Goal: Obtain resource: Download file/media

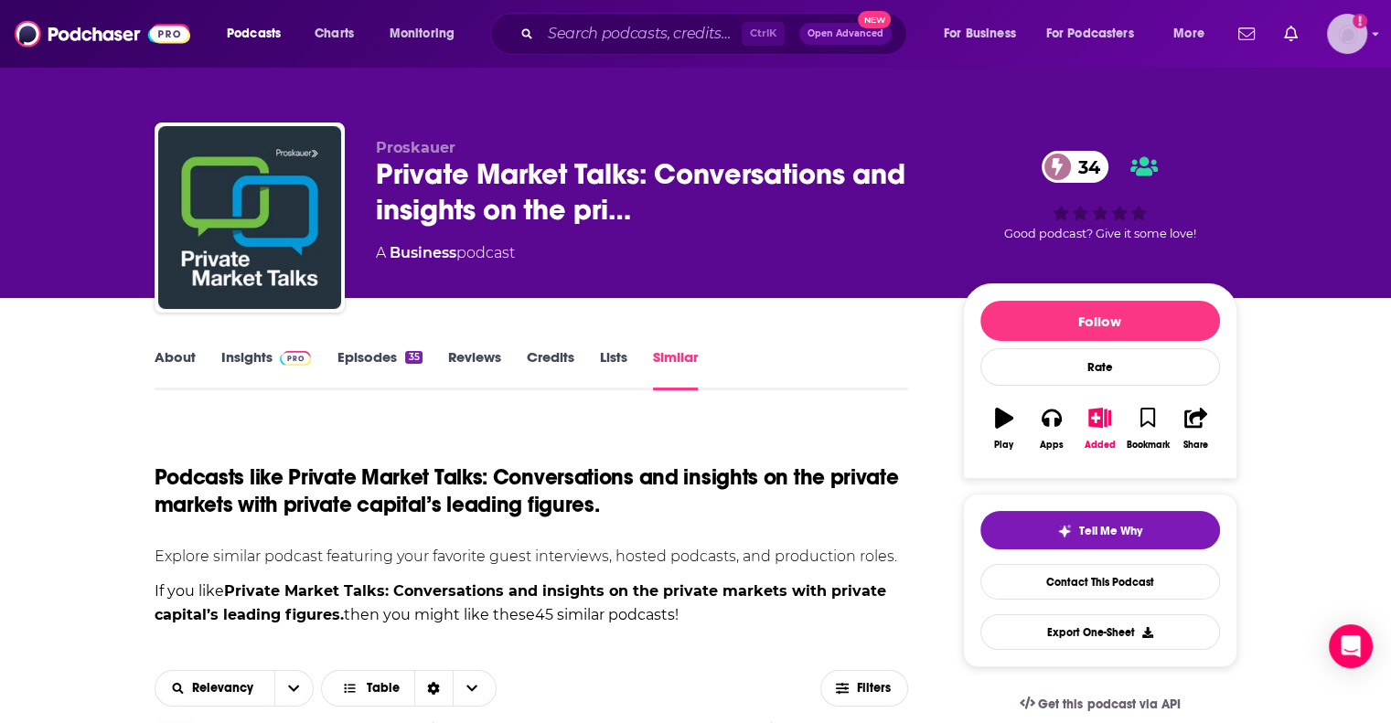
click at [1342, 37] on img "Logged in as NSelinger" at bounding box center [1347, 34] width 40 height 40
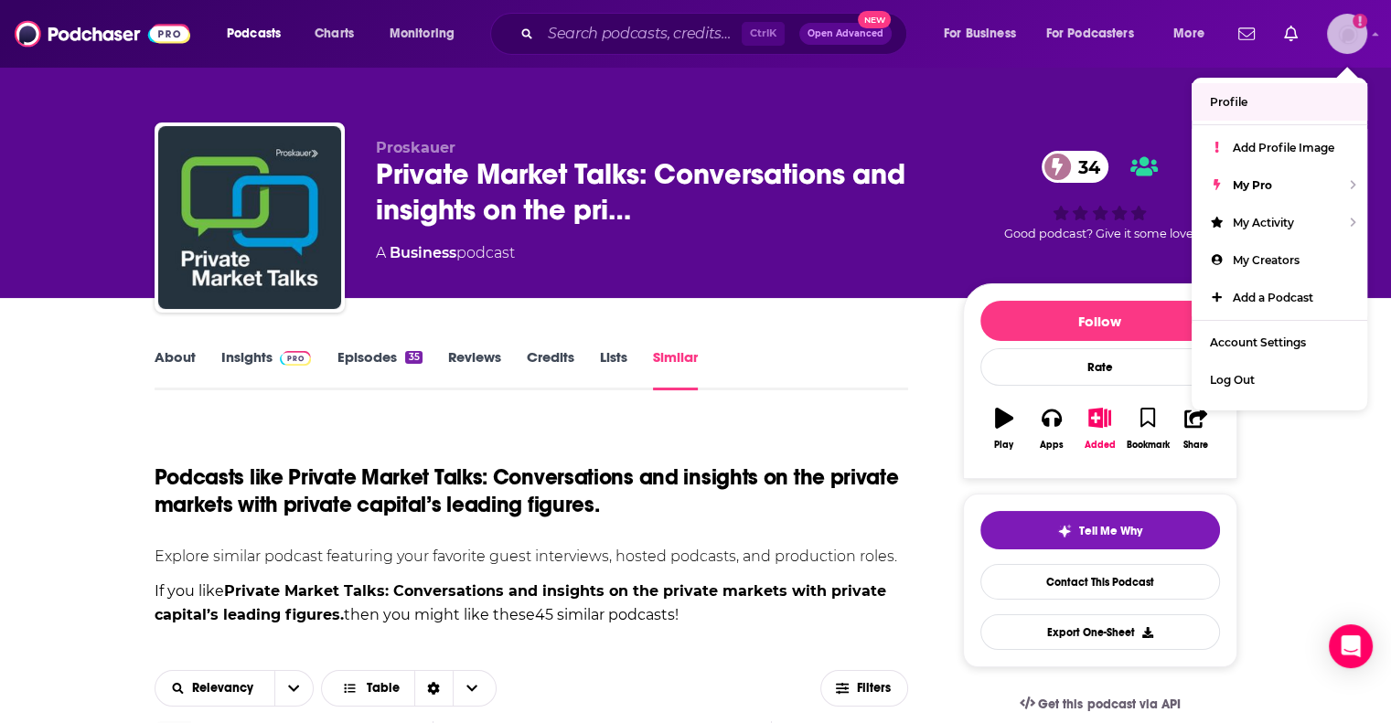
click at [1273, 106] on link "Profile" at bounding box center [1280, 101] width 176 height 37
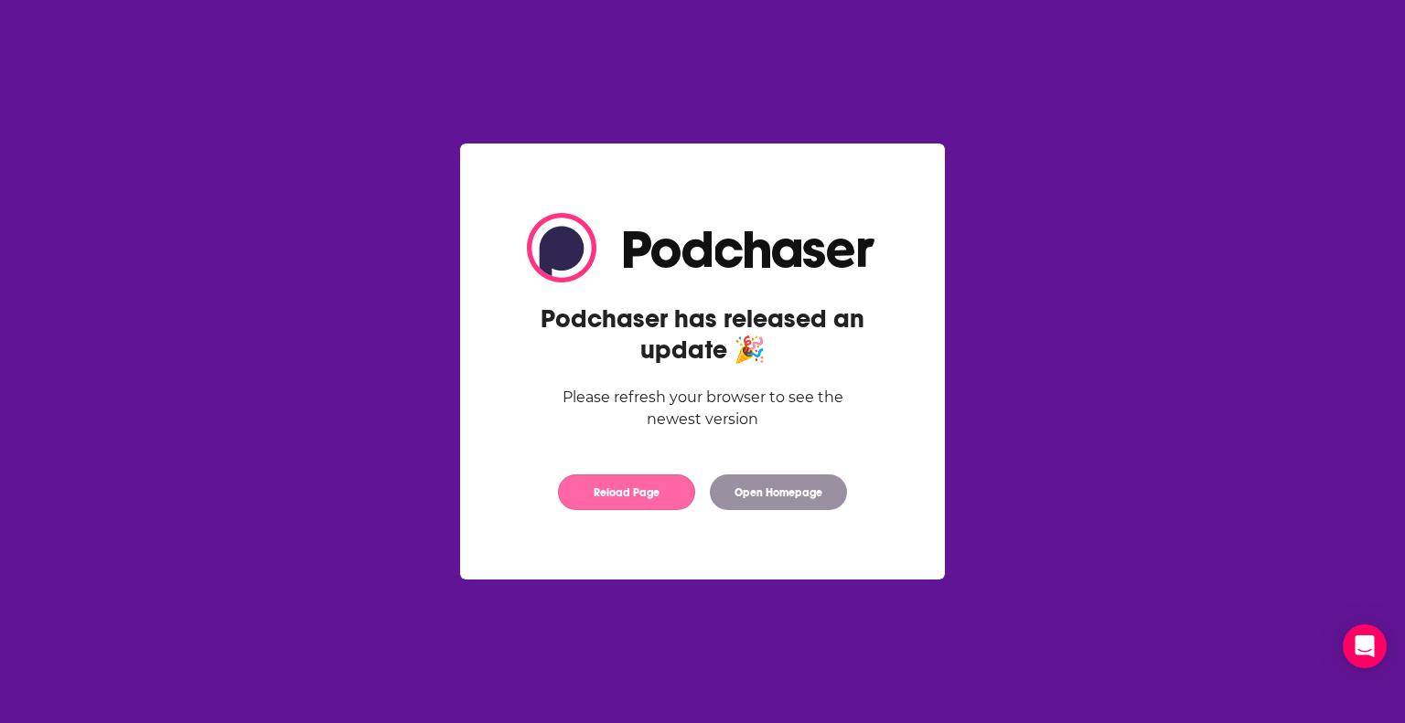
click at [640, 483] on button "Reload Page" at bounding box center [626, 493] width 137 height 36
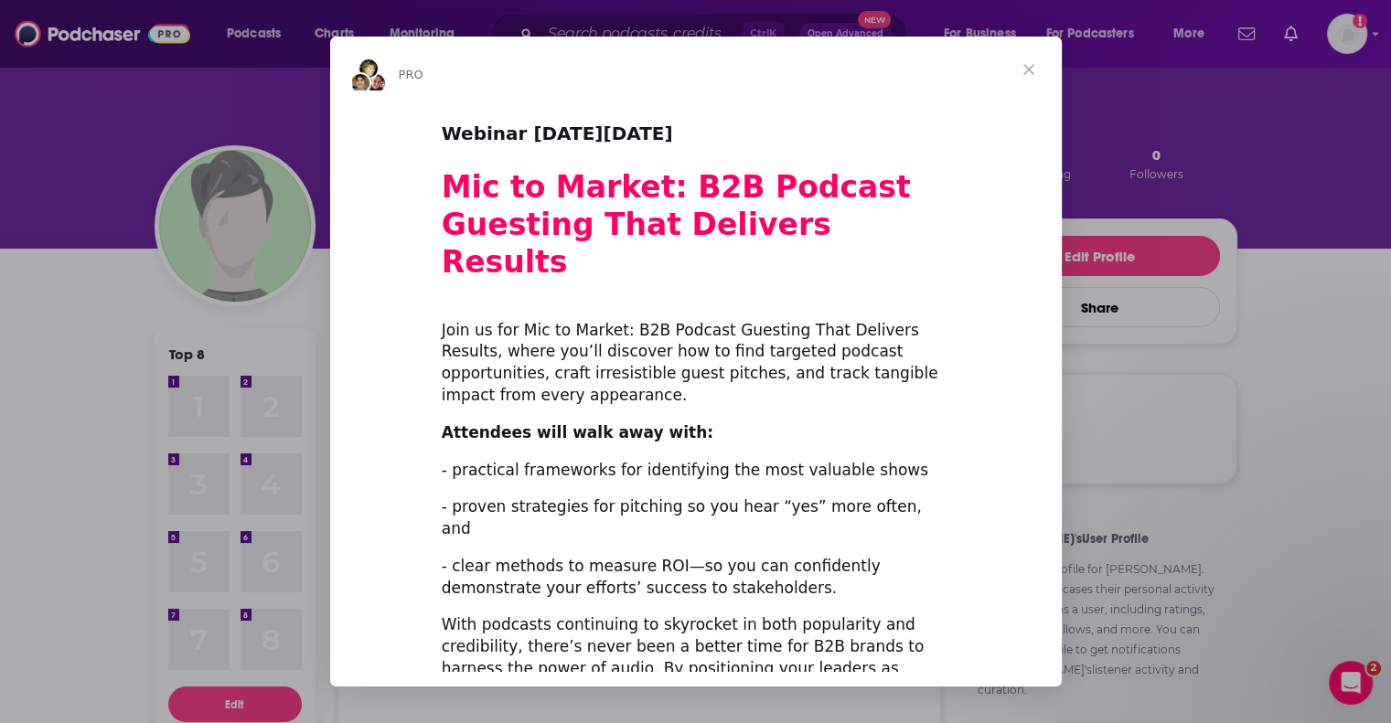
click at [1024, 73] on span "Close" at bounding box center [1029, 70] width 66 height 66
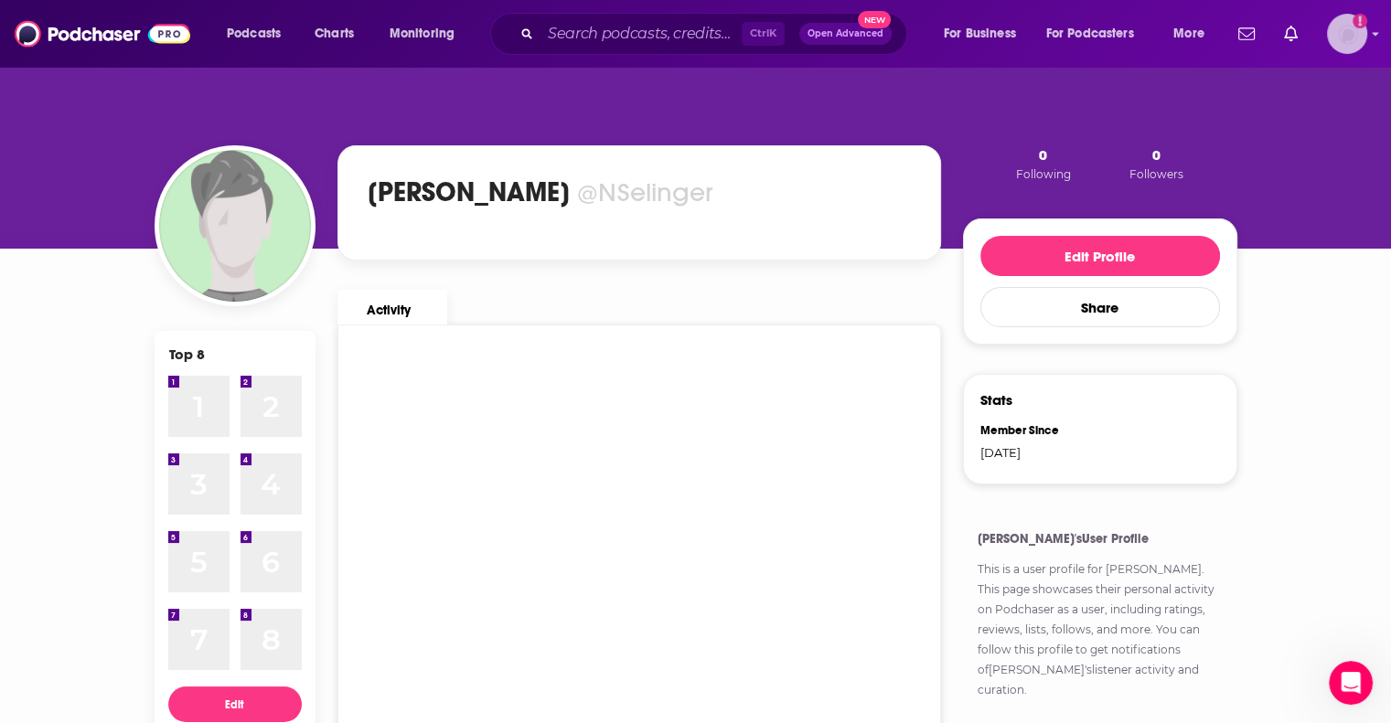
click at [1339, 37] on img "Logged in as NSelinger" at bounding box center [1347, 34] width 40 height 40
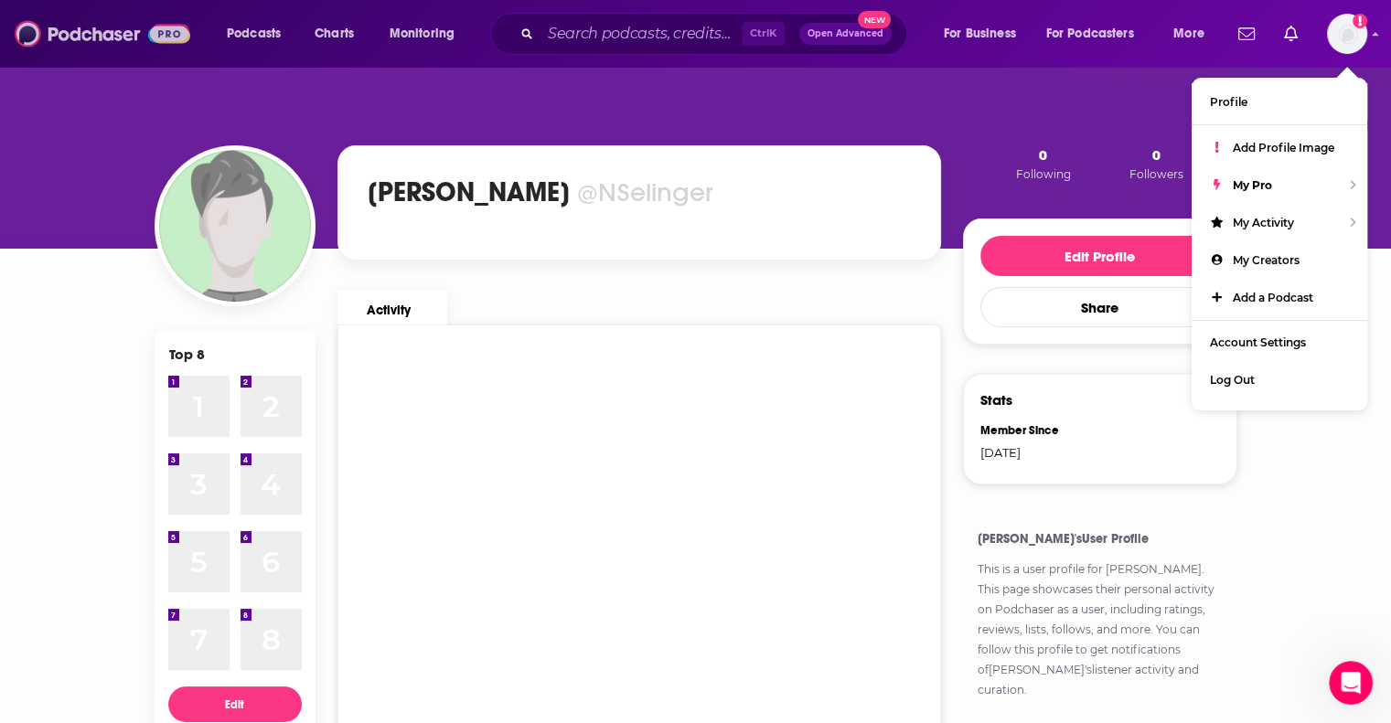
click at [80, 27] on img at bounding box center [103, 33] width 176 height 35
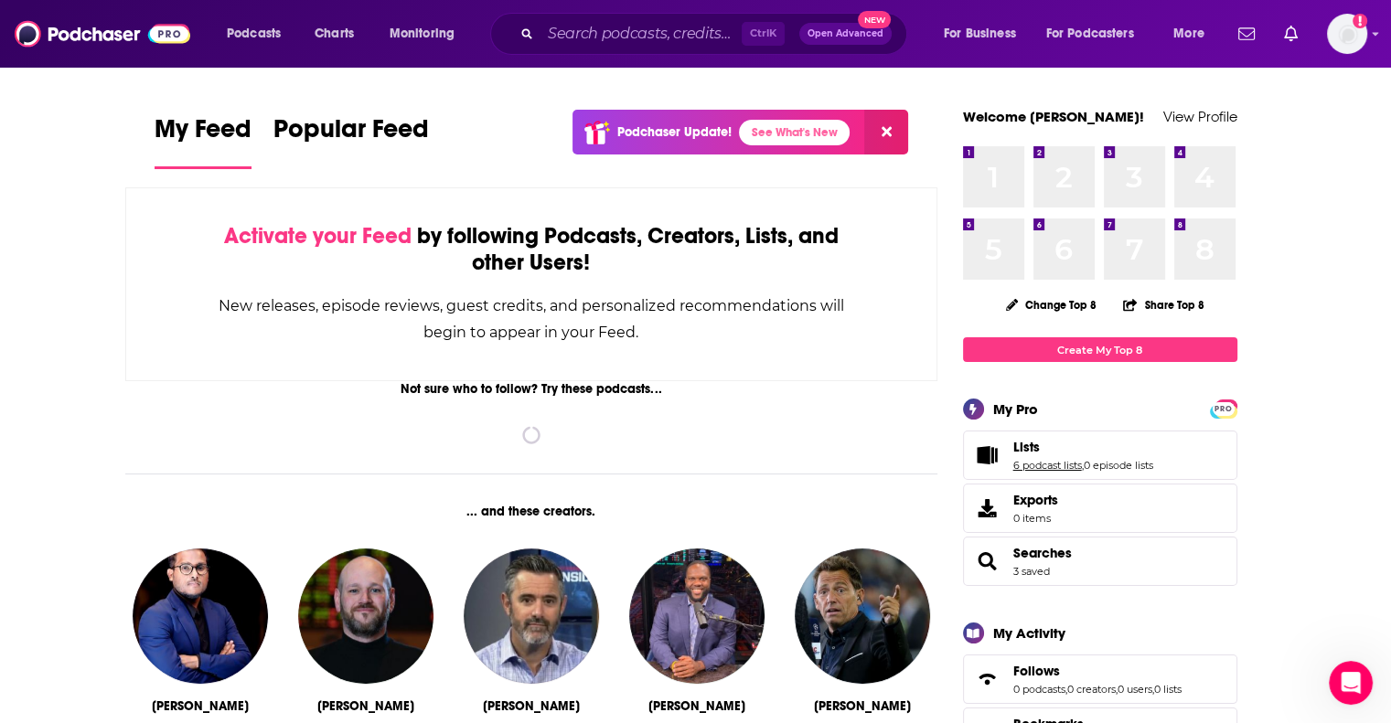
click at [1060, 465] on link "6 podcast lists" at bounding box center [1047, 465] width 69 height 13
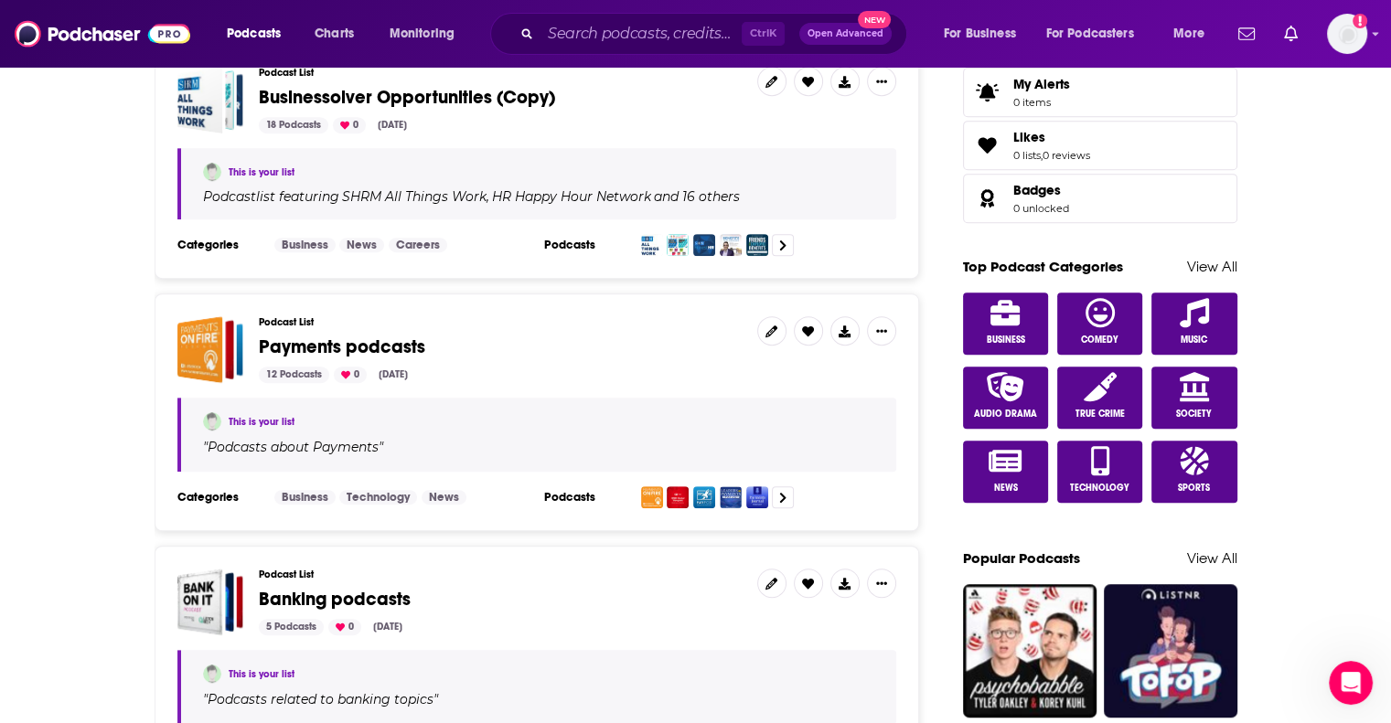
scroll to position [823, 0]
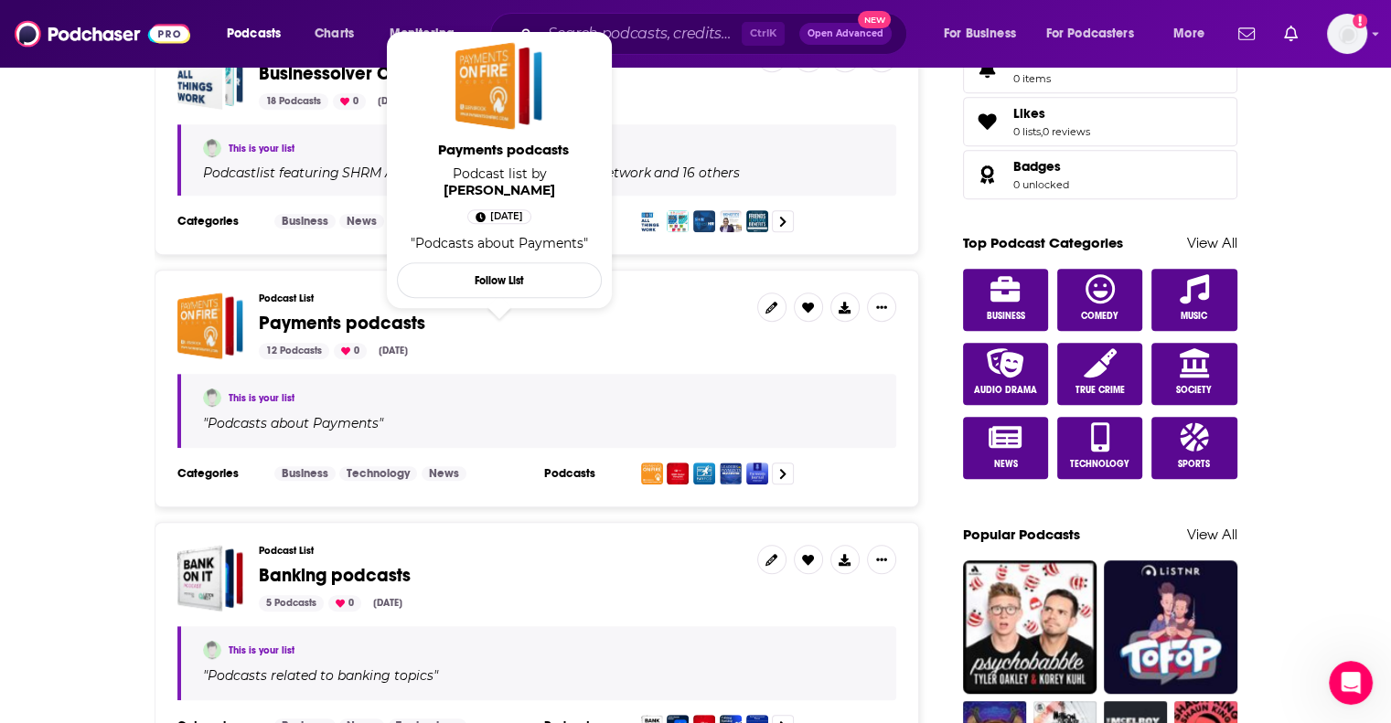
click at [315, 317] on span "Payments podcasts" at bounding box center [342, 323] width 166 height 23
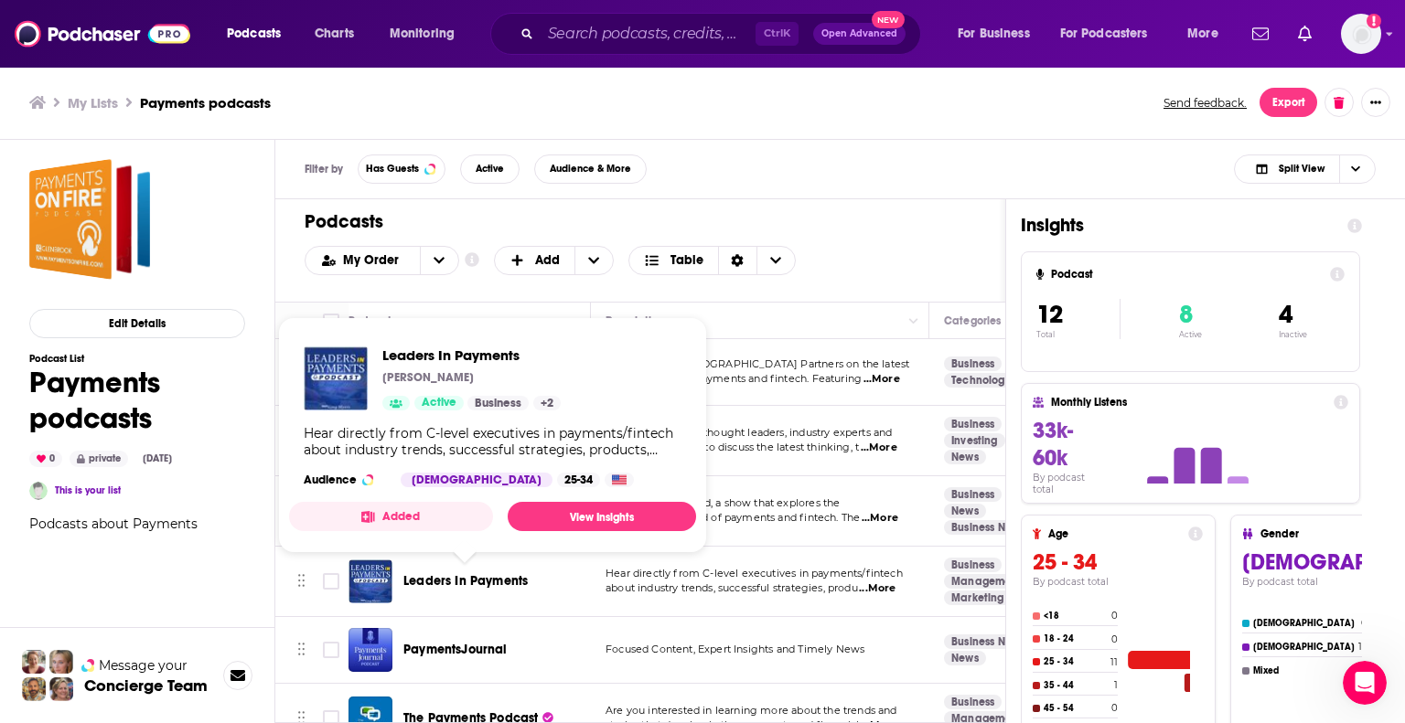
click at [472, 573] on span "Leaders In Payments" at bounding box center [465, 581] width 124 height 16
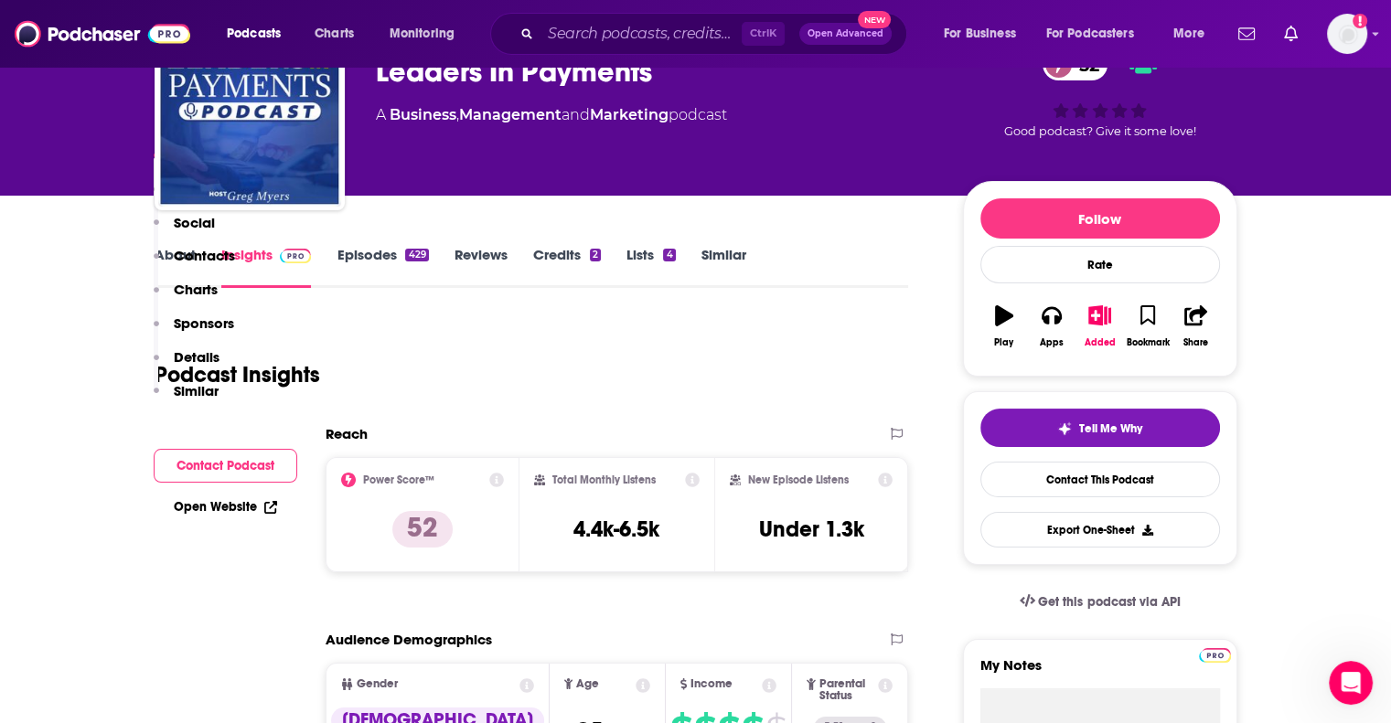
scroll to position [366, 0]
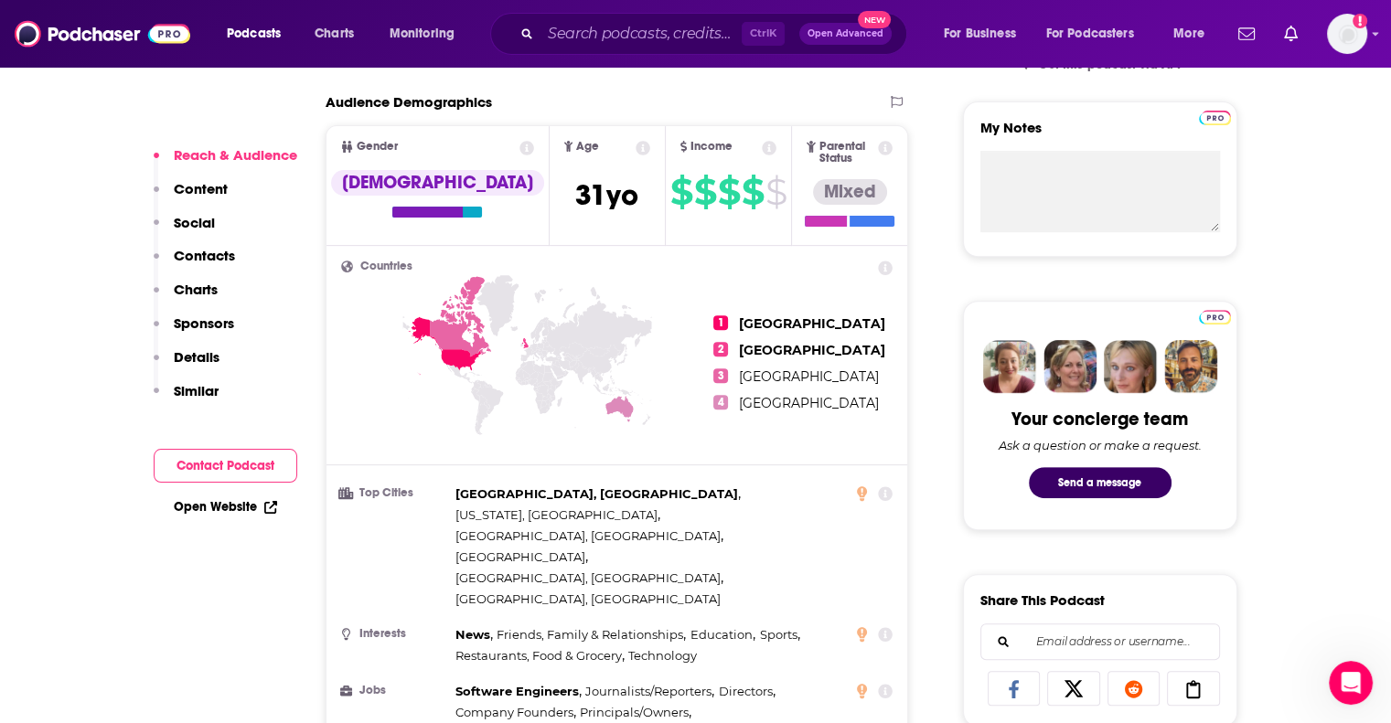
click at [198, 390] on p "Similar" at bounding box center [196, 390] width 45 height 17
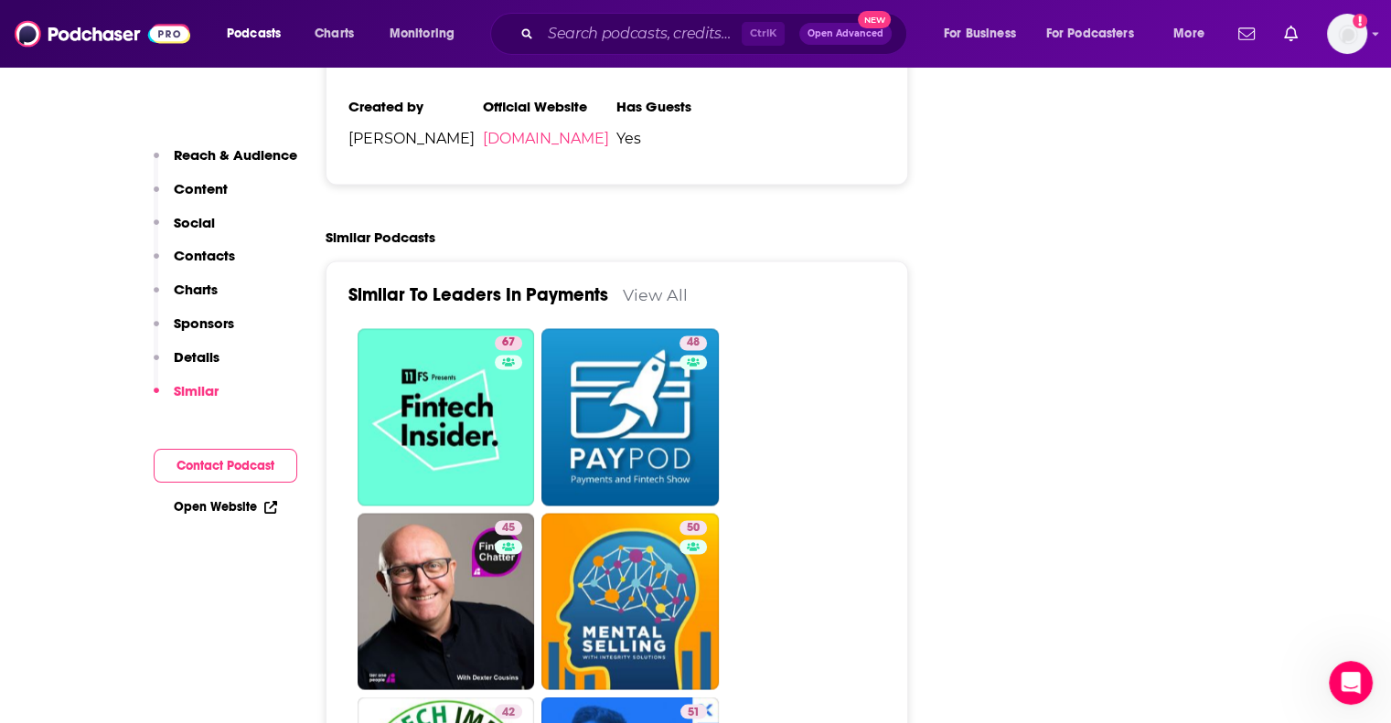
scroll to position [3074, 0]
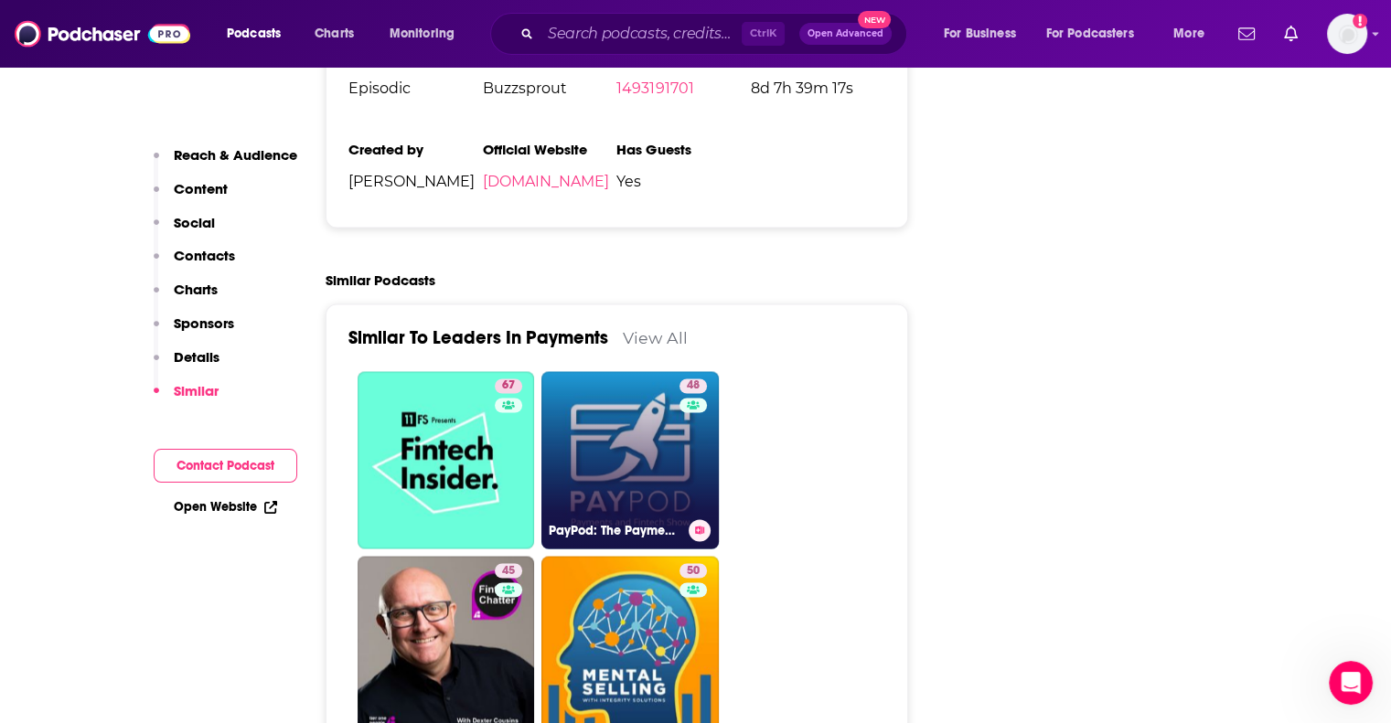
click at [641, 385] on link "48 PayPod: The Payments and Fintech Podcast" at bounding box center [629, 459] width 177 height 177
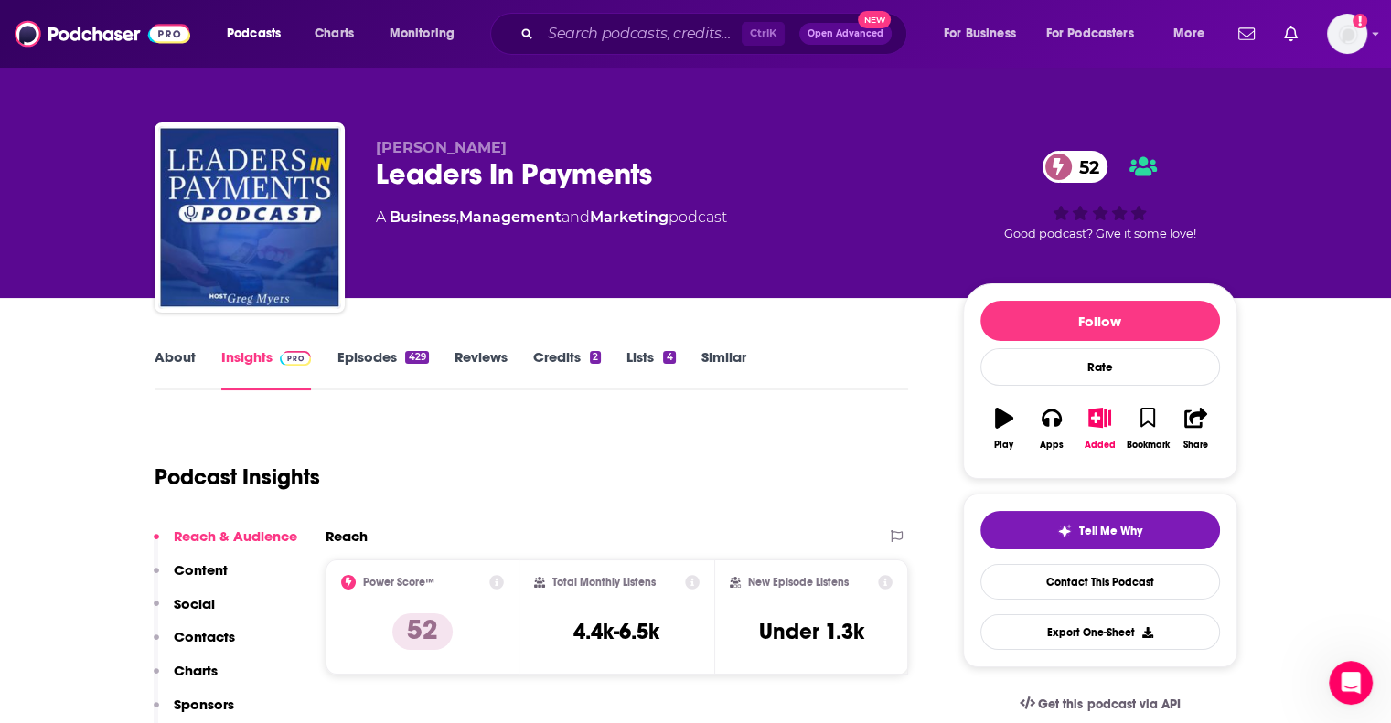
scroll to position [457, 0]
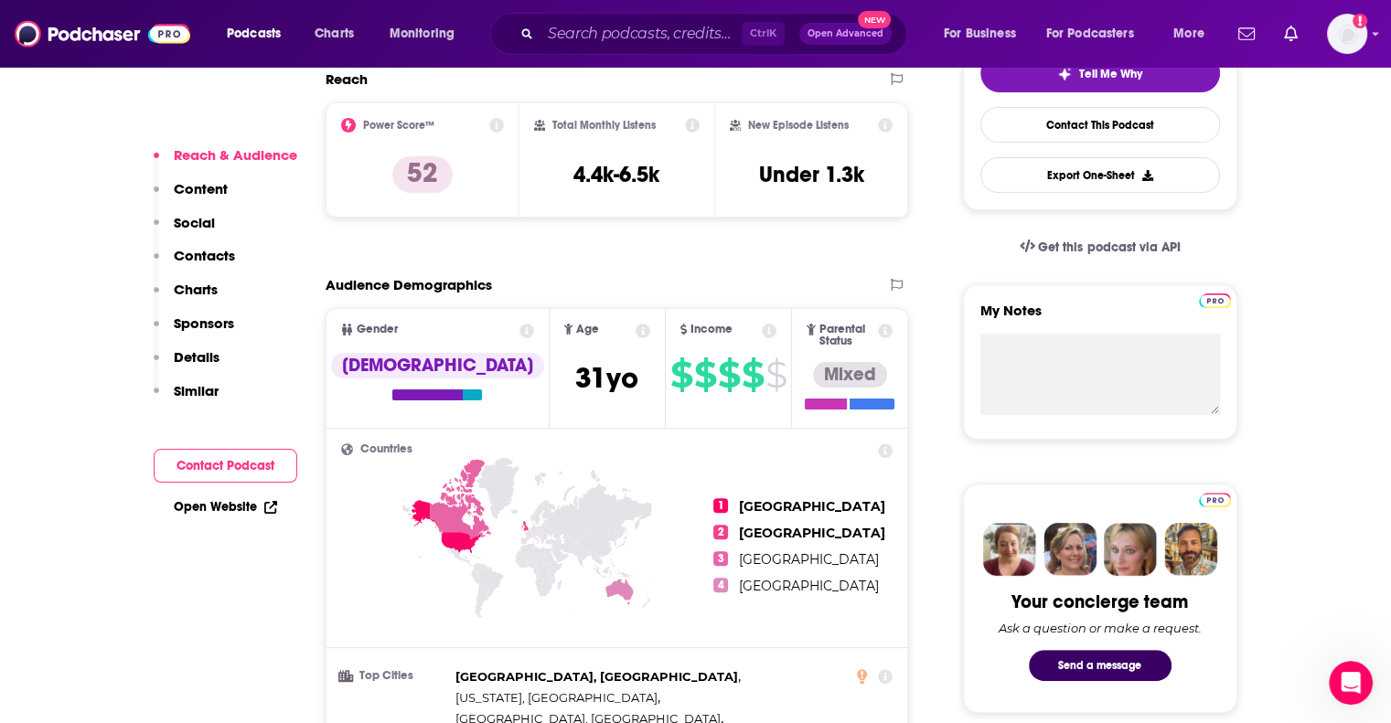
click at [183, 391] on p "Similar" at bounding box center [196, 390] width 45 height 17
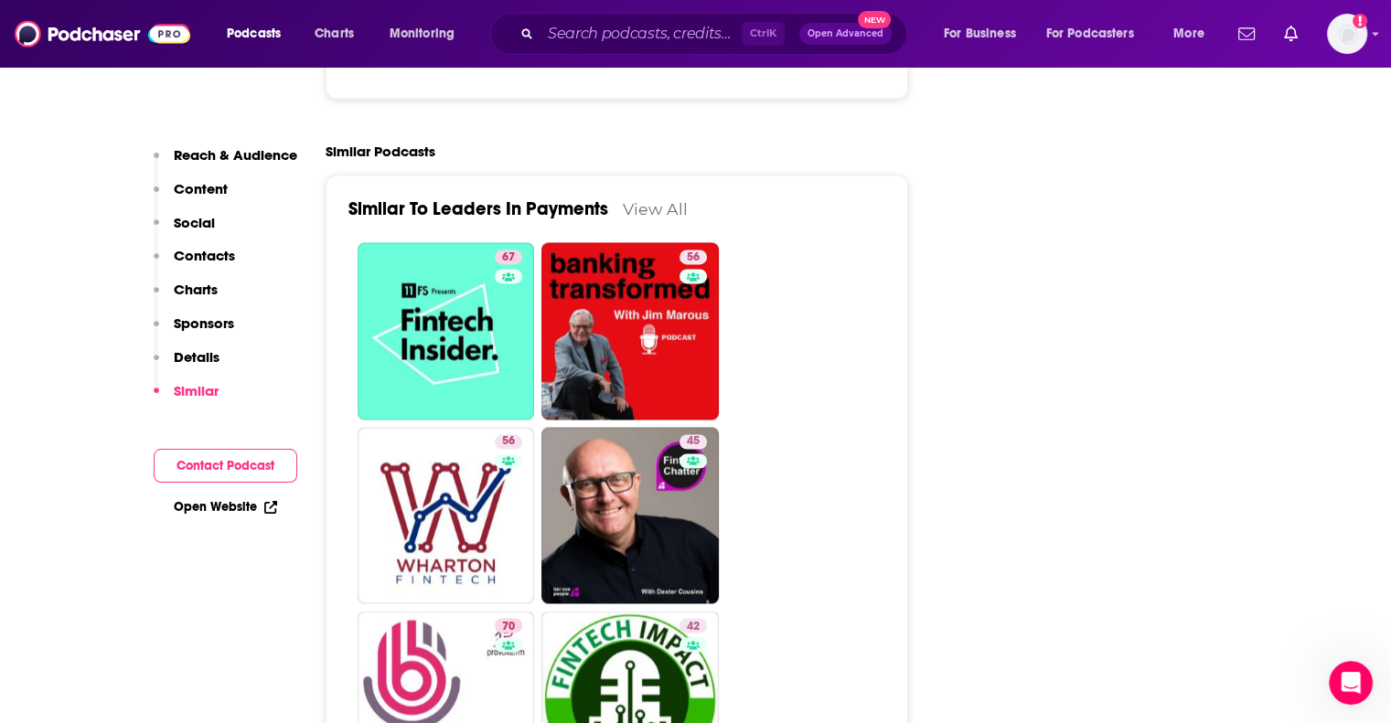
scroll to position [2785, 0]
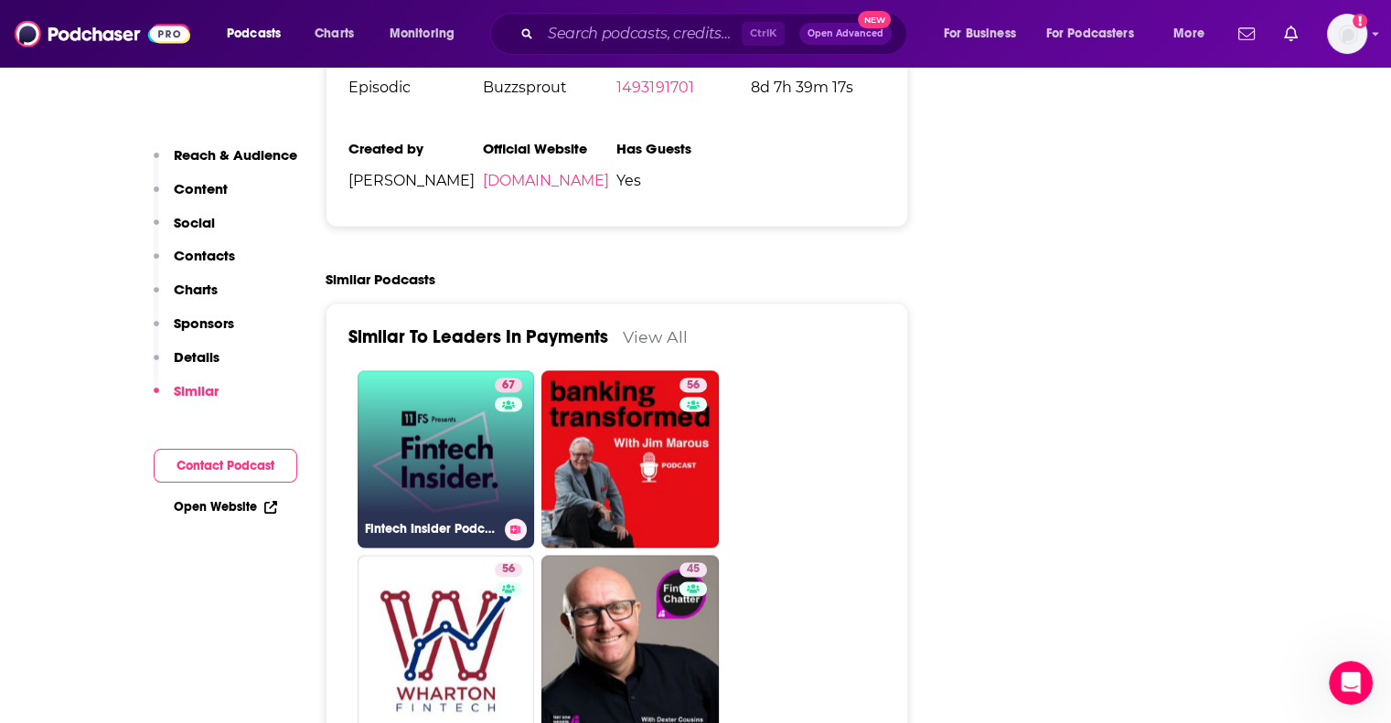
click at [454, 384] on link "67 Fintech Insider Podcast by 11:FS" at bounding box center [446, 458] width 177 height 177
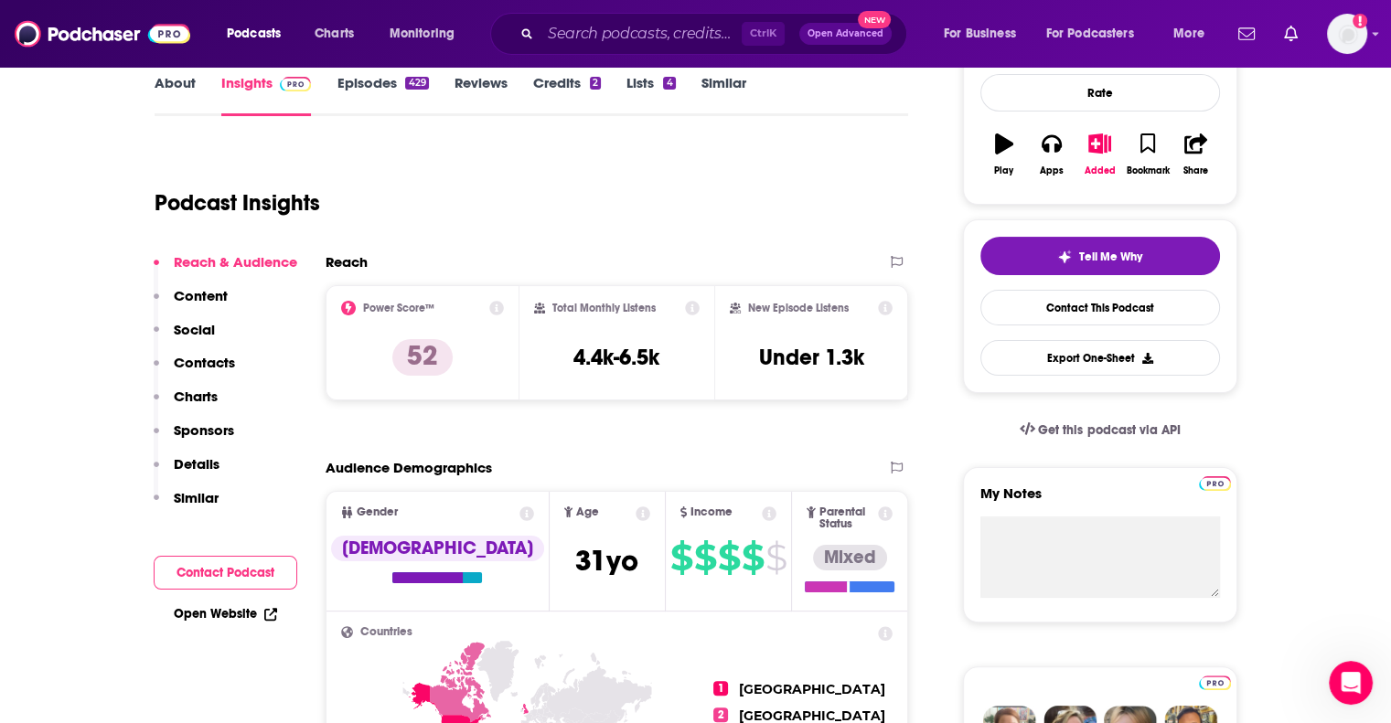
click at [194, 504] on p "Similar" at bounding box center [196, 497] width 45 height 17
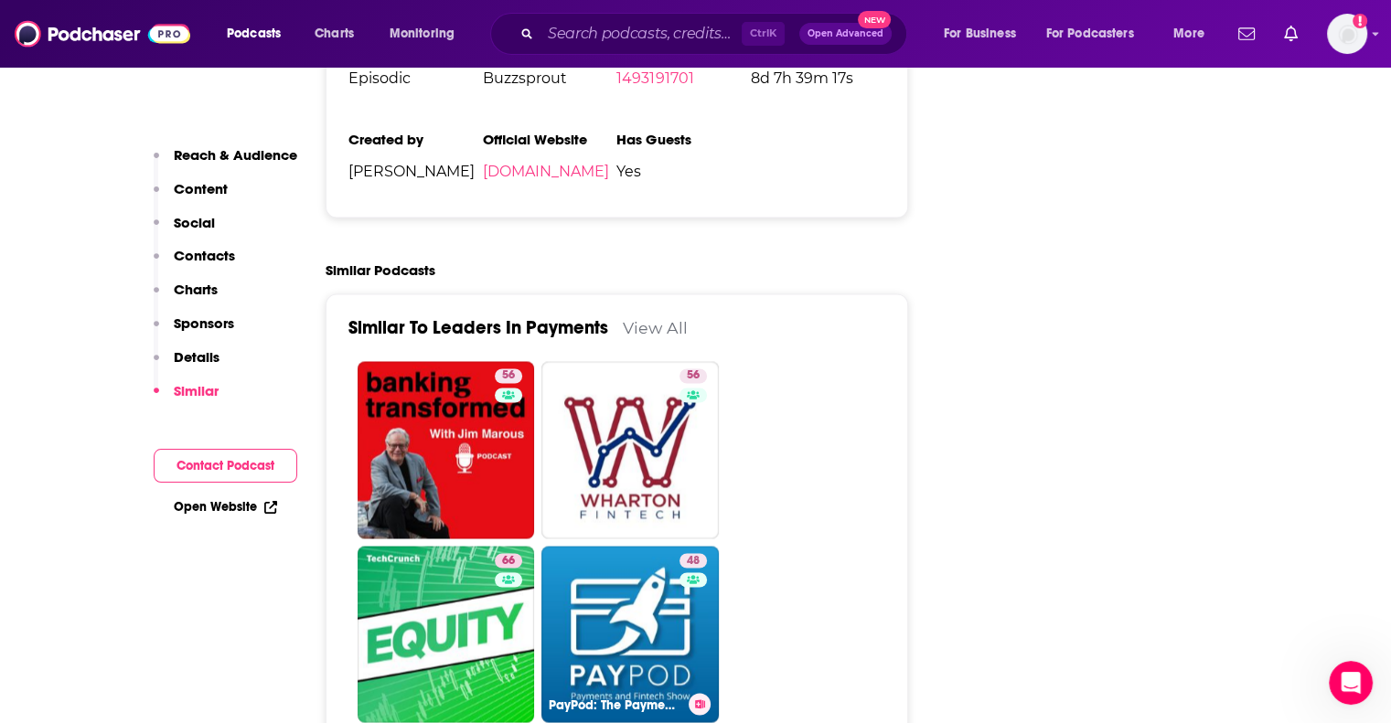
scroll to position [3148, 0]
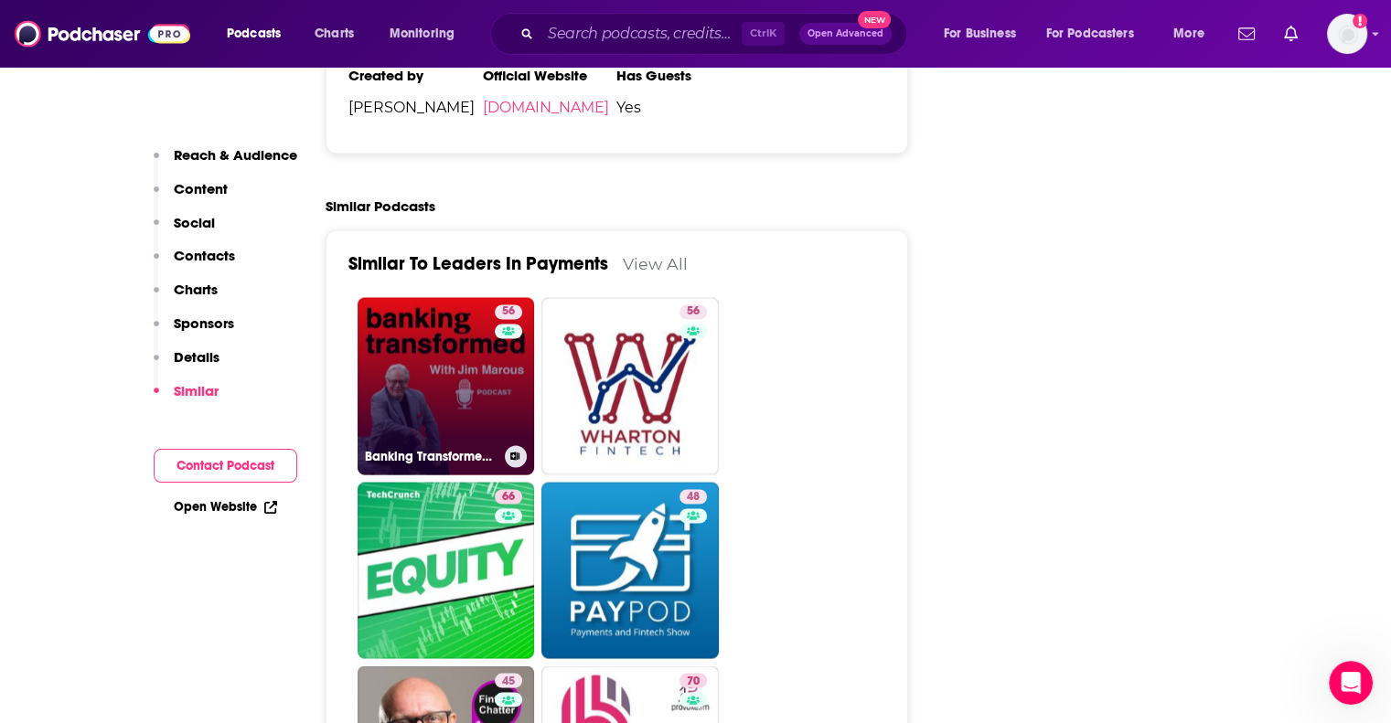
click at [493, 310] on link "56 Banking Transformed with Jim Marous" at bounding box center [446, 385] width 177 height 177
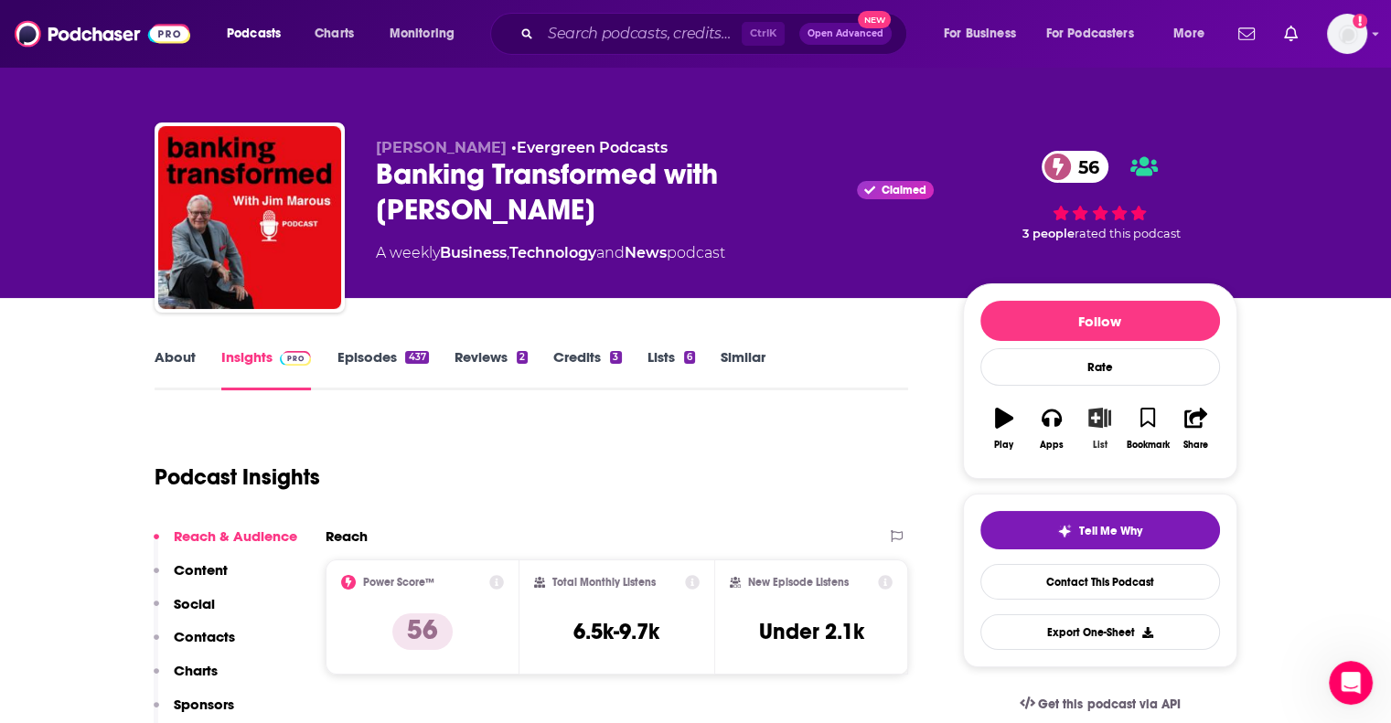
click at [1097, 417] on icon "button" at bounding box center [1099, 418] width 23 height 20
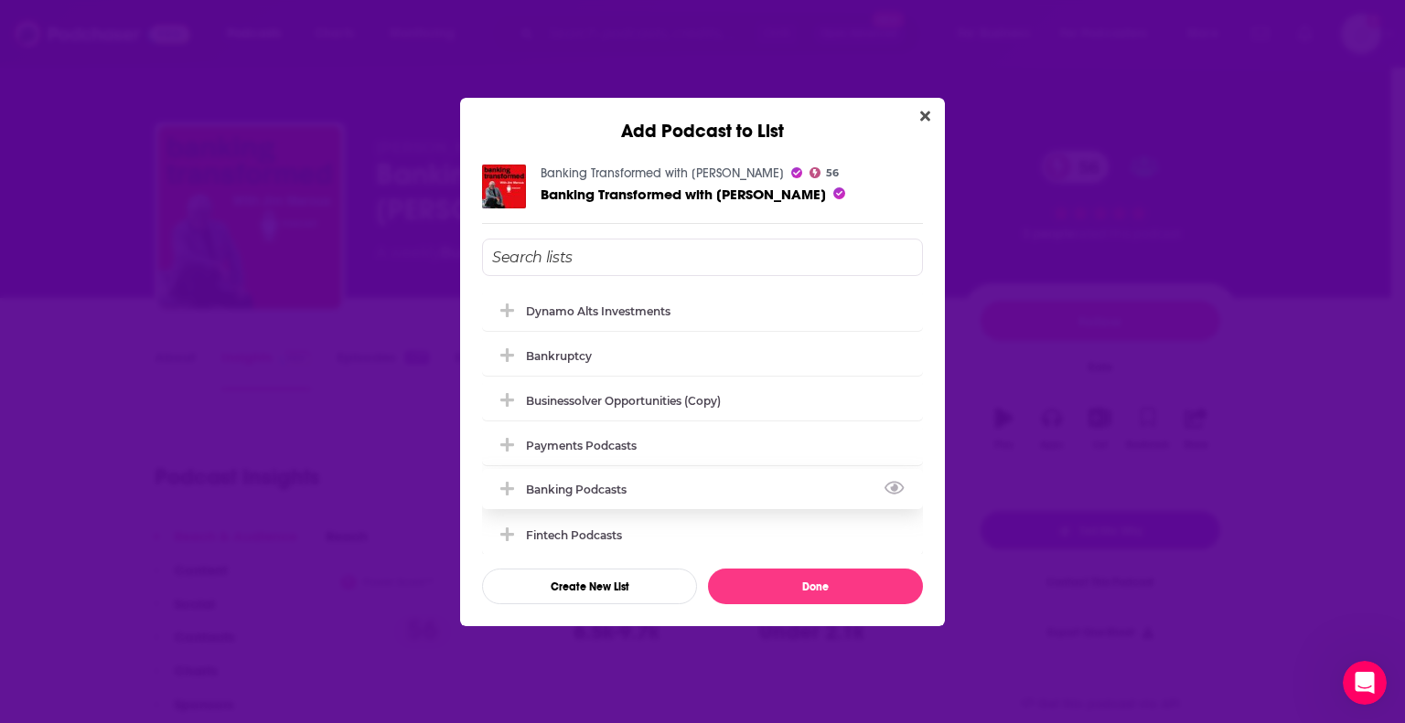
click at [593, 490] on div "Banking podcasts" at bounding box center [582, 490] width 112 height 14
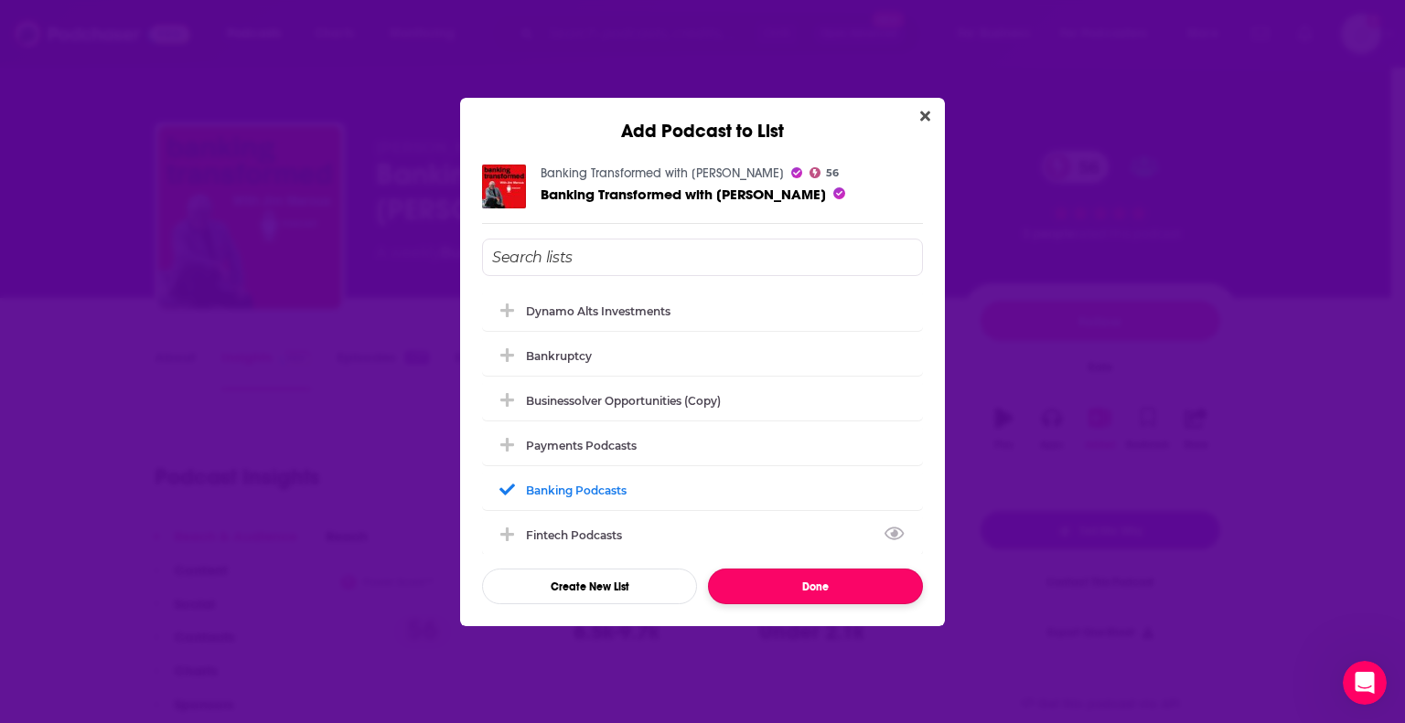
click at [805, 580] on button "Done" at bounding box center [815, 587] width 215 height 36
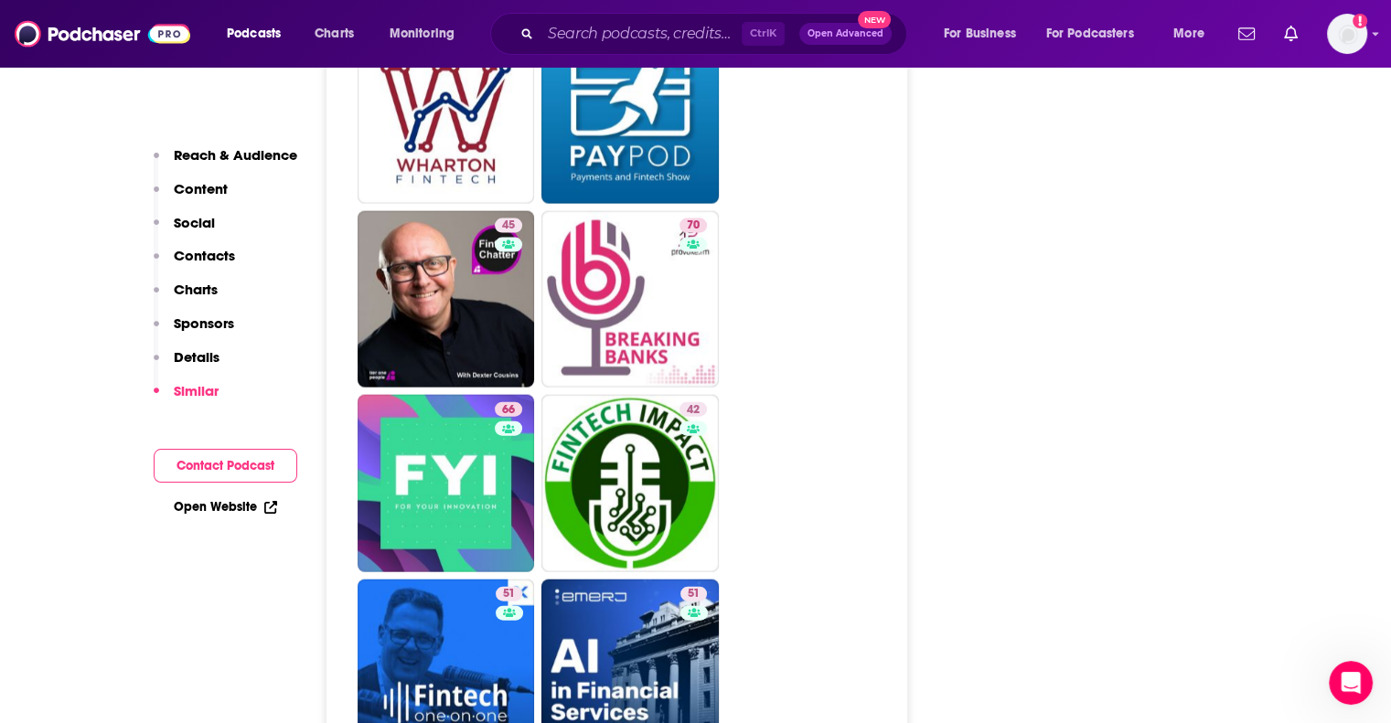
scroll to position [4115, 0]
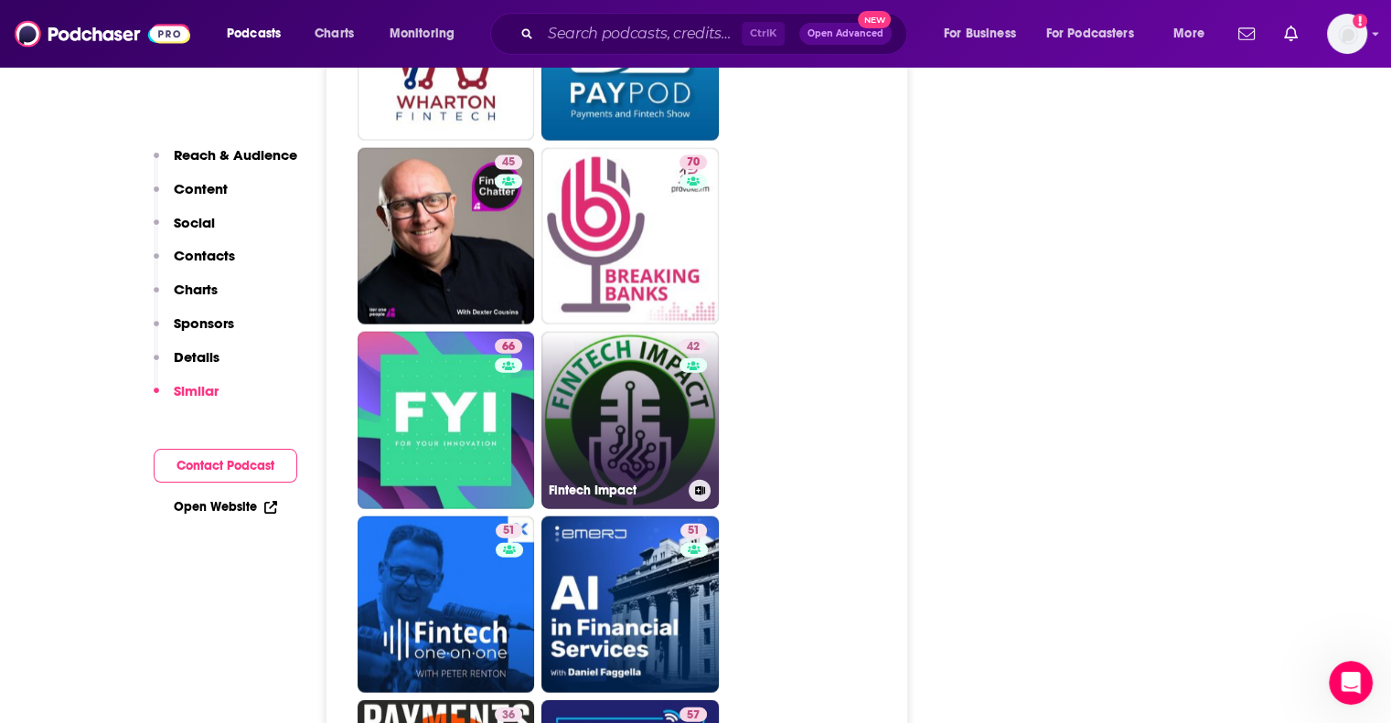
click at [646, 412] on link "42 Fintech Impact" at bounding box center [629, 420] width 177 height 177
type input "https://www.podchaser.com/podcasts/fintech-impact-642158"
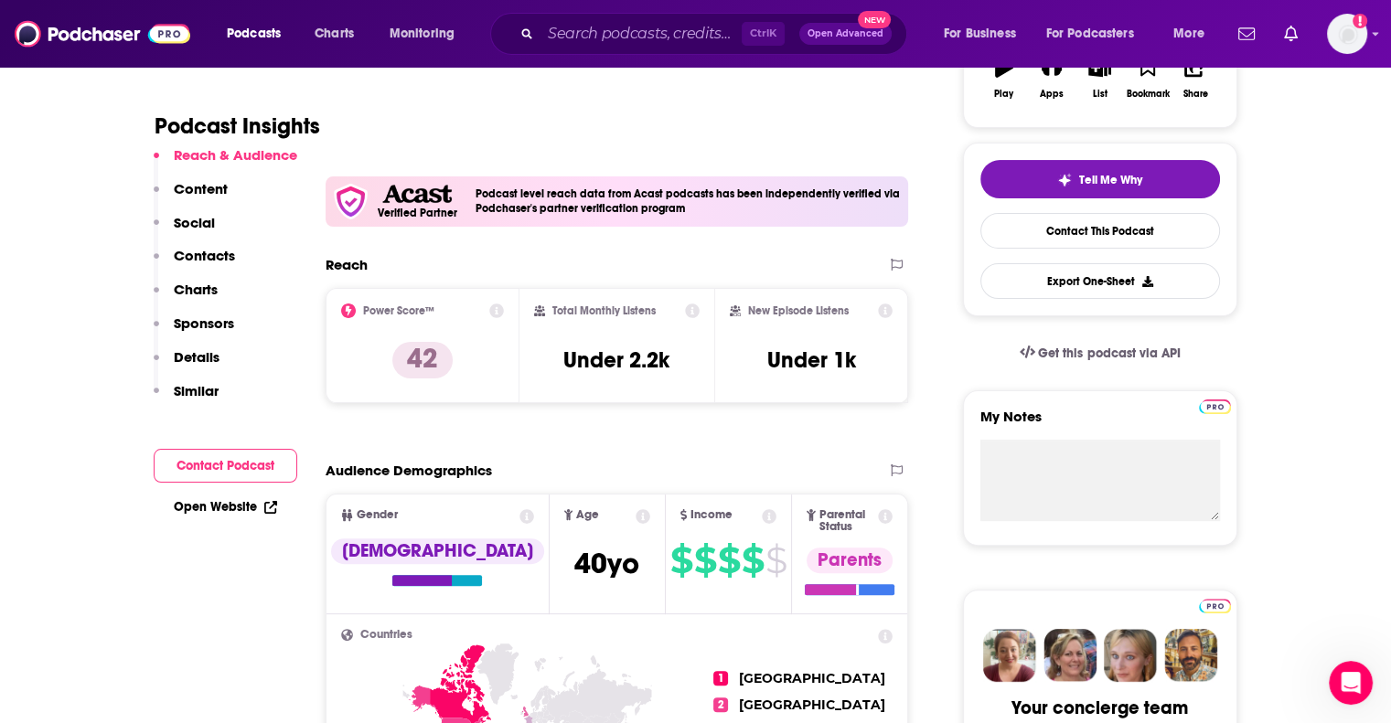
scroll to position [183, 0]
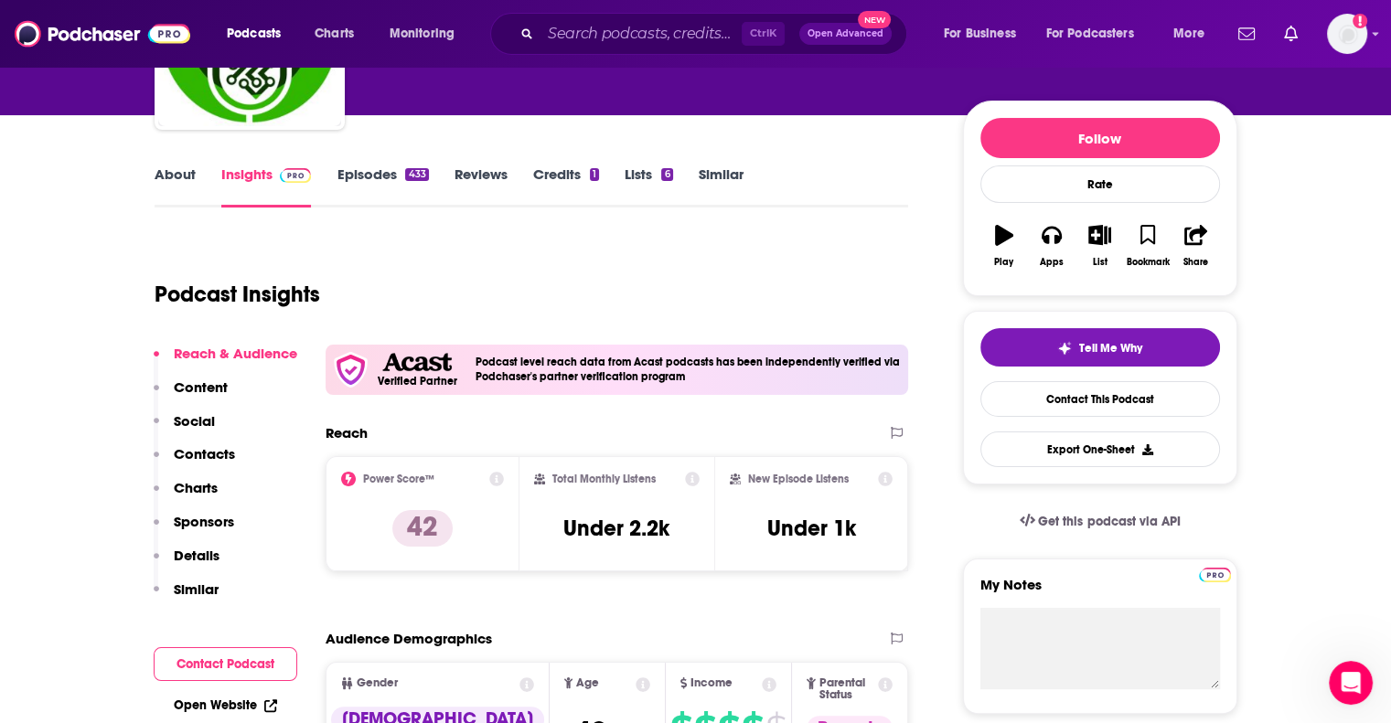
click at [159, 172] on link "About" at bounding box center [175, 187] width 41 height 42
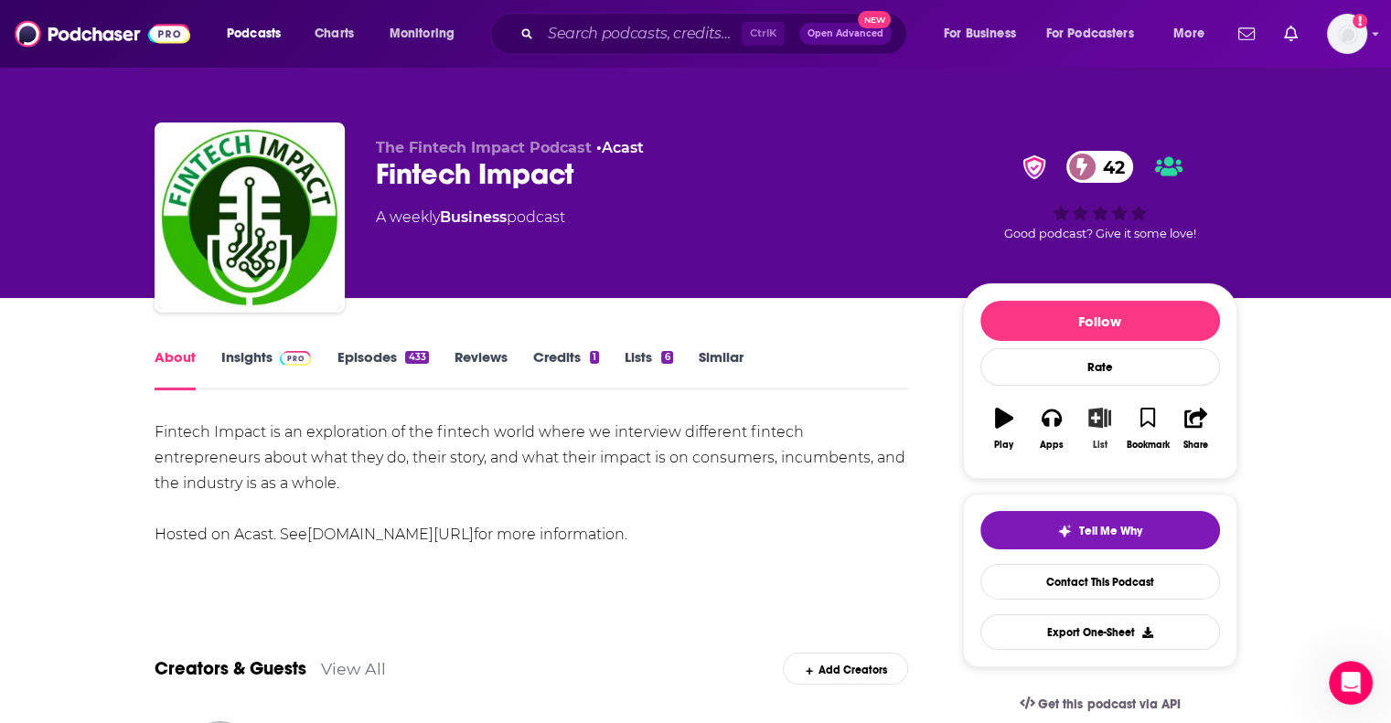
click at [1106, 423] on icon "button" at bounding box center [1099, 418] width 23 height 20
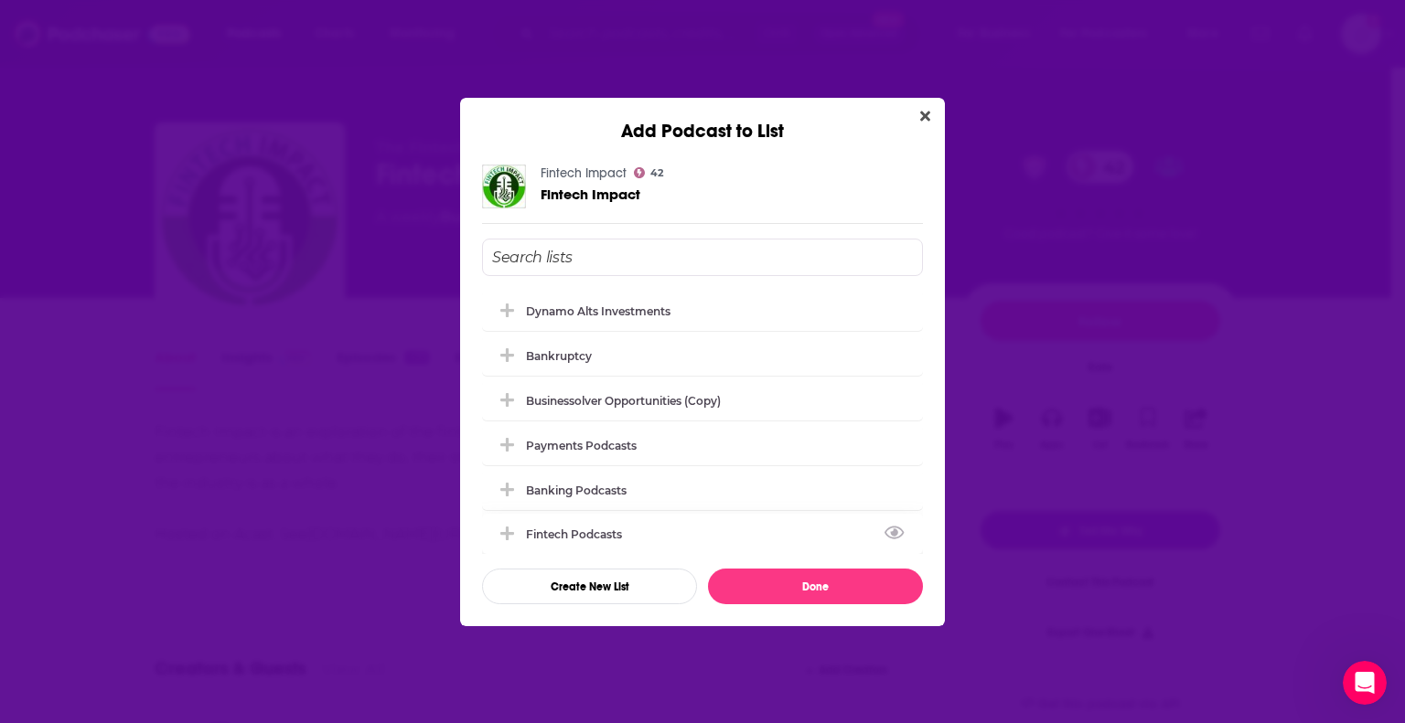
click at [649, 529] on div "Fintech Podcasts" at bounding box center [702, 534] width 441 height 40
click at [830, 588] on button "Done" at bounding box center [815, 587] width 215 height 36
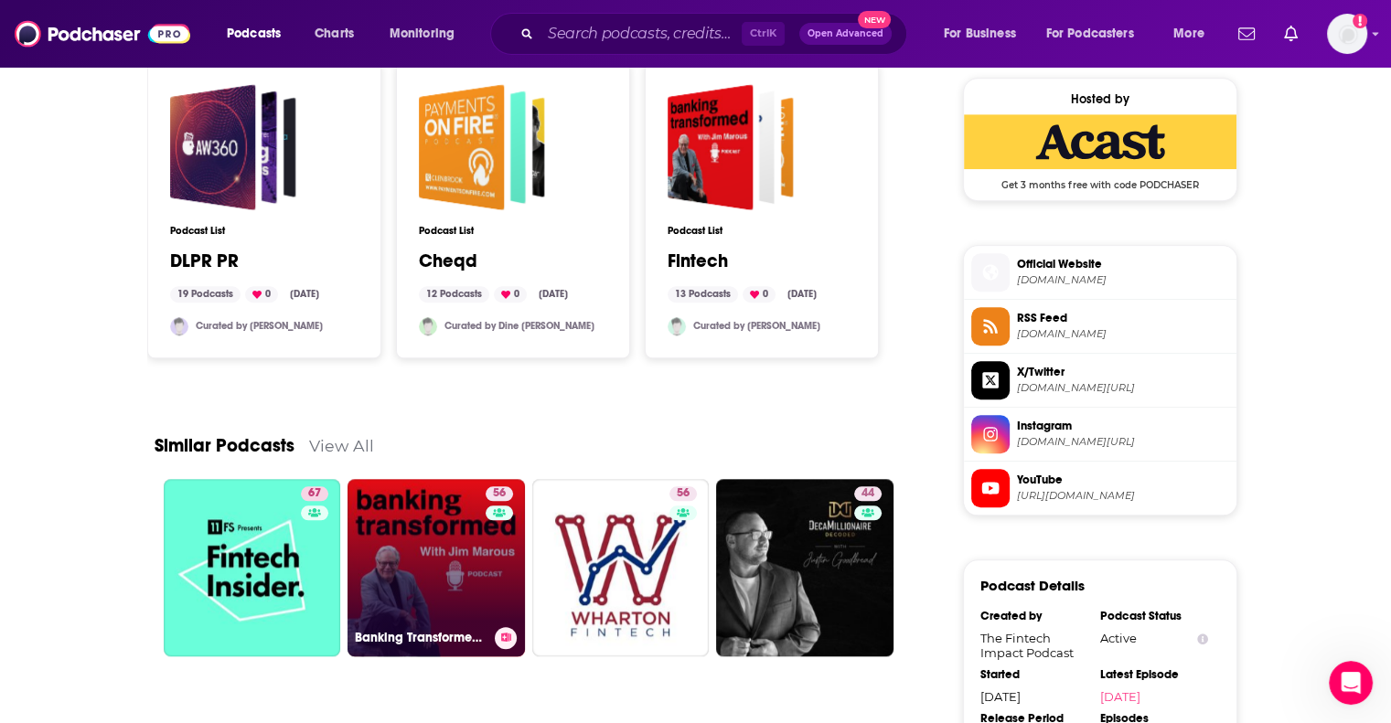
scroll to position [1463, 0]
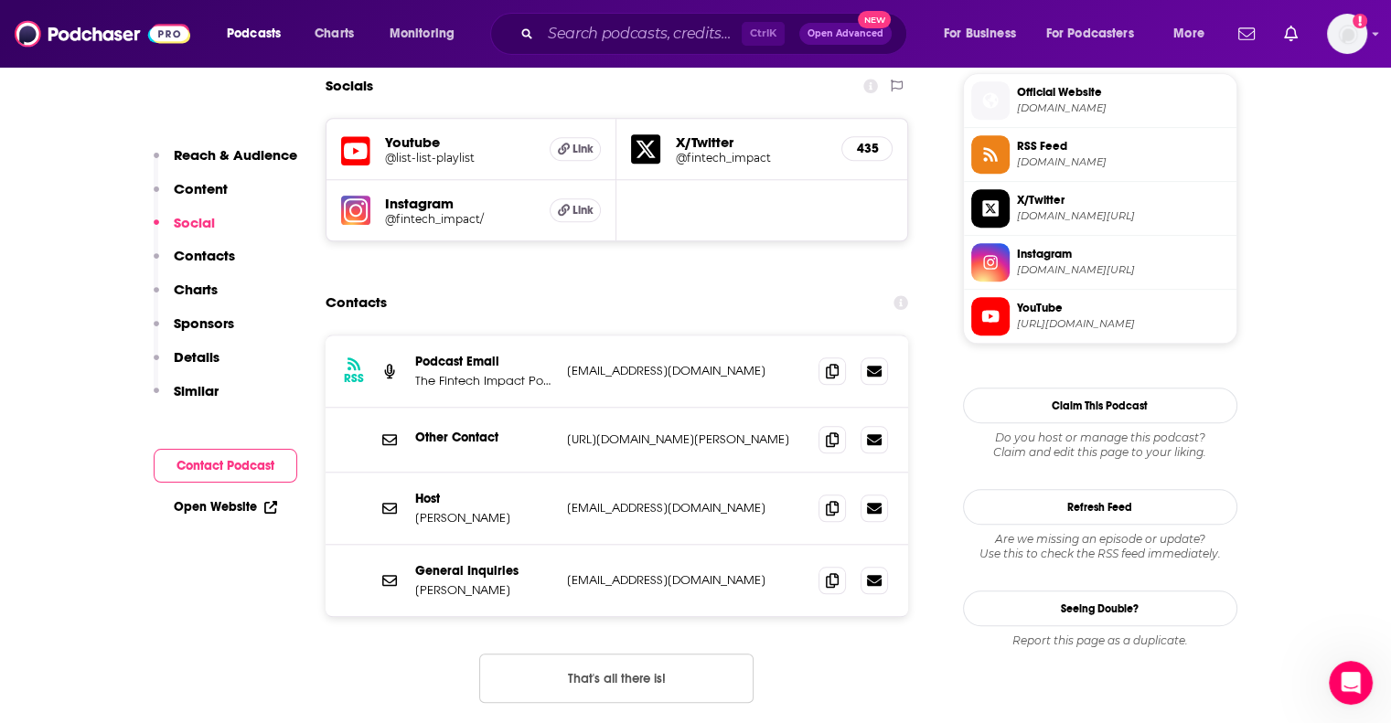
scroll to position [2012, 0]
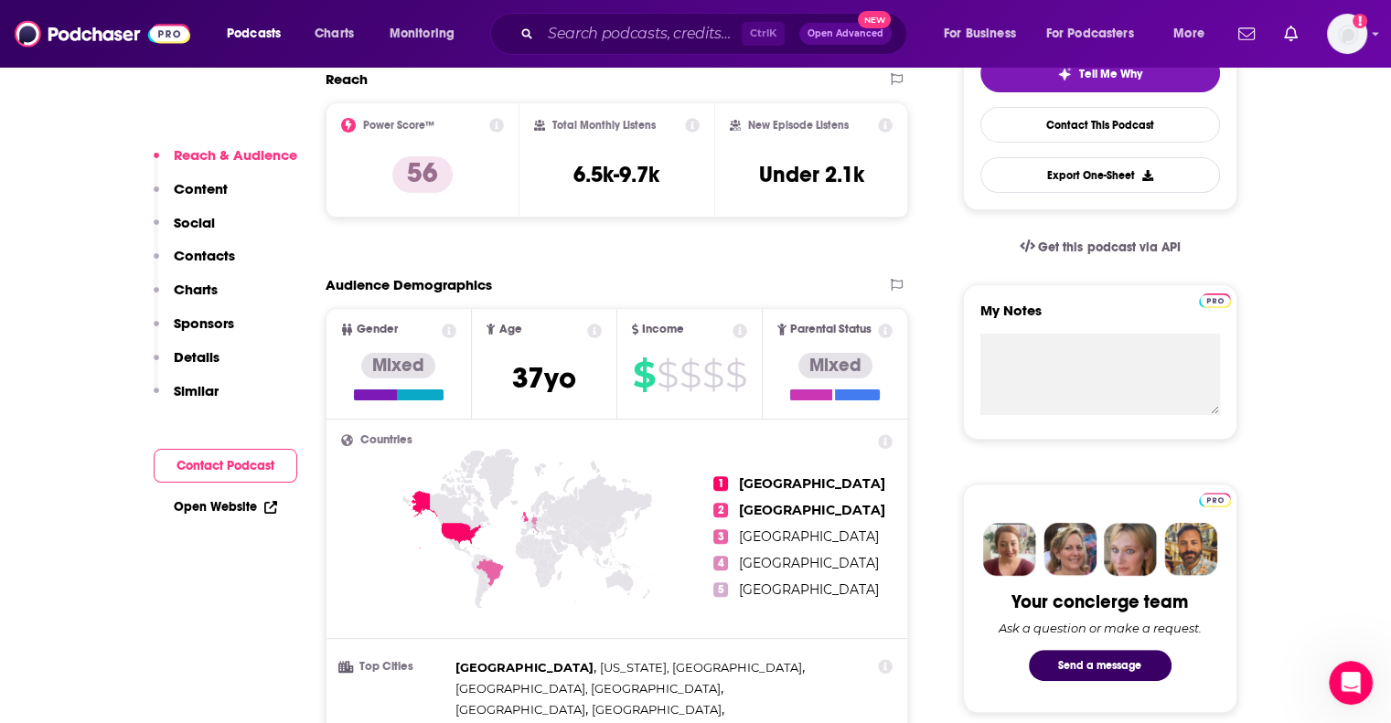
click at [187, 397] on p "Similar" at bounding box center [196, 390] width 45 height 17
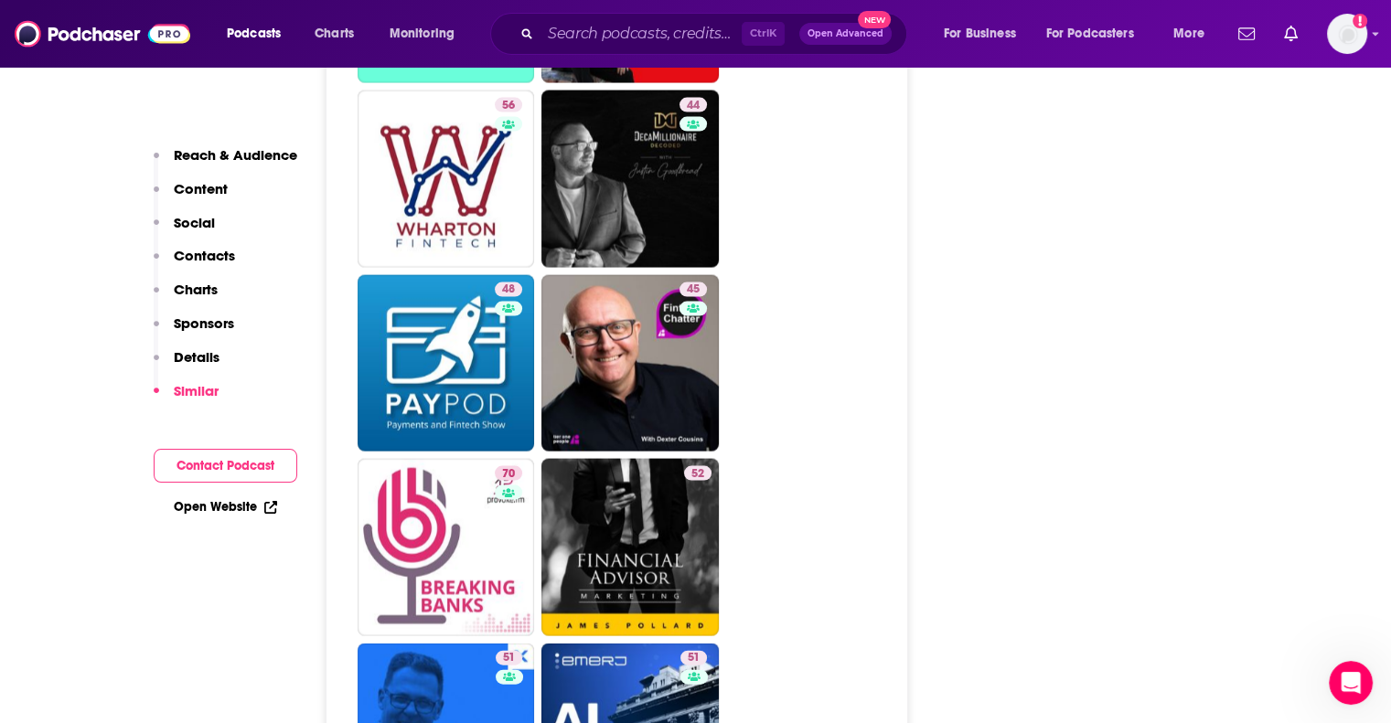
scroll to position [3972, 0]
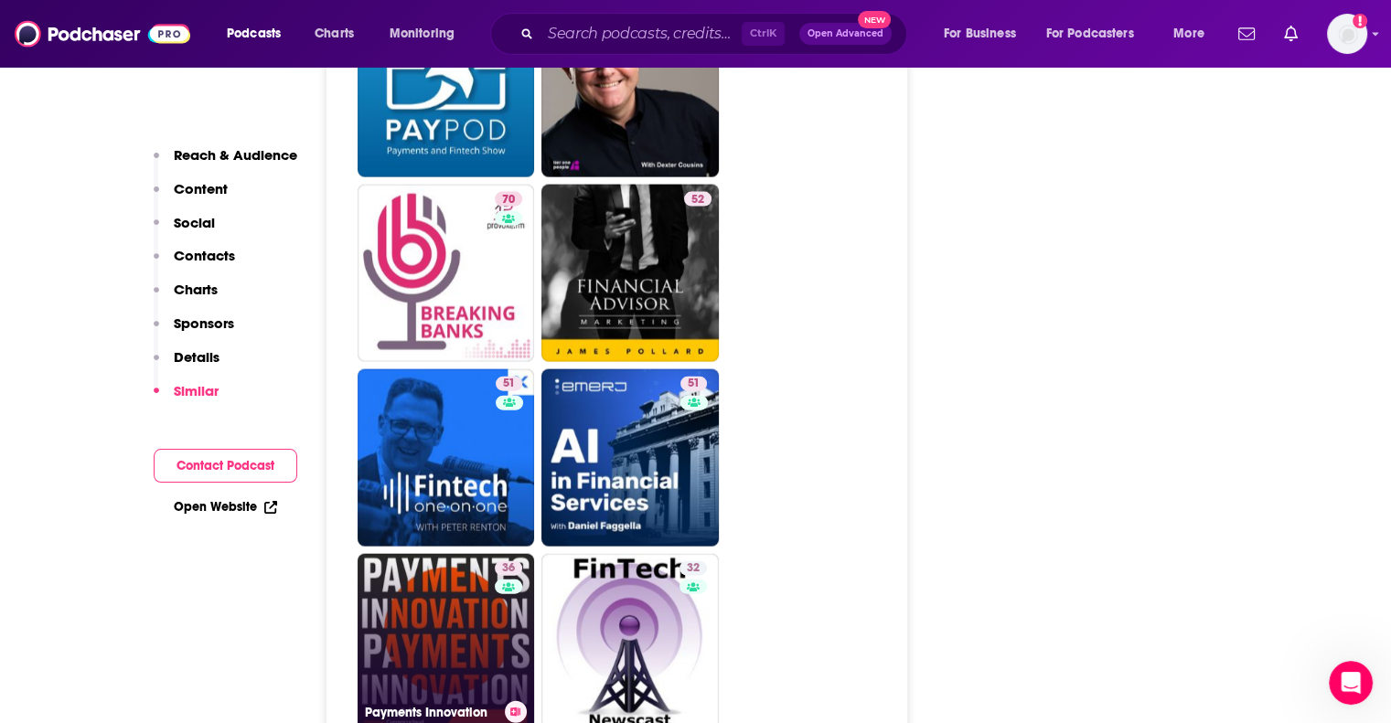
click at [432, 610] on link "36 Payments Innovation" at bounding box center [446, 642] width 177 height 177
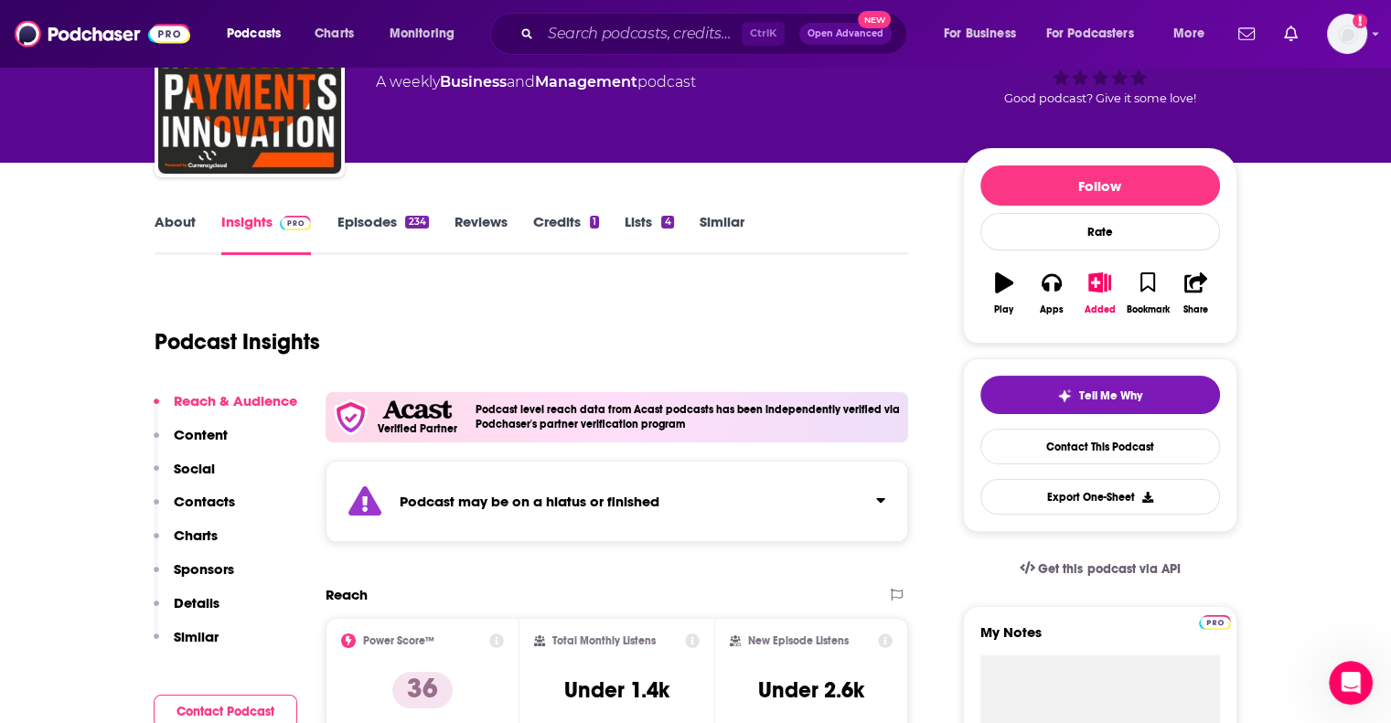
scroll to position [183, 0]
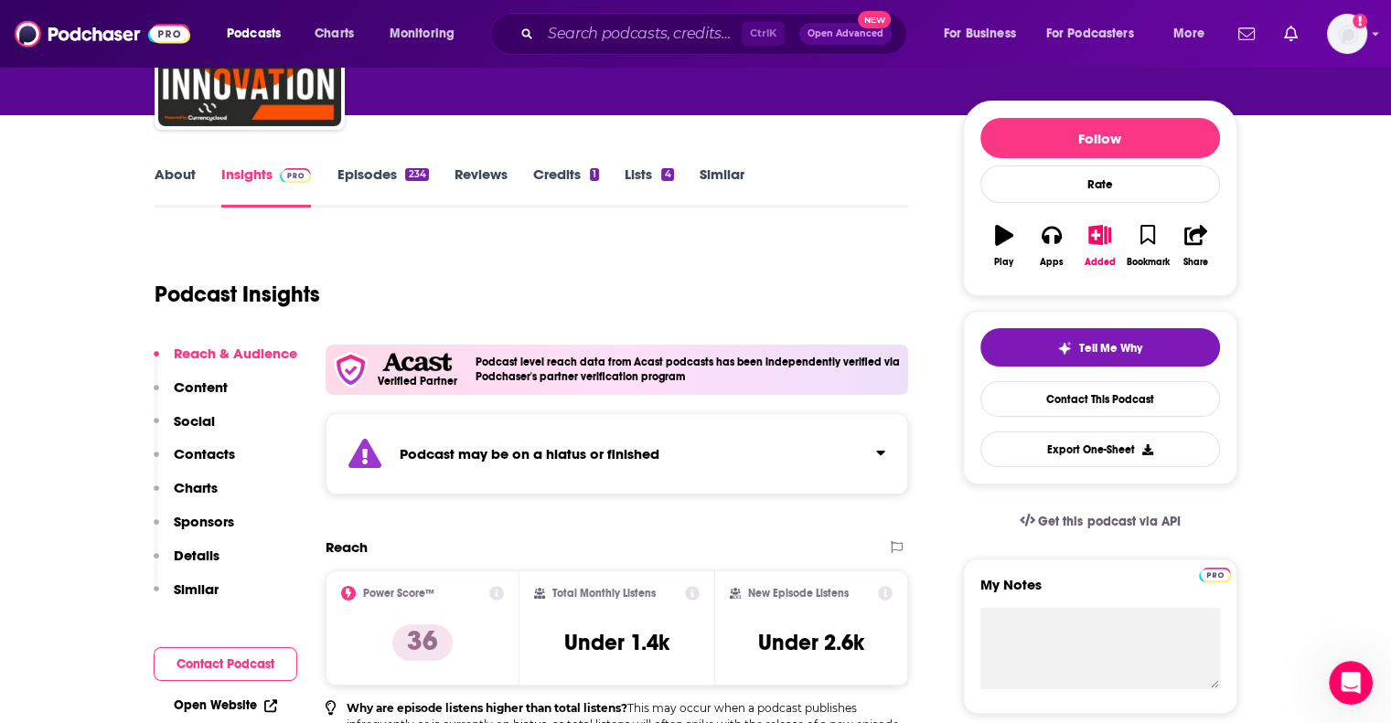
click at [198, 585] on p "Similar" at bounding box center [196, 589] width 45 height 17
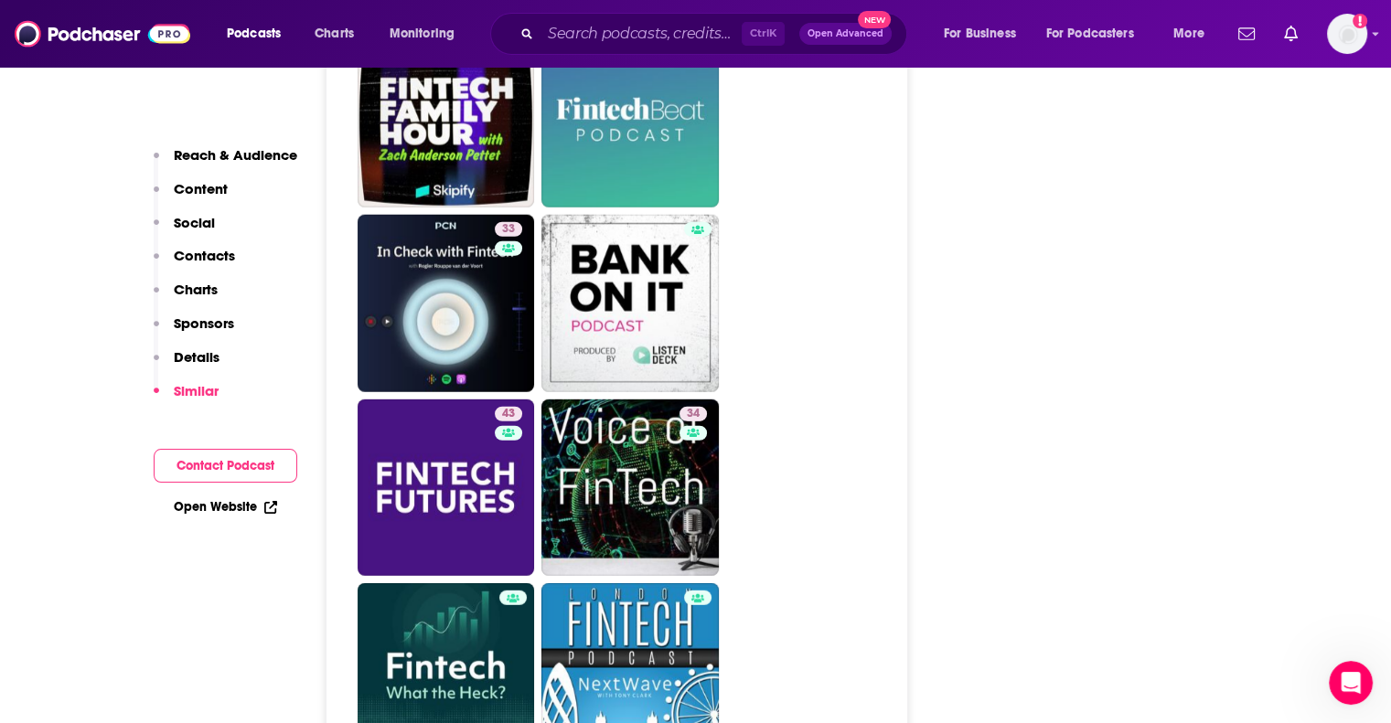
scroll to position [4874, 0]
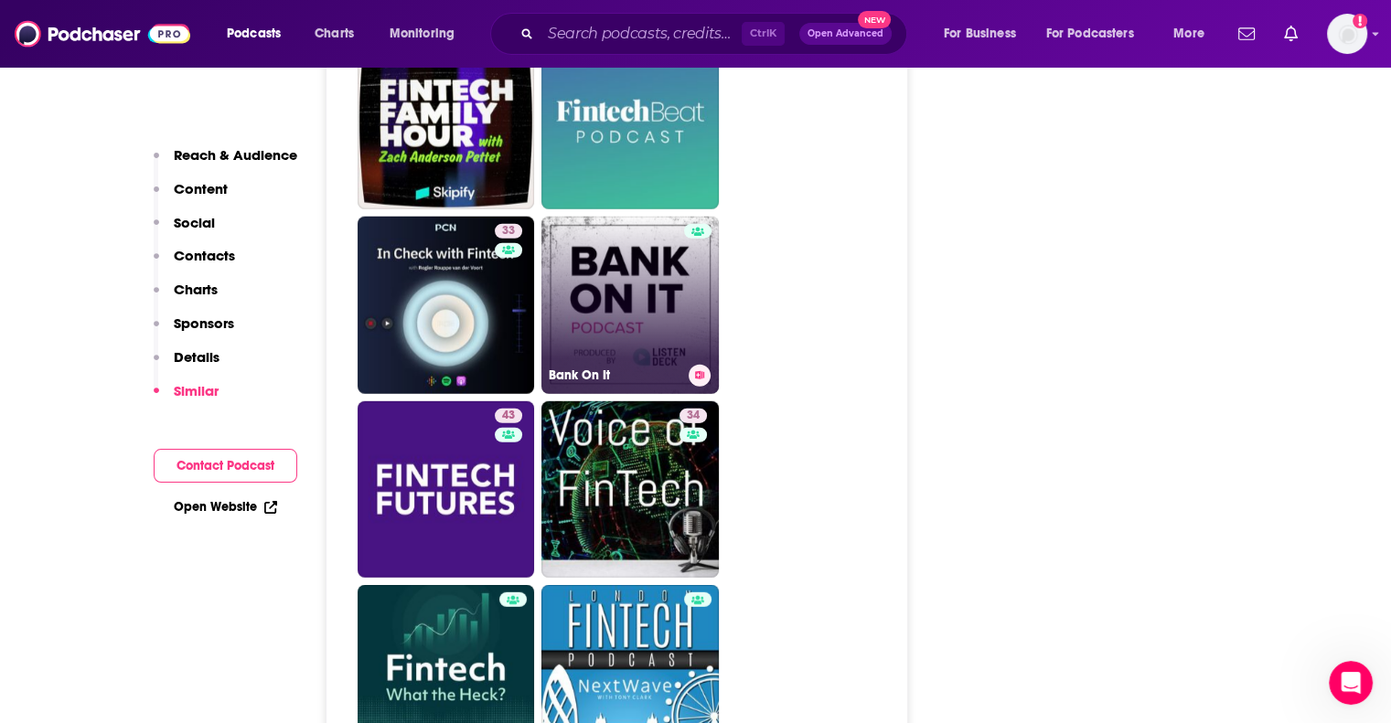
click at [635, 225] on link "Bank On It" at bounding box center [629, 305] width 177 height 177
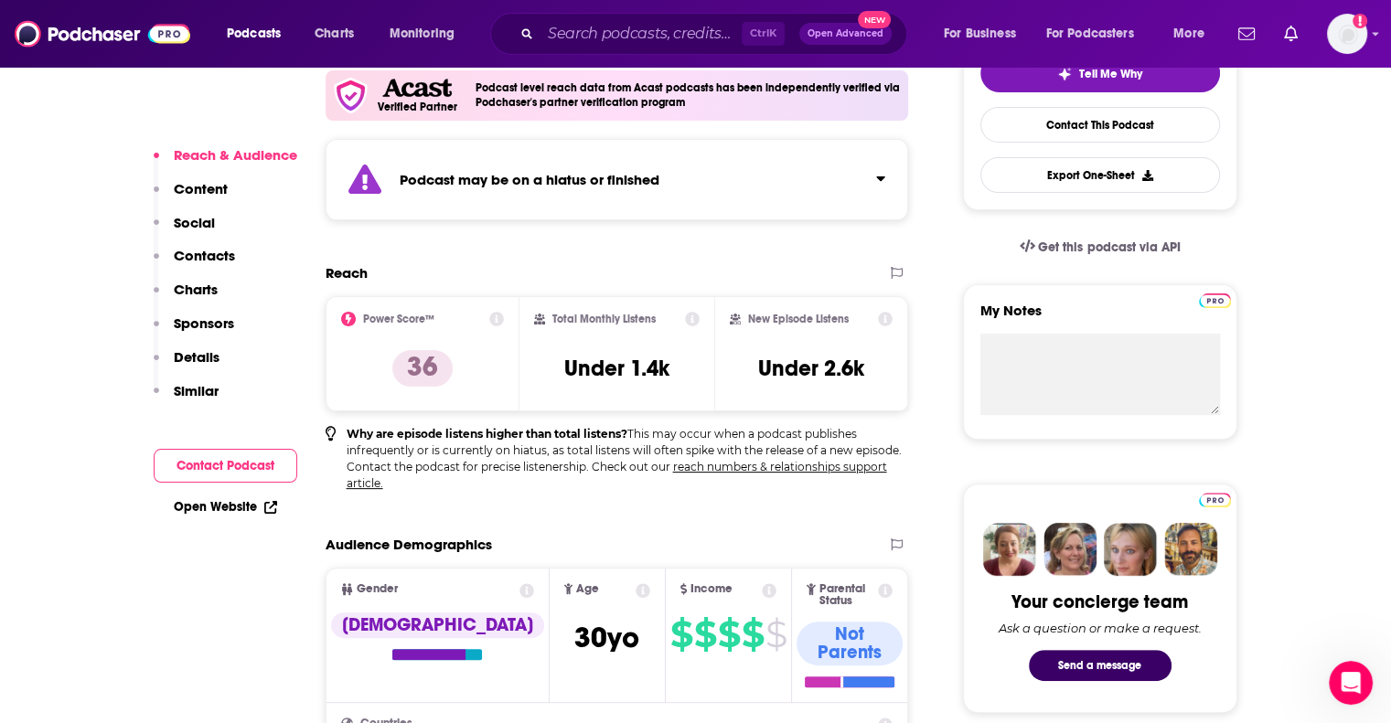
click at [205, 385] on p "Similar" at bounding box center [196, 390] width 45 height 17
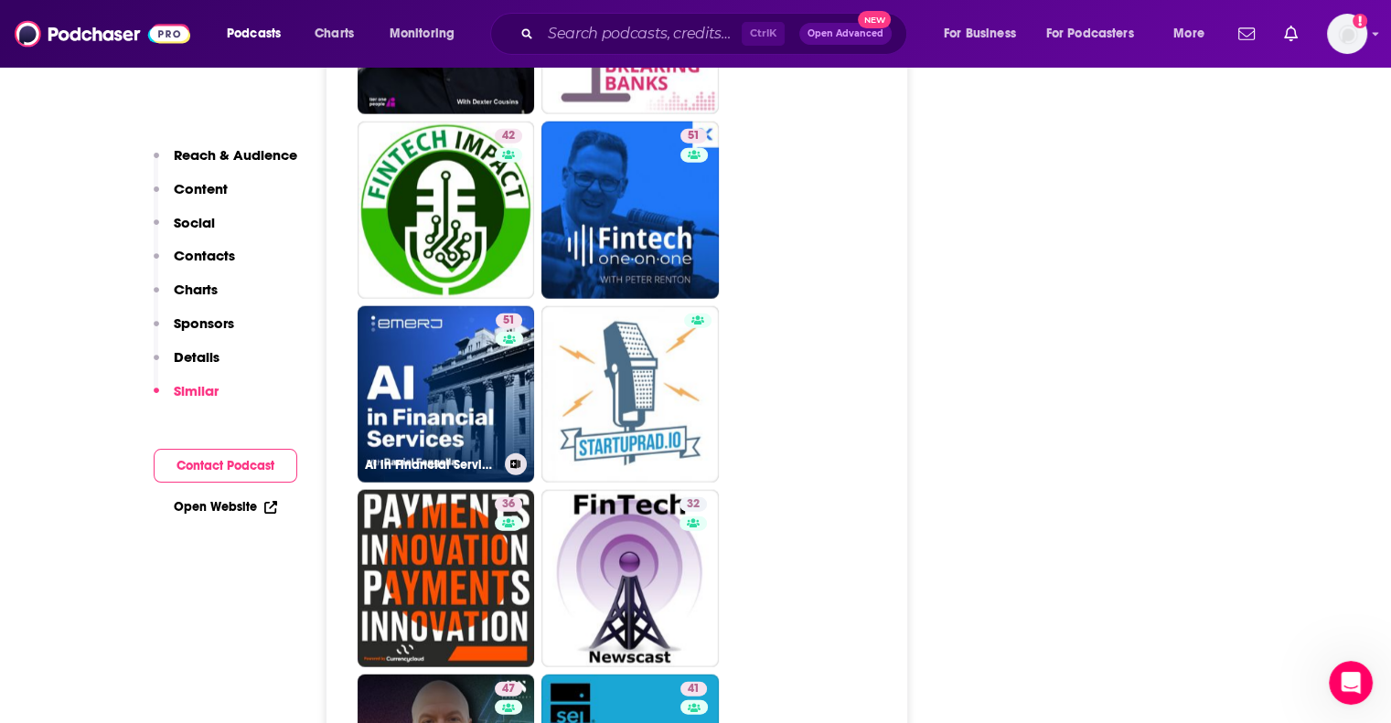
scroll to position [4234, 0]
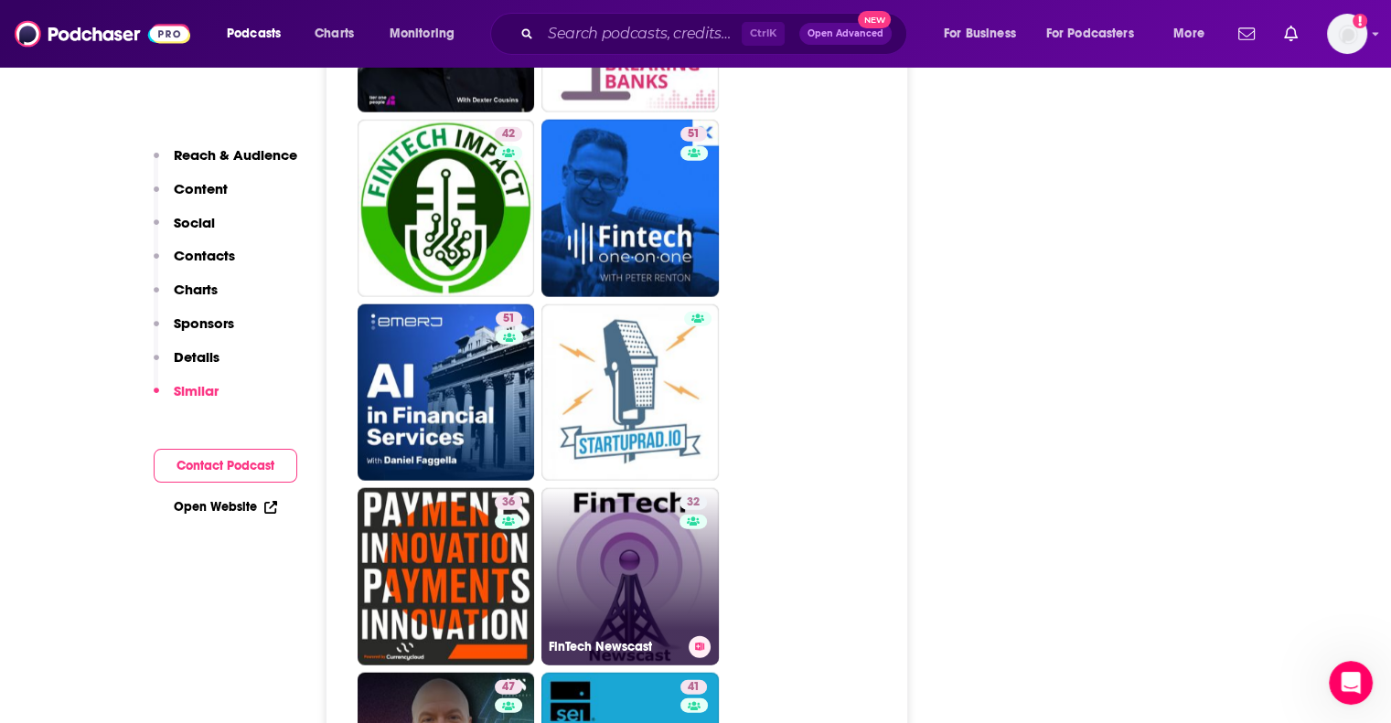
click at [635, 508] on link "32 FinTech Newscast" at bounding box center [629, 576] width 177 height 177
type input "https://www.podchaser.com/podcasts/fintech-newscast-702529"
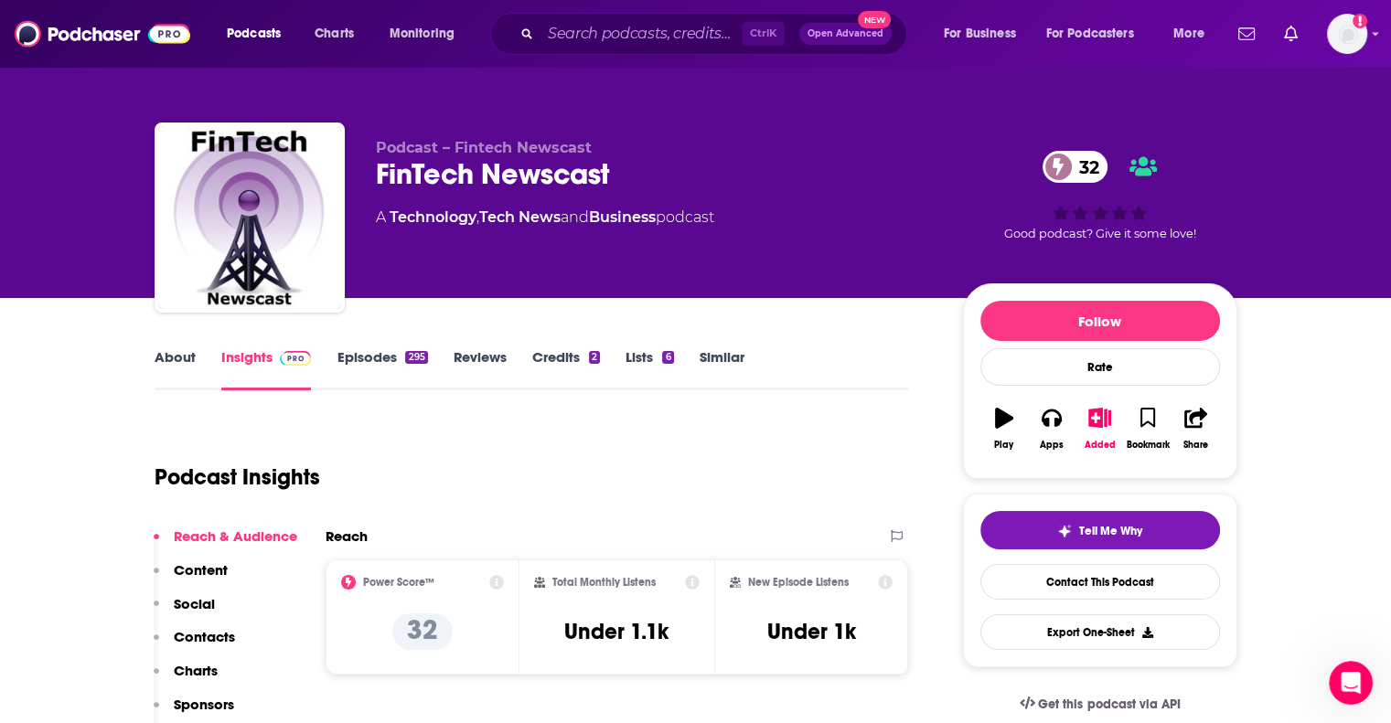
click at [177, 352] on link "About" at bounding box center [175, 369] width 41 height 42
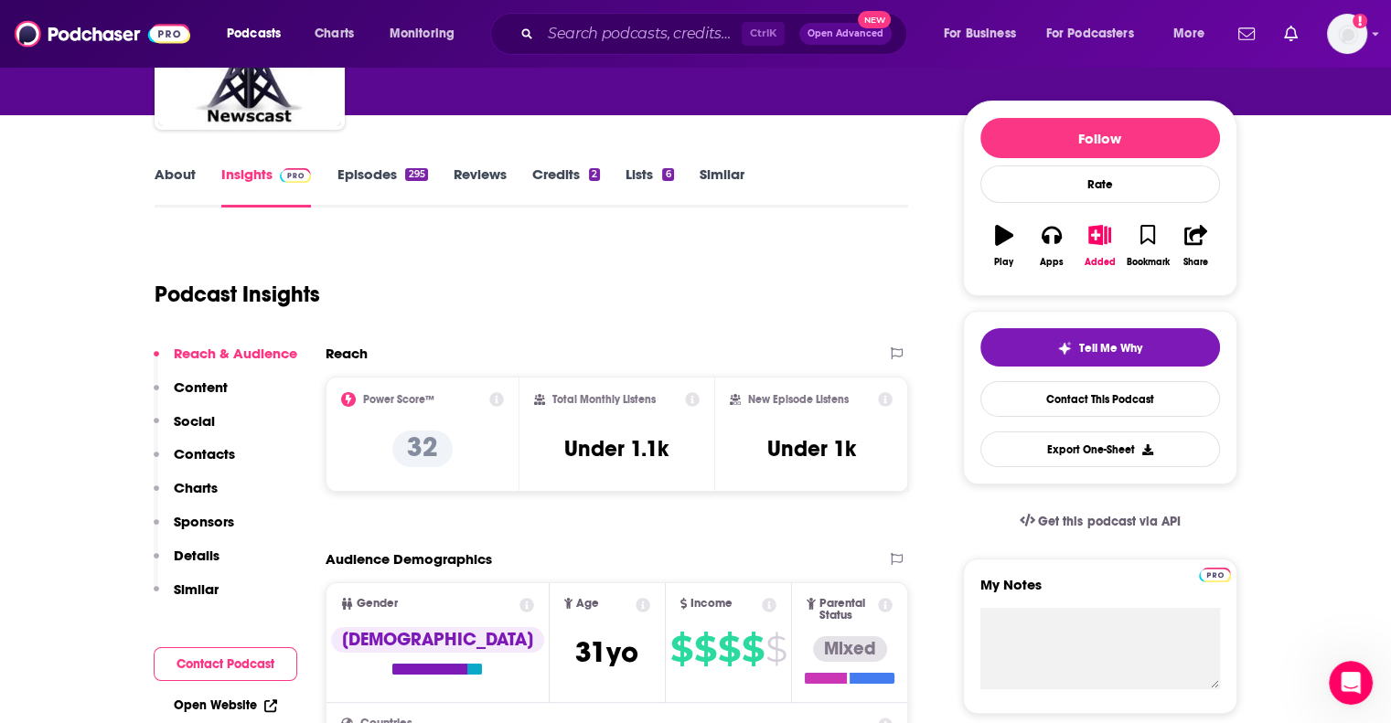
click at [205, 593] on p "Similar" at bounding box center [196, 589] width 45 height 17
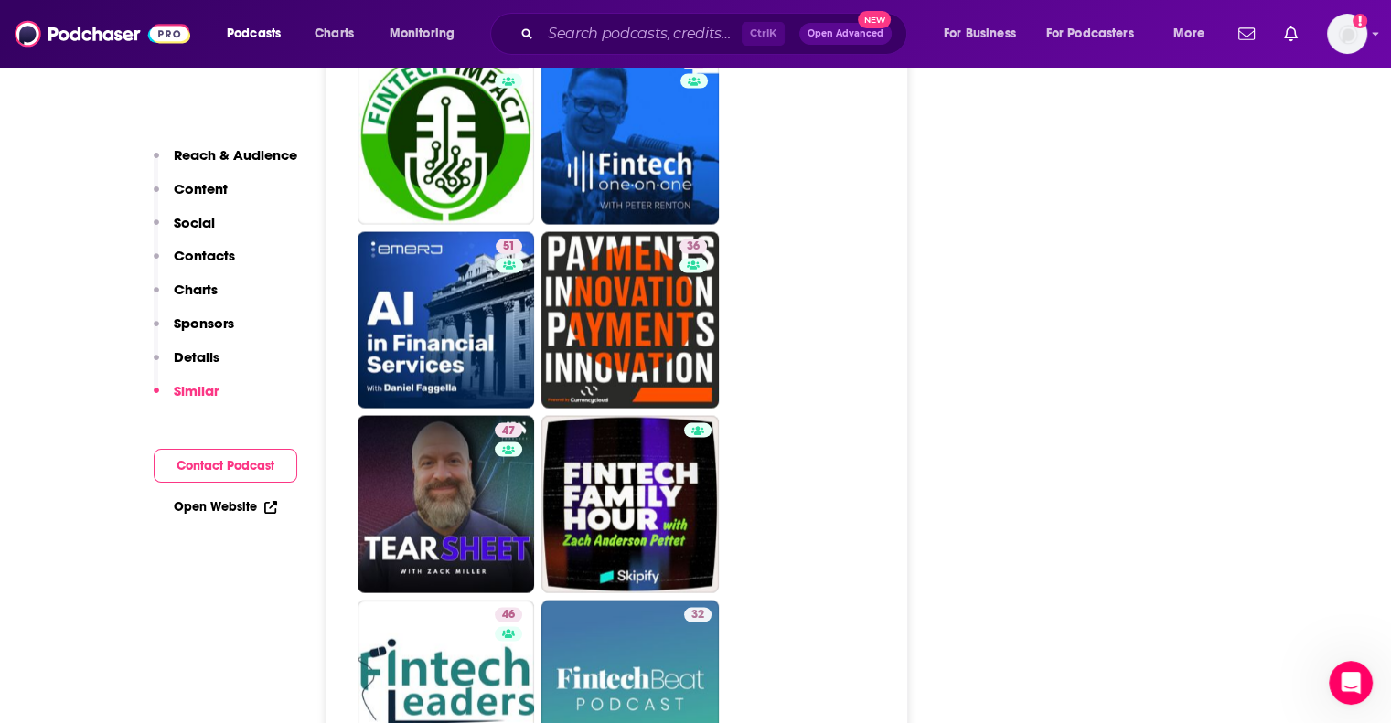
scroll to position [3642, 0]
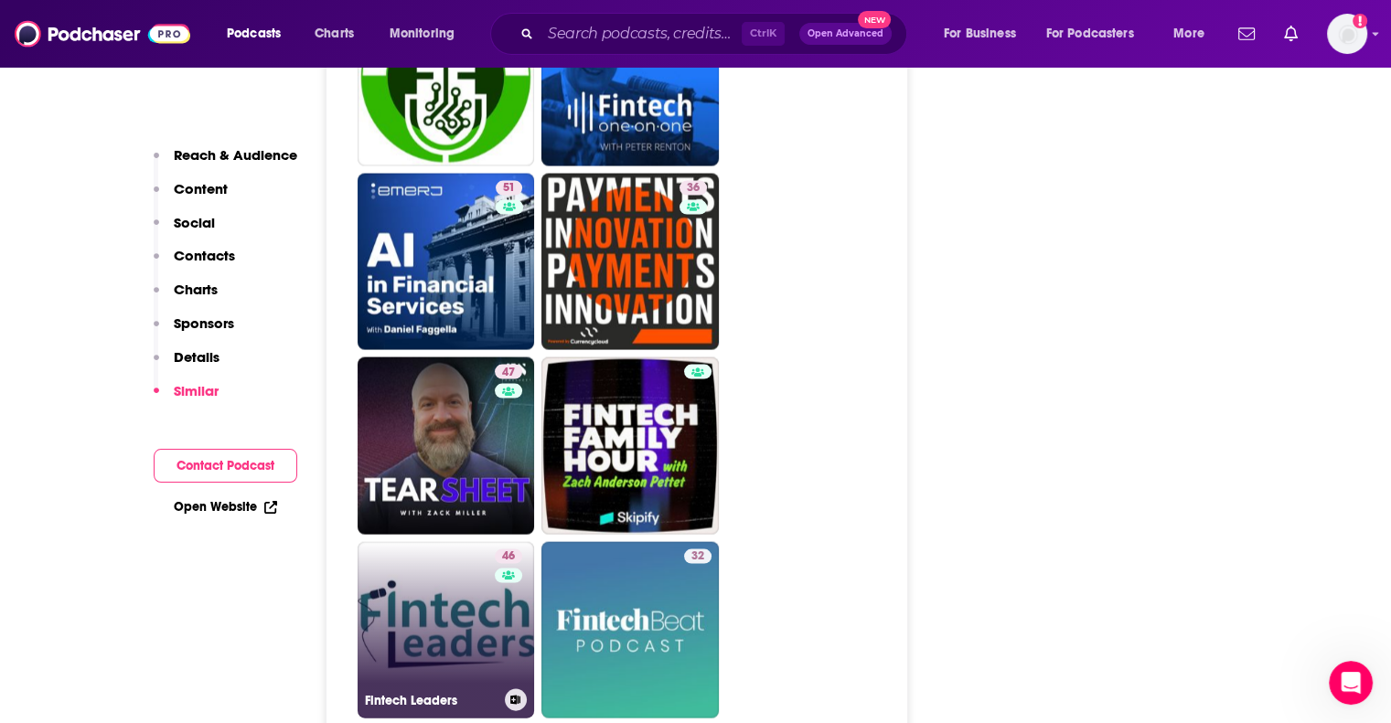
click at [418, 542] on link "46 Fintech Leaders" at bounding box center [446, 630] width 177 height 177
type input "https://www.podchaser.com/podcasts/fintech-leaders-2018701"
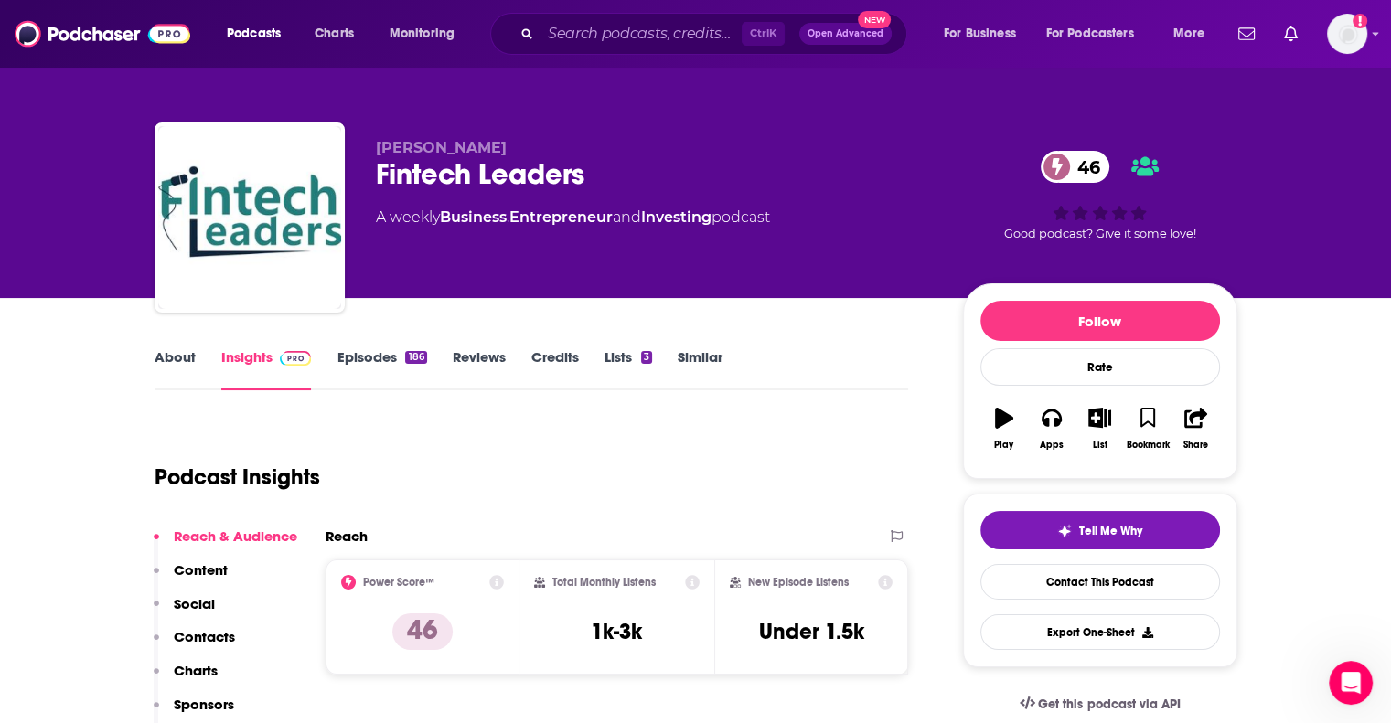
click at [176, 355] on link "About" at bounding box center [175, 369] width 41 height 42
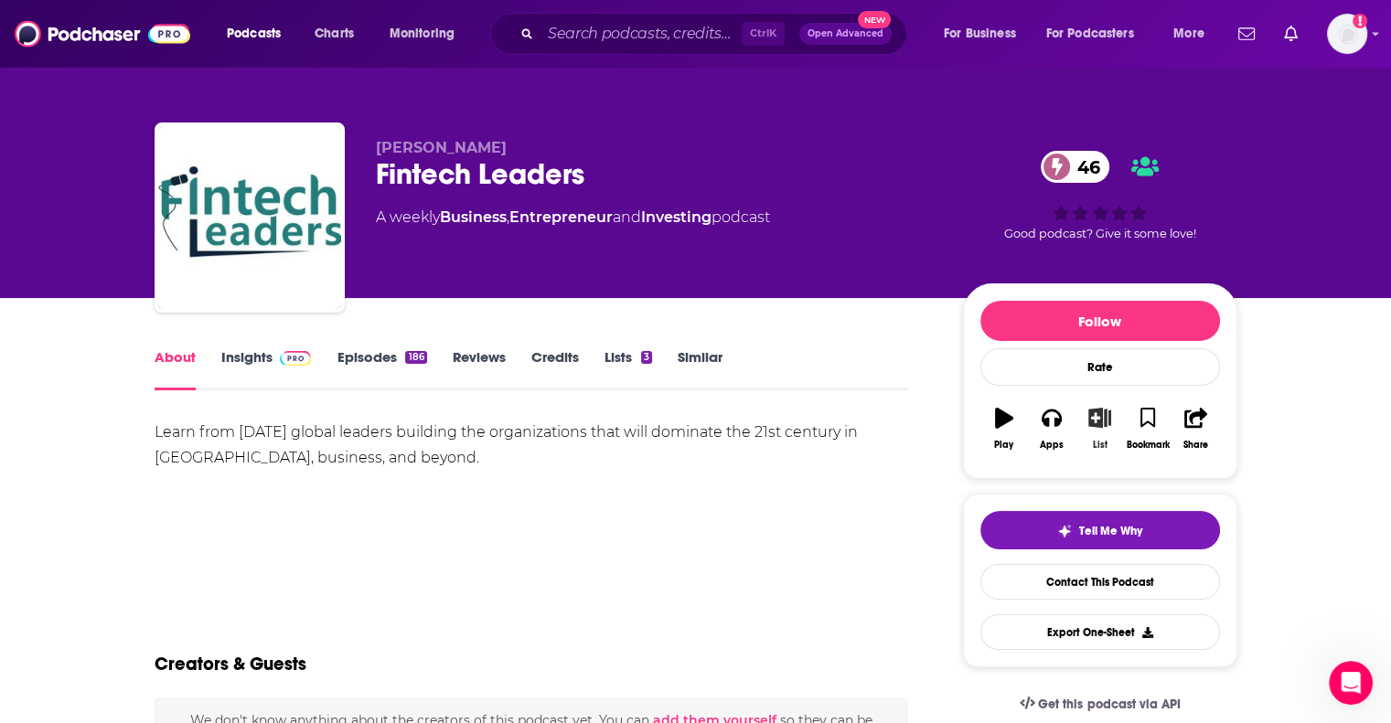
click at [1105, 435] on button "List" at bounding box center [1099, 429] width 48 height 66
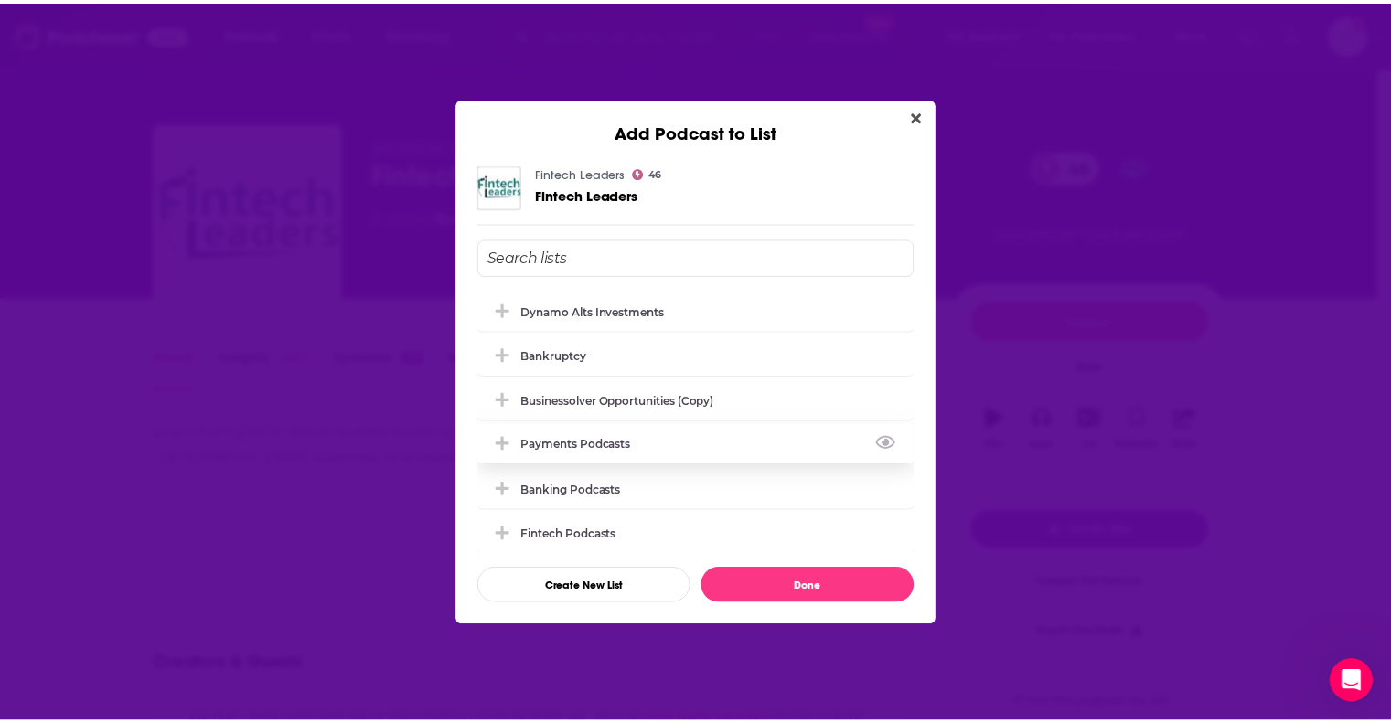
scroll to position [5, 0]
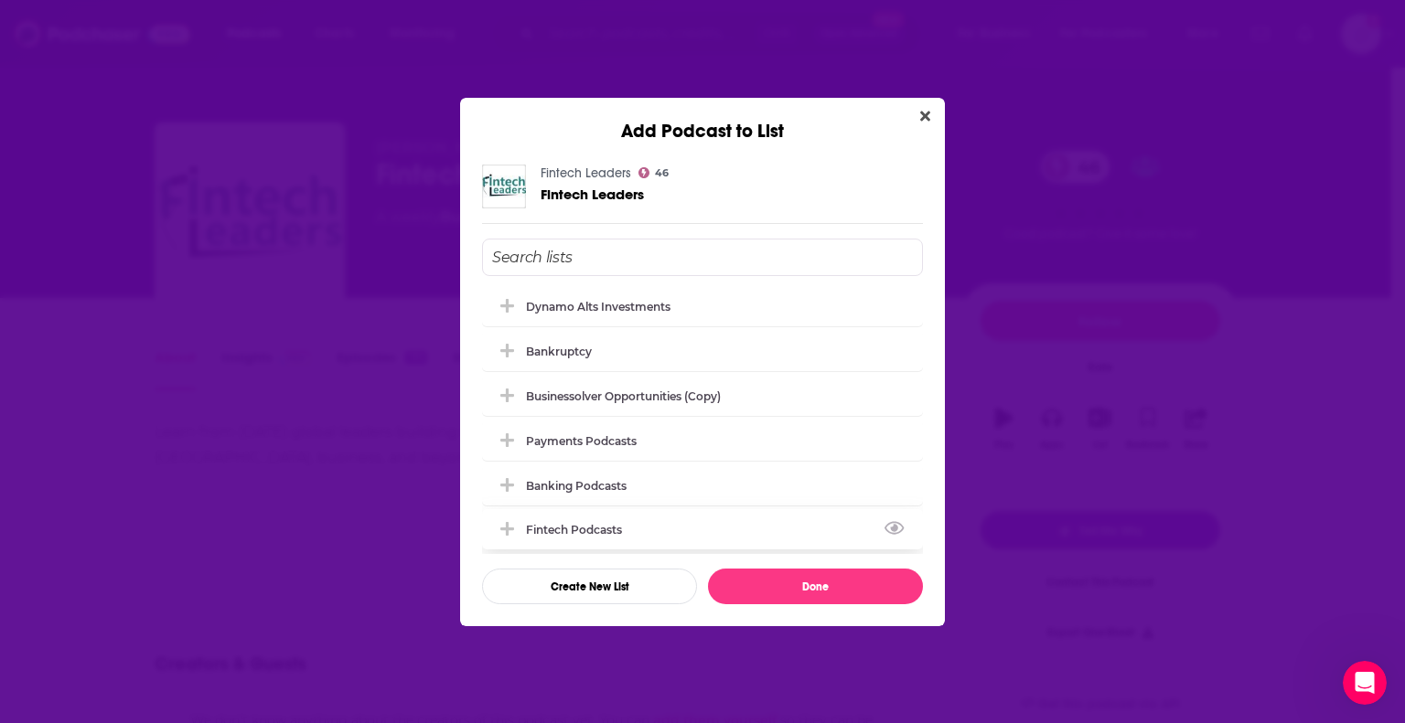
click at [652, 536] on div "Fintech Podcasts" at bounding box center [702, 529] width 441 height 40
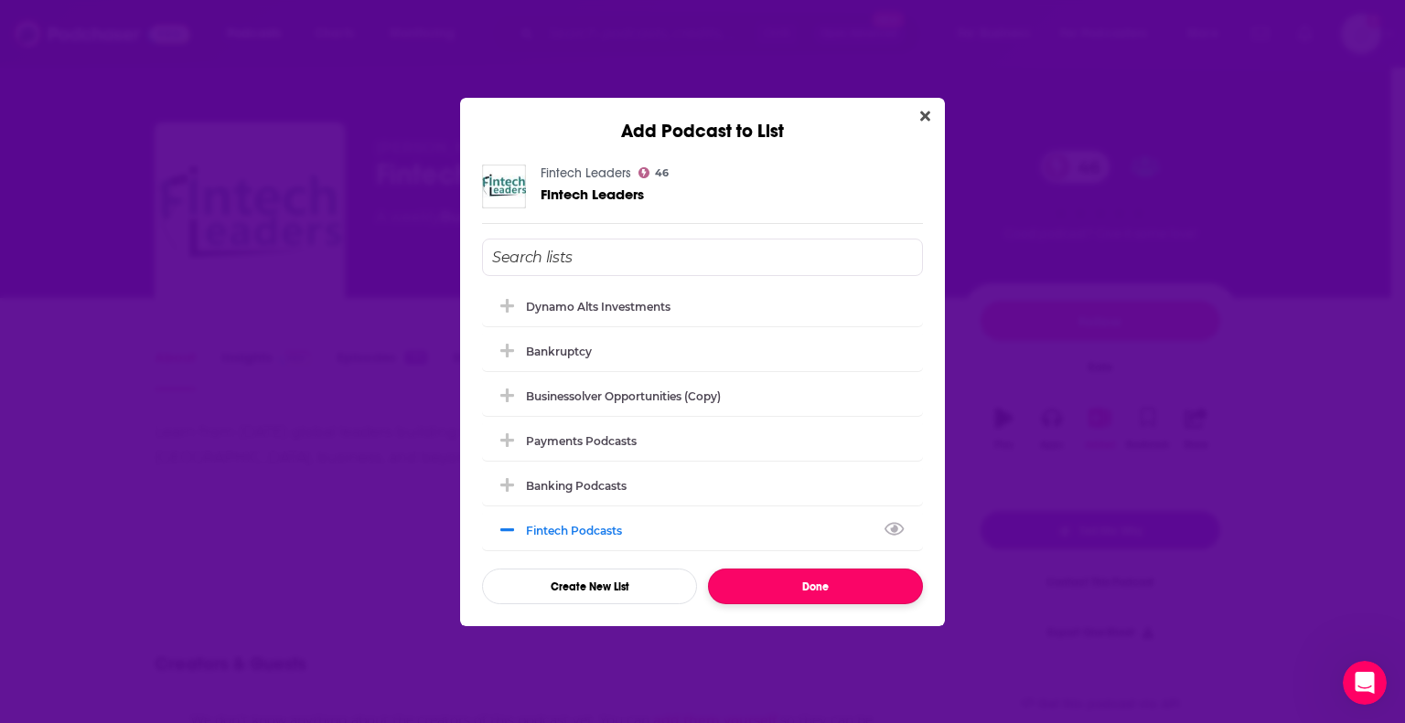
click at [812, 583] on button "Done" at bounding box center [815, 587] width 215 height 36
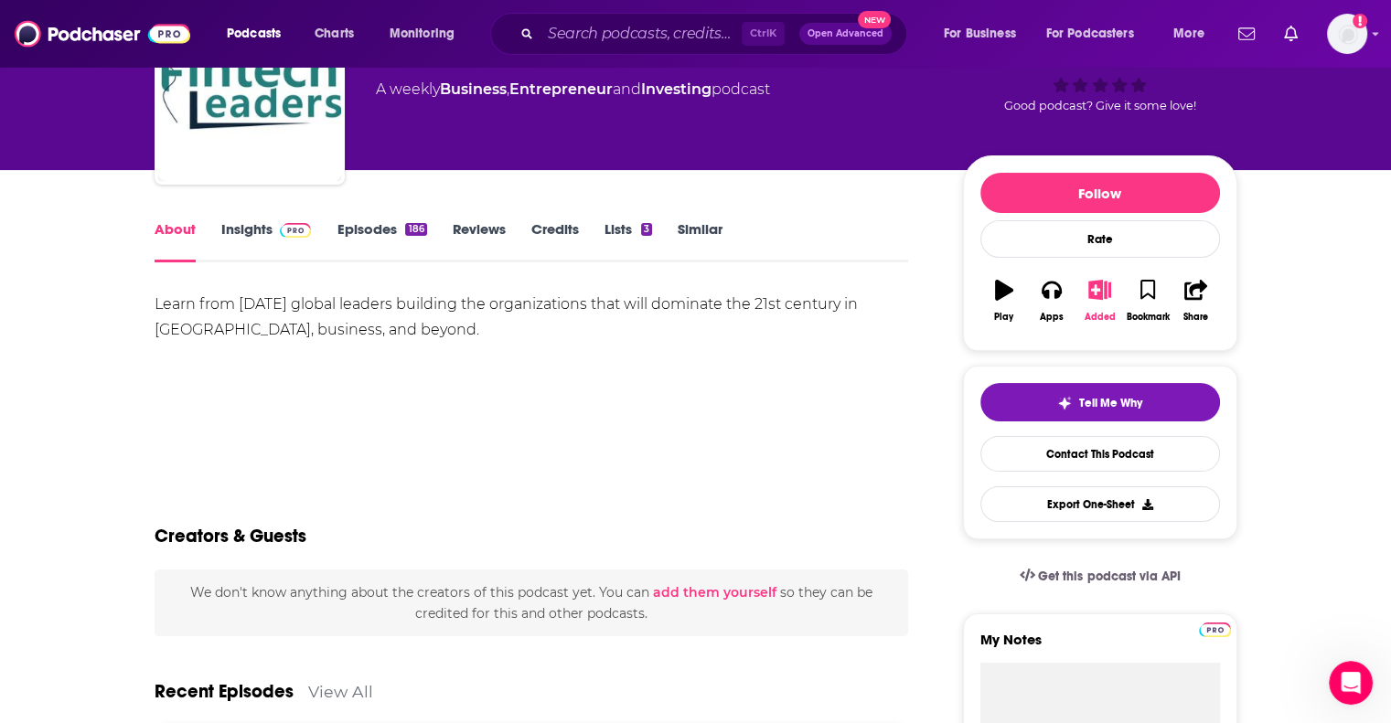
scroll to position [0, 0]
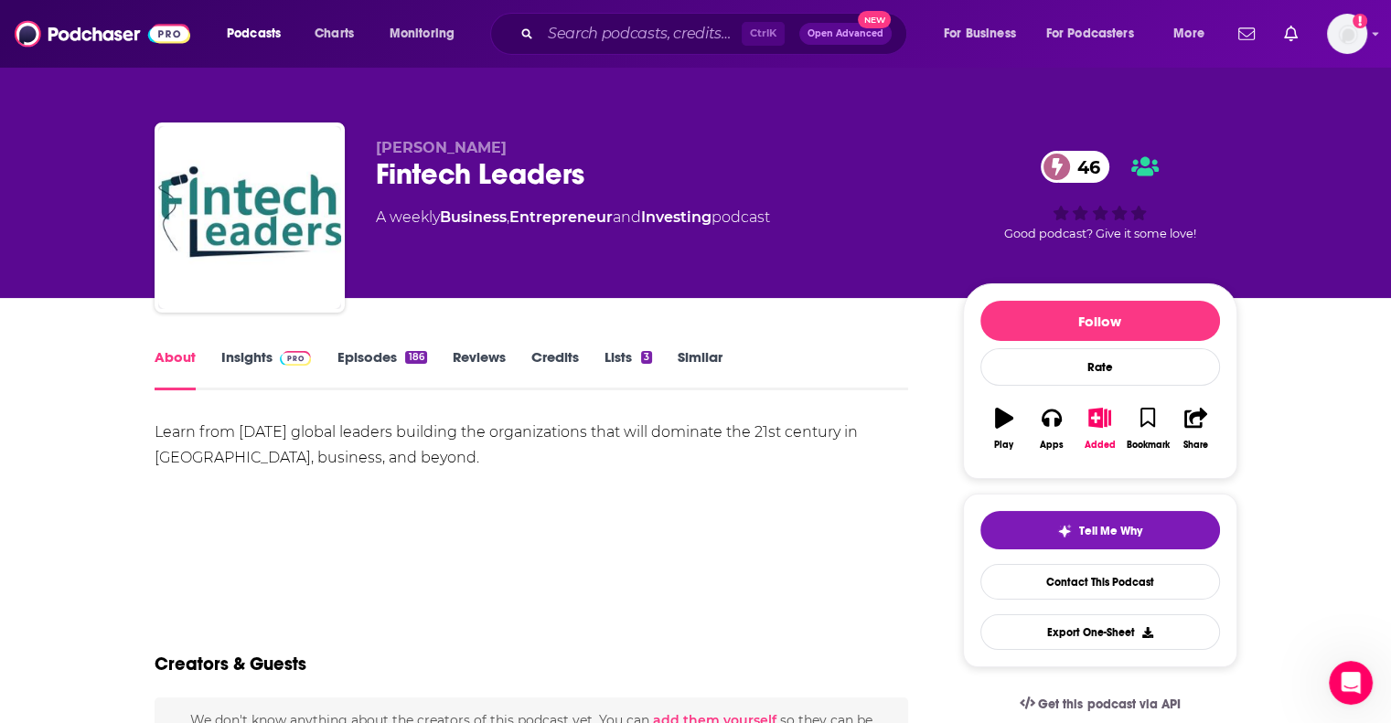
click at [273, 352] on span at bounding box center [292, 356] width 39 height 17
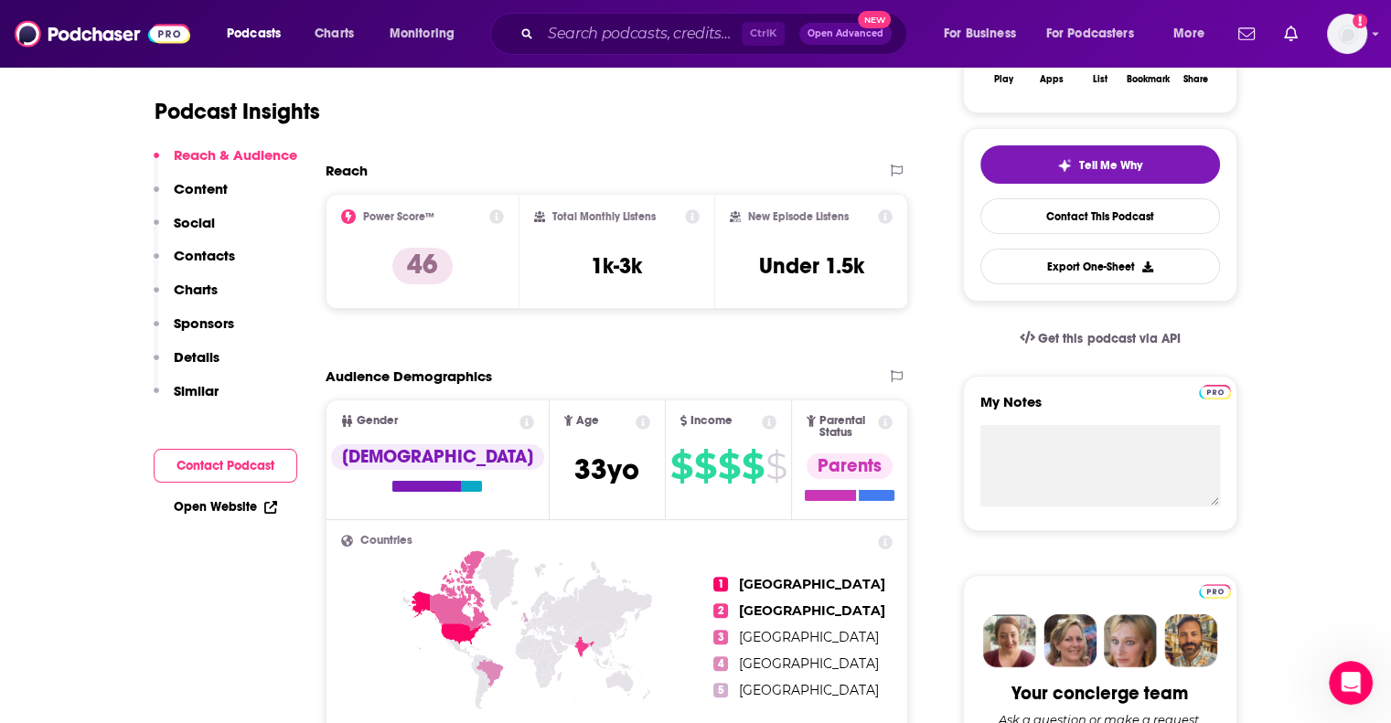
click at [198, 389] on p "Similar" at bounding box center [196, 390] width 45 height 17
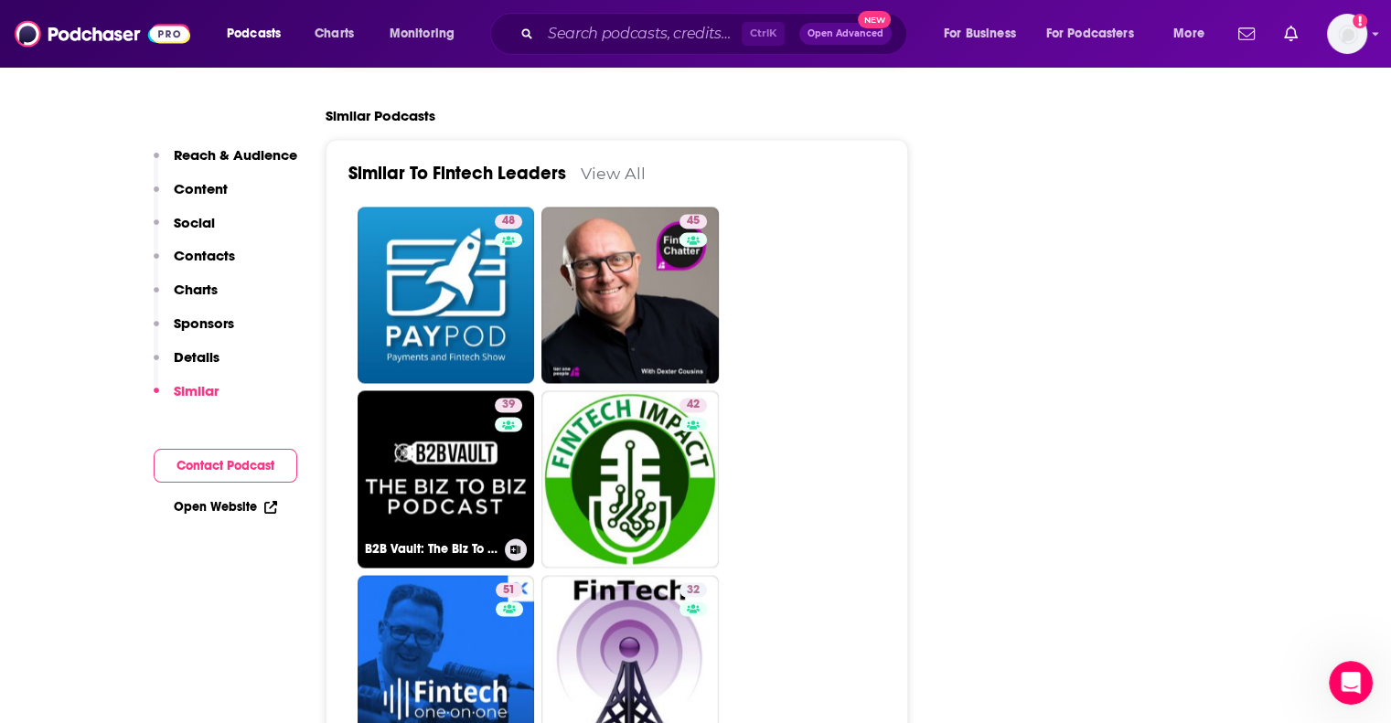
scroll to position [3009, 0]
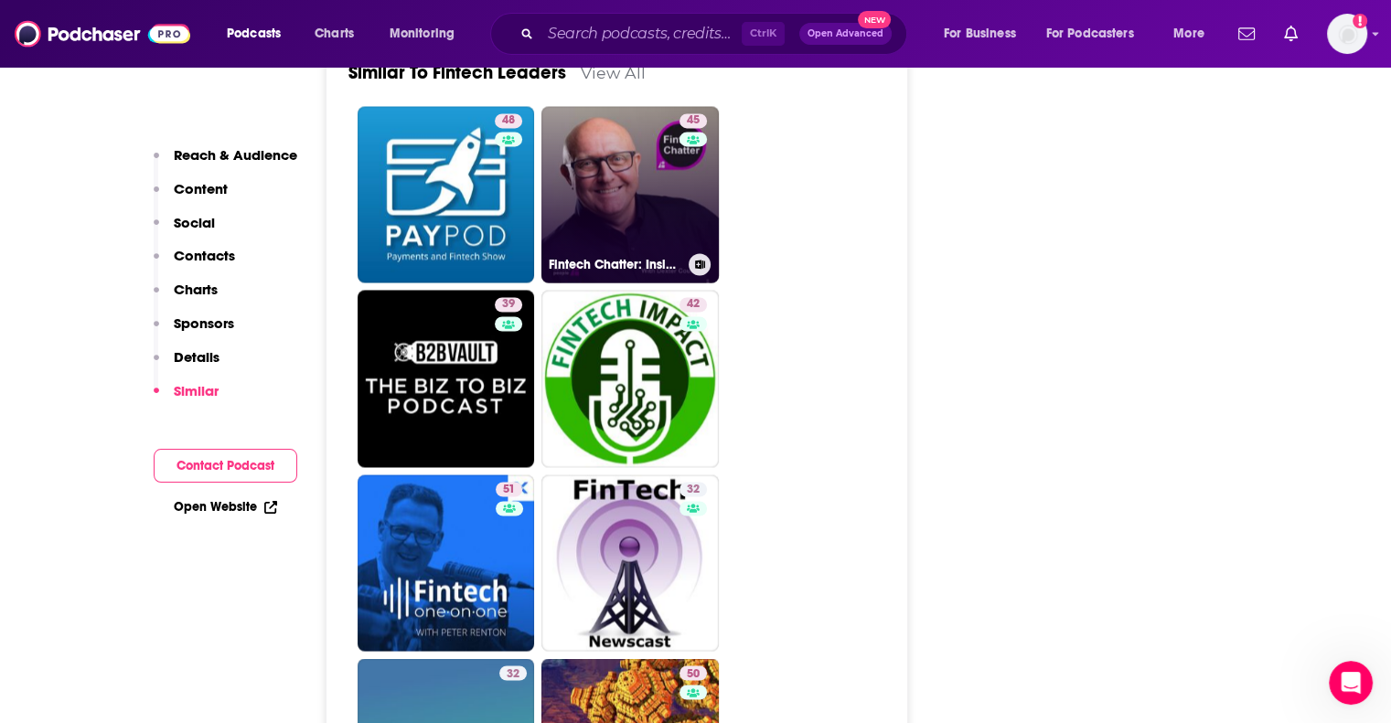
click at [615, 155] on link "45 Fintech Chatter: Insights From Fintech Leaders" at bounding box center [629, 194] width 177 height 177
type input "https://www.podchaser.com/podcasts/fintech-chatter-insights-from-943229"
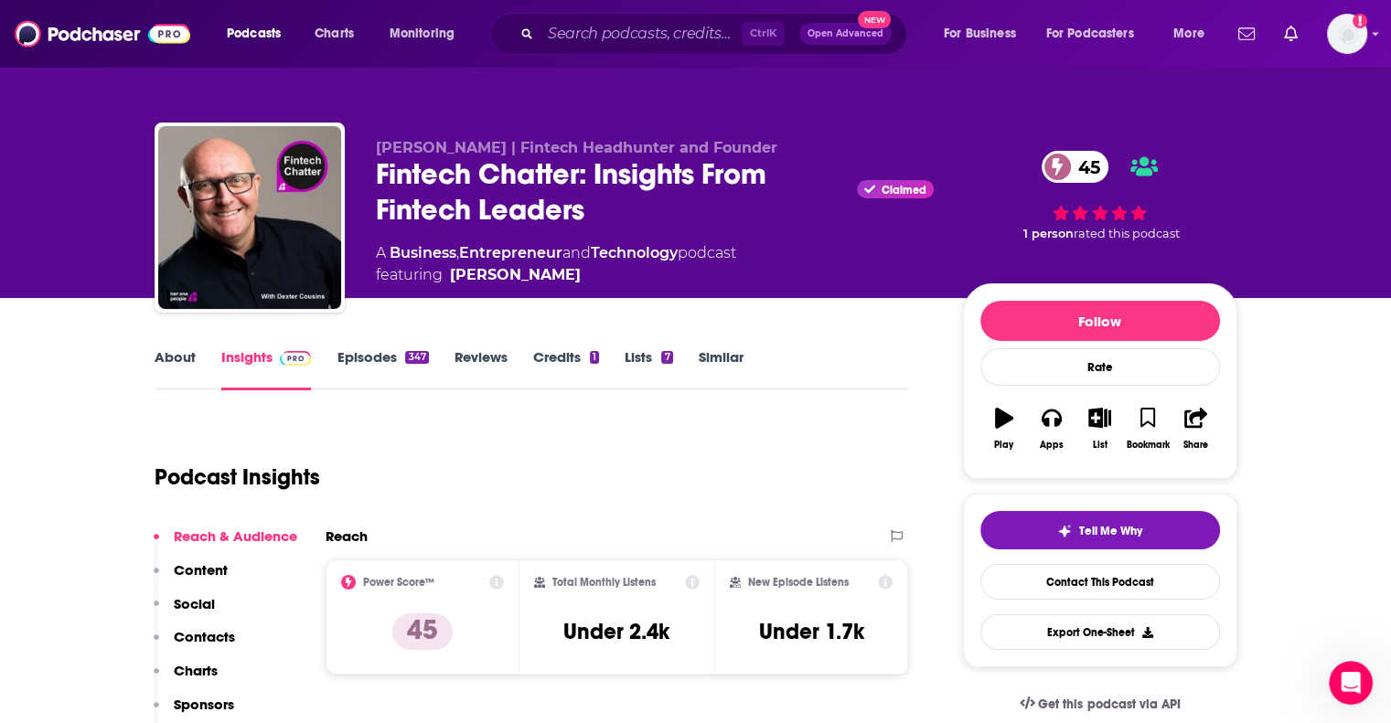
click at [180, 358] on link "About" at bounding box center [175, 369] width 41 height 42
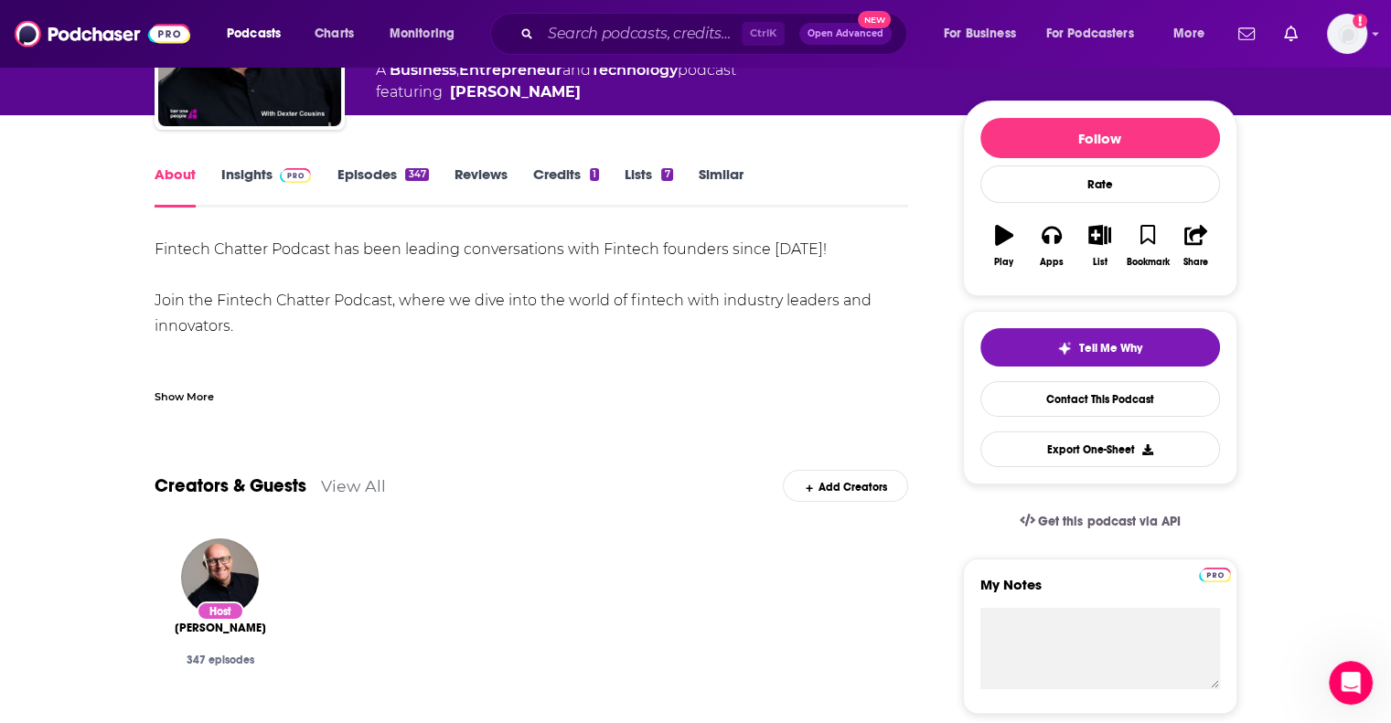
scroll to position [91, 0]
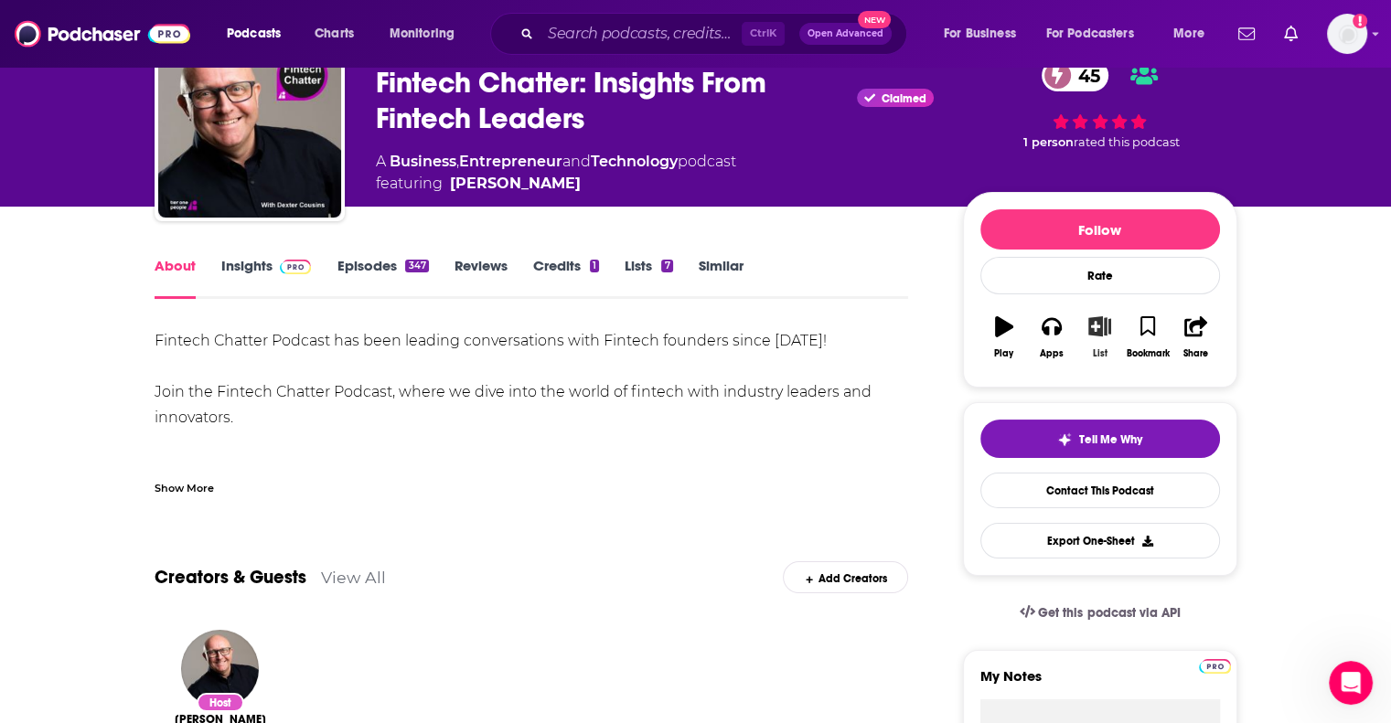
click at [1099, 358] on div "List" at bounding box center [1100, 353] width 15 height 11
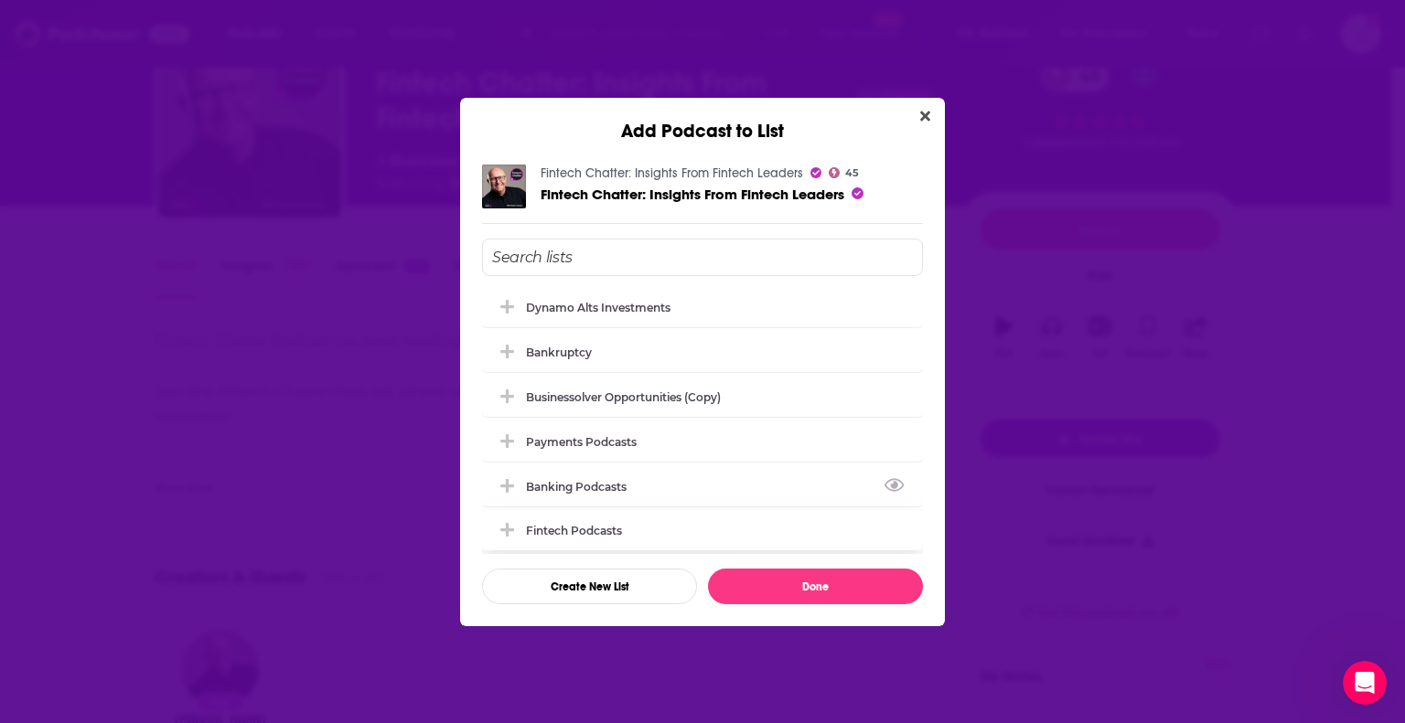
scroll to position [5, 0]
click at [636, 530] on div "Fintech Podcasts" at bounding box center [702, 529] width 441 height 40
drag, startPoint x: 813, startPoint y: 581, endPoint x: 805, endPoint y: 567, distance: 16.0
click at [814, 581] on button "Done" at bounding box center [815, 587] width 215 height 36
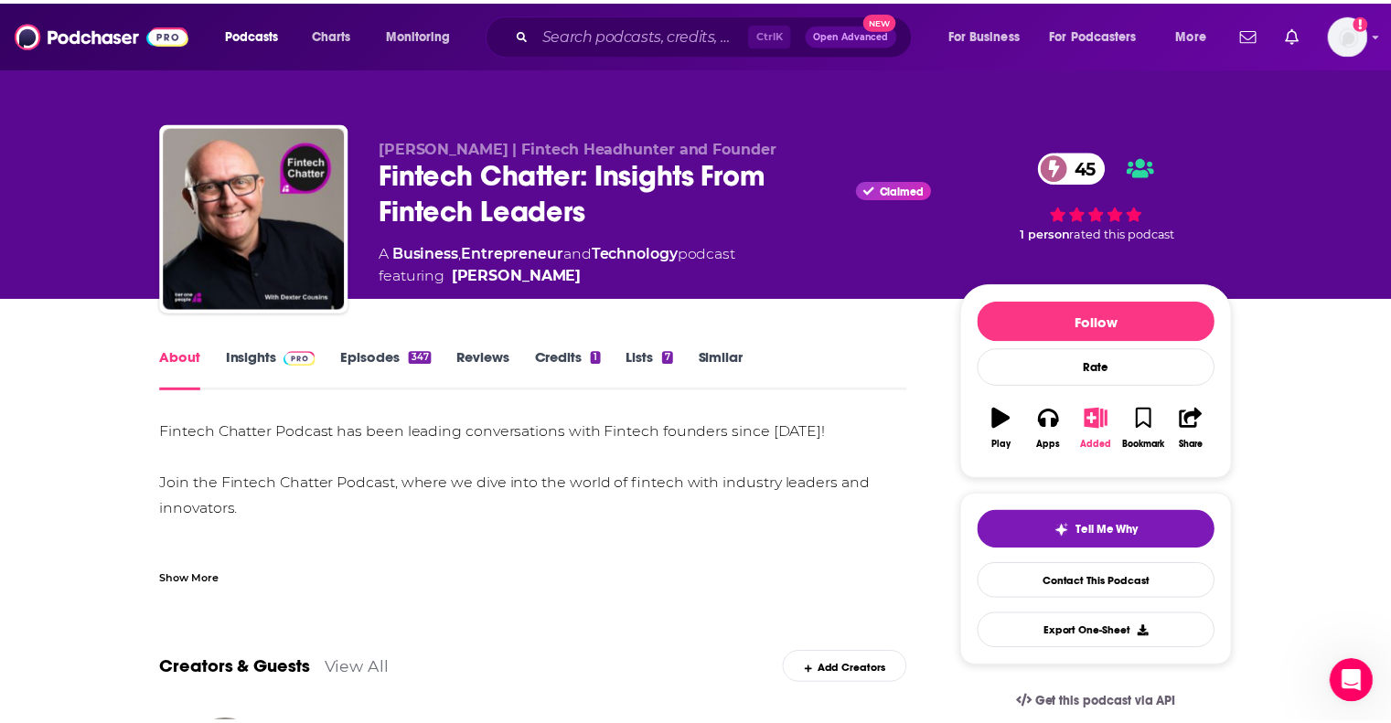
scroll to position [91, 0]
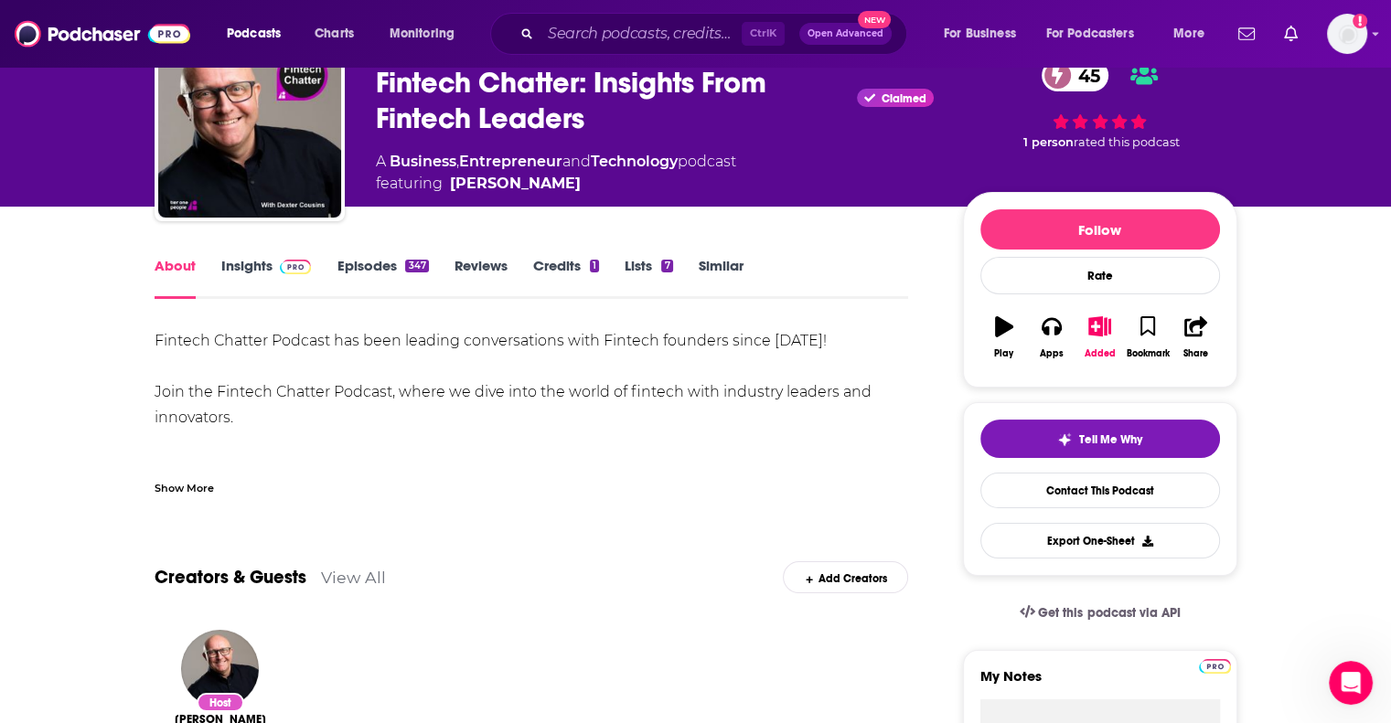
click at [245, 265] on link "Insights" at bounding box center [266, 278] width 91 height 42
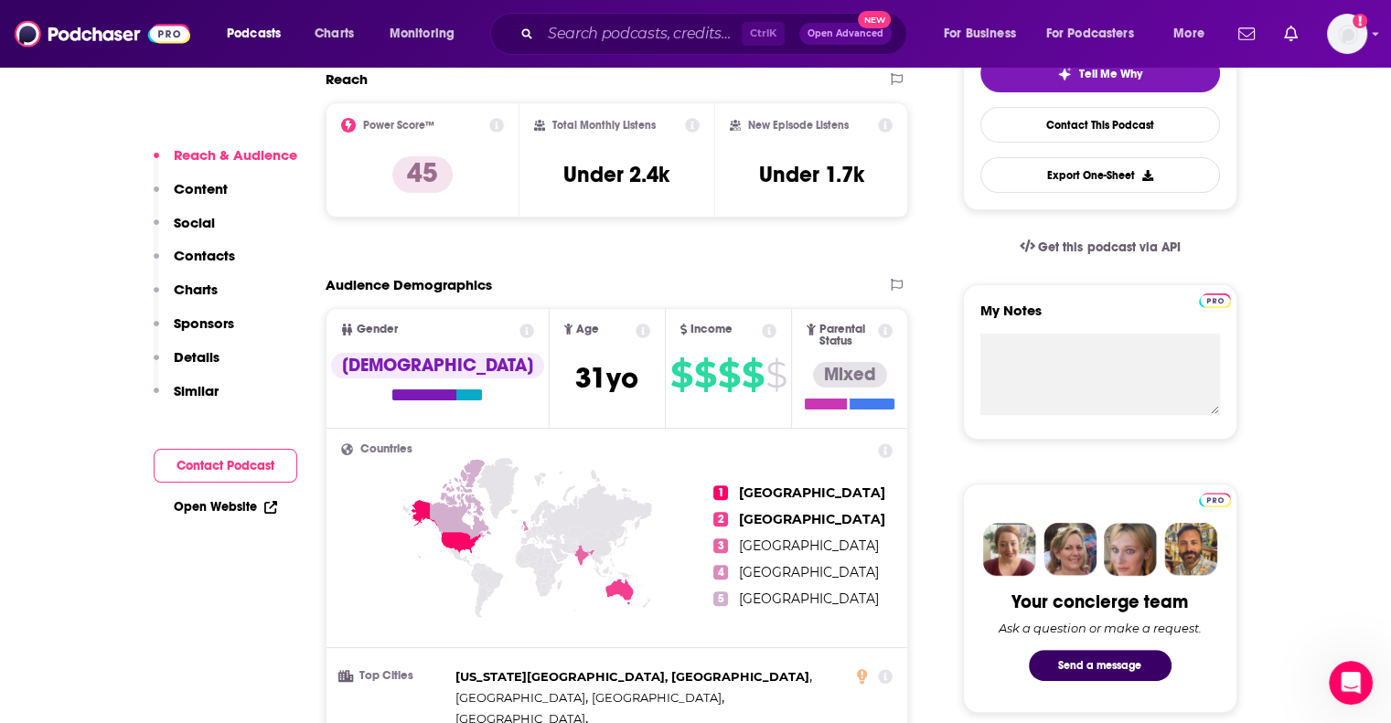
click at [191, 398] on p "Similar" at bounding box center [196, 390] width 45 height 17
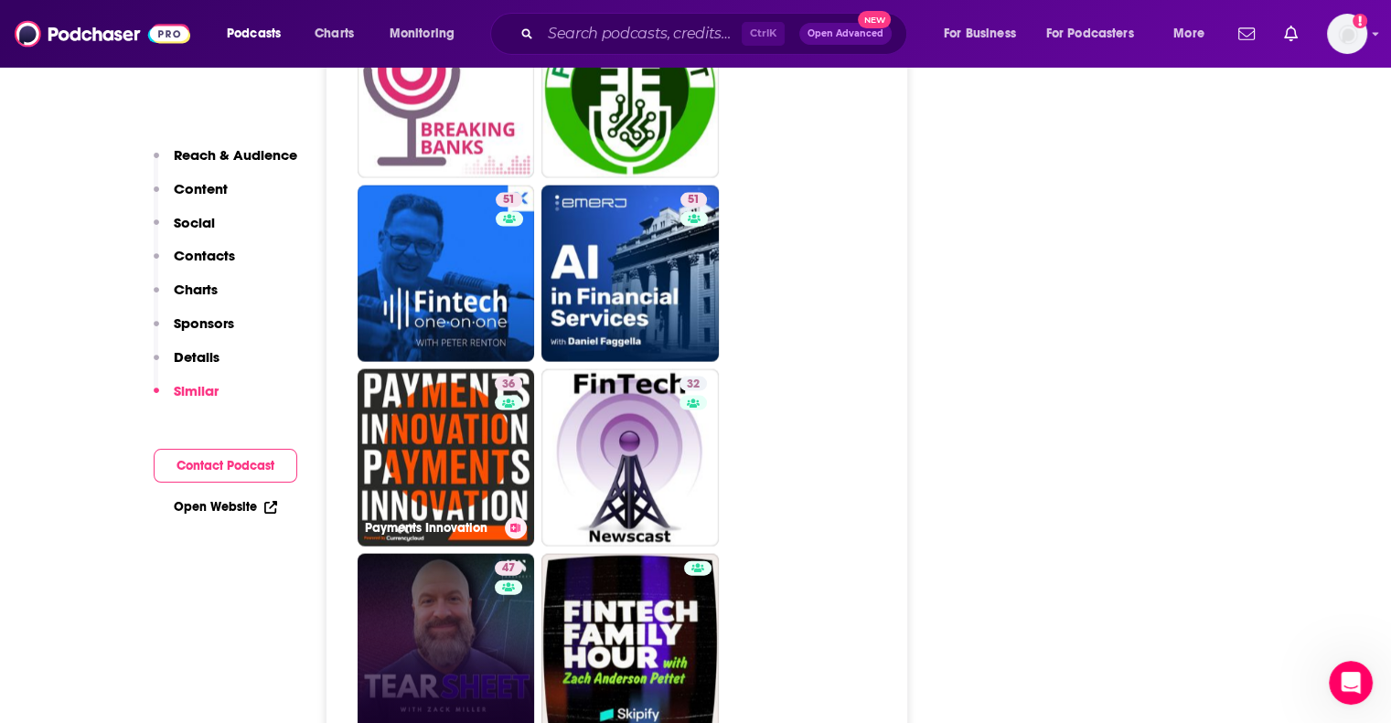
scroll to position [3803, 0]
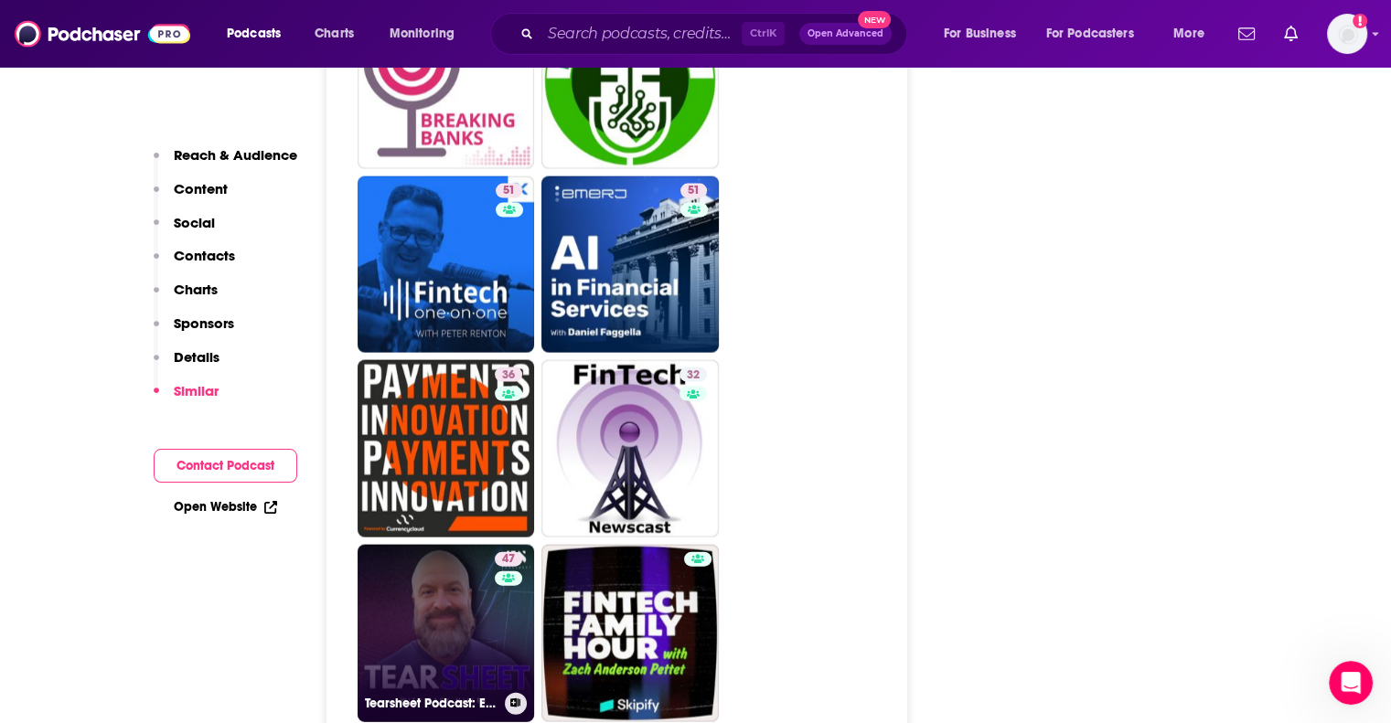
click at [424, 545] on link "47 Tearsheet Podcast: Exploring Financial Services Together" at bounding box center [446, 633] width 177 height 177
type input "https://www.podchaser.com/podcasts/tearsheet-podcast-exploring-fi-29696"
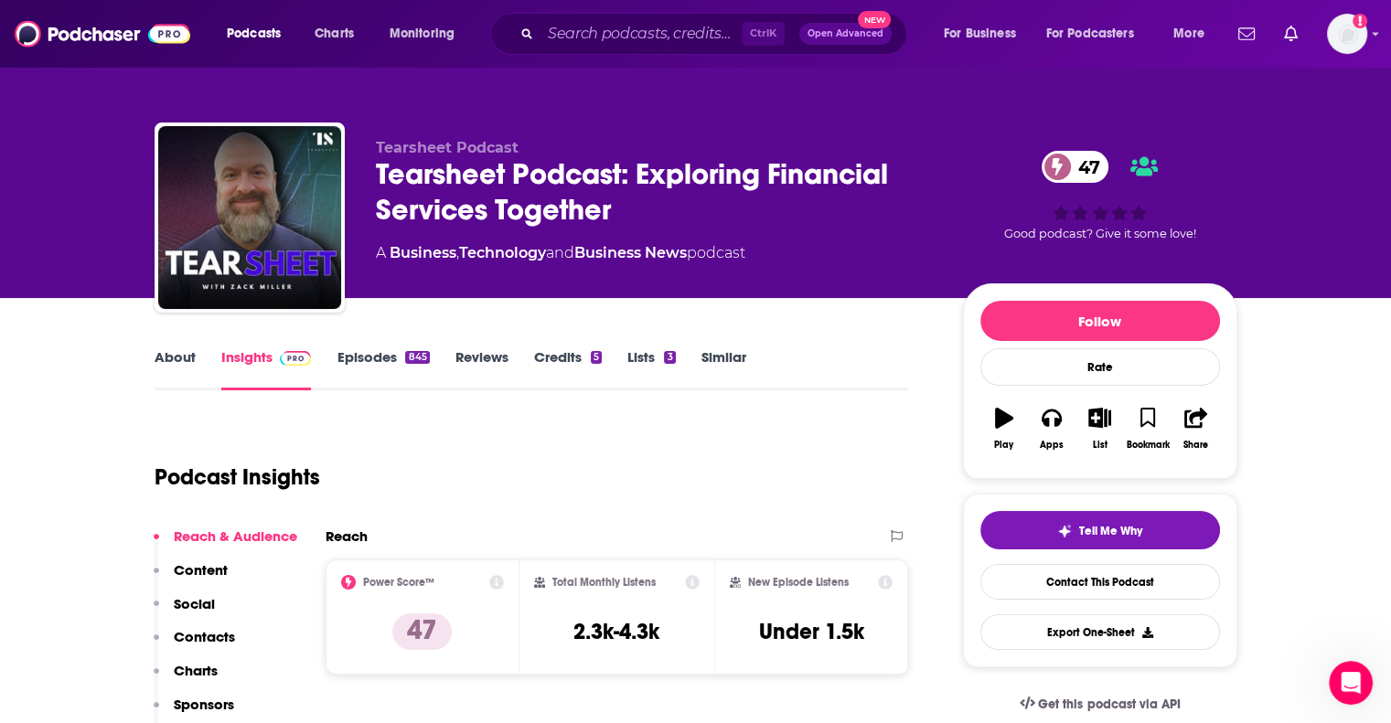
click at [165, 355] on link "About" at bounding box center [175, 369] width 41 height 42
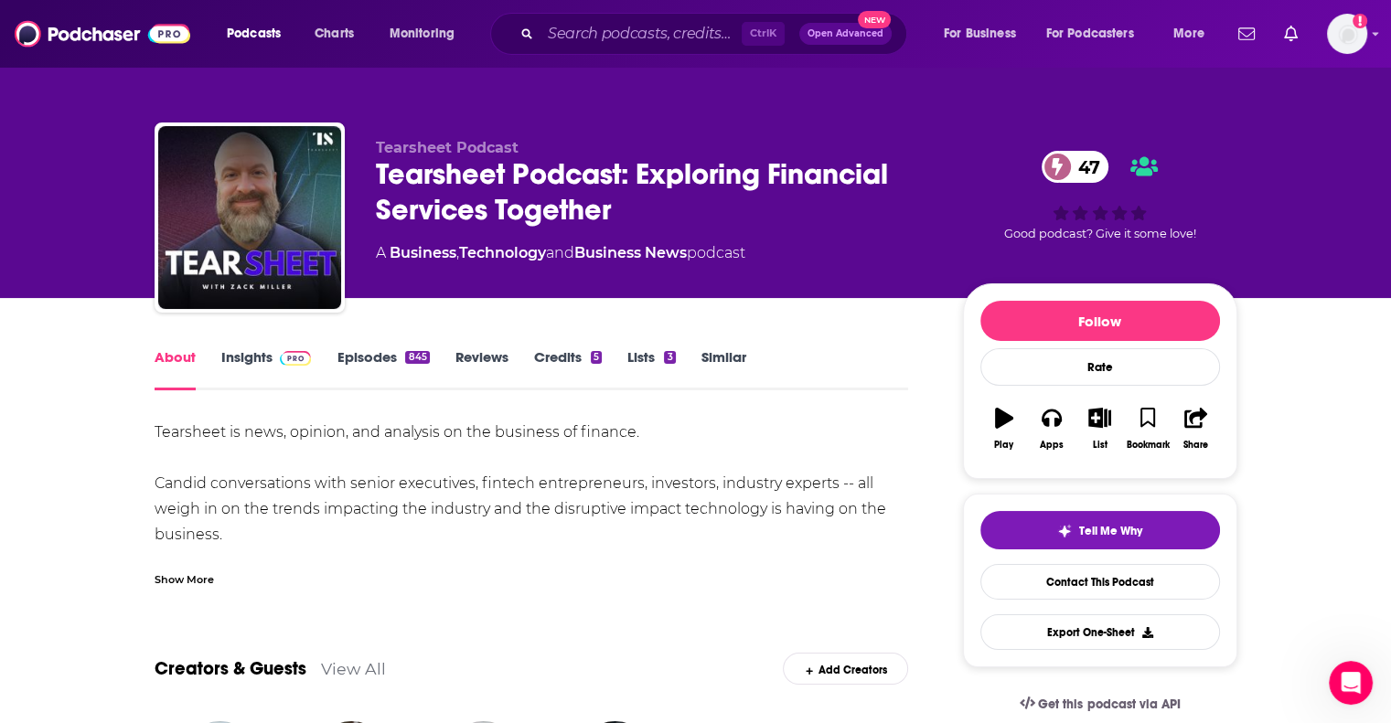
scroll to position [91, 0]
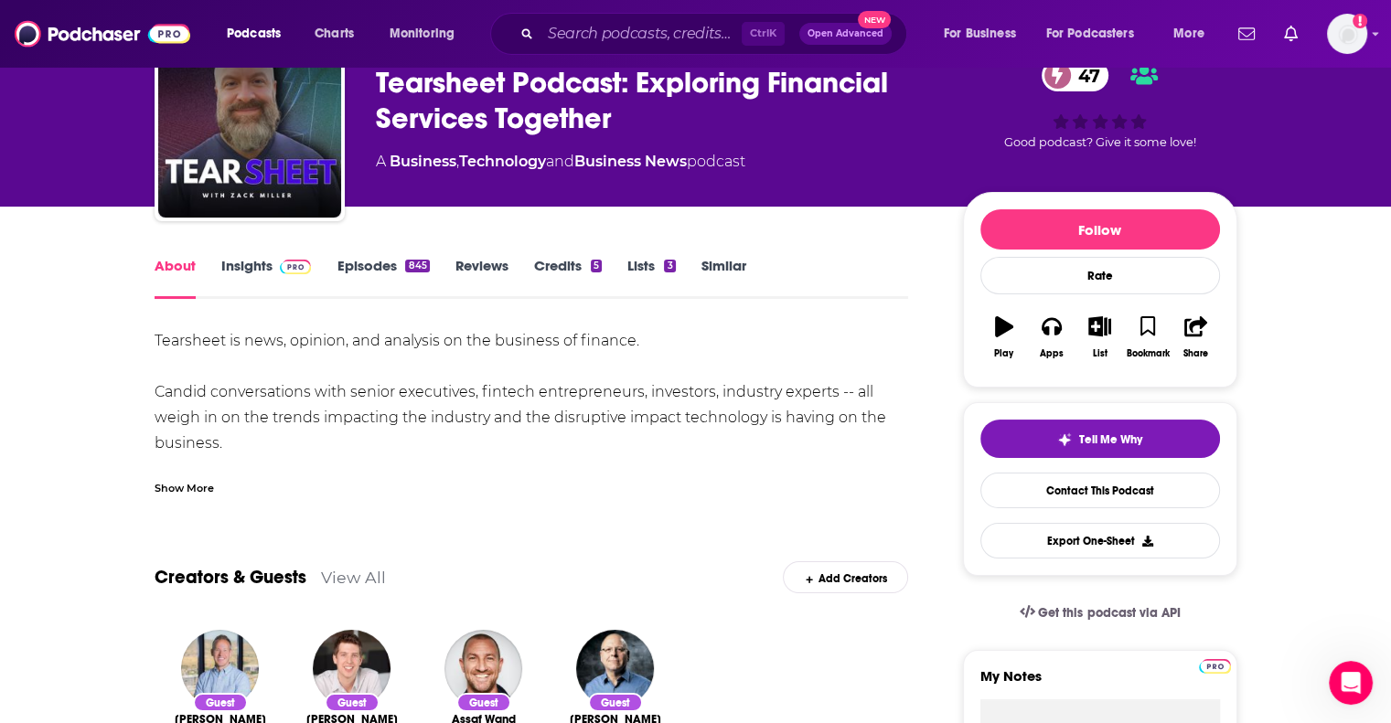
click at [234, 273] on link "Insights" at bounding box center [266, 278] width 91 height 42
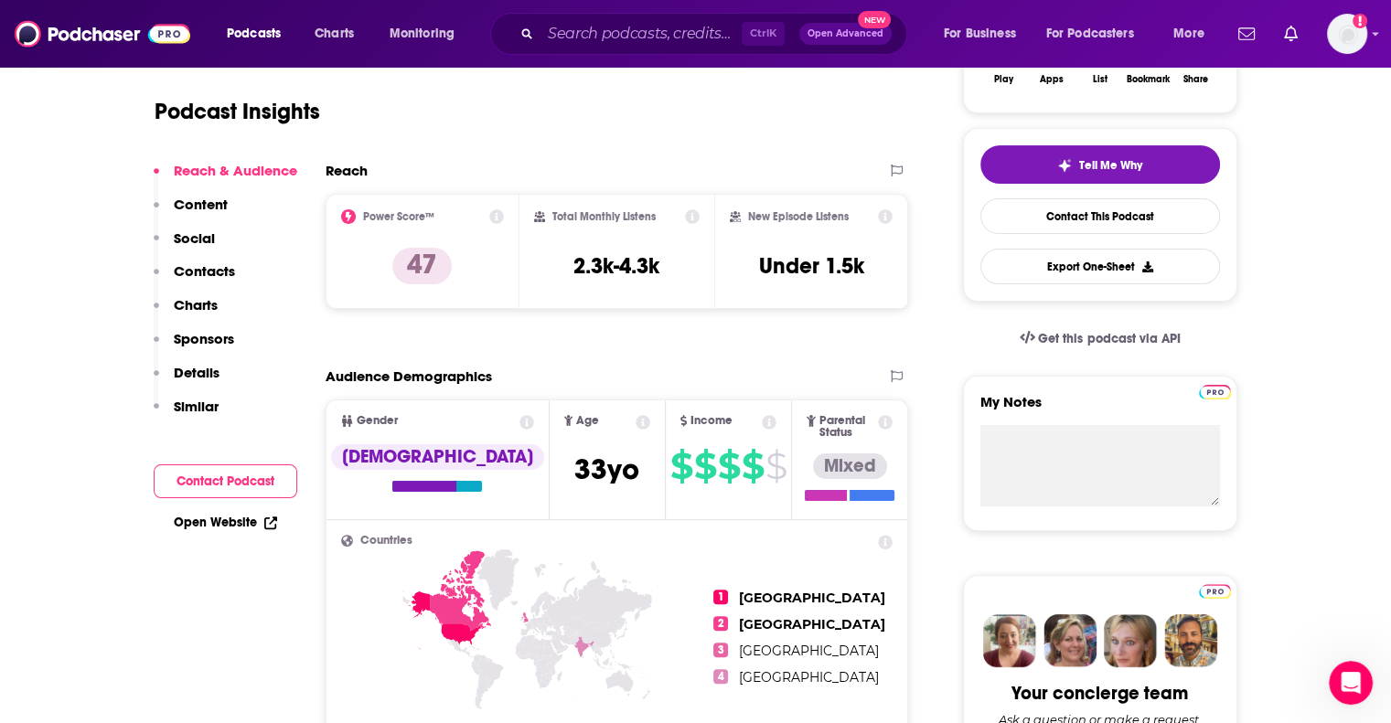
scroll to position [183, 0]
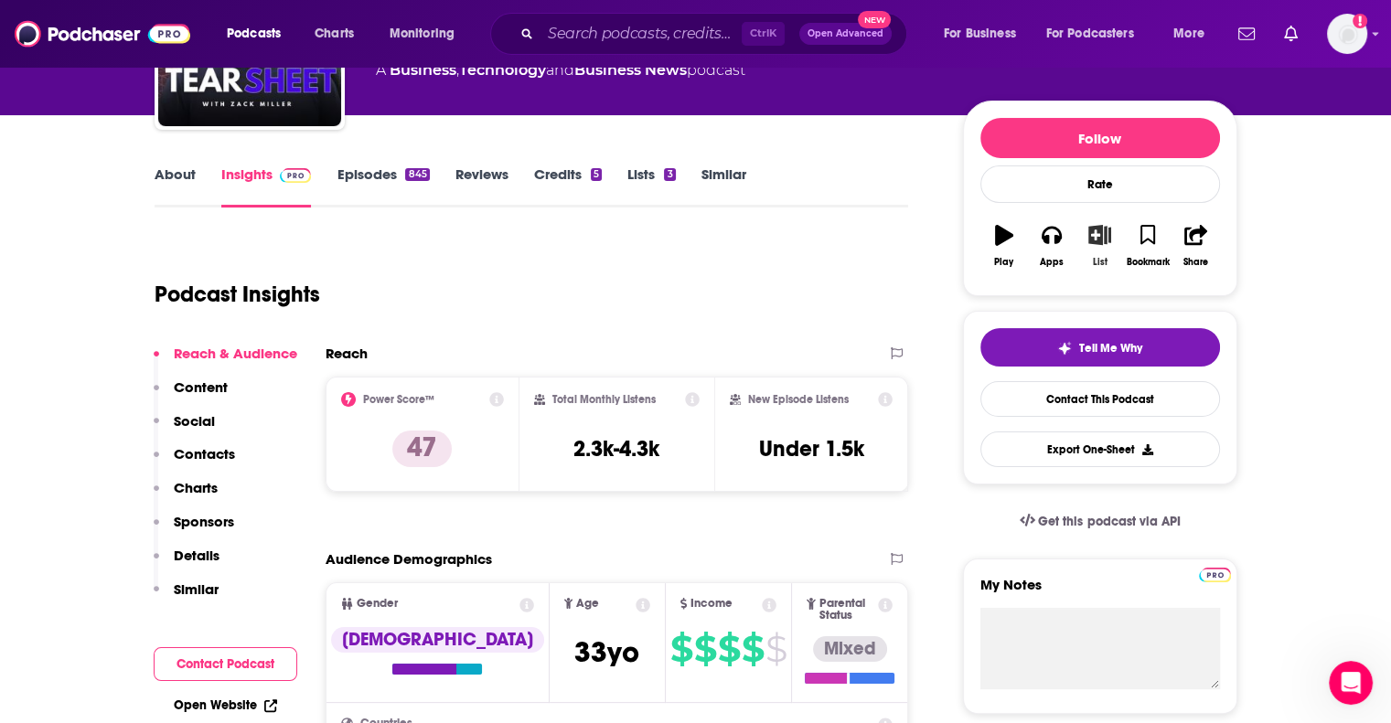
click at [1097, 243] on icon "button" at bounding box center [1099, 235] width 23 height 20
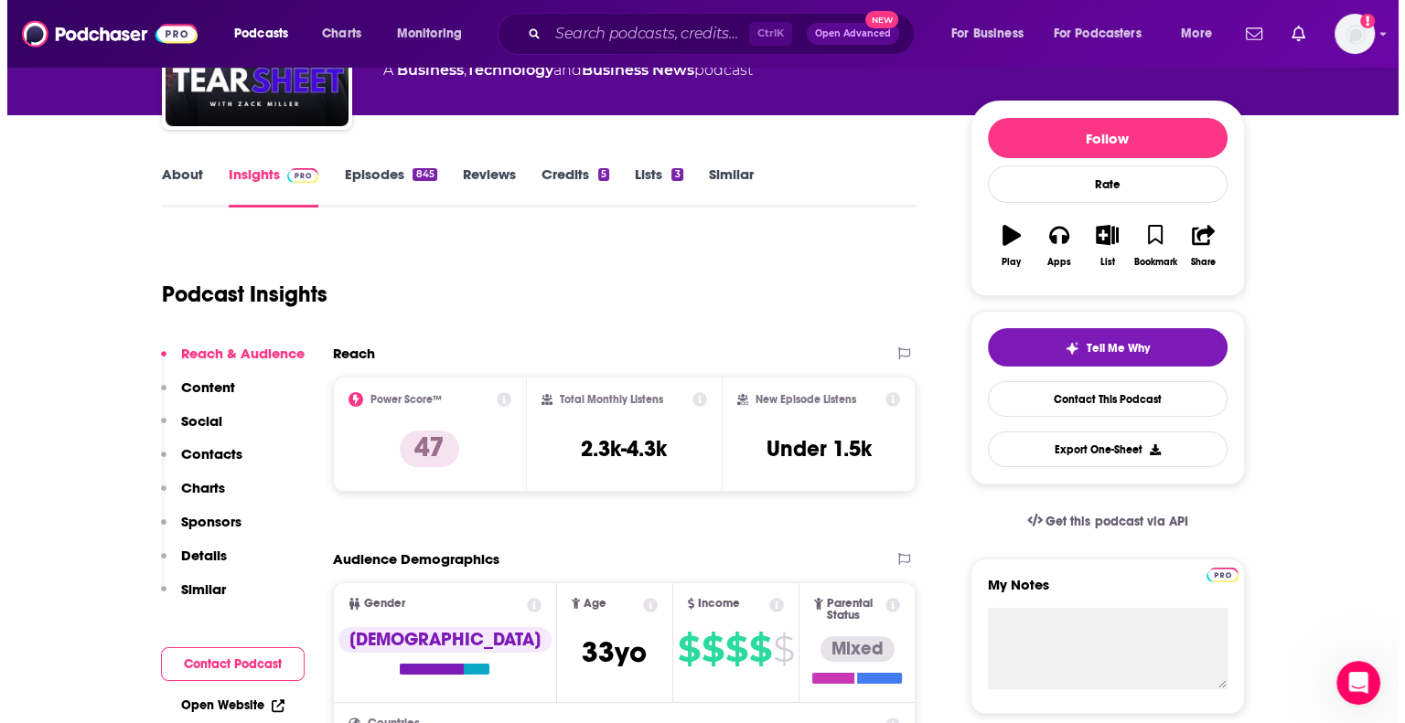
scroll to position [0, 0]
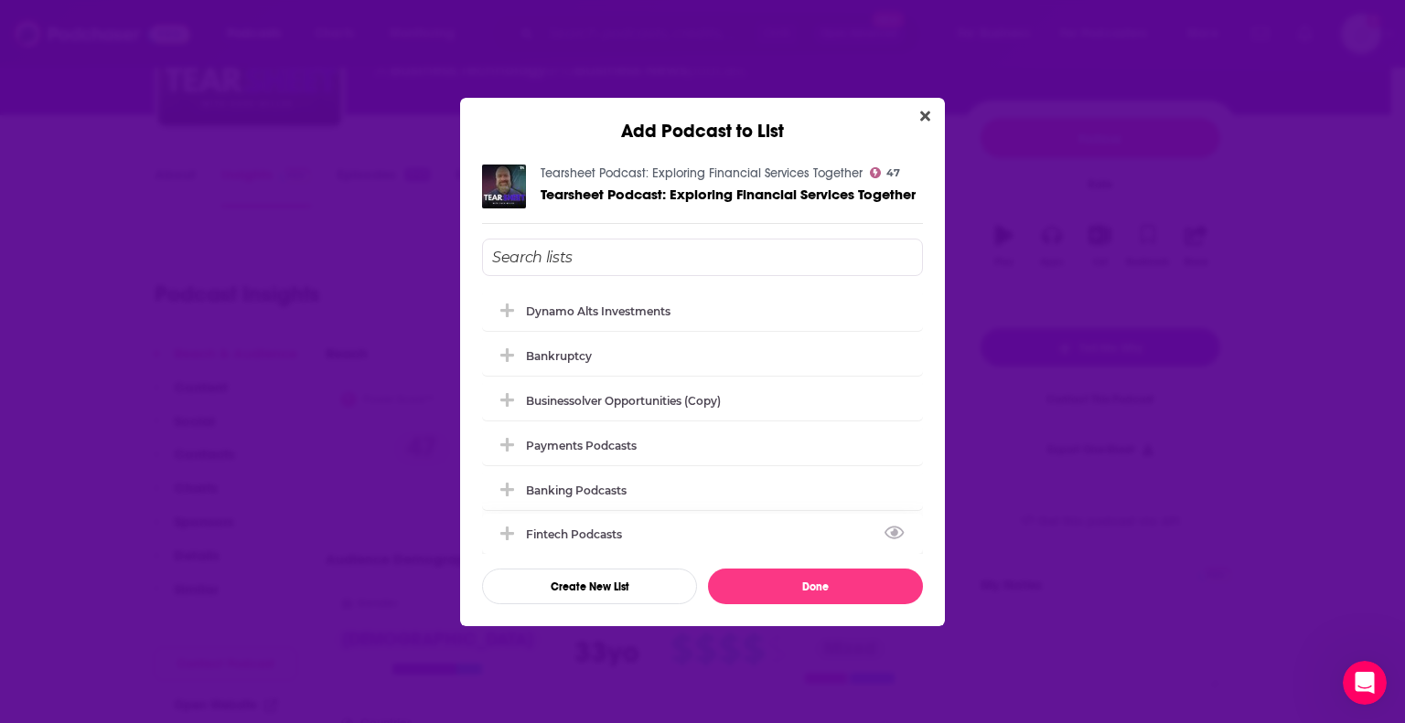
click at [593, 530] on div "Fintech Podcasts" at bounding box center [579, 535] width 107 height 14
click at [806, 584] on button "Done" at bounding box center [815, 587] width 215 height 36
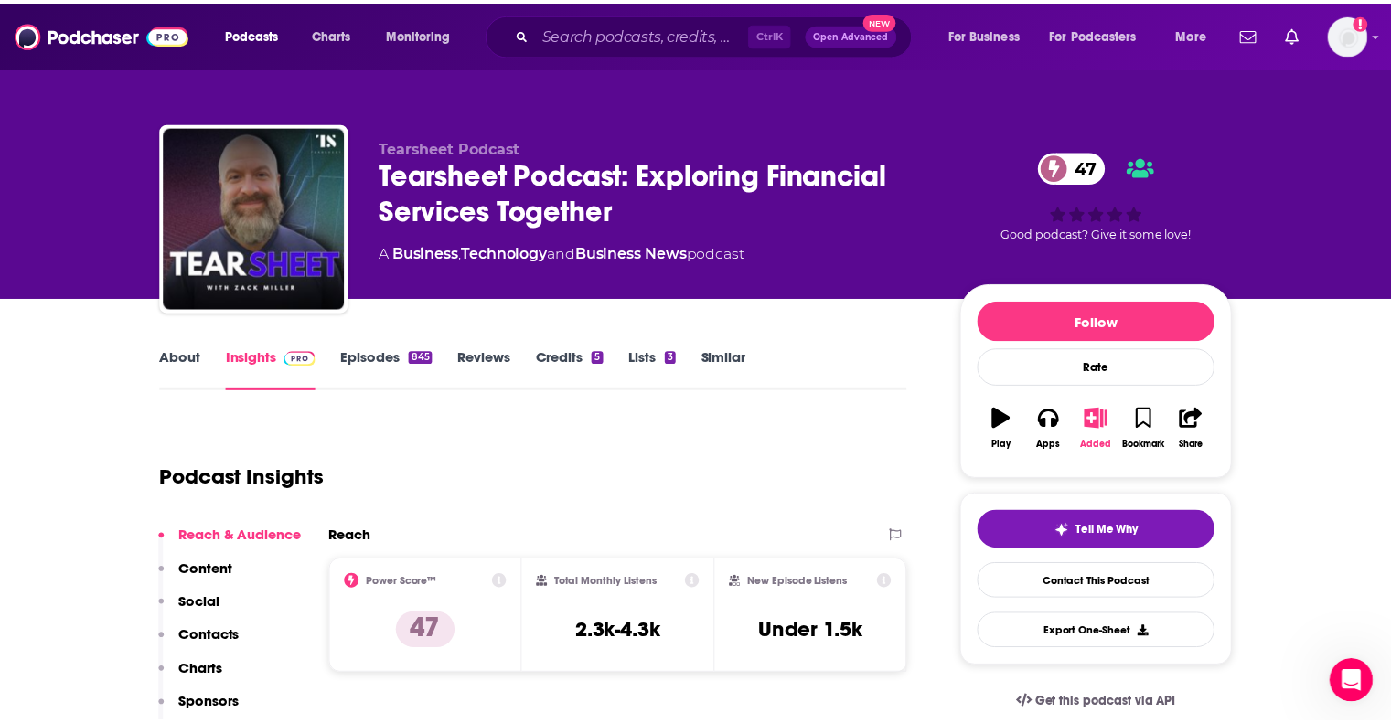
scroll to position [183, 0]
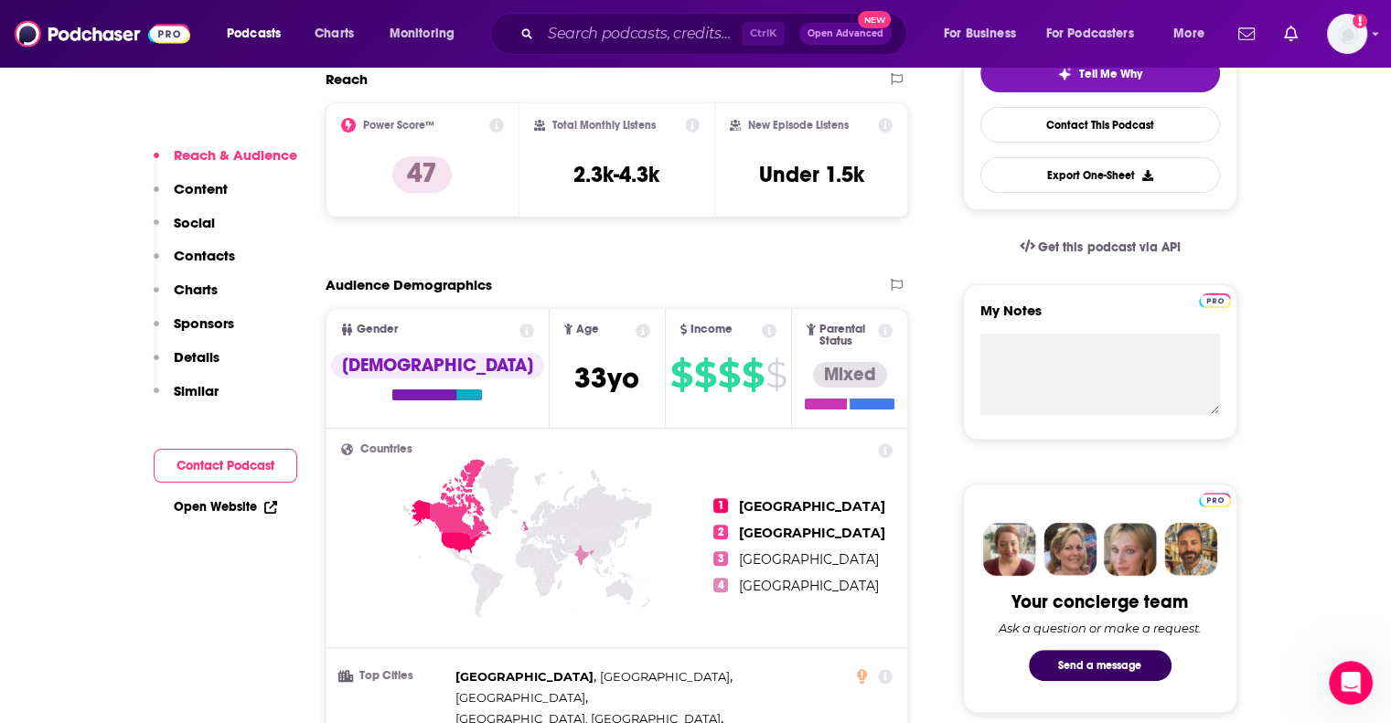
click at [196, 390] on p "Similar" at bounding box center [196, 390] width 45 height 17
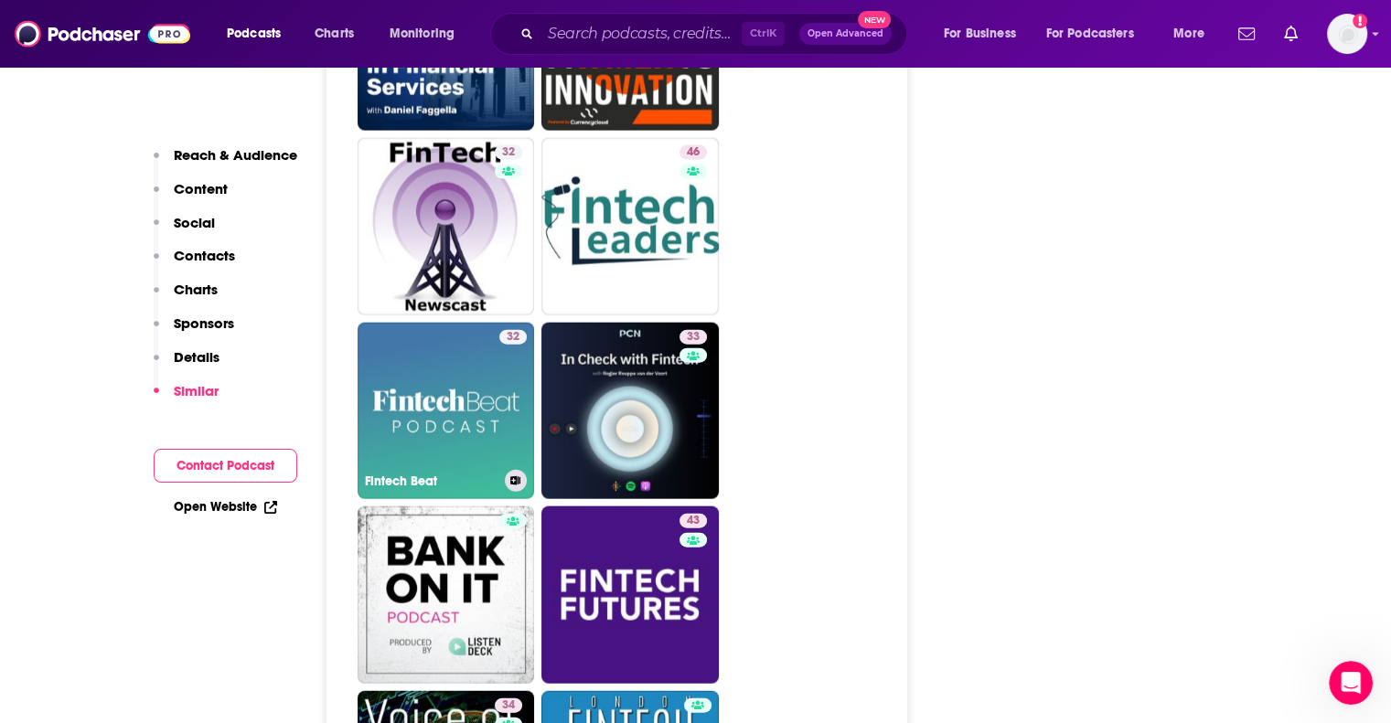
scroll to position [4121, 0]
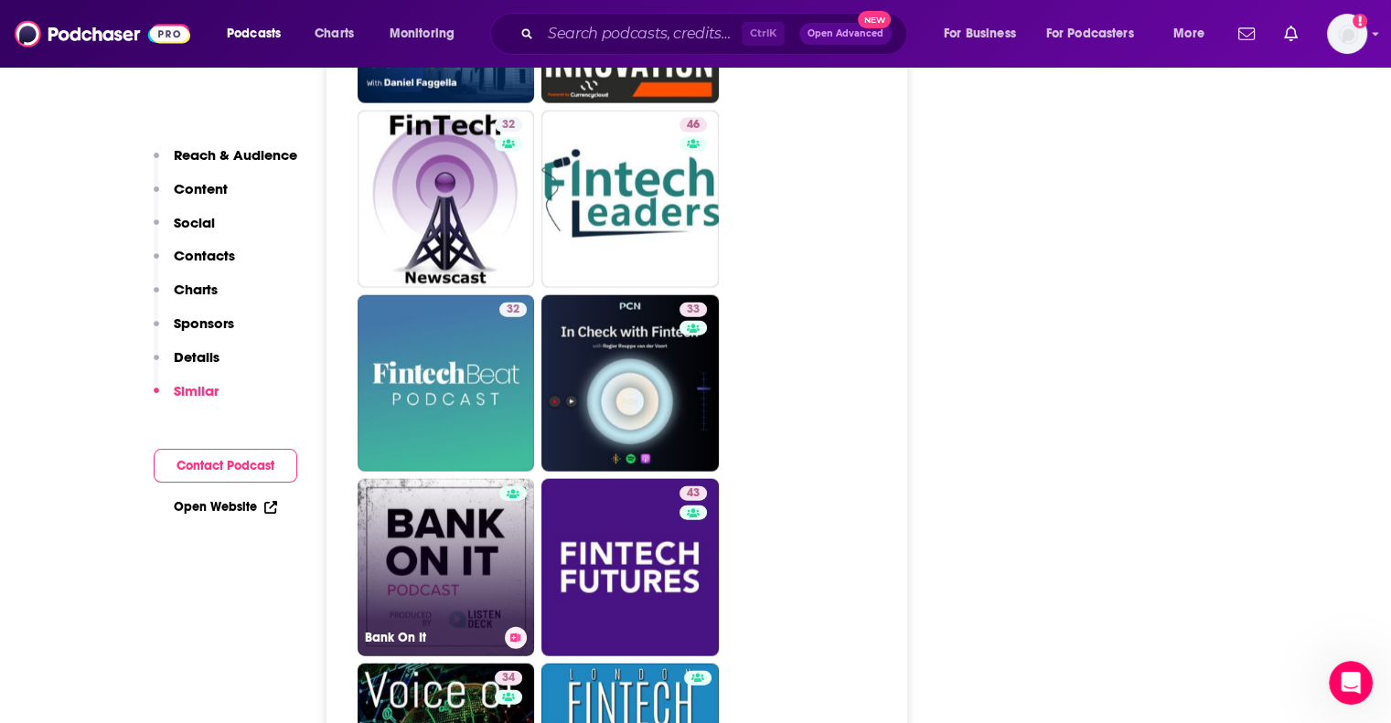
click at [430, 479] on link "Bank On It" at bounding box center [446, 567] width 177 height 177
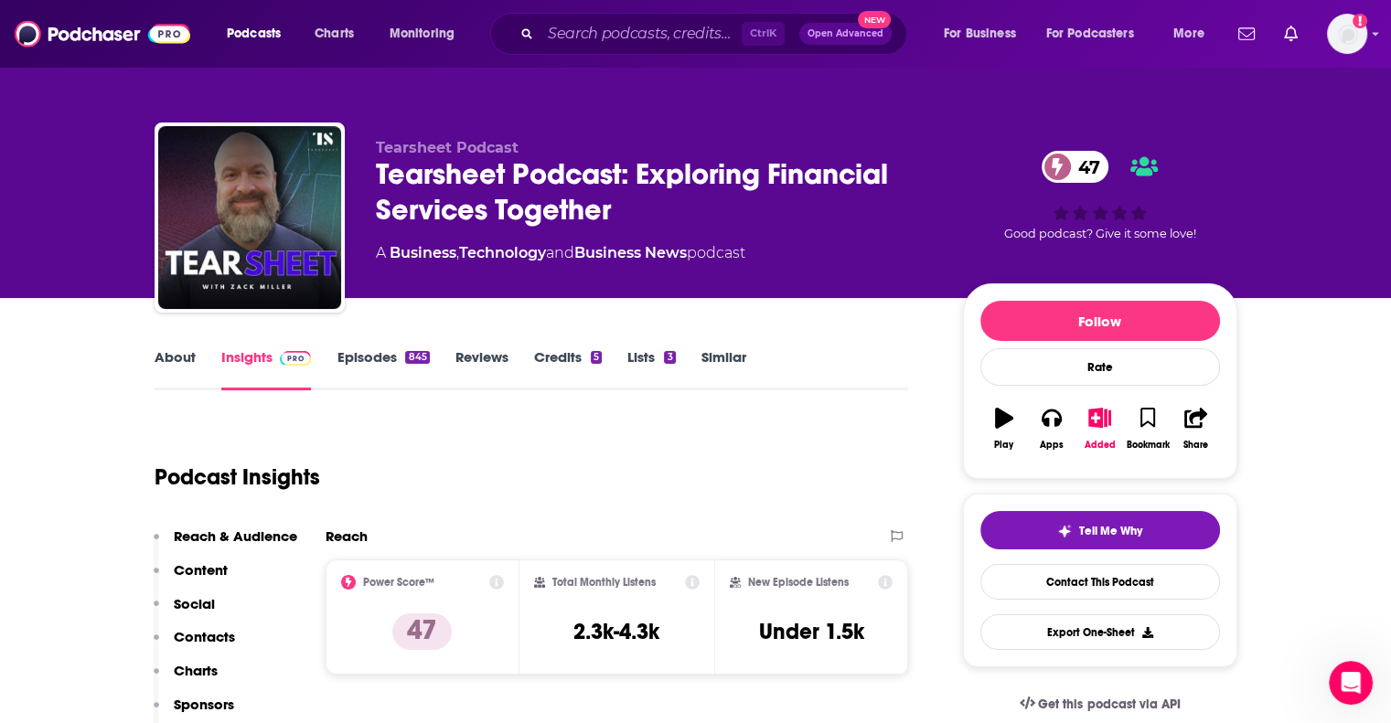
scroll to position [549, 0]
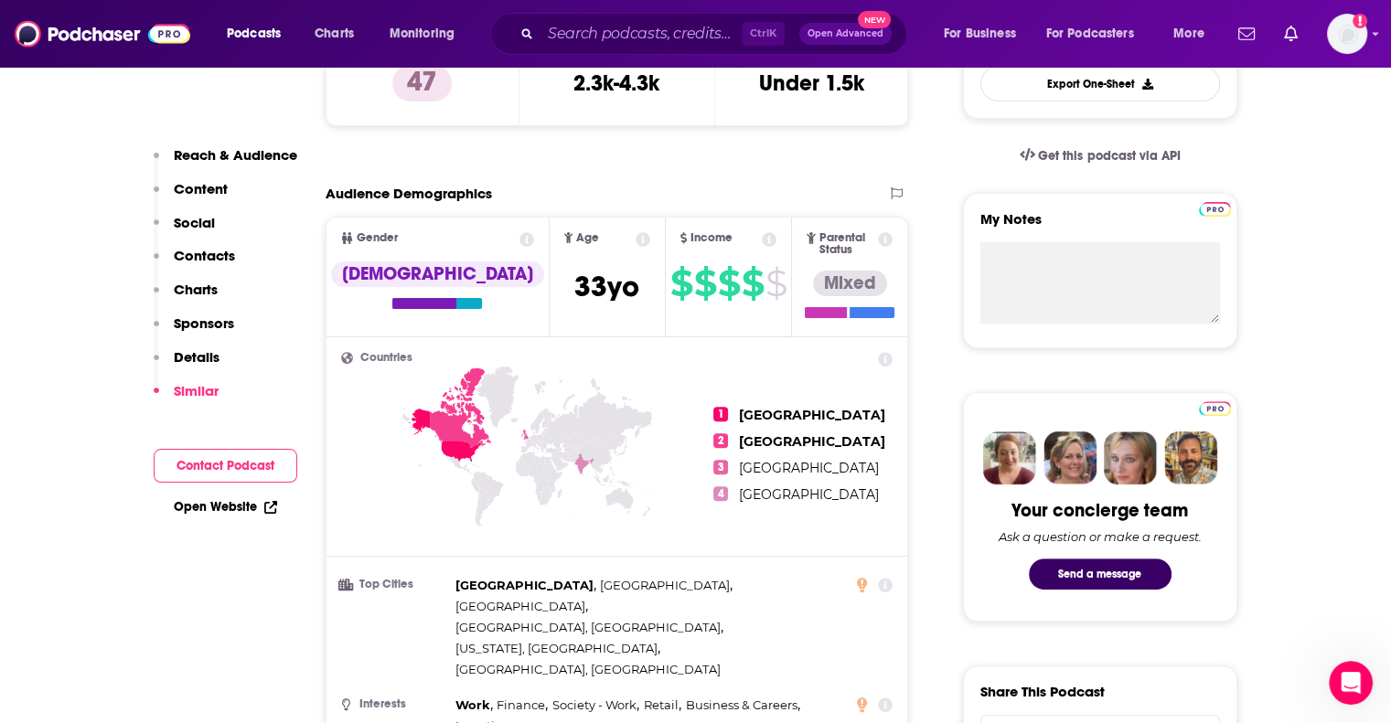
click at [196, 380] on button "Details" at bounding box center [187, 365] width 66 height 34
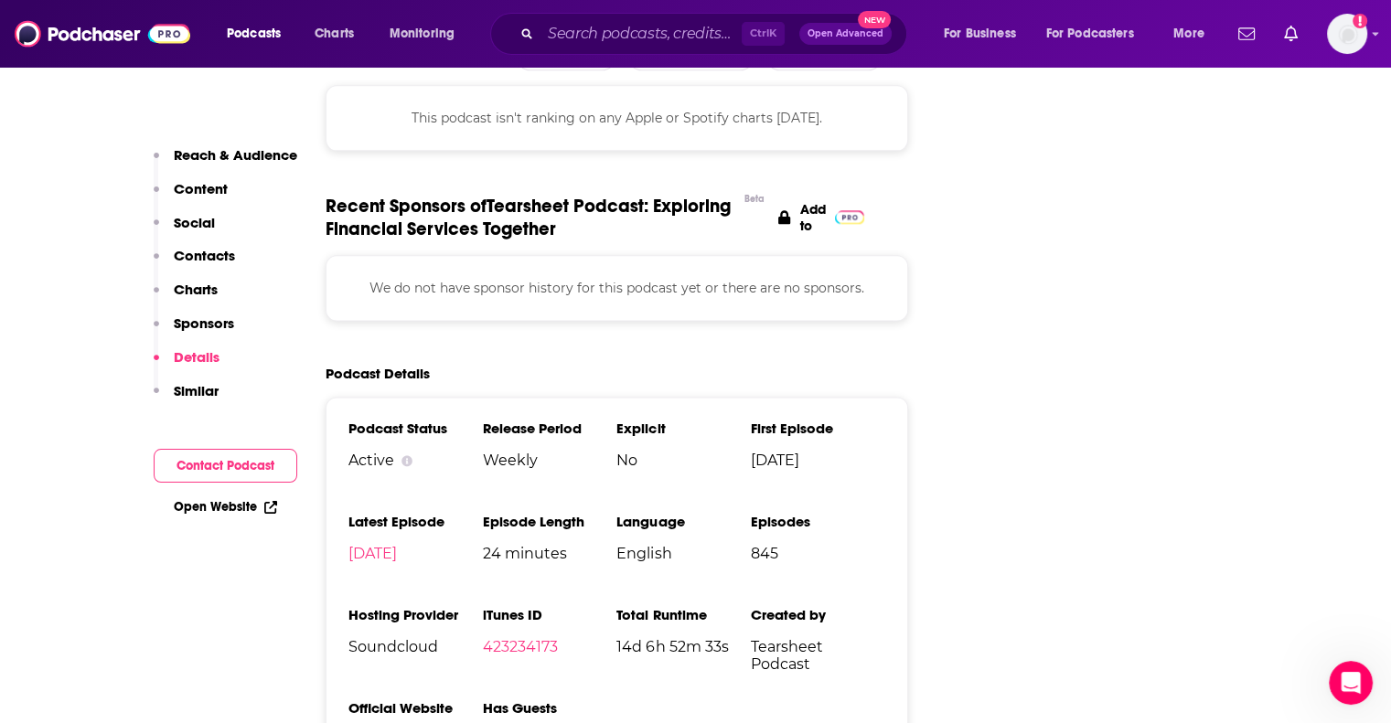
scroll to position [2356, 0]
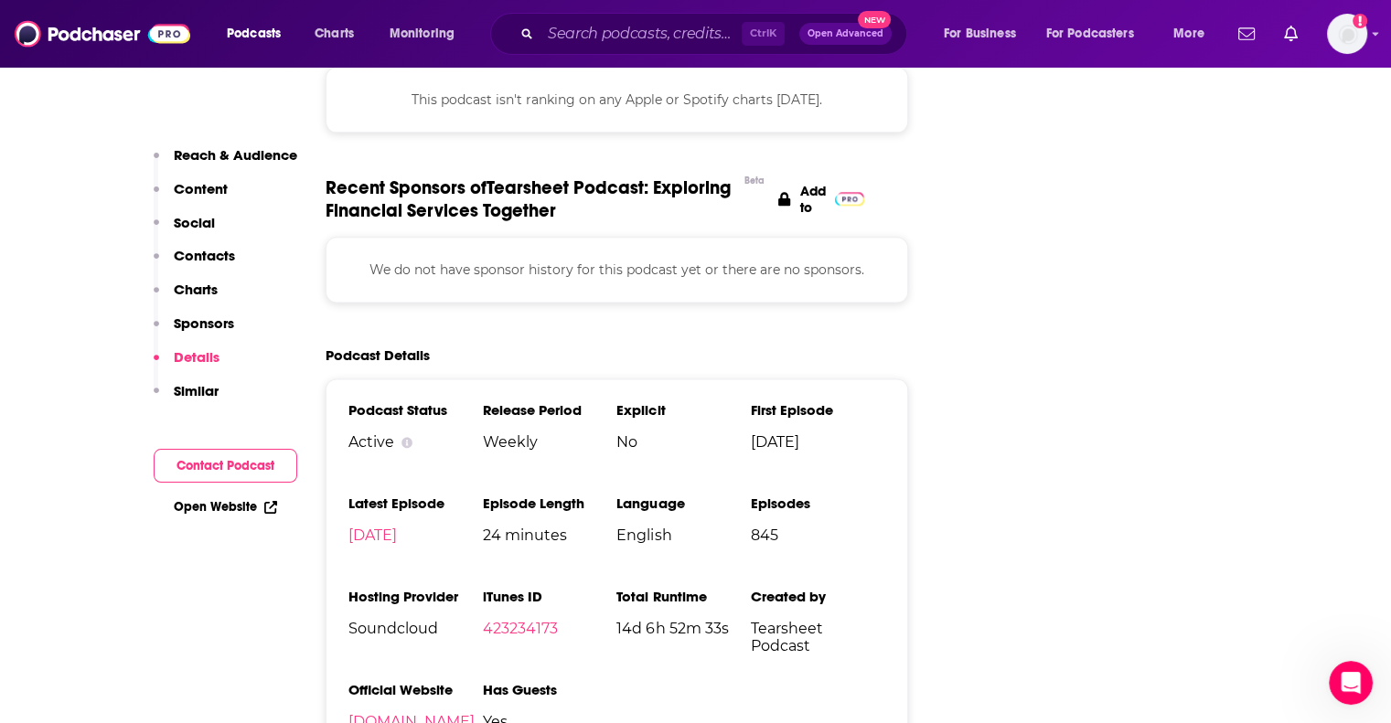
click at [207, 388] on p "Similar" at bounding box center [196, 390] width 45 height 17
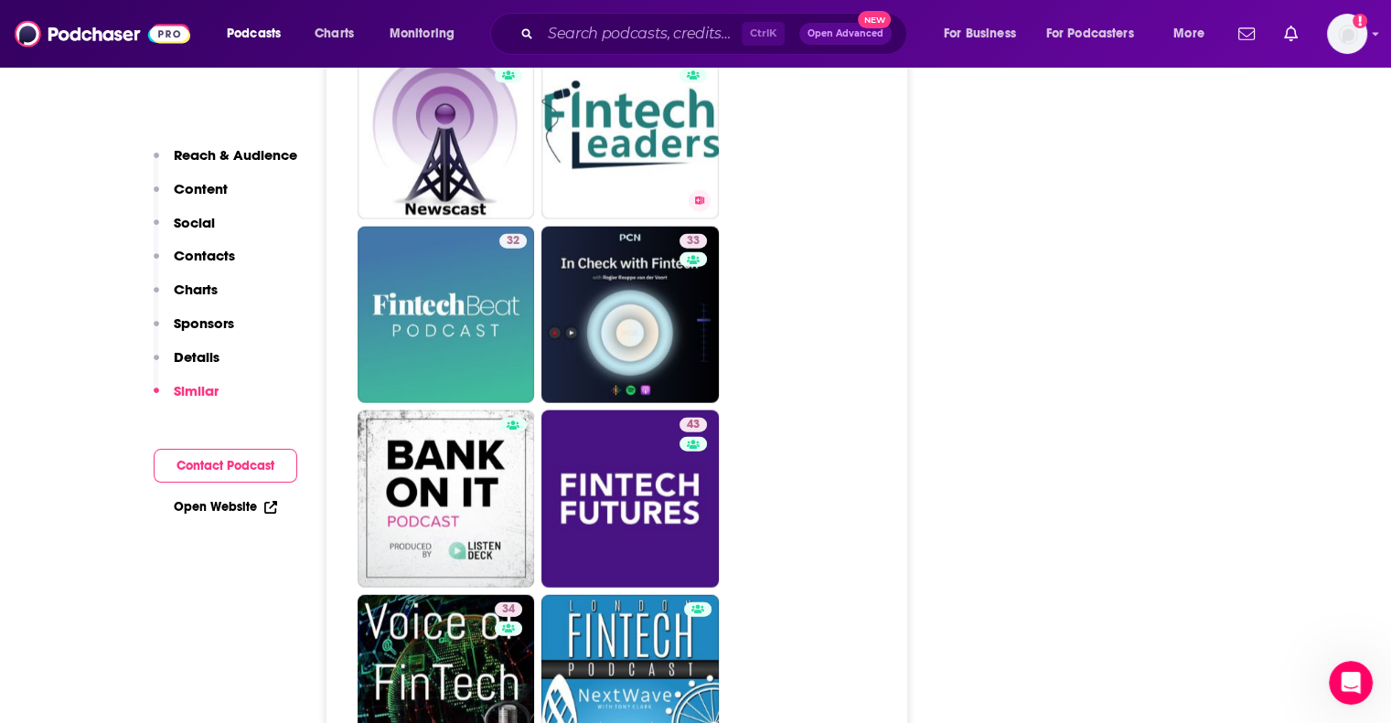
scroll to position [4197, 0]
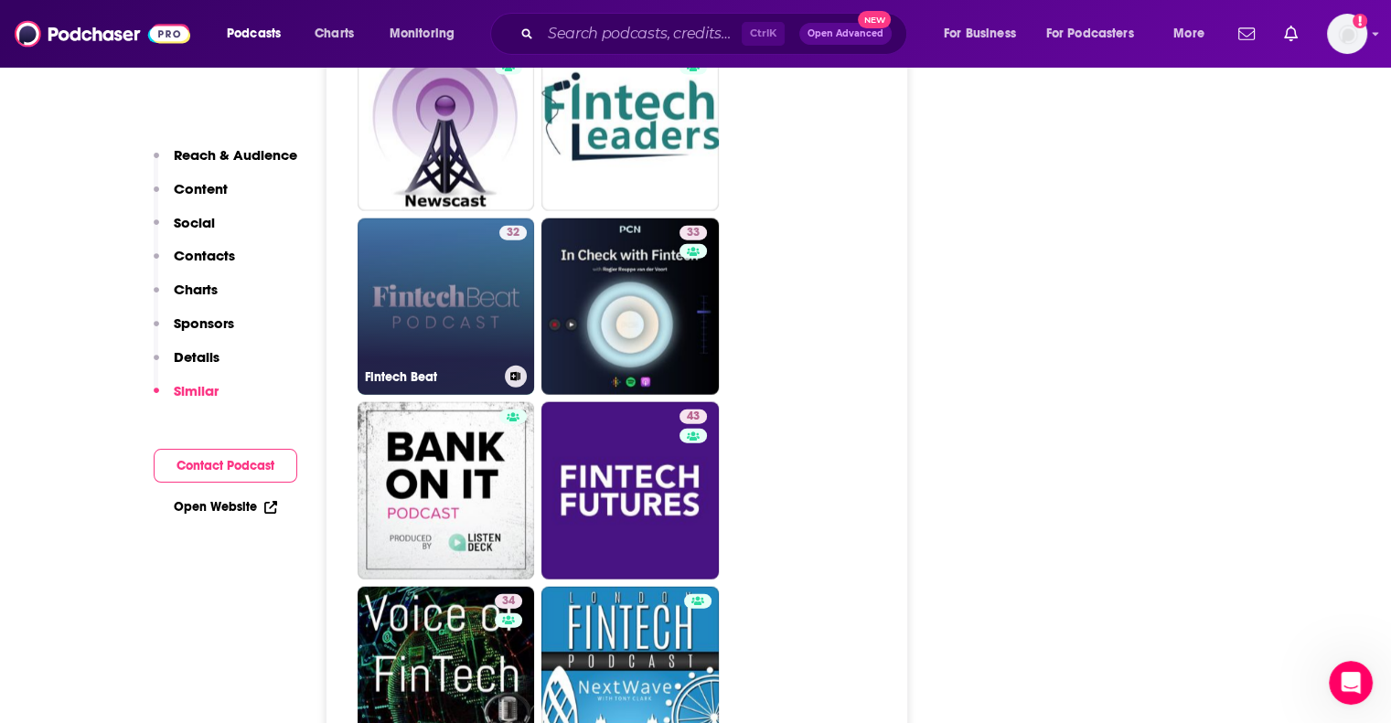
click at [466, 230] on link "32 Fintech Beat" at bounding box center [446, 307] width 177 height 177
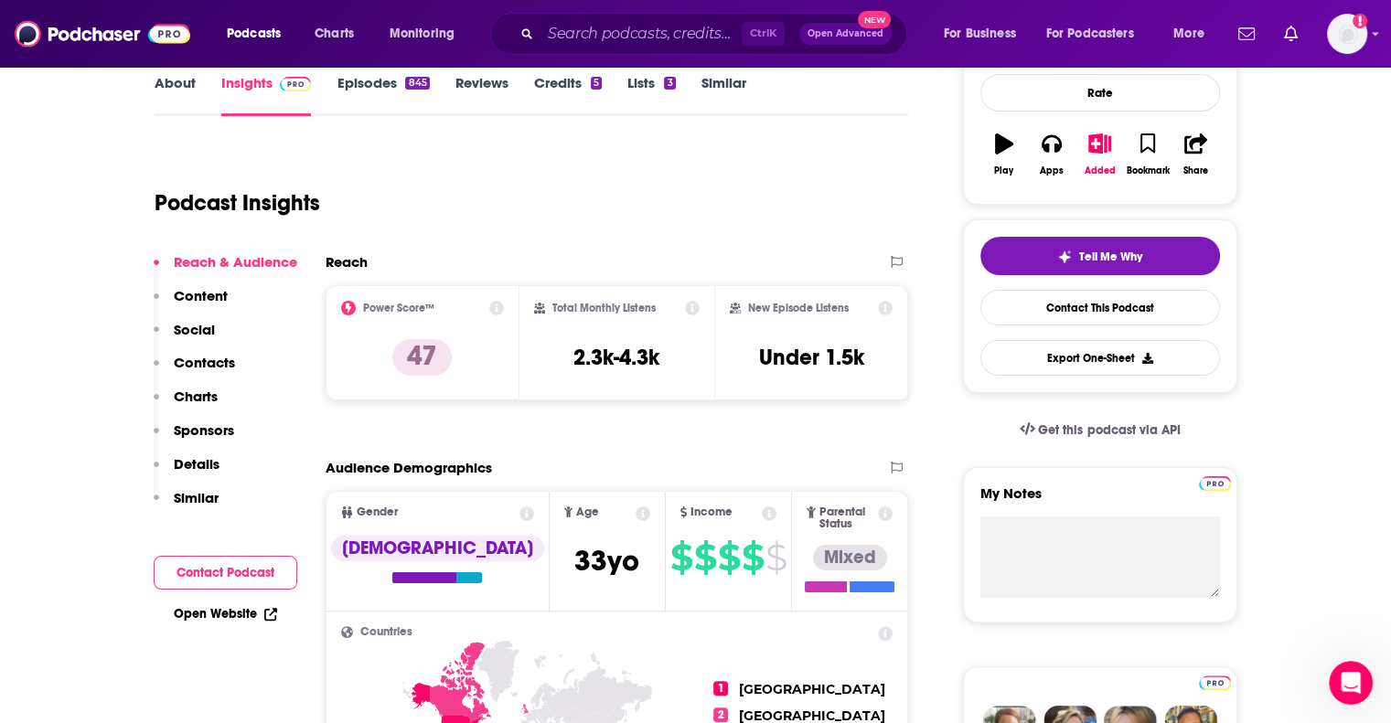
drag, startPoint x: 194, startPoint y: 499, endPoint x: 236, endPoint y: 488, distance: 43.5
click at [194, 498] on p "Similar" at bounding box center [196, 497] width 45 height 17
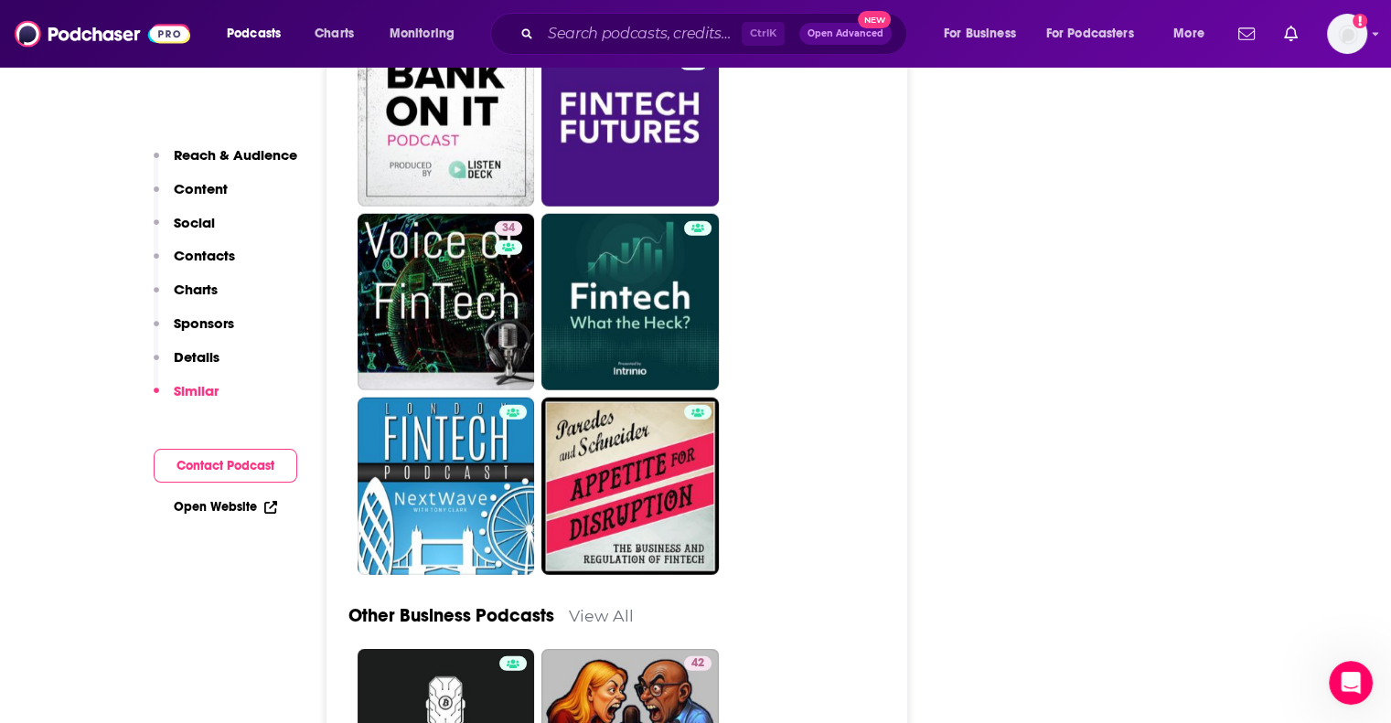
scroll to position [4761, 0]
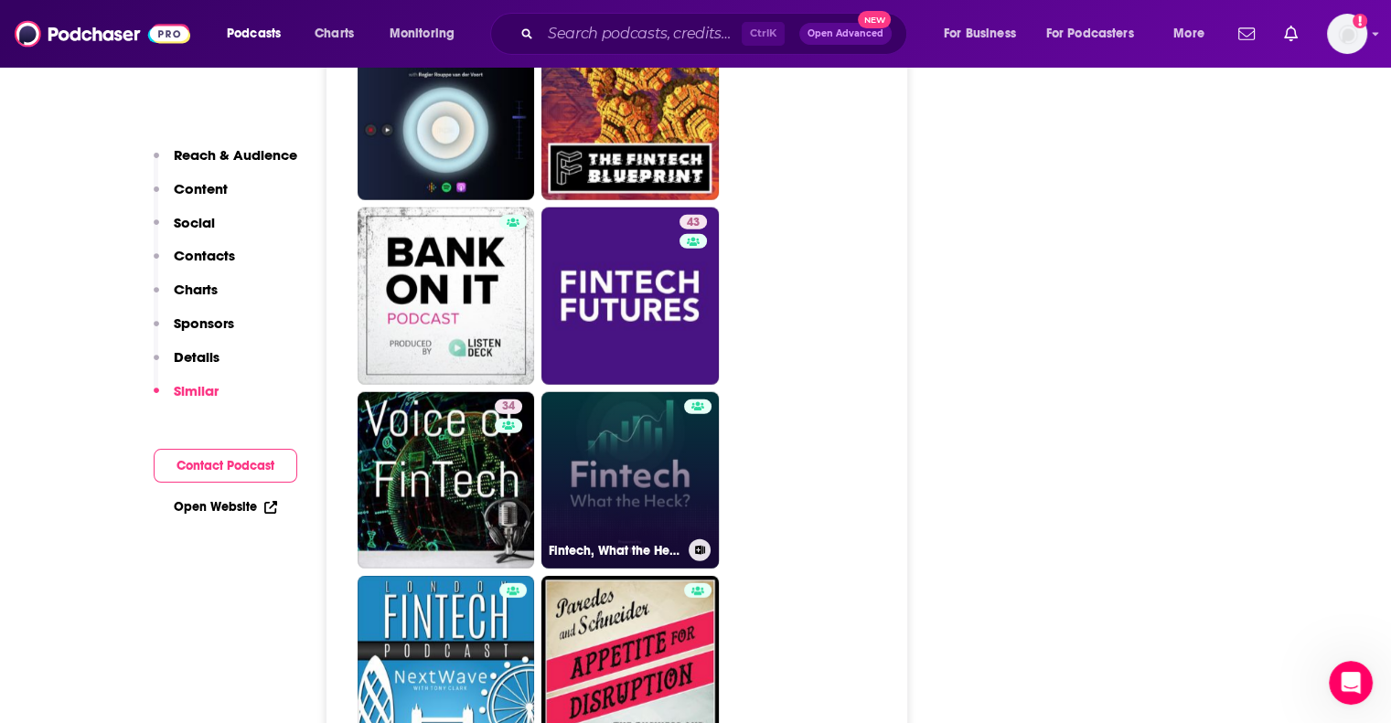
click at [625, 392] on link "Fintech, What the Heck?" at bounding box center [629, 480] width 177 height 177
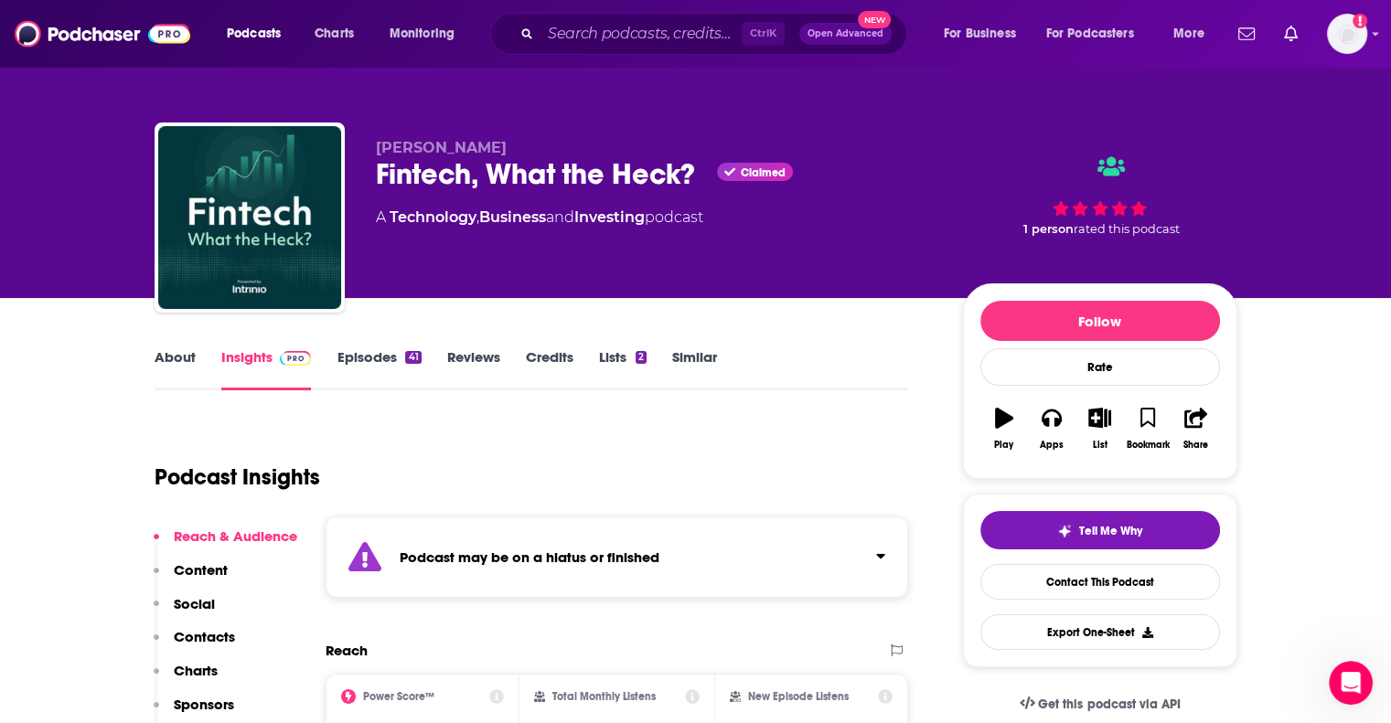
type input "https://www.podchaser.com/podcasts/tearsheet-podcast-exploring-fi-29696"
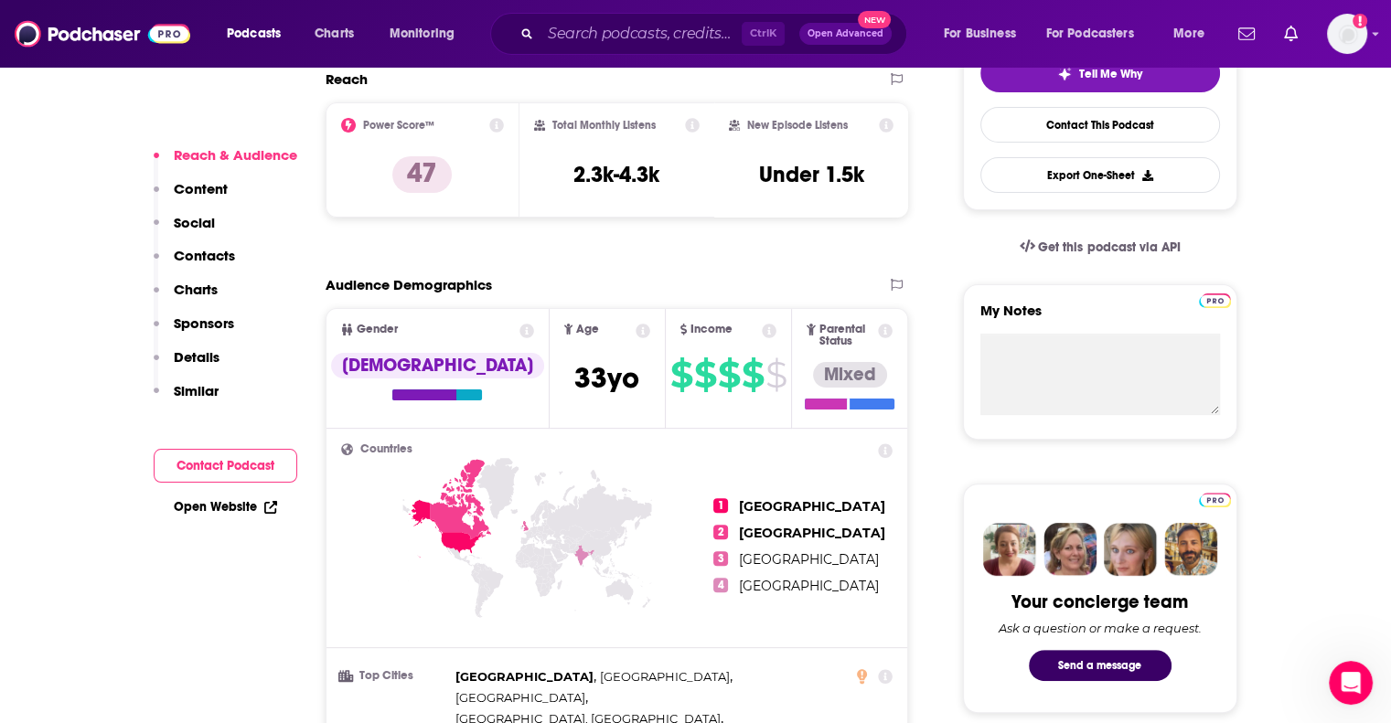
drag, startPoint x: 198, startPoint y: 394, endPoint x: 230, endPoint y: 390, distance: 31.3
click at [198, 394] on p "Similar" at bounding box center [196, 390] width 45 height 17
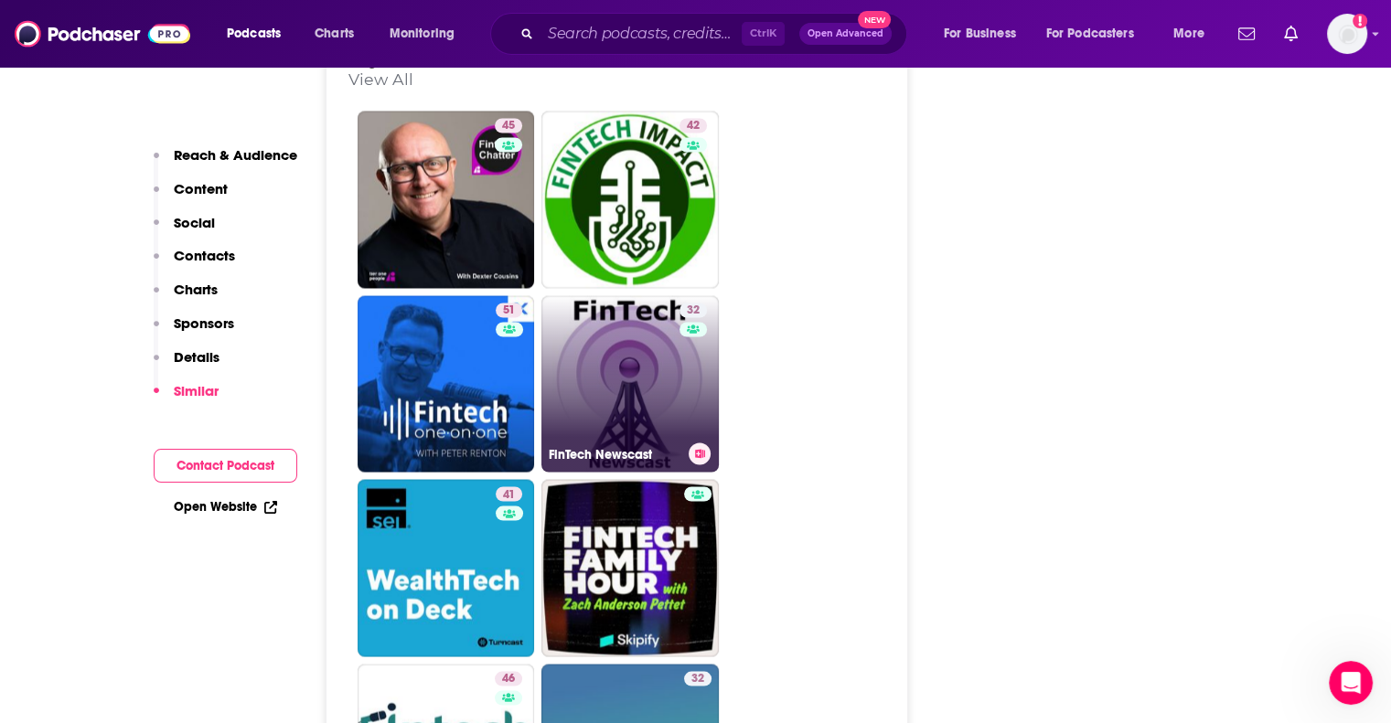
scroll to position [3206, 0]
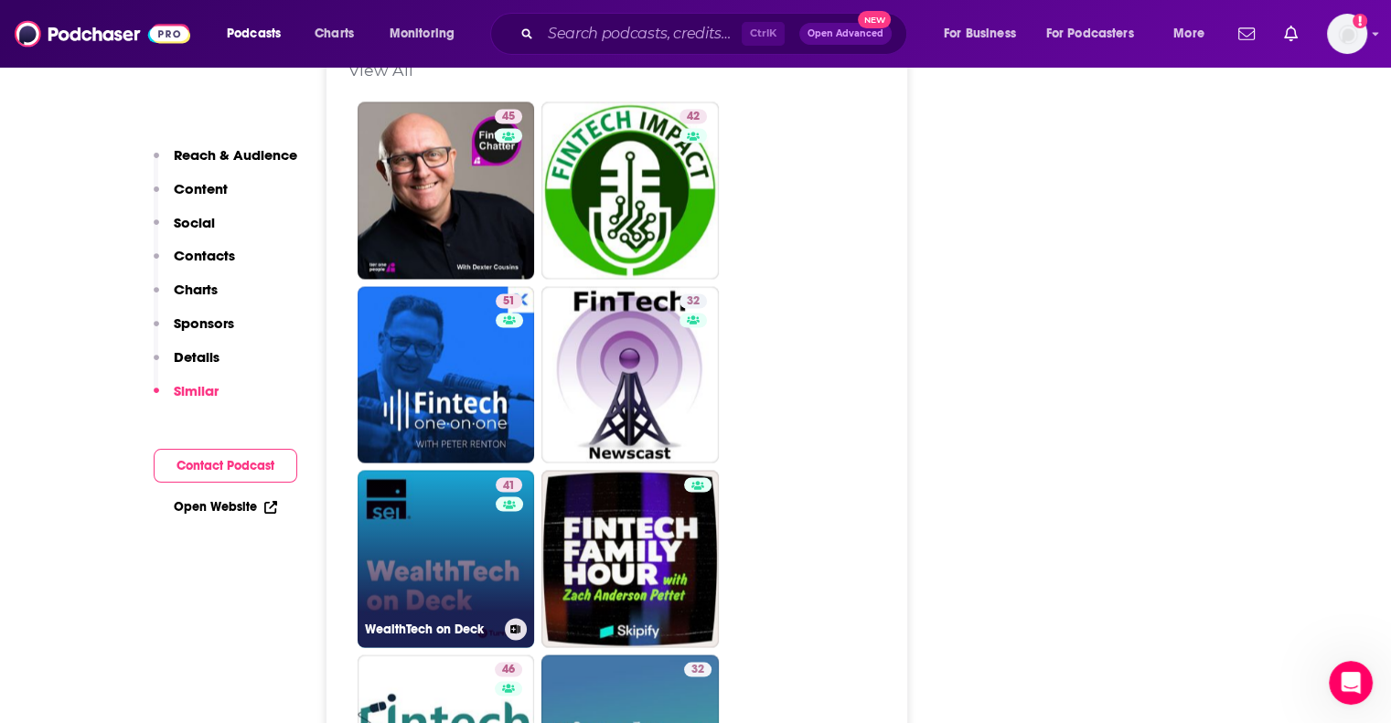
click at [448, 470] on link "41 WealthTech on Deck" at bounding box center [446, 558] width 177 height 177
type input "https://www.podchaser.com/podcasts/wealthtech-on-deck-1681403"
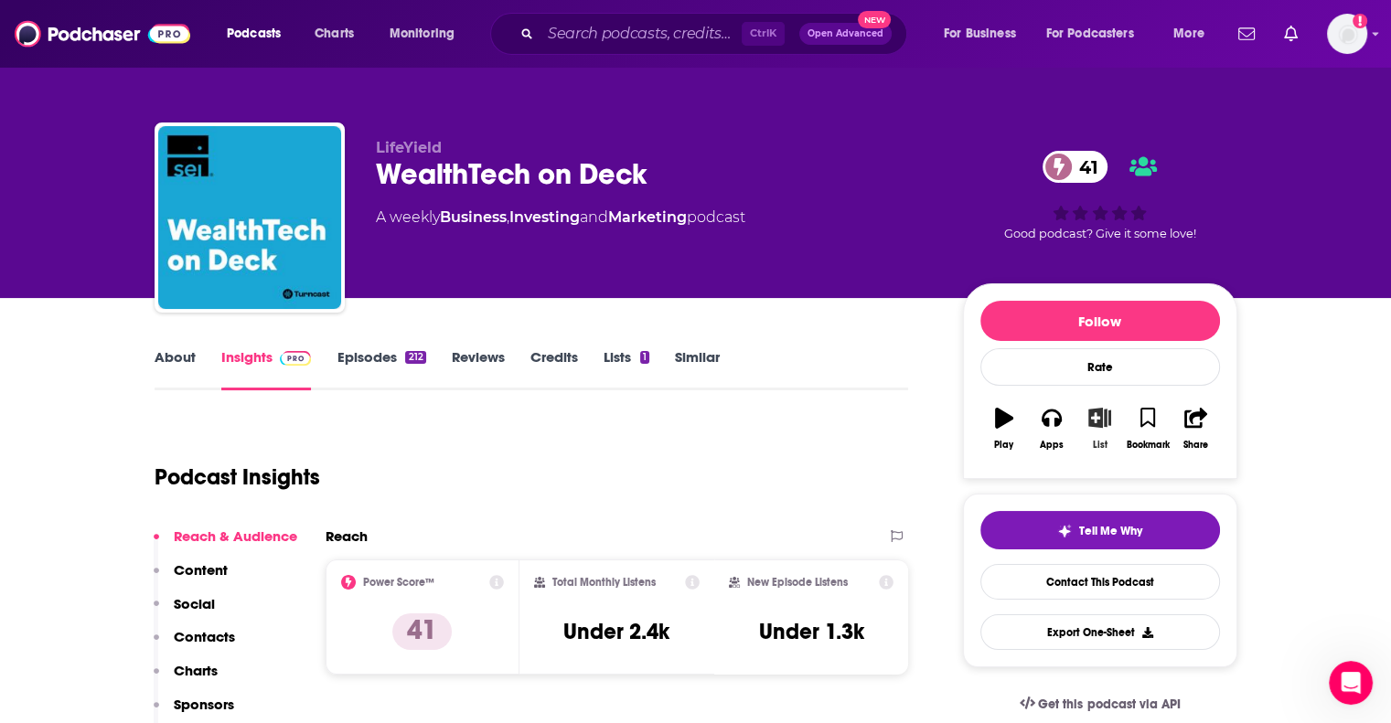
click at [1096, 424] on icon "button" at bounding box center [1099, 418] width 23 height 20
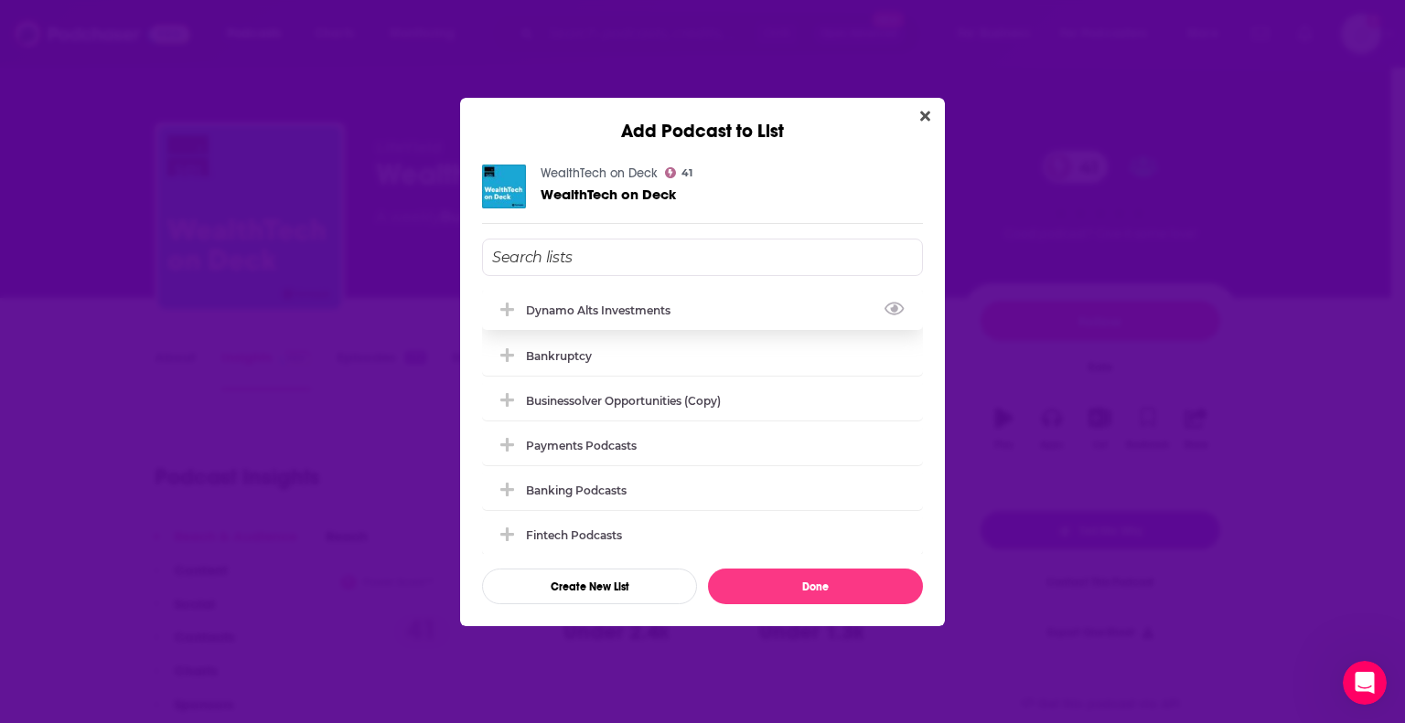
click at [716, 320] on div "Dynamo Alts Investments" at bounding box center [702, 310] width 441 height 40
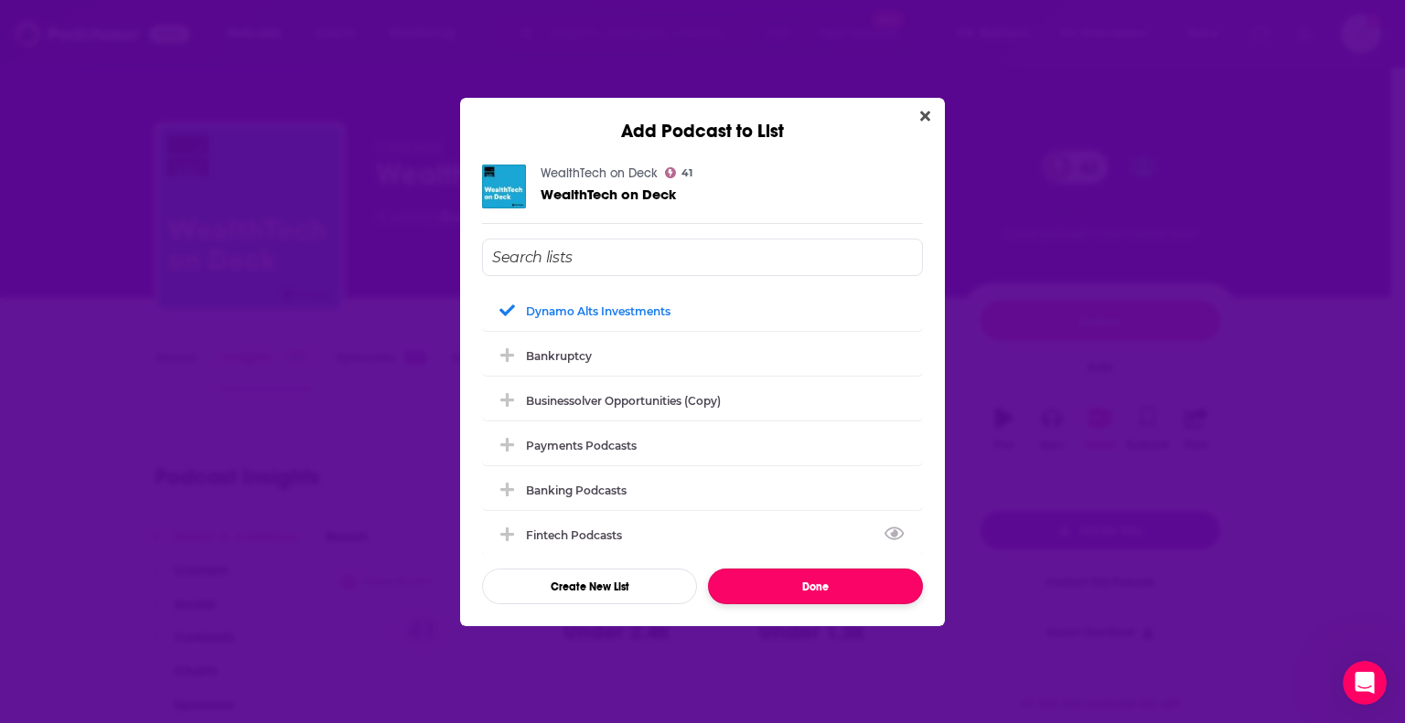
click at [797, 577] on button "Done" at bounding box center [815, 587] width 215 height 36
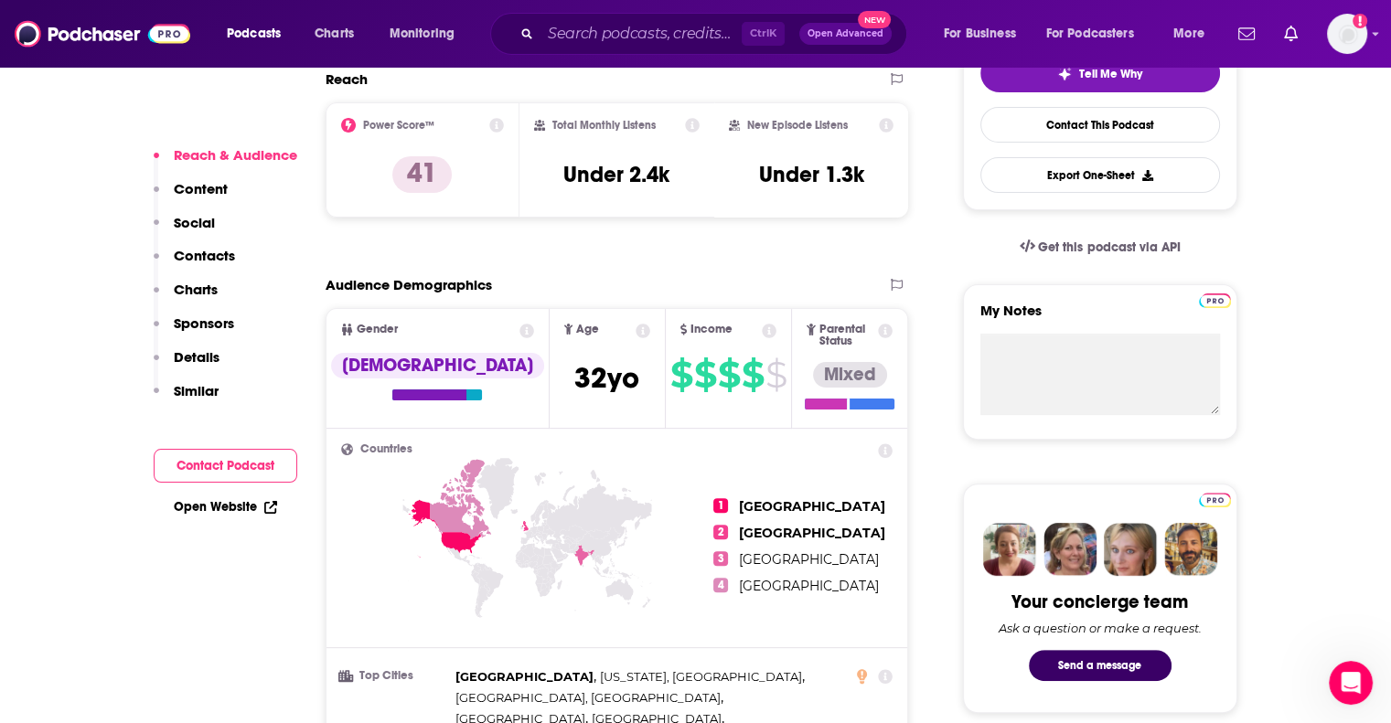
click at [213, 392] on p "Similar" at bounding box center [196, 390] width 45 height 17
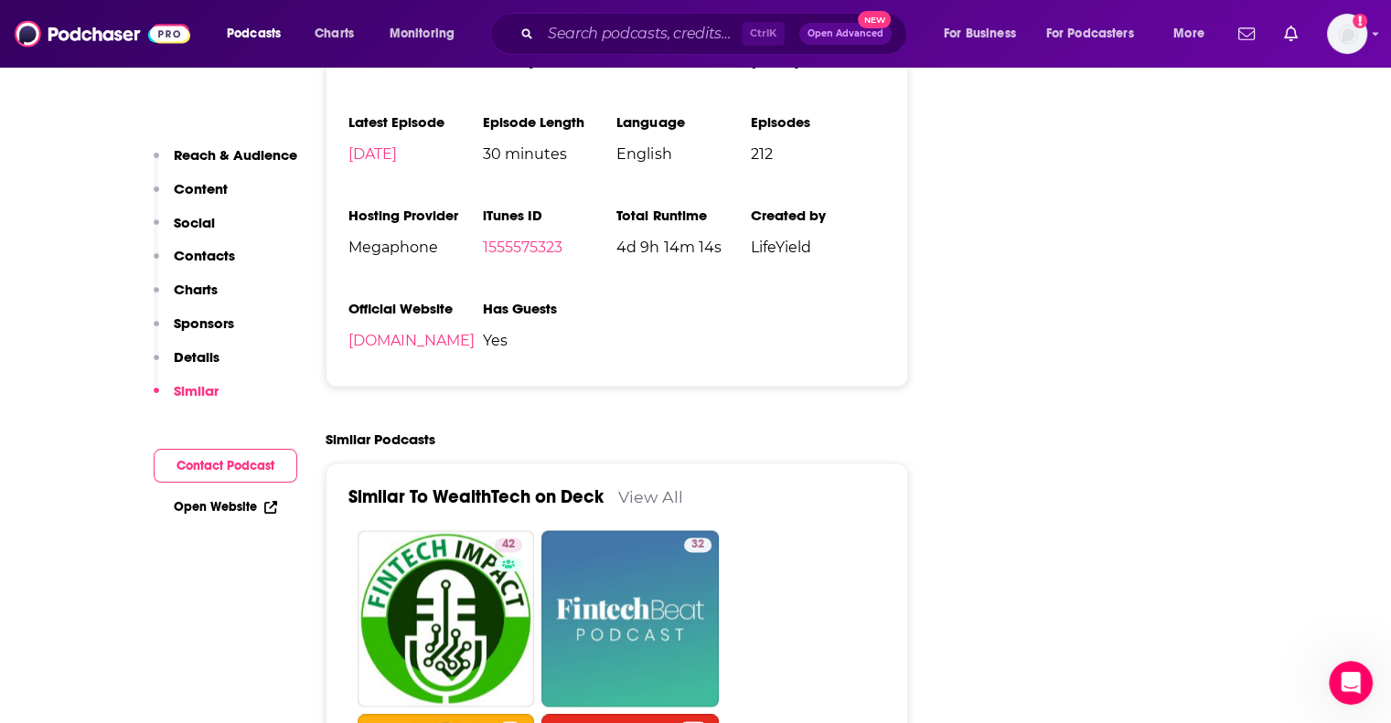
scroll to position [2486, 0]
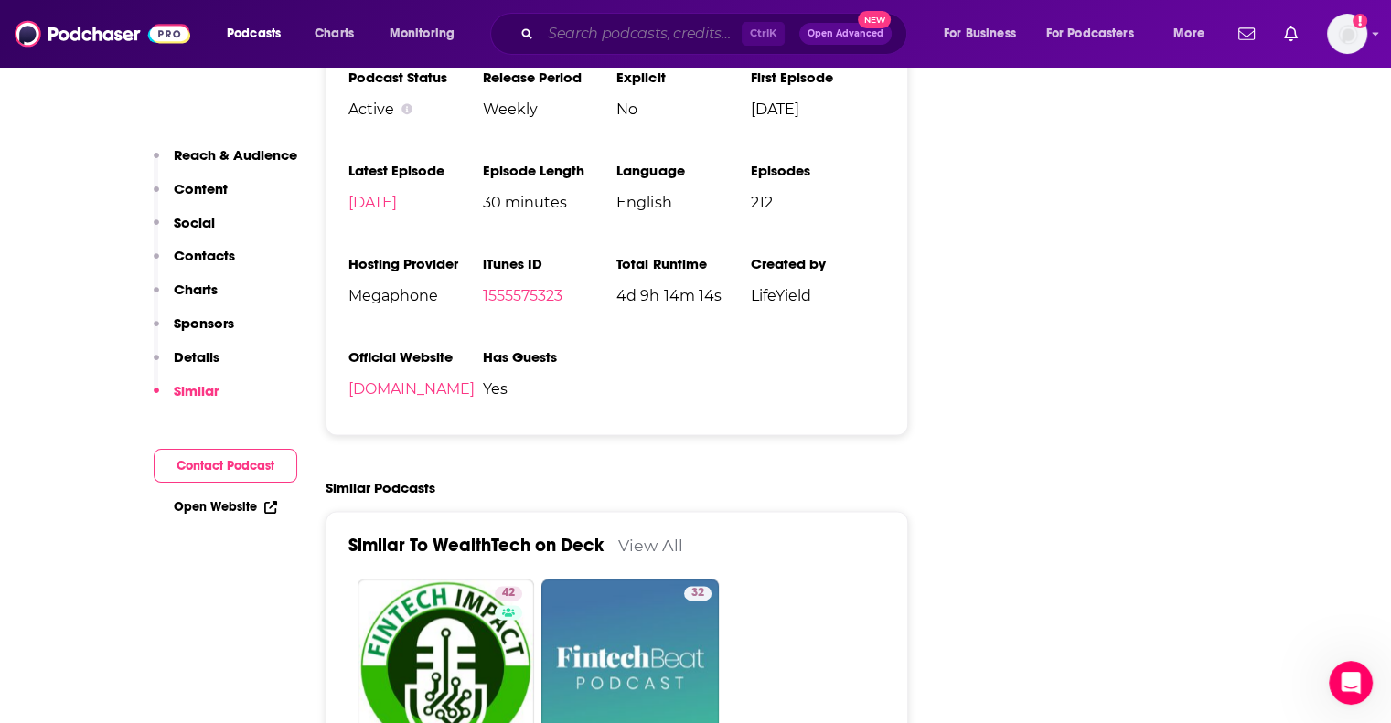
click at [598, 37] on input "Search podcasts, credits, & more..." at bounding box center [640, 33] width 201 height 29
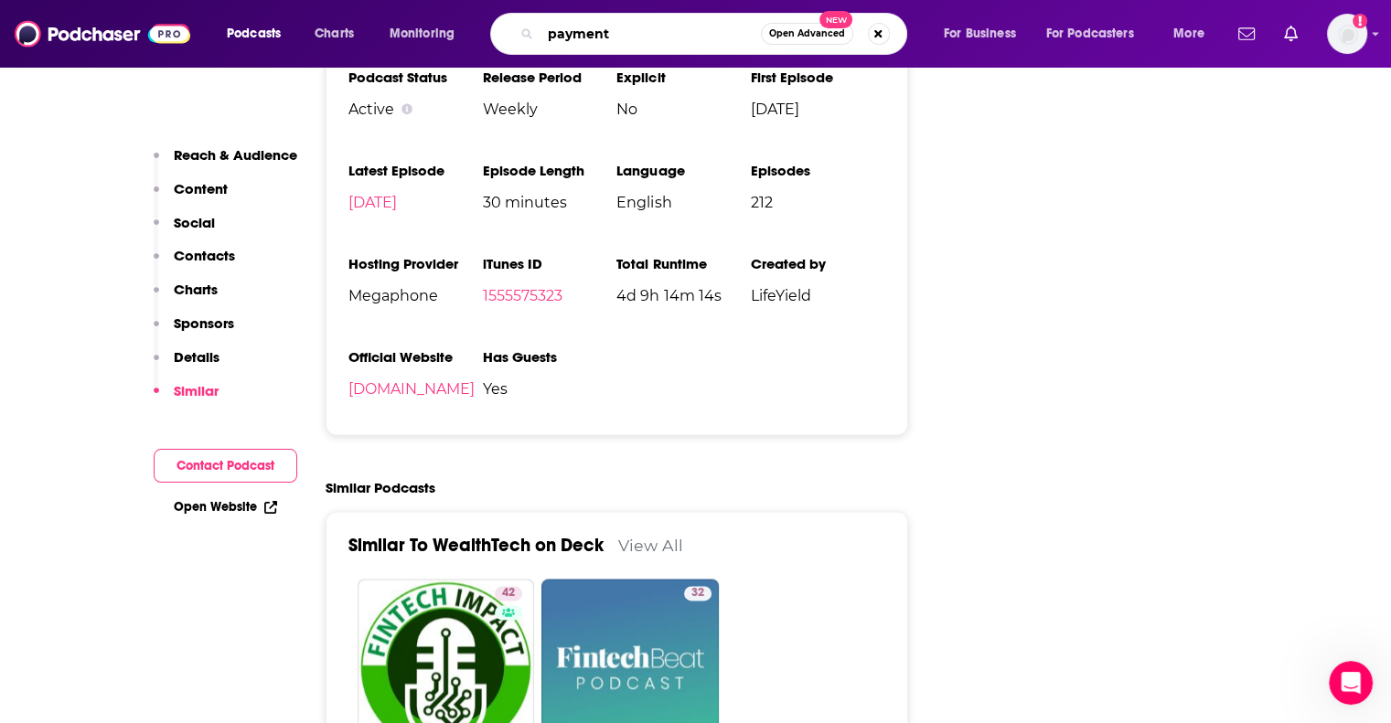
type input "payments"
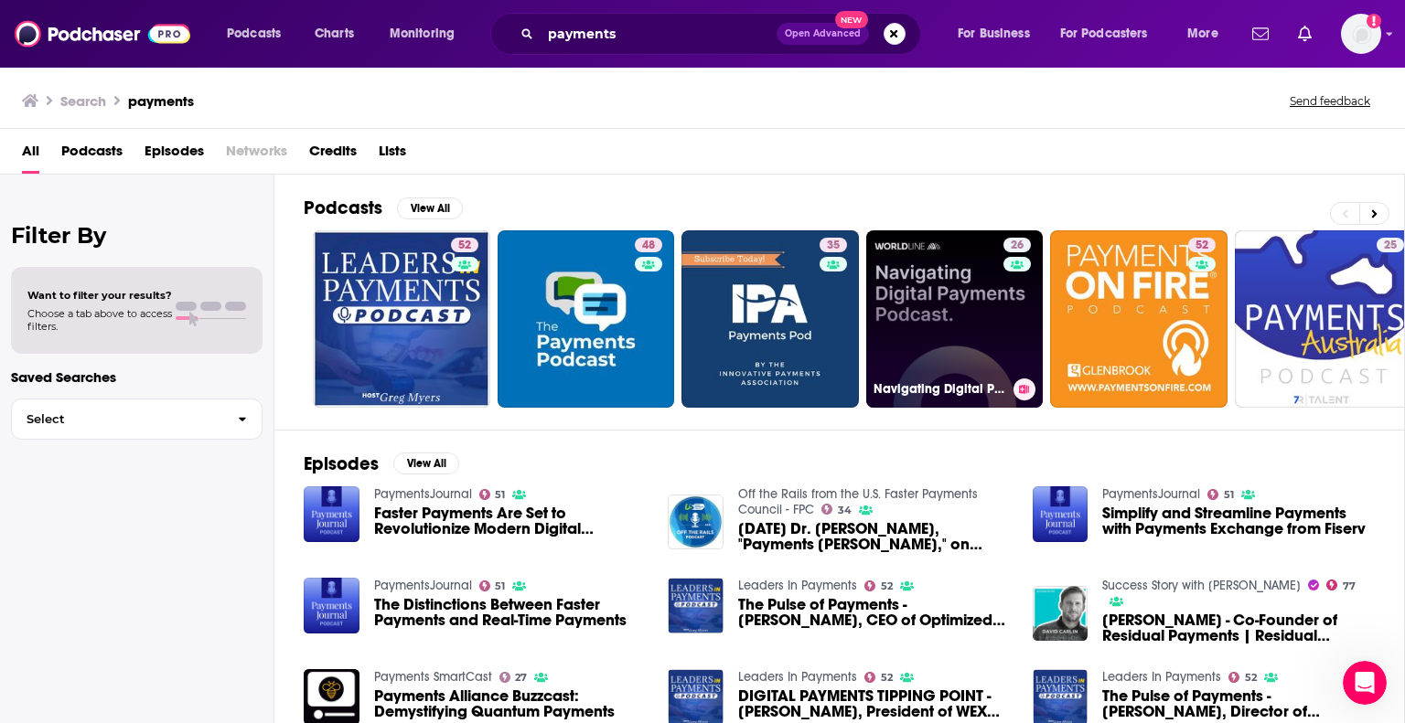
click at [914, 288] on link "26 Navigating Digital Payments" at bounding box center [954, 318] width 177 height 177
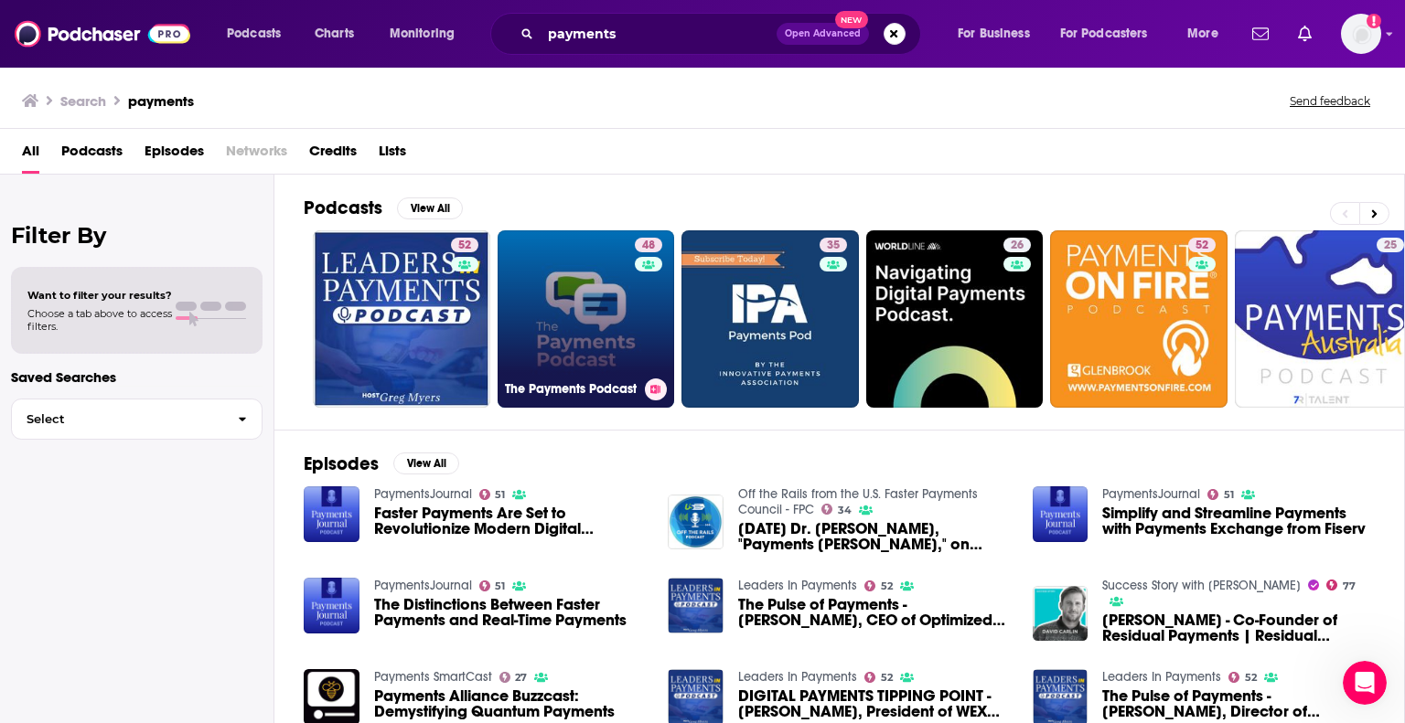
click at [541, 299] on link "48 The Payments Podcast" at bounding box center [585, 318] width 177 height 177
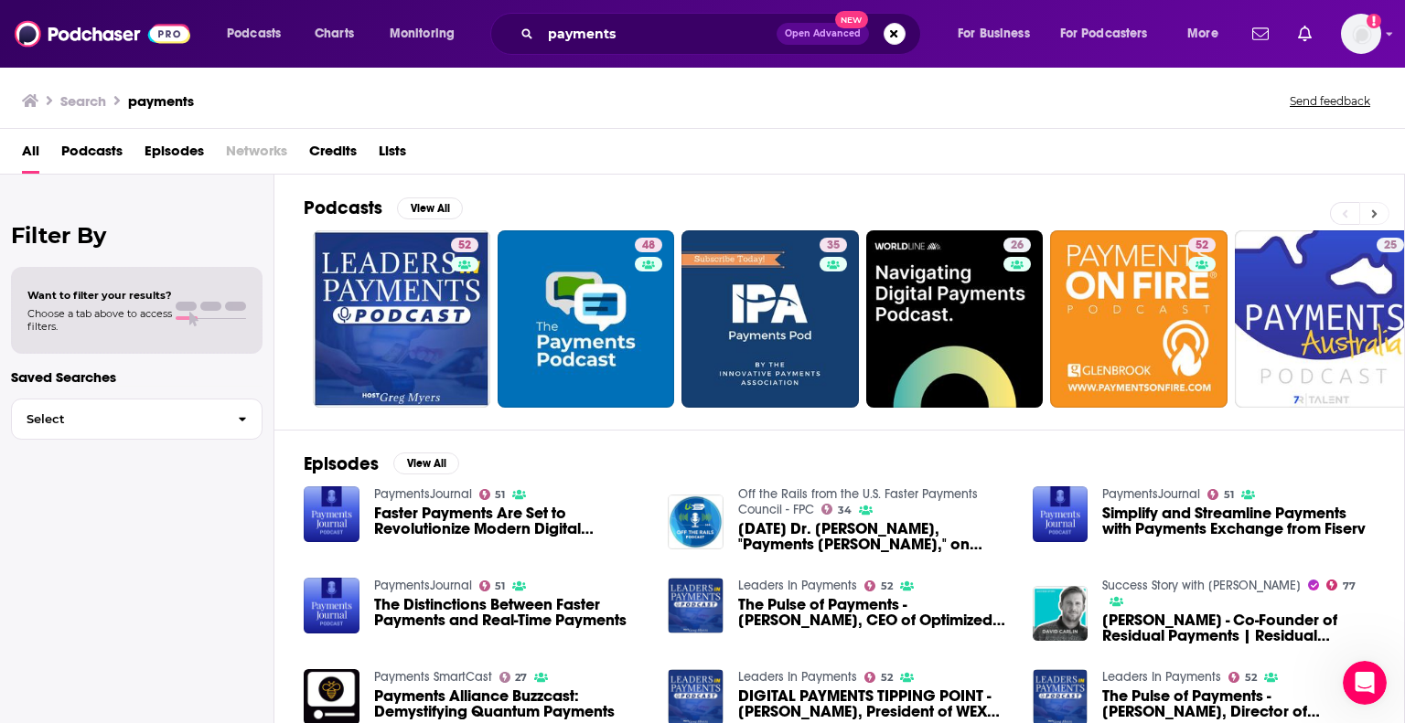
click at [1376, 209] on icon at bounding box center [1374, 214] width 6 height 13
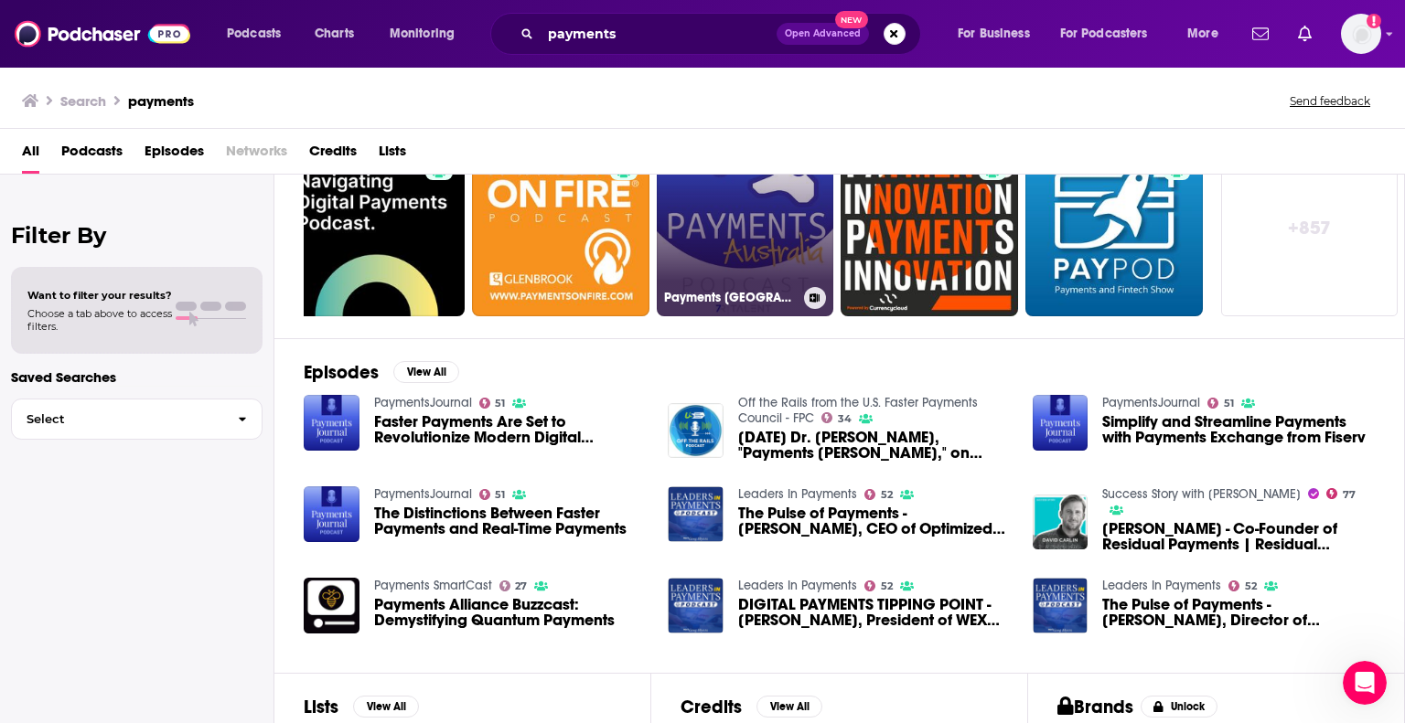
scroll to position [274, 0]
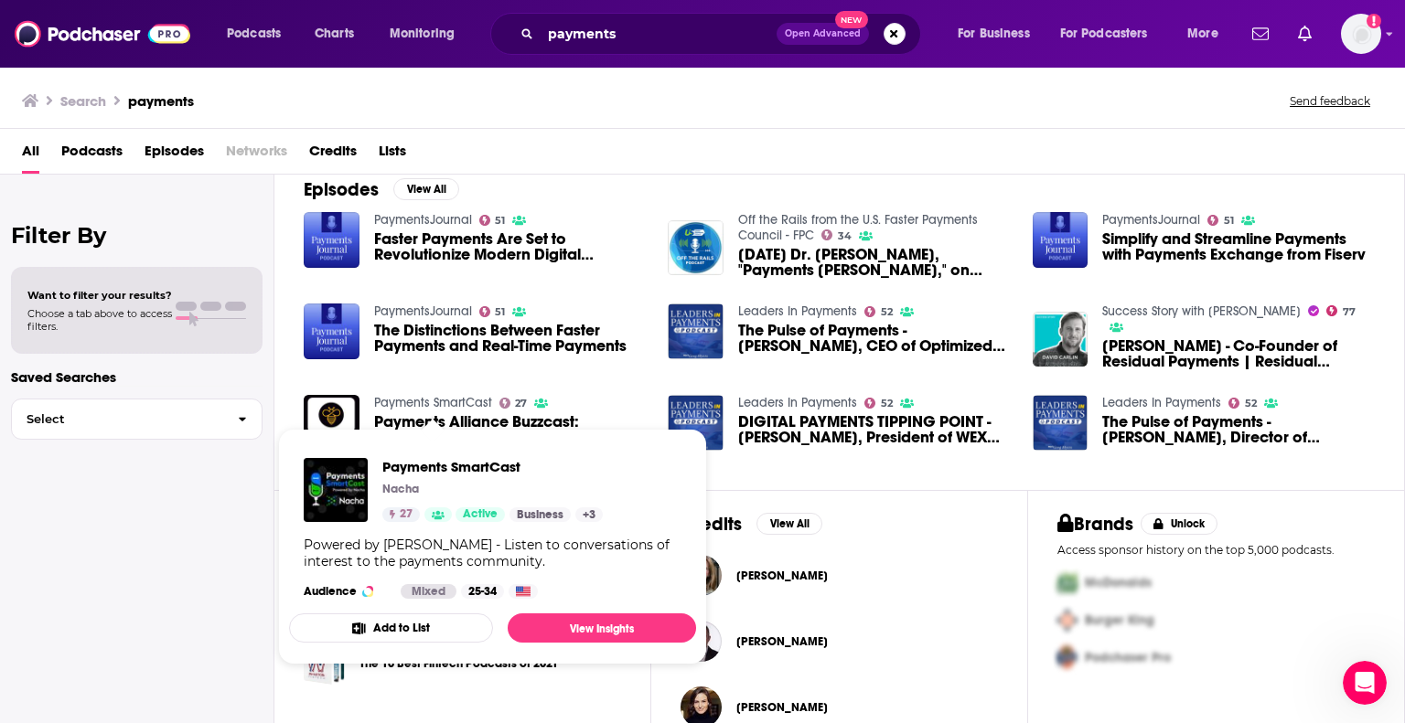
click at [402, 629] on button "Add to List" at bounding box center [391, 628] width 204 height 29
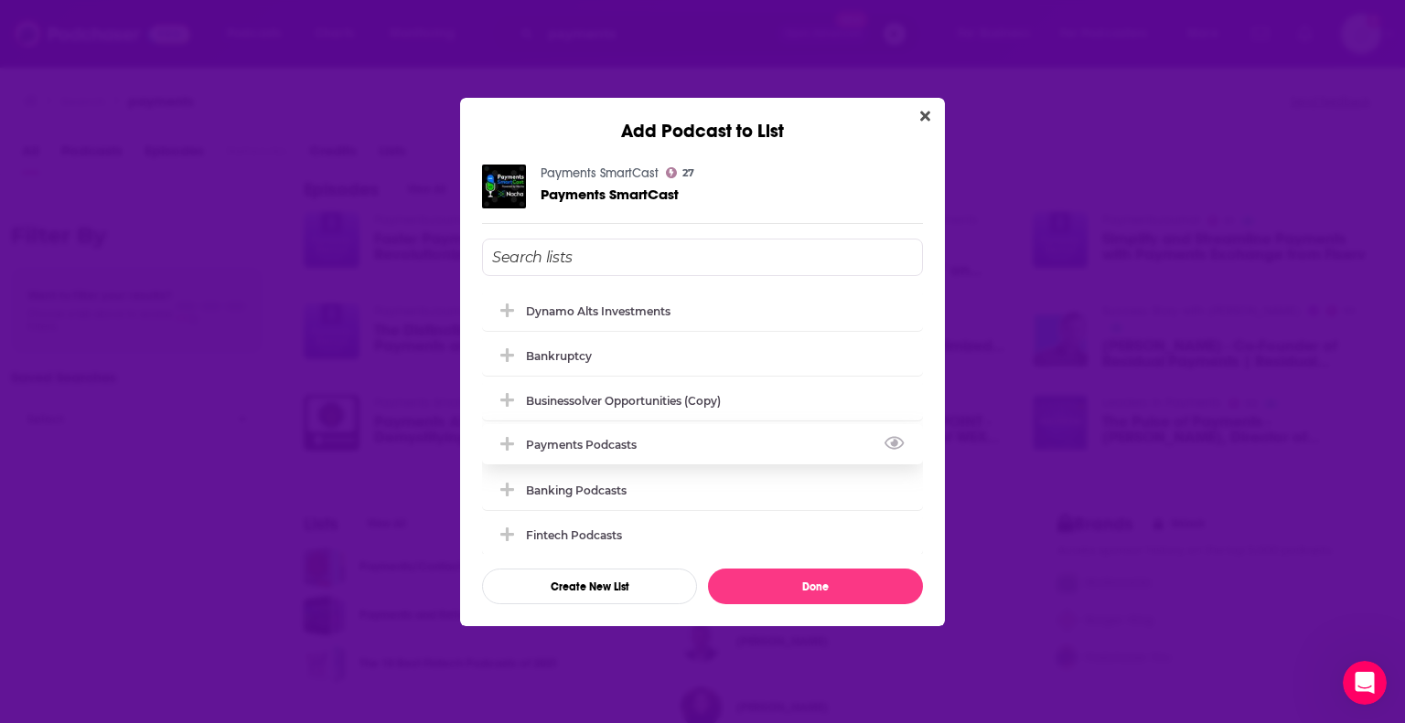
click at [602, 444] on div "Payments podcasts" at bounding box center [587, 445] width 122 height 14
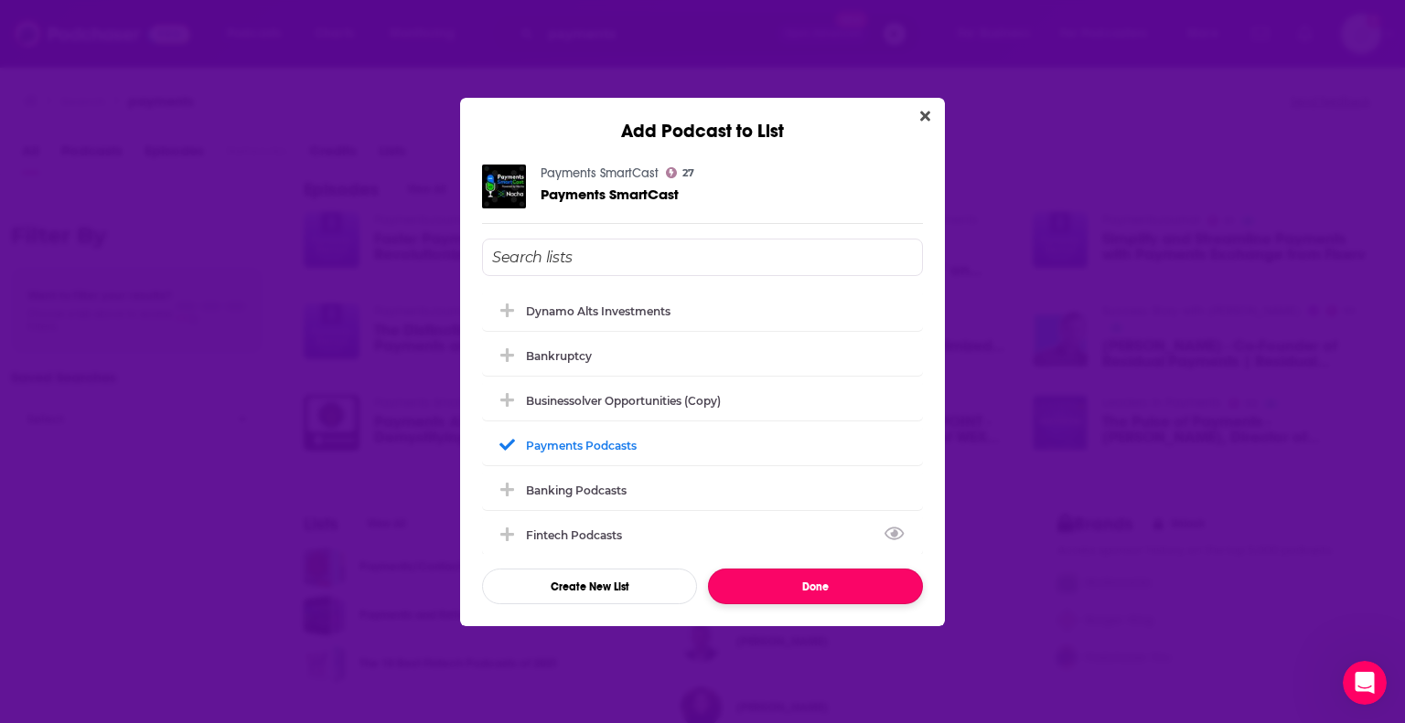
click at [808, 588] on button "Done" at bounding box center [815, 587] width 215 height 36
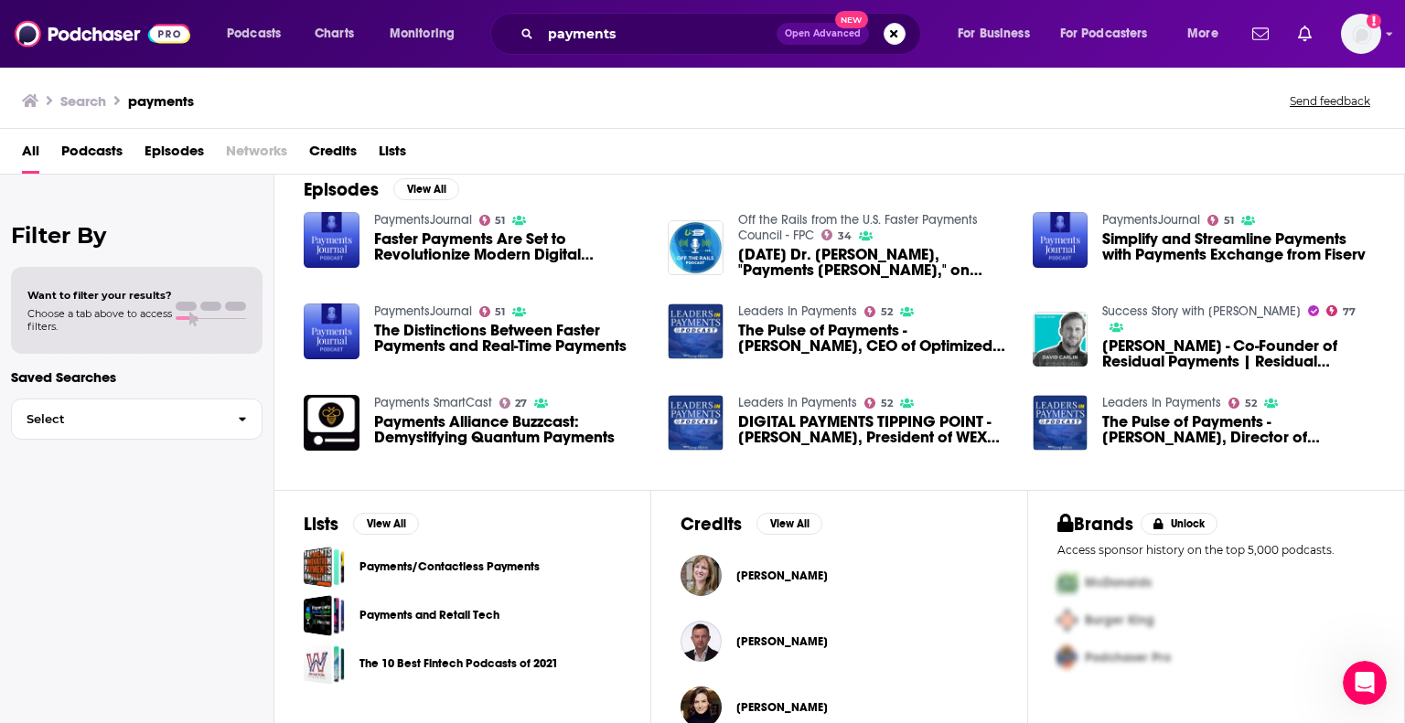
scroll to position [307, 0]
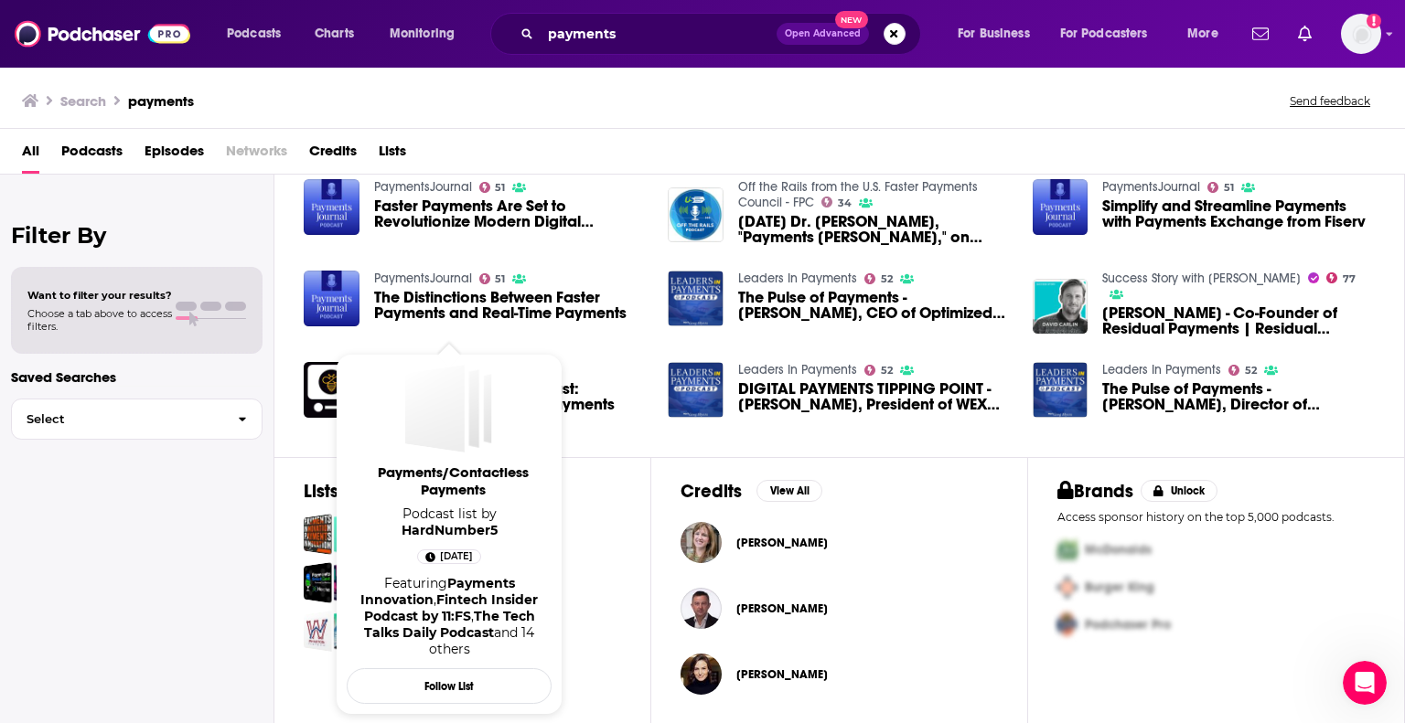
click at [382, 537] on div "Podcasts Charts Monitoring payments Open Advanced New For Business For Podcaste…" at bounding box center [702, 361] width 1405 height 723
click at [618, 550] on div "Payments/Contactless Payments" at bounding box center [462, 534] width 317 height 41
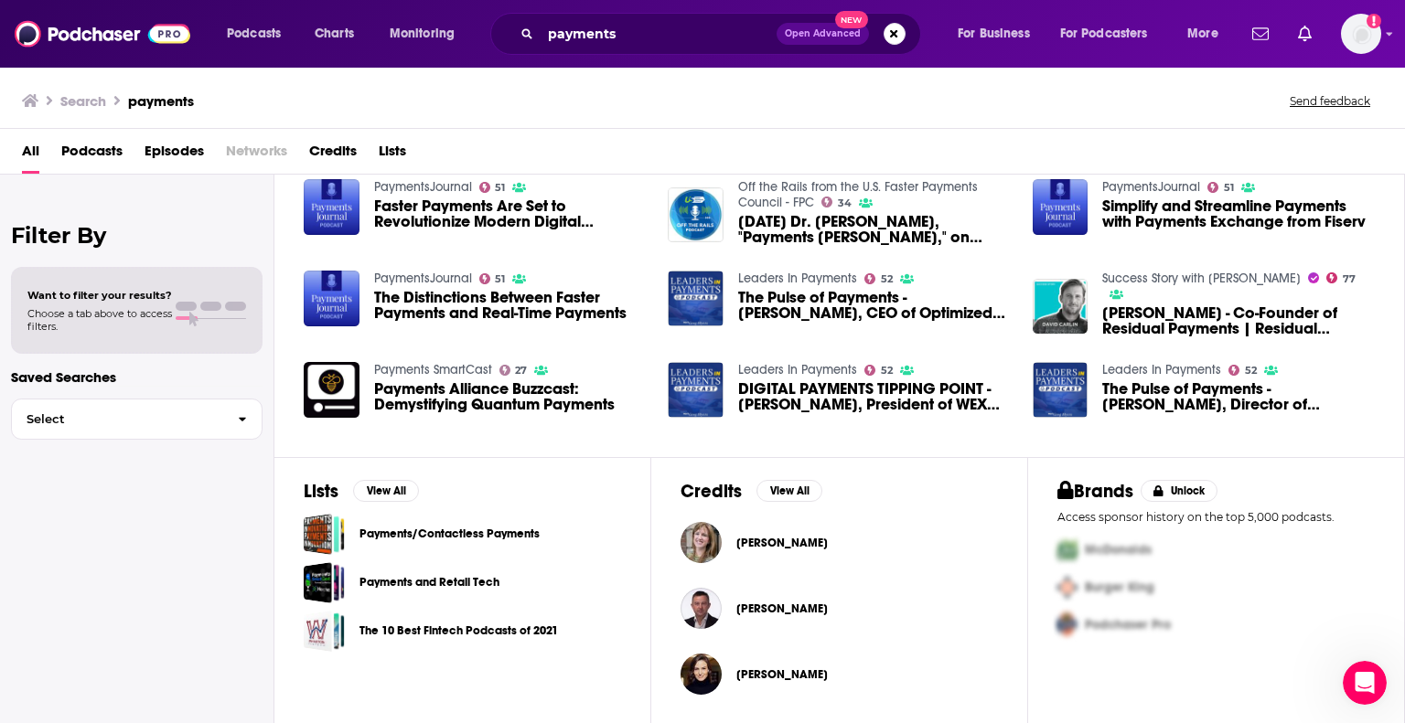
click at [515, 535] on div "Podcasts Charts Monitoring payments Open Advanced New For Business For Podcaste…" at bounding box center [702, 361] width 1405 height 723
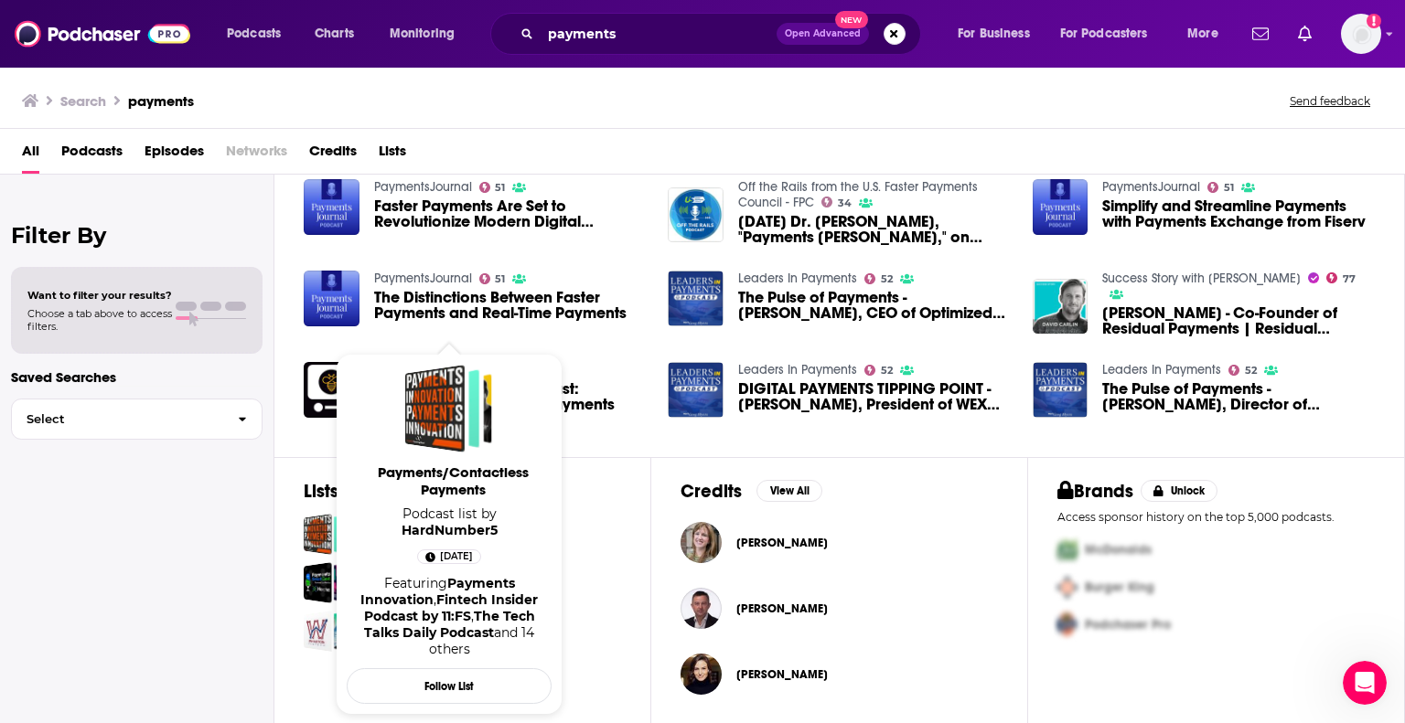
click at [423, 489] on span "Payments/Contactless Payments" at bounding box center [452, 481] width 205 height 35
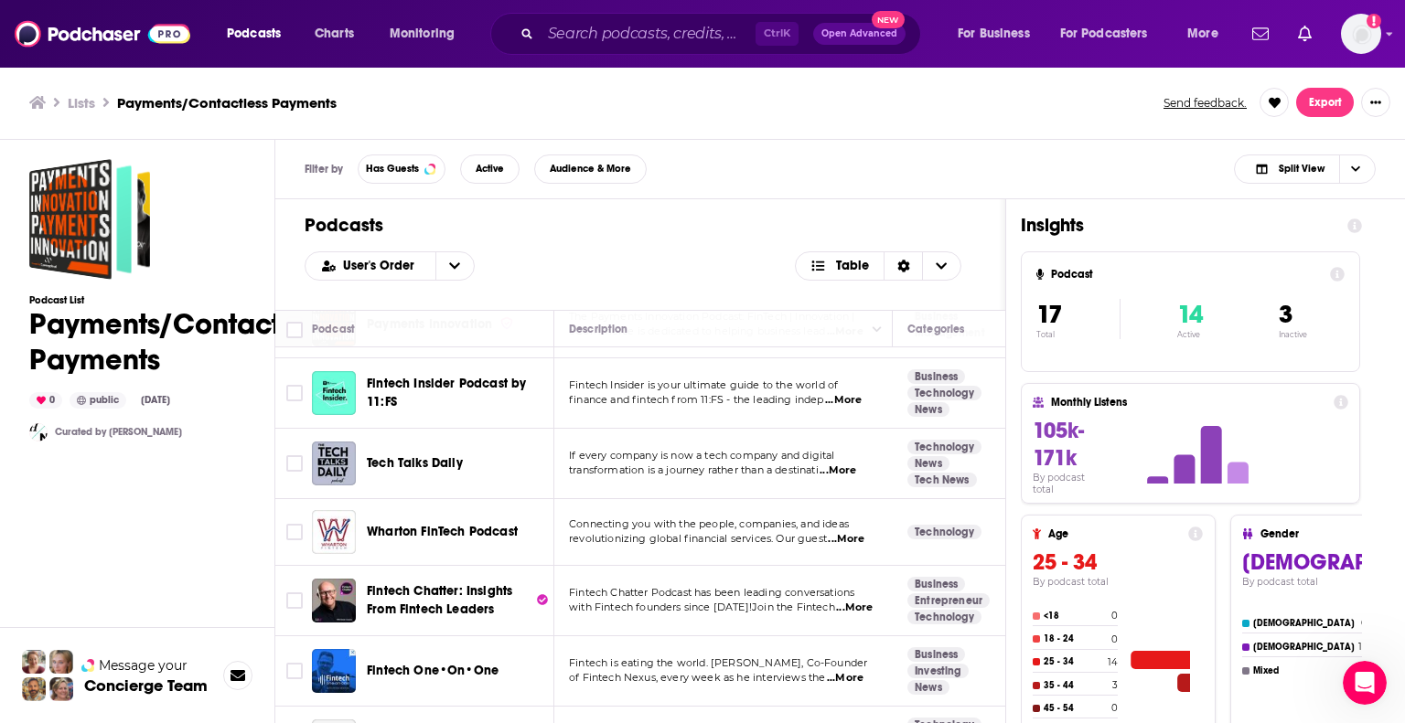
scroll to position [91, 0]
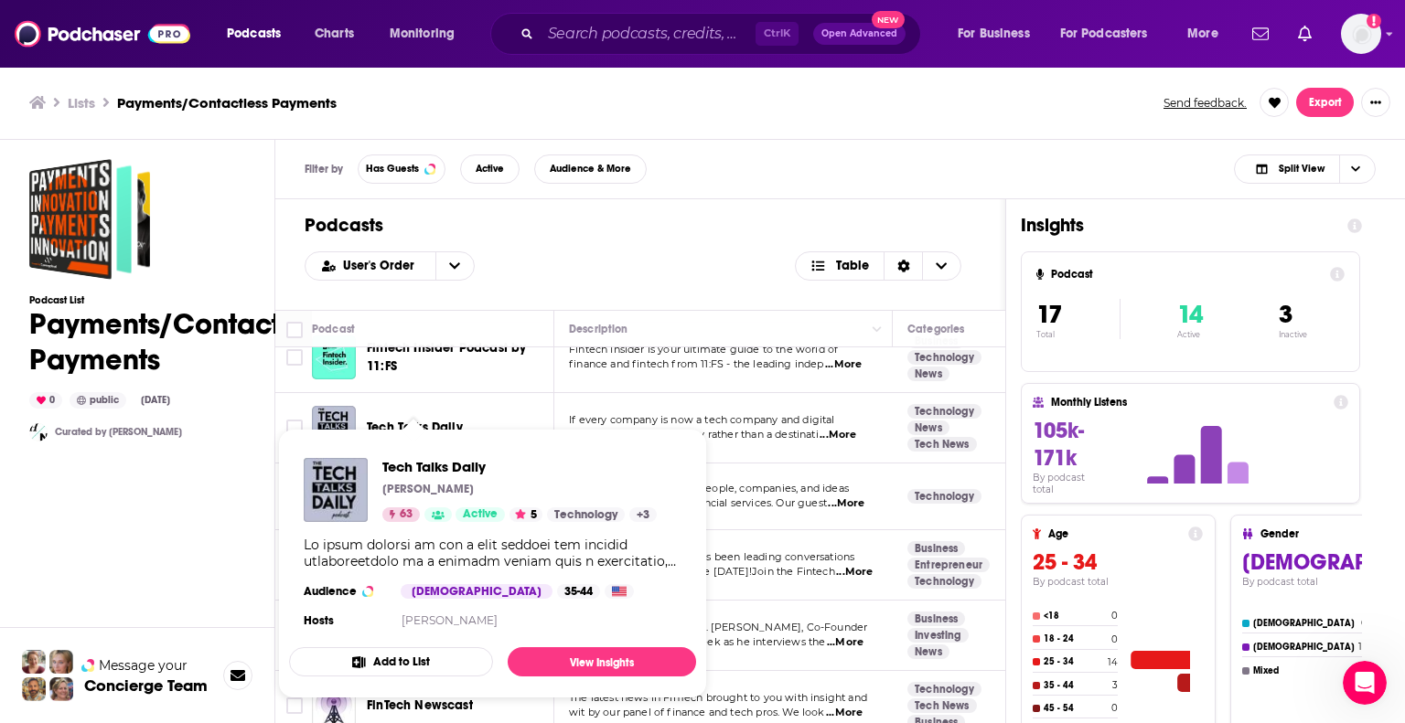
click at [425, 657] on button "Add to List" at bounding box center [391, 661] width 204 height 29
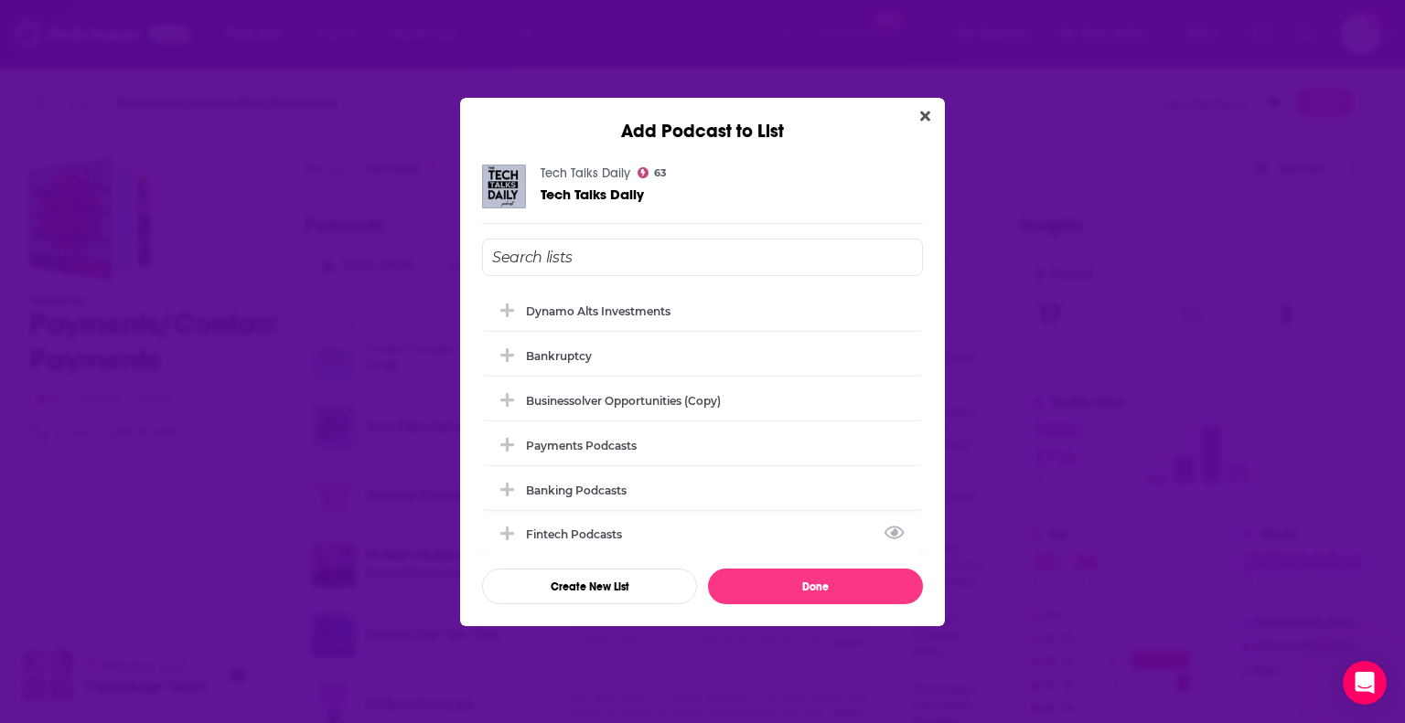
click at [551, 522] on div "Fintech Podcasts" at bounding box center [702, 534] width 441 height 40
click at [816, 603] on button "Done" at bounding box center [815, 587] width 215 height 36
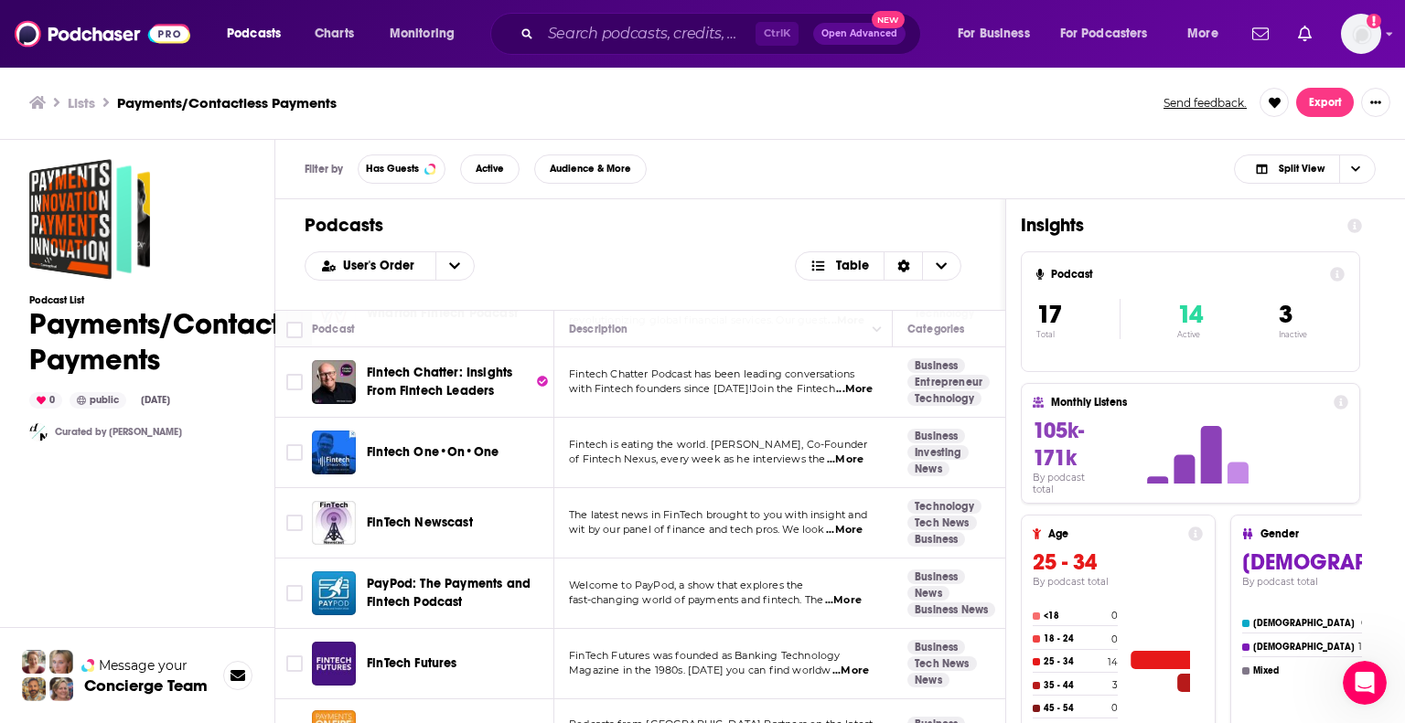
scroll to position [457, 0]
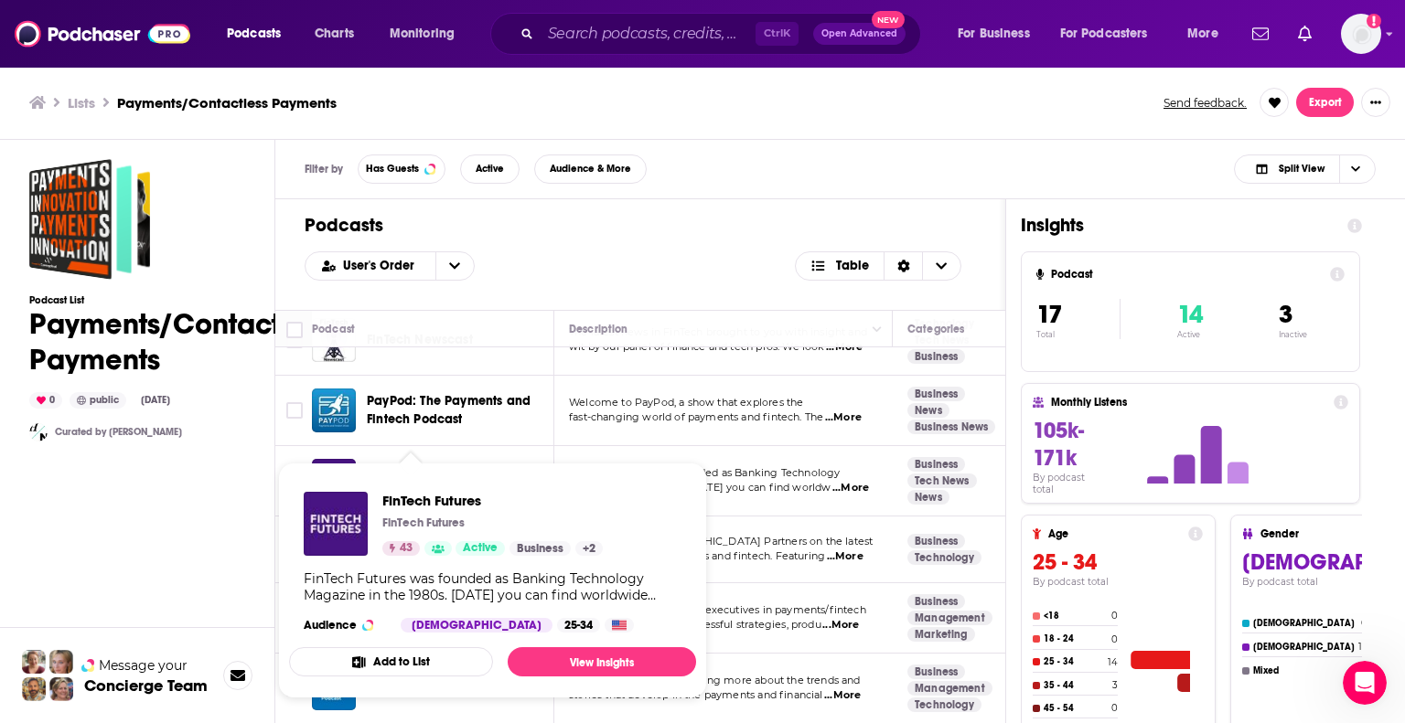
click at [418, 662] on button "Add to List" at bounding box center [391, 661] width 204 height 29
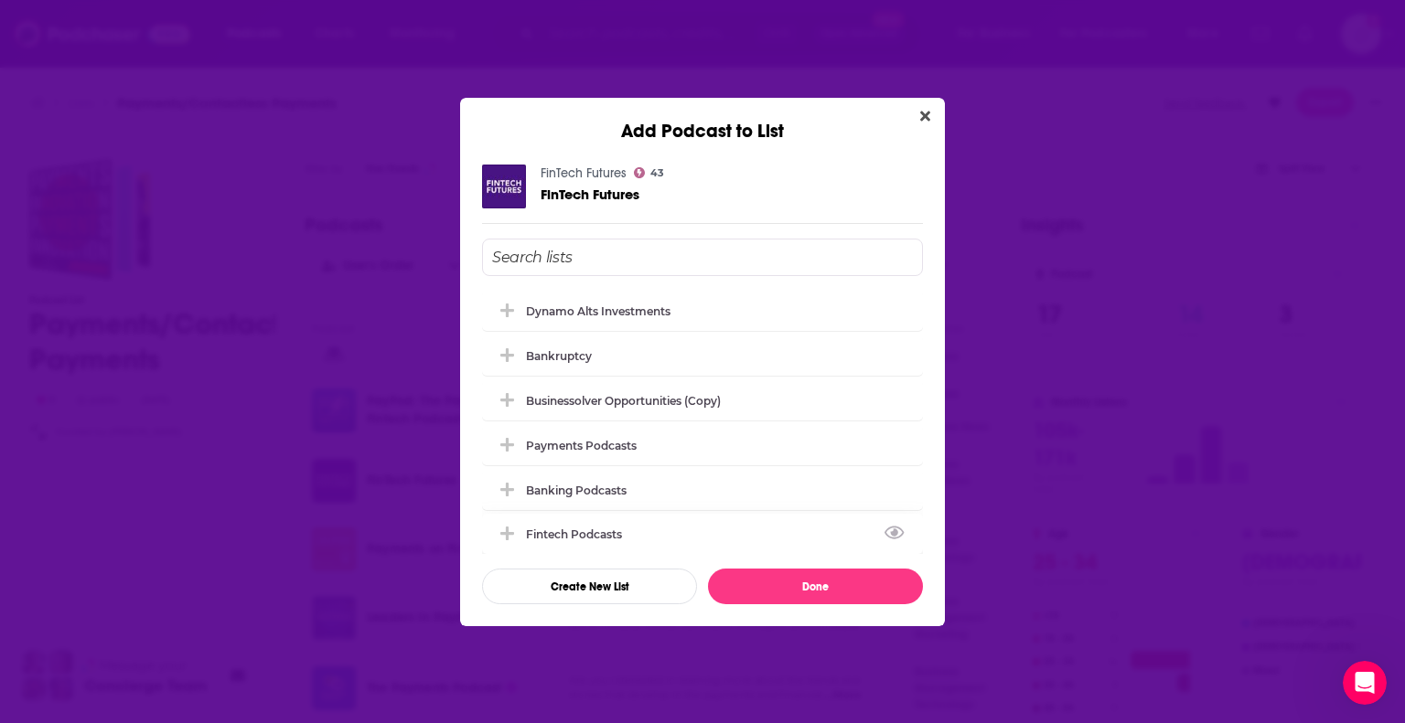
click at [546, 540] on div "Fintech Podcasts" at bounding box center [579, 535] width 107 height 14
click at [835, 603] on button "Done" at bounding box center [815, 587] width 215 height 36
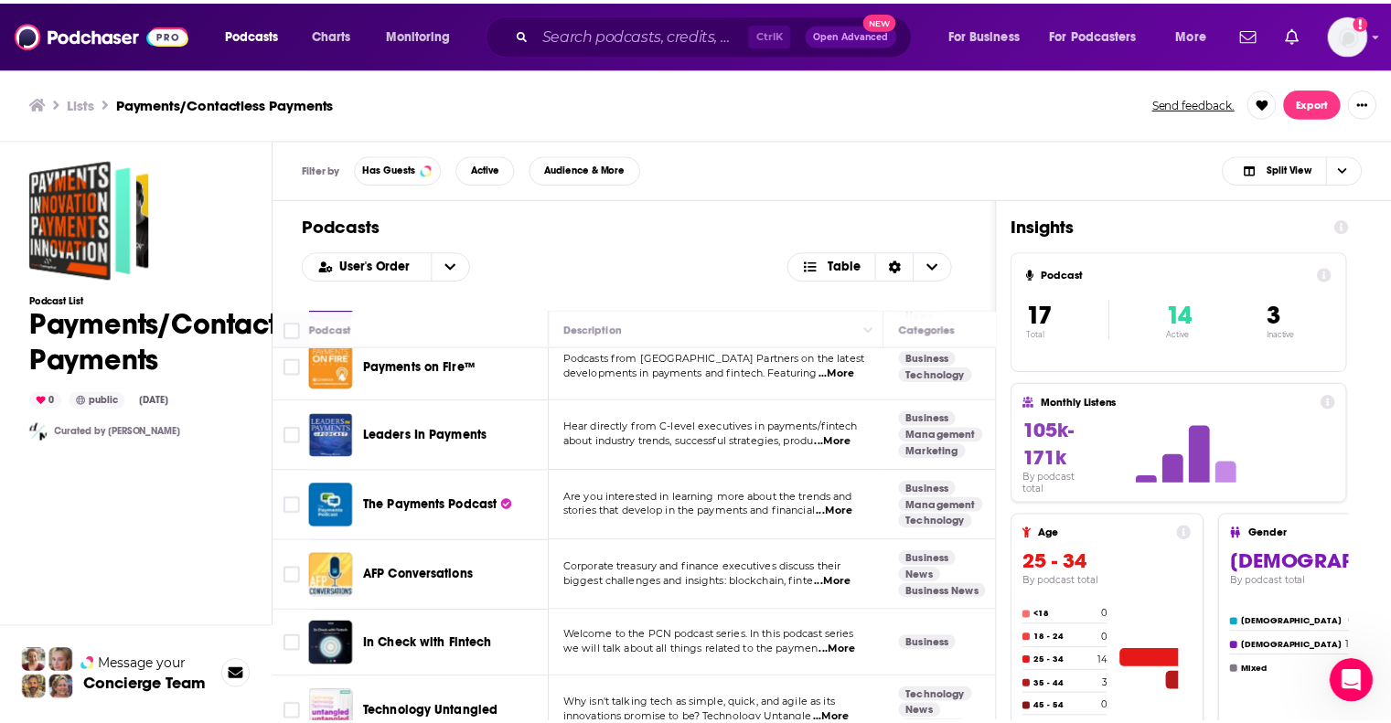
scroll to position [819, 0]
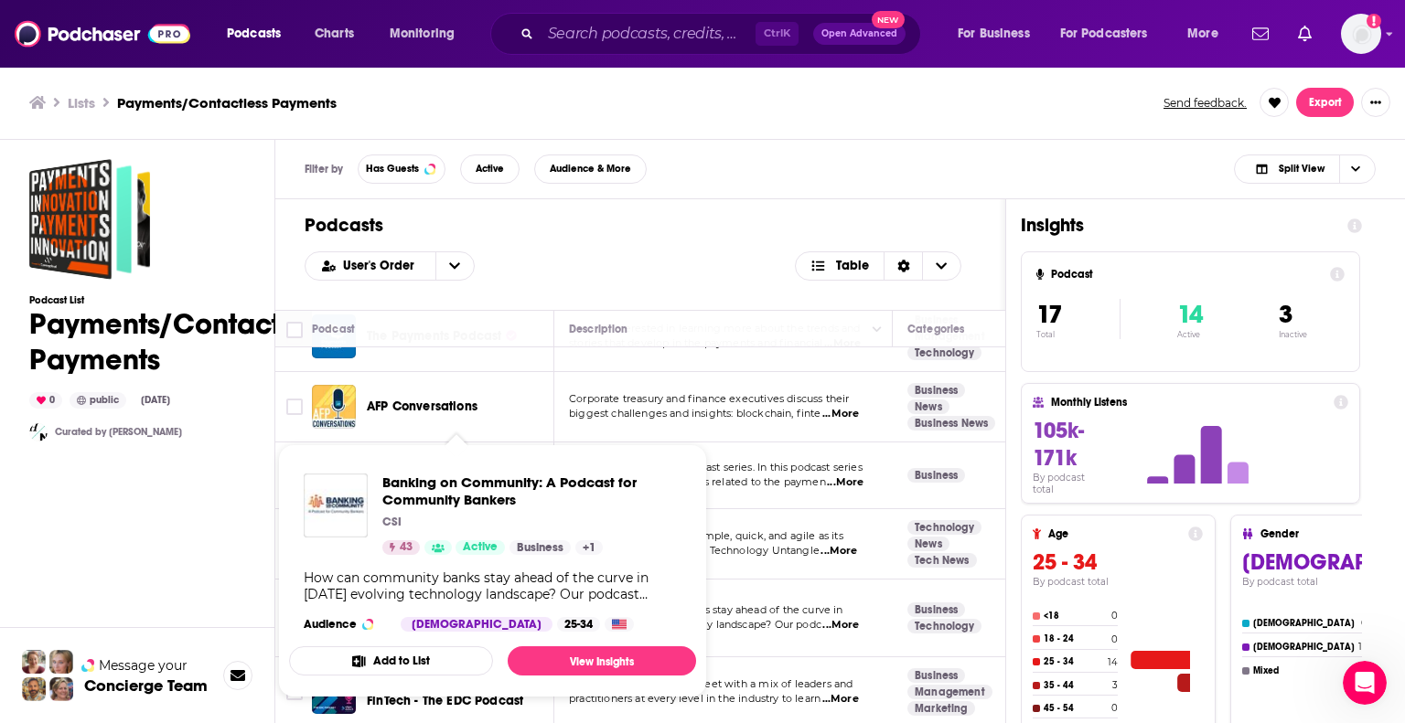
click at [406, 657] on button "Add to List" at bounding box center [391, 661] width 204 height 29
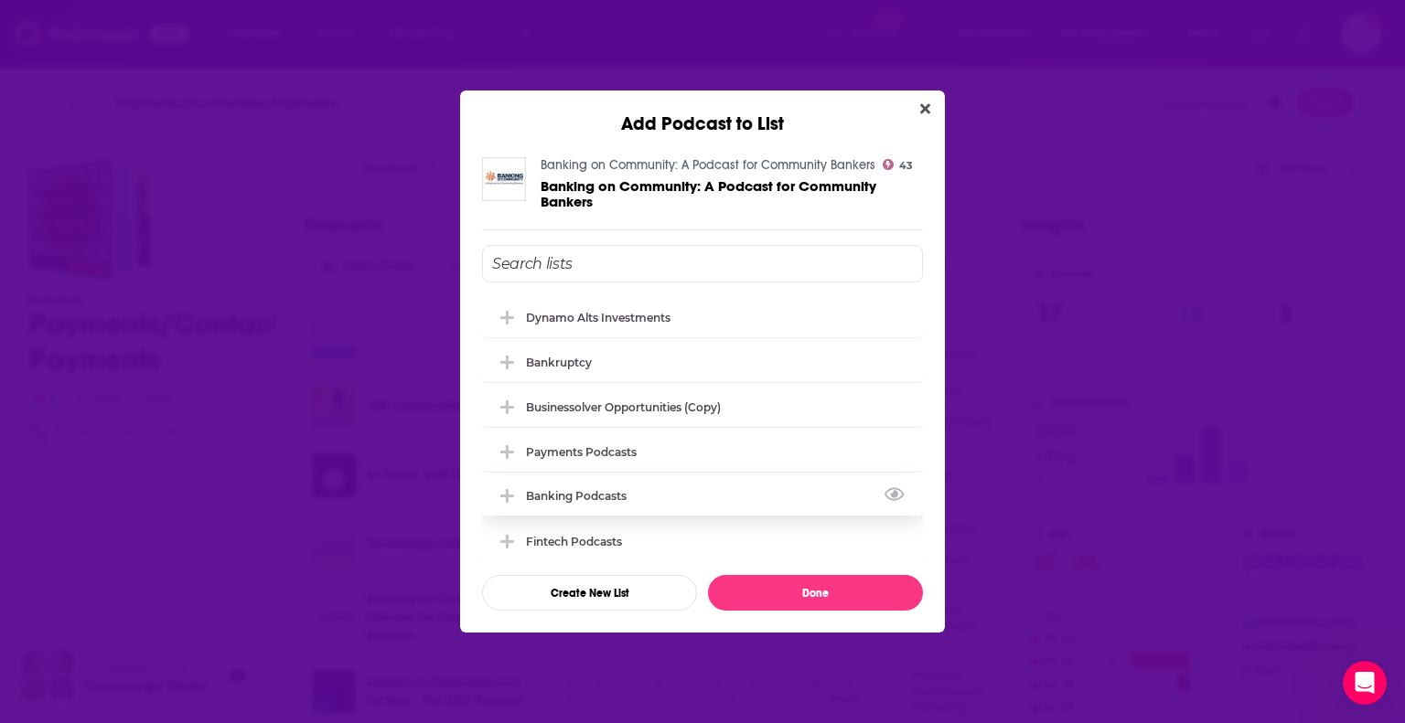
click at [560, 497] on div "Banking podcasts" at bounding box center [582, 496] width 112 height 14
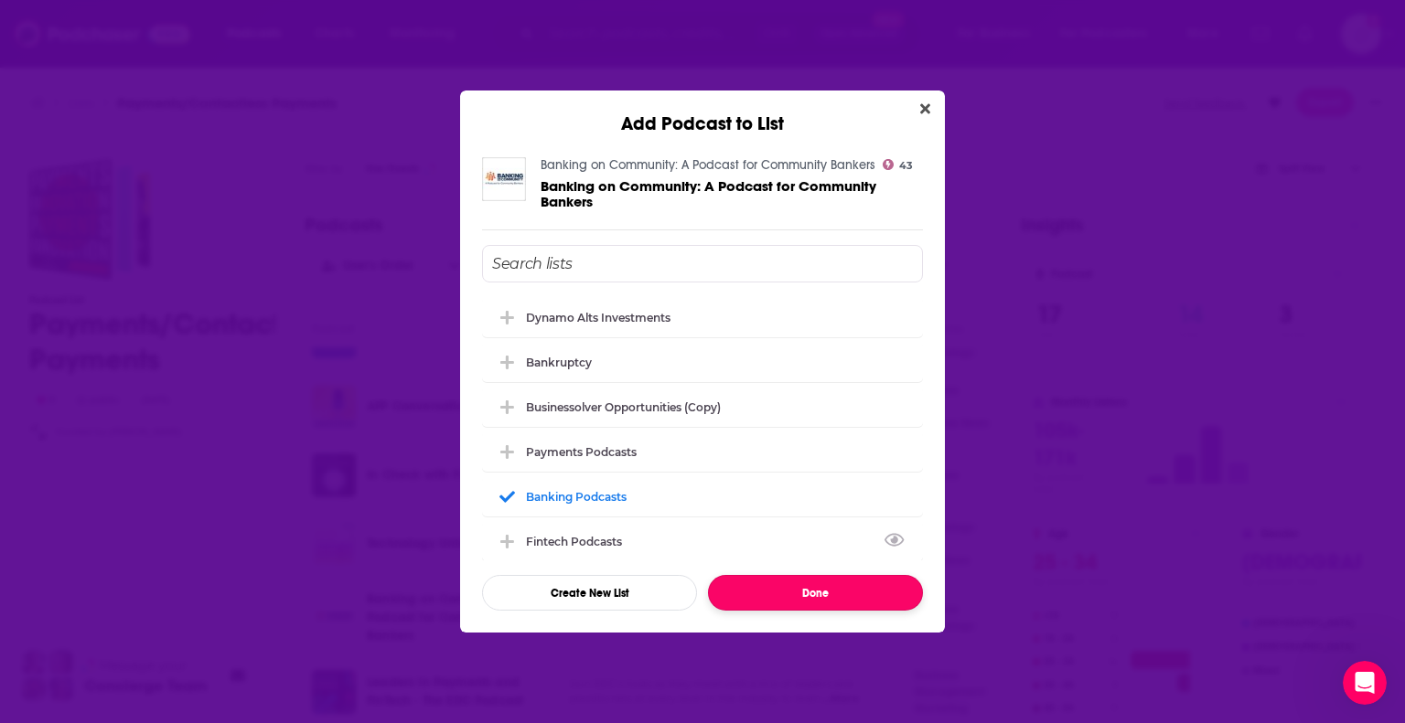
click at [757, 593] on button "Done" at bounding box center [815, 593] width 215 height 36
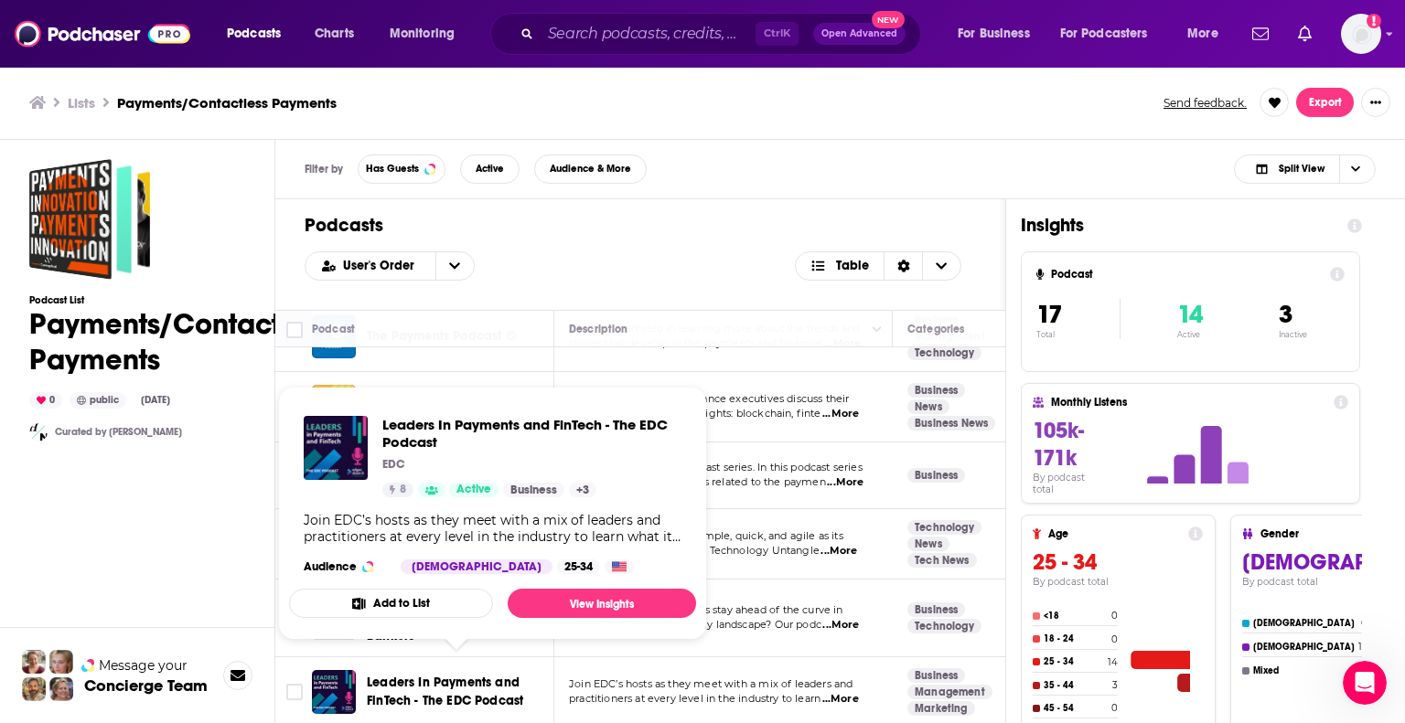
click at [423, 604] on button "Add to List" at bounding box center [391, 603] width 204 height 29
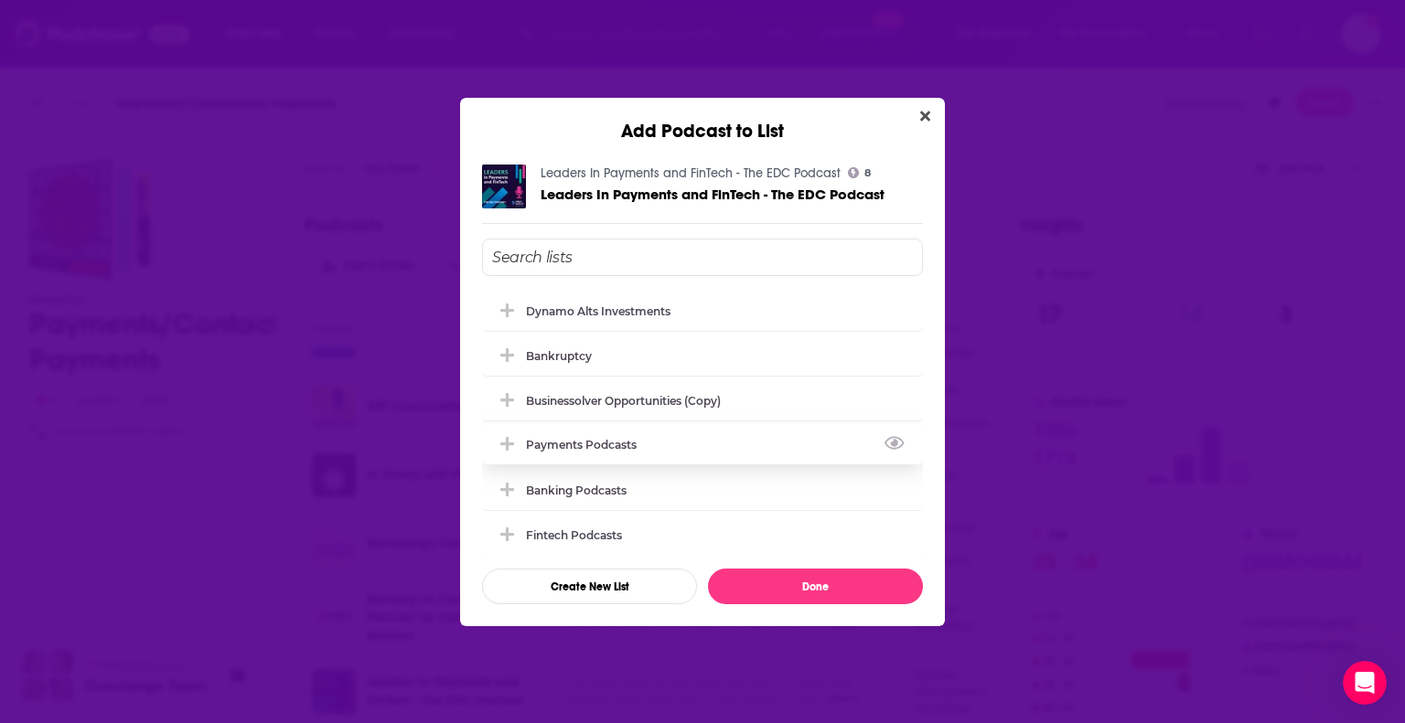
click at [601, 445] on div "Payments podcasts" at bounding box center [587, 445] width 122 height 14
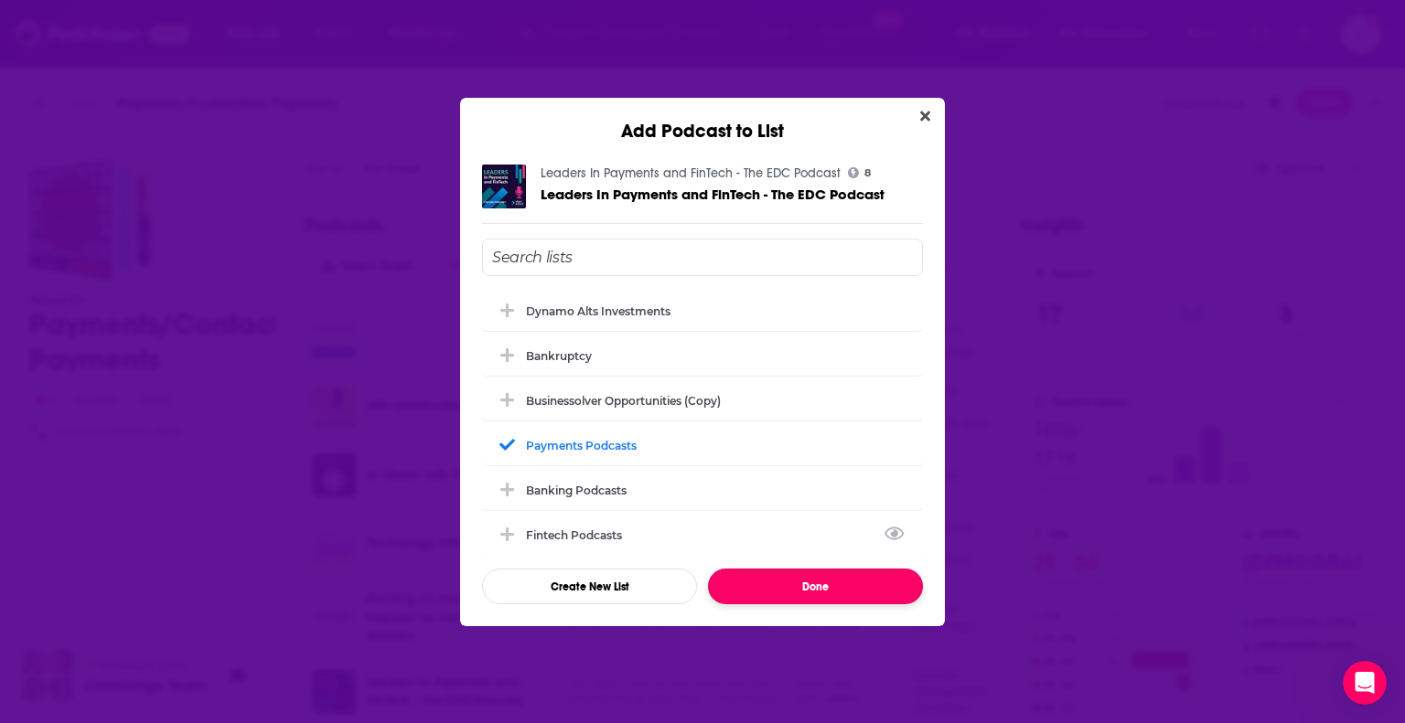
click at [818, 588] on button "Done" at bounding box center [815, 587] width 215 height 36
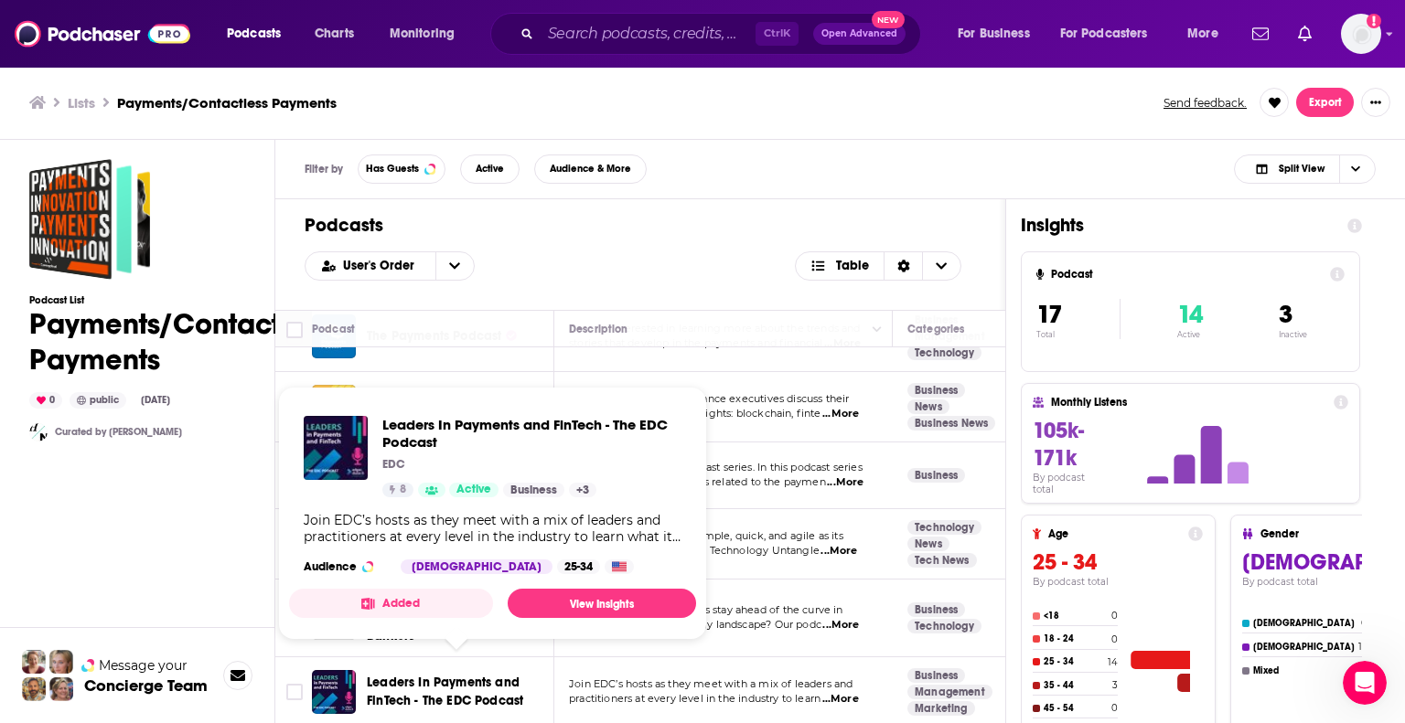
click at [445, 687] on span "Leaders In Payments and FinTech - The EDC Podcast" at bounding box center [445, 692] width 156 height 34
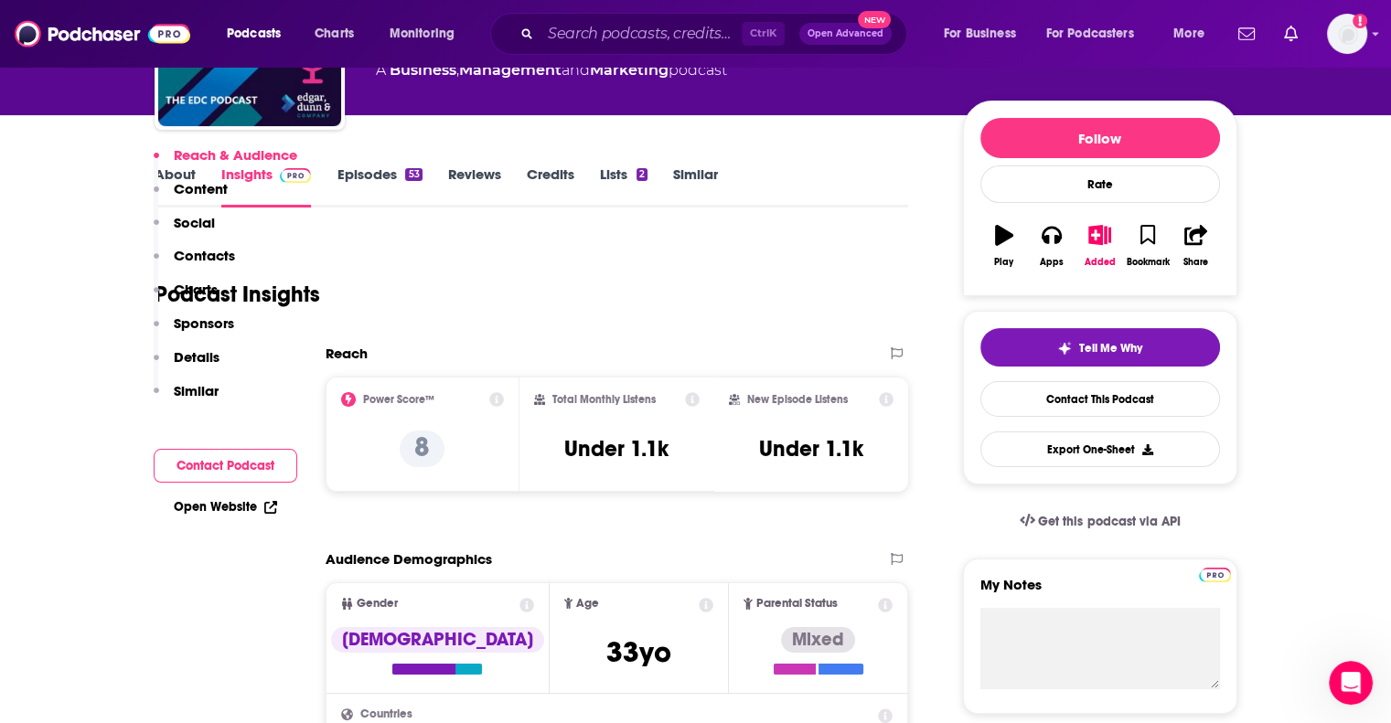
scroll to position [366, 0]
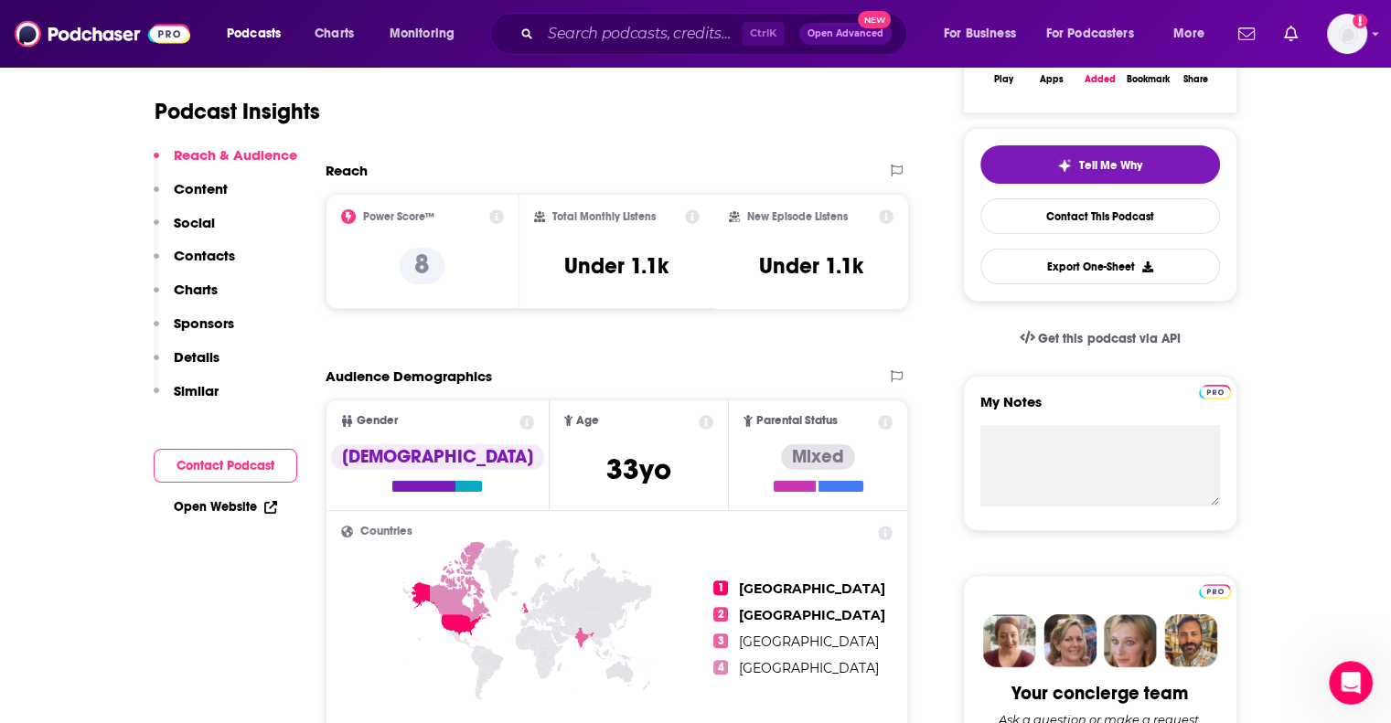
click at [193, 391] on p "Similar" at bounding box center [196, 390] width 45 height 17
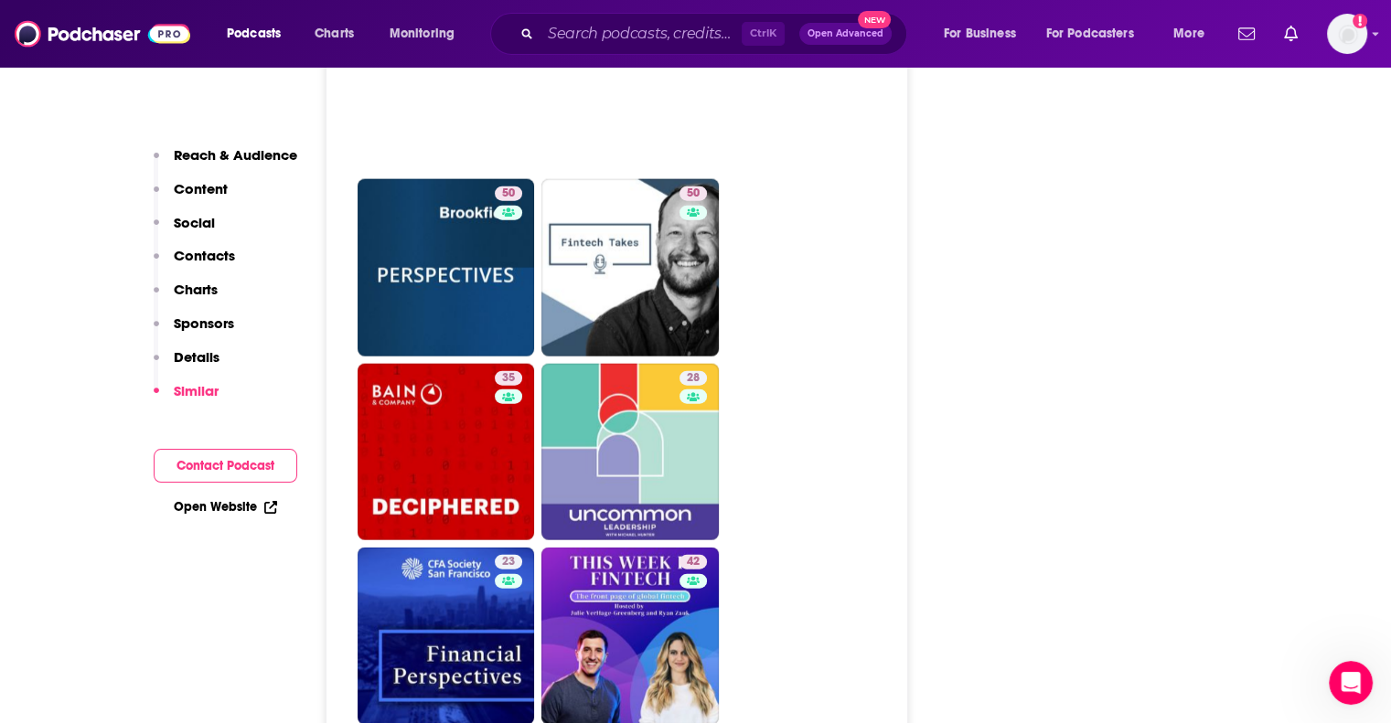
scroll to position [3979, 0]
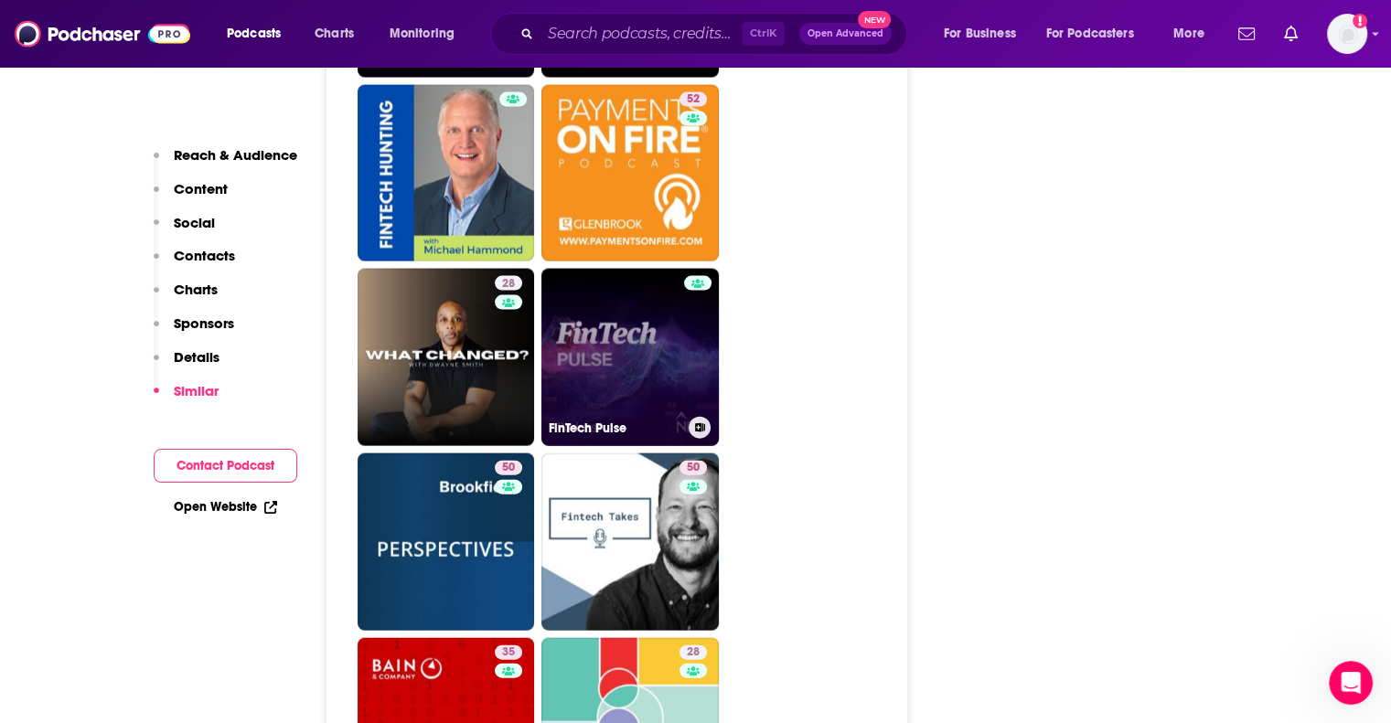
click at [617, 360] on link "FinTech Pulse" at bounding box center [629, 357] width 177 height 177
type input "https://www.podchaser.com/podcasts/fintech-pulse-1851342"
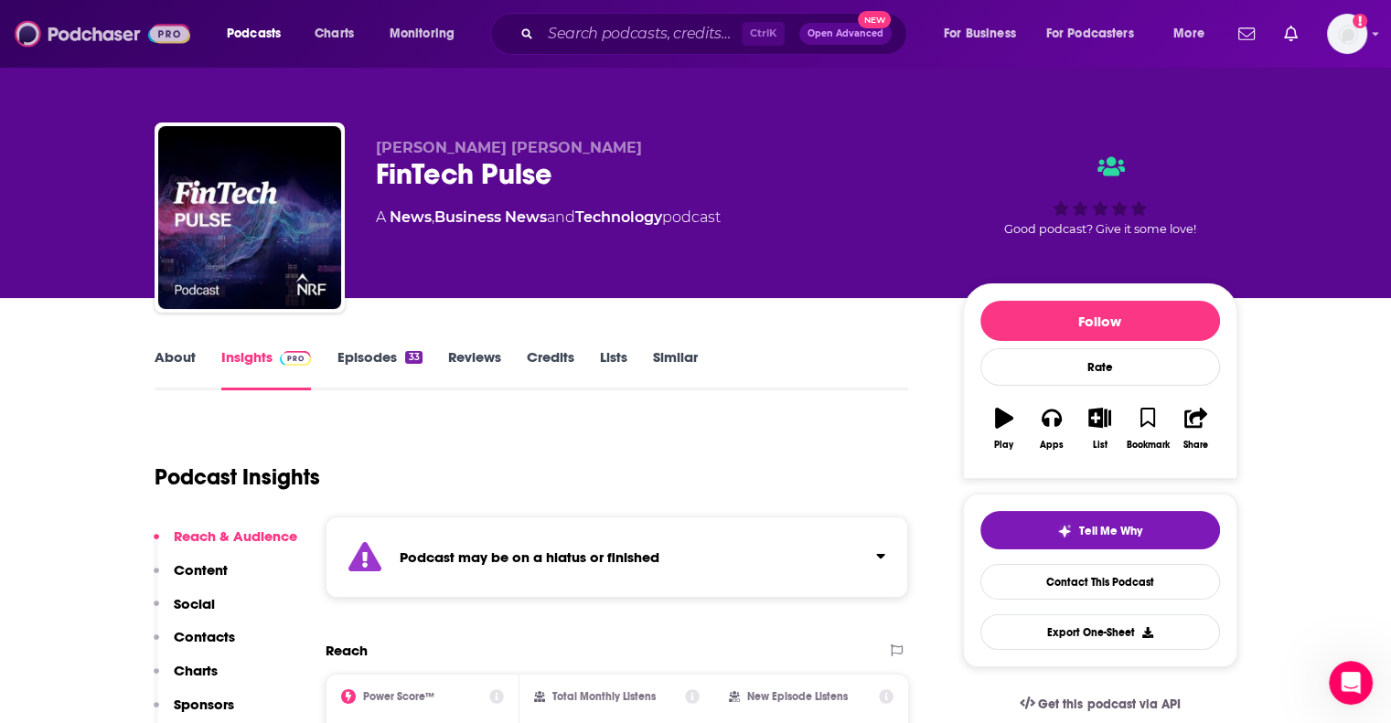
click at [84, 31] on img at bounding box center [103, 33] width 176 height 35
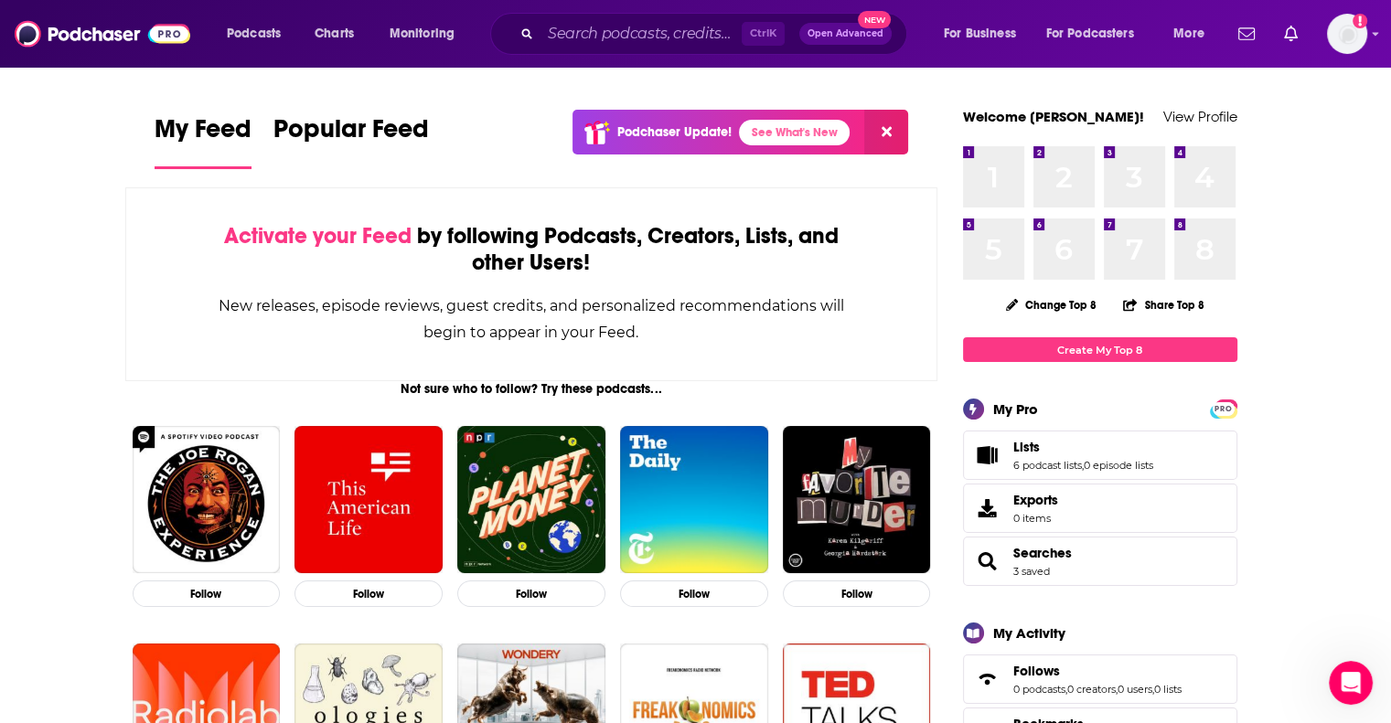
click at [1114, 457] on span "Lists 6 podcast lists , 0 episode lists" at bounding box center [1083, 455] width 140 height 33
click at [1022, 439] on span "Lists" at bounding box center [1026, 447] width 27 height 16
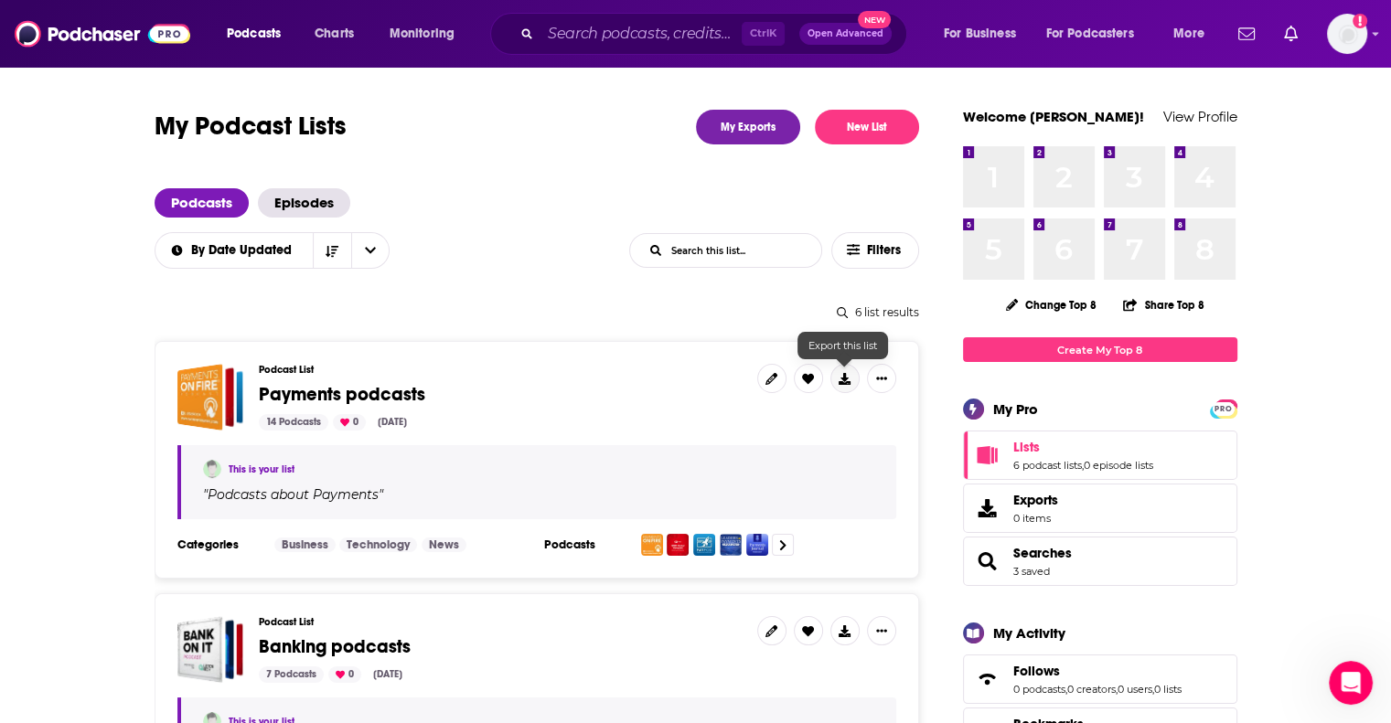
click at [845, 377] on icon at bounding box center [845, 379] width 12 height 12
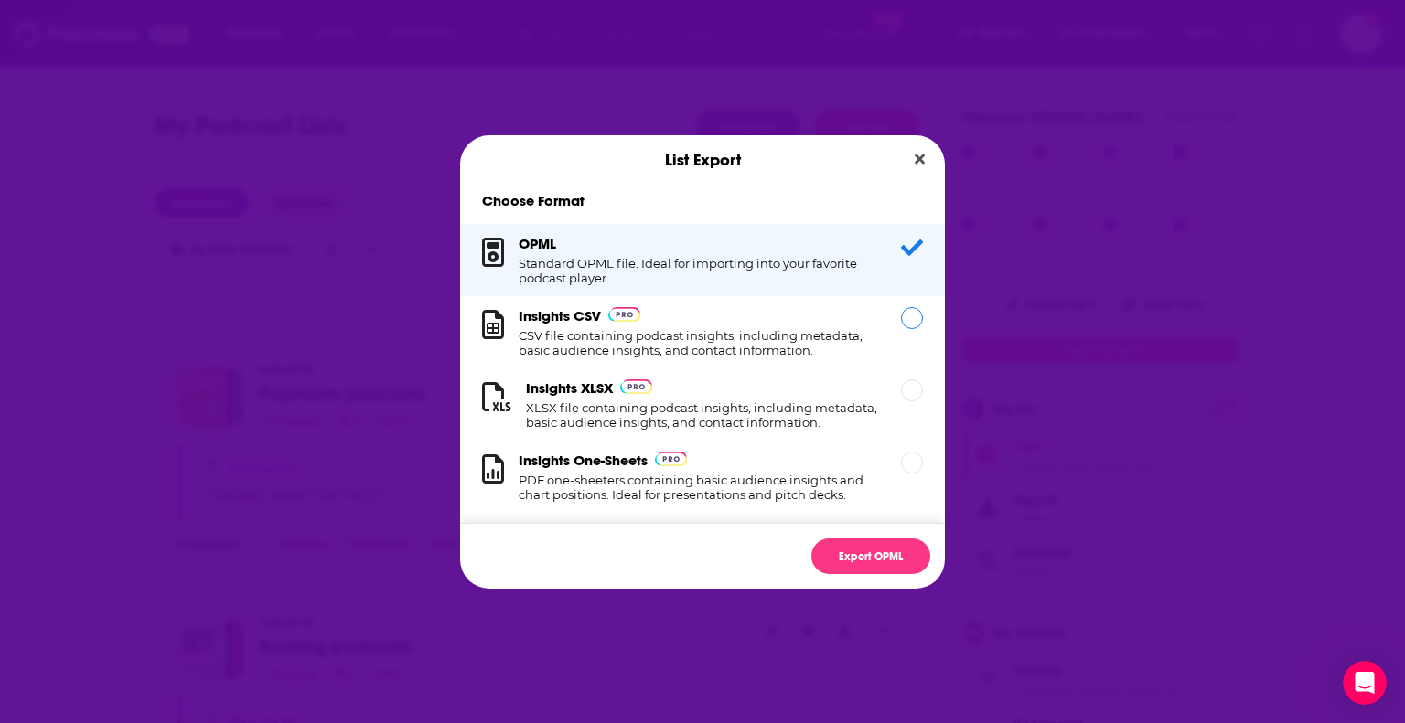
click at [677, 332] on h1 "CSV file containing podcast insights, including metadata, basic audience insigh…" at bounding box center [698, 342] width 360 height 29
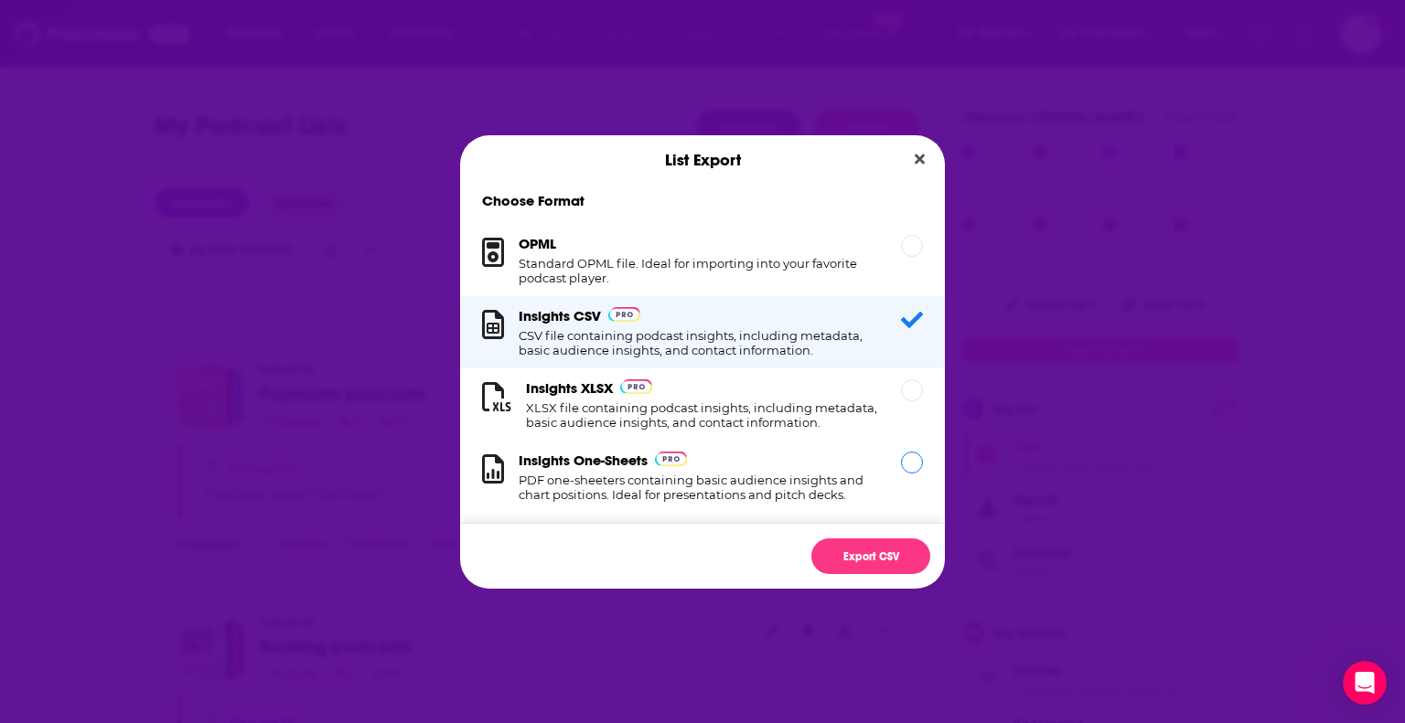
click at [901, 474] on div "Dialog" at bounding box center [912, 463] width 22 height 22
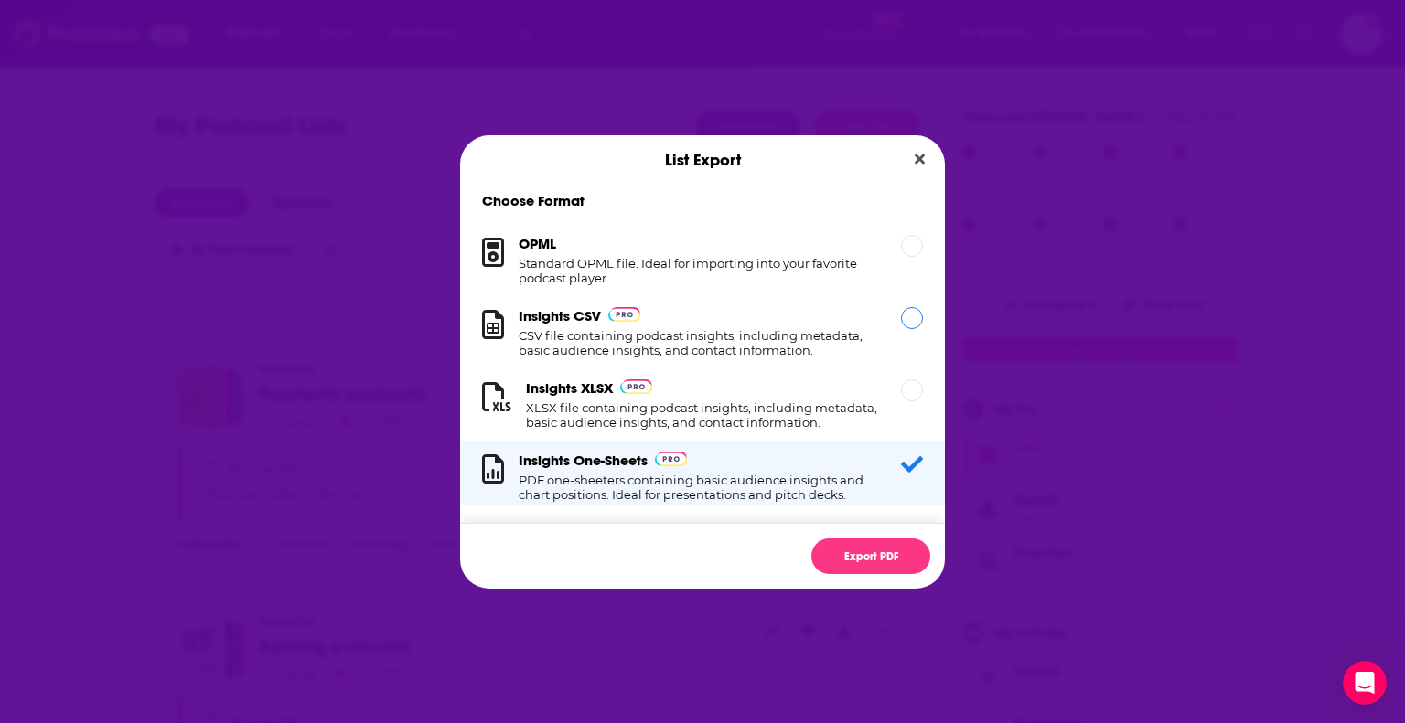
click at [901, 317] on div "Dialog" at bounding box center [912, 318] width 22 height 22
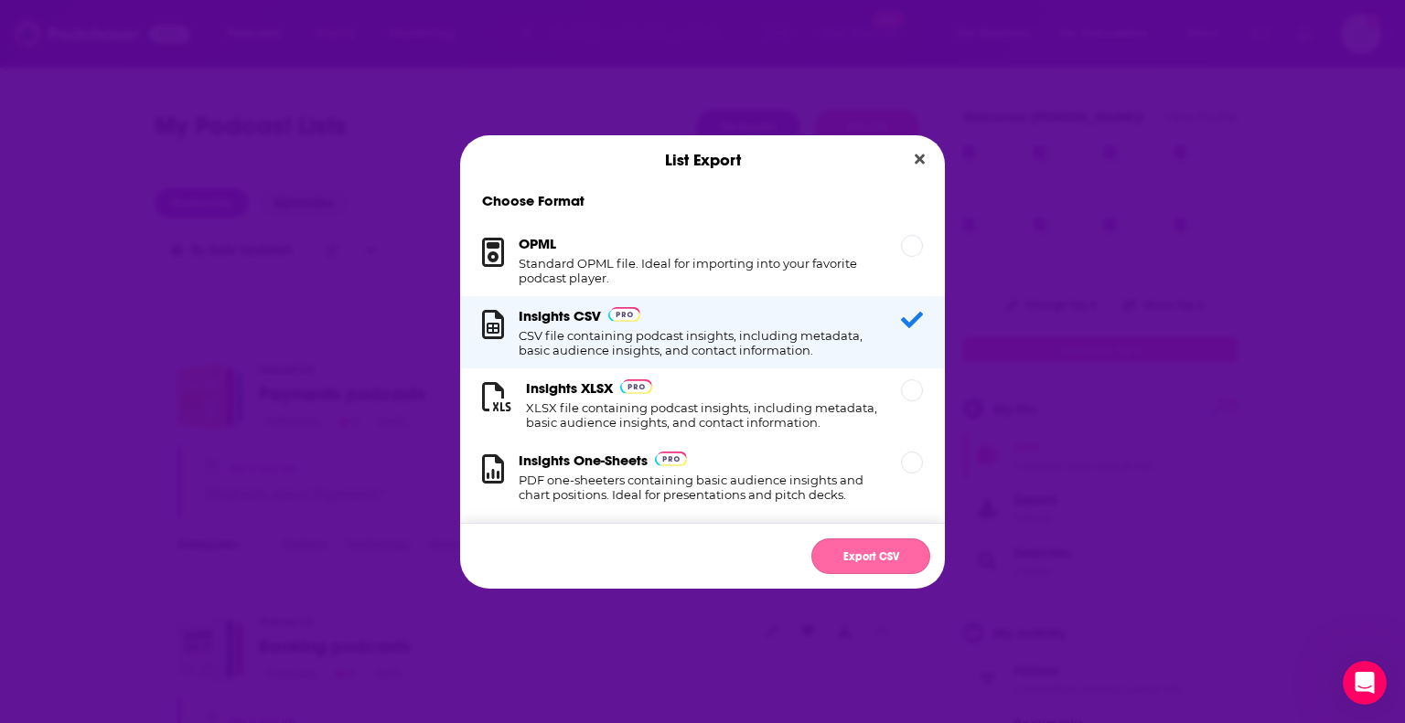
click at [870, 555] on button "Export CSV" at bounding box center [870, 557] width 119 height 36
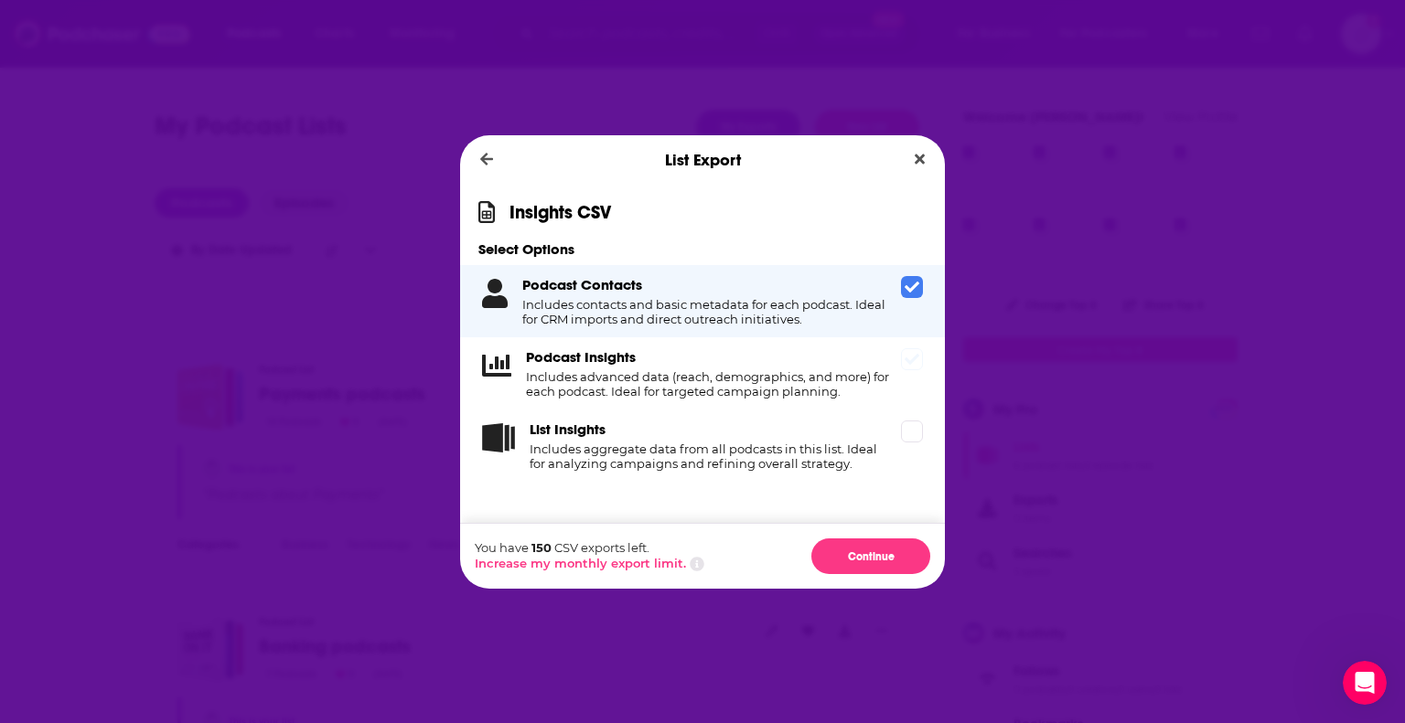
click at [904, 363] on icon "Dialog" at bounding box center [911, 359] width 15 height 15
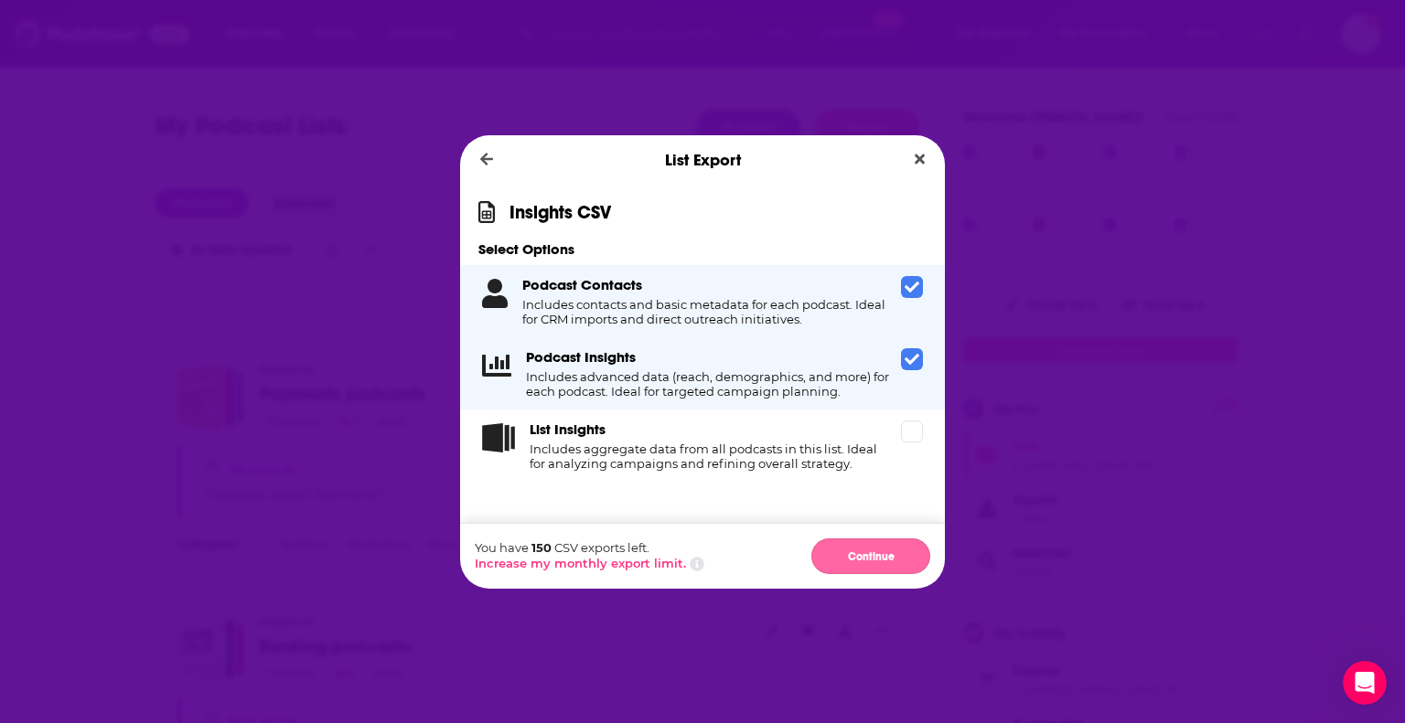
click at [866, 558] on button "Continue" at bounding box center [870, 557] width 119 height 36
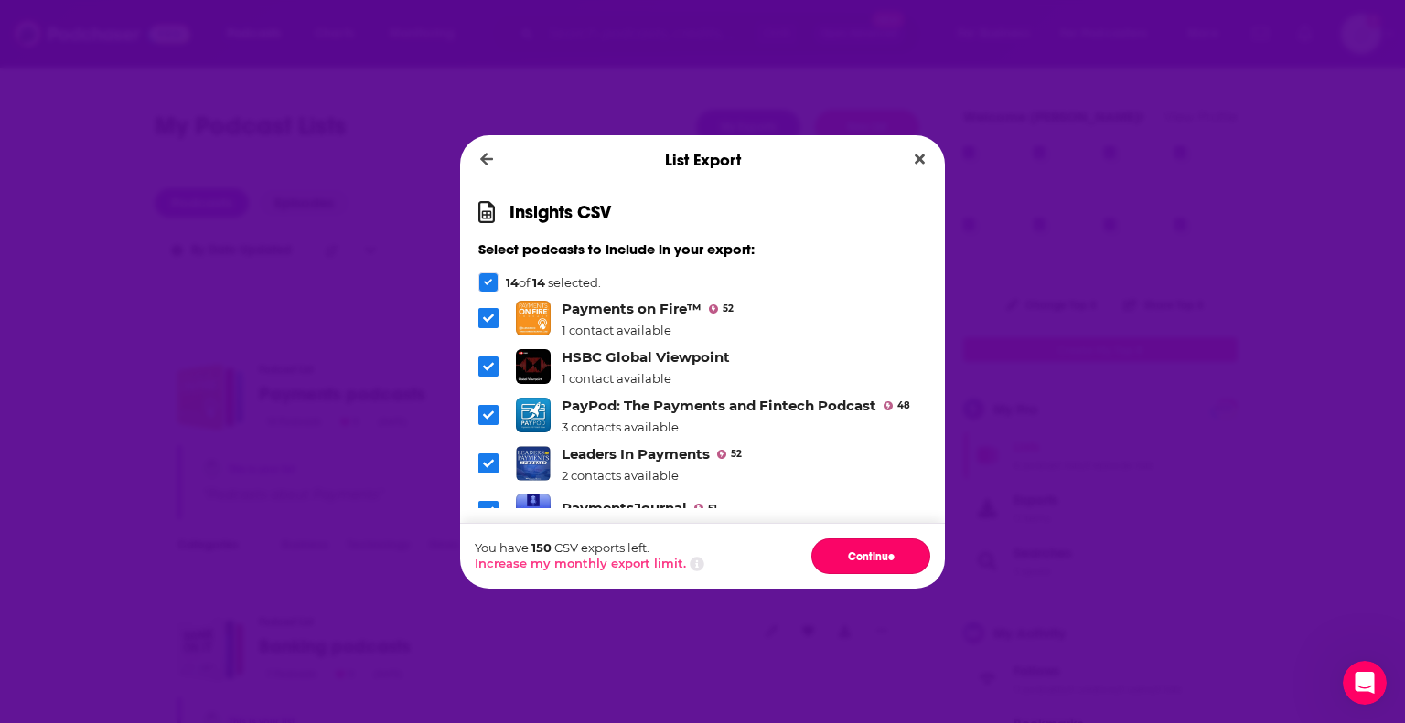
click at [866, 558] on button "Continue" at bounding box center [870, 557] width 119 height 36
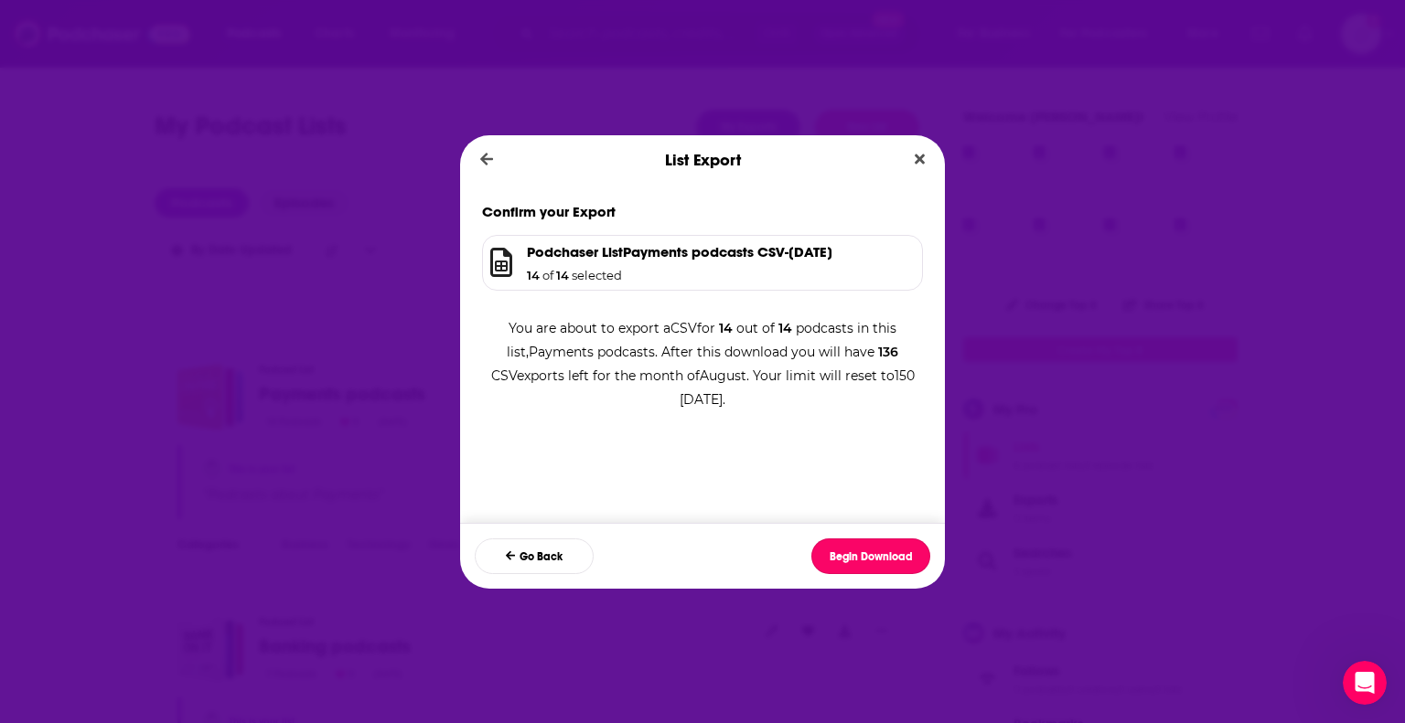
click at [866, 558] on button "Begin Download" at bounding box center [870, 557] width 119 height 36
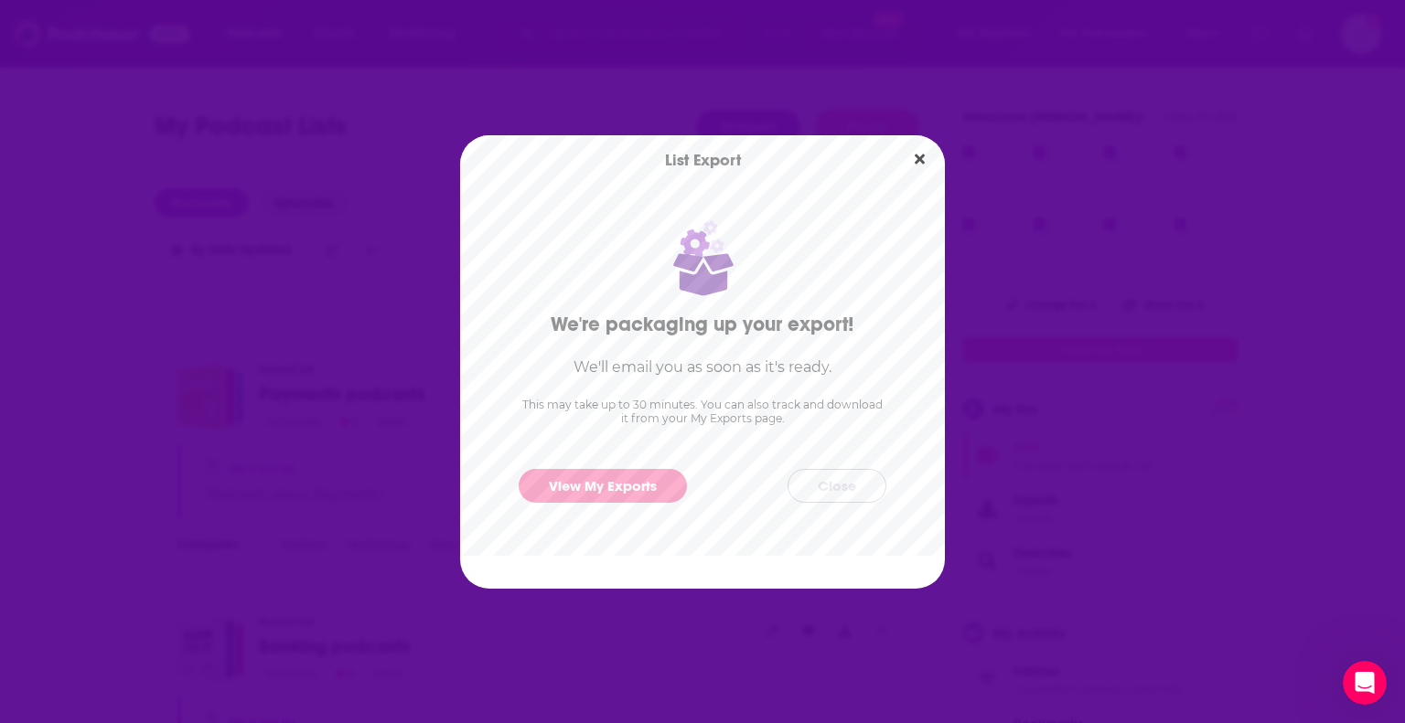
click at [852, 489] on button "Close" at bounding box center [836, 486] width 99 height 34
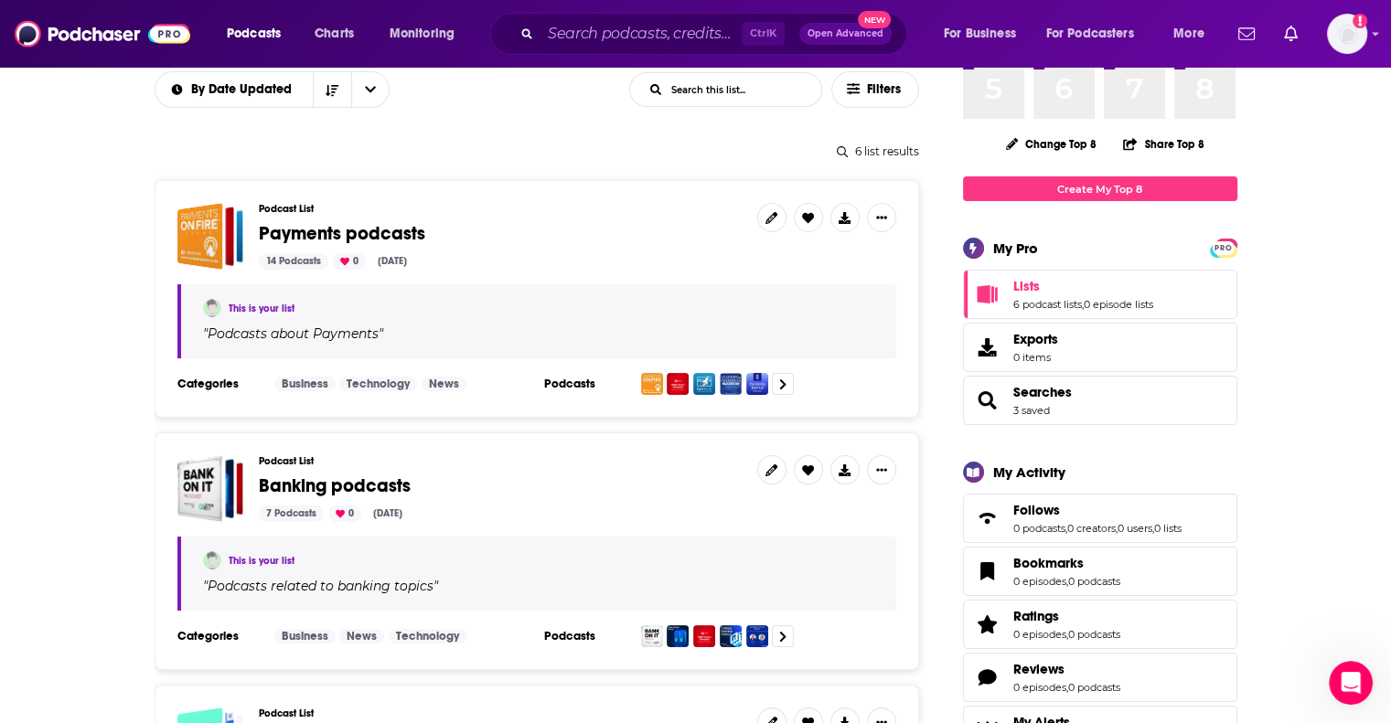
scroll to position [183, 0]
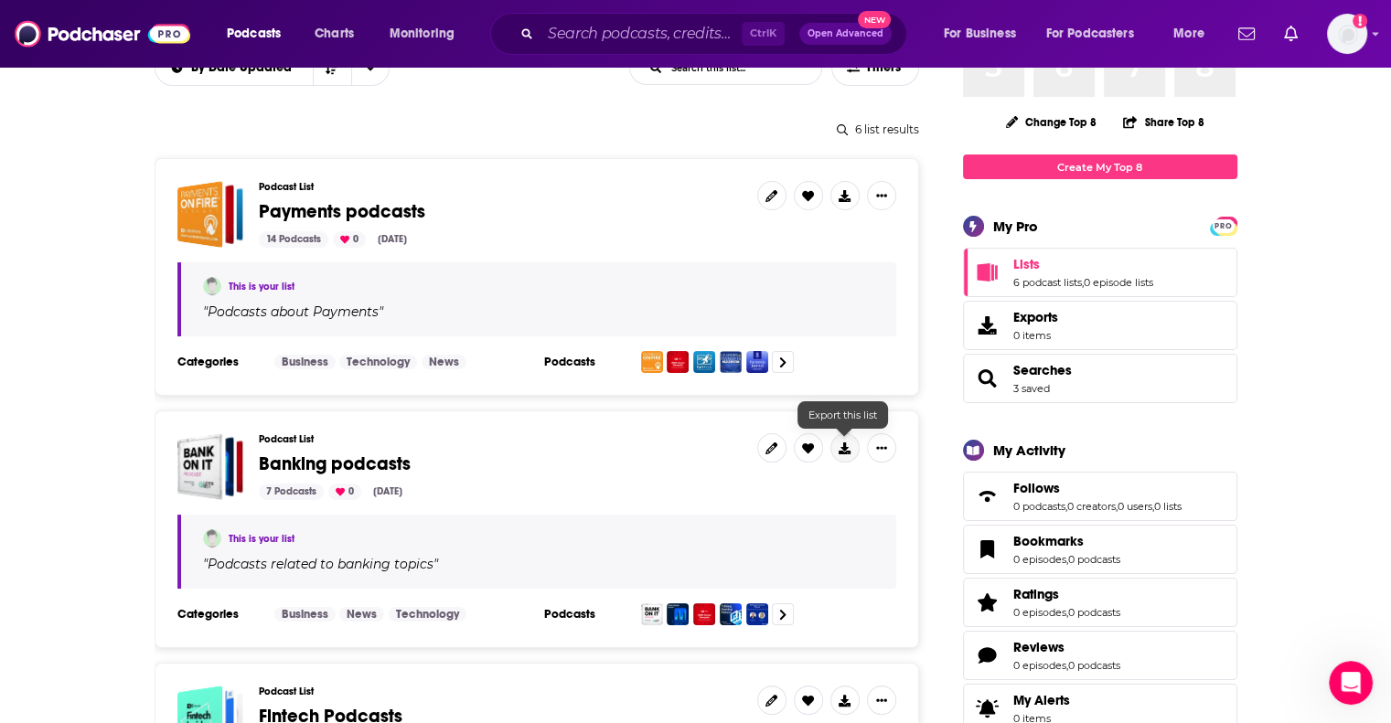
click at [844, 448] on icon at bounding box center [845, 449] width 12 height 12
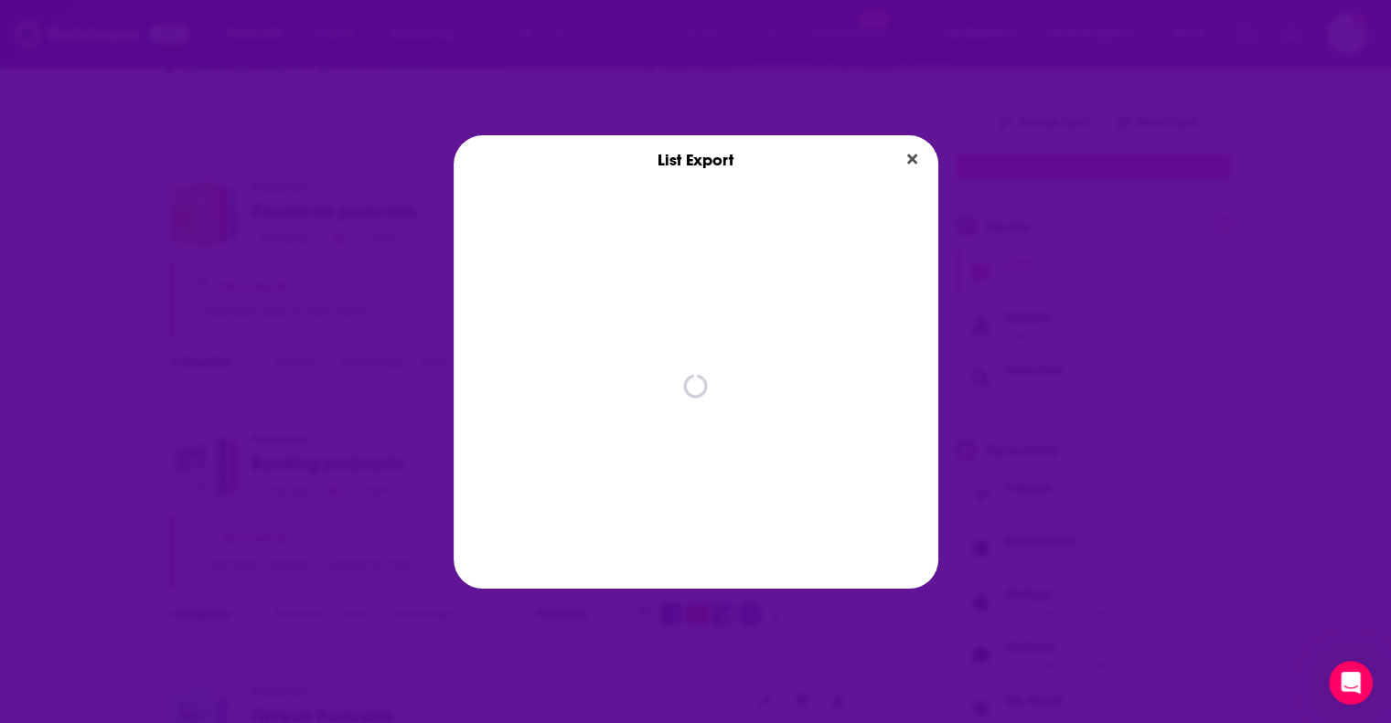
scroll to position [0, 0]
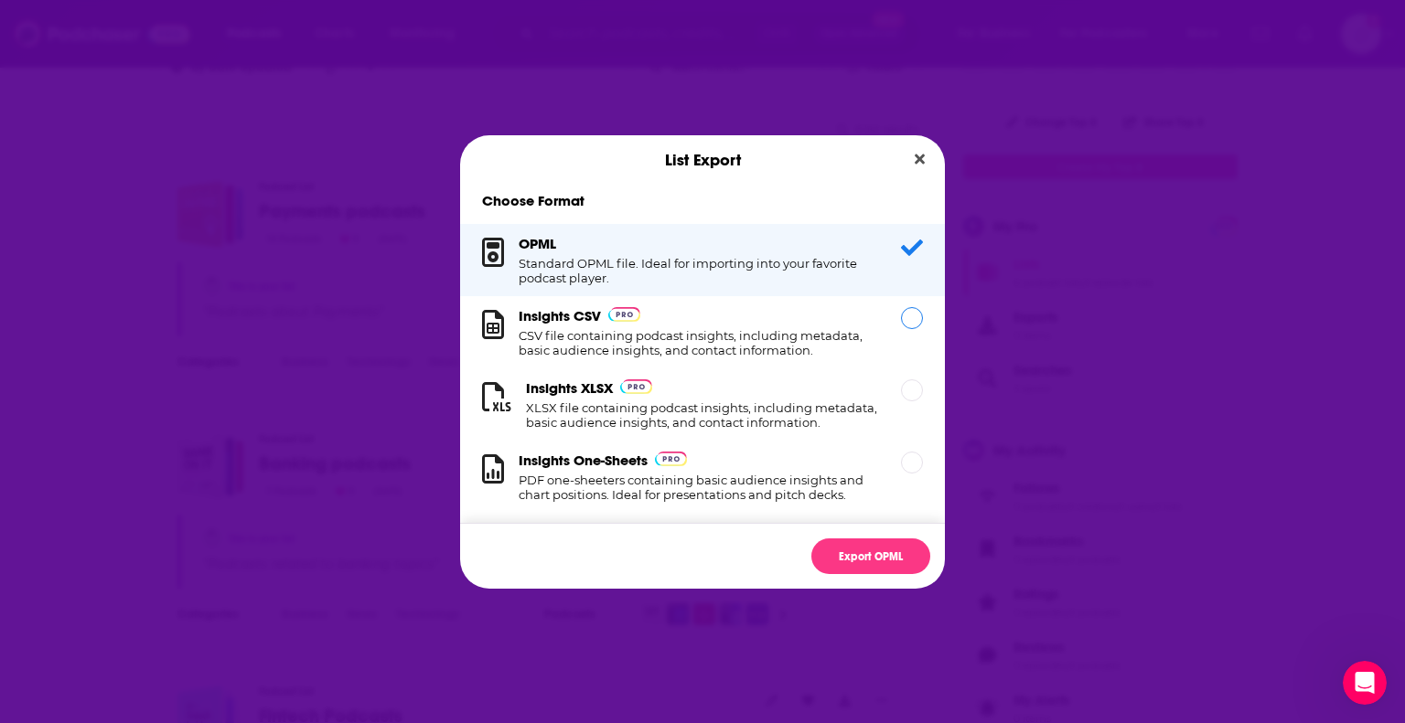
click at [901, 321] on div "Dialog" at bounding box center [912, 318] width 22 height 22
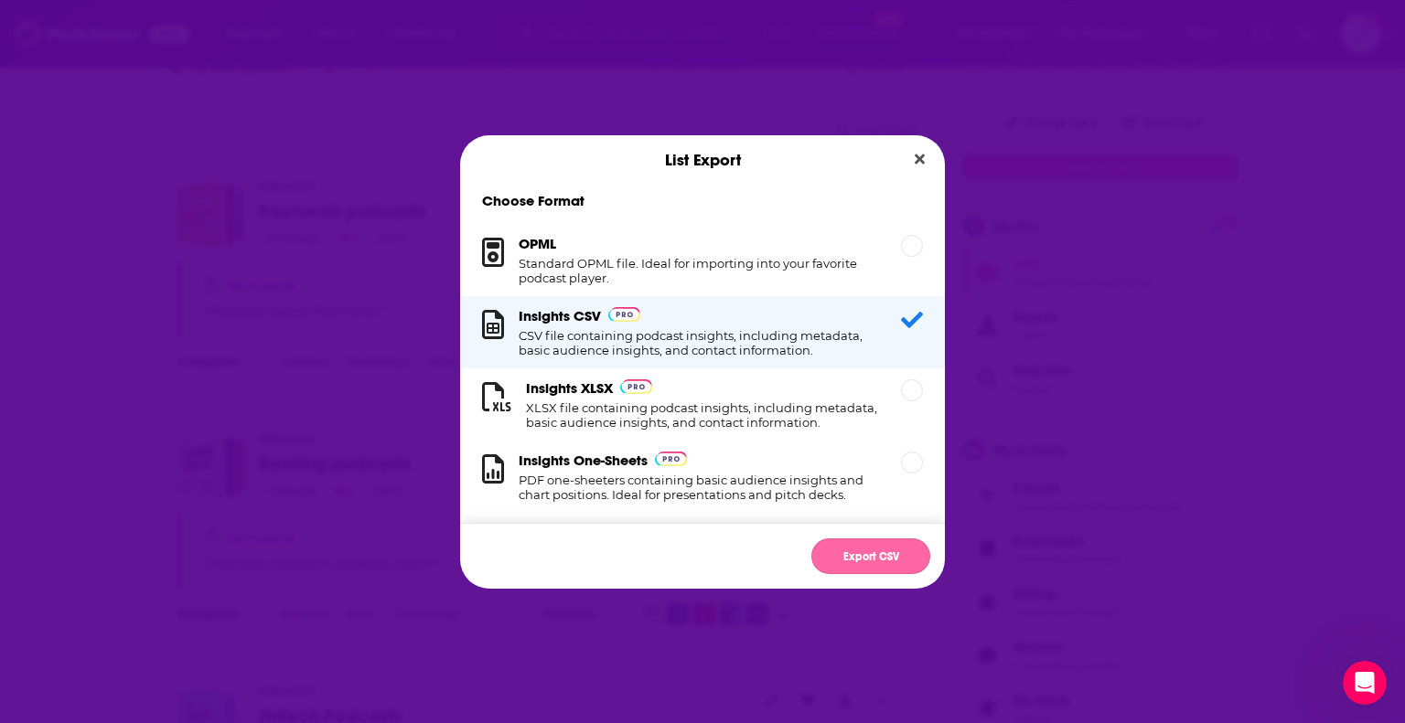
click at [864, 556] on button "Export CSV" at bounding box center [870, 557] width 119 height 36
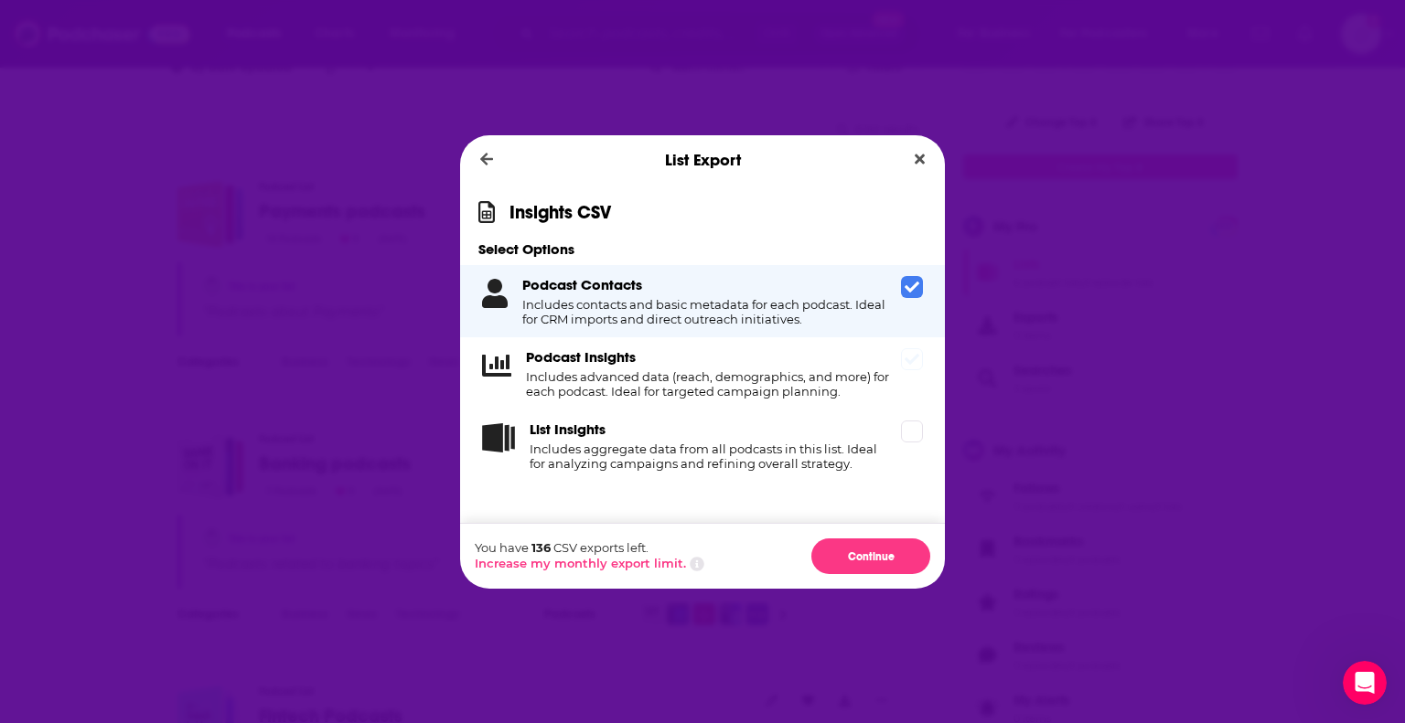
click at [911, 352] on span "Dialog" at bounding box center [912, 359] width 22 height 22
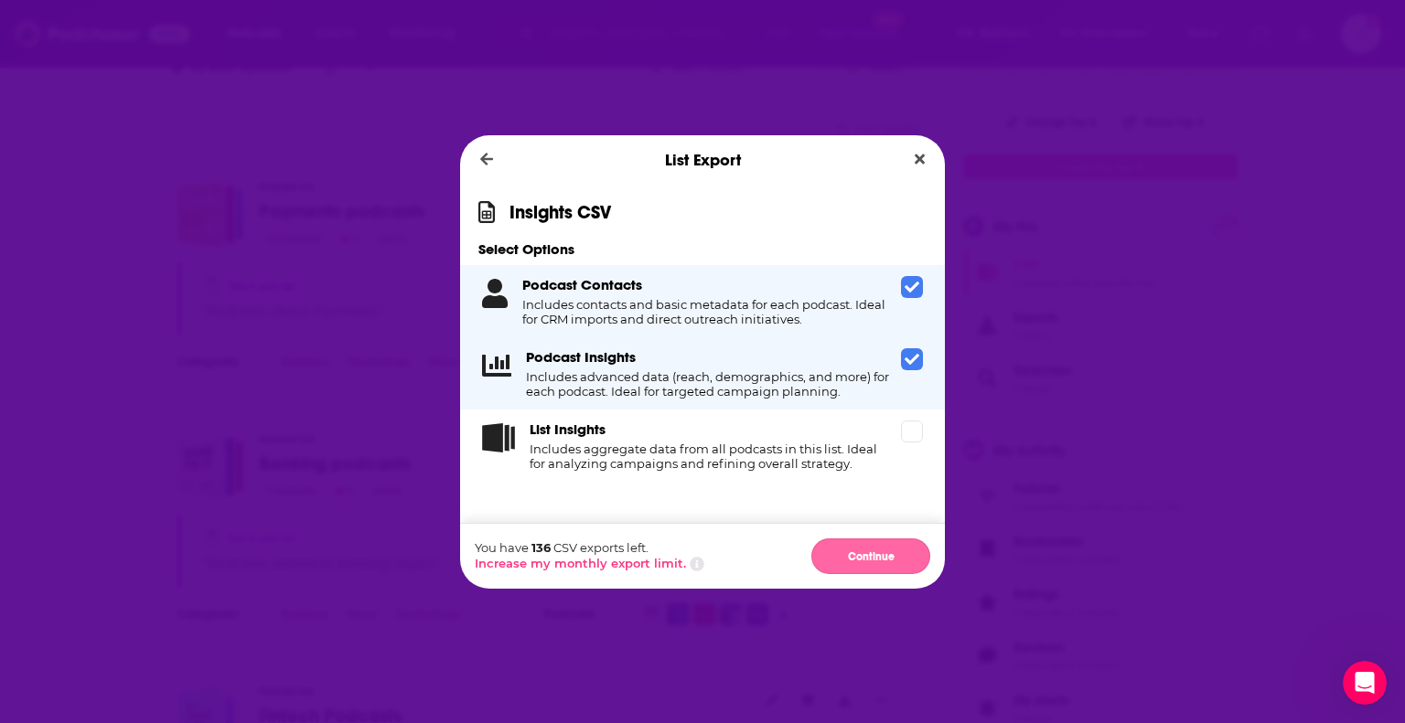
click at [854, 551] on button "Continue" at bounding box center [870, 557] width 119 height 36
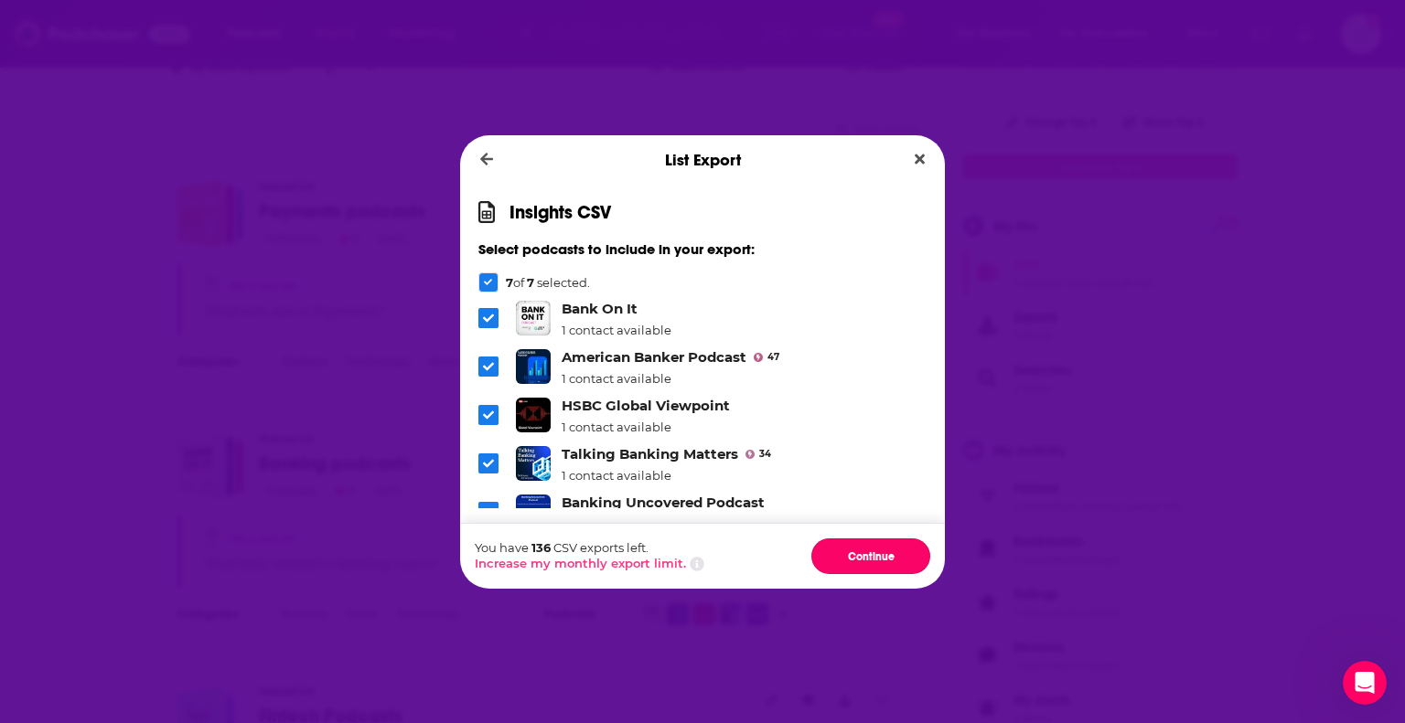
click at [854, 551] on button "Continue" at bounding box center [870, 557] width 119 height 36
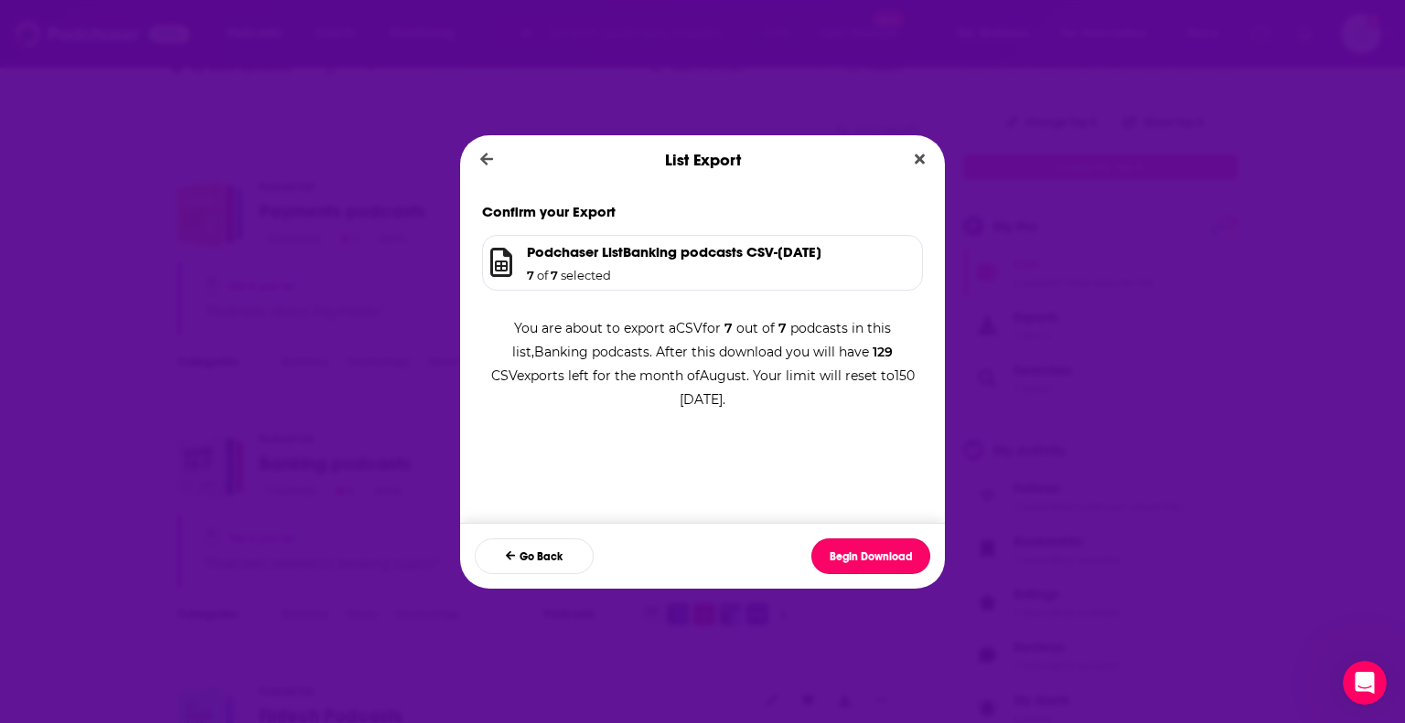
click at [854, 551] on button "Begin Download" at bounding box center [870, 557] width 119 height 36
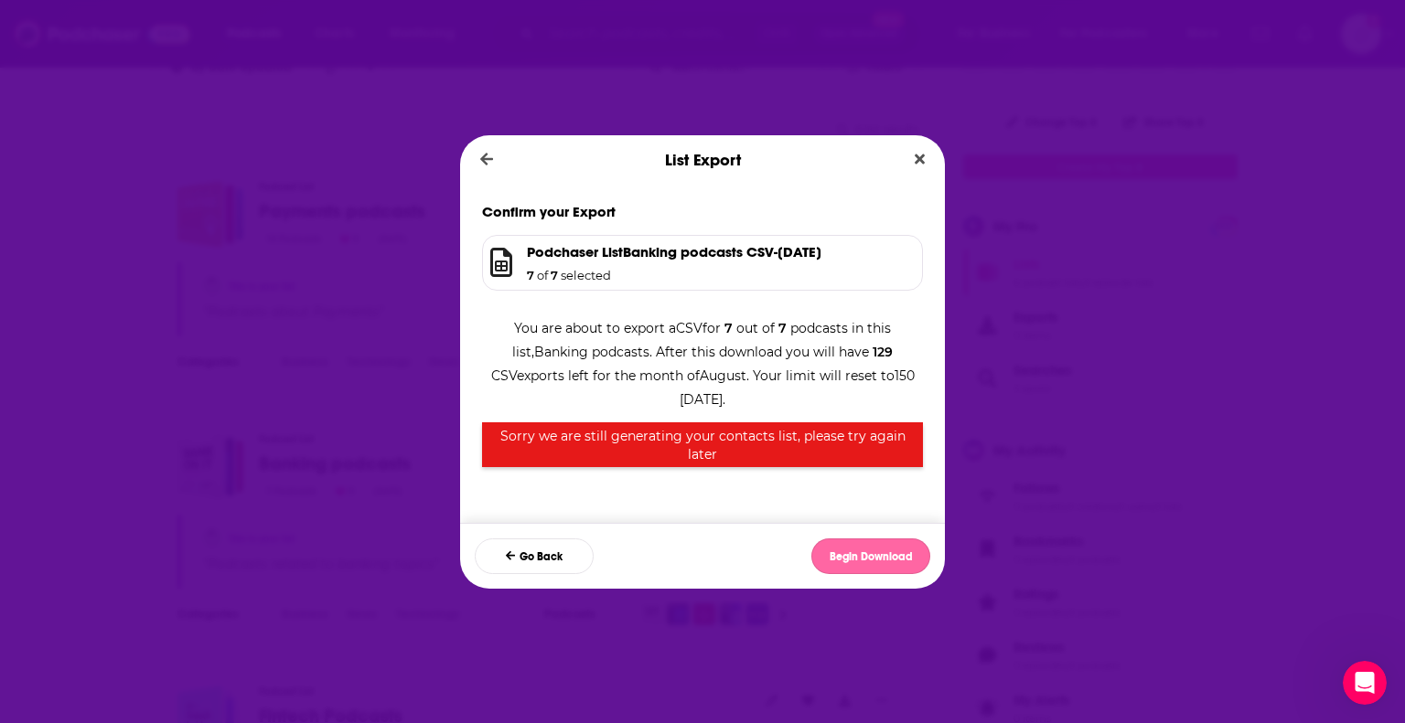
click at [868, 560] on button "Begin Download" at bounding box center [870, 557] width 119 height 36
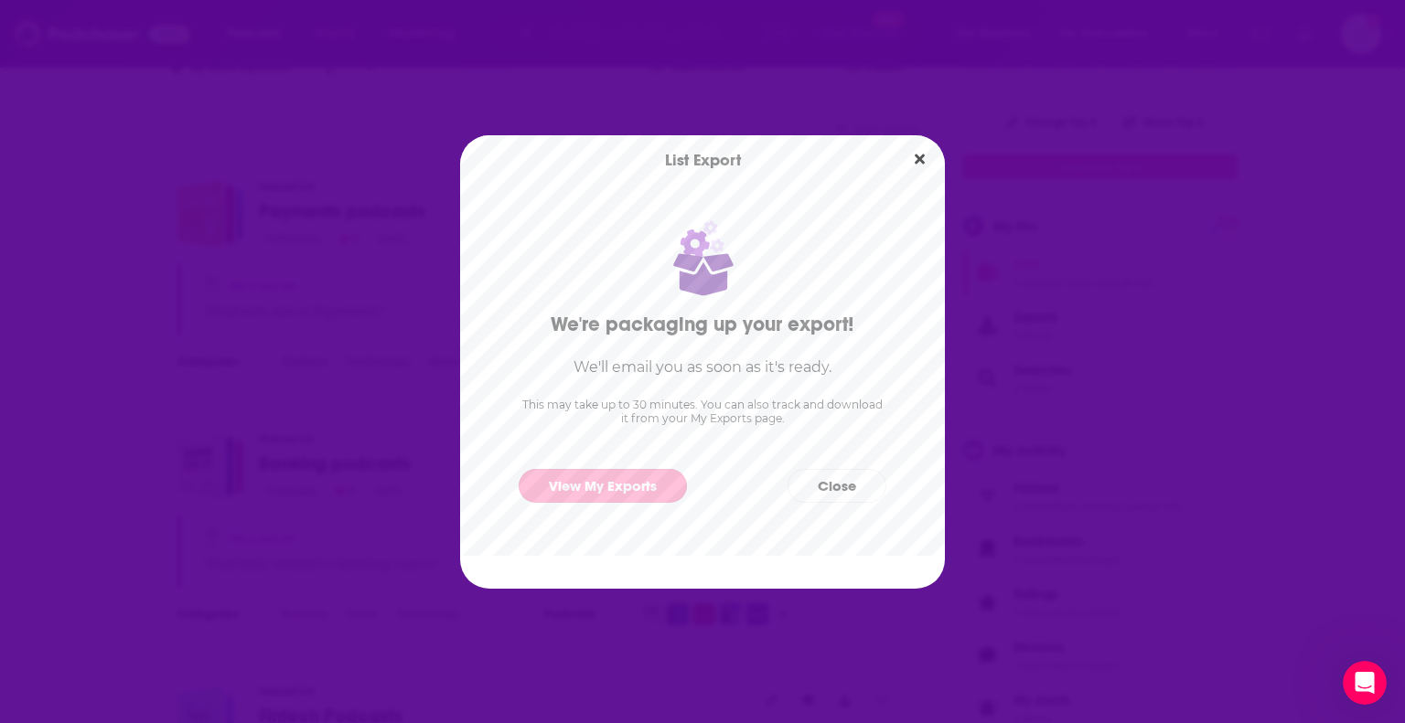
click at [605, 491] on link "View My Exports" at bounding box center [602, 486] width 168 height 34
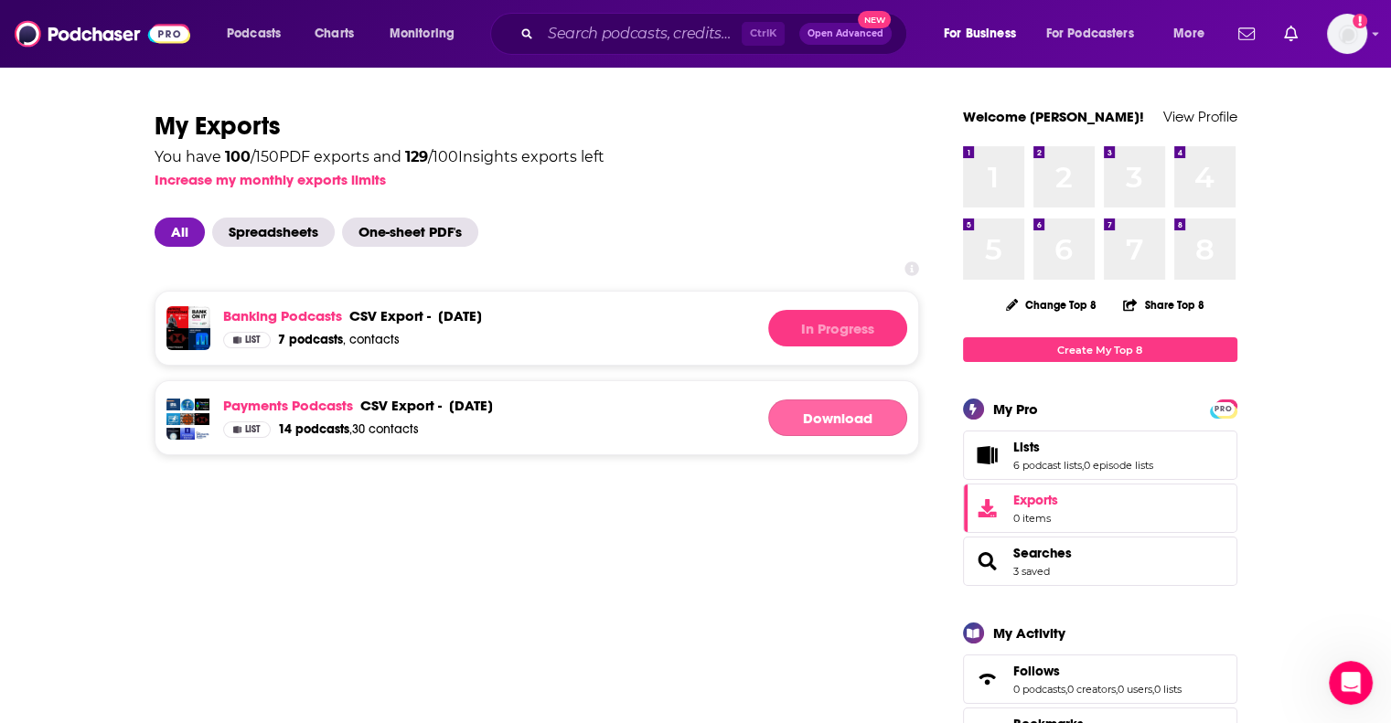
click at [849, 429] on link "Download" at bounding box center [837, 418] width 139 height 37
click at [64, 42] on img at bounding box center [103, 33] width 176 height 35
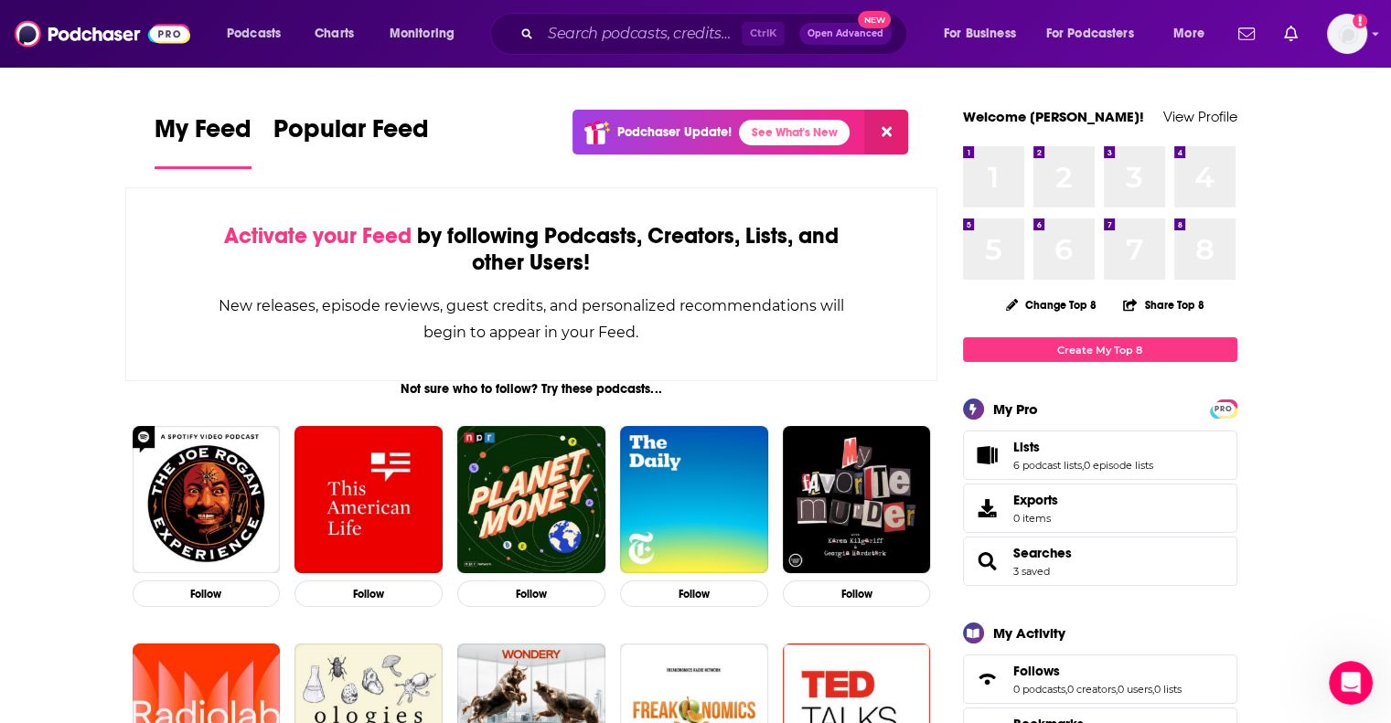
click at [1042, 475] on span "Lists 6 podcast lists , 0 episode lists" at bounding box center [1100, 455] width 274 height 49
click at [1042, 461] on link "6 podcast lists" at bounding box center [1047, 465] width 69 height 13
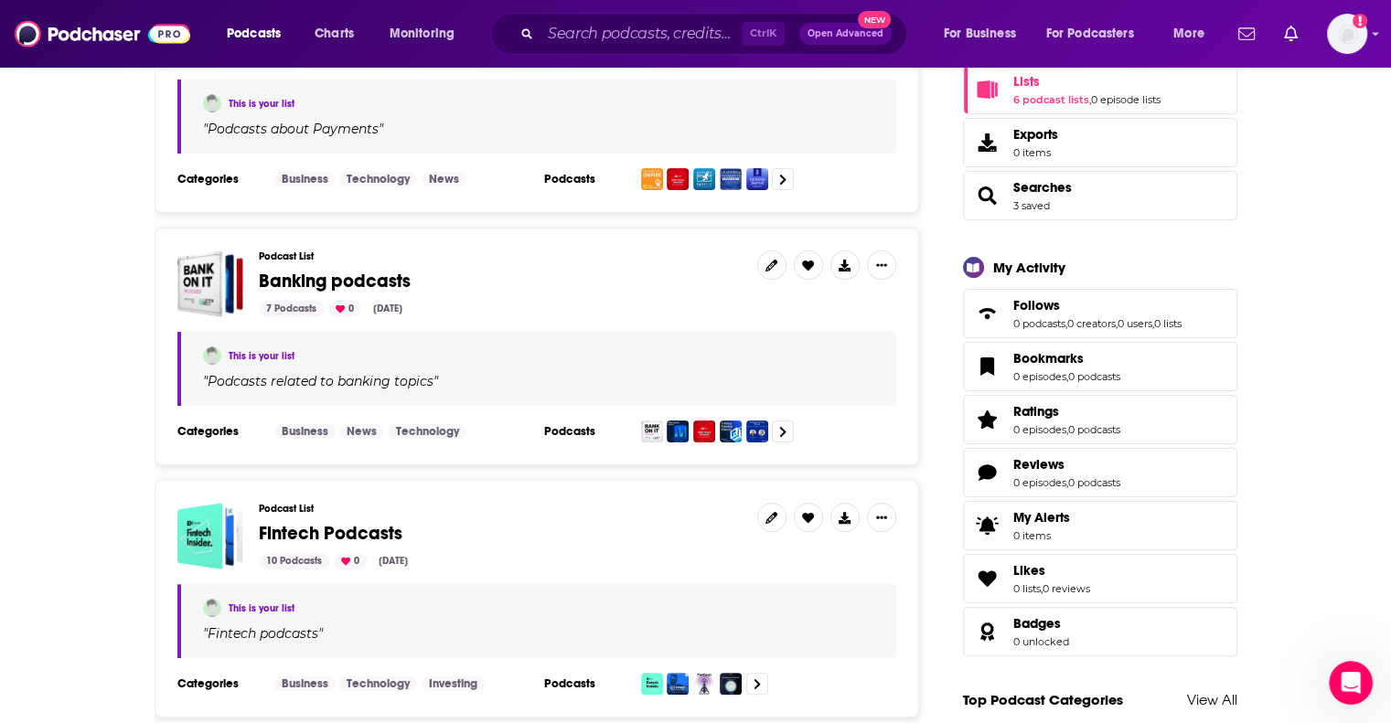
scroll to position [549, 0]
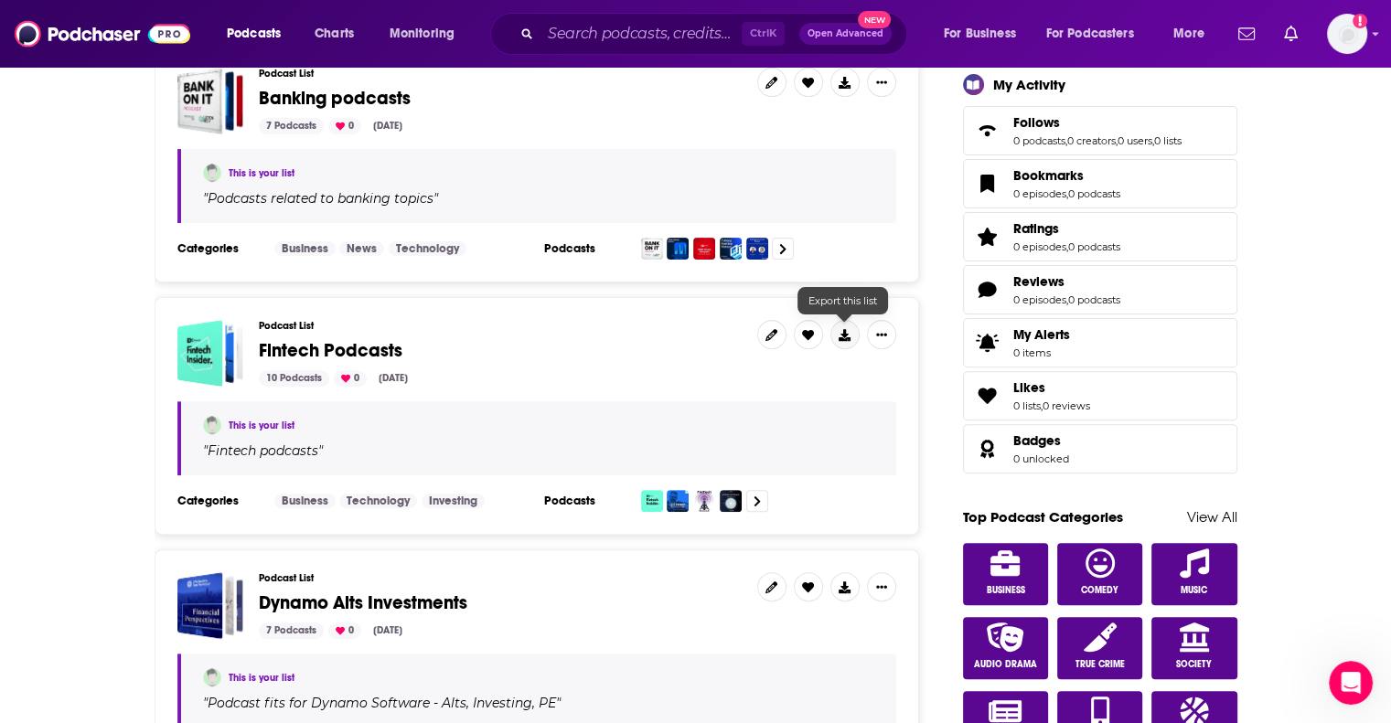
click at [848, 339] on icon at bounding box center [845, 335] width 12 height 12
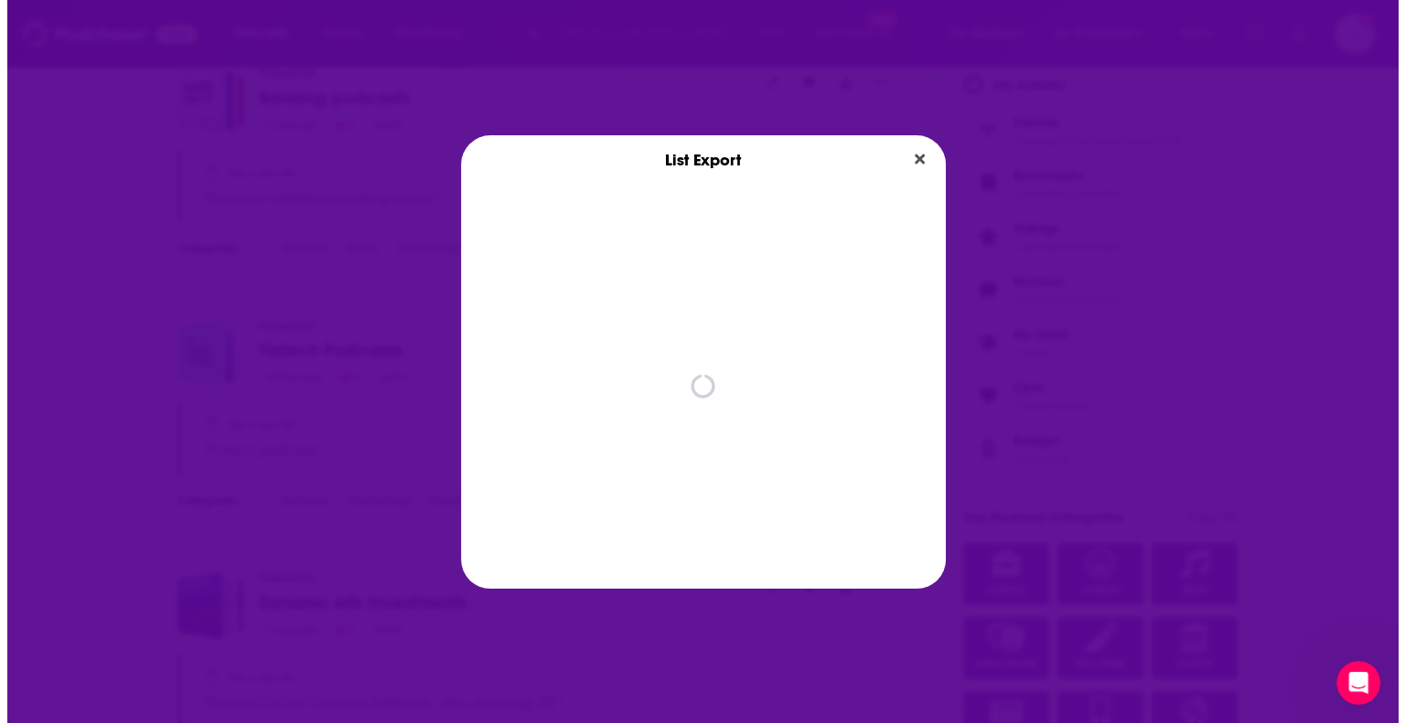
scroll to position [0, 0]
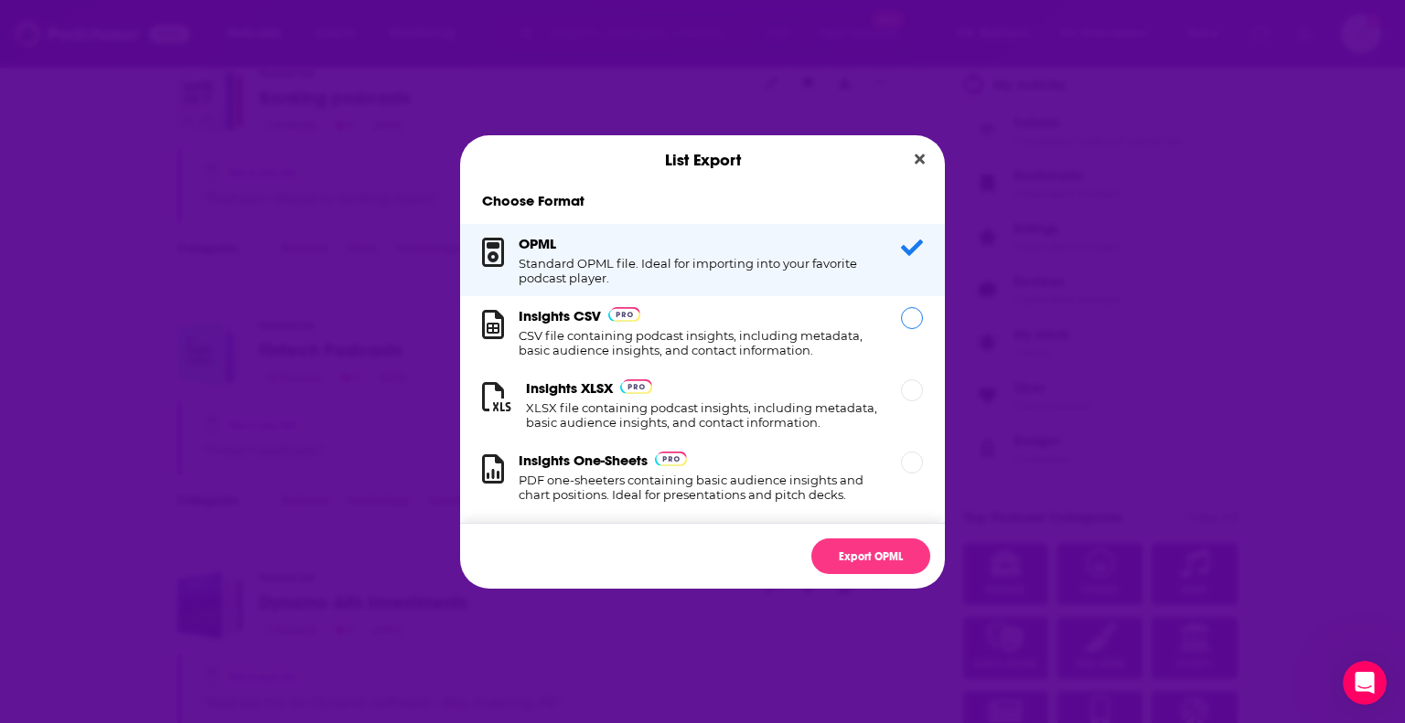
click at [772, 331] on h1 "CSV file containing podcast insights, including metadata, basic audience insigh…" at bounding box center [698, 342] width 360 height 29
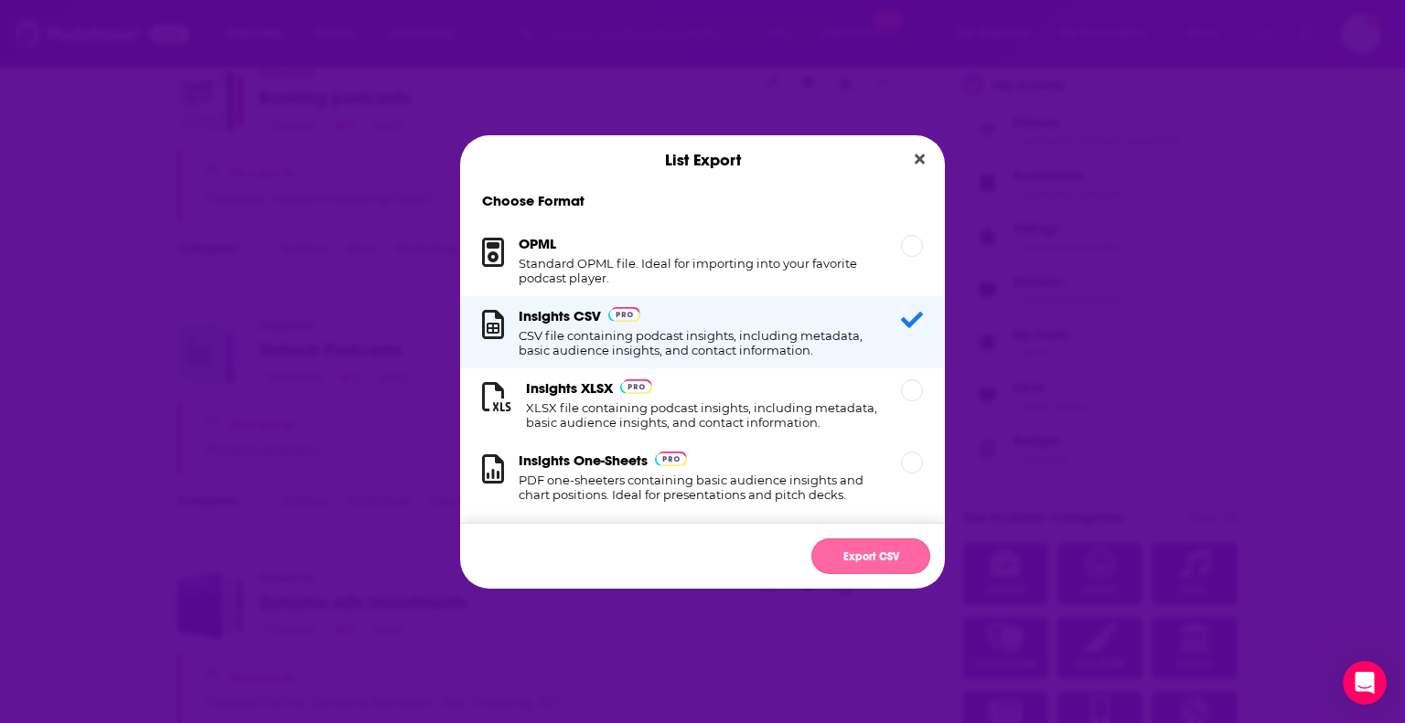
click at [882, 553] on button "Export CSV" at bounding box center [870, 557] width 119 height 36
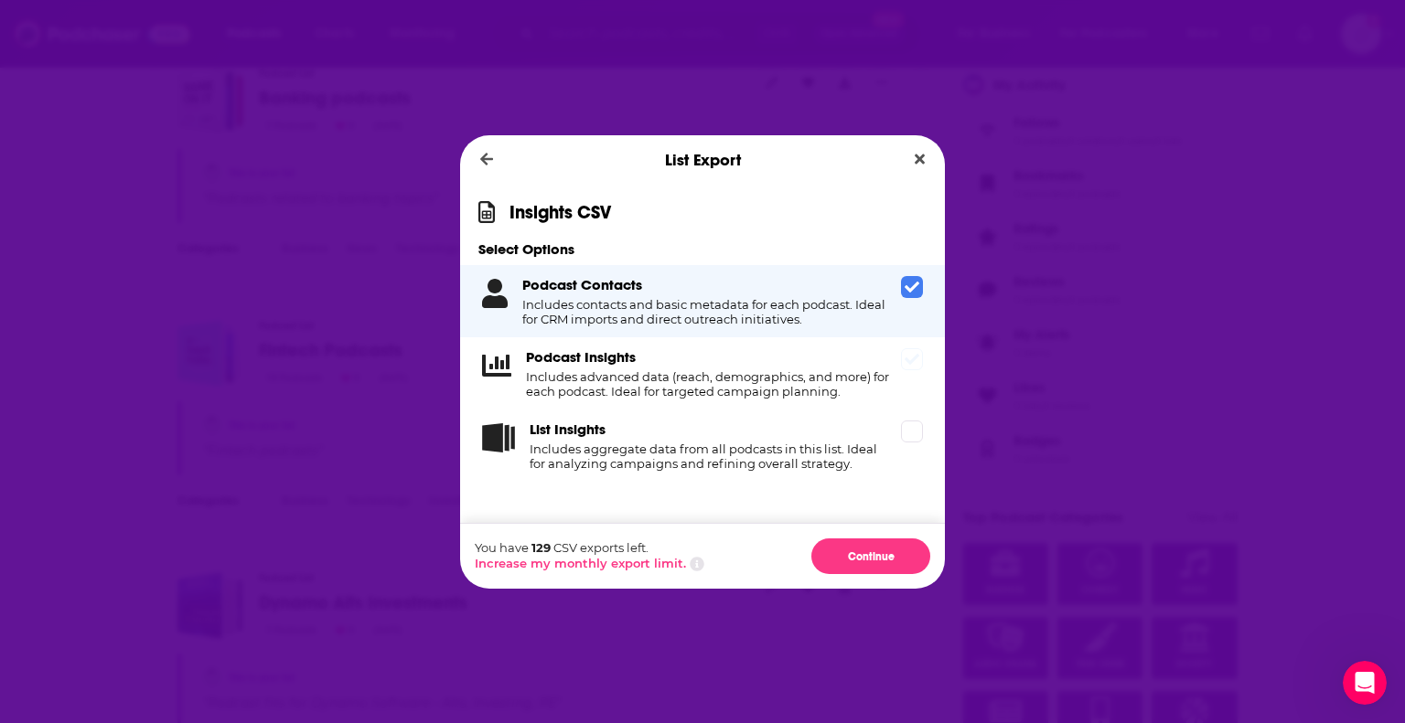
drag, startPoint x: 921, startPoint y: 360, endPoint x: 914, endPoint y: 378, distance: 18.5
click at [921, 362] on span "Dialog" at bounding box center [912, 359] width 22 height 22
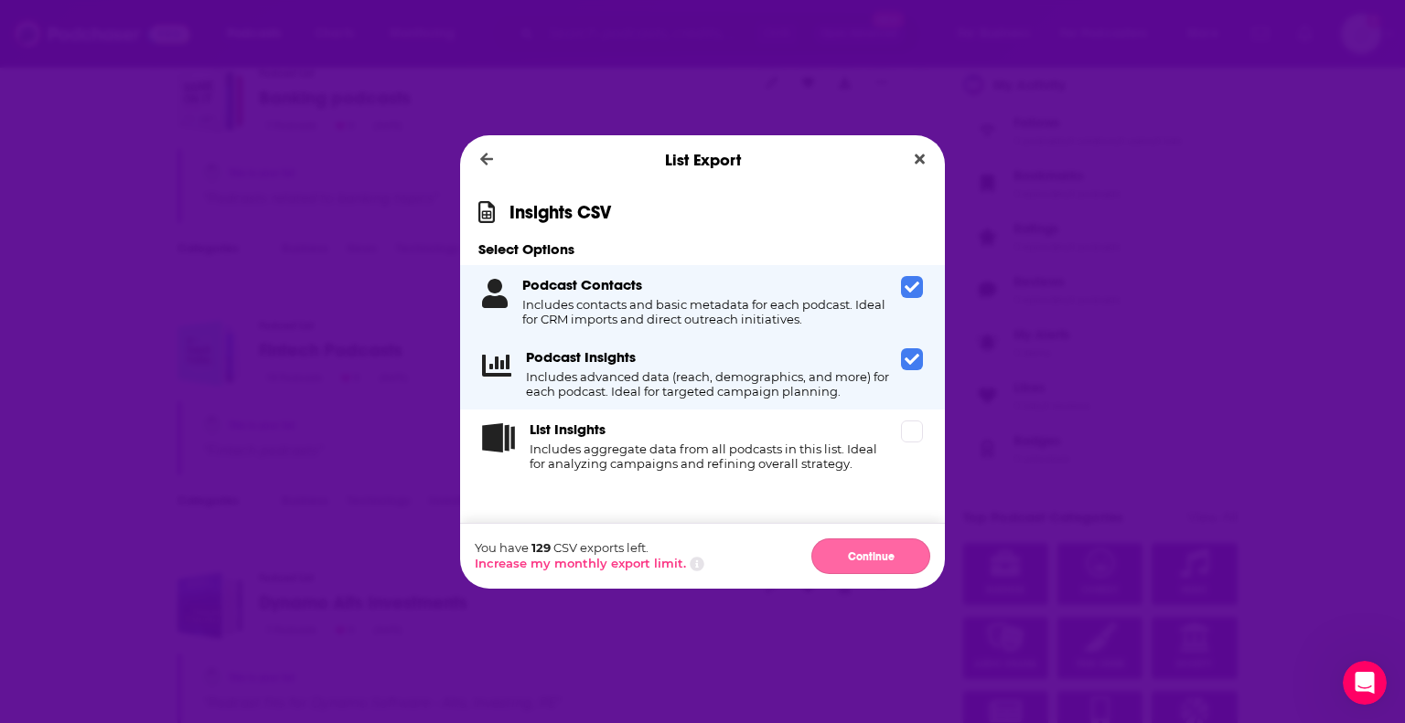
click at [871, 554] on button "Continue" at bounding box center [870, 557] width 119 height 36
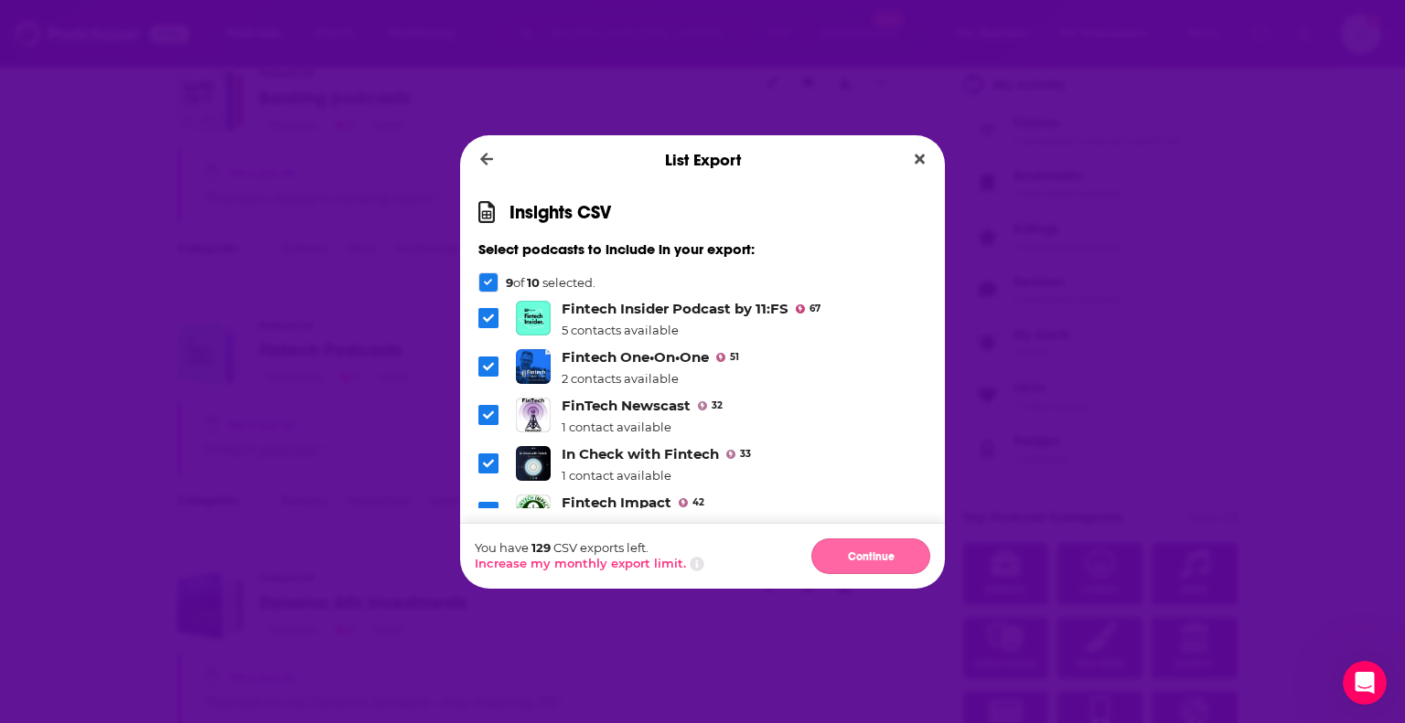
click at [861, 548] on button "Continue" at bounding box center [870, 557] width 119 height 36
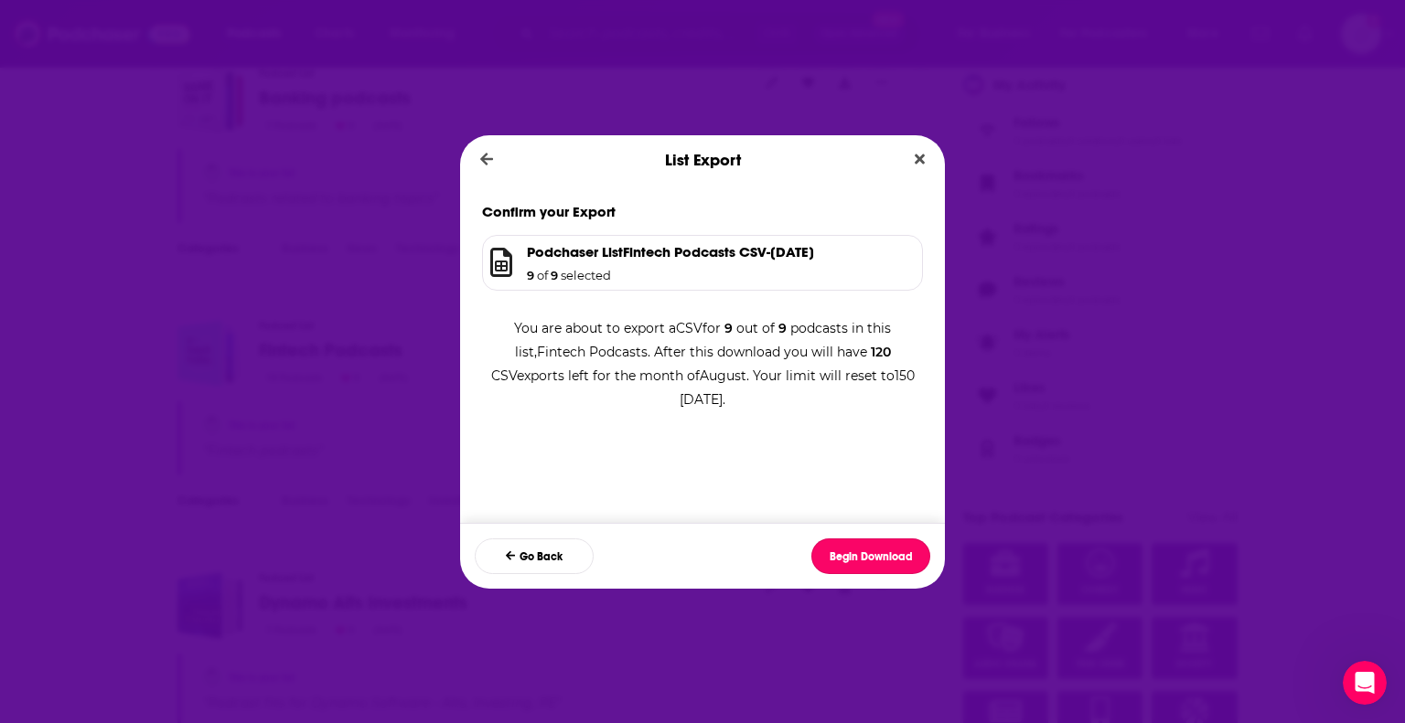
click at [861, 548] on button "Begin Download" at bounding box center [870, 557] width 119 height 36
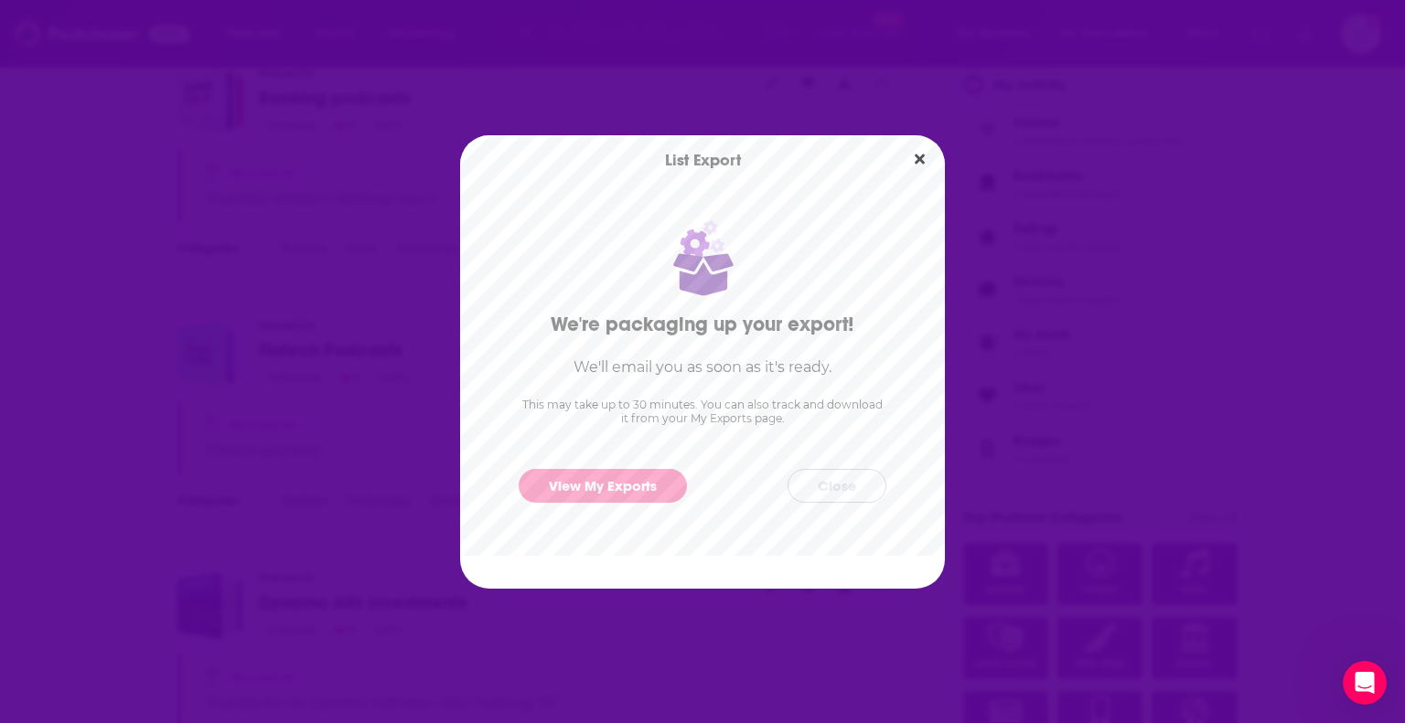
click at [849, 486] on button "Close" at bounding box center [836, 486] width 99 height 34
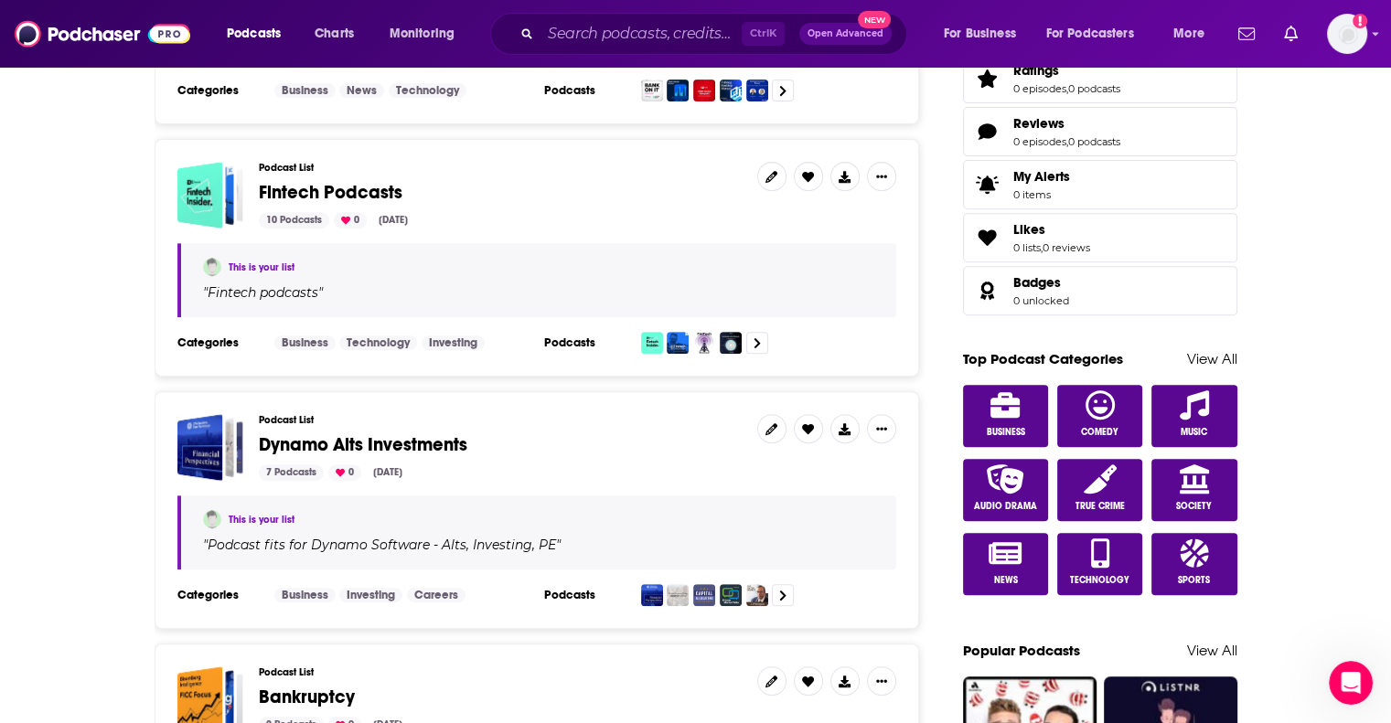
scroll to position [732, 0]
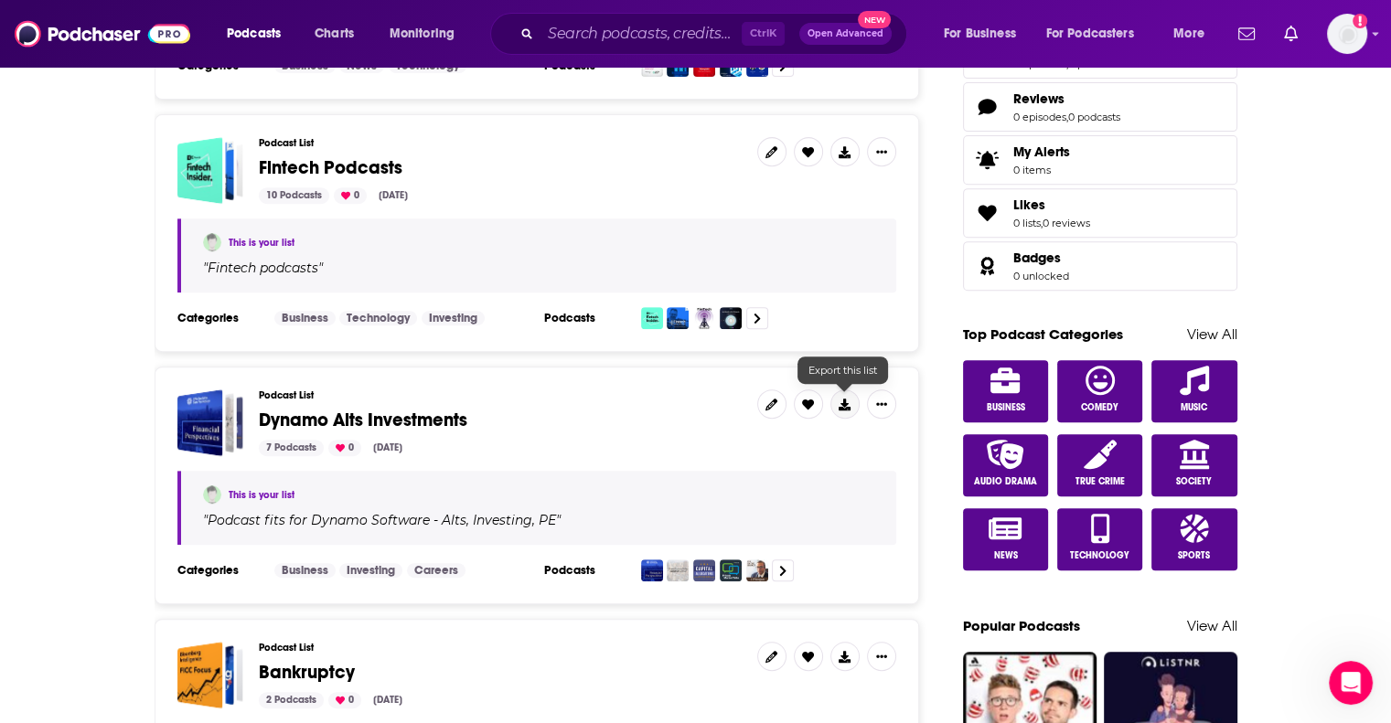
click at [845, 405] on icon at bounding box center [845, 405] width 12 height 12
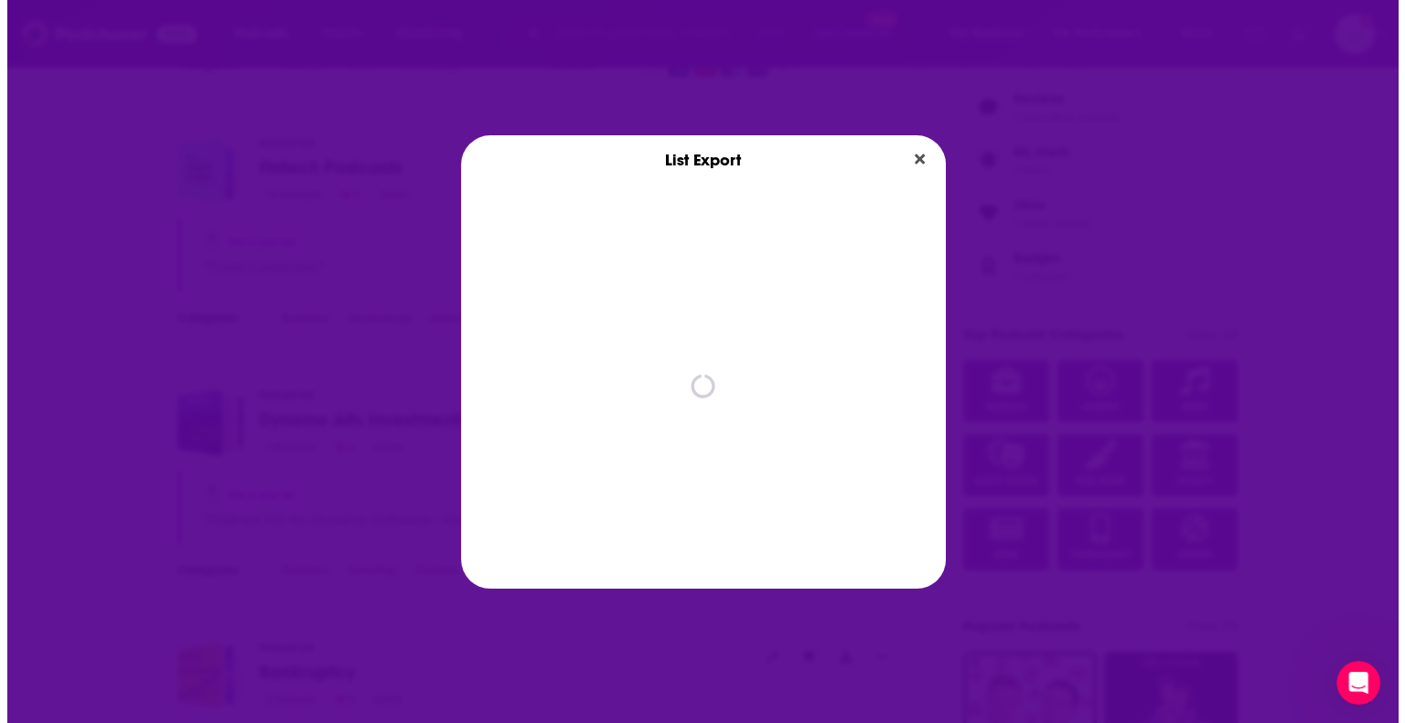
scroll to position [0, 0]
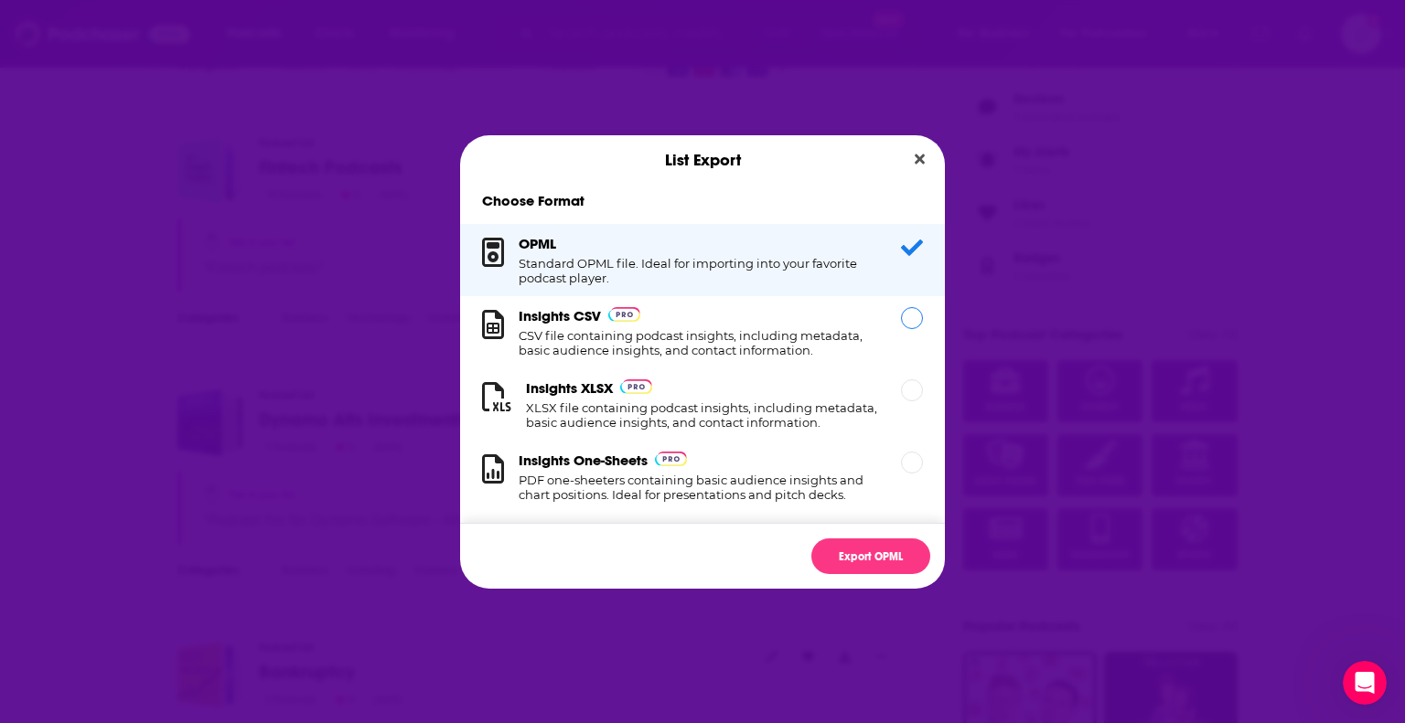
click at [901, 315] on div "Dialog" at bounding box center [912, 318] width 22 height 22
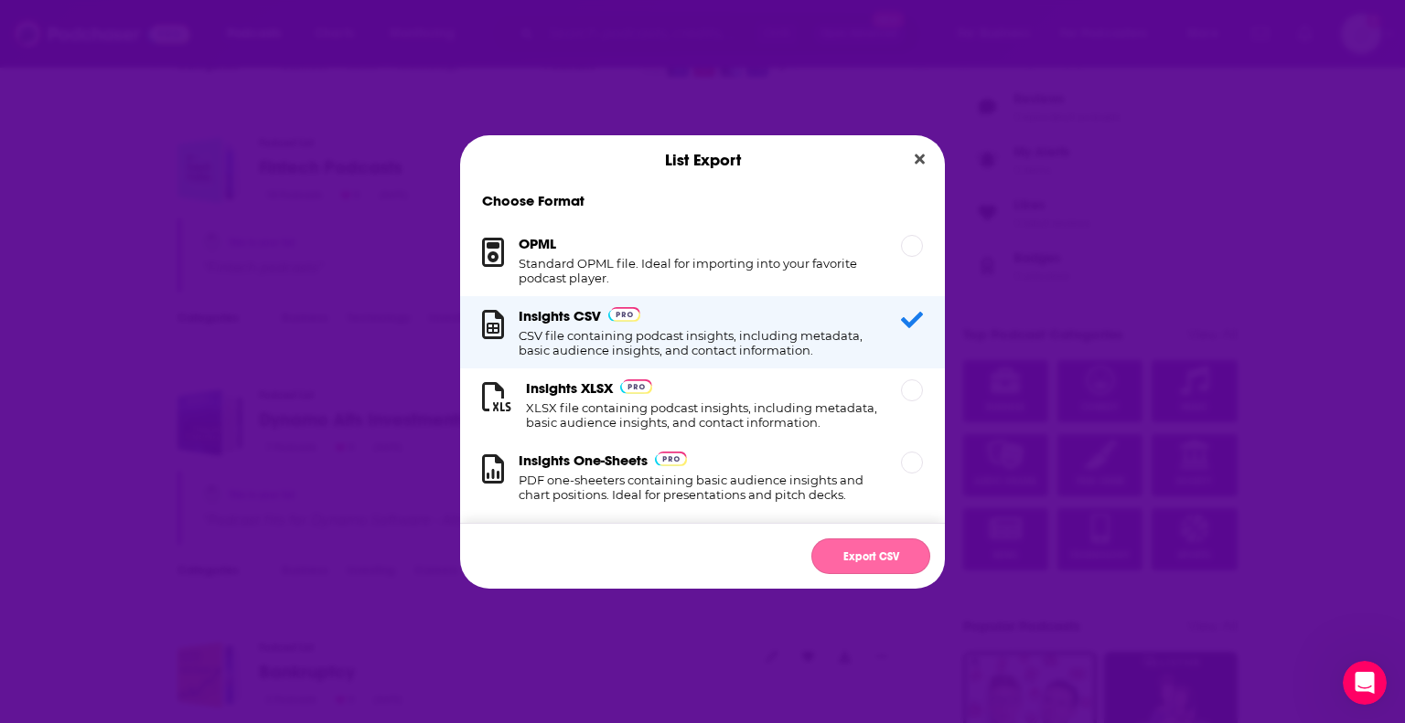
click at [870, 557] on button "Export CSV" at bounding box center [870, 557] width 119 height 36
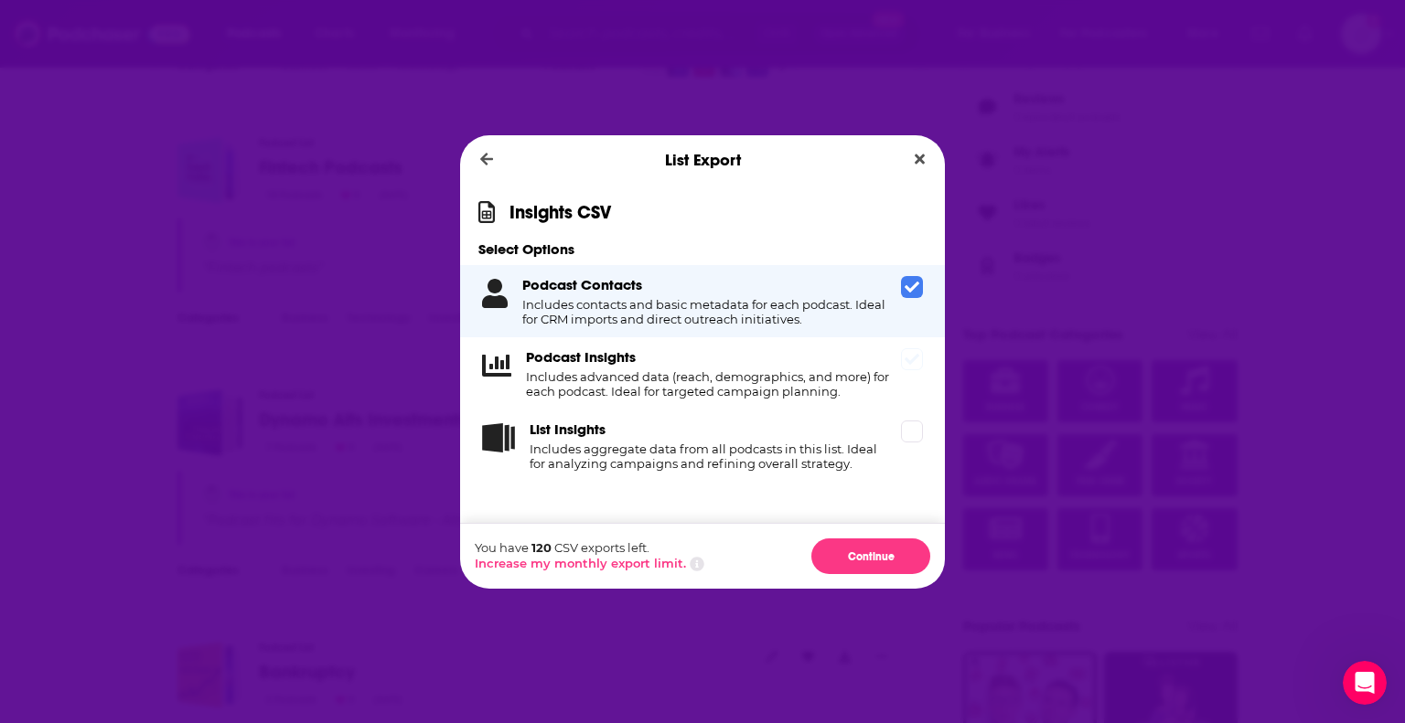
click at [904, 367] on icon "Dialog" at bounding box center [911, 359] width 15 height 15
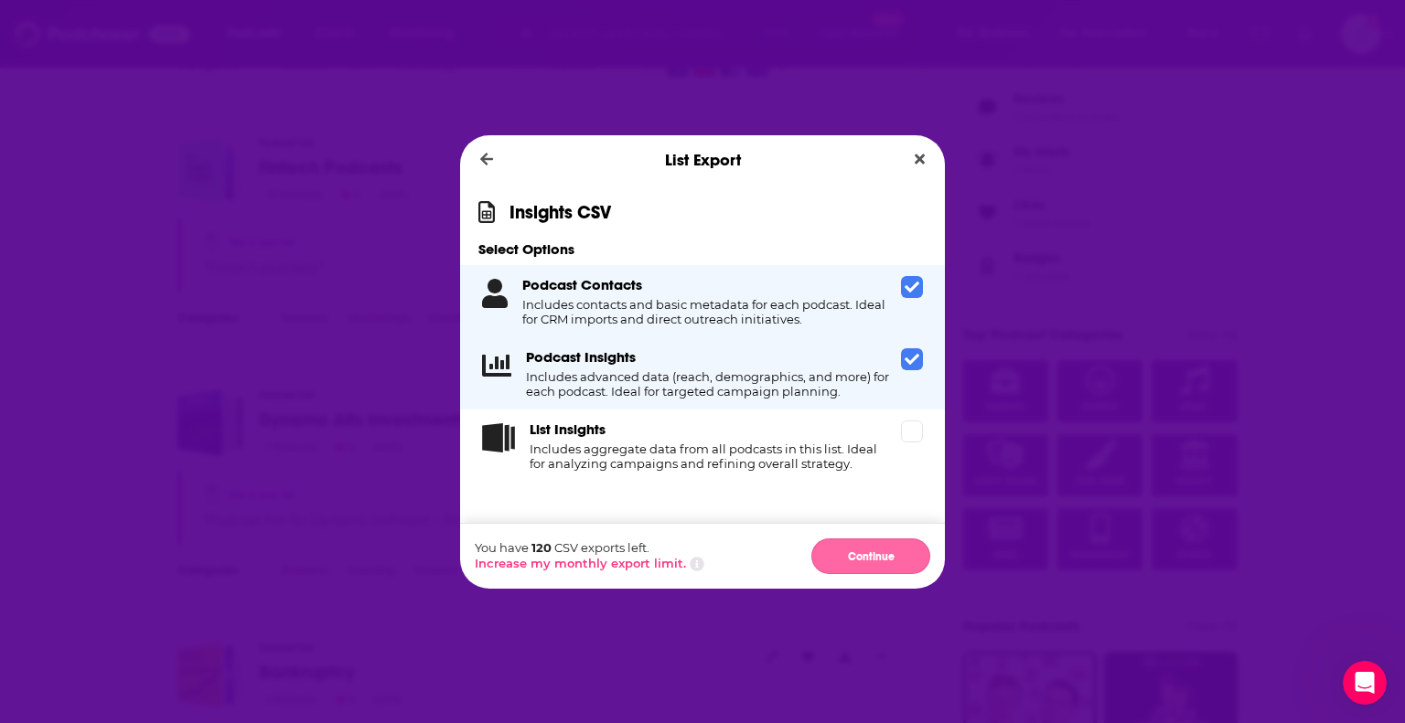
click at [865, 553] on button "Continue" at bounding box center [870, 557] width 119 height 36
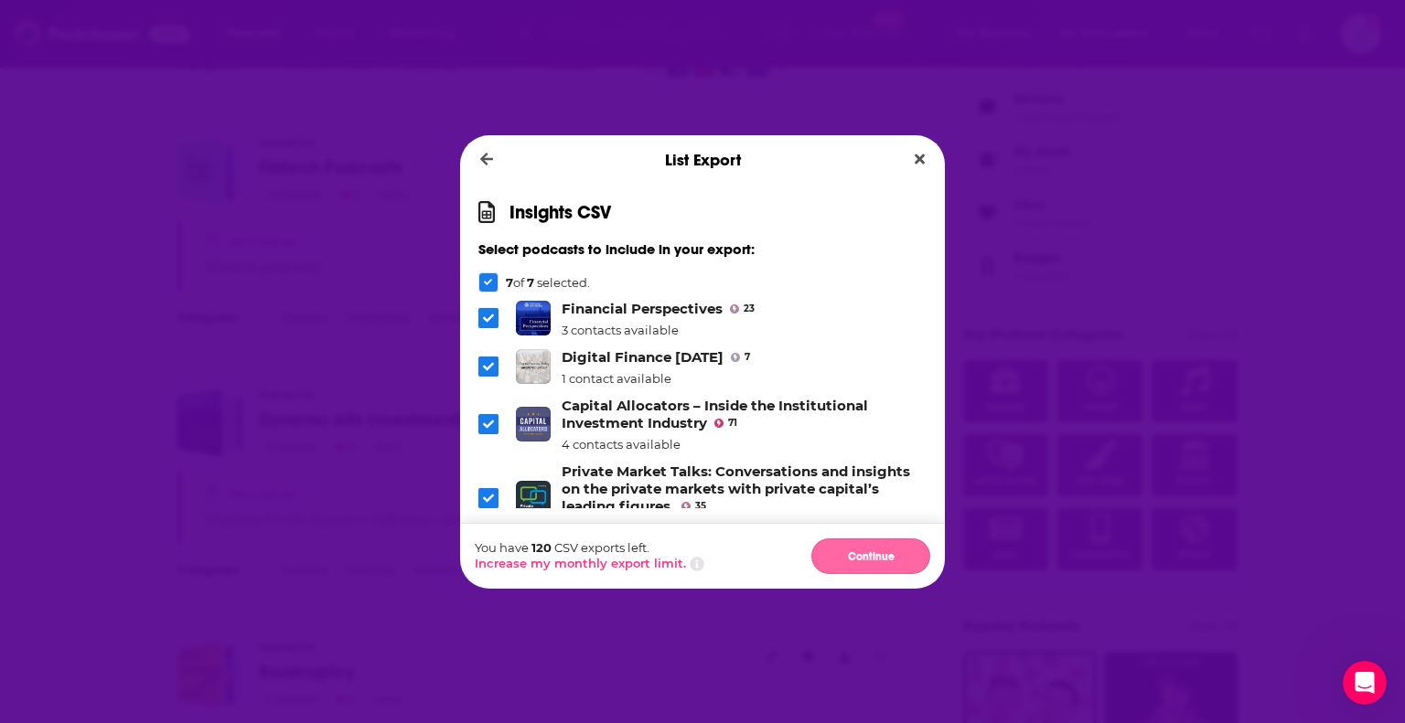
click at [856, 553] on button "Continue" at bounding box center [870, 557] width 119 height 36
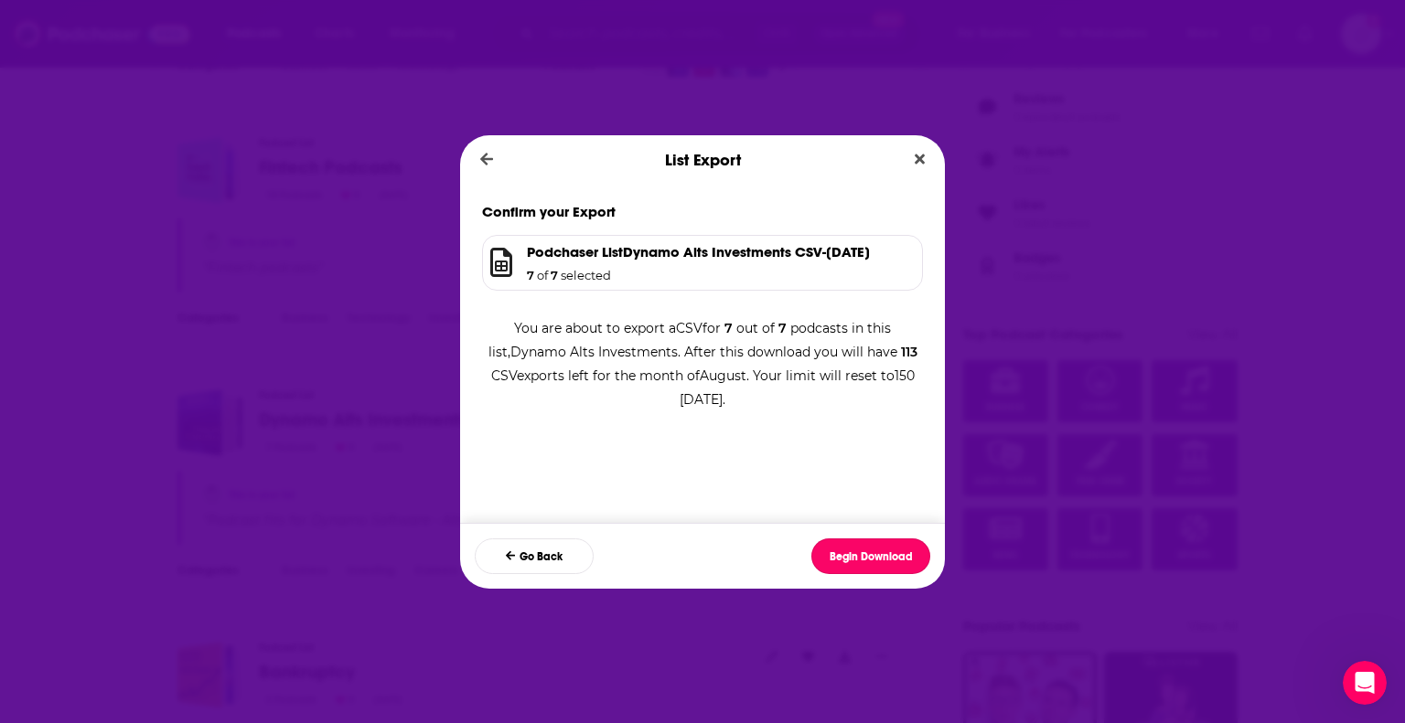
click at [856, 553] on button "Begin Download" at bounding box center [870, 557] width 119 height 36
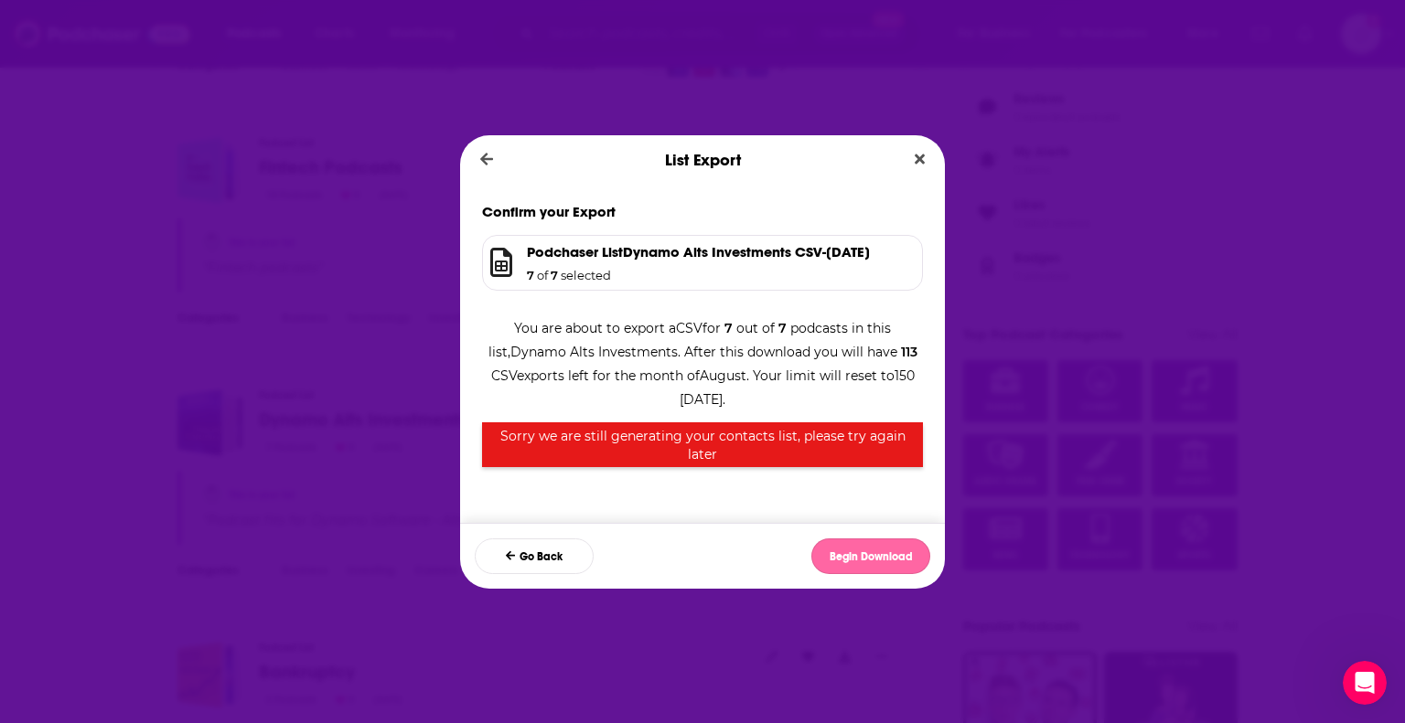
click at [856, 551] on button "Begin Download" at bounding box center [870, 557] width 119 height 36
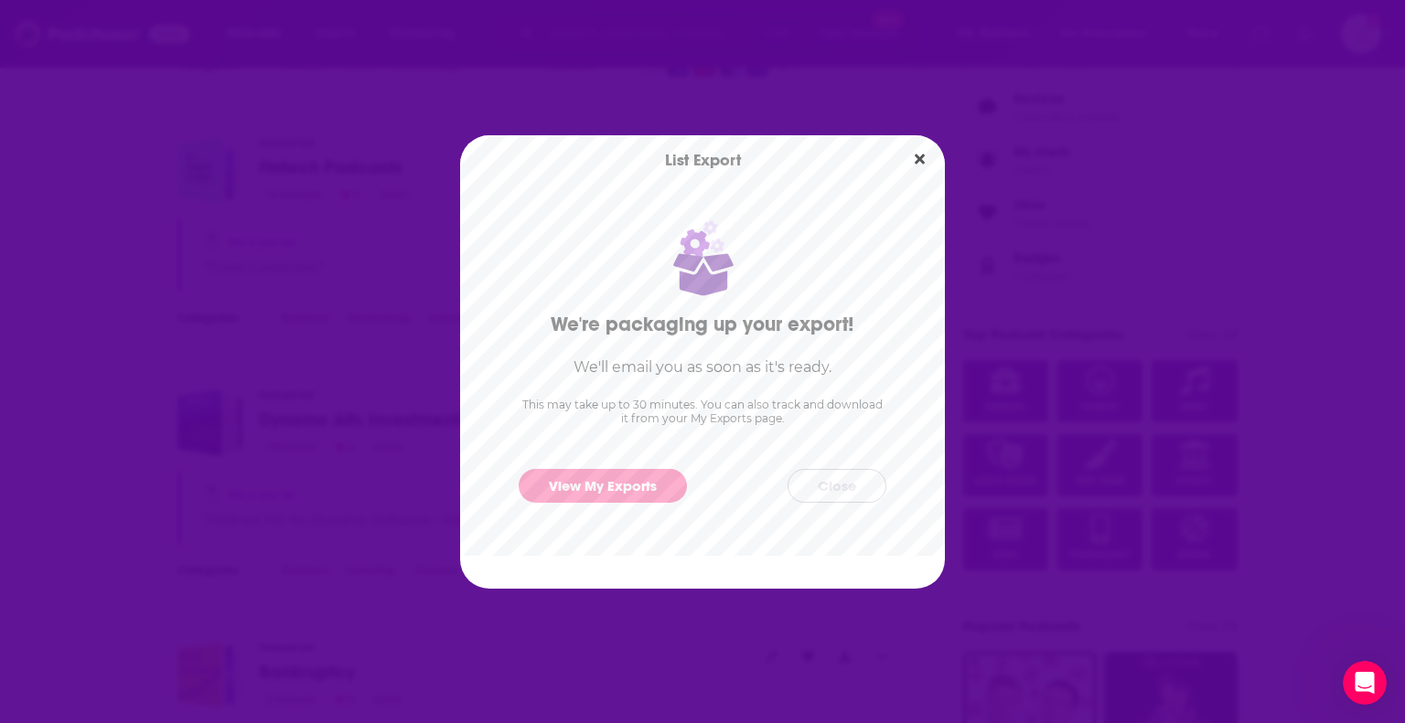
click at [866, 493] on button "Close" at bounding box center [836, 486] width 99 height 34
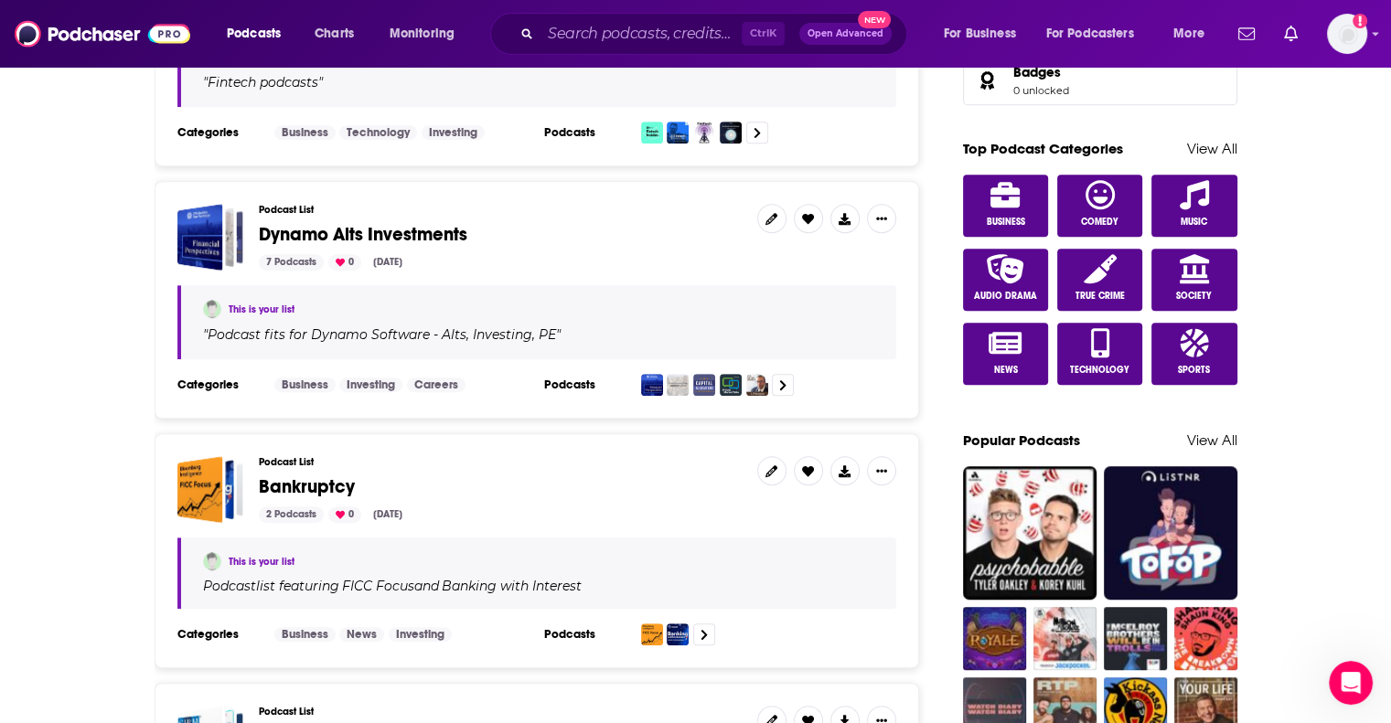
scroll to position [1006, 0]
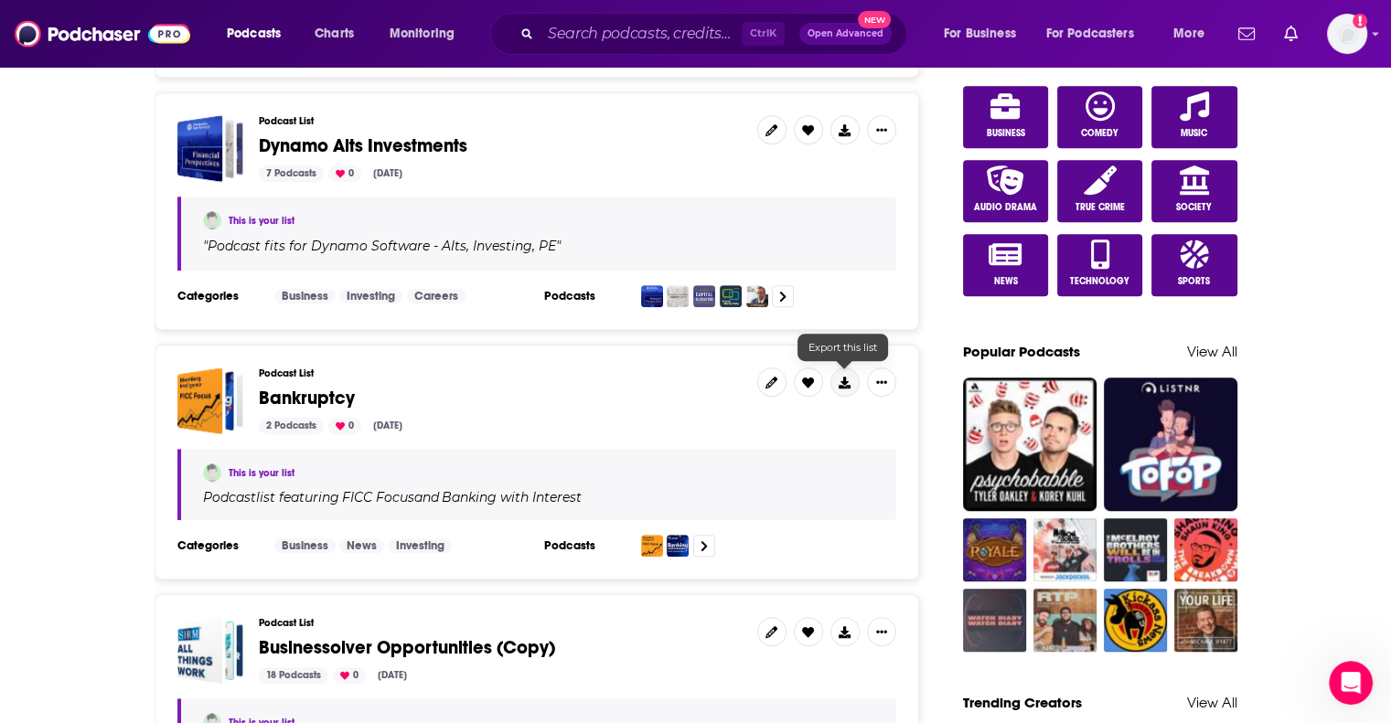
click at [838, 370] on button at bounding box center [844, 382] width 29 height 29
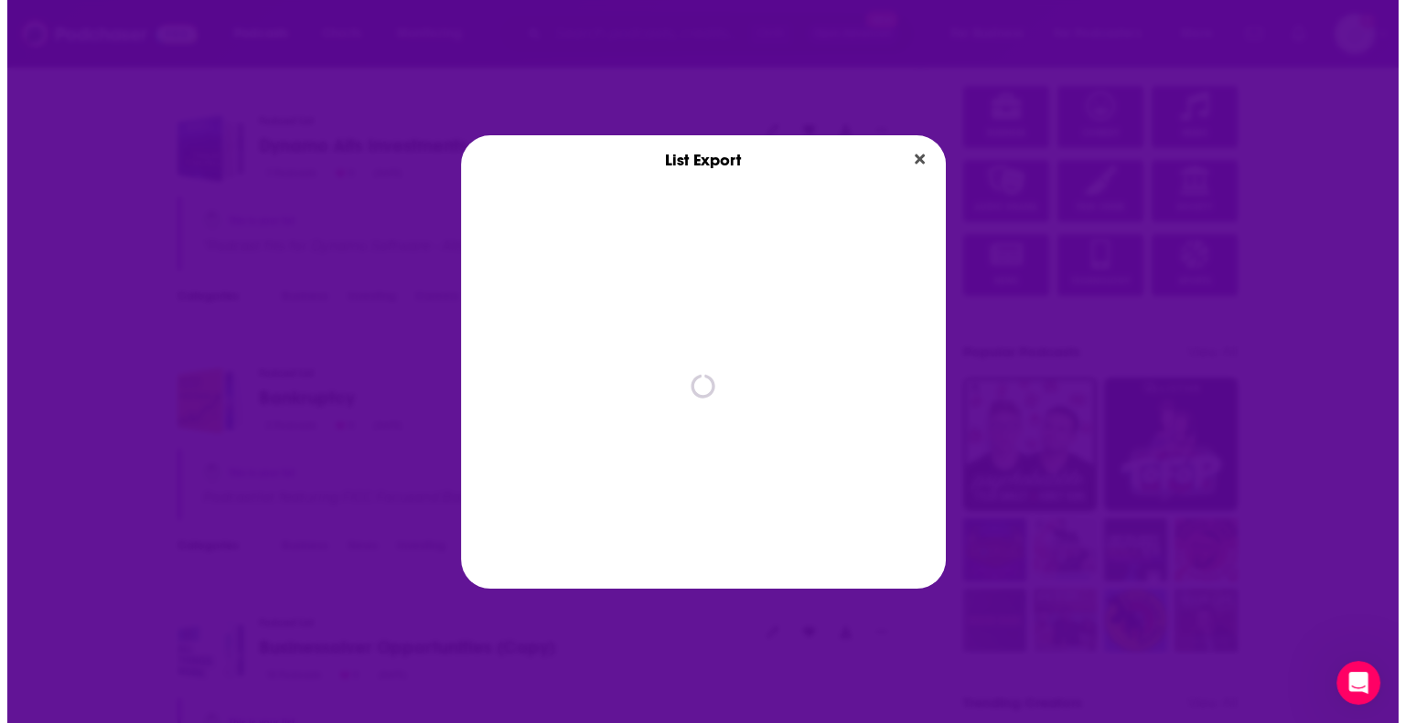
scroll to position [0, 0]
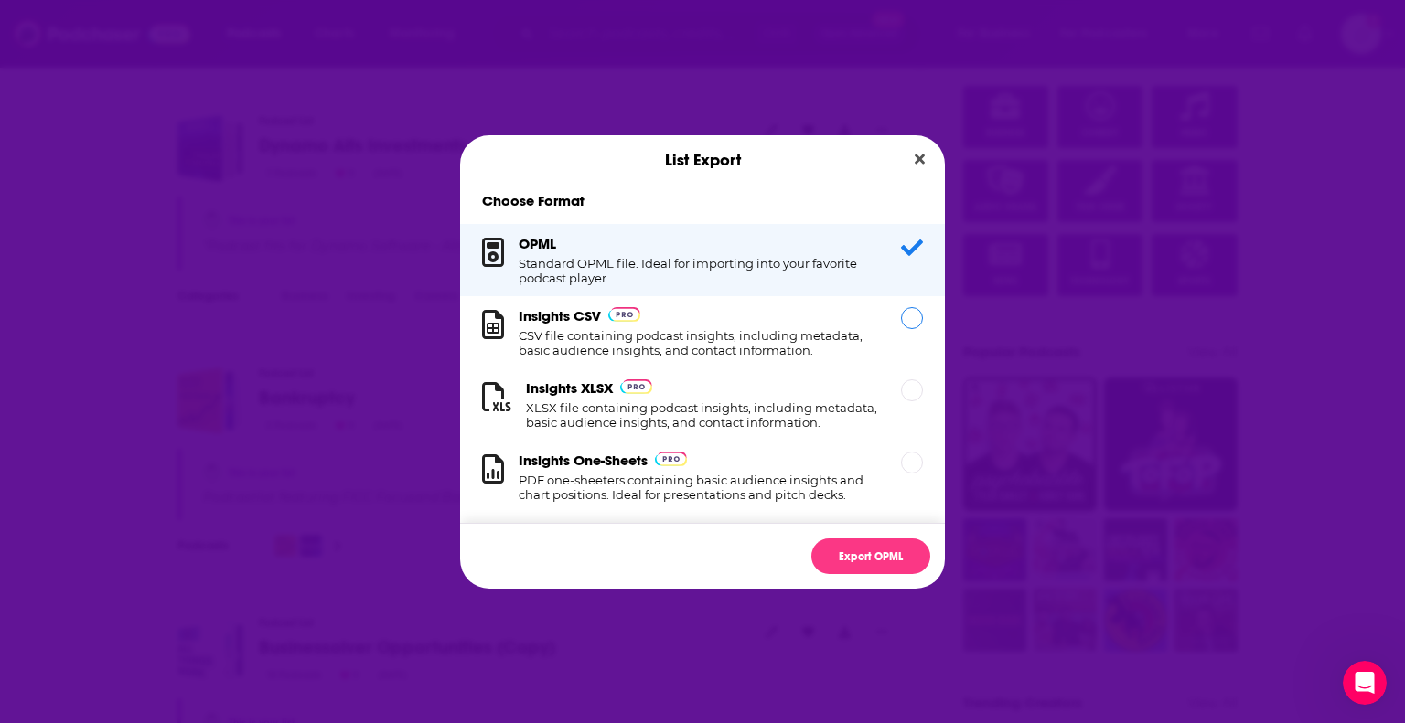
click at [901, 319] on div "Dialog" at bounding box center [912, 318] width 22 height 22
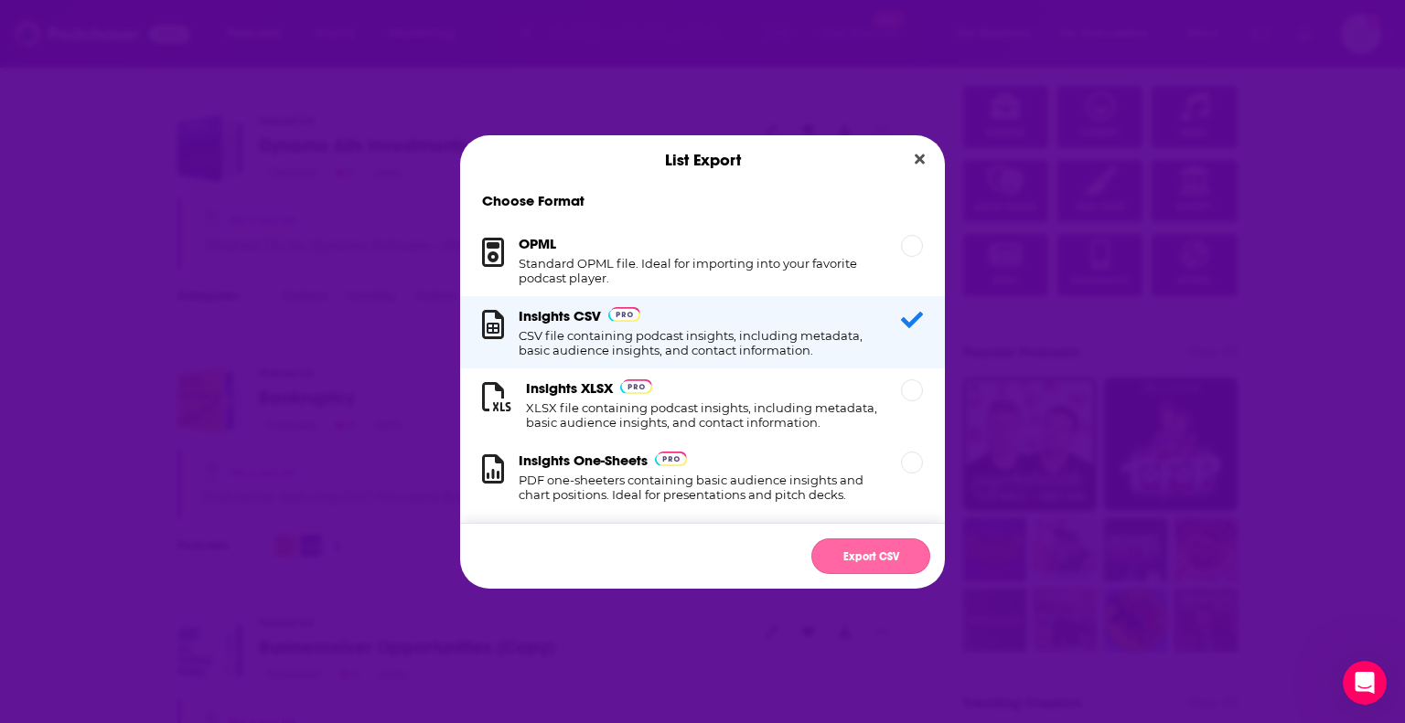
click at [863, 561] on button "Export CSV" at bounding box center [870, 557] width 119 height 36
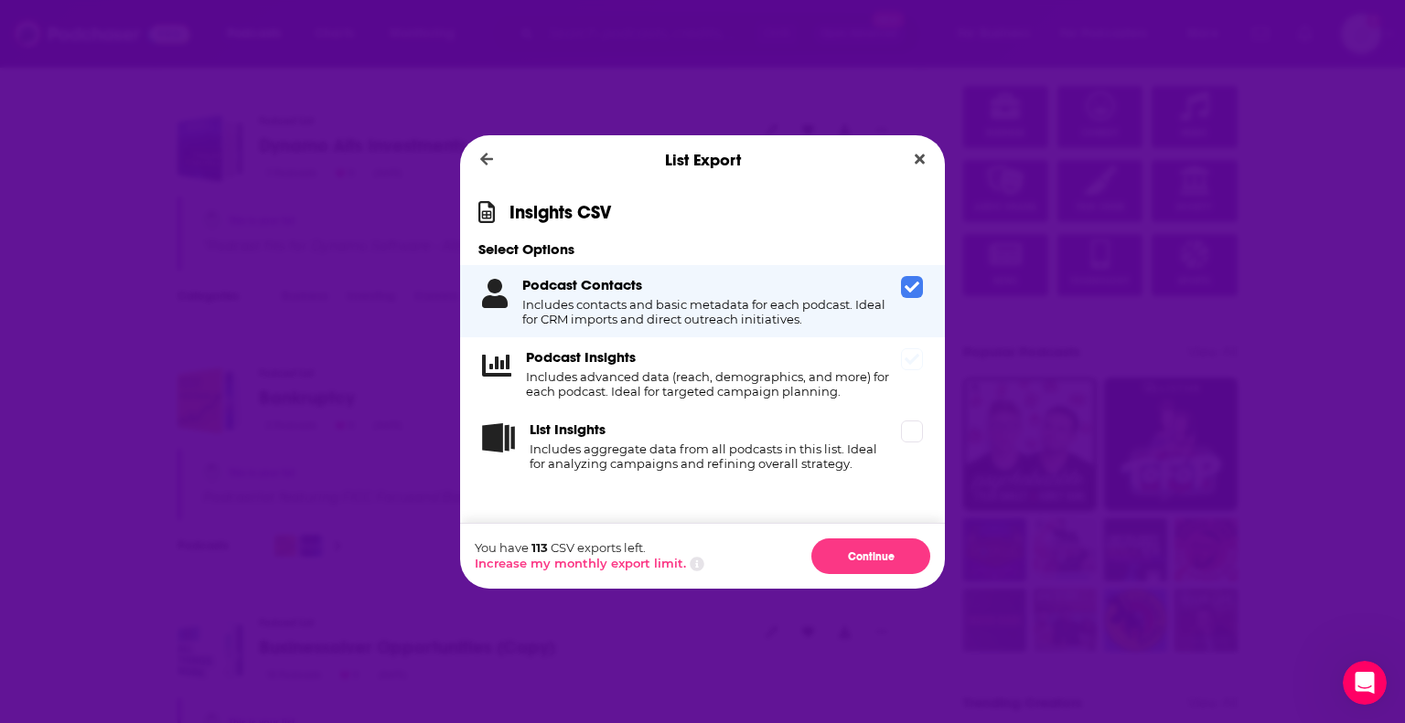
click at [901, 362] on span "Dialog" at bounding box center [912, 359] width 22 height 22
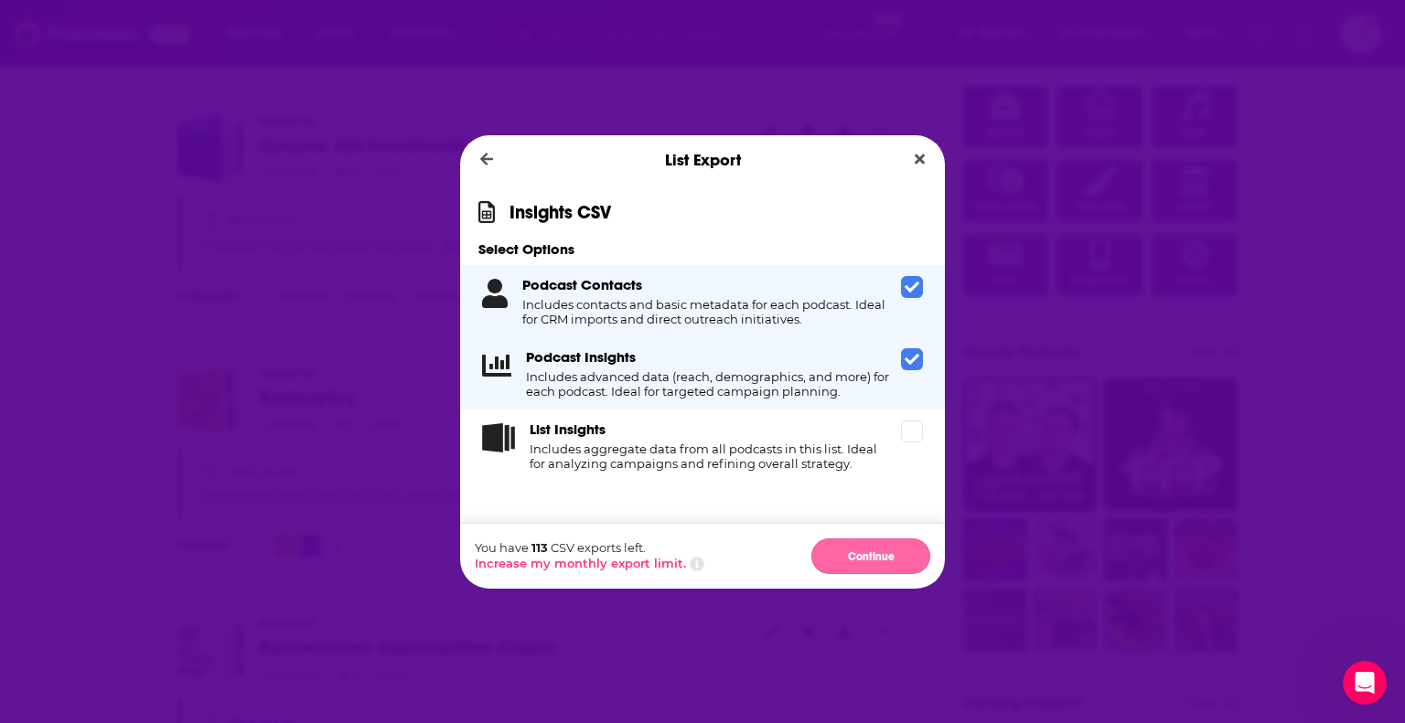
click at [885, 562] on button "Continue" at bounding box center [870, 557] width 119 height 36
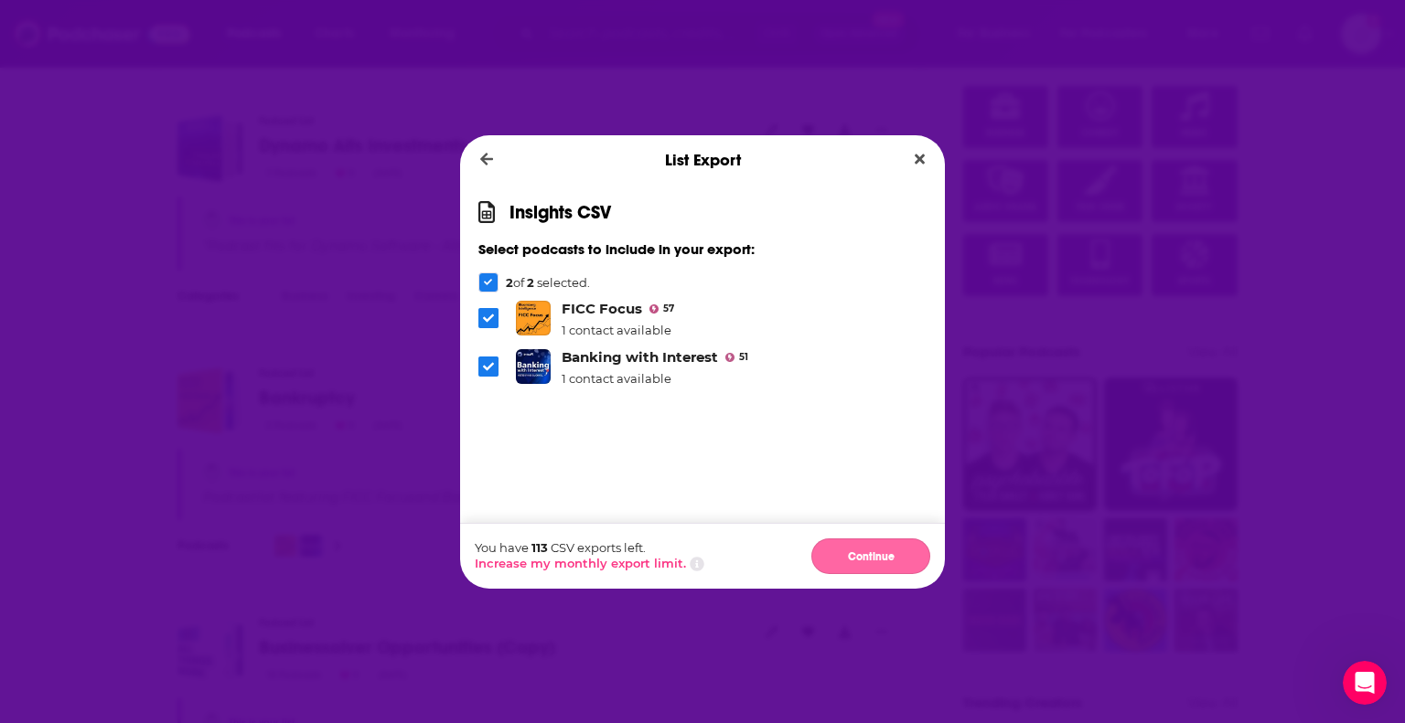
click at [860, 553] on button "Continue" at bounding box center [870, 557] width 119 height 36
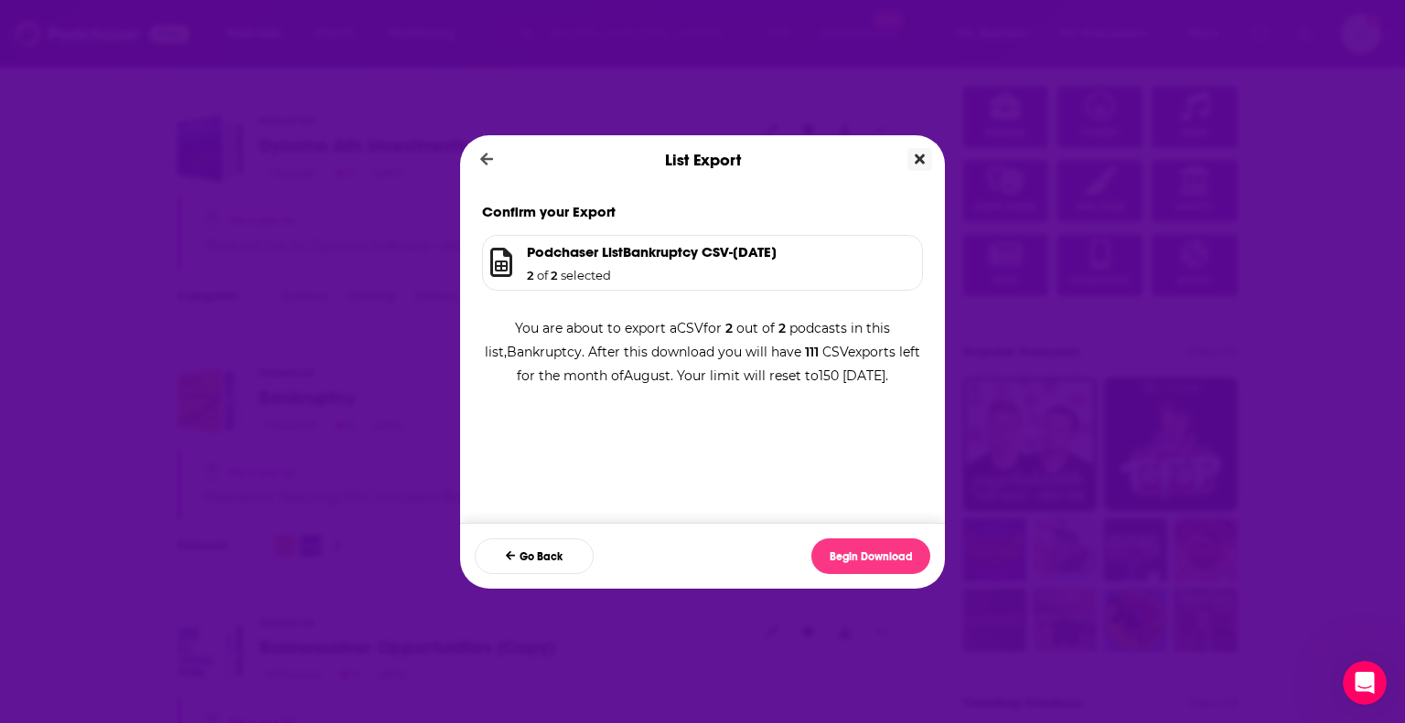
click at [921, 155] on icon "Close" at bounding box center [919, 159] width 10 height 10
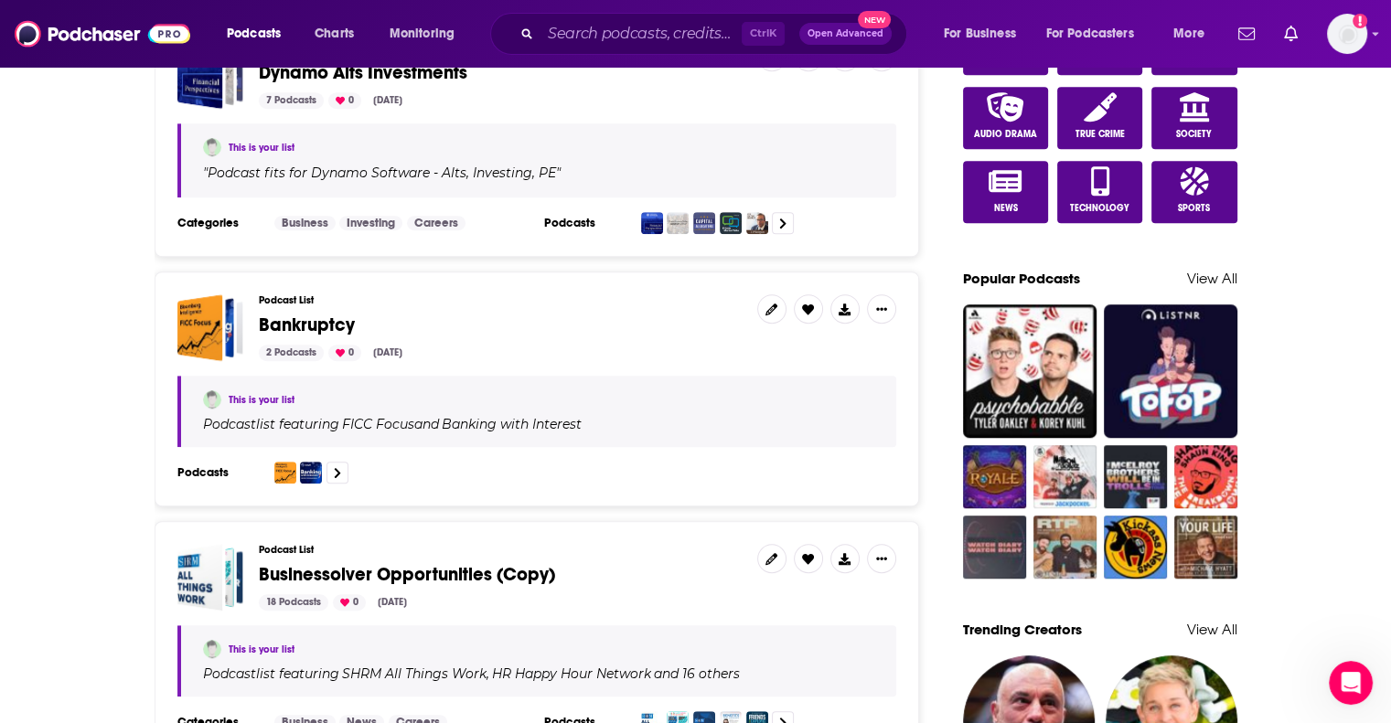
scroll to position [1097, 0]
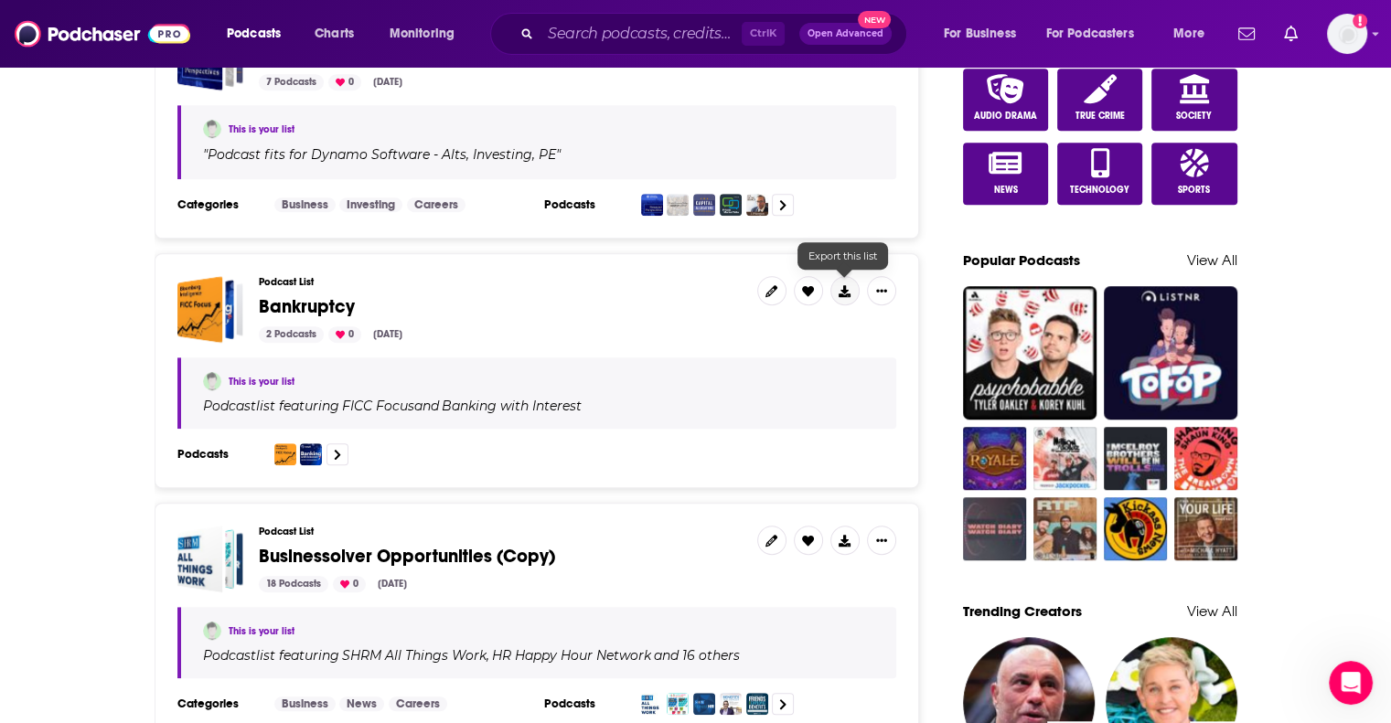
click at [846, 292] on icon at bounding box center [845, 291] width 12 height 12
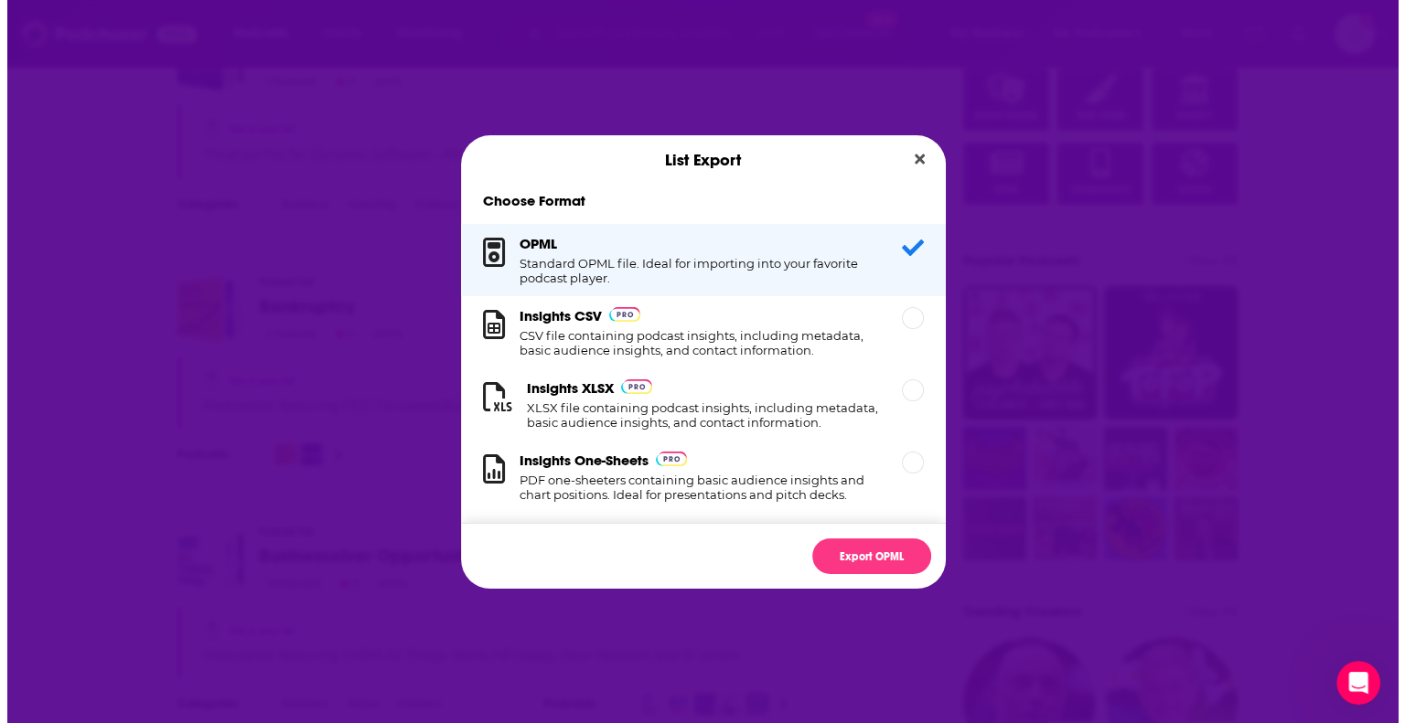
scroll to position [0, 0]
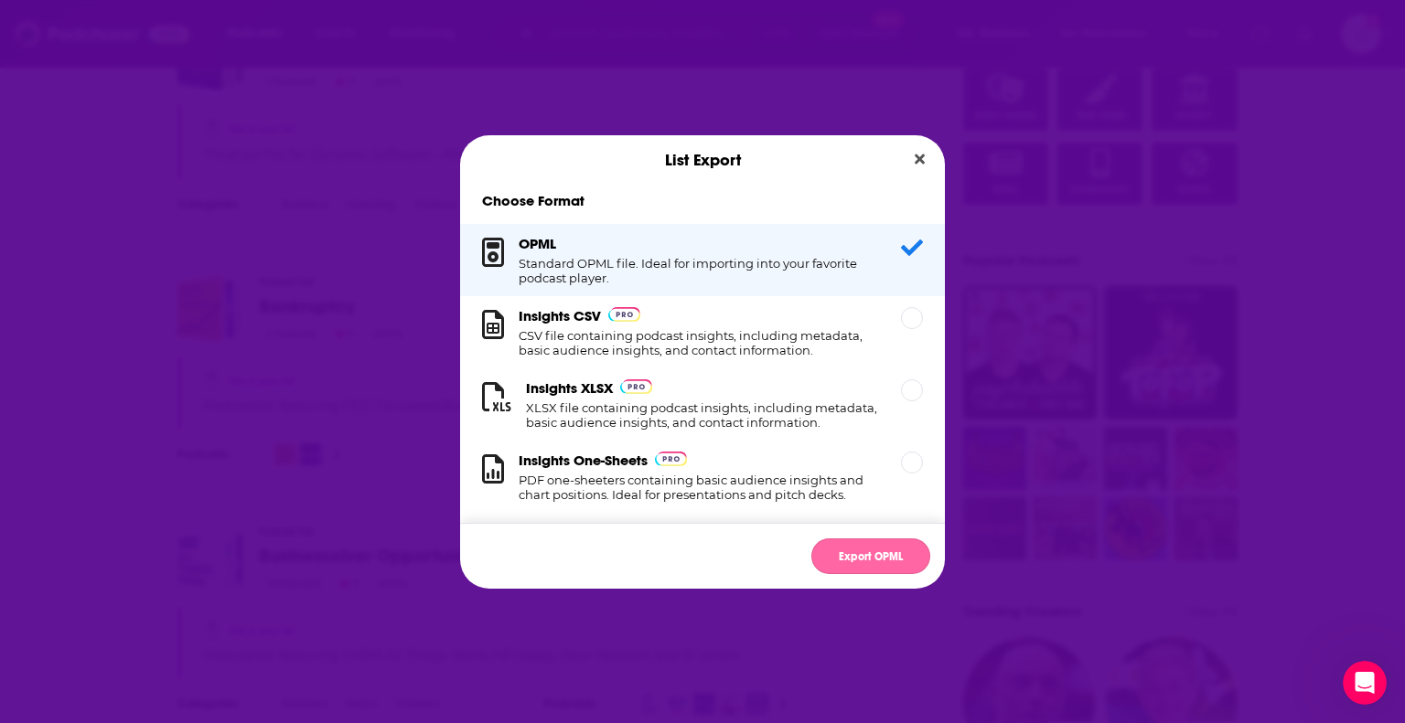
click at [870, 561] on button "Export OPML" at bounding box center [870, 557] width 119 height 36
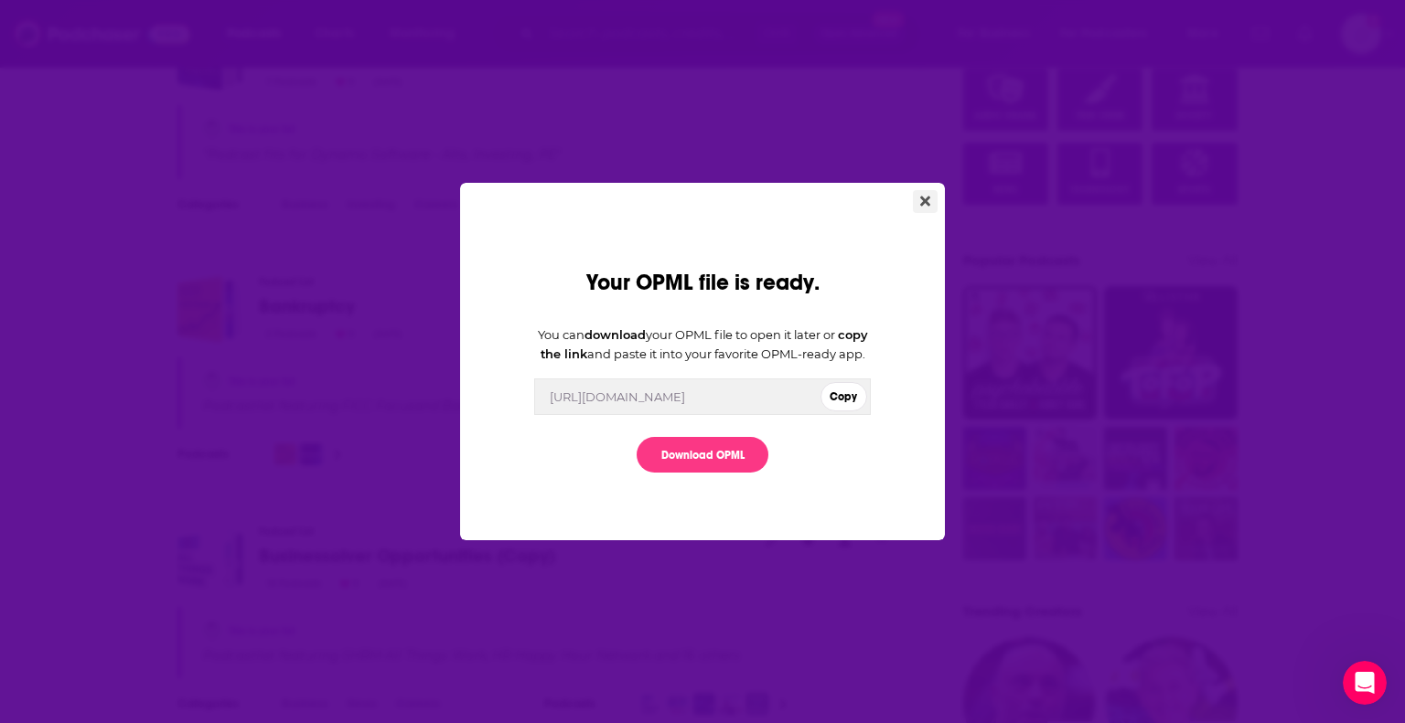
click at [915, 192] on button "Close" at bounding box center [925, 201] width 25 height 23
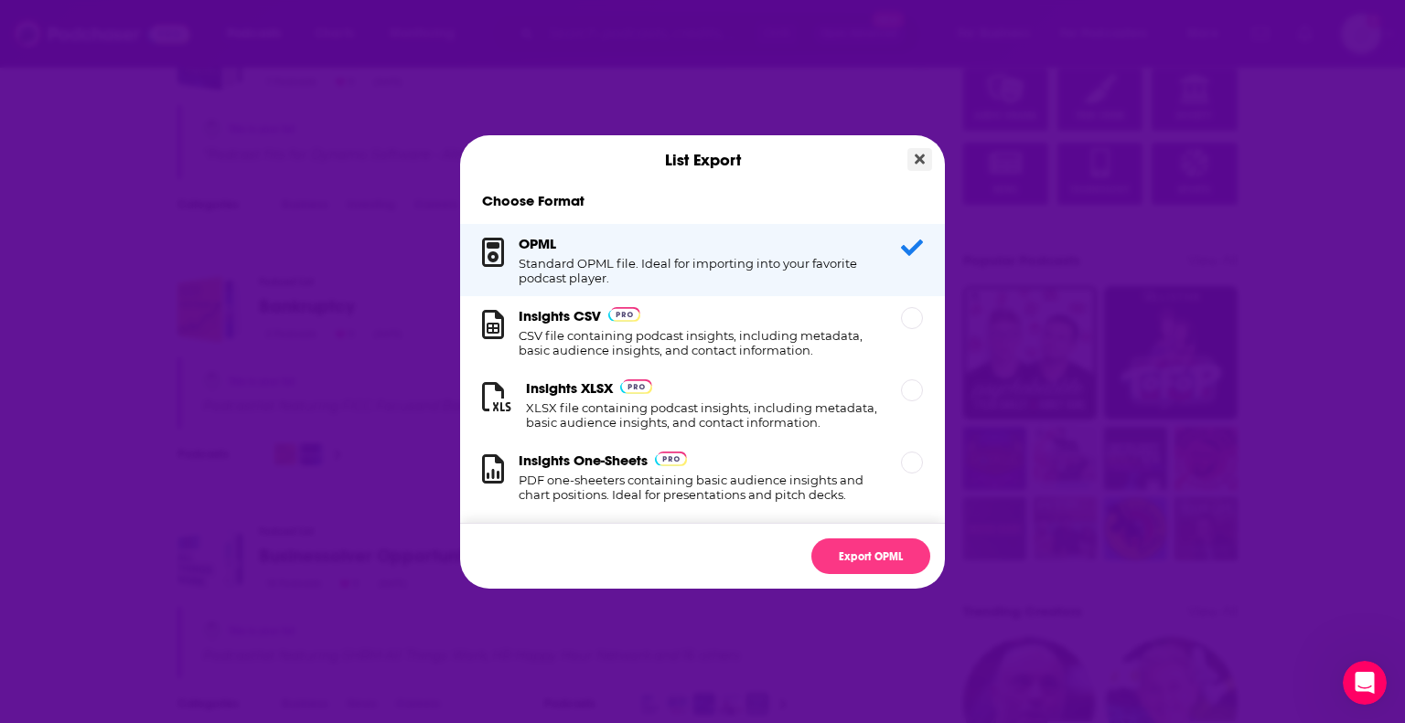
click at [918, 161] on icon "Close" at bounding box center [919, 159] width 10 height 10
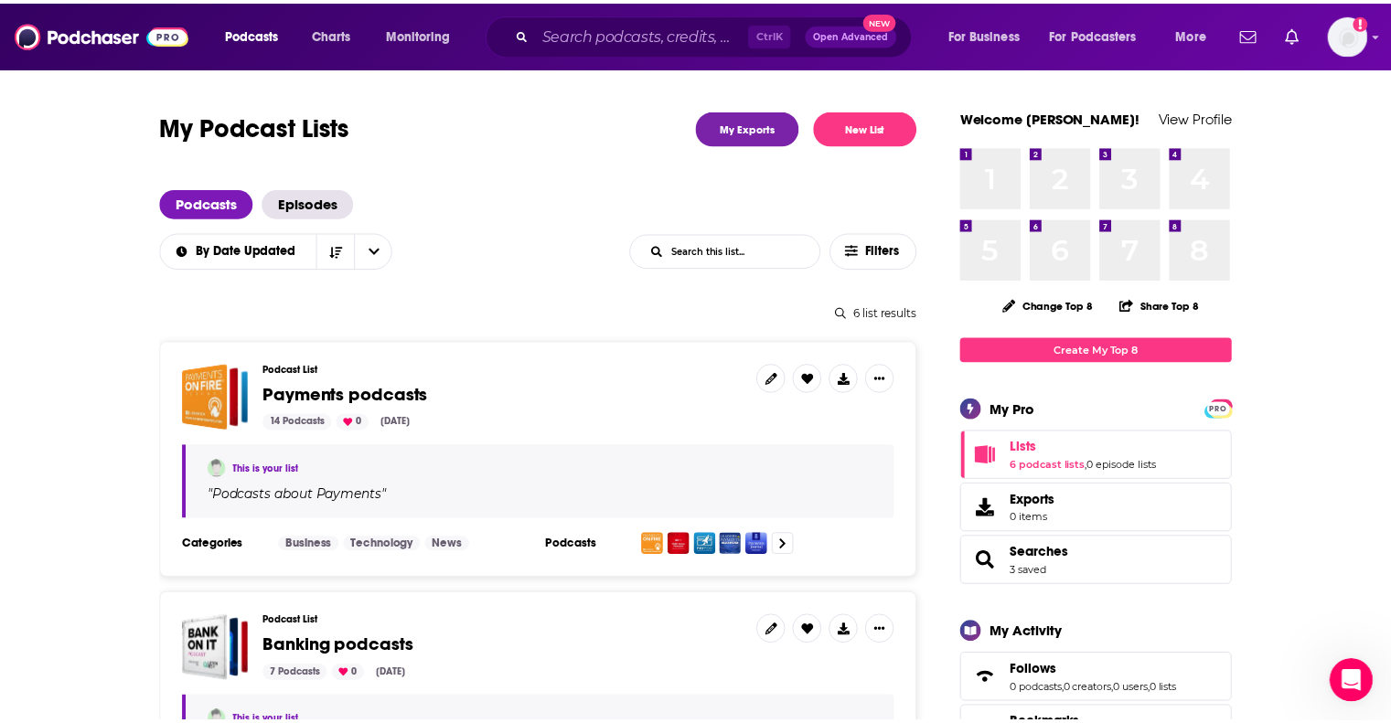
scroll to position [1097, 0]
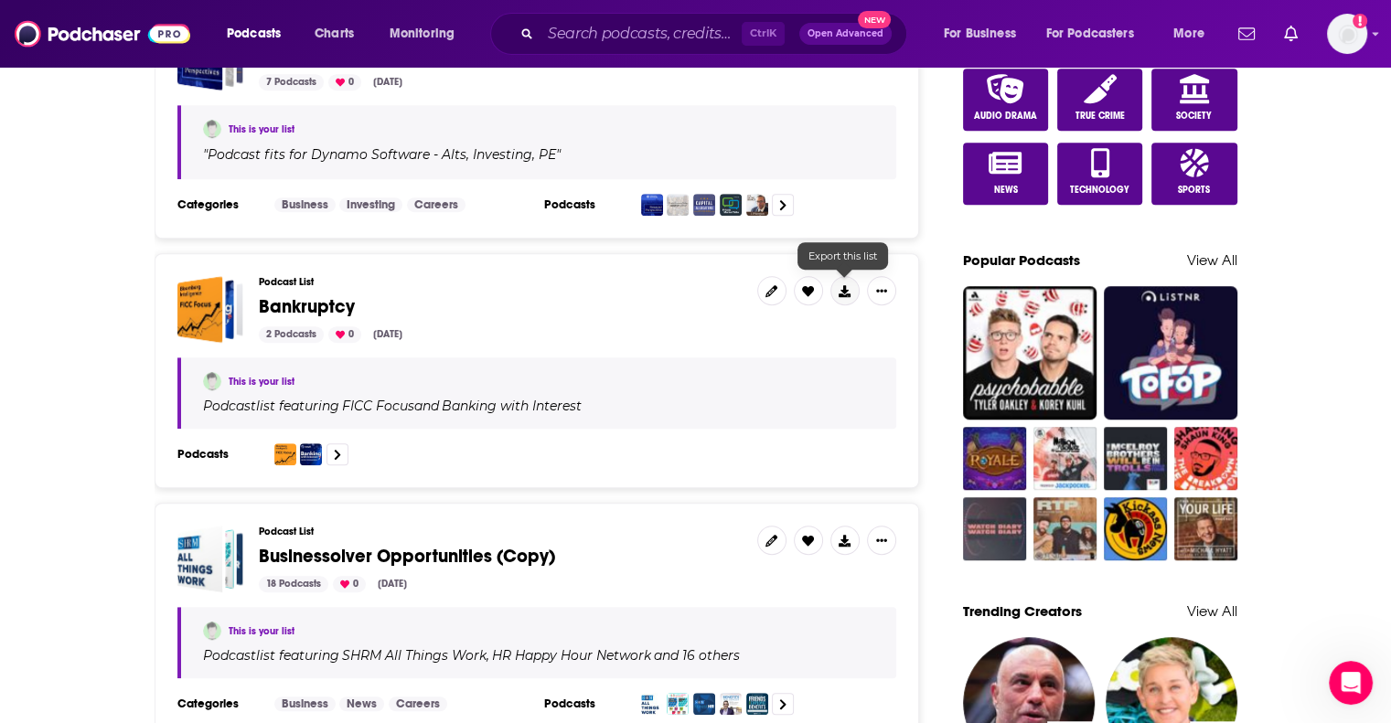
click at [841, 293] on icon at bounding box center [845, 291] width 12 height 12
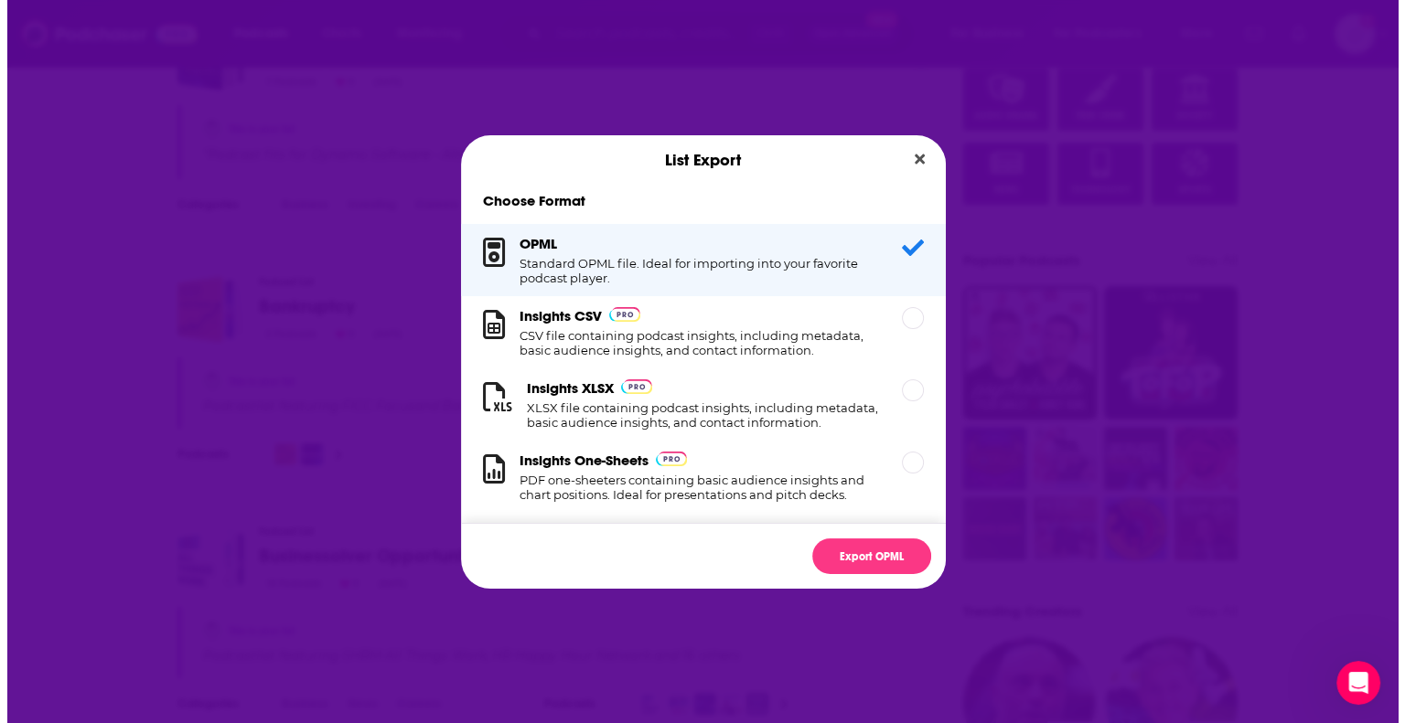
scroll to position [0, 0]
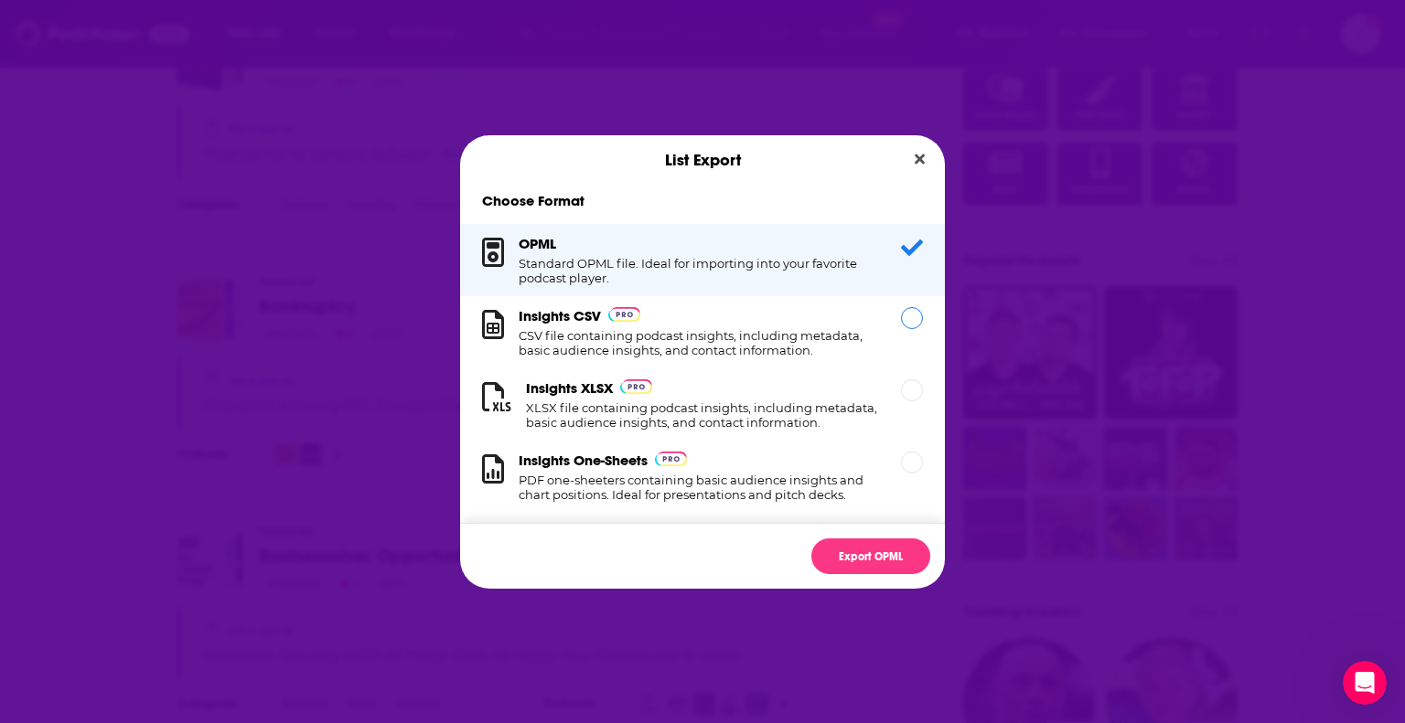
click at [901, 314] on div "Dialog" at bounding box center [912, 318] width 22 height 22
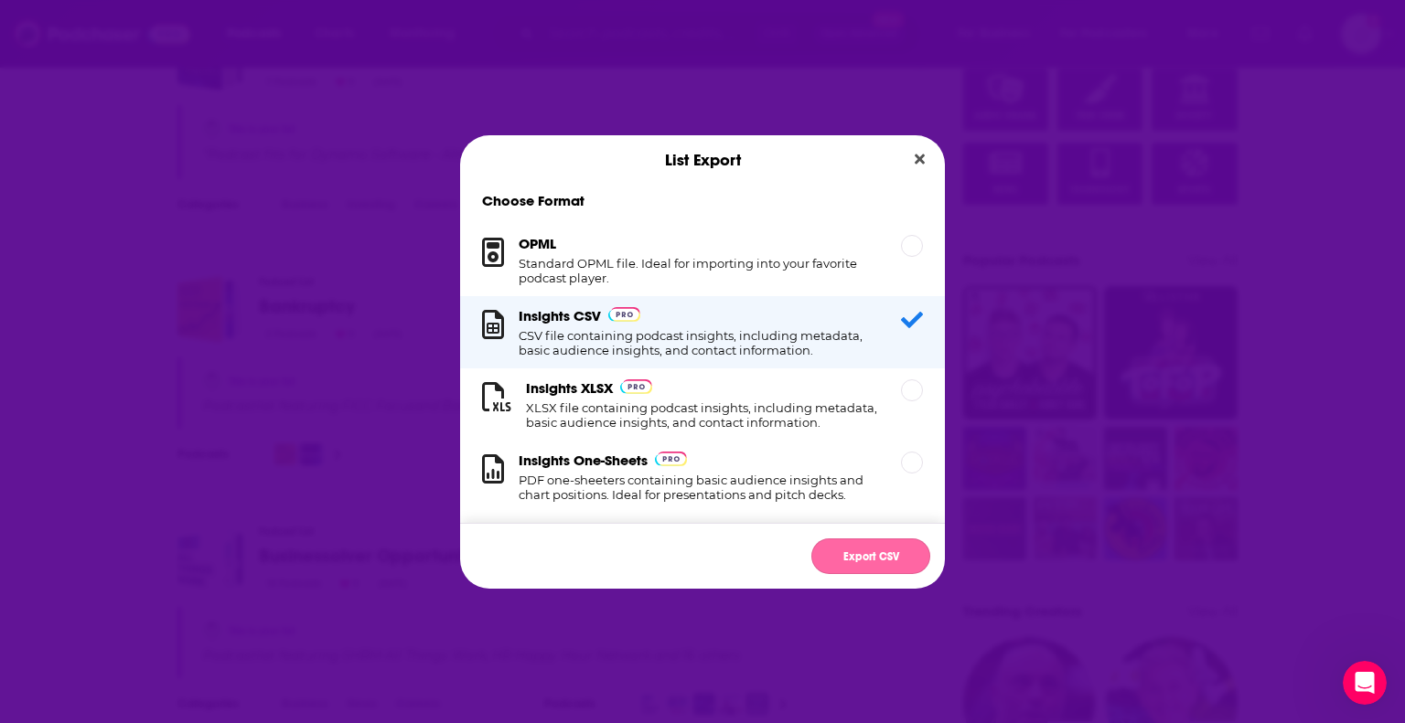
click at [874, 553] on button "Export CSV" at bounding box center [870, 557] width 119 height 36
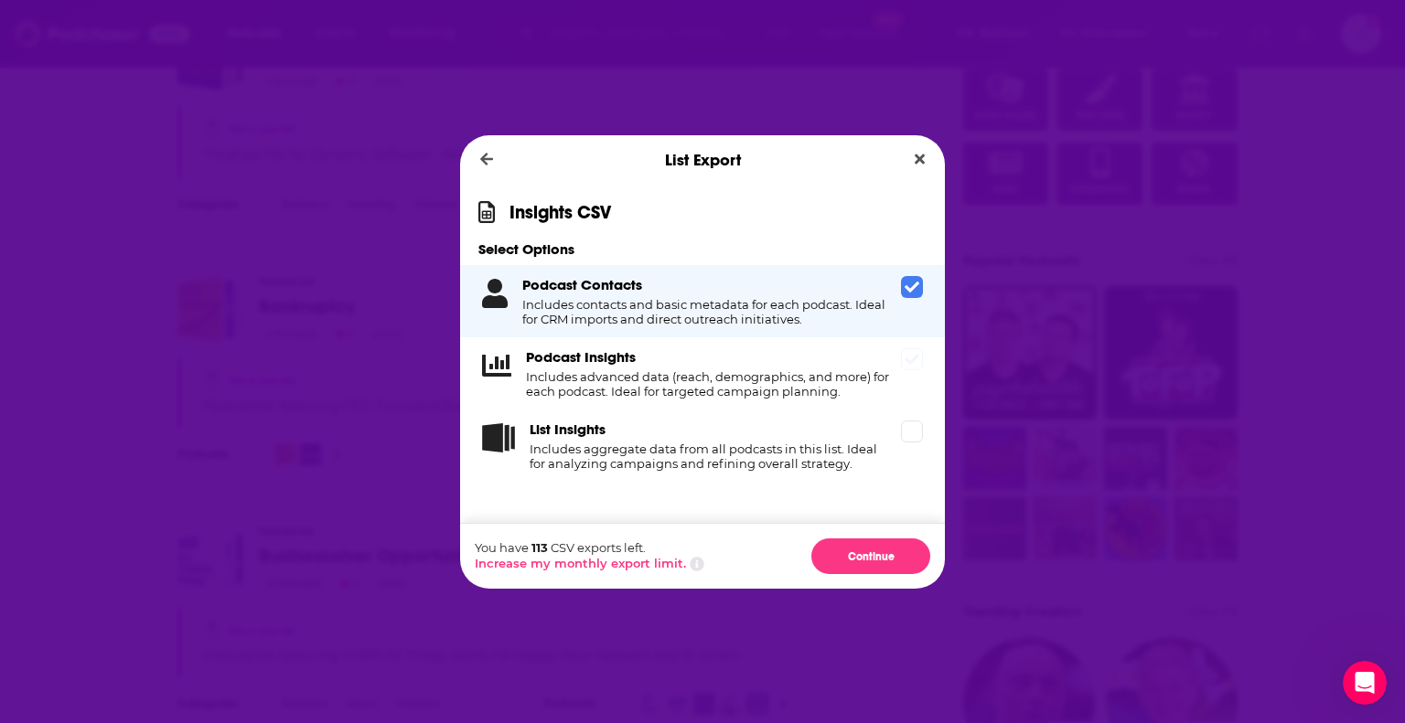
click at [921, 364] on span "Dialog" at bounding box center [912, 359] width 22 height 22
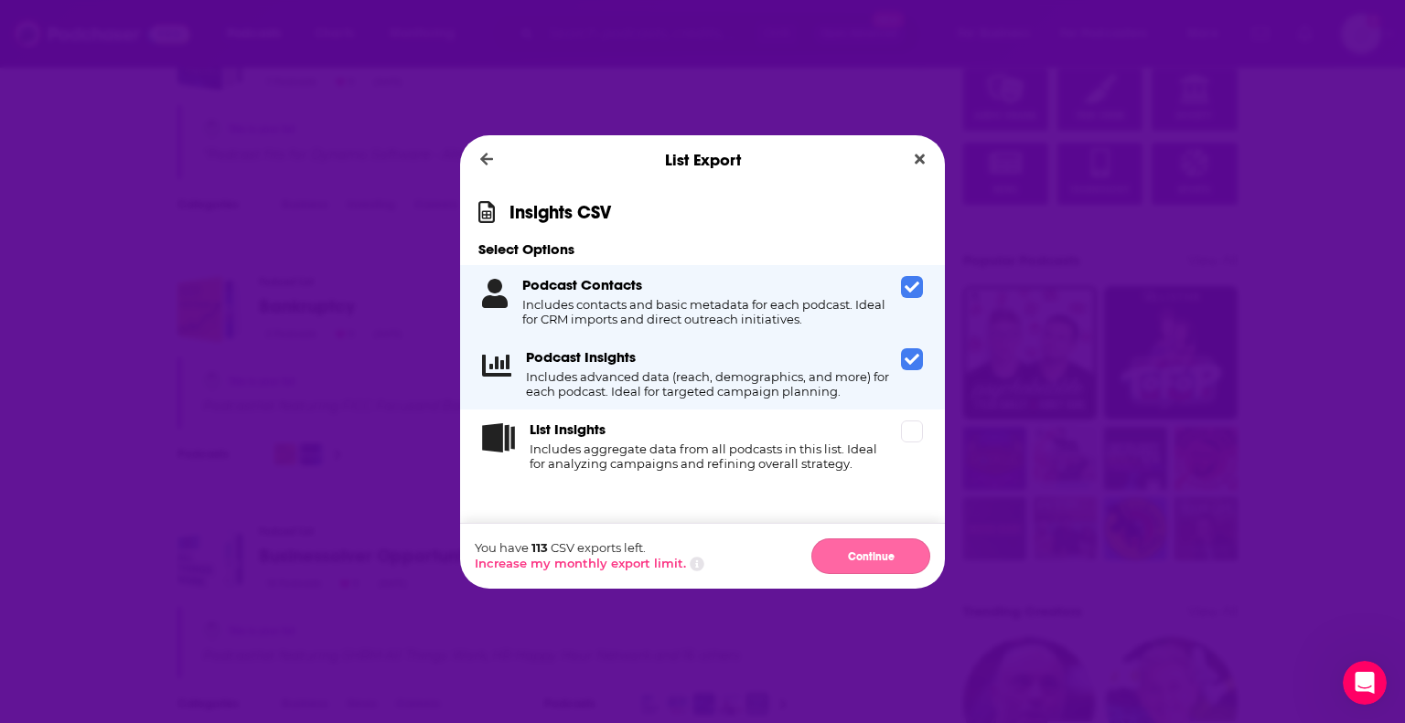
click at [893, 555] on button "Continue" at bounding box center [870, 557] width 119 height 36
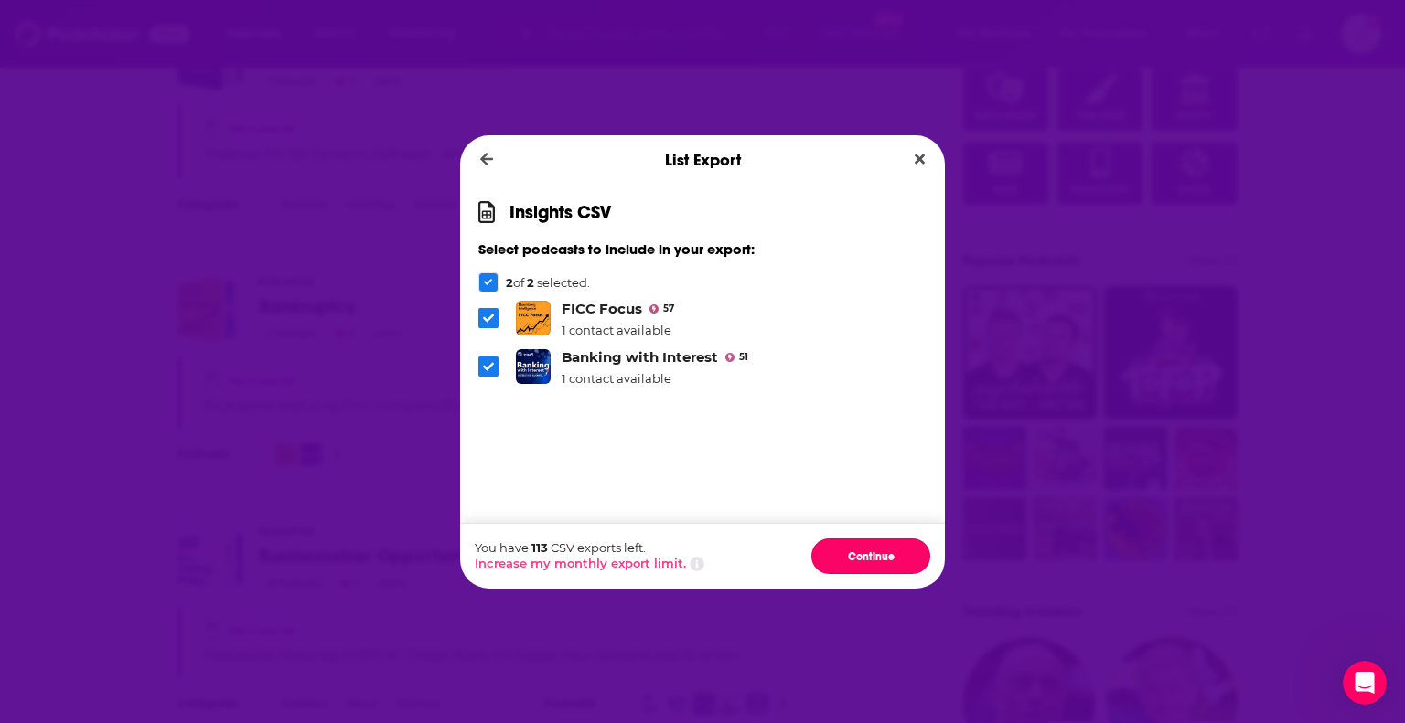
click at [893, 555] on button "Continue" at bounding box center [870, 557] width 119 height 36
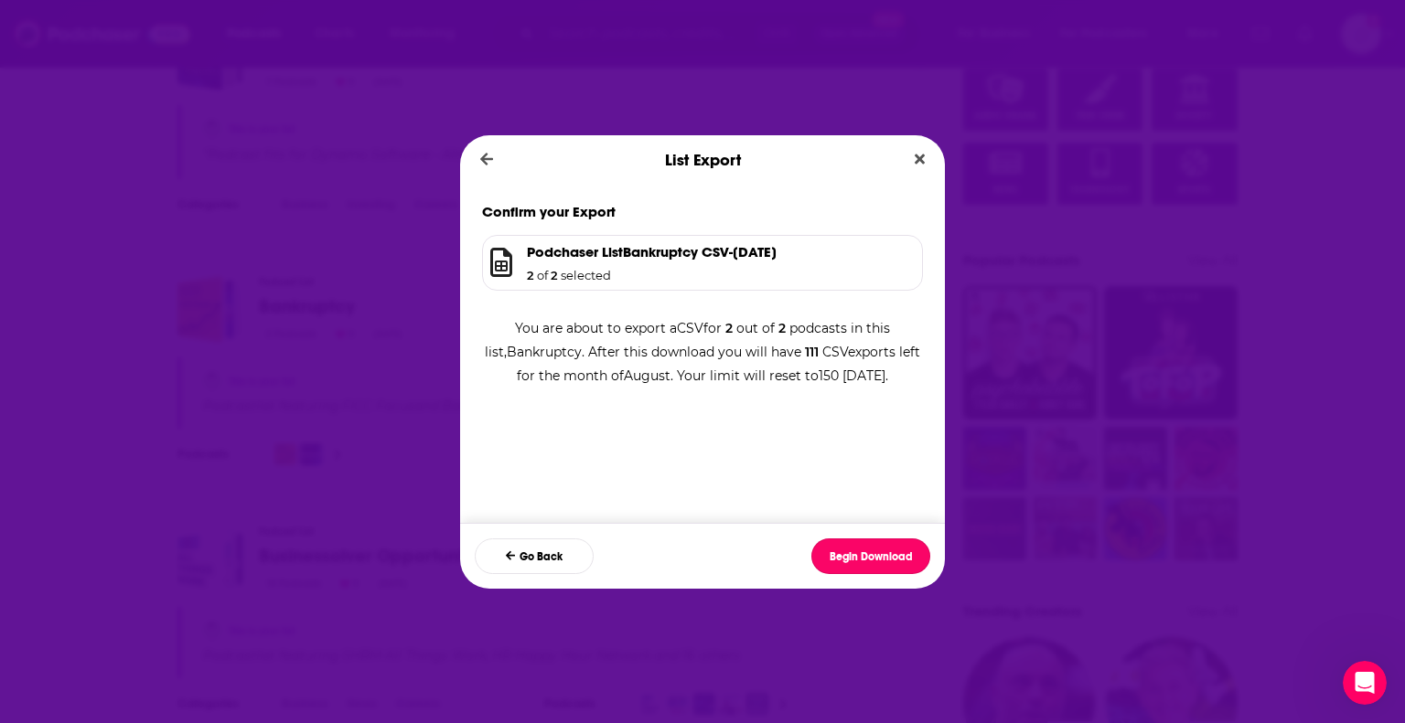
click at [893, 555] on button "Begin Download" at bounding box center [870, 557] width 119 height 36
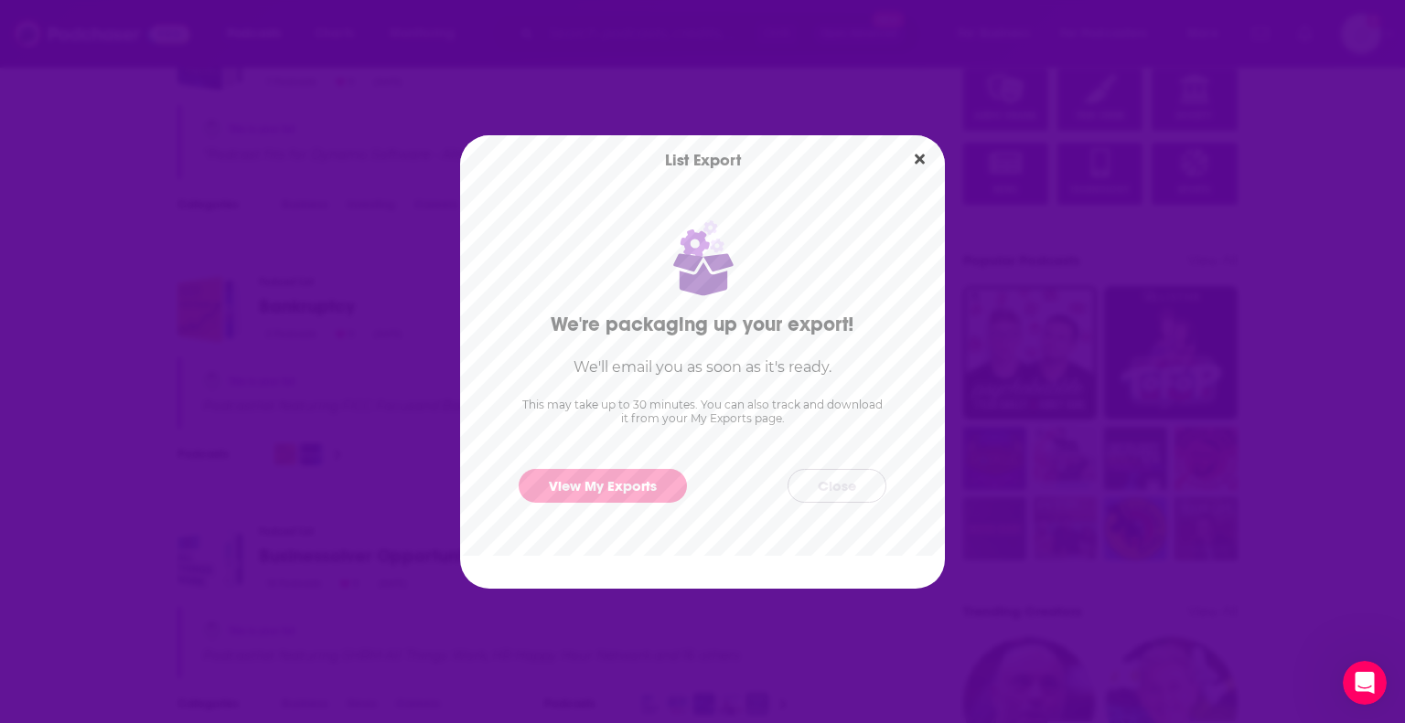
click at [860, 500] on button "Close" at bounding box center [836, 486] width 99 height 34
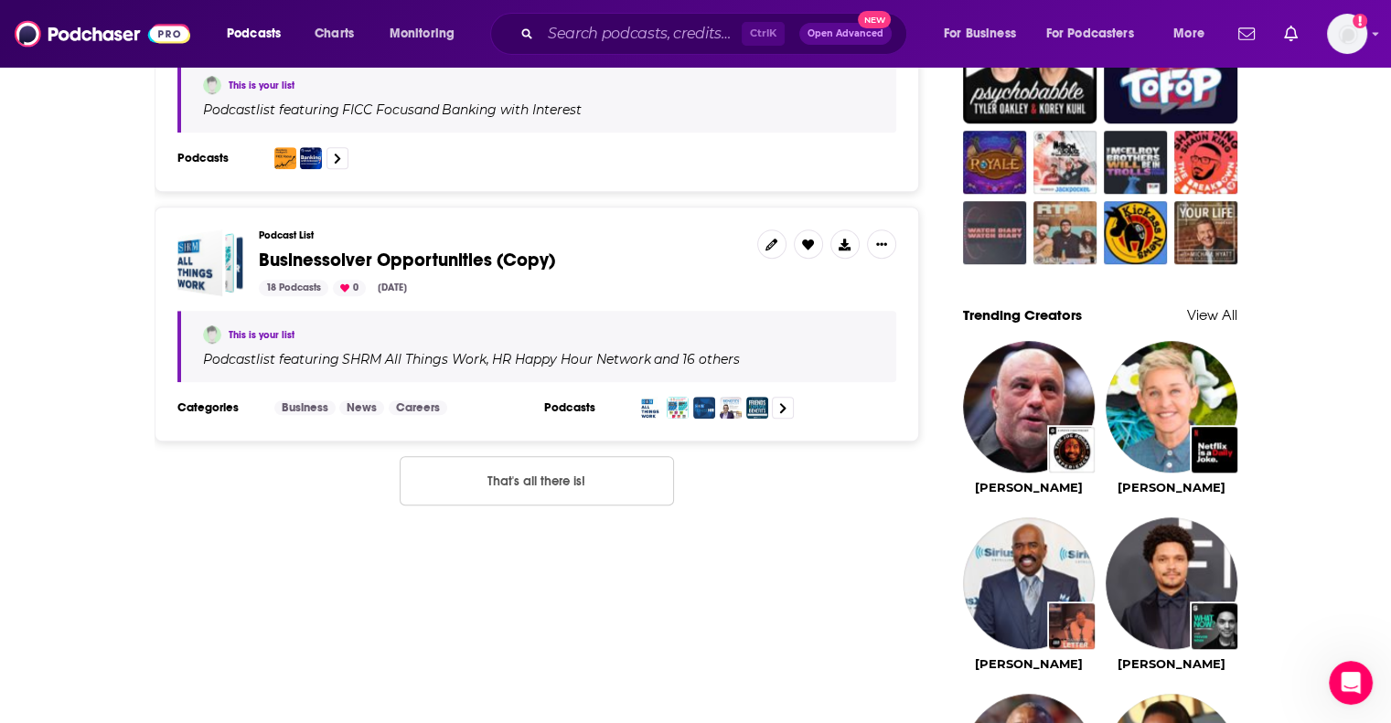
scroll to position [1372, 0]
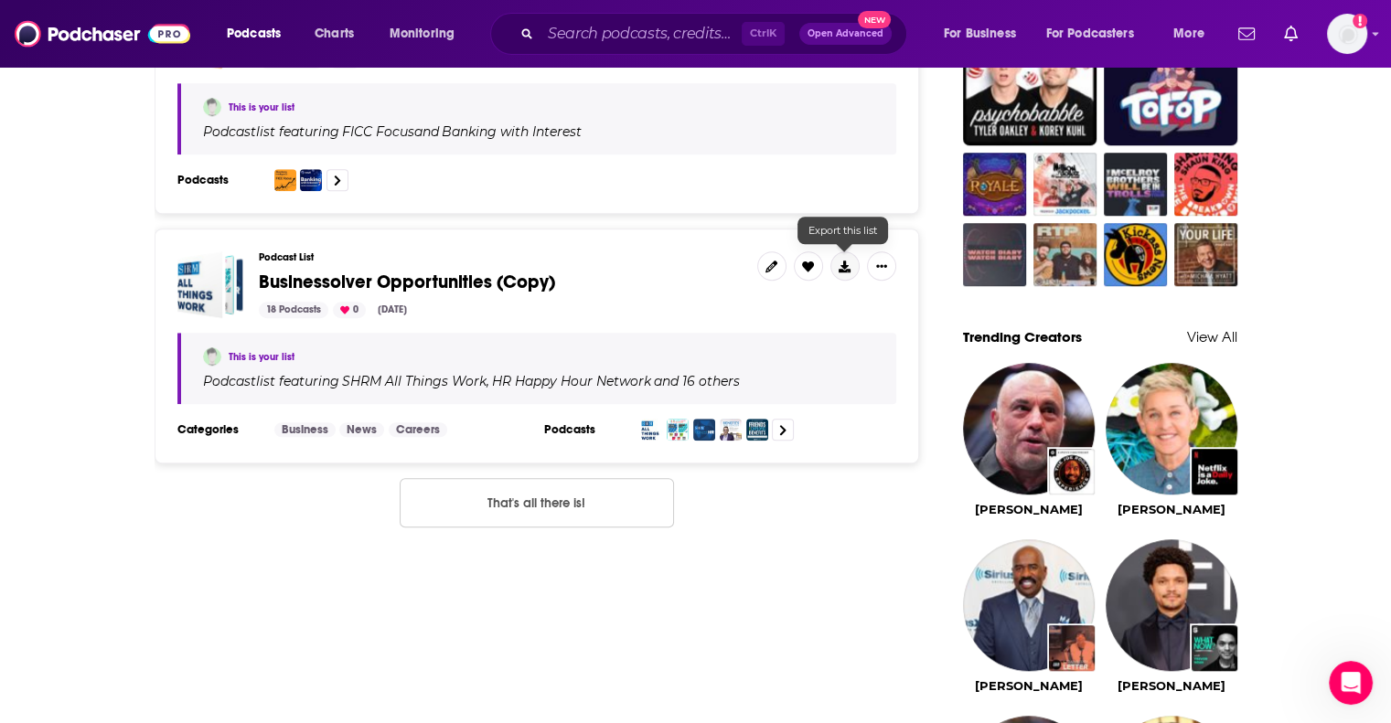
click at [849, 261] on icon at bounding box center [845, 267] width 12 height 12
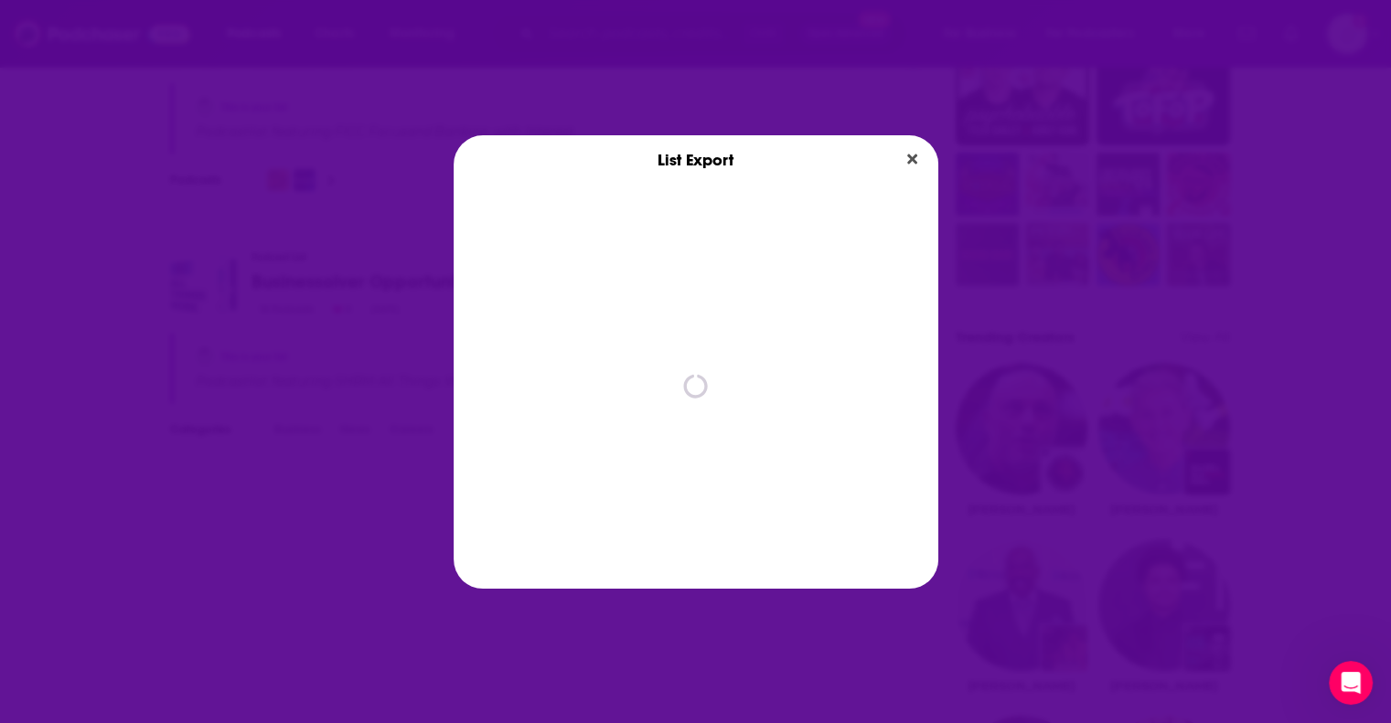
scroll to position [0, 0]
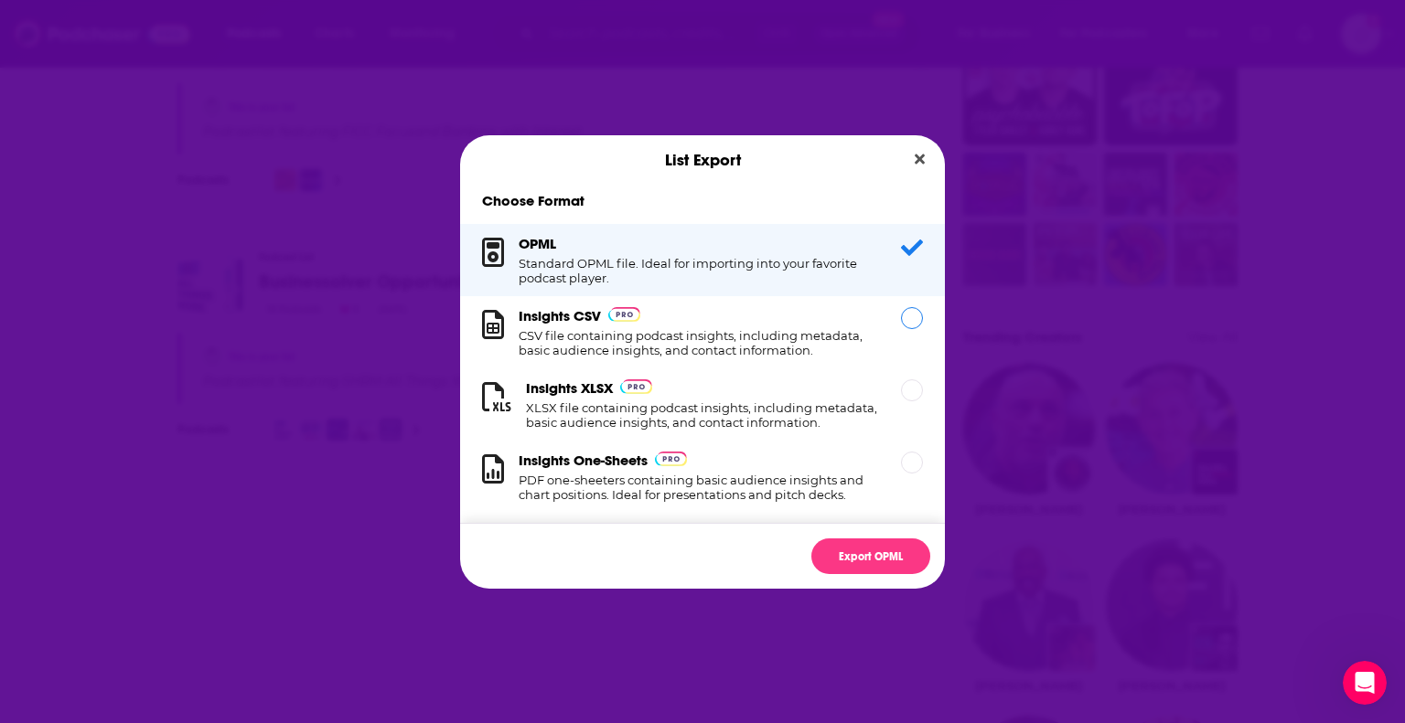
click at [901, 326] on div "Dialog" at bounding box center [912, 318] width 22 height 22
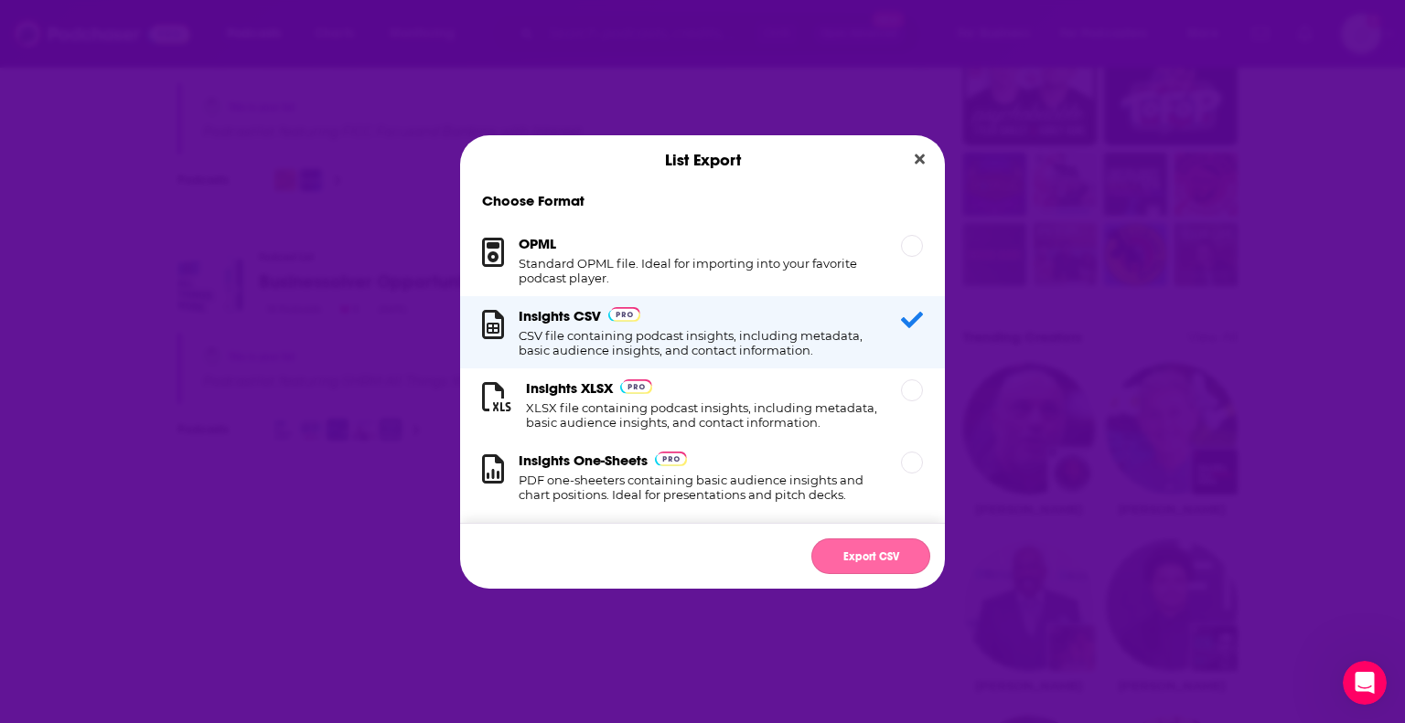
click at [896, 558] on button "Export CSV" at bounding box center [870, 557] width 119 height 36
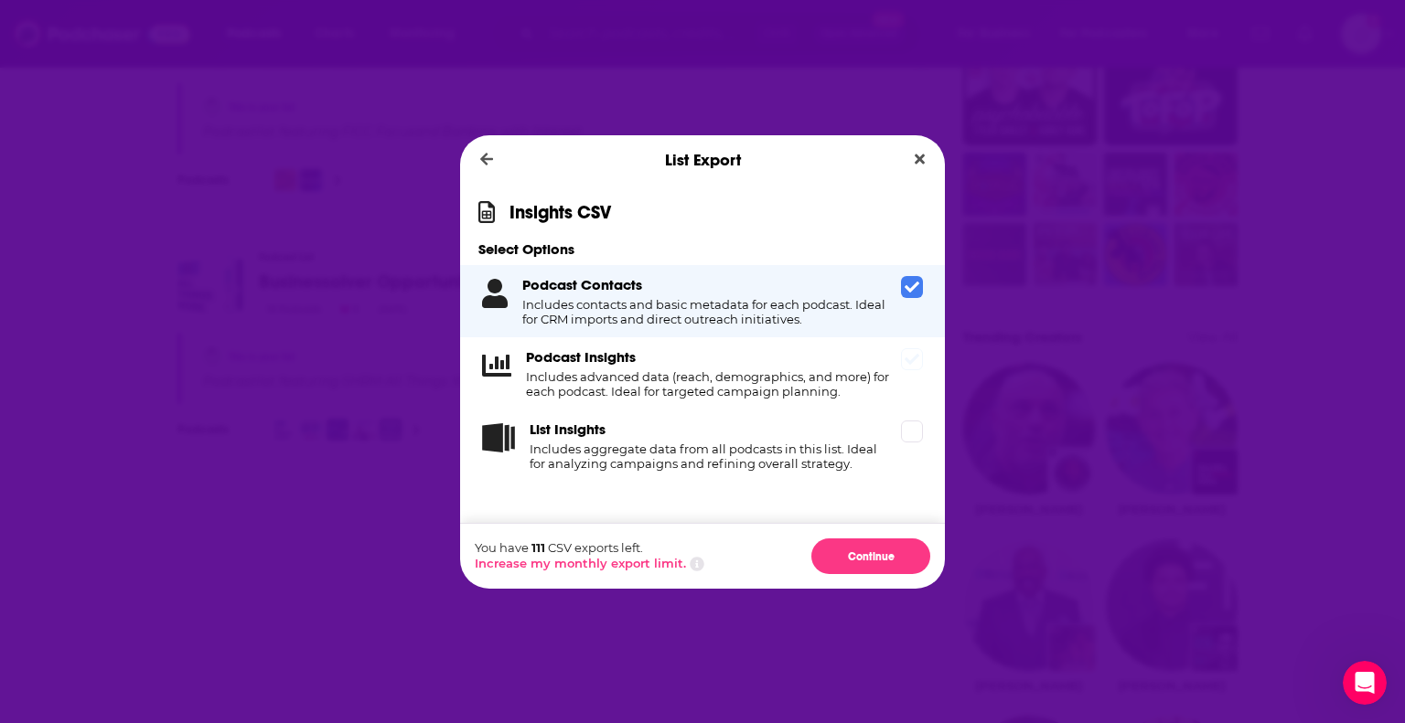
click at [909, 365] on icon "Dialog" at bounding box center [911, 359] width 15 height 11
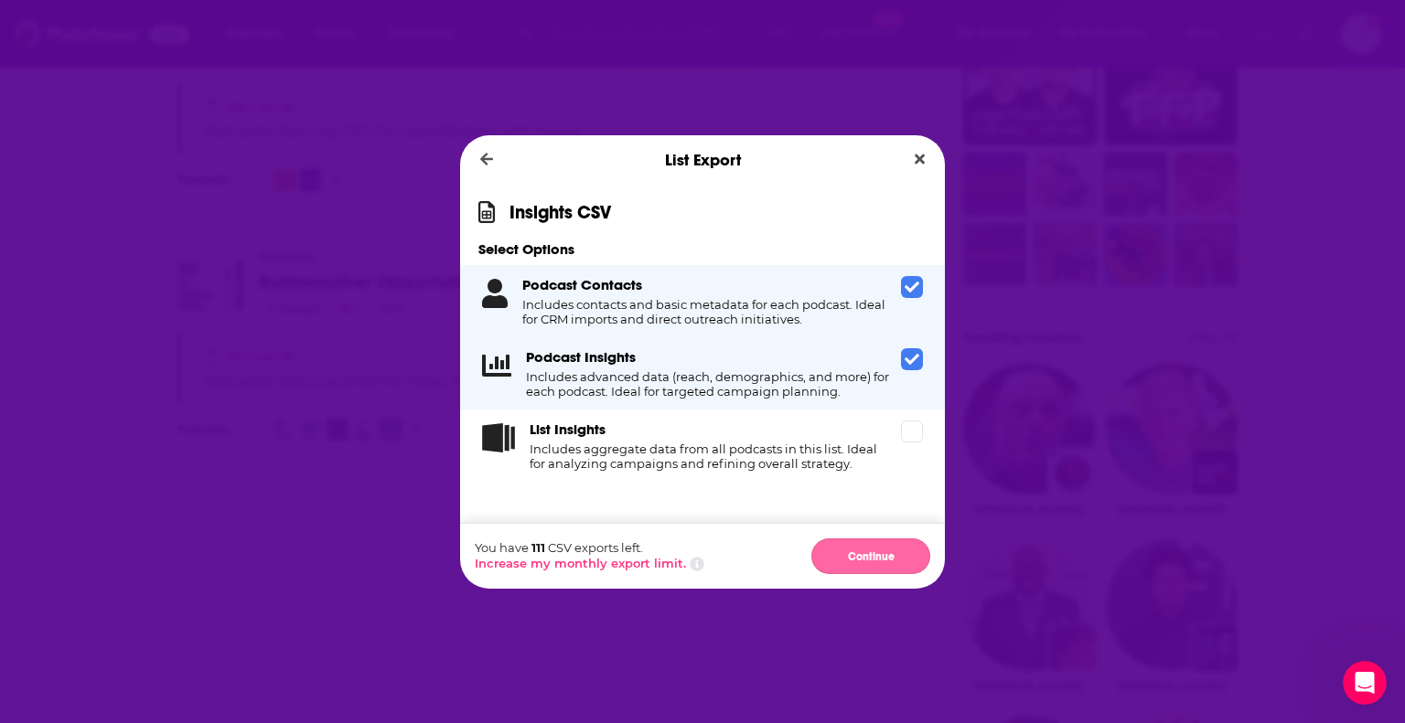
click at [874, 559] on button "Continue" at bounding box center [870, 557] width 119 height 36
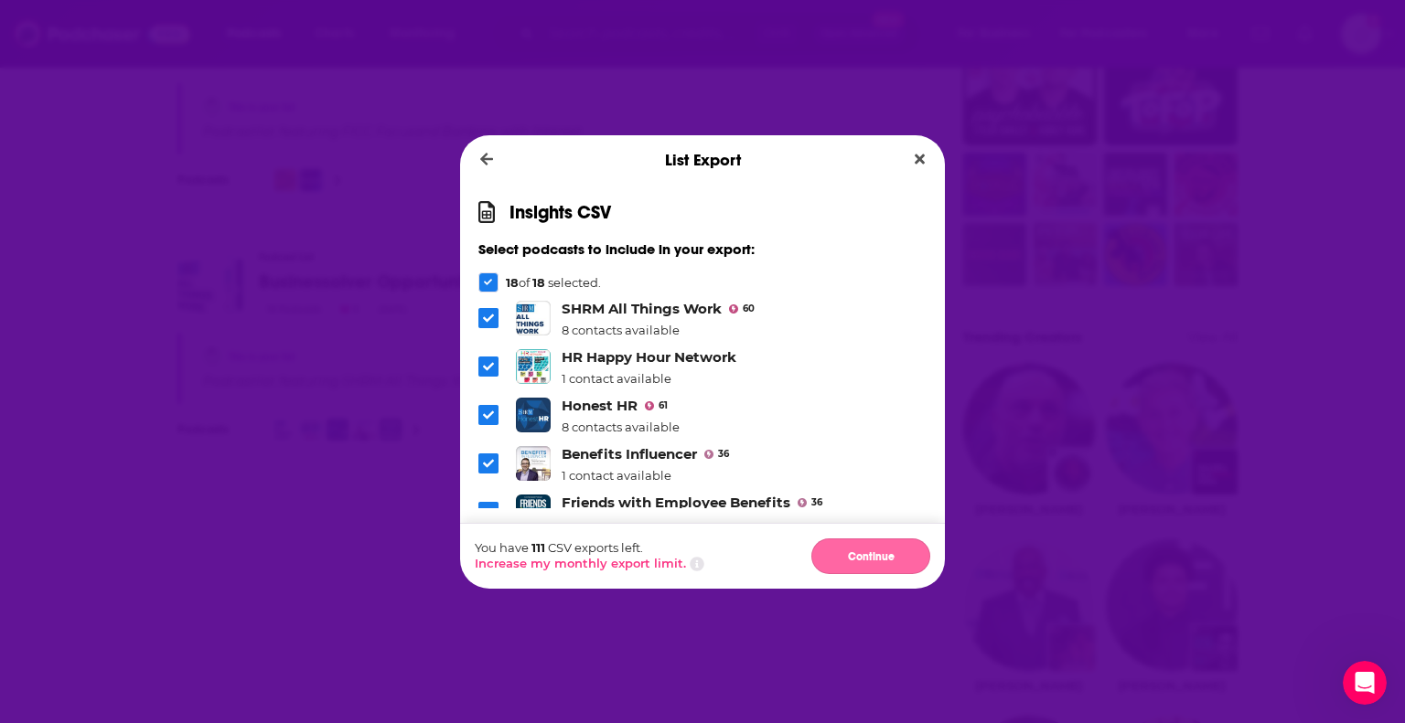
click at [872, 562] on button "Continue" at bounding box center [870, 557] width 119 height 36
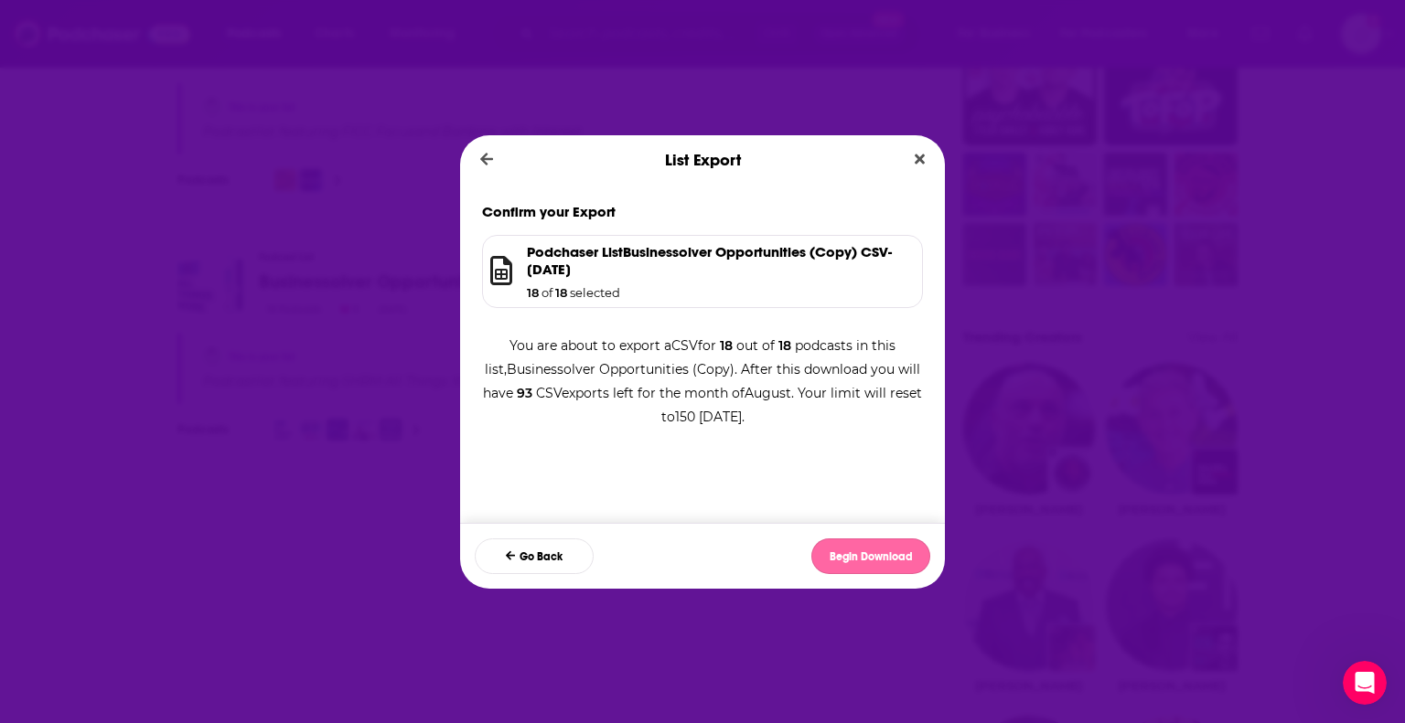
click at [871, 551] on button "Begin Download" at bounding box center [870, 557] width 119 height 36
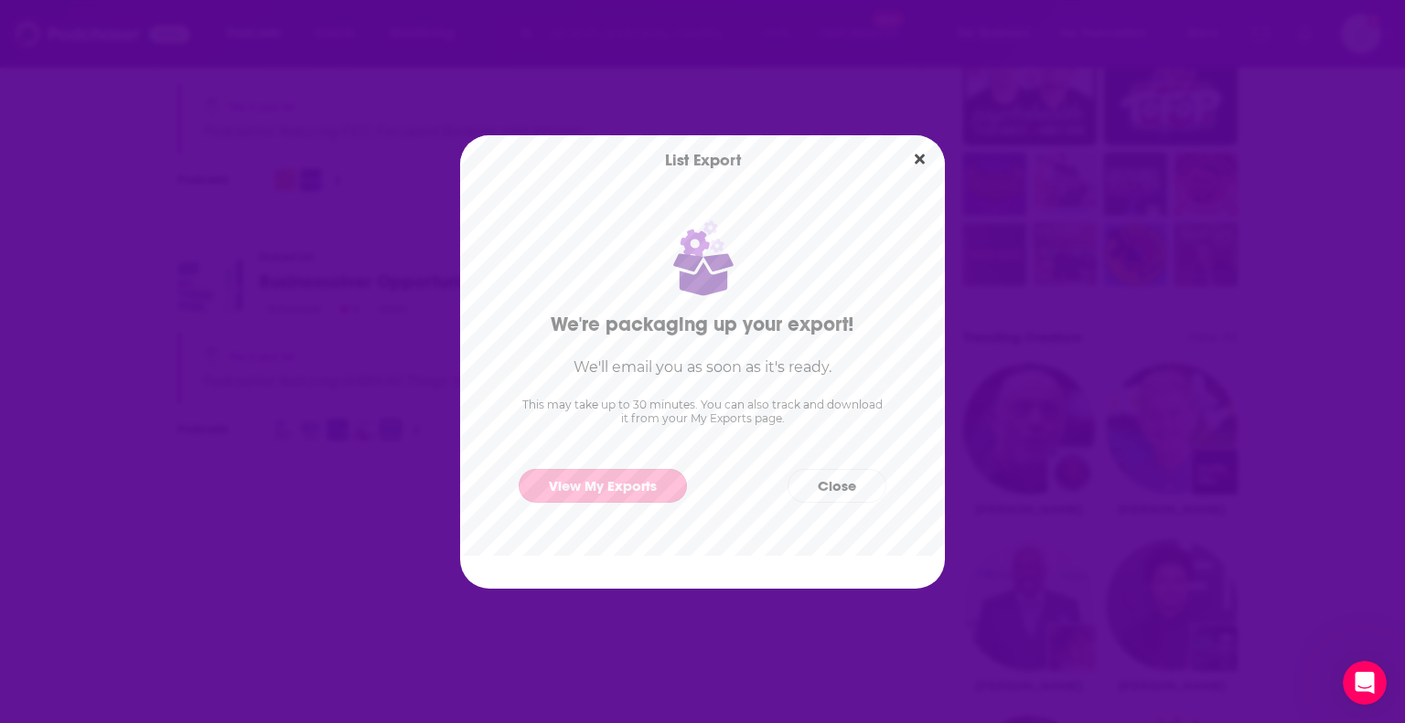
click at [594, 493] on link "View My Exports" at bounding box center [602, 486] width 168 height 34
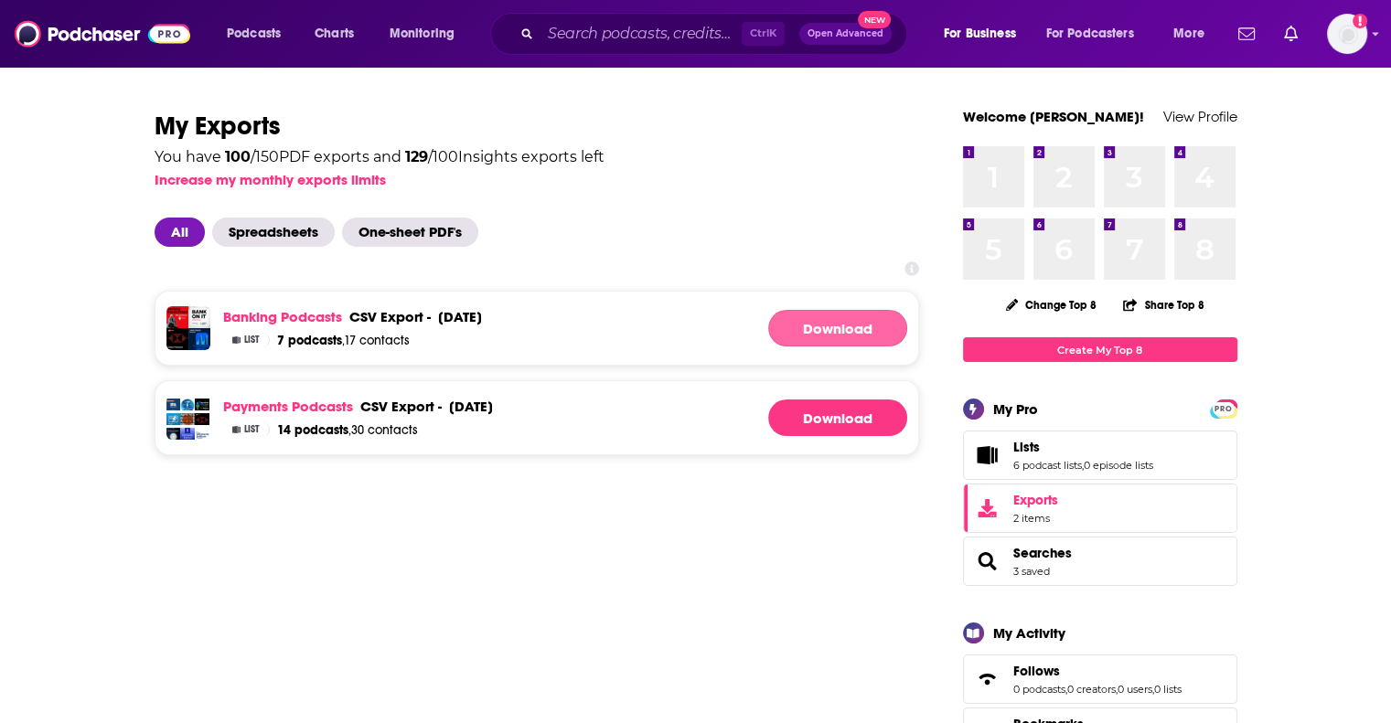
click at [846, 328] on link "Download" at bounding box center [837, 328] width 139 height 37
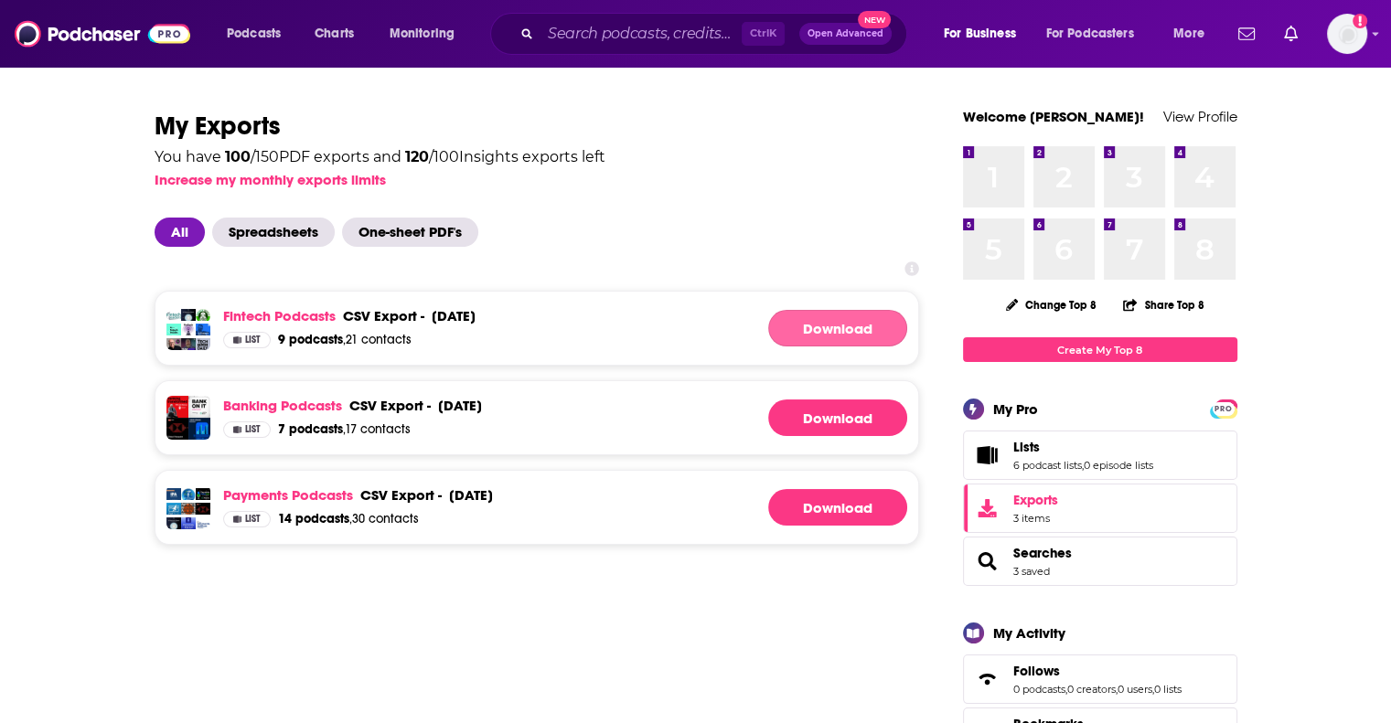
click at [844, 331] on link "Download" at bounding box center [837, 328] width 139 height 37
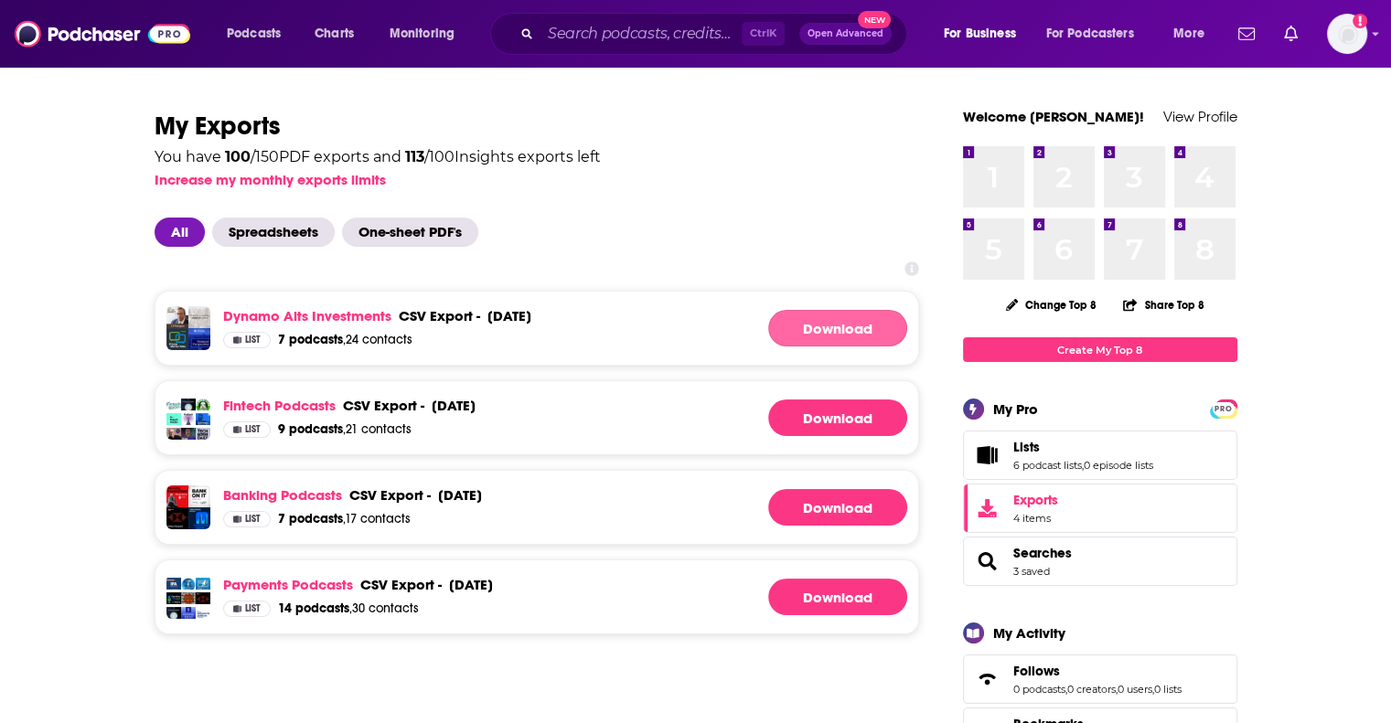
click at [860, 331] on link "Download" at bounding box center [837, 328] width 139 height 37
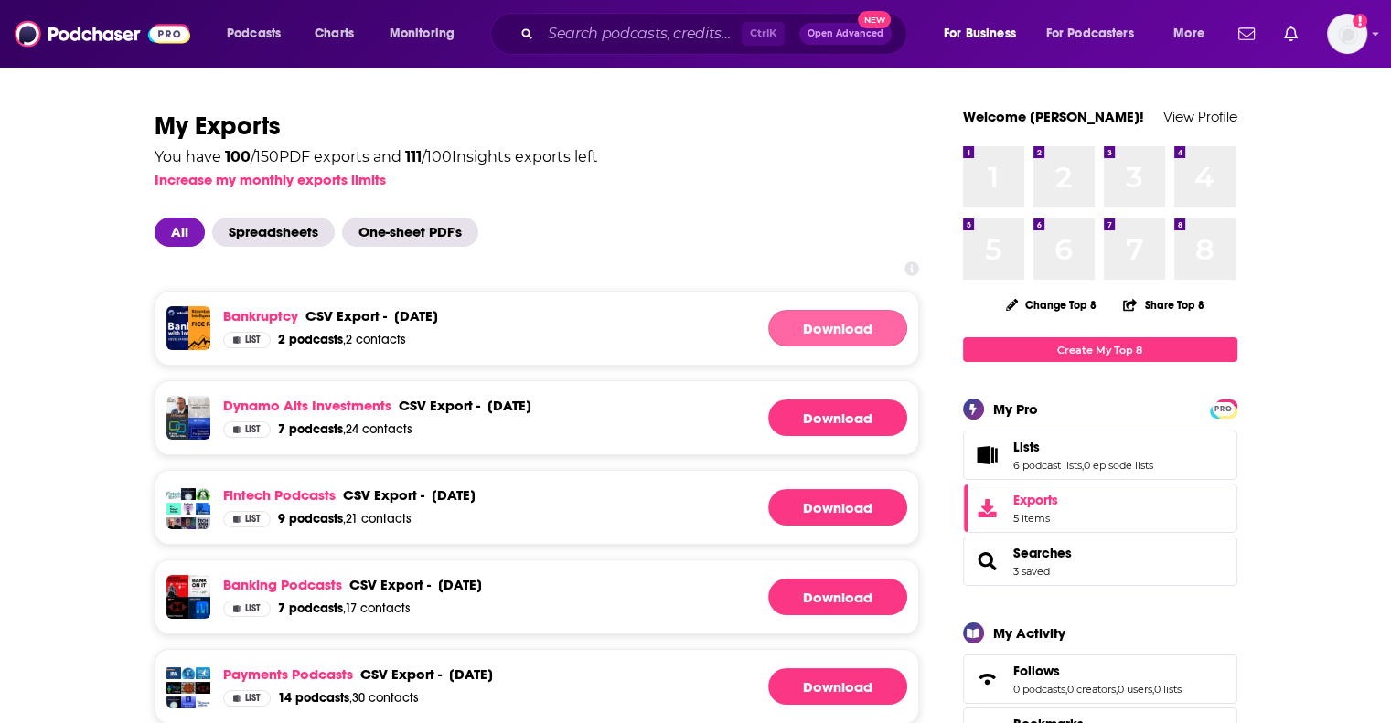
click at [867, 341] on link "Download" at bounding box center [837, 328] width 139 height 37
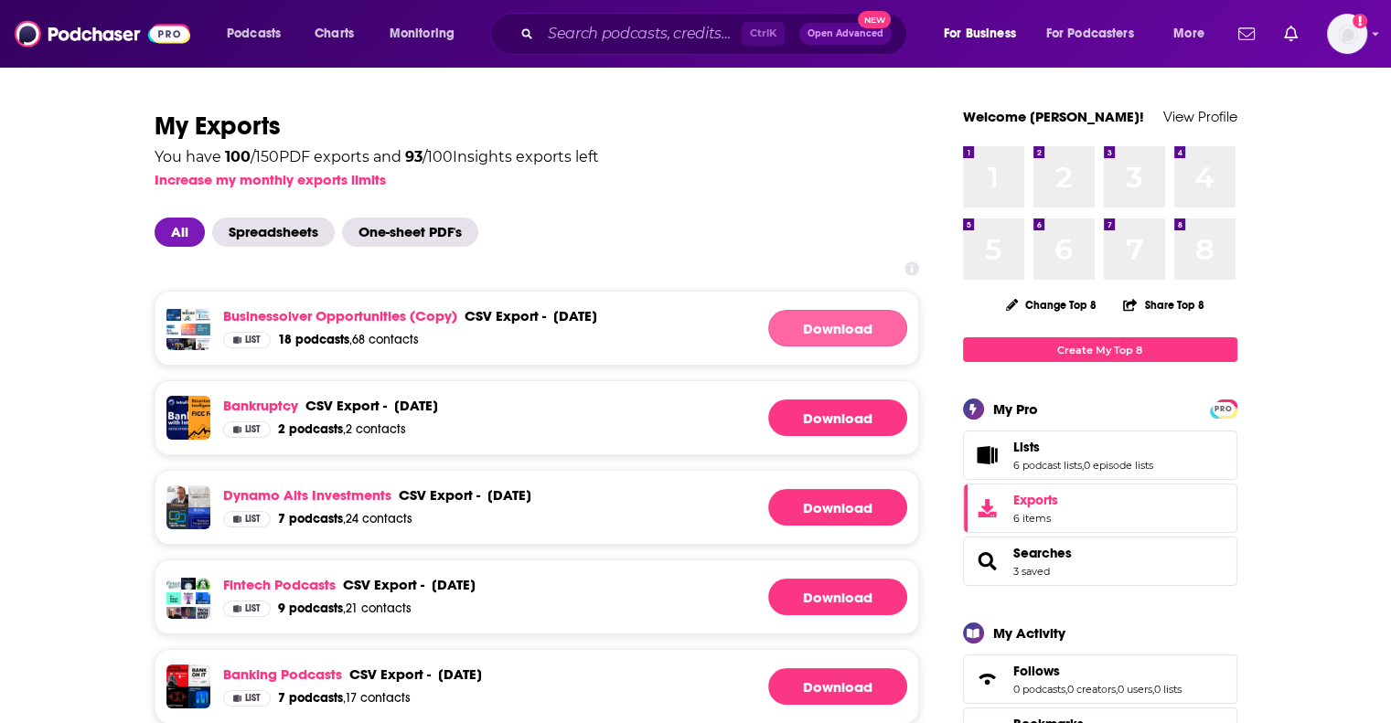
click at [828, 325] on link "Download" at bounding box center [837, 328] width 139 height 37
click at [474, 329] on div "Businessolver Opportunities (Copy) csv export - [DATE] csv export - [DATE]" at bounding box center [410, 319] width 374 height 25
click at [343, 317] on link "Businessolver Opportunities (Copy)" at bounding box center [340, 315] width 234 height 17
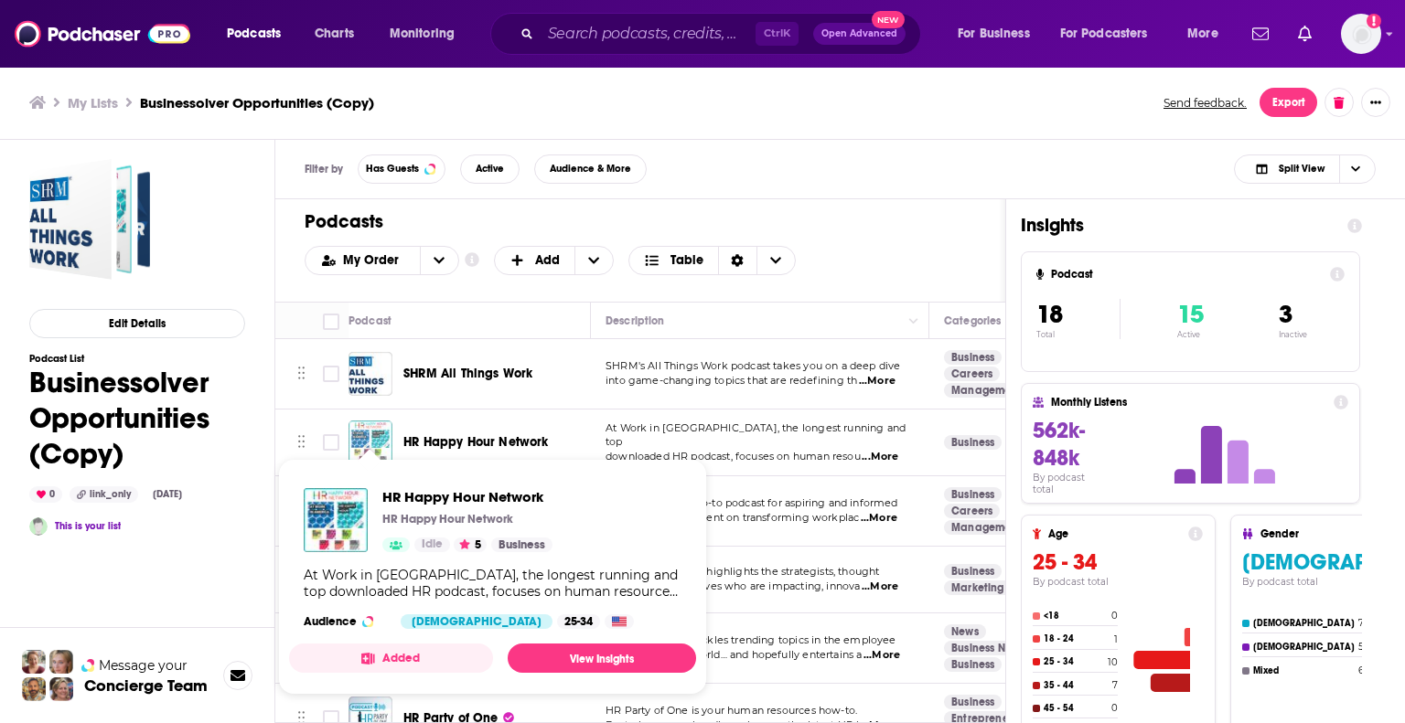
click at [369, 441] on img "HR Happy Hour Network" at bounding box center [370, 443] width 44 height 44
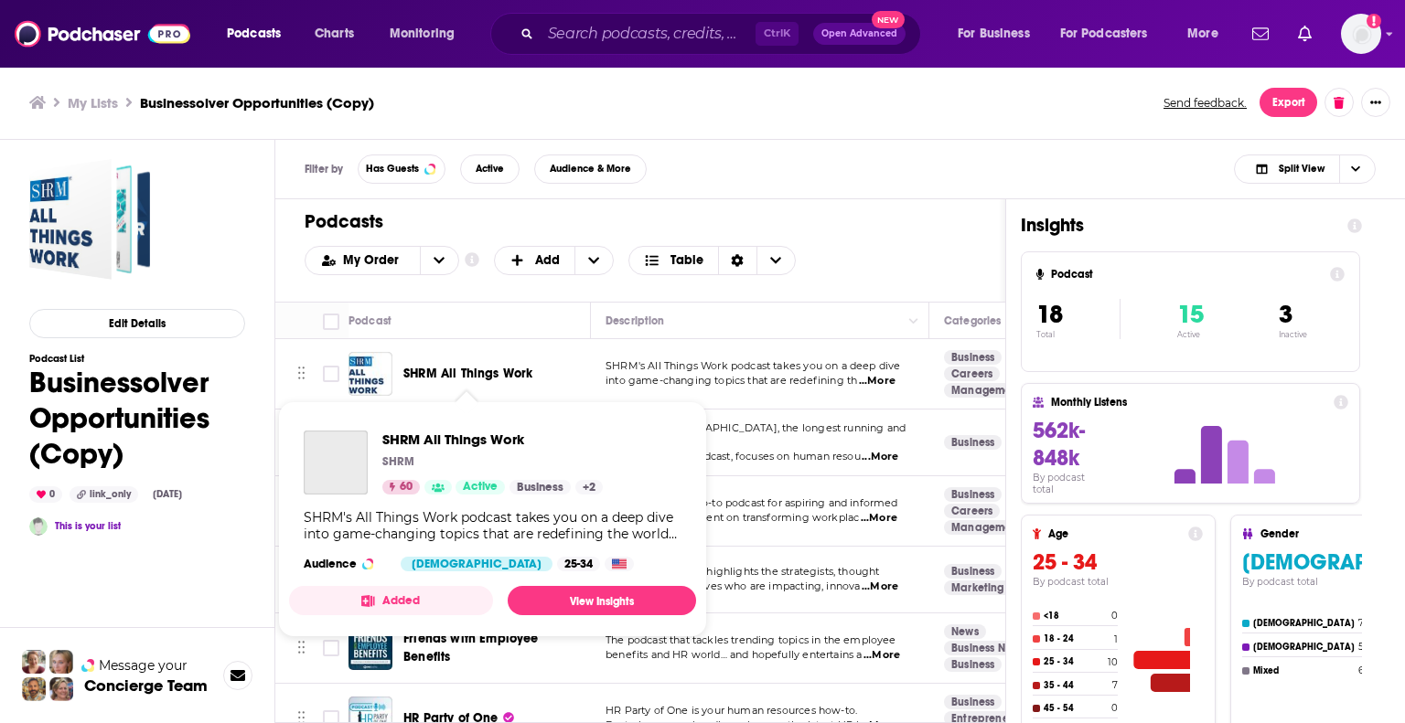
click at [461, 366] on span "SHRM All Things Work" at bounding box center [467, 374] width 129 height 16
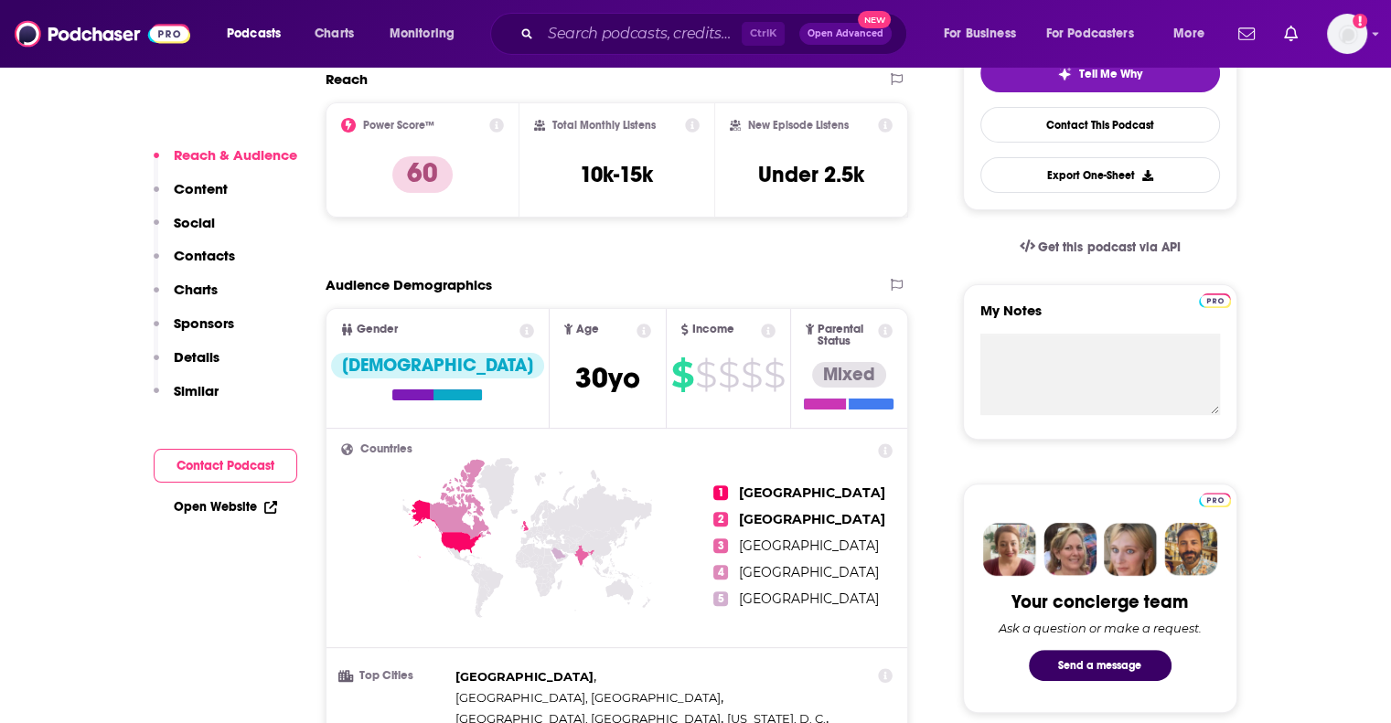
click at [193, 383] on p "Similar" at bounding box center [196, 390] width 45 height 17
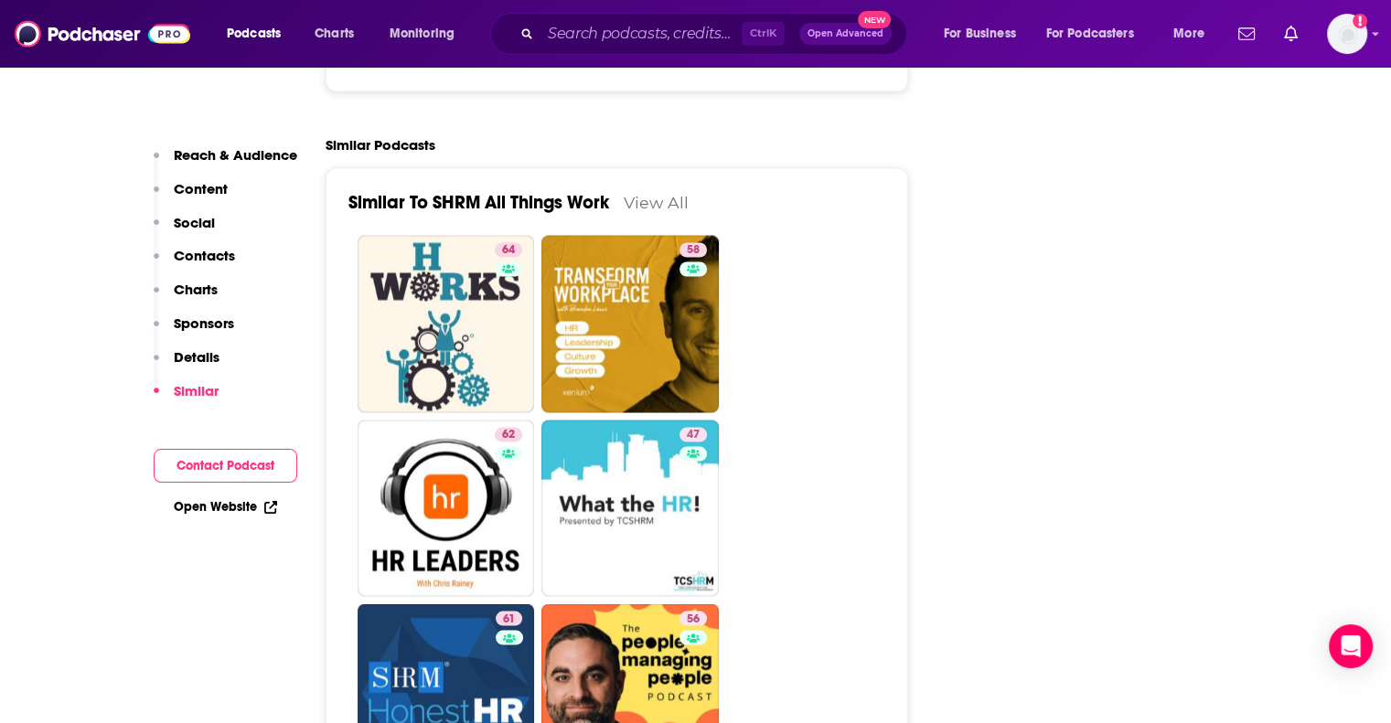
scroll to position [3391, 0]
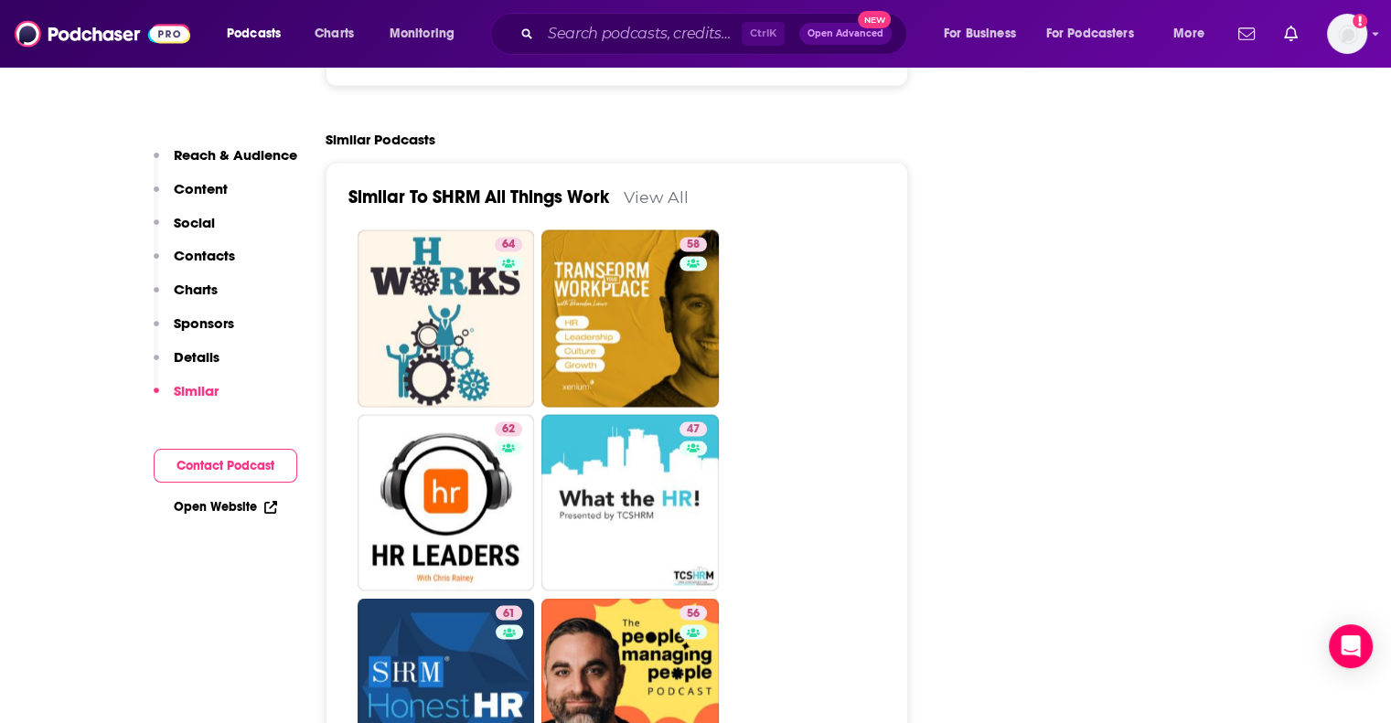
click at [644, 187] on link "View All" at bounding box center [656, 196] width 65 height 19
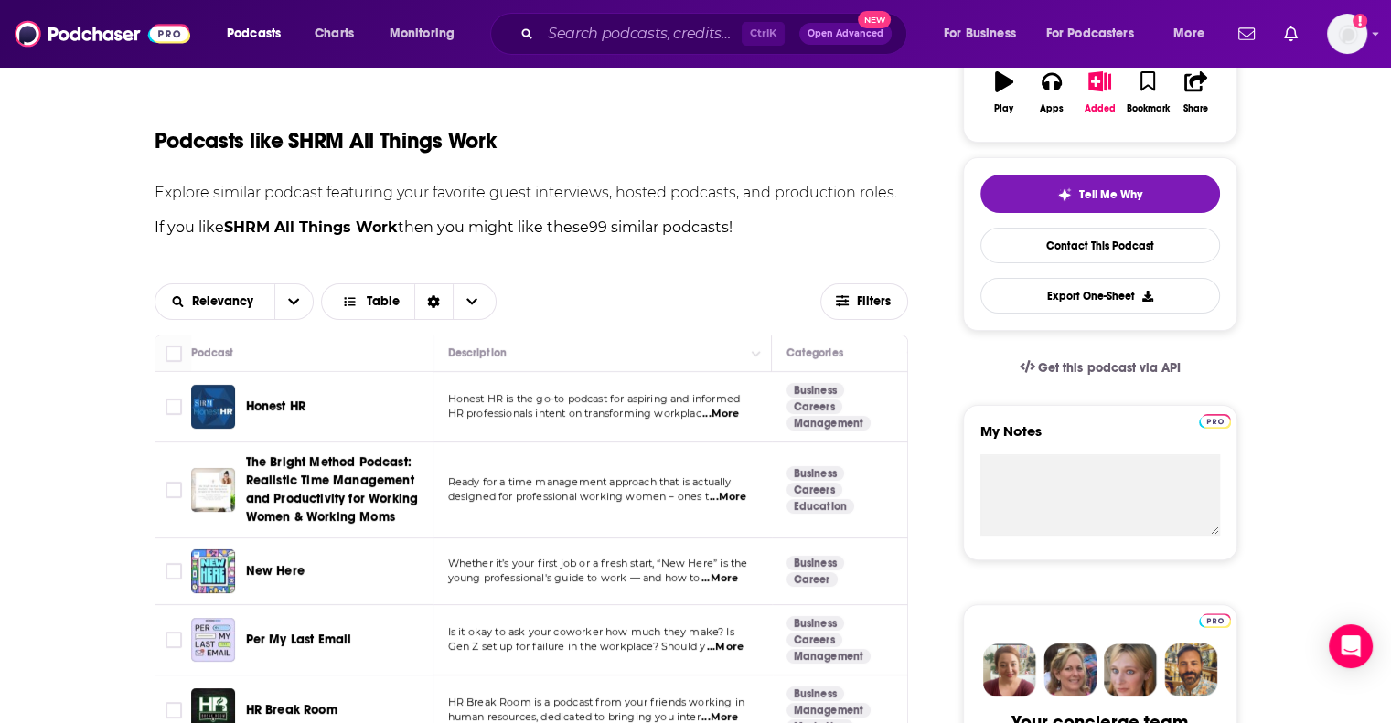
scroll to position [366, 0]
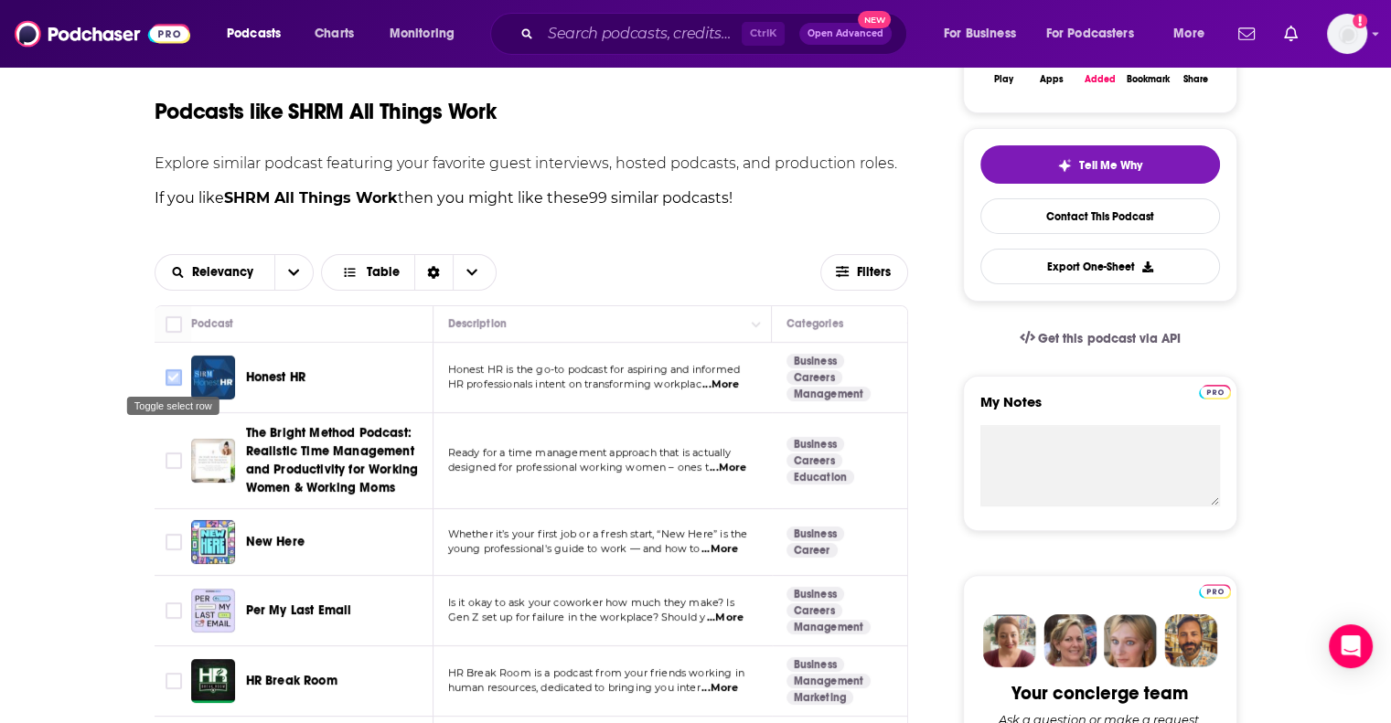
click at [169, 374] on input "Toggle select row" at bounding box center [174, 377] width 16 height 16
checkbox input "true"
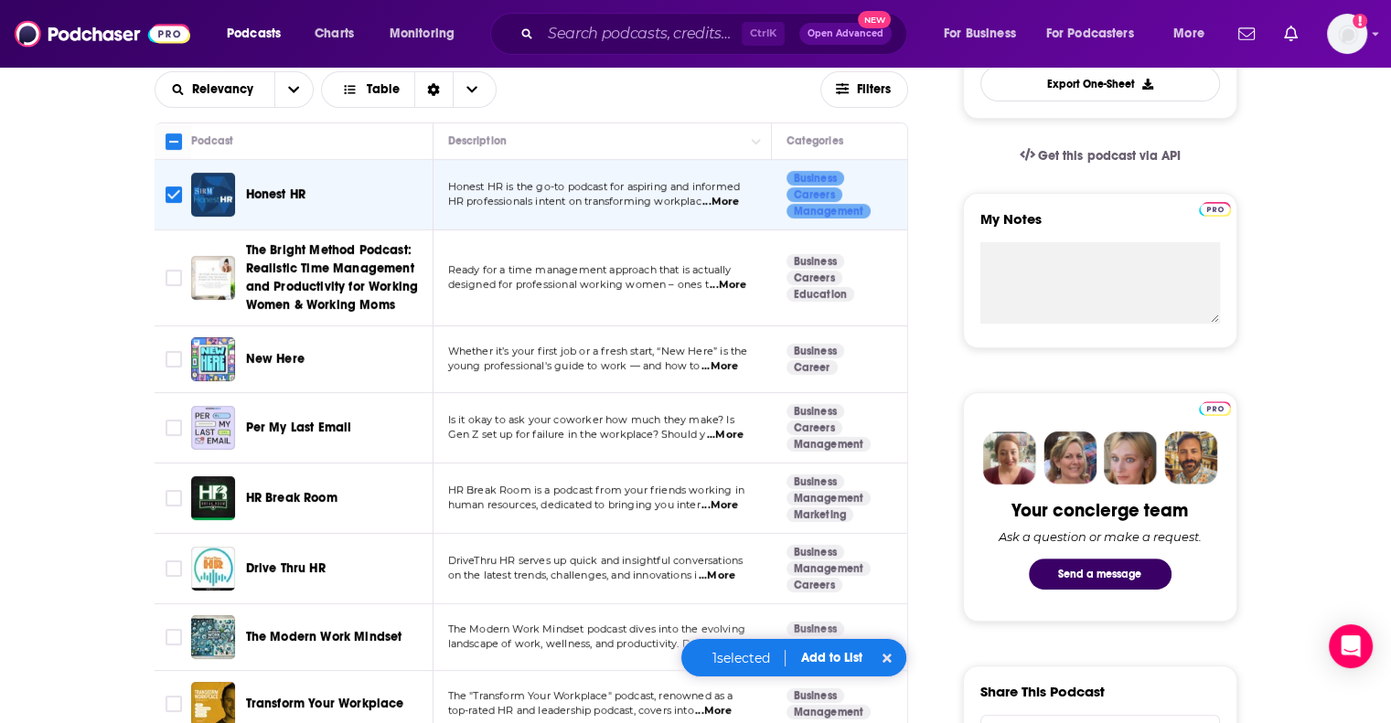
scroll to position [732, 0]
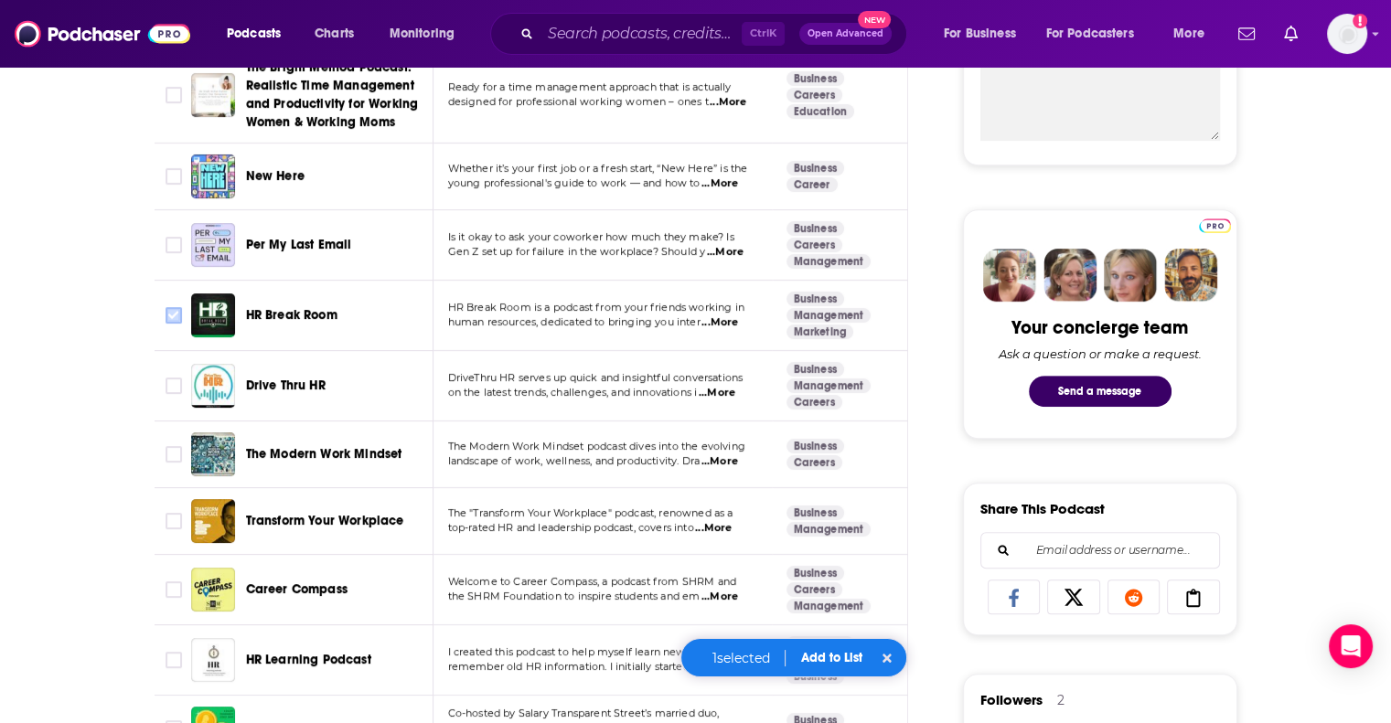
click at [176, 317] on input "Toggle select row" at bounding box center [174, 315] width 16 height 16
checkbox input "true"
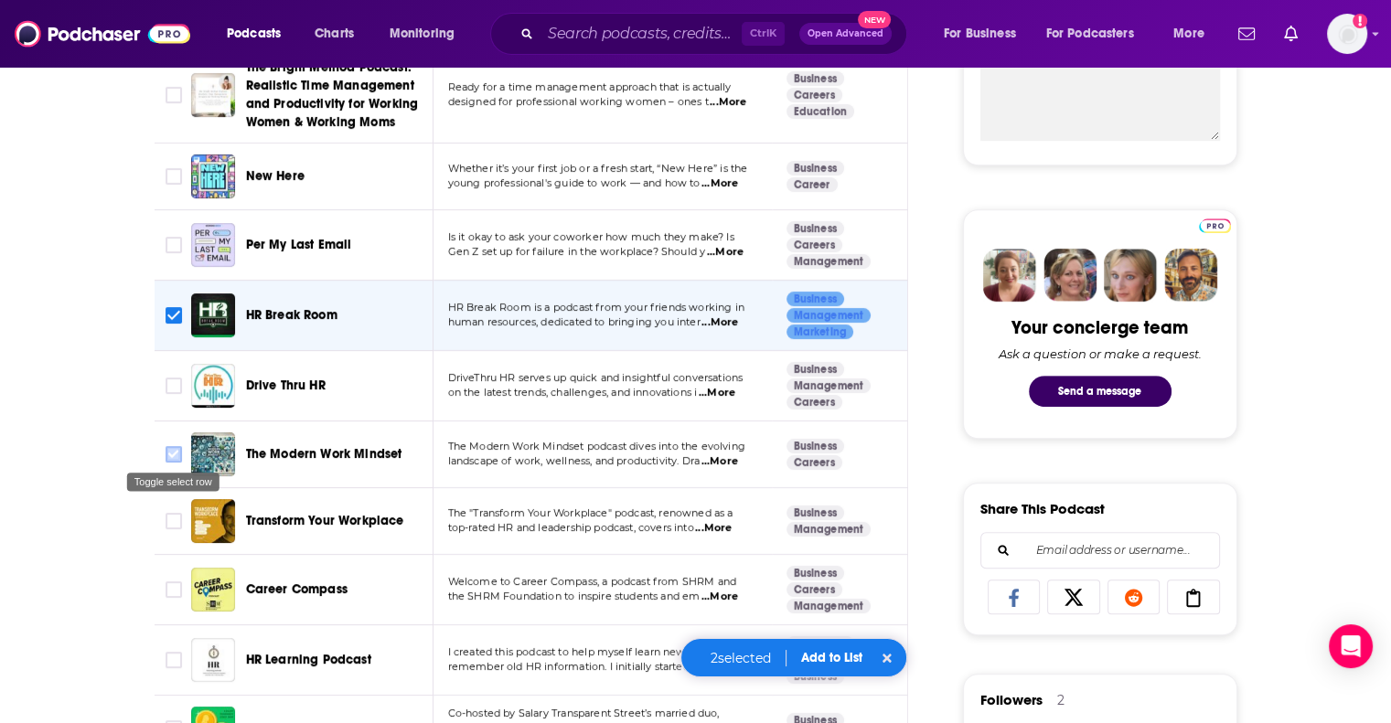
click at [174, 453] on input "Toggle select row" at bounding box center [174, 454] width 16 height 16
checkbox input "true"
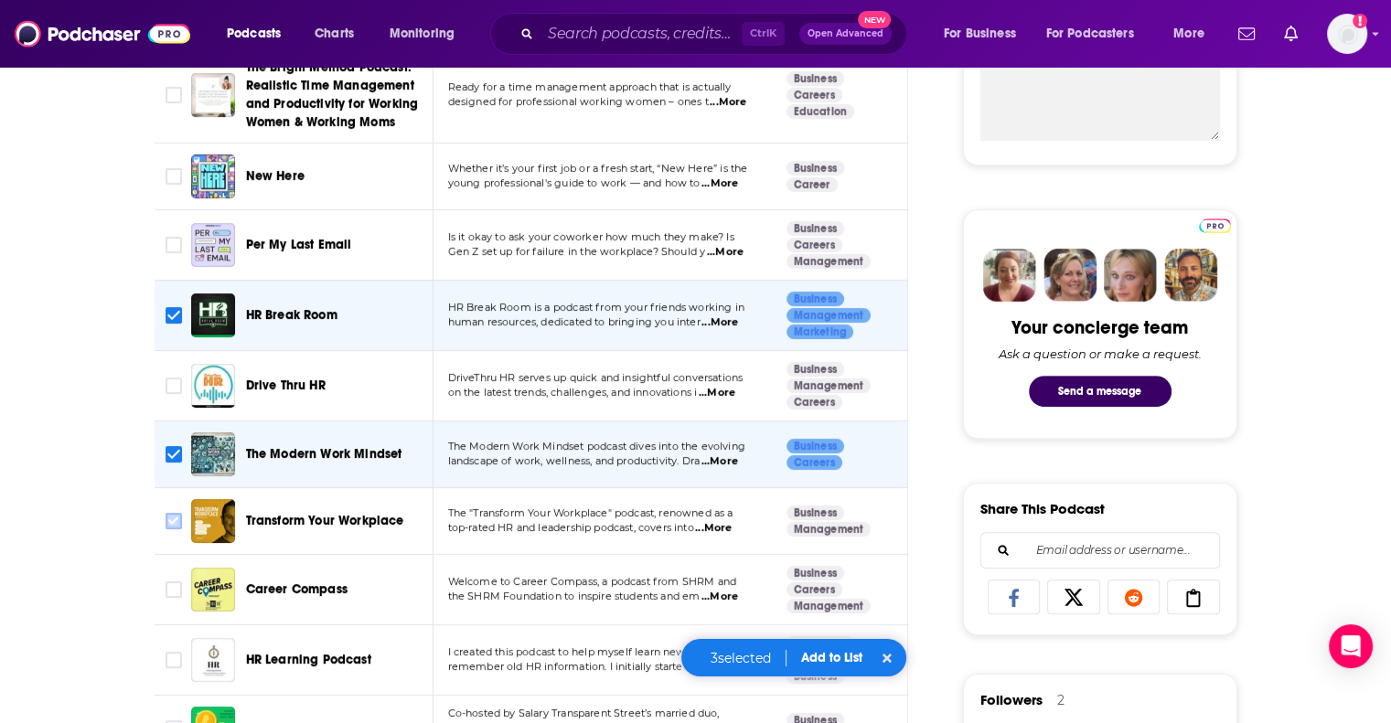
click at [172, 515] on input "Toggle select row" at bounding box center [174, 521] width 16 height 16
checkbox input "true"
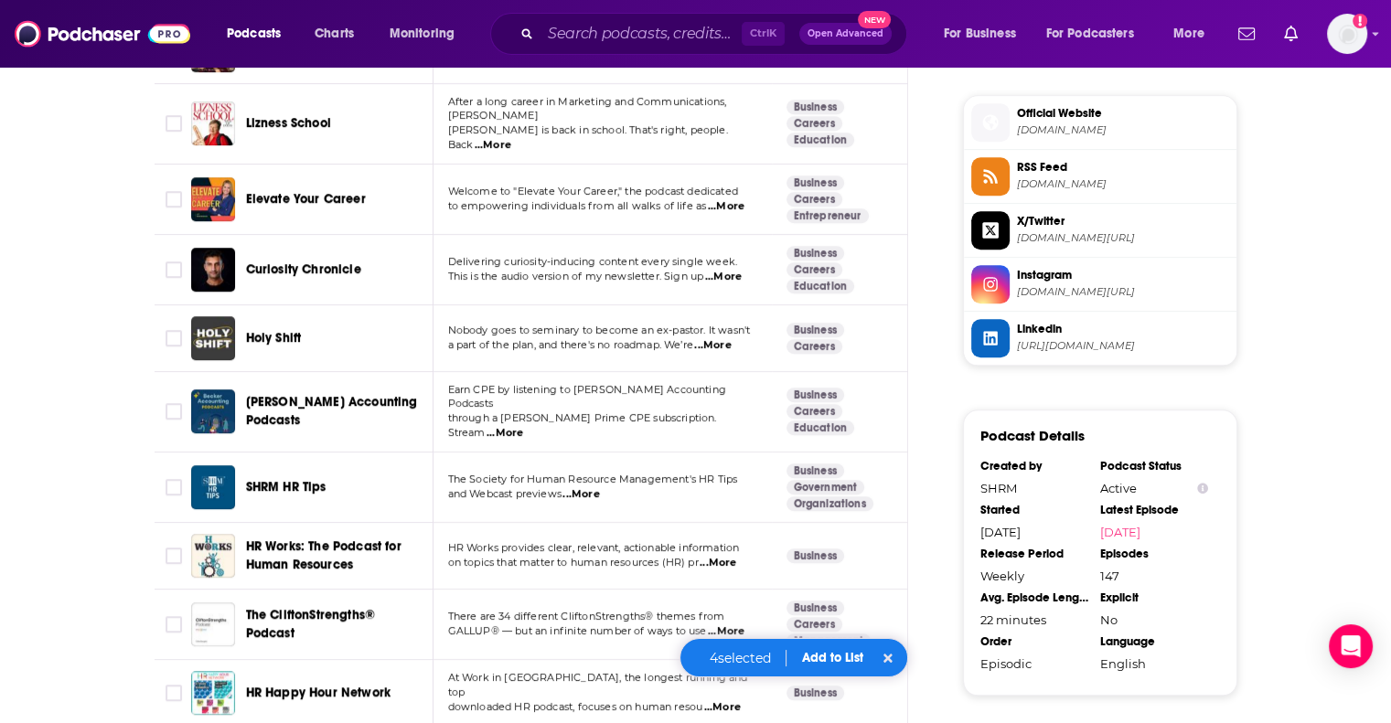
scroll to position [1646, 0]
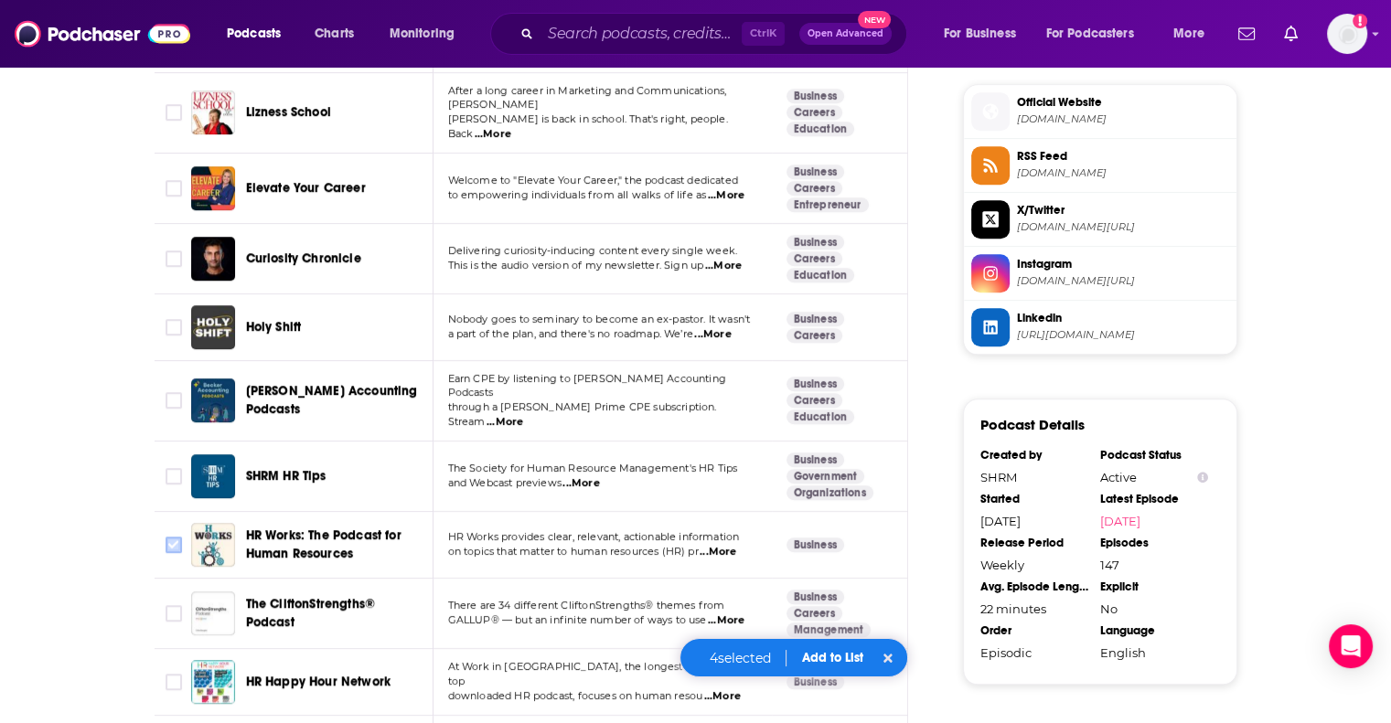
click at [170, 537] on input "Toggle select row" at bounding box center [174, 545] width 16 height 16
checkbox input "true"
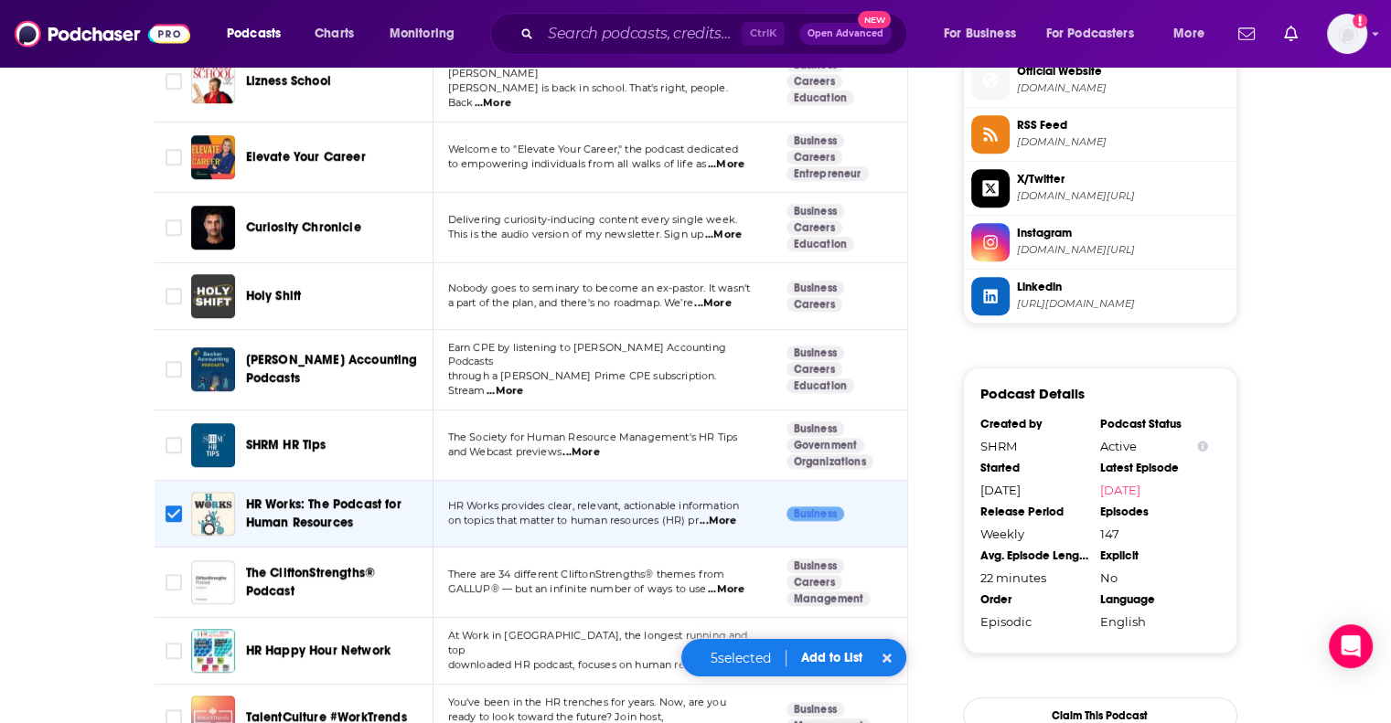
scroll to position [1920, 0]
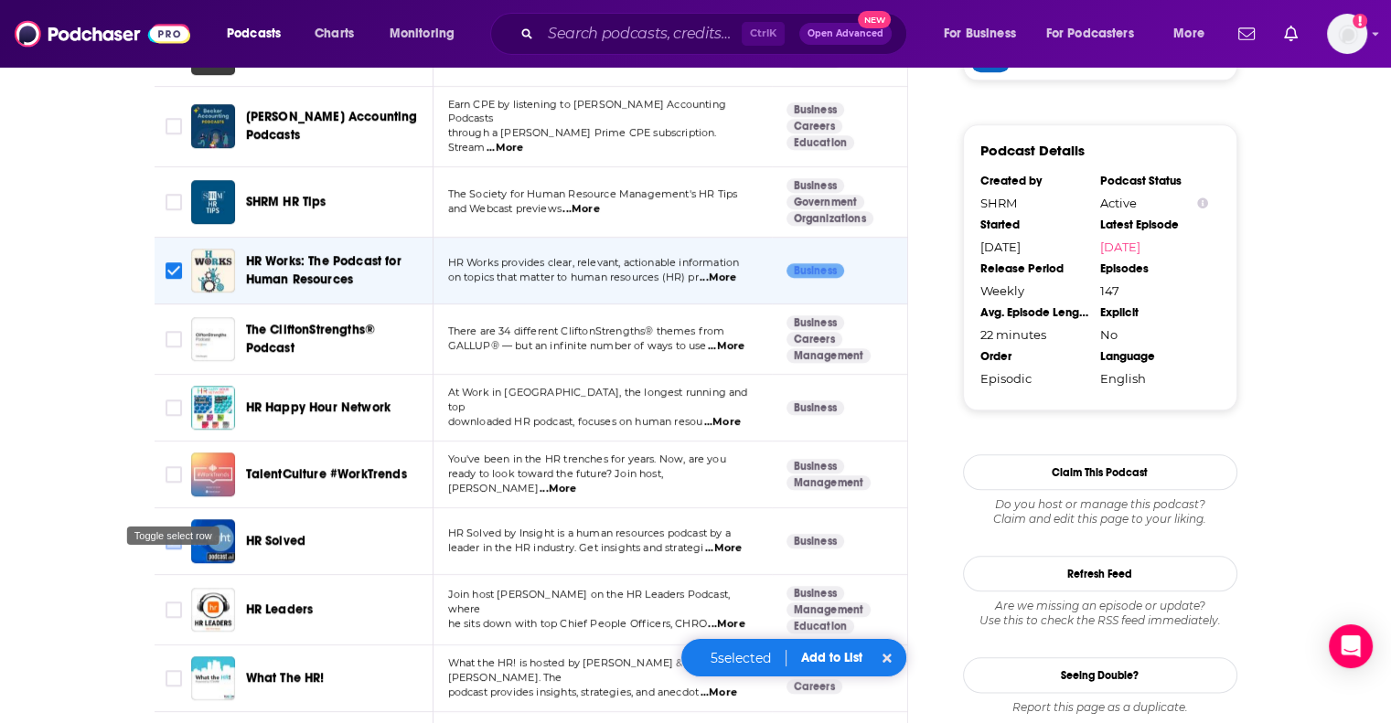
click at [176, 533] on input "Toggle select row" at bounding box center [174, 541] width 16 height 16
checkbox input "true"
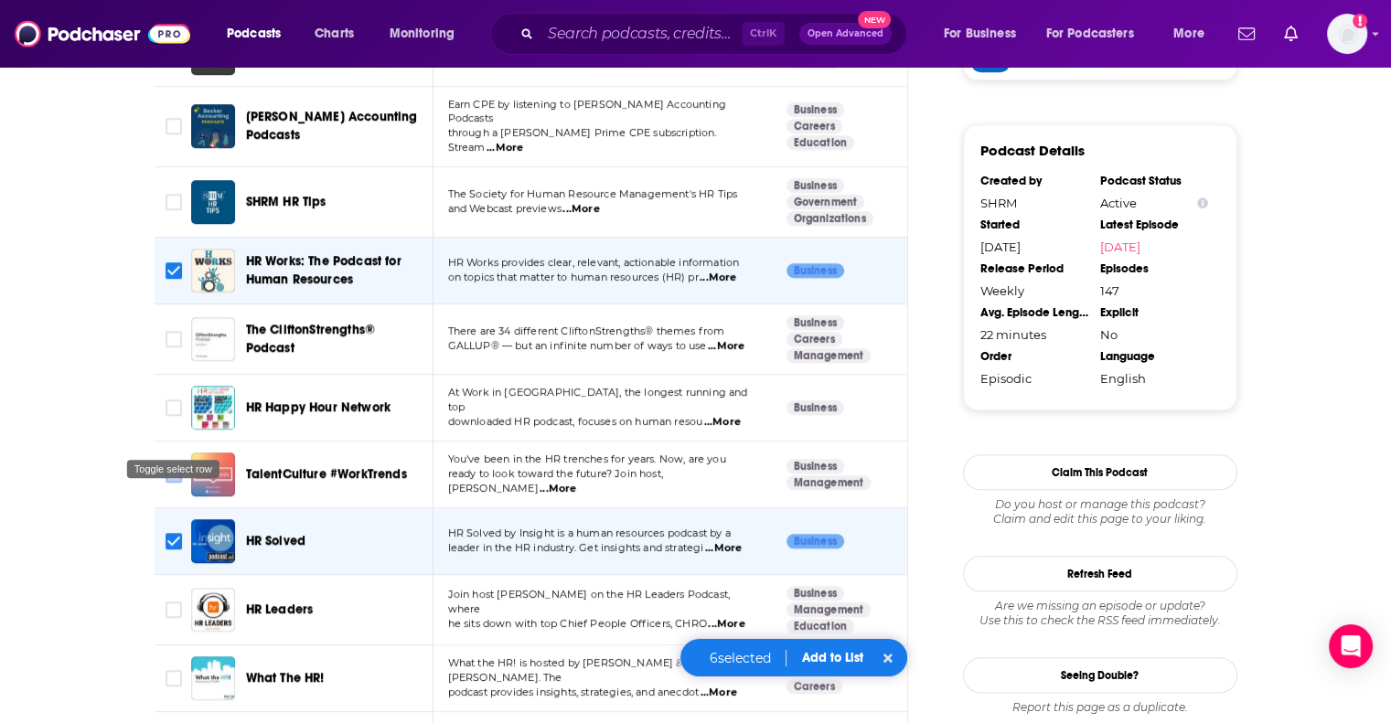
click at [176, 466] on input "Toggle select row" at bounding box center [174, 474] width 16 height 16
checkbox input "true"
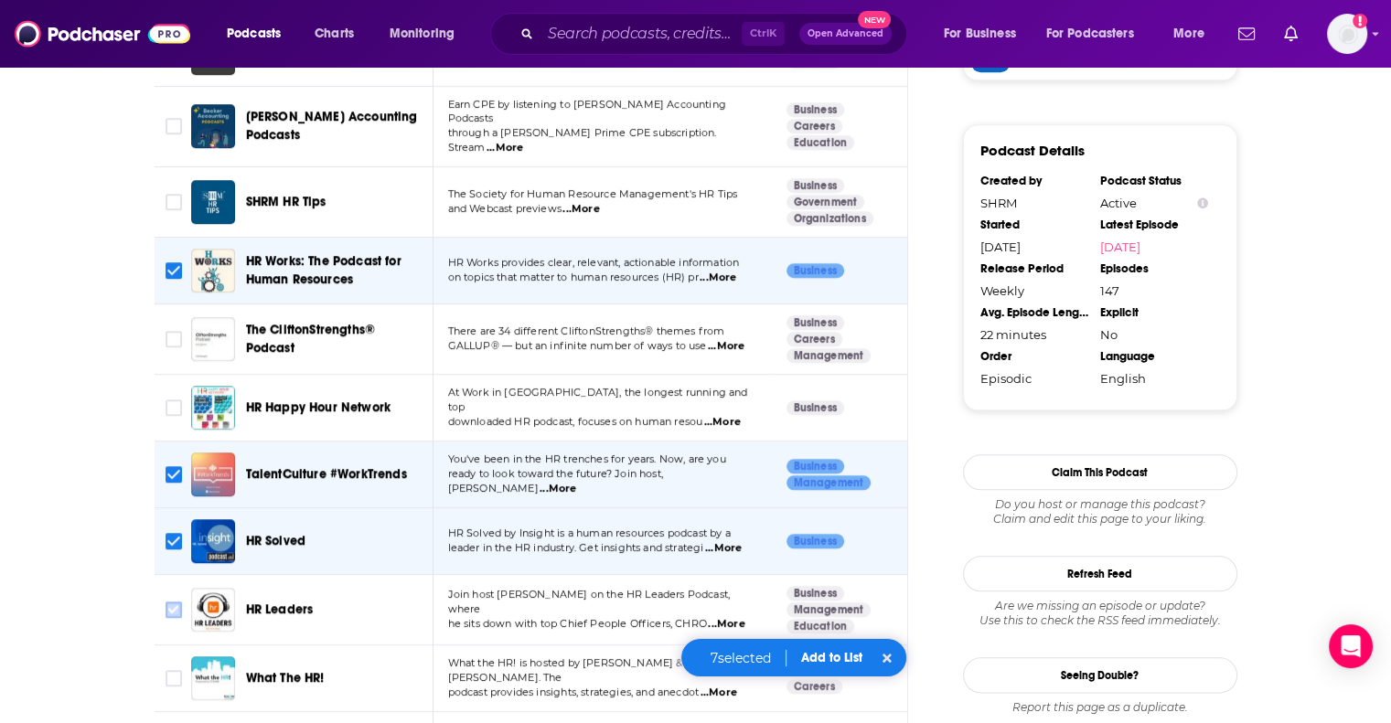
click at [170, 602] on input "Toggle select row" at bounding box center [174, 610] width 16 height 16
checkbox input "true"
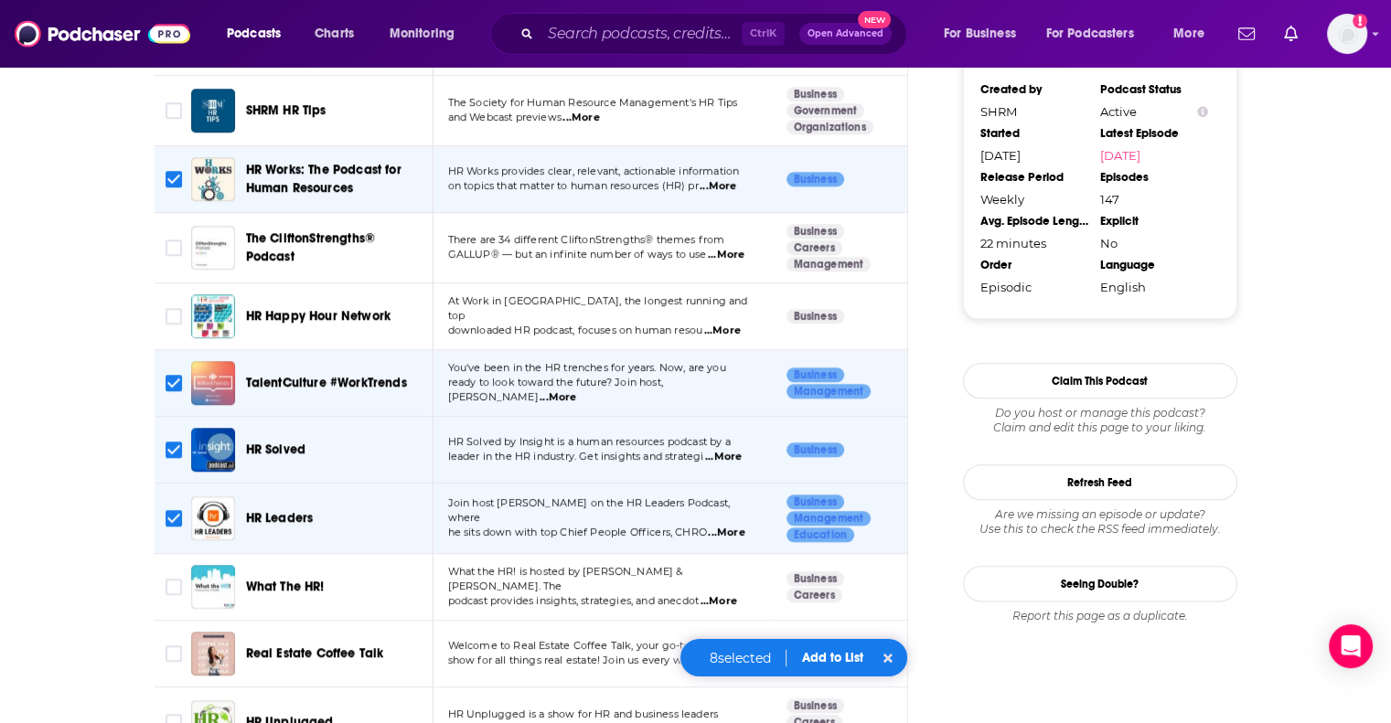
scroll to position [2103, 0]
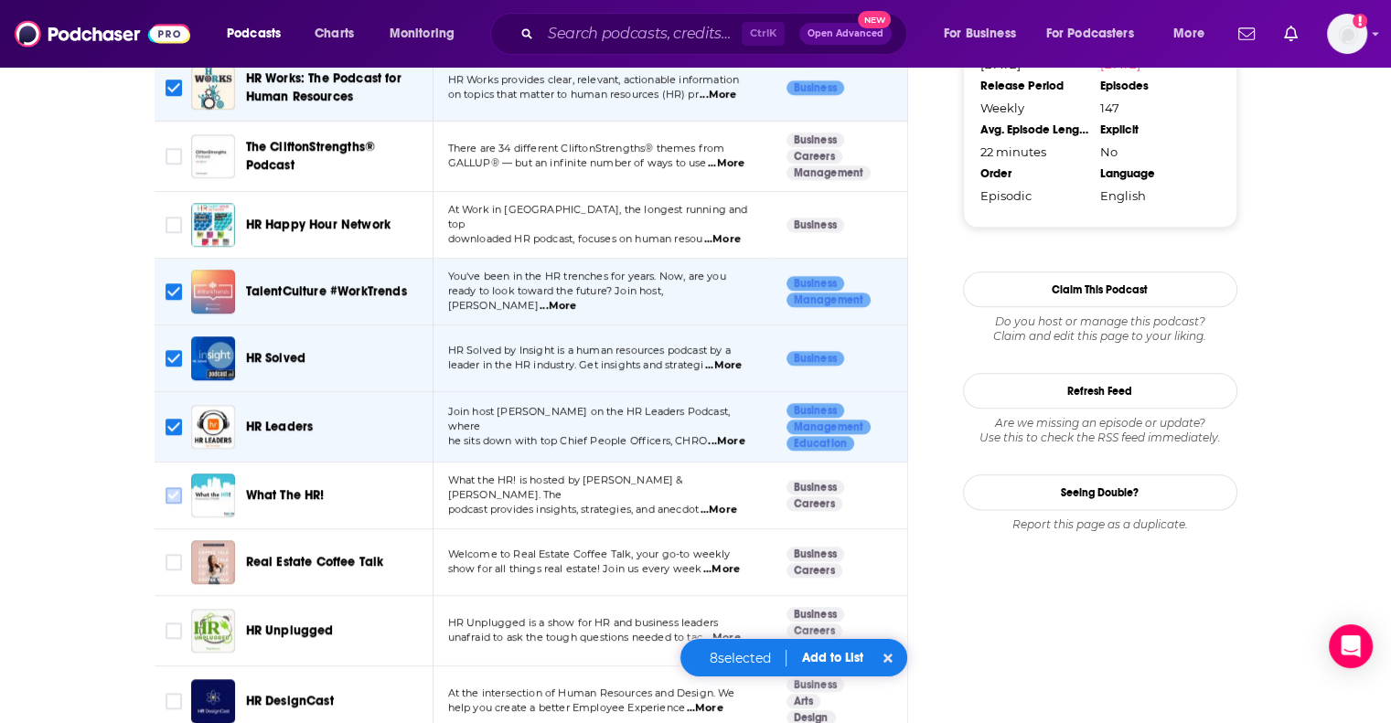
click at [176, 487] on input "Toggle select row" at bounding box center [174, 495] width 16 height 16
checkbox input "true"
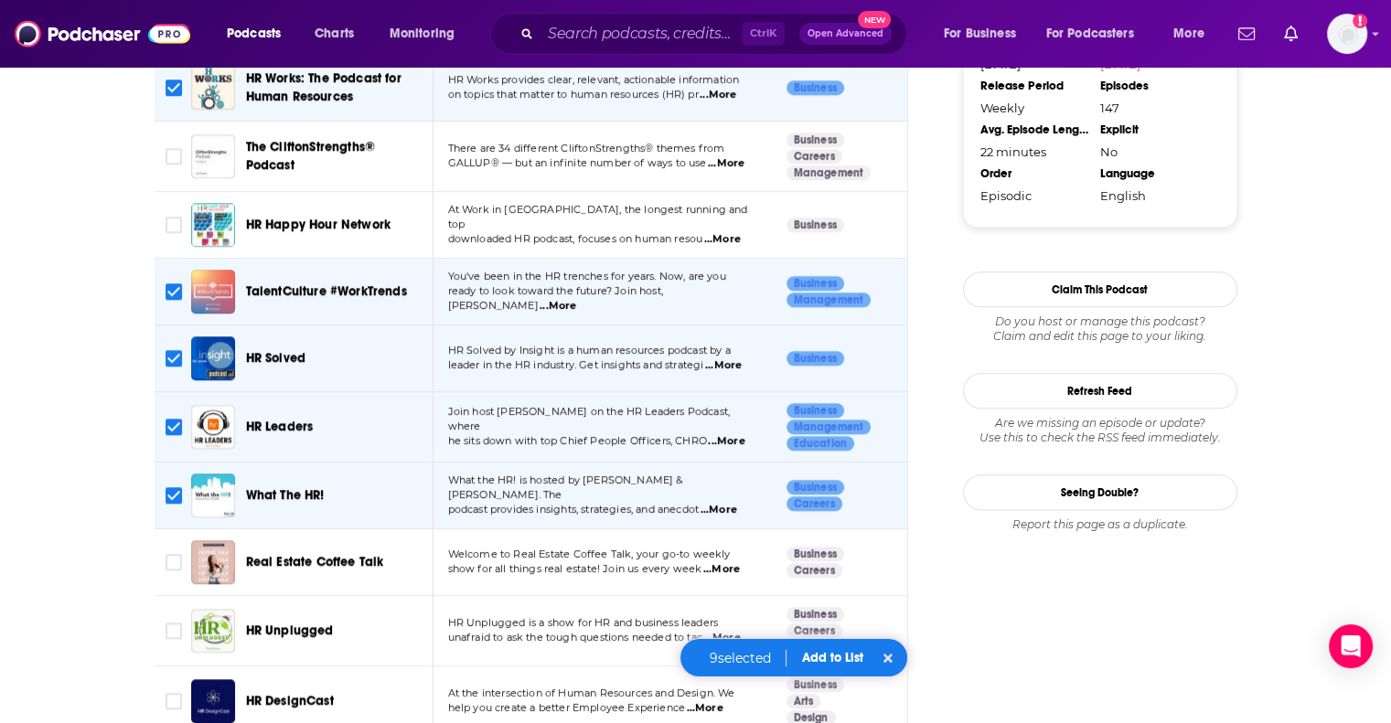
scroll to position [2286, 0]
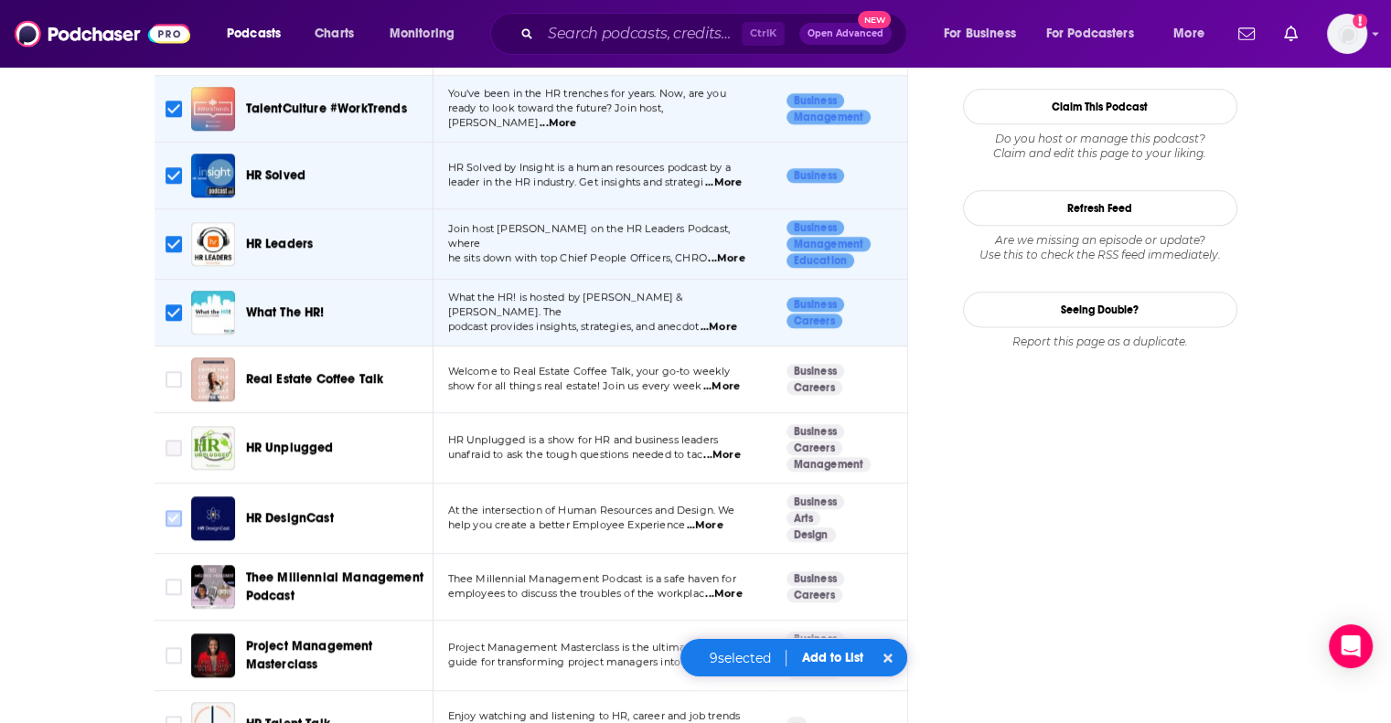
drag, startPoint x: 176, startPoint y: 414, endPoint x: 176, endPoint y: 476, distance: 61.3
click at [176, 440] on input "Toggle select row" at bounding box center [174, 448] width 16 height 16
checkbox input "true"
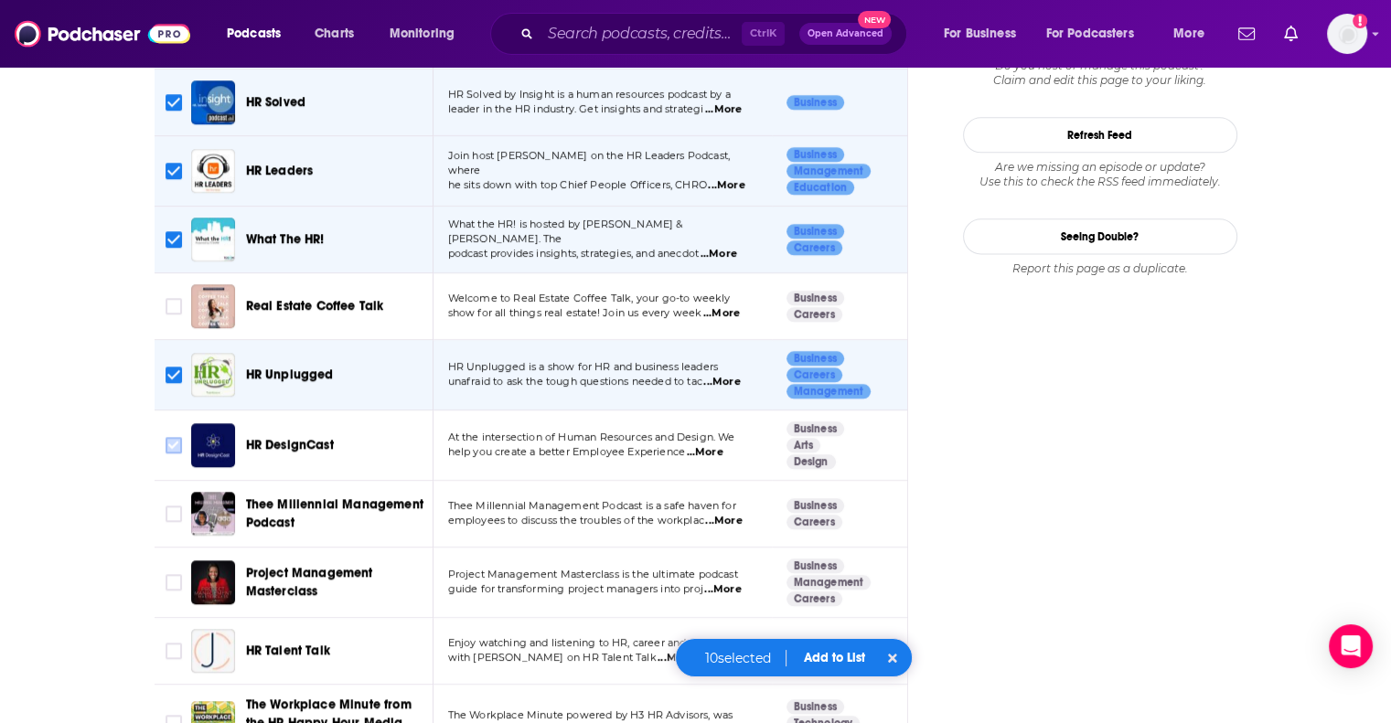
scroll to position [2469, 0]
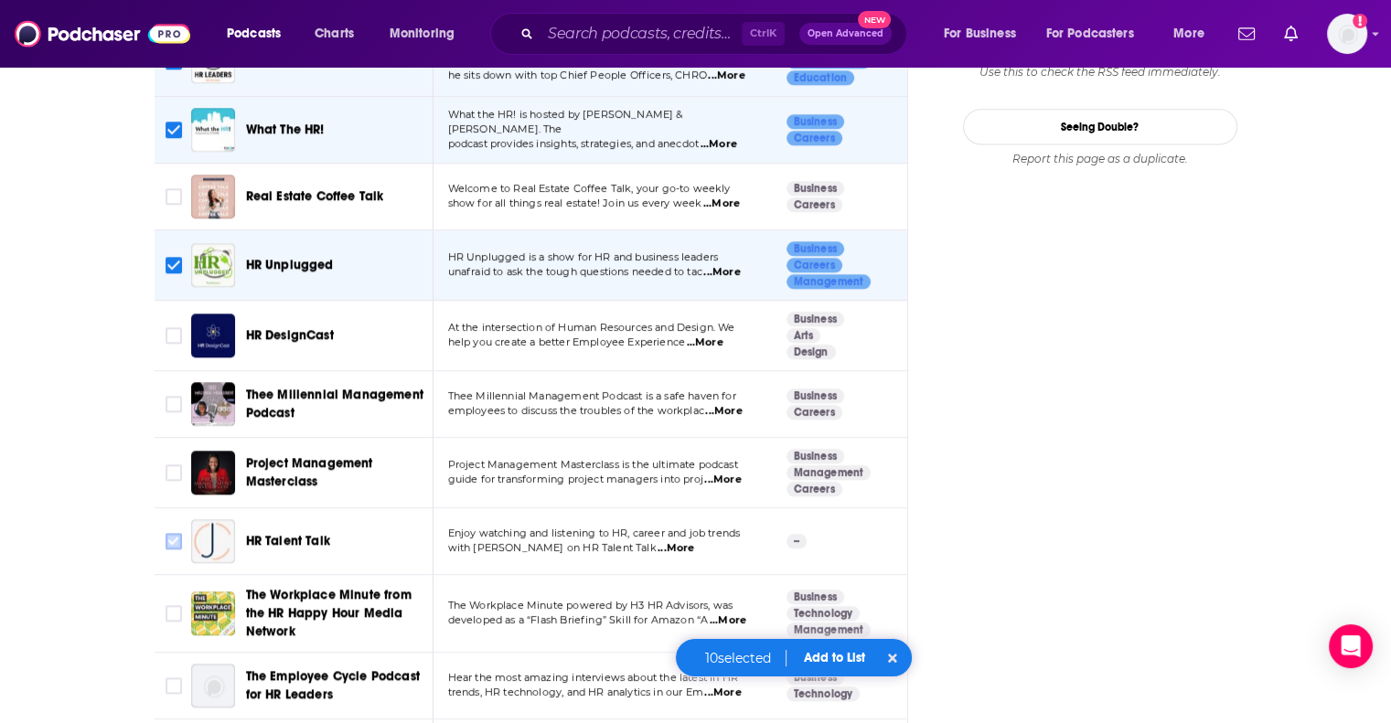
click at [169, 533] on input "Toggle select row" at bounding box center [174, 541] width 16 height 16
checkbox input "true"
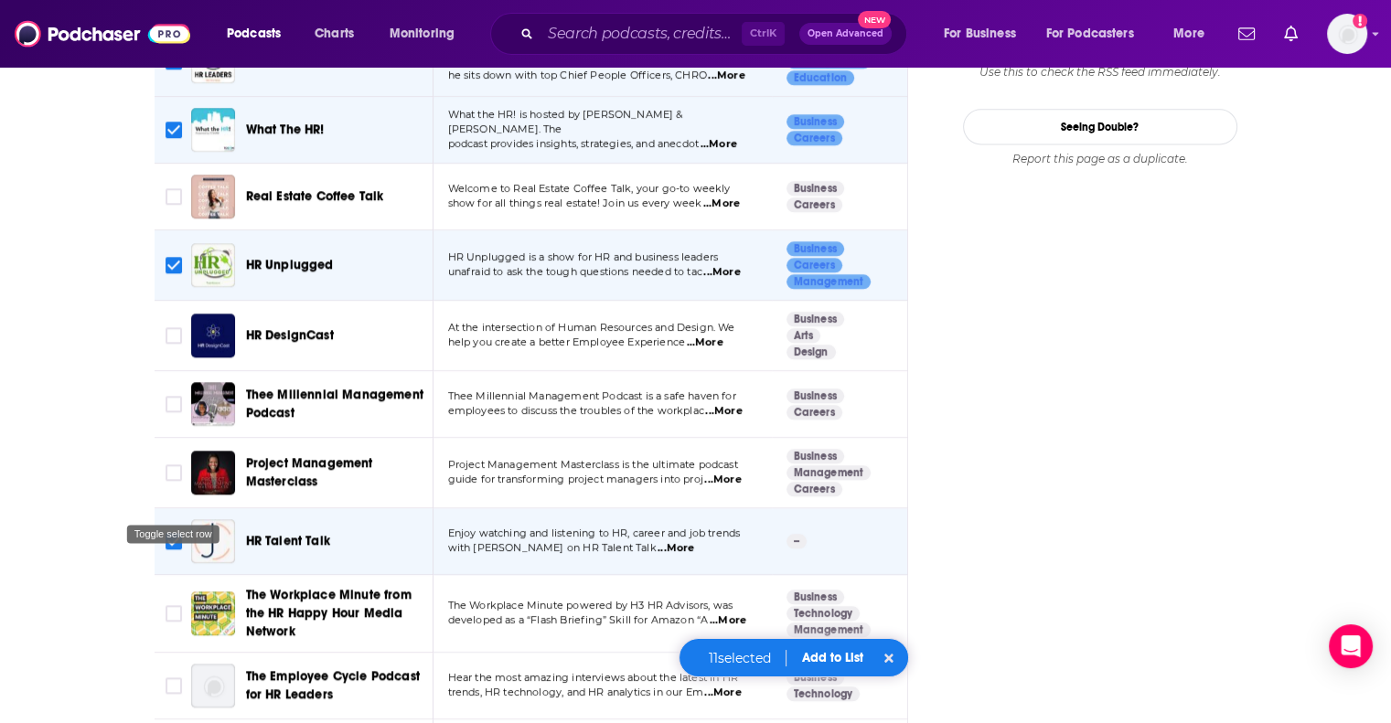
scroll to position [2652, 0]
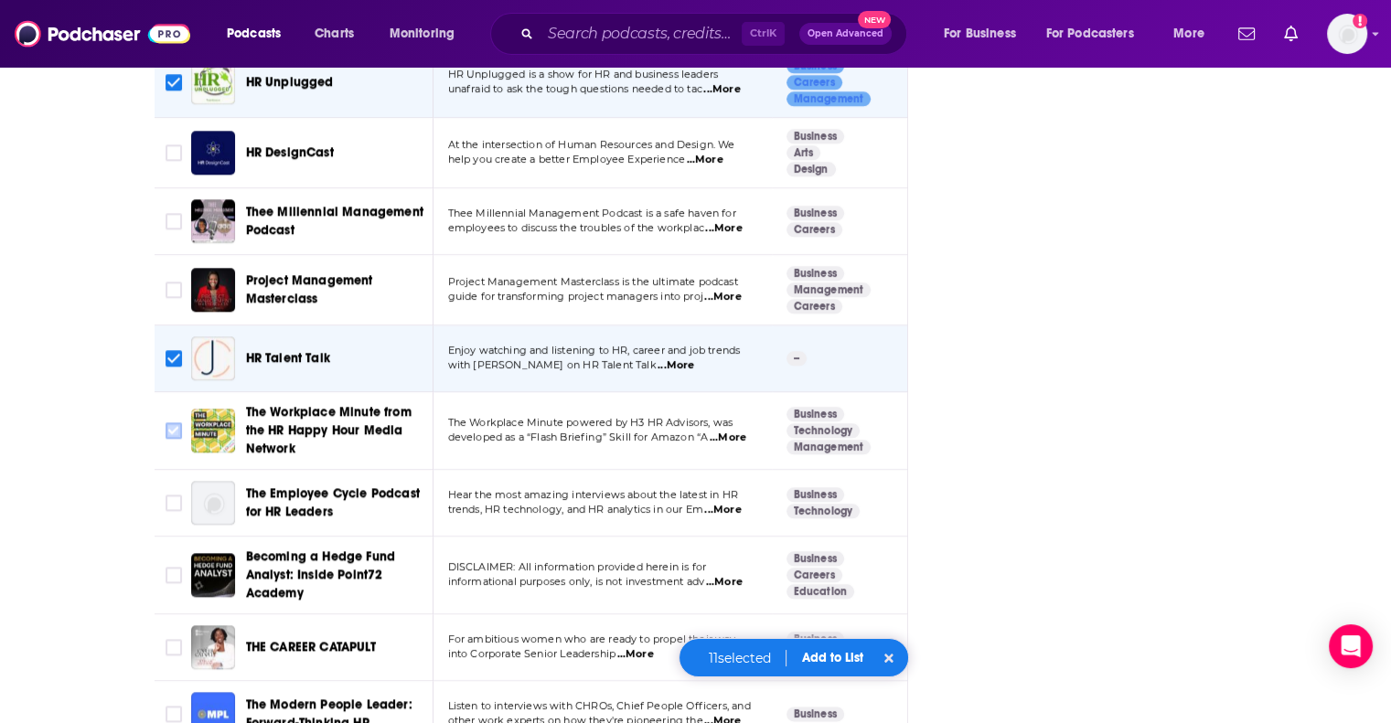
click at [176, 422] on input "Toggle select row" at bounding box center [174, 430] width 16 height 16
checkbox input "true"
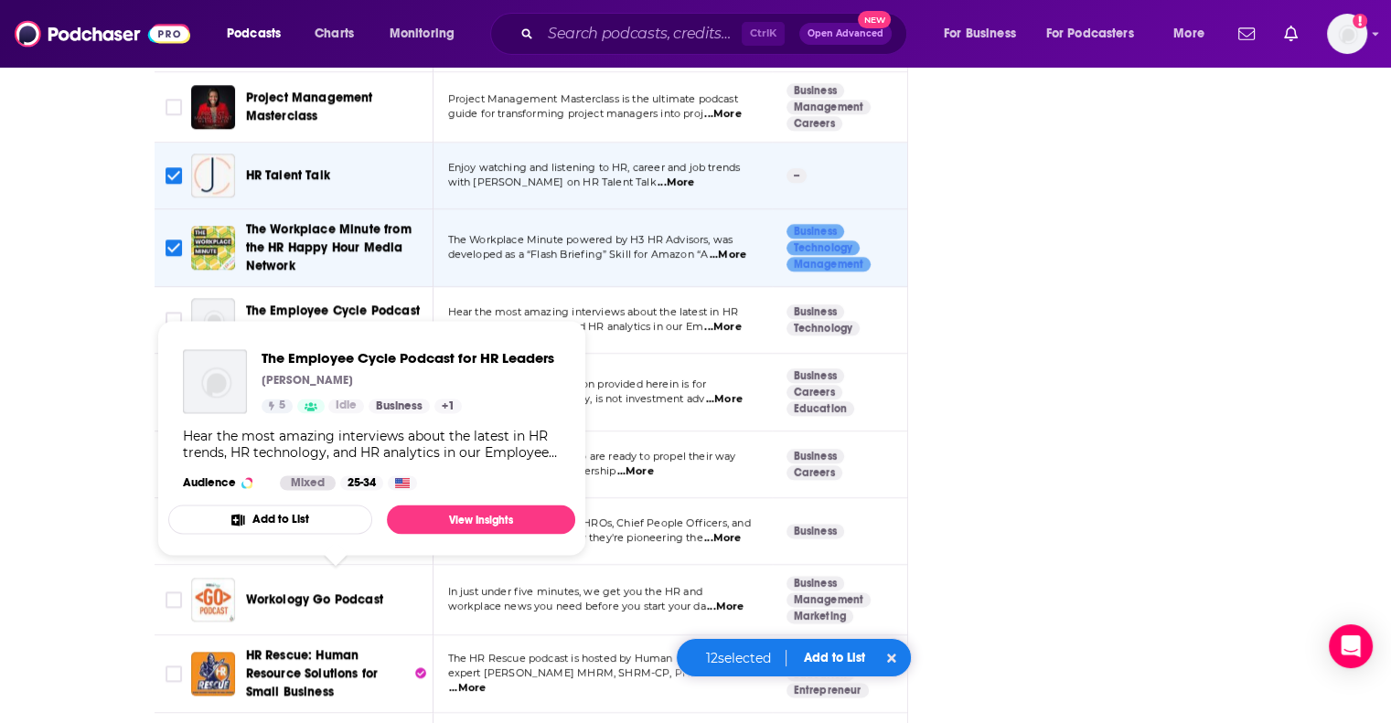
scroll to position [2926, 0]
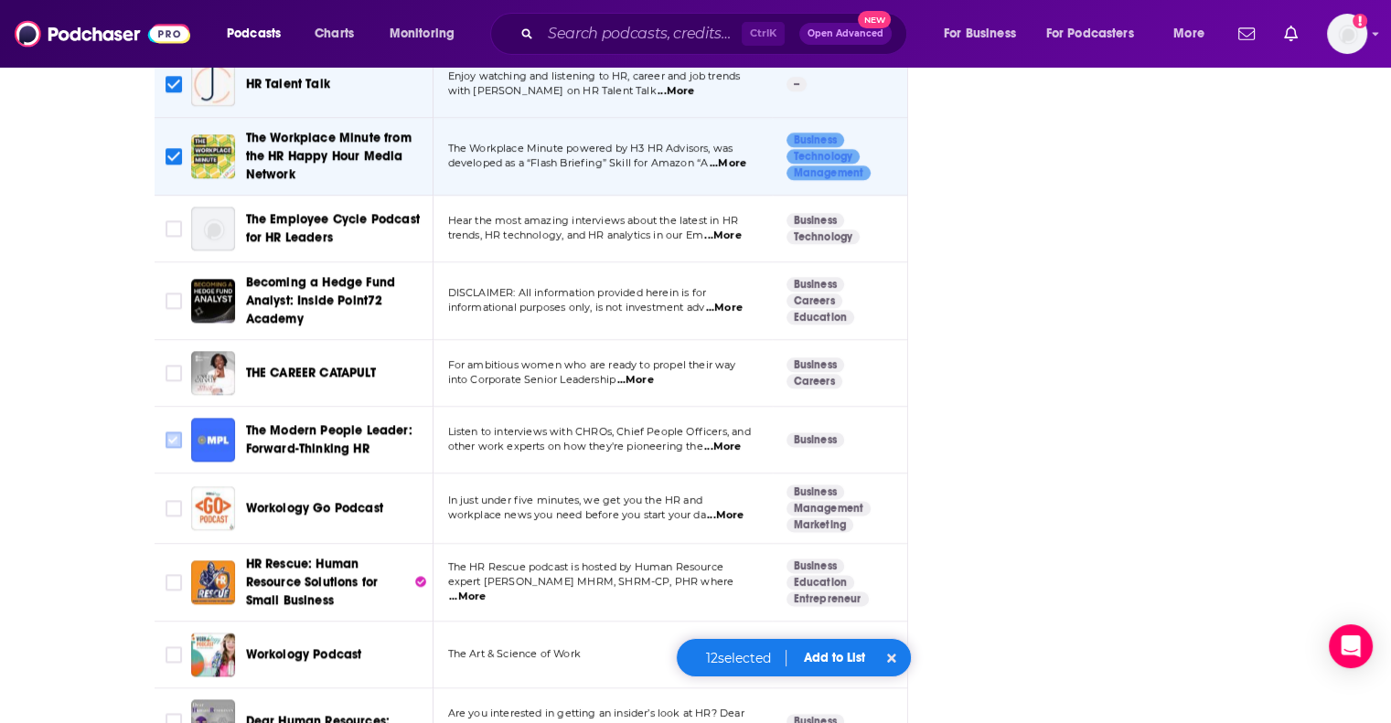
click at [174, 432] on input "Toggle select row" at bounding box center [174, 440] width 16 height 16
checkbox input "true"
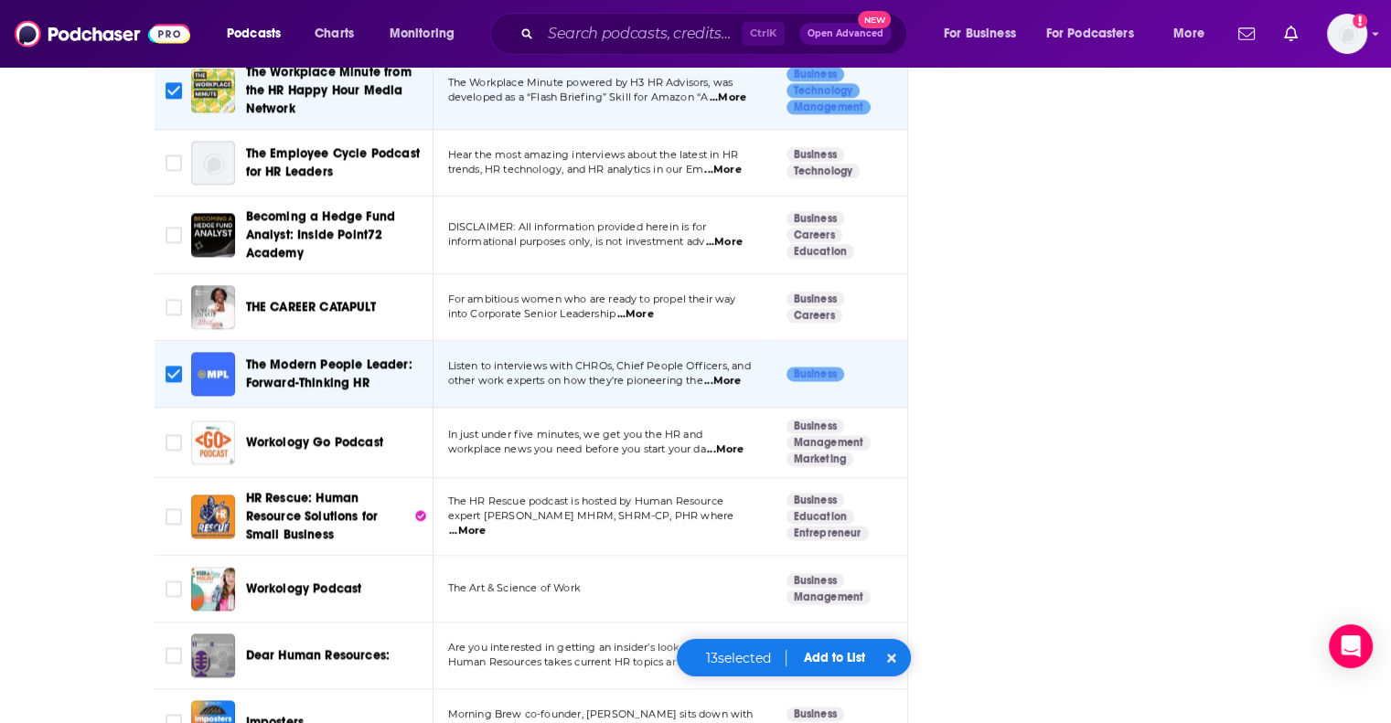
scroll to position [3109, 0]
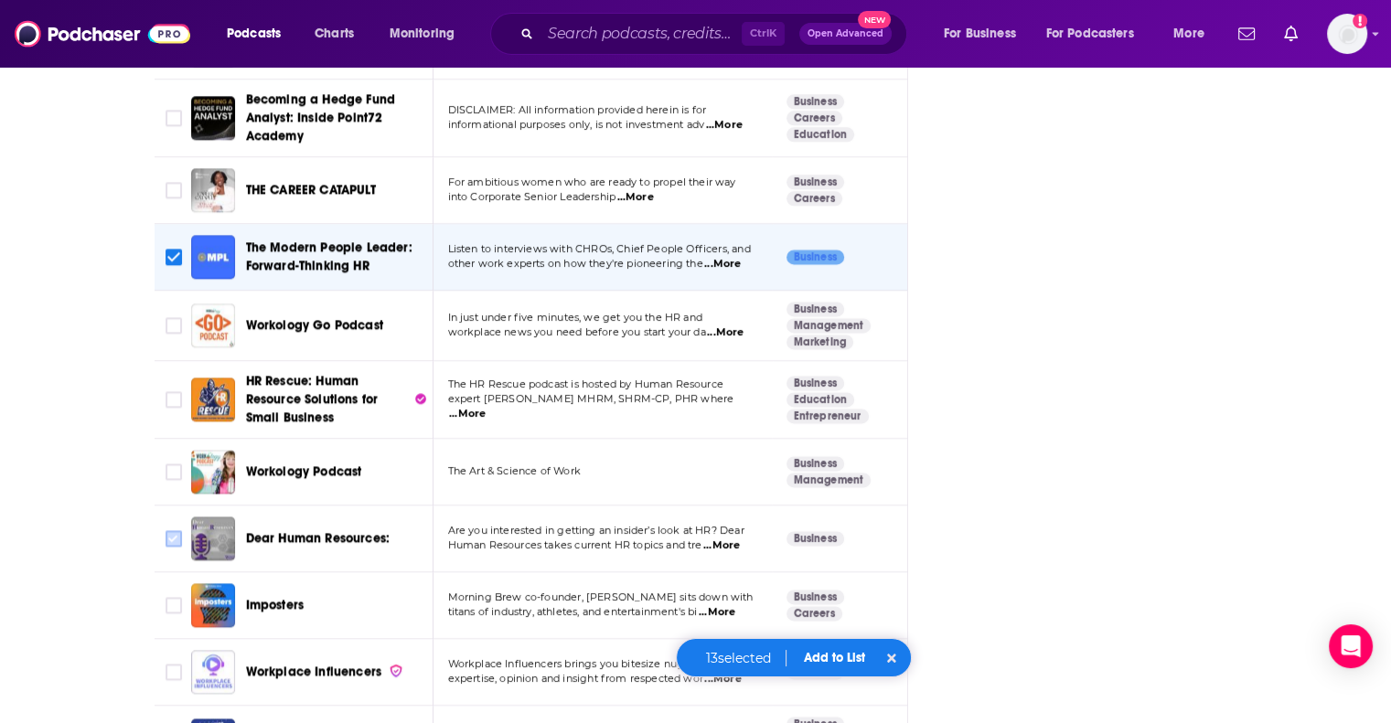
click at [174, 530] on input "Toggle select row" at bounding box center [174, 538] width 16 height 16
checkbox input "true"
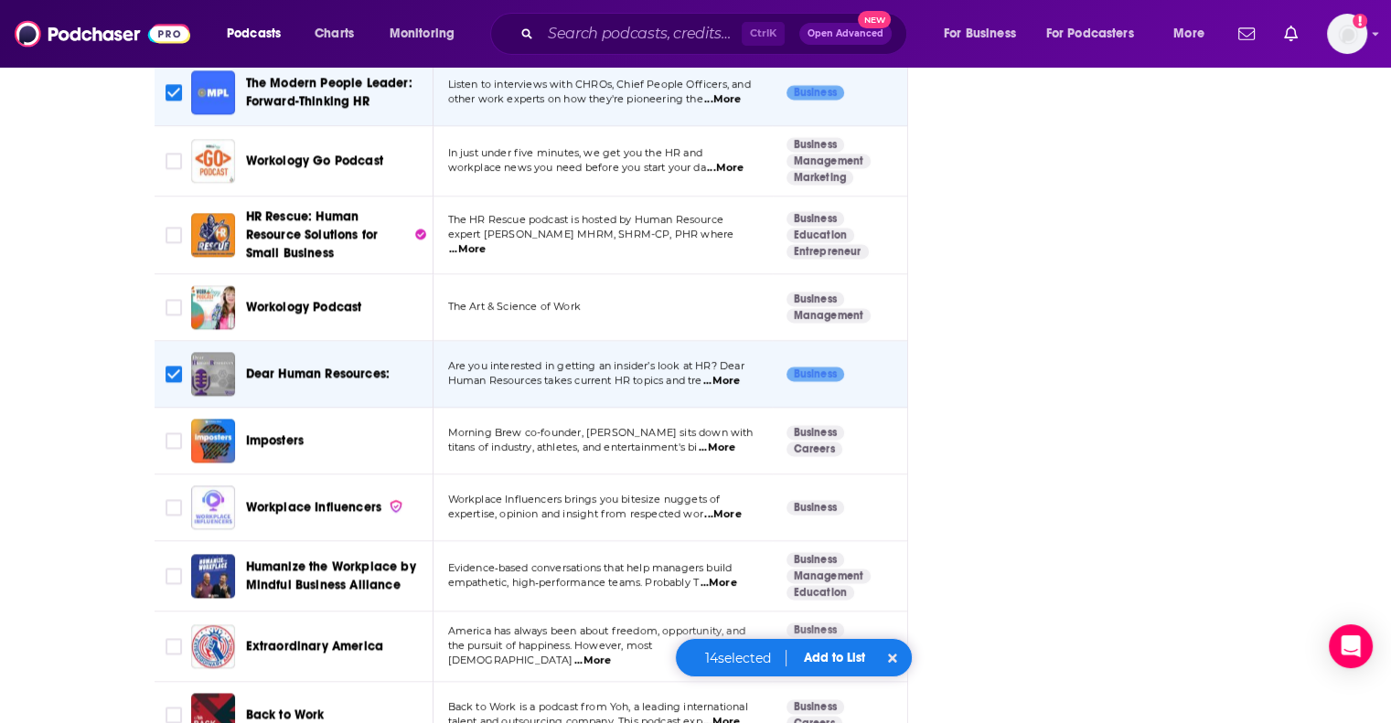
scroll to position [3383, 0]
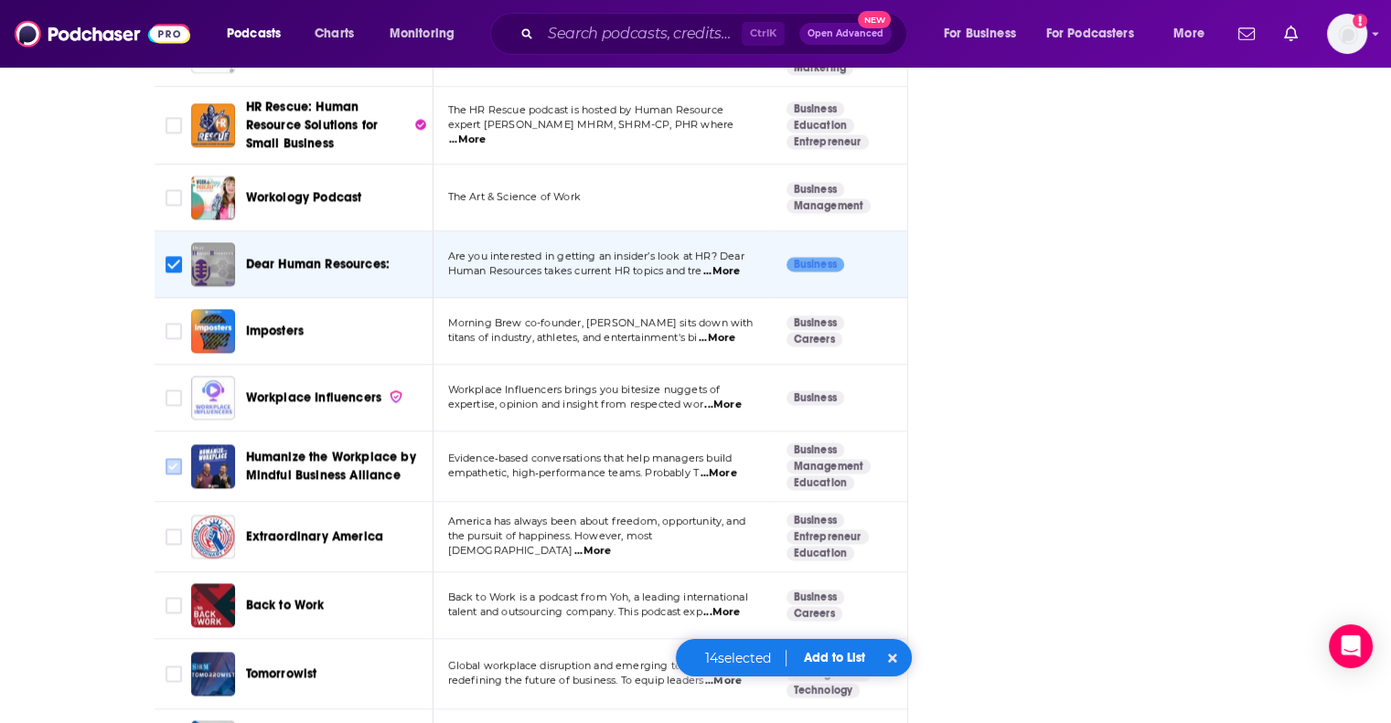
click at [172, 458] on input "Toggle select row" at bounding box center [174, 466] width 16 height 16
checkbox input "true"
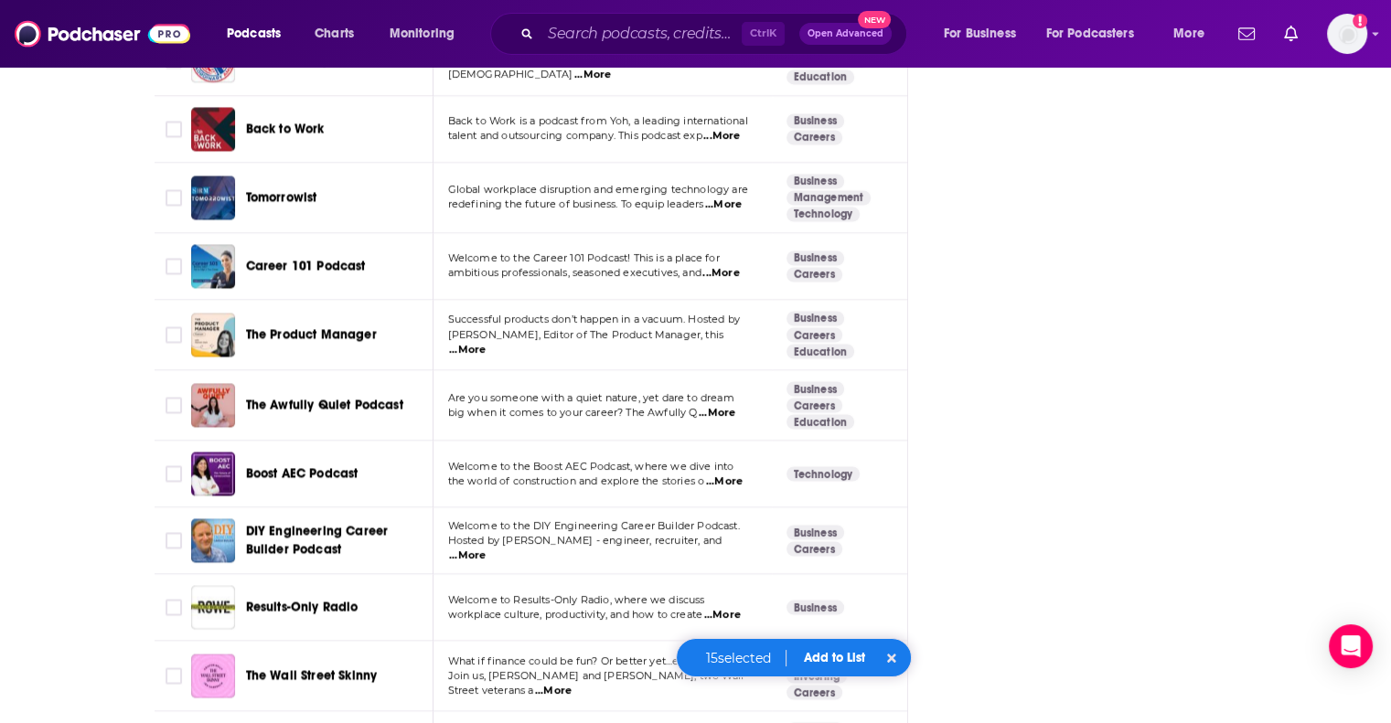
scroll to position [3932, 0]
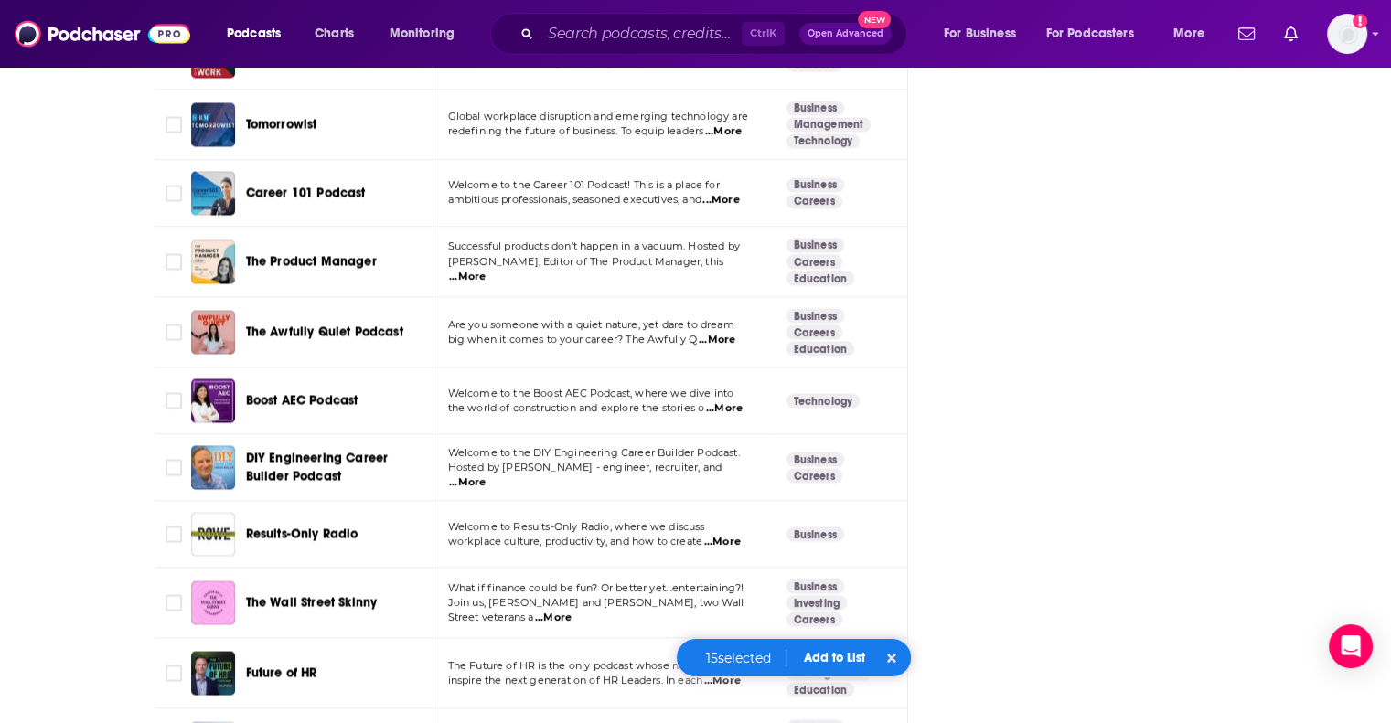
drag, startPoint x: 165, startPoint y: 628, endPoint x: 84, endPoint y: 626, distance: 80.5
click at [166, 666] on input "Toggle select row" at bounding box center [174, 674] width 16 height 16
checkbox input "true"
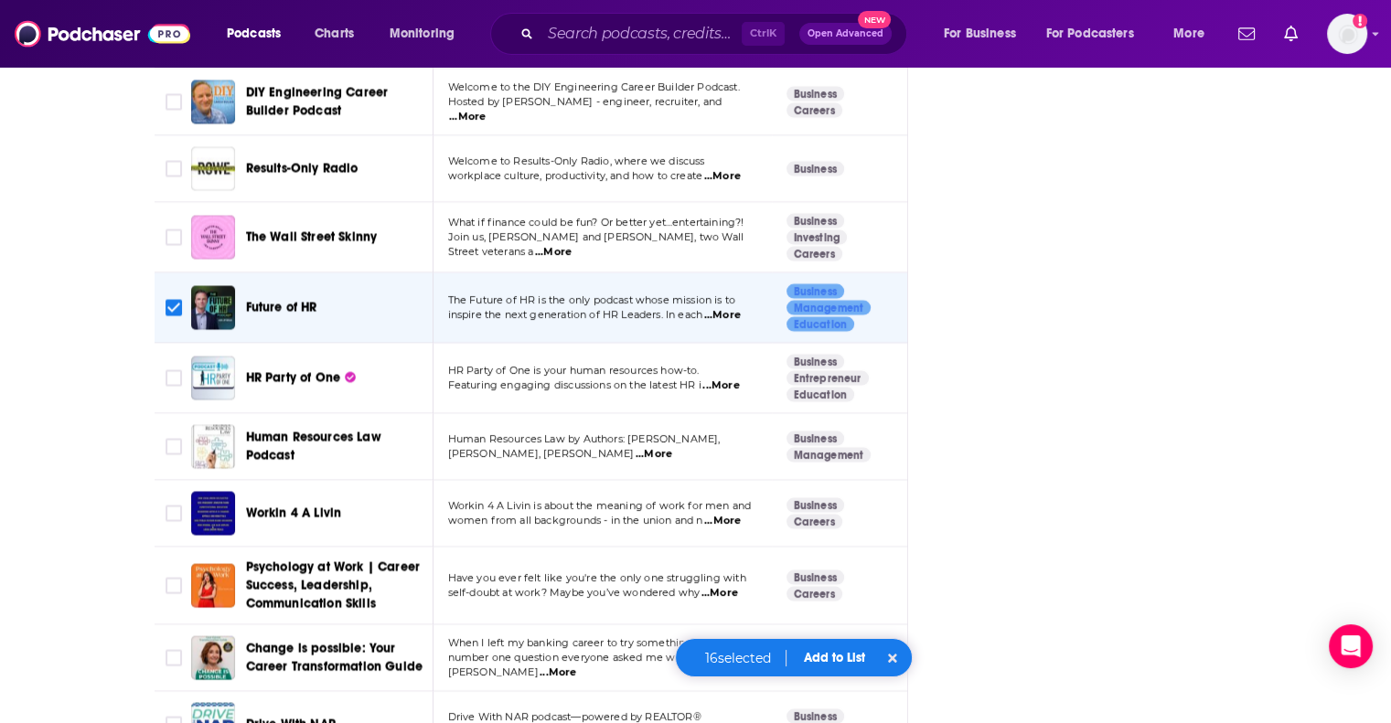
scroll to position [4389, 0]
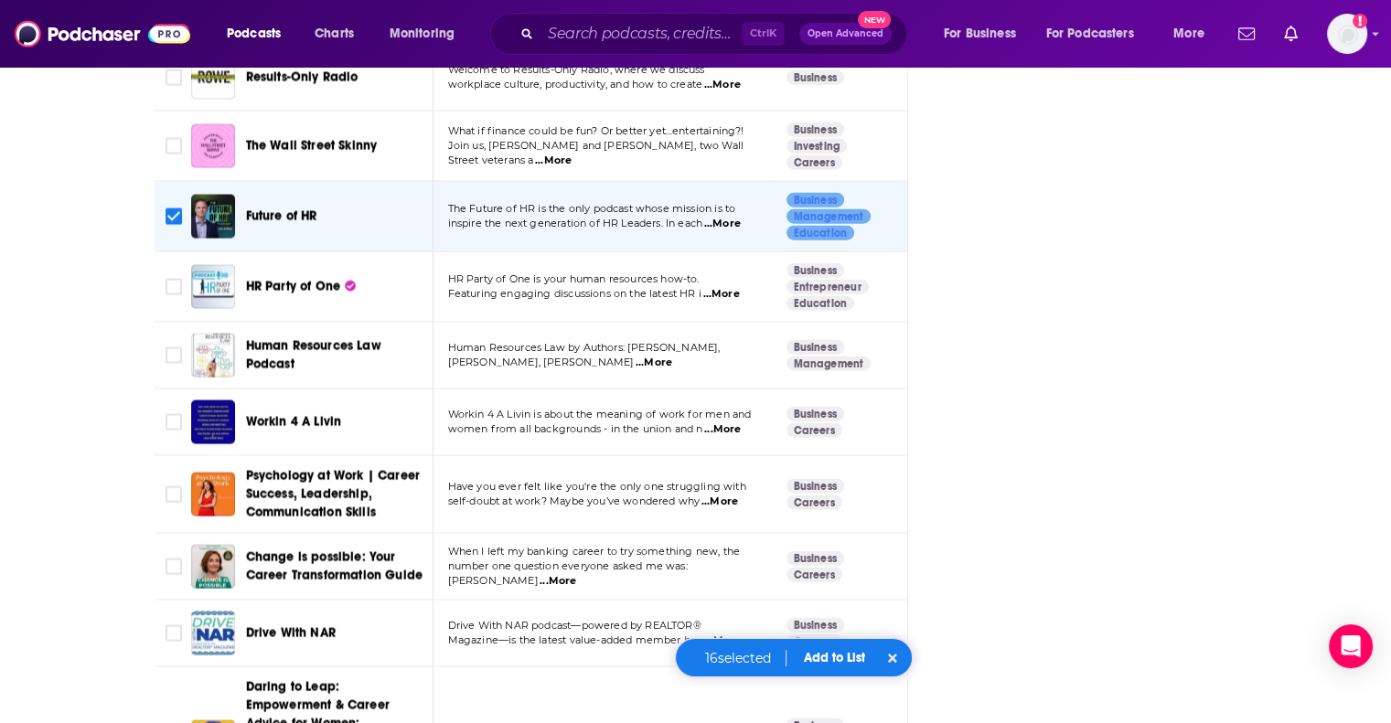
click at [179, 486] on input "Toggle select row" at bounding box center [174, 494] width 16 height 16
checkbox input "true"
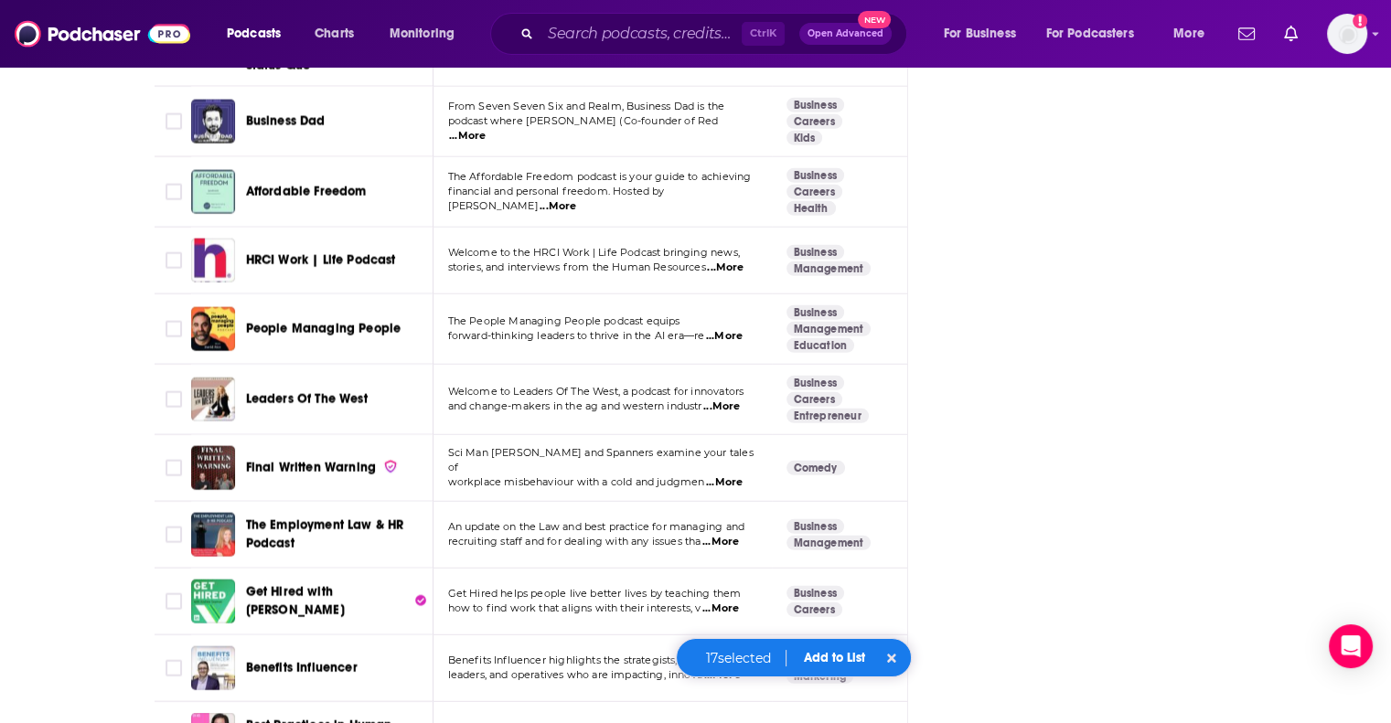
scroll to position [5212, 0]
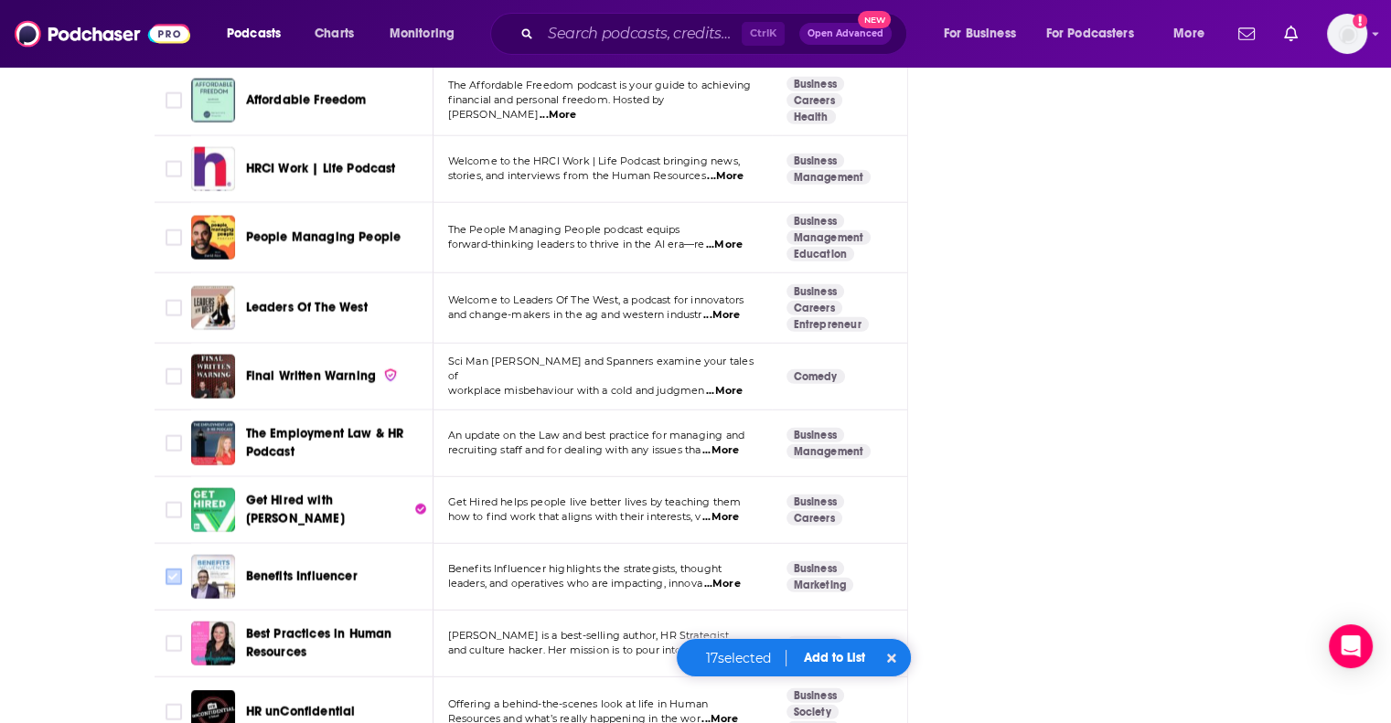
click at [169, 569] on input "Toggle select row" at bounding box center [174, 577] width 16 height 16
checkbox input "true"
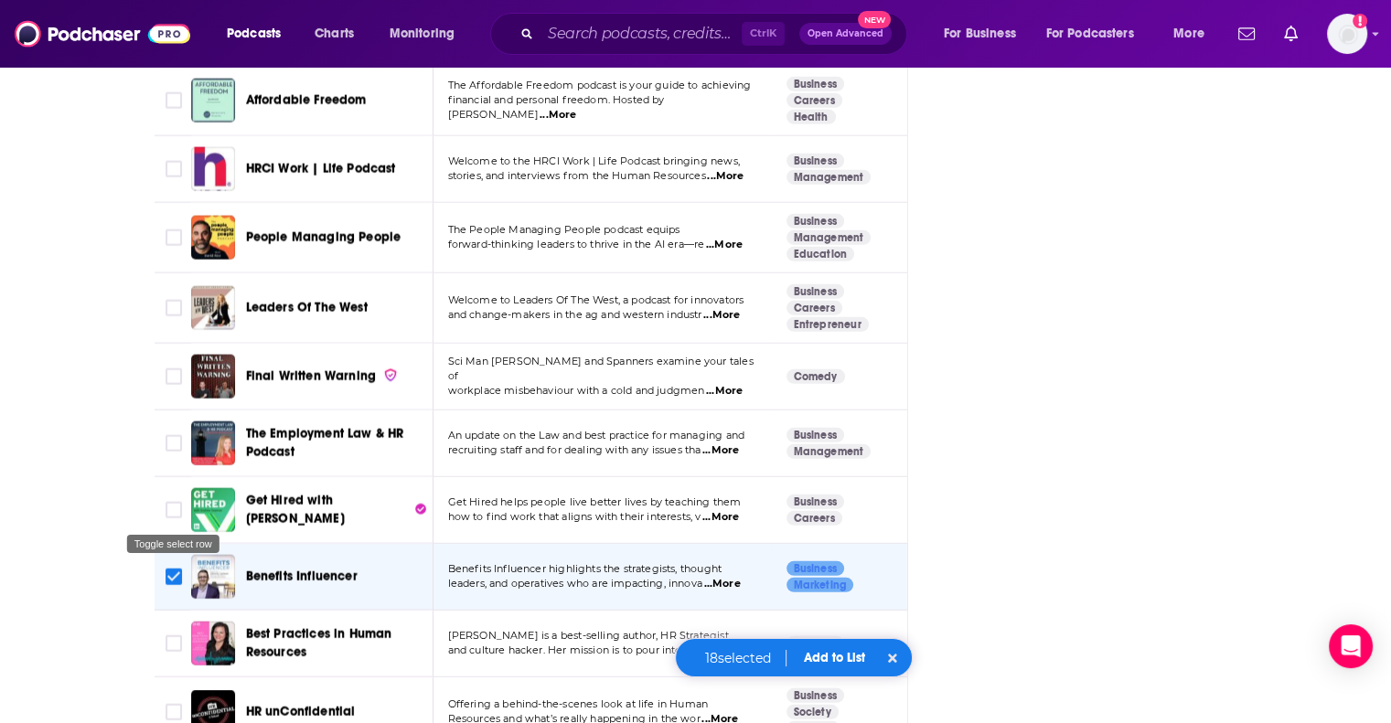
scroll to position [5304, 0]
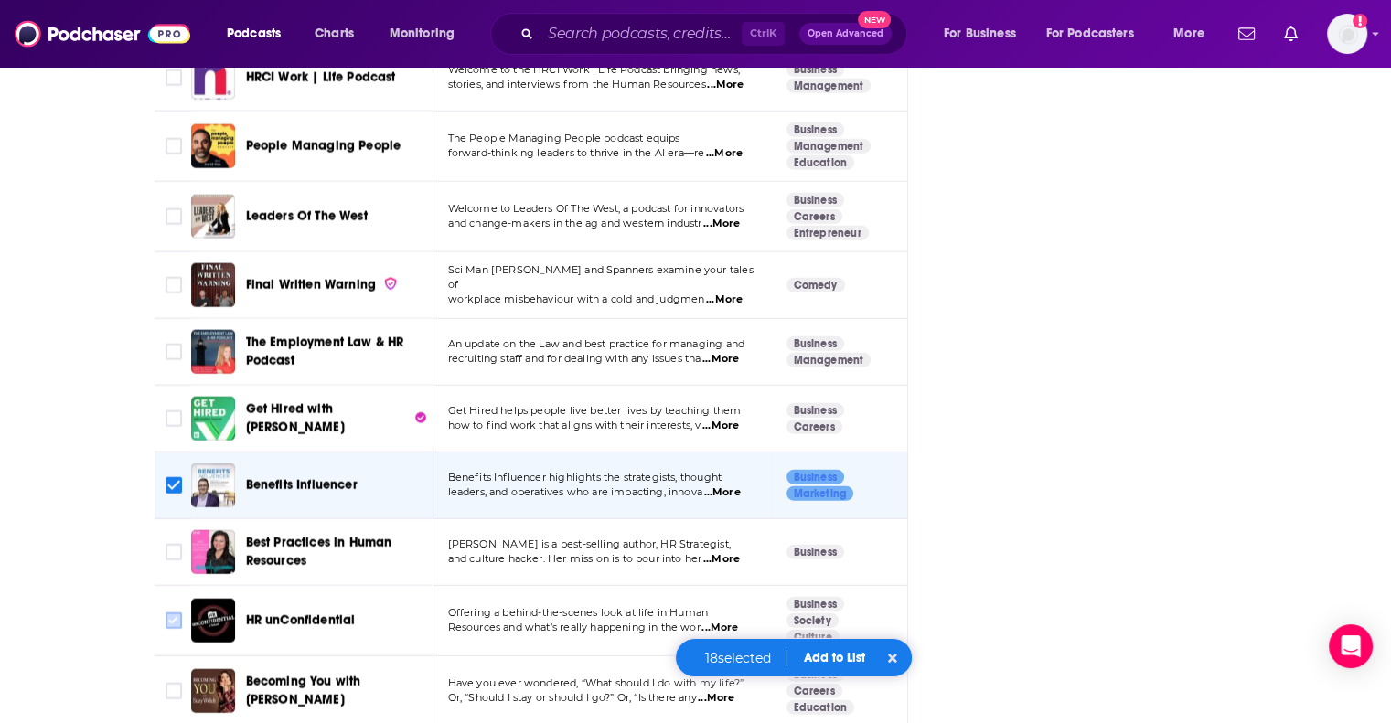
click at [182, 610] on icon "Toggle select row" at bounding box center [174, 621] width 22 height 22
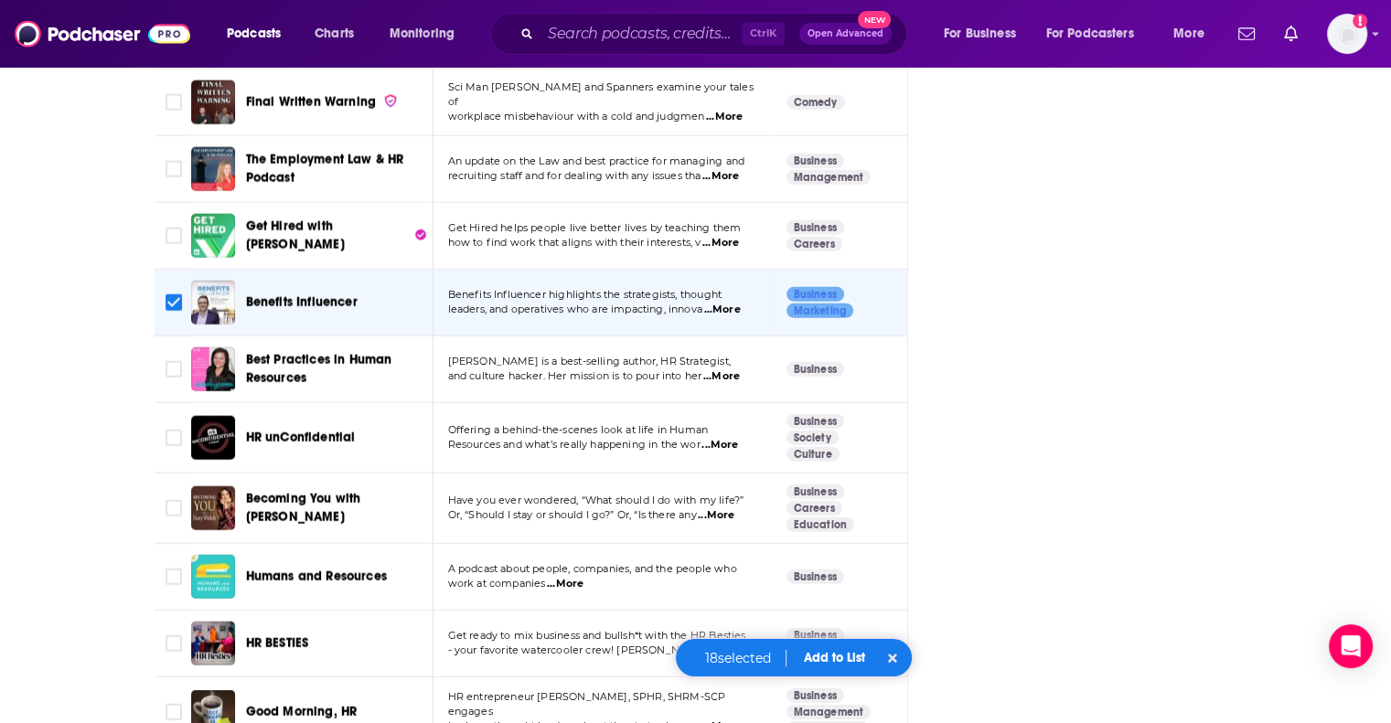
scroll to position [5578, 0]
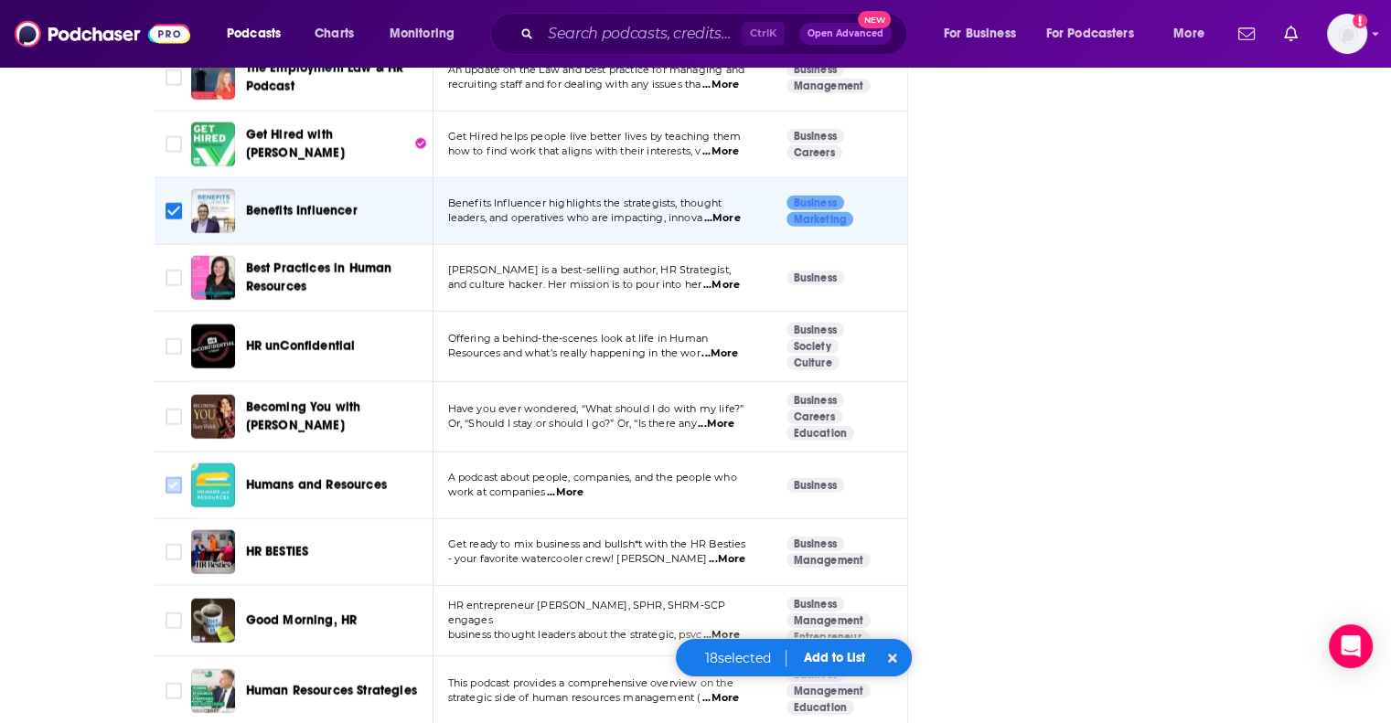
click at [176, 477] on input "Toggle select row" at bounding box center [174, 485] width 16 height 16
checkbox input "true"
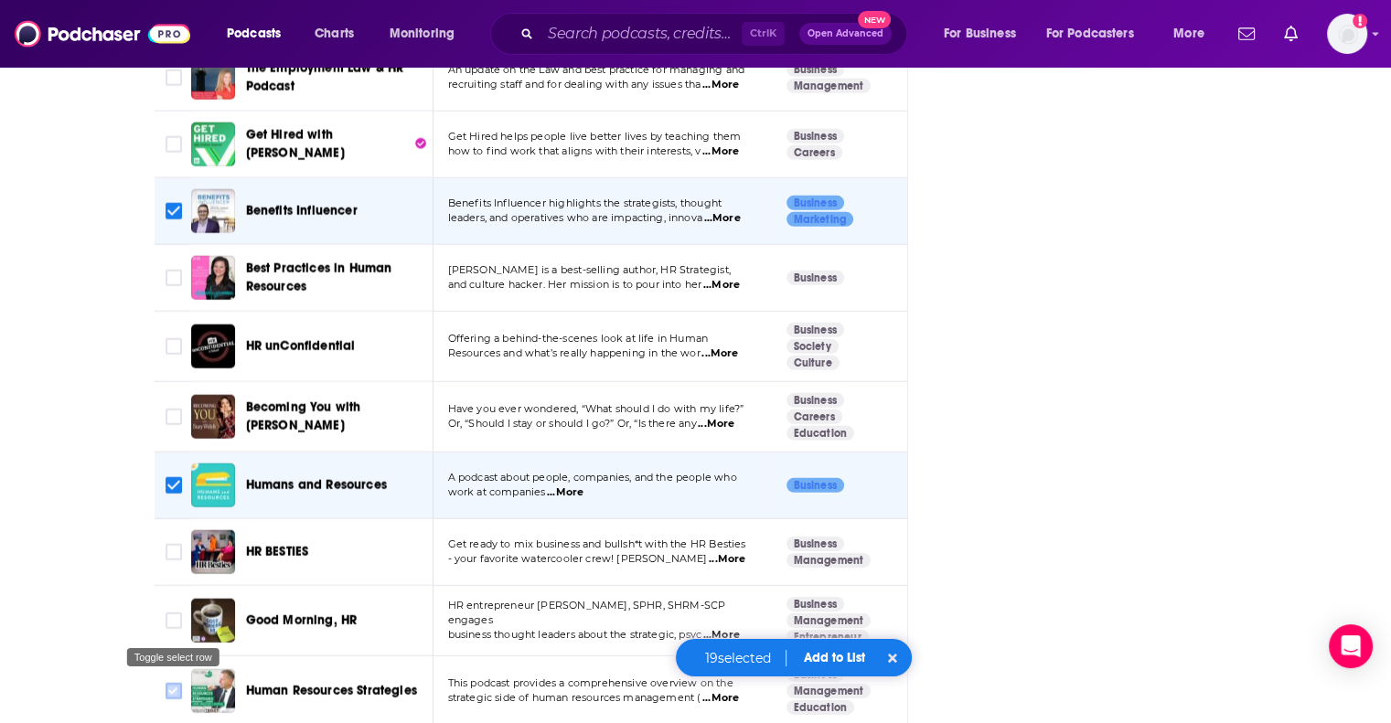
click at [179, 683] on input "Toggle select row" at bounding box center [174, 691] width 16 height 16
checkbox input "true"
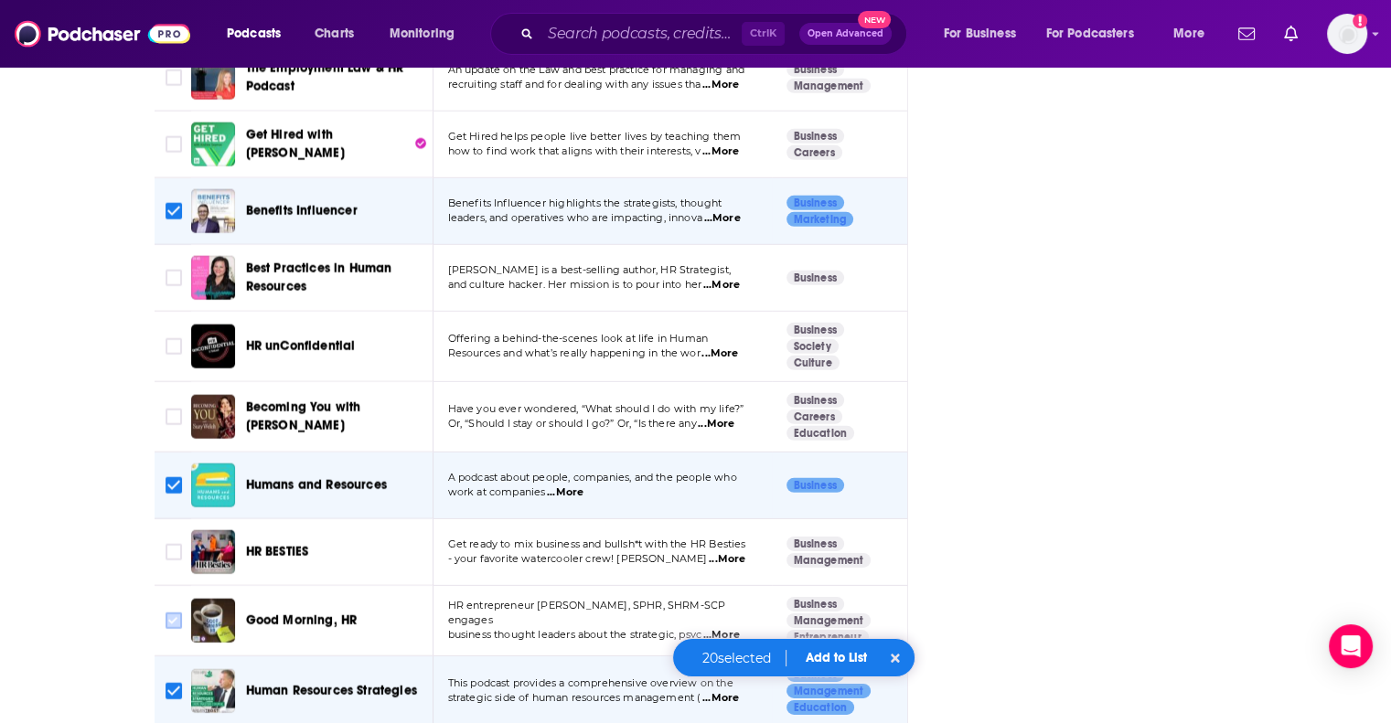
click at [176, 613] on input "Toggle select row" at bounding box center [174, 621] width 16 height 16
checkbox input "true"
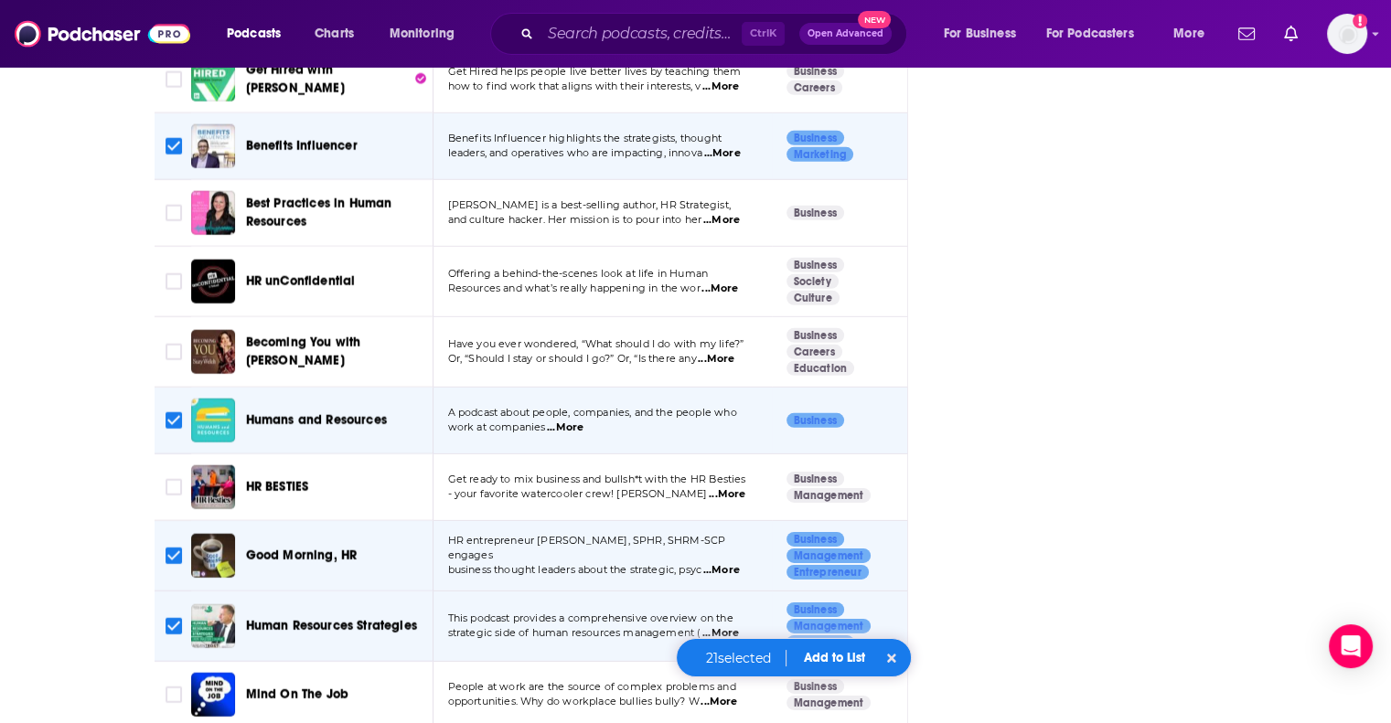
scroll to position [5670, 0]
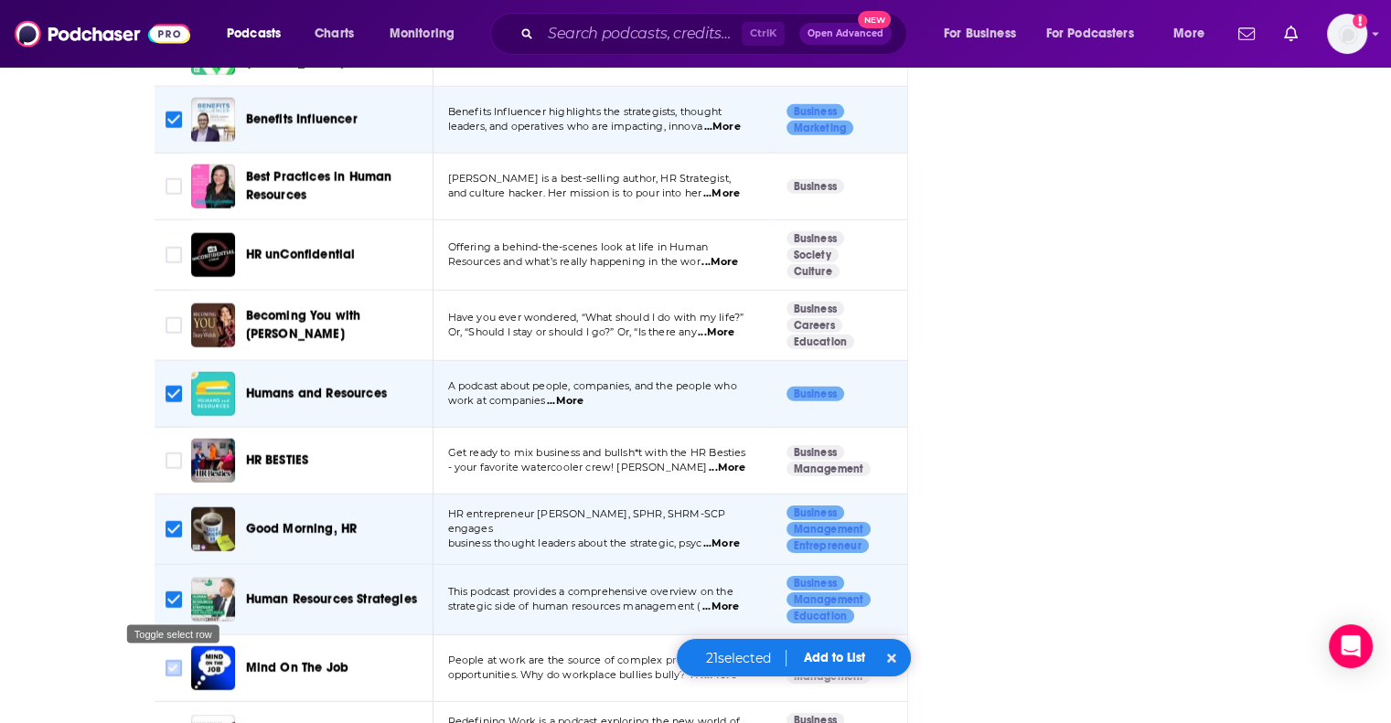
click at [166, 660] on input "Toggle select row" at bounding box center [174, 668] width 16 height 16
checkbox input "true"
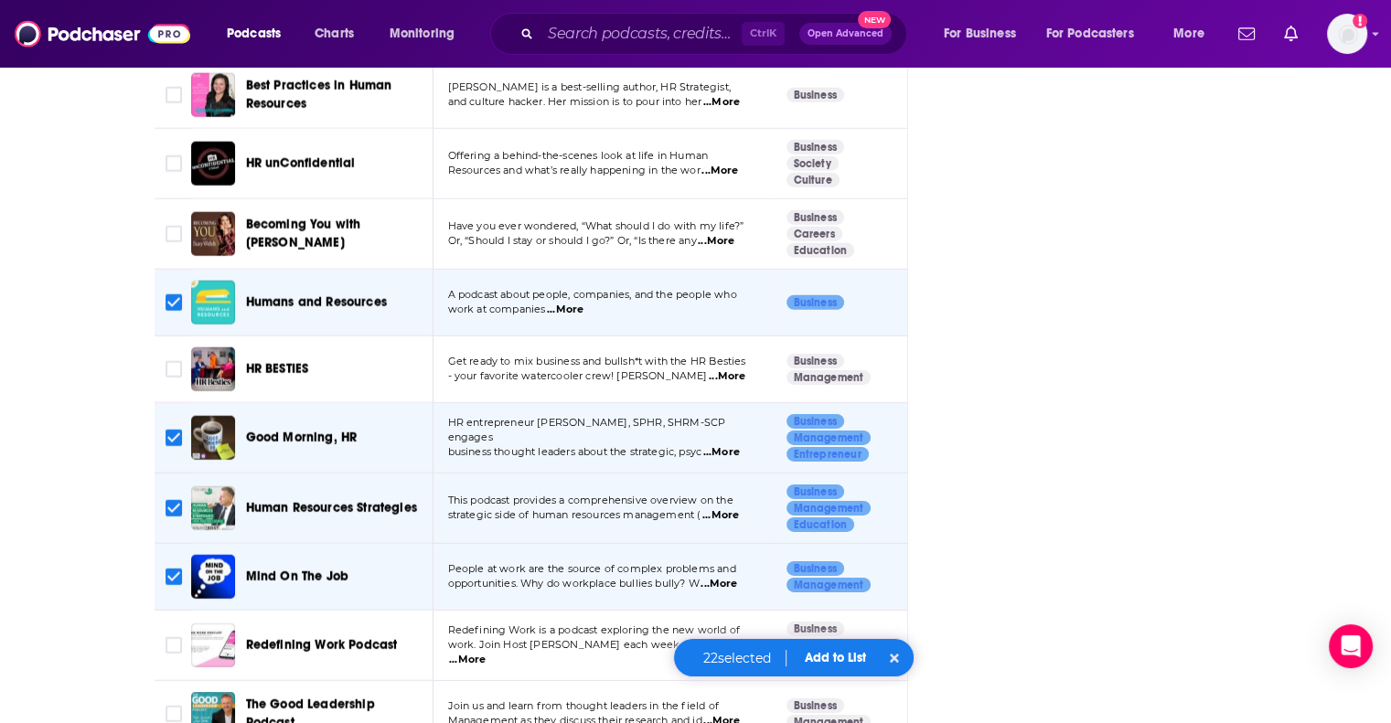
scroll to position [5853, 0]
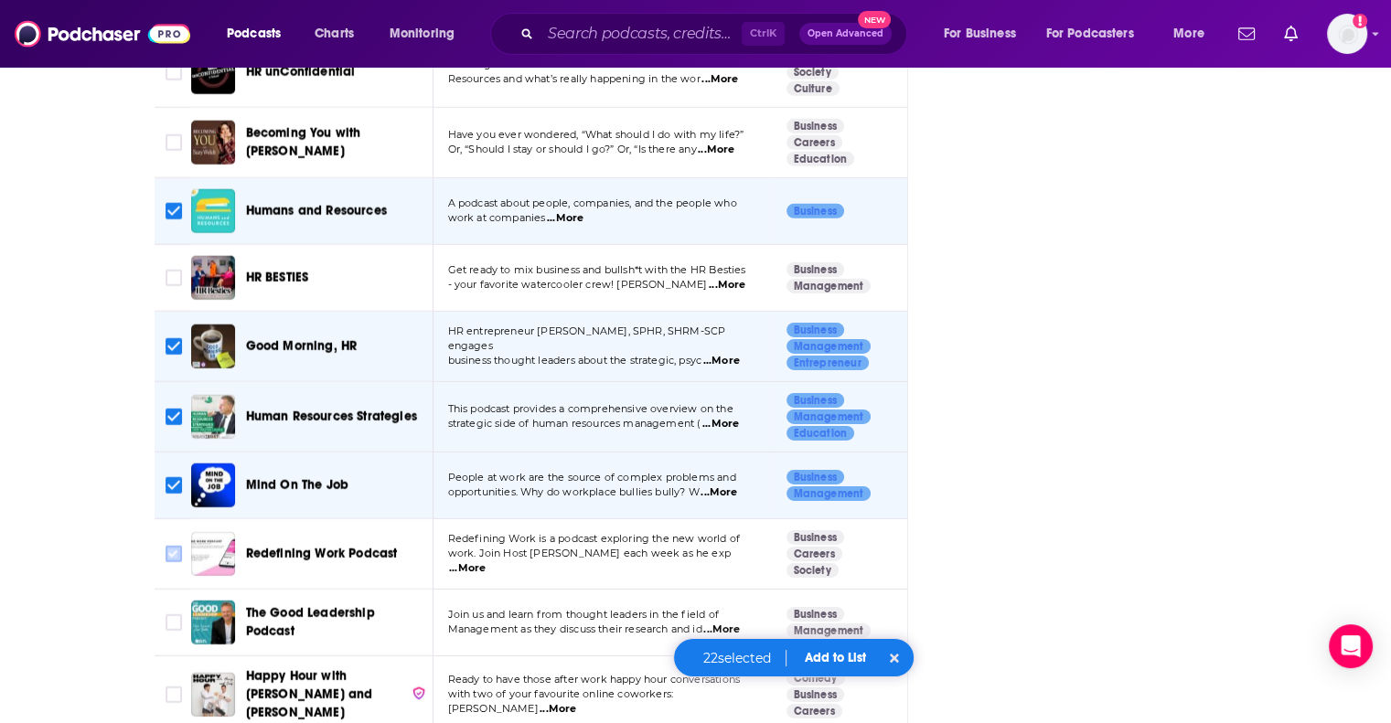
click at [172, 546] on input "Toggle select row" at bounding box center [174, 554] width 16 height 16
checkbox input "true"
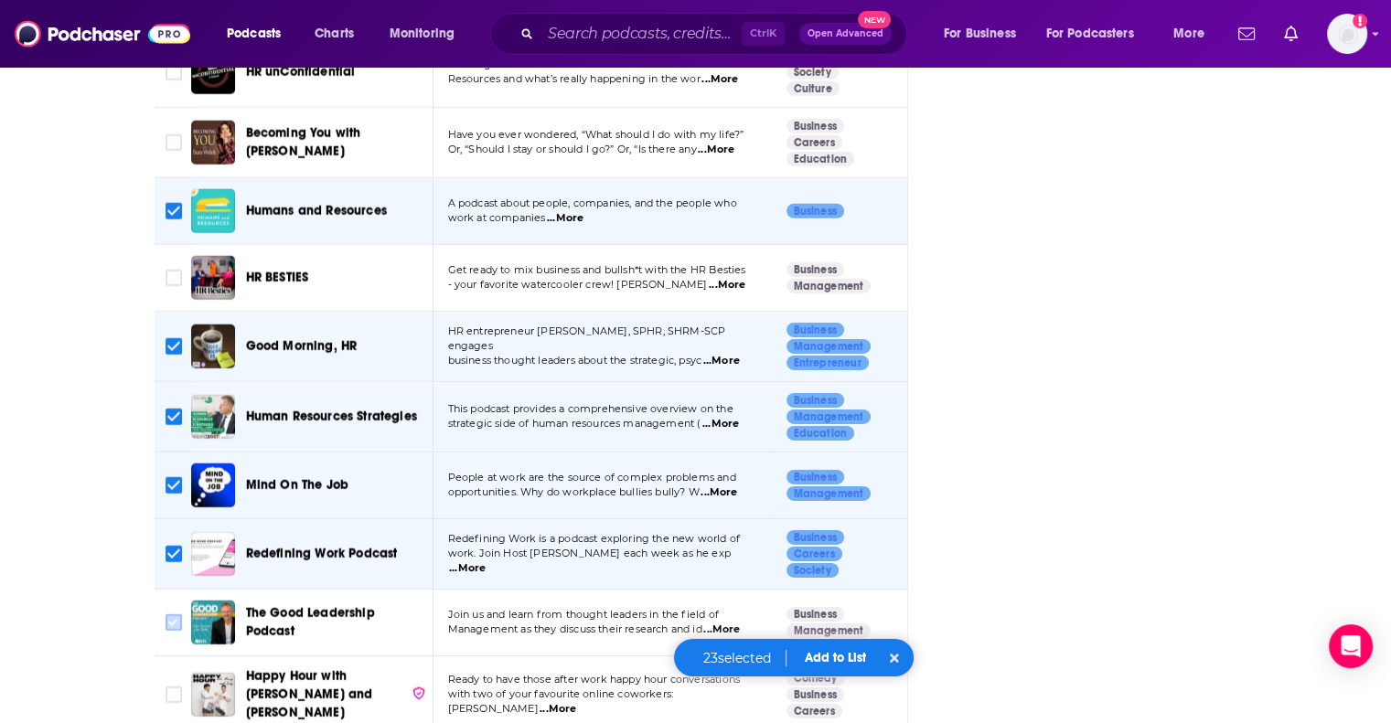
click at [176, 615] on input "Toggle select row" at bounding box center [174, 623] width 16 height 16
checkbox input "true"
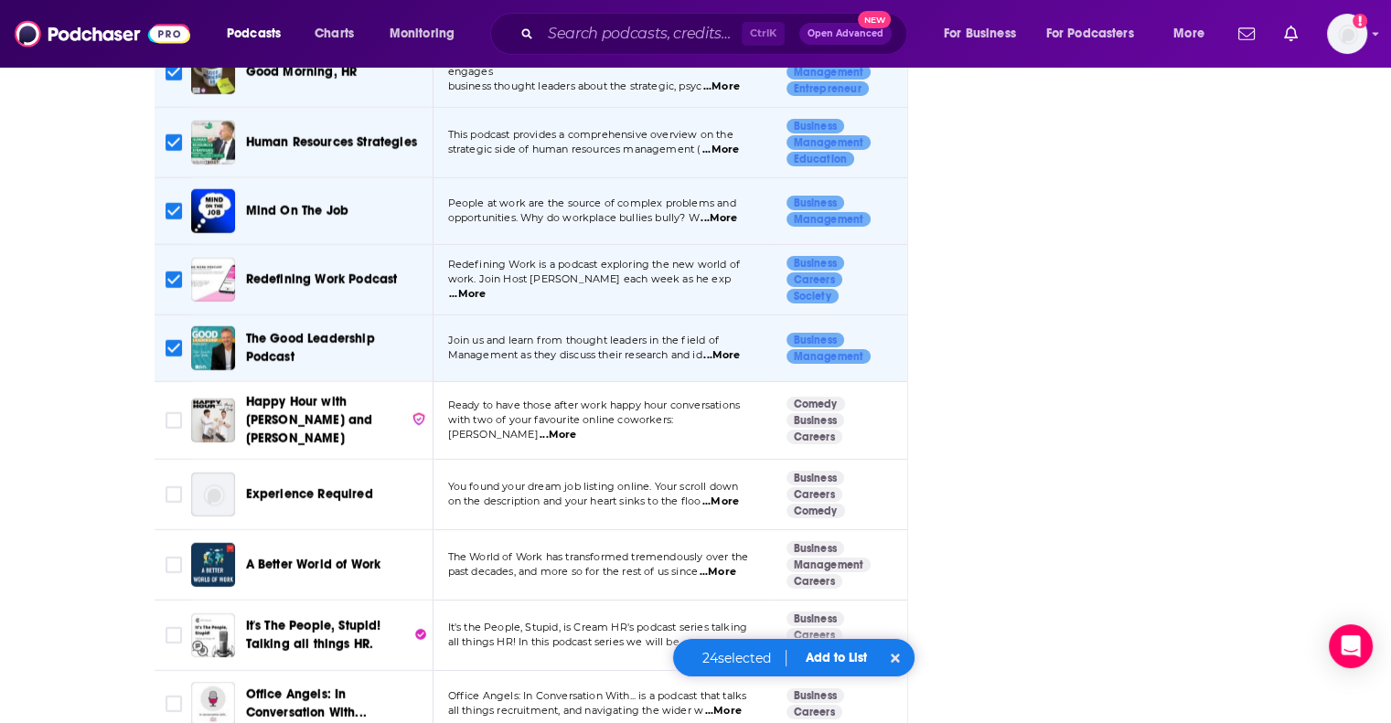
scroll to position [6310, 0]
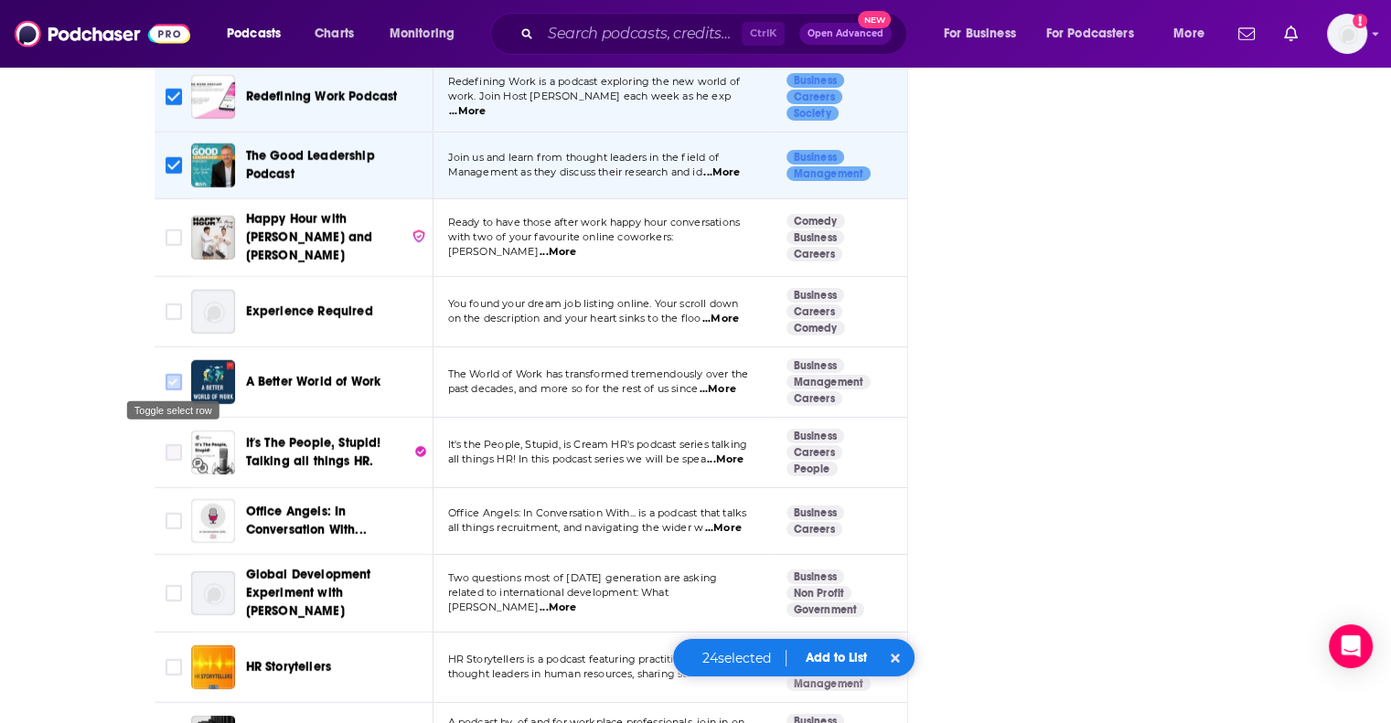
drag, startPoint x: 173, startPoint y: 378, endPoint x: 167, endPoint y: 311, distance: 67.0
click at [173, 444] on input "Toggle select row" at bounding box center [174, 452] width 16 height 16
checkbox input "true"
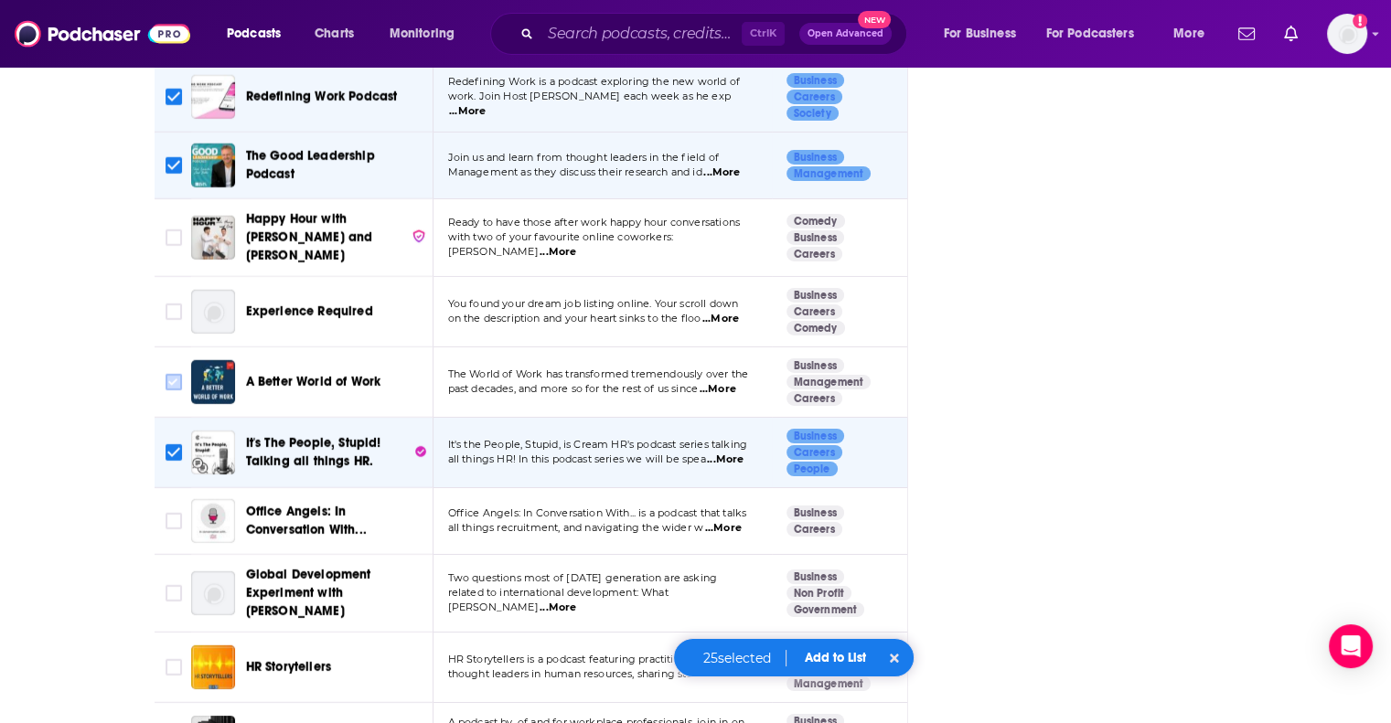
click at [171, 374] on input "Toggle select row" at bounding box center [174, 382] width 16 height 16
checkbox input "true"
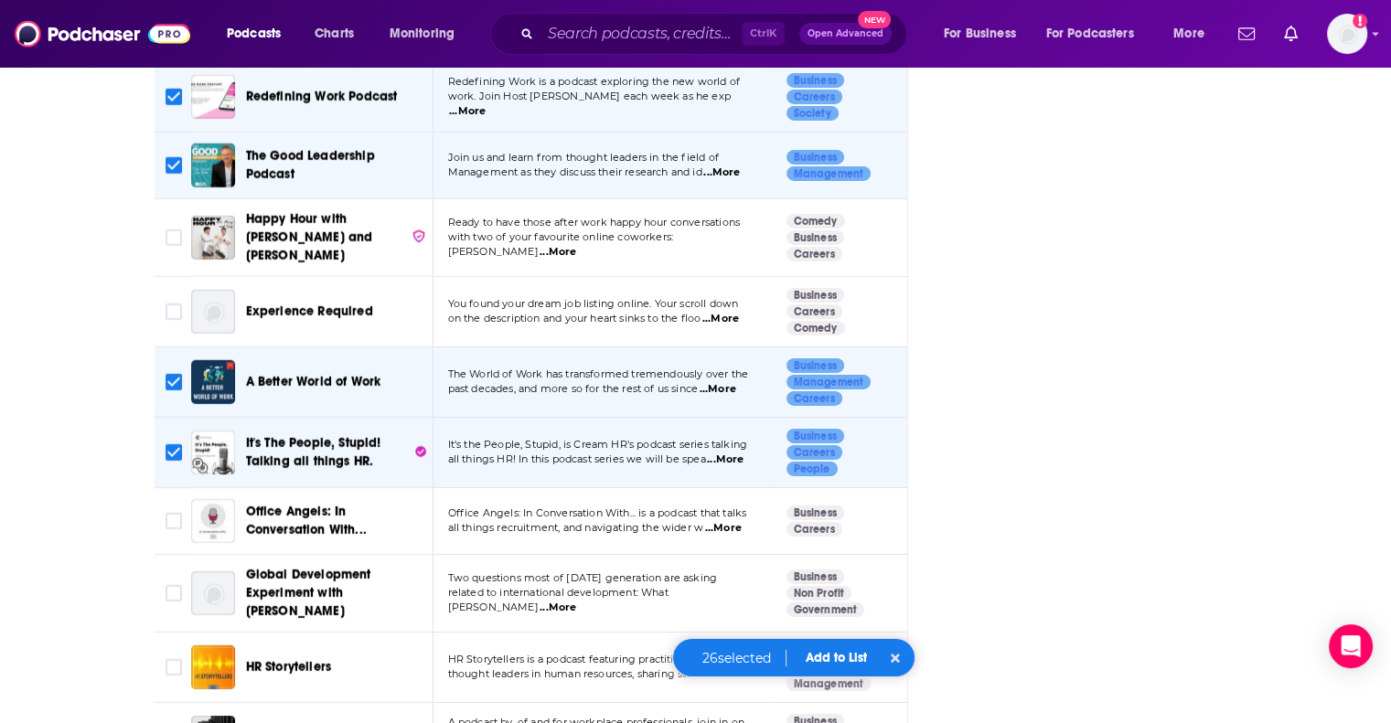
scroll to position [6401, 0]
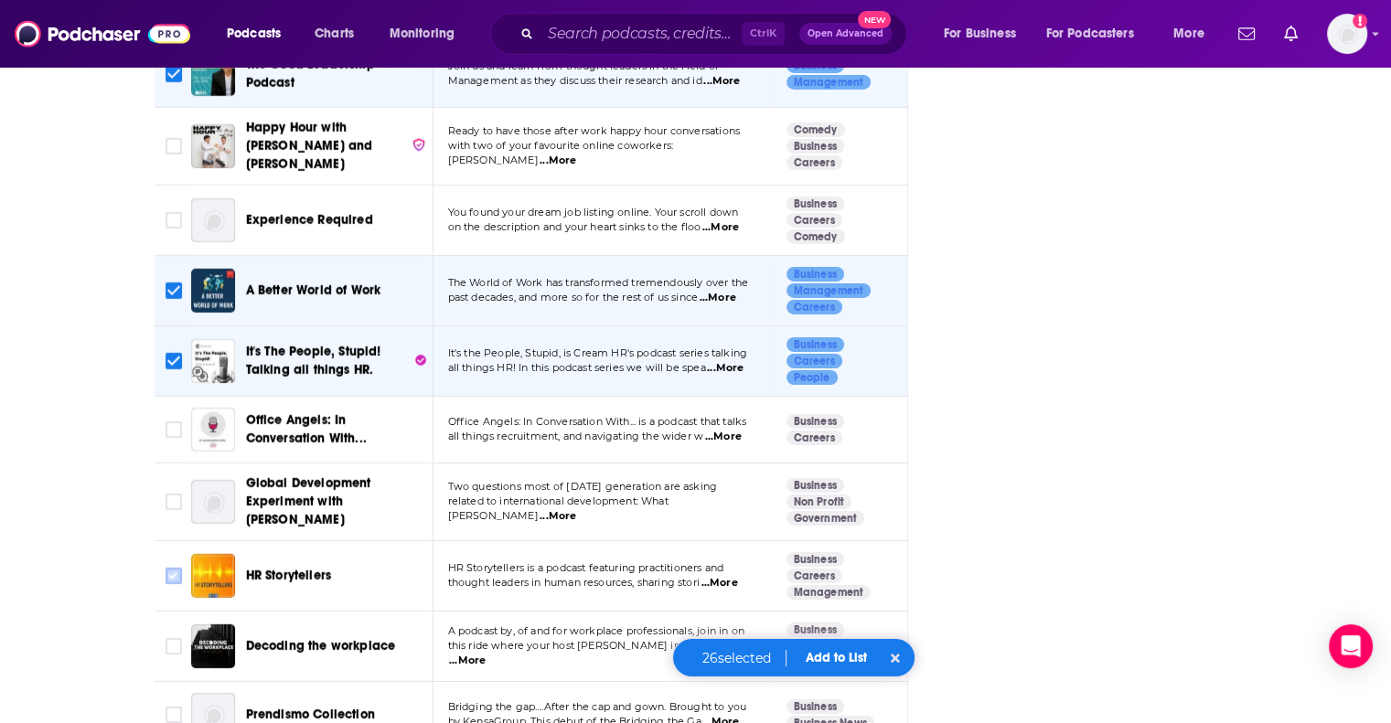
click at [171, 568] on input "Toggle select row" at bounding box center [174, 576] width 16 height 16
checkbox input "true"
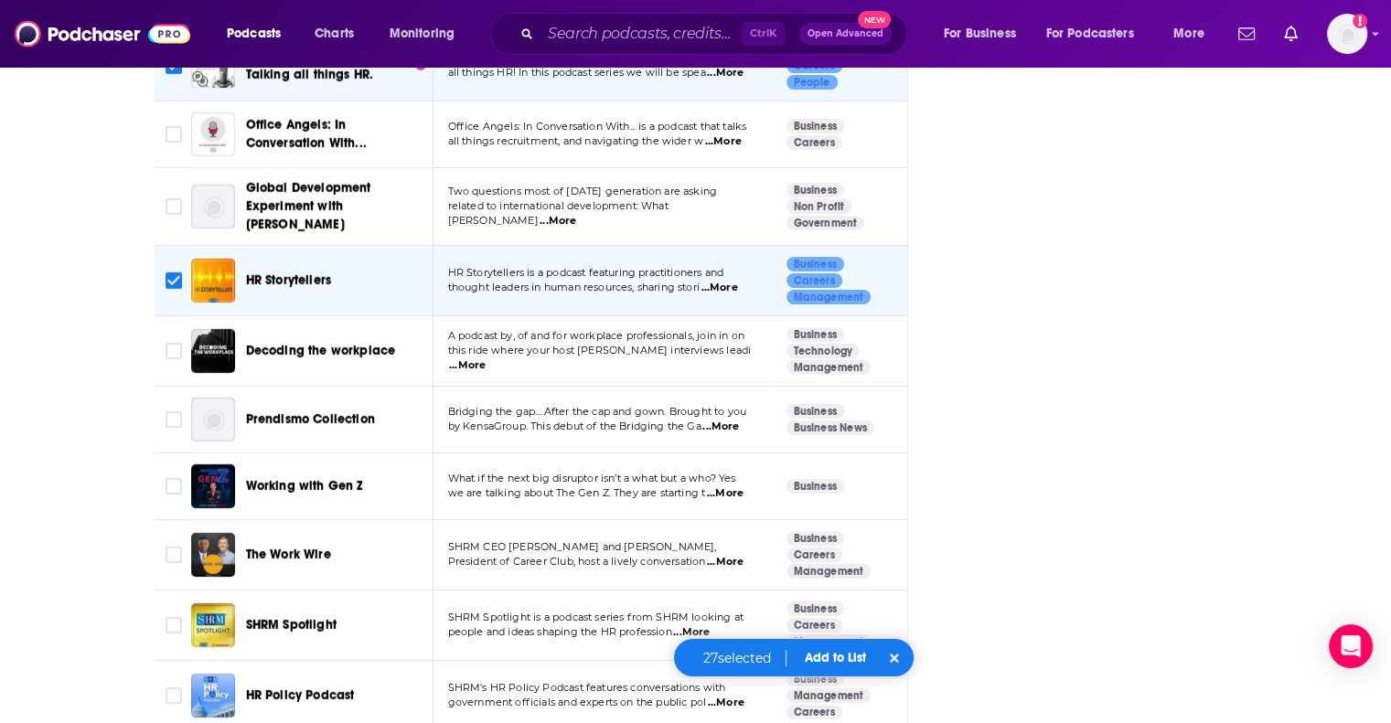
scroll to position [6703, 0]
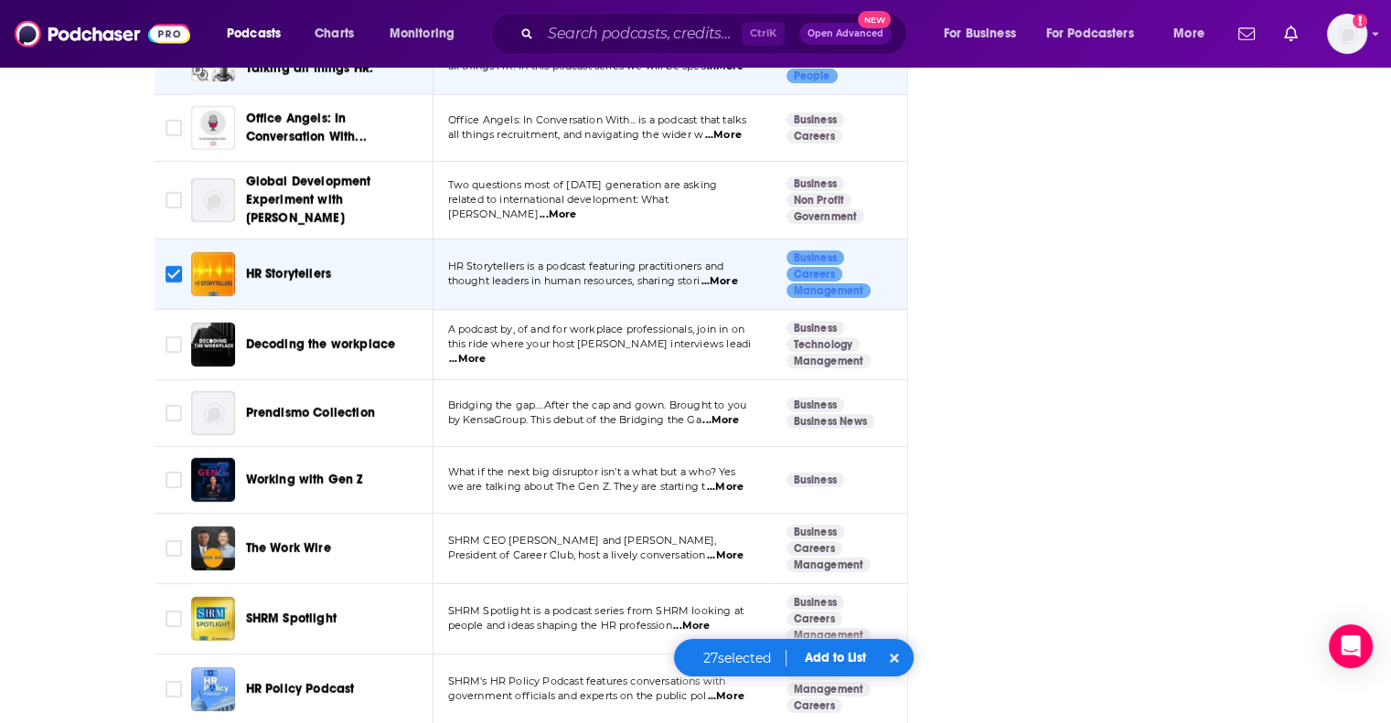
checkbox input "true"
click at [844, 657] on button "Add to List" at bounding box center [836, 658] width 91 height 16
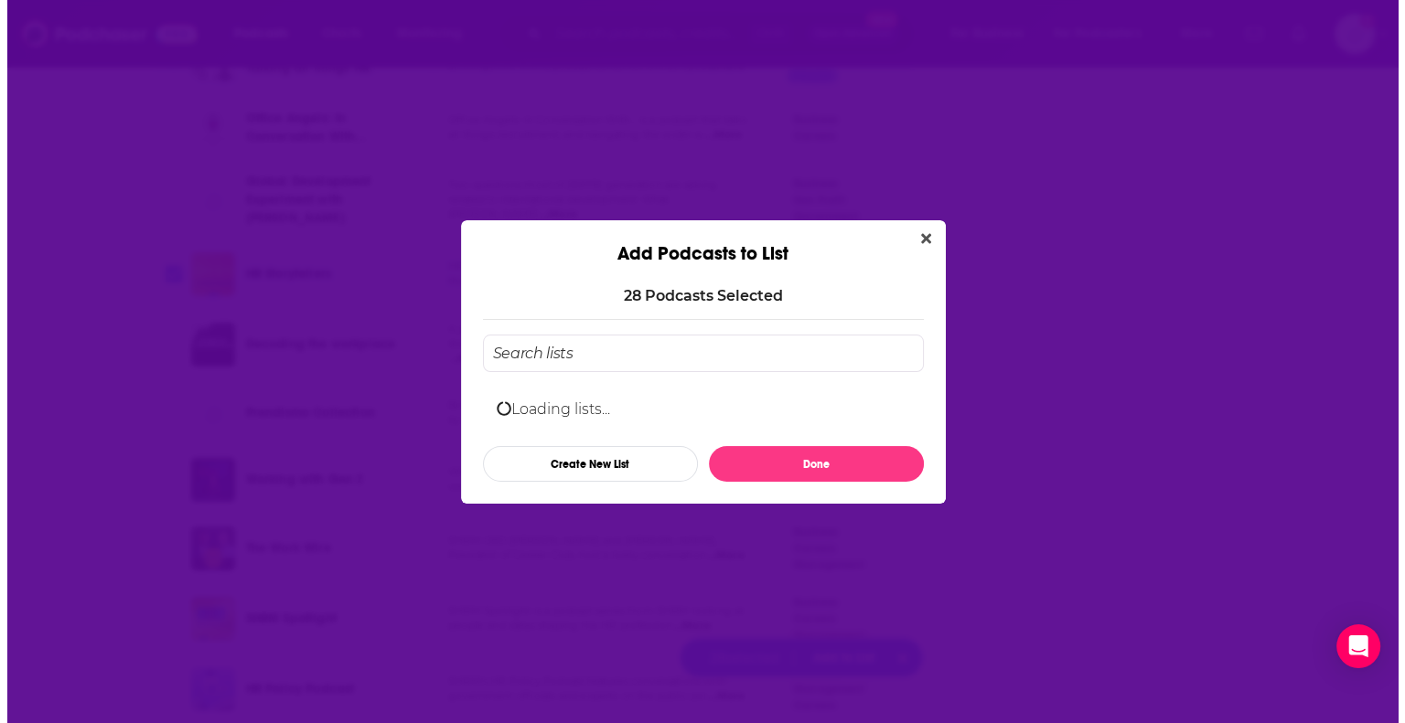
scroll to position [0, 0]
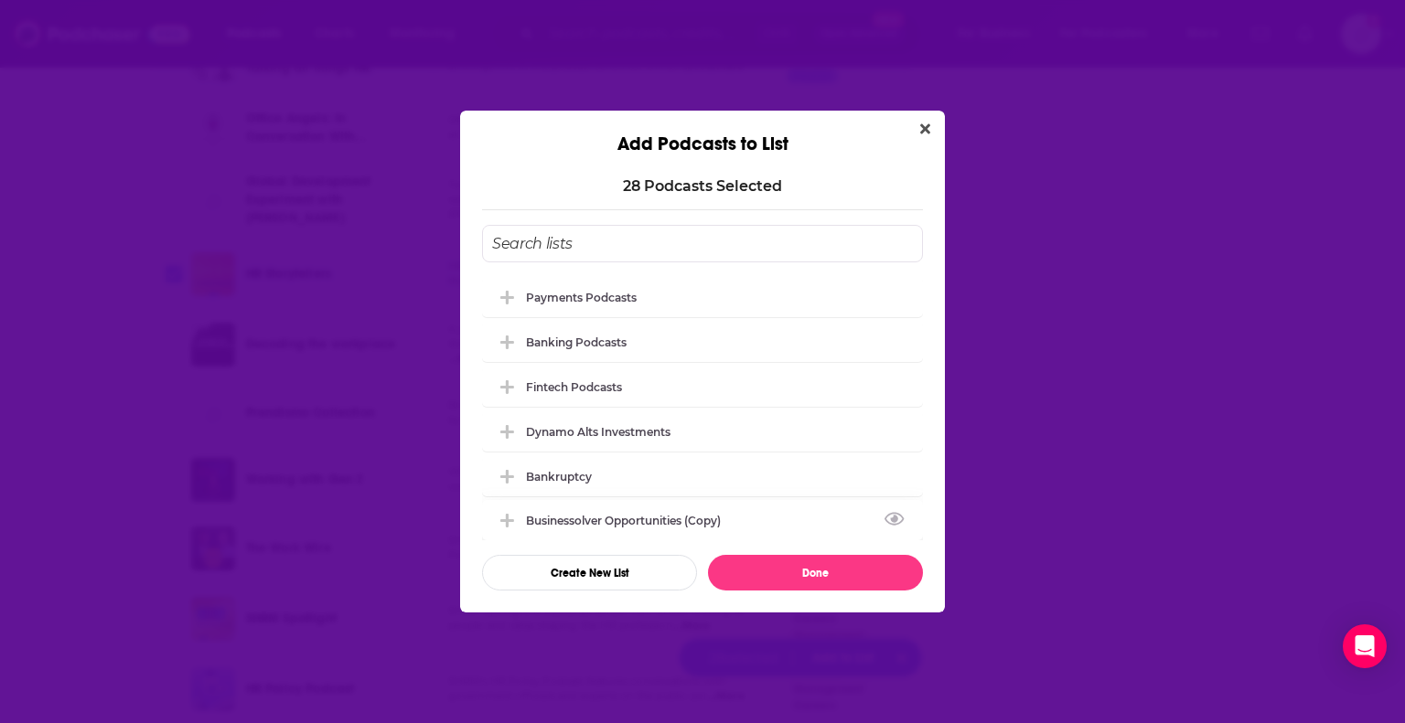
click at [620, 524] on div "Businessolver Opportunities (Copy)" at bounding box center [629, 521] width 206 height 14
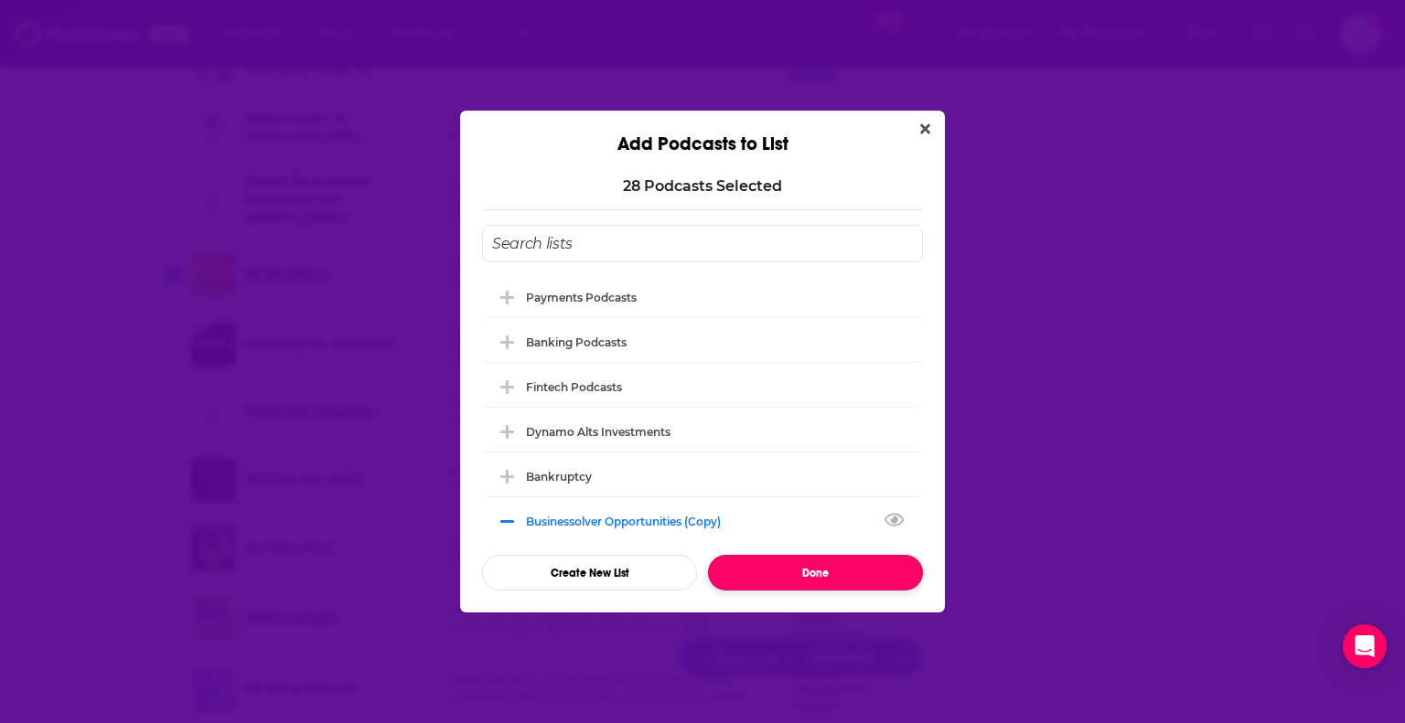
click at [779, 570] on button "Done" at bounding box center [815, 573] width 215 height 36
checkbox input "false"
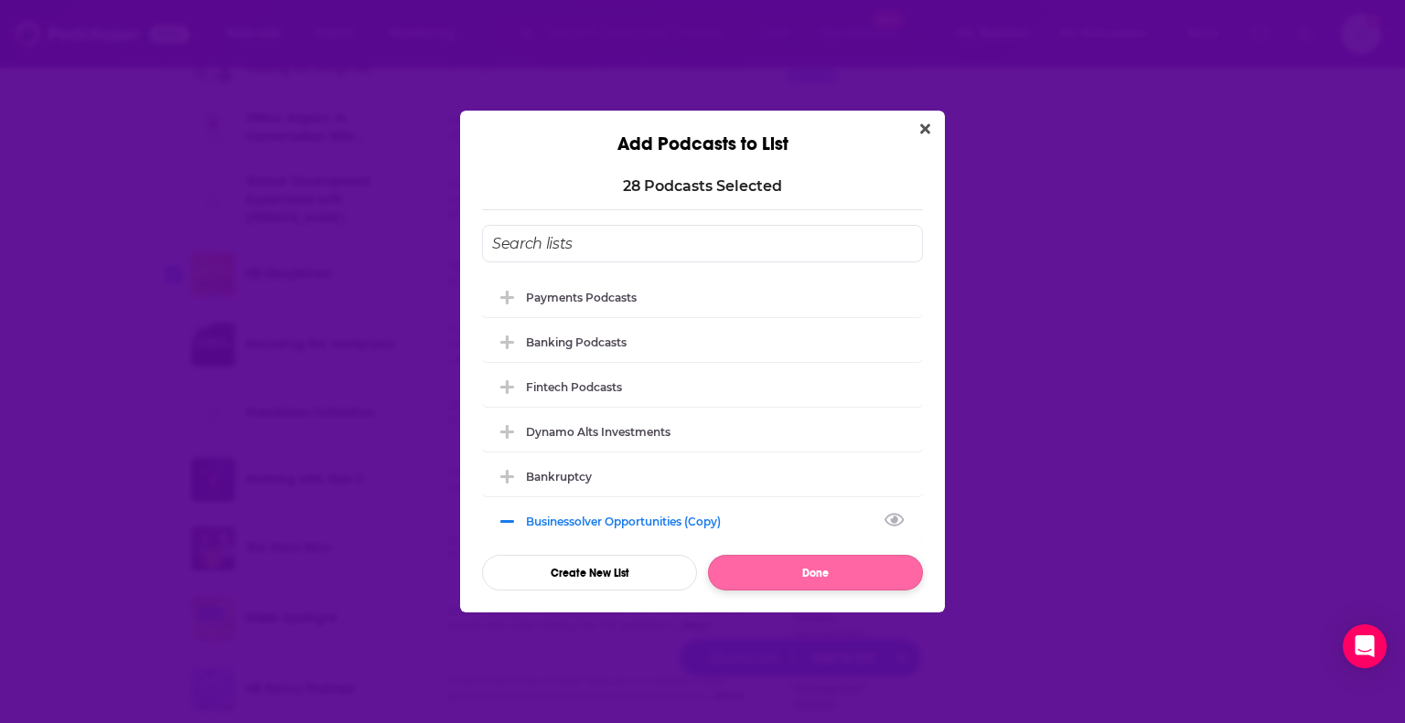
checkbox input "false"
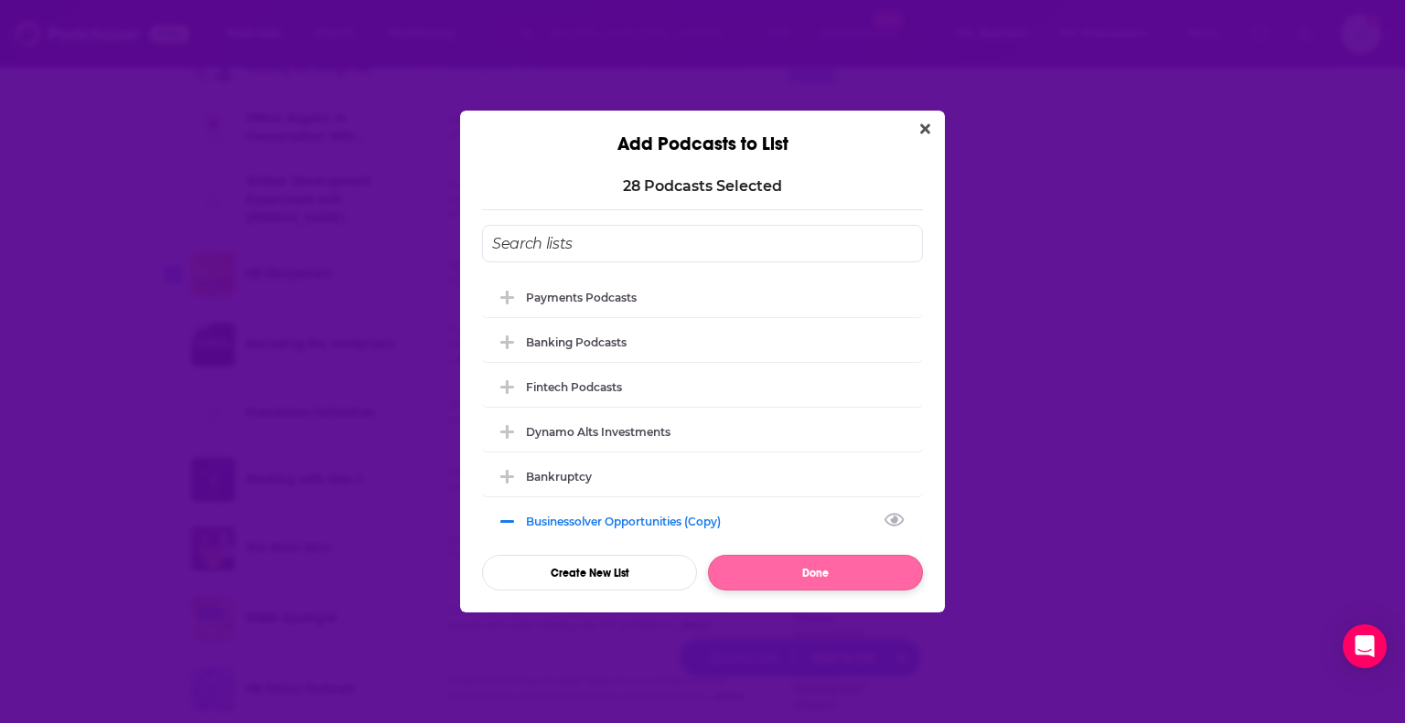
checkbox input "false"
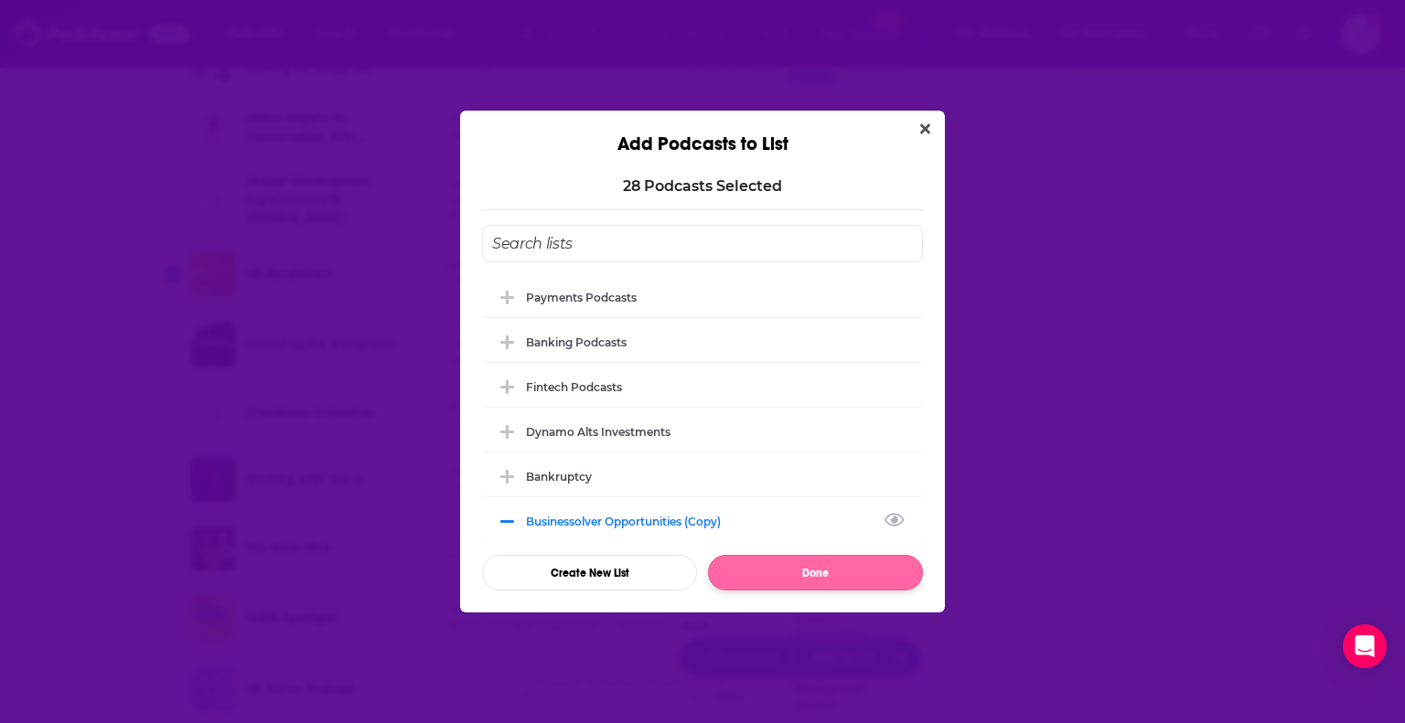
checkbox input "false"
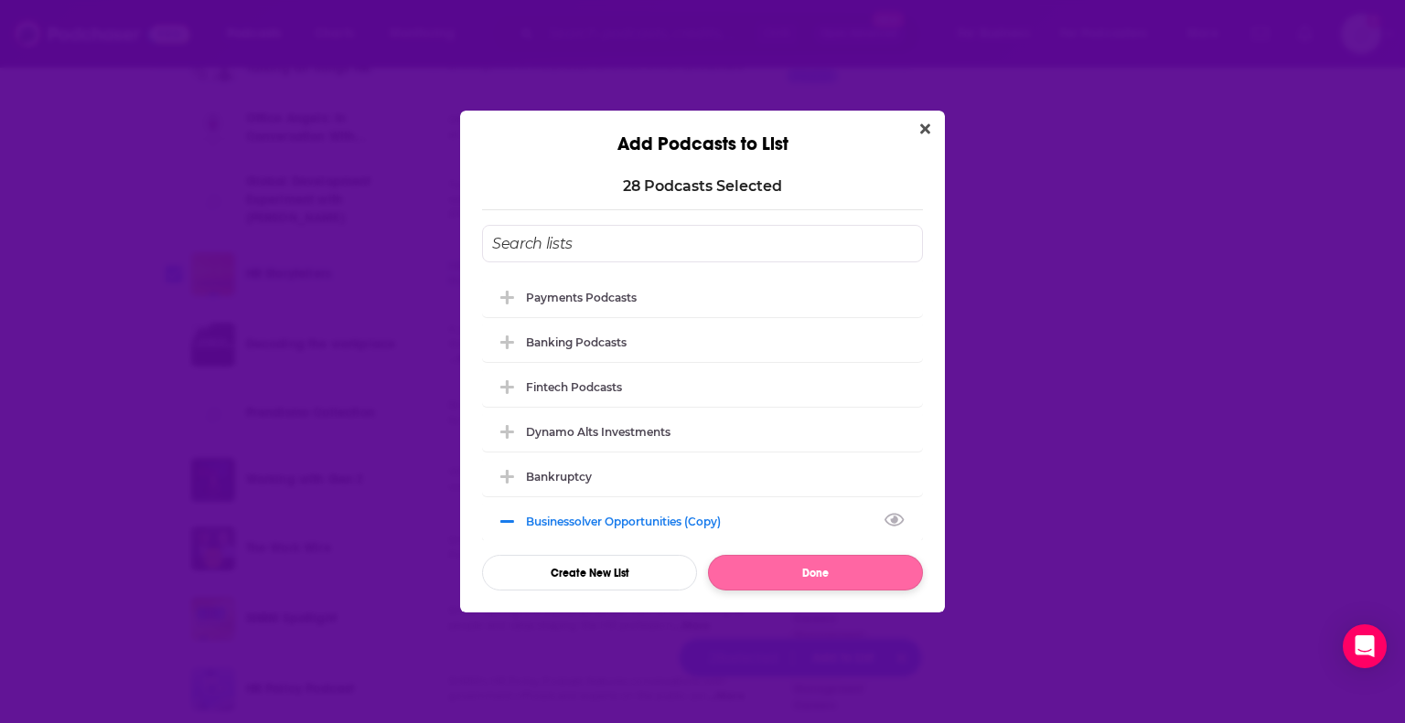
checkbox input "false"
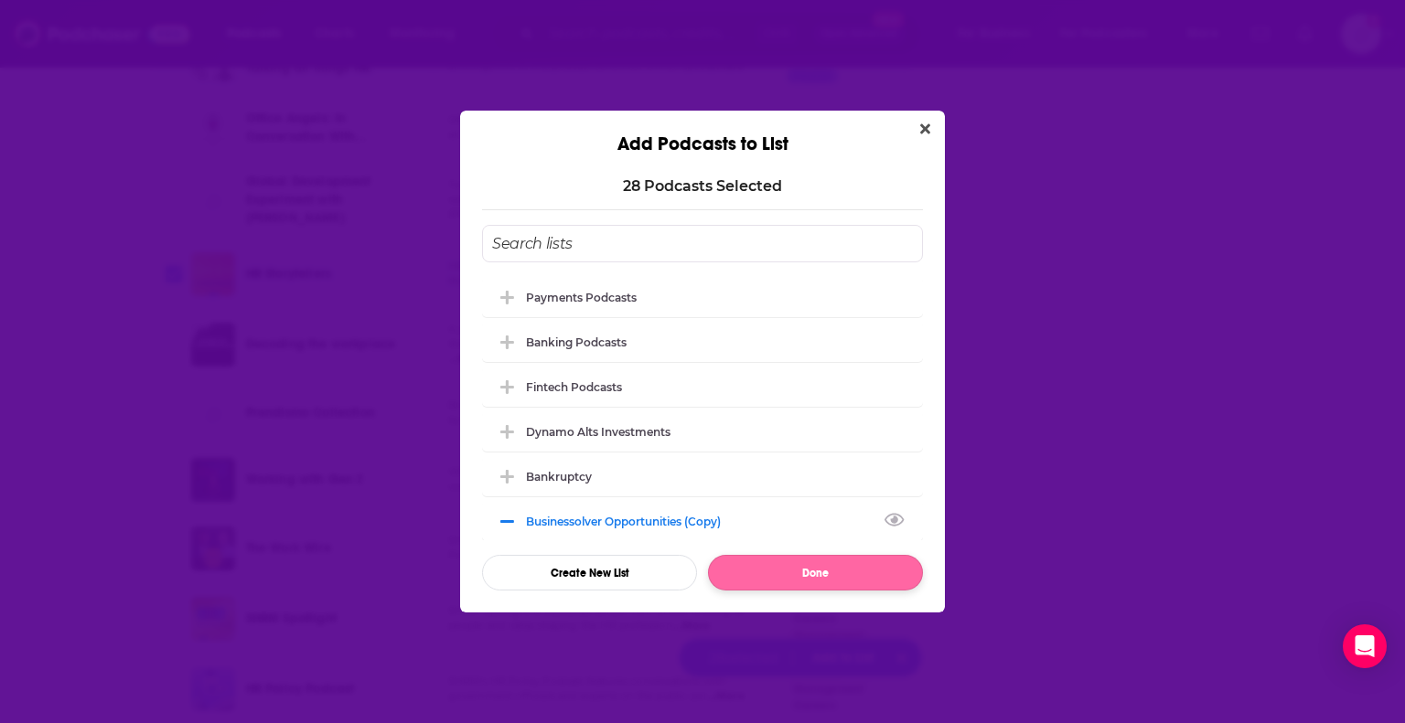
checkbox input "false"
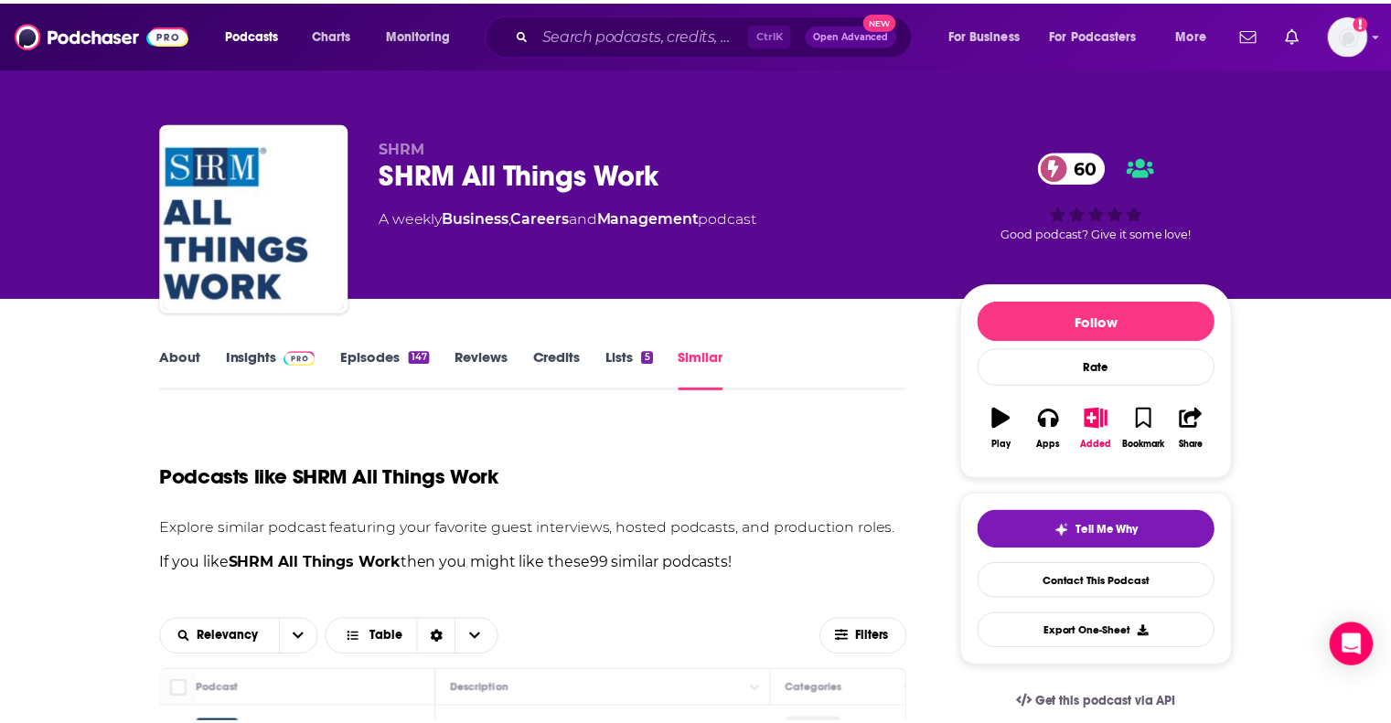
scroll to position [6703, 0]
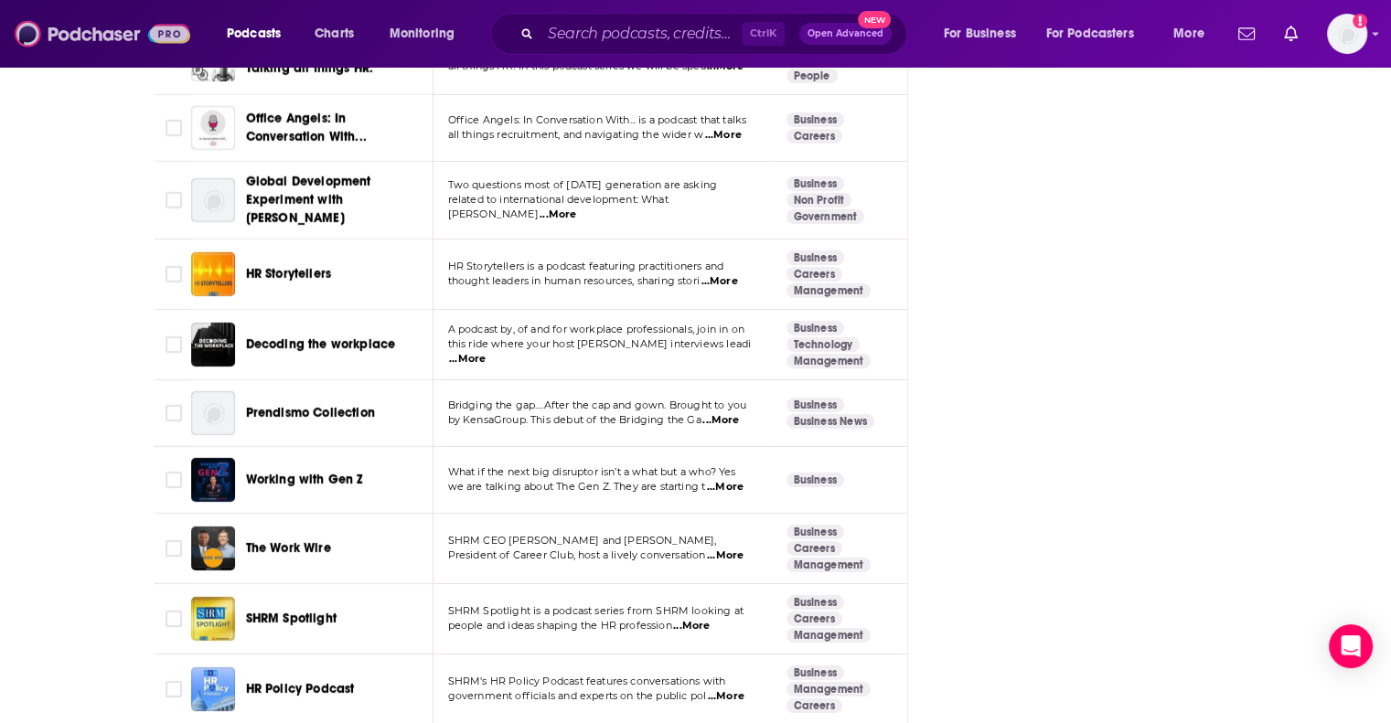
click at [78, 37] on img at bounding box center [103, 33] width 176 height 35
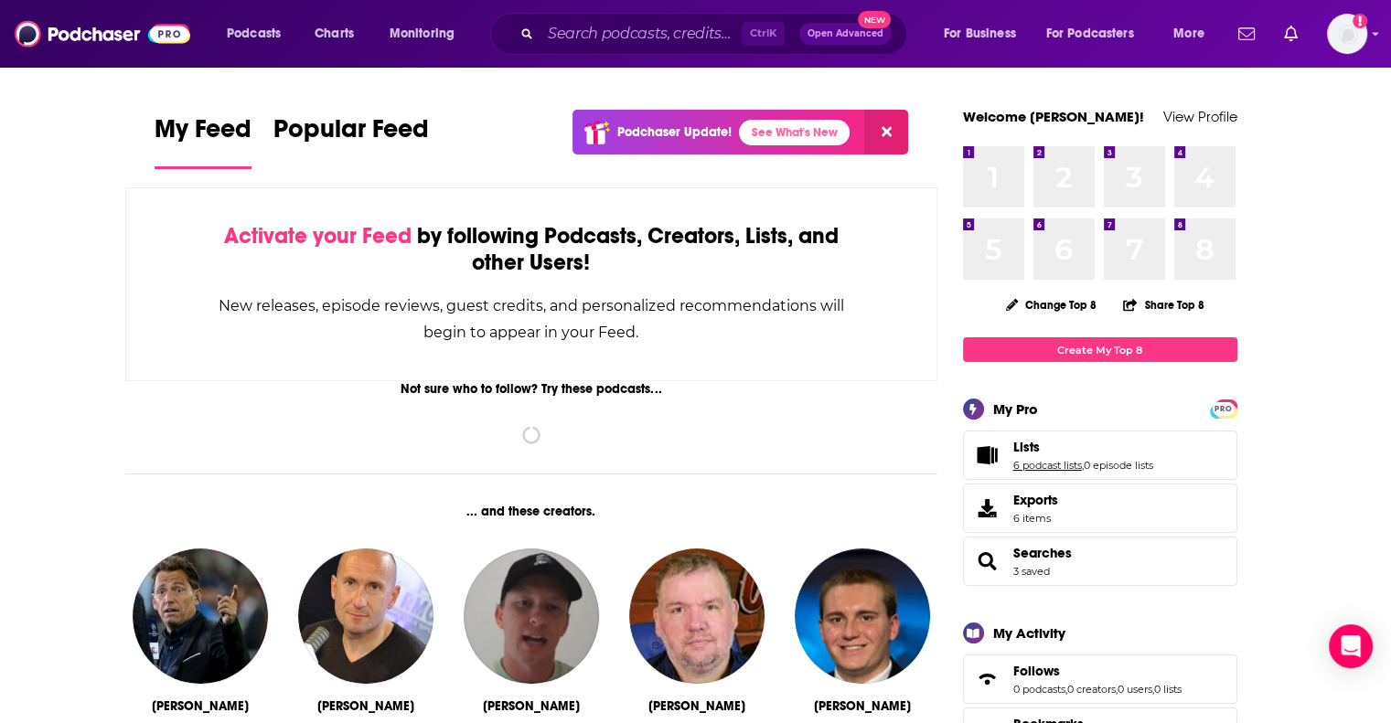
click at [1044, 462] on link "6 podcast lists" at bounding box center [1047, 465] width 69 height 13
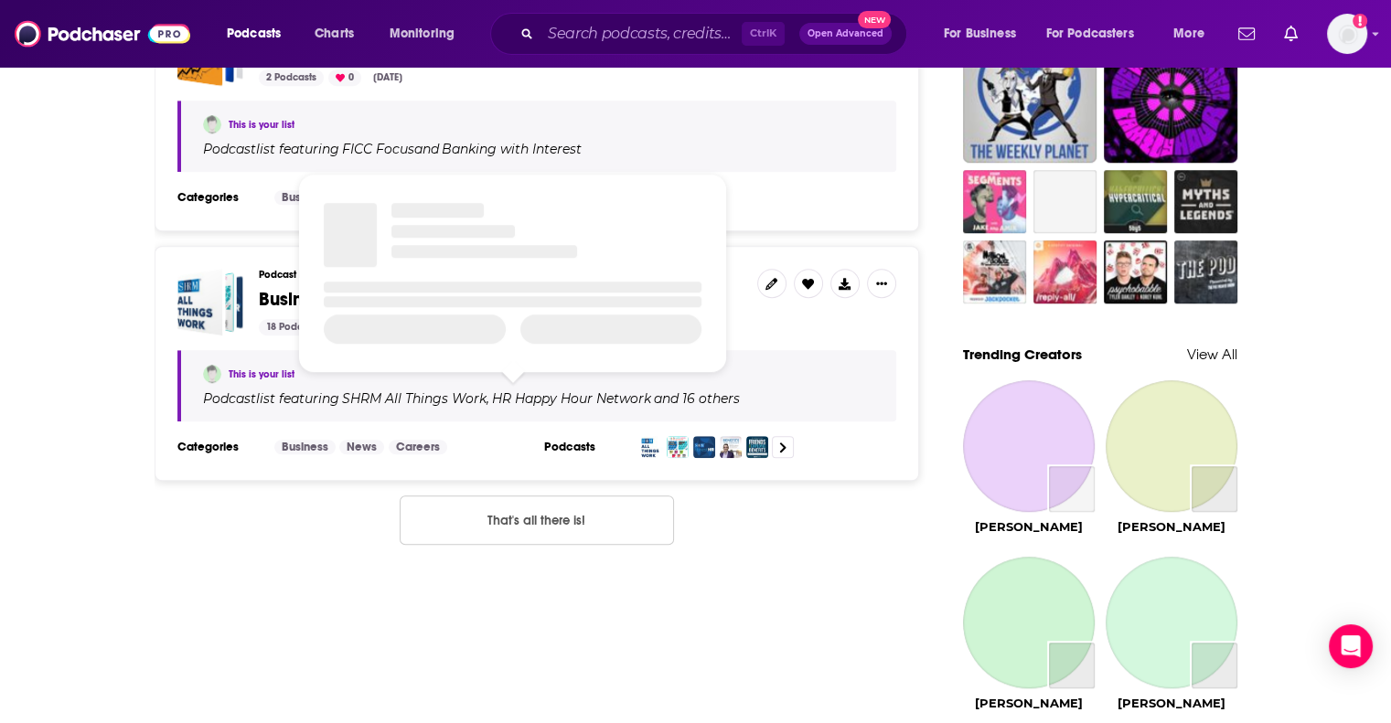
scroll to position [1372, 0]
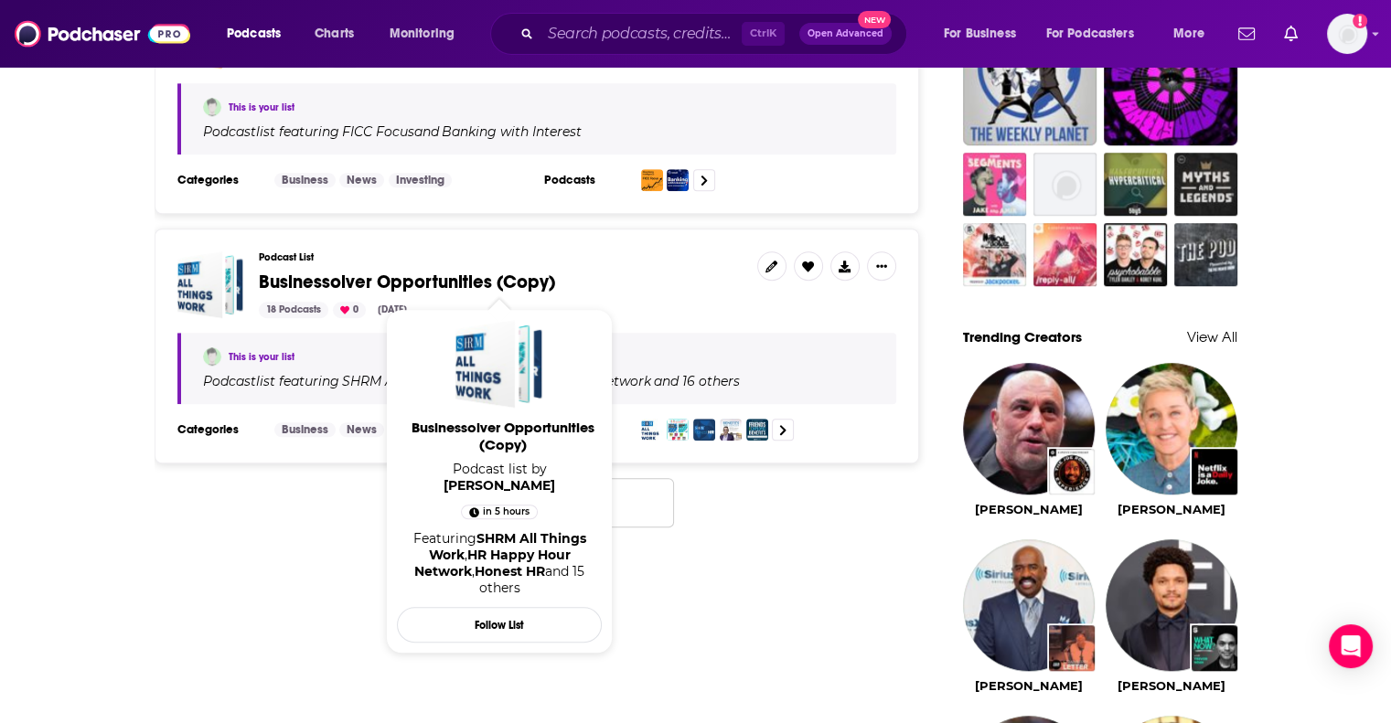
click at [302, 281] on span "Businessolver Opportunities (Copy)" at bounding box center [407, 282] width 296 height 23
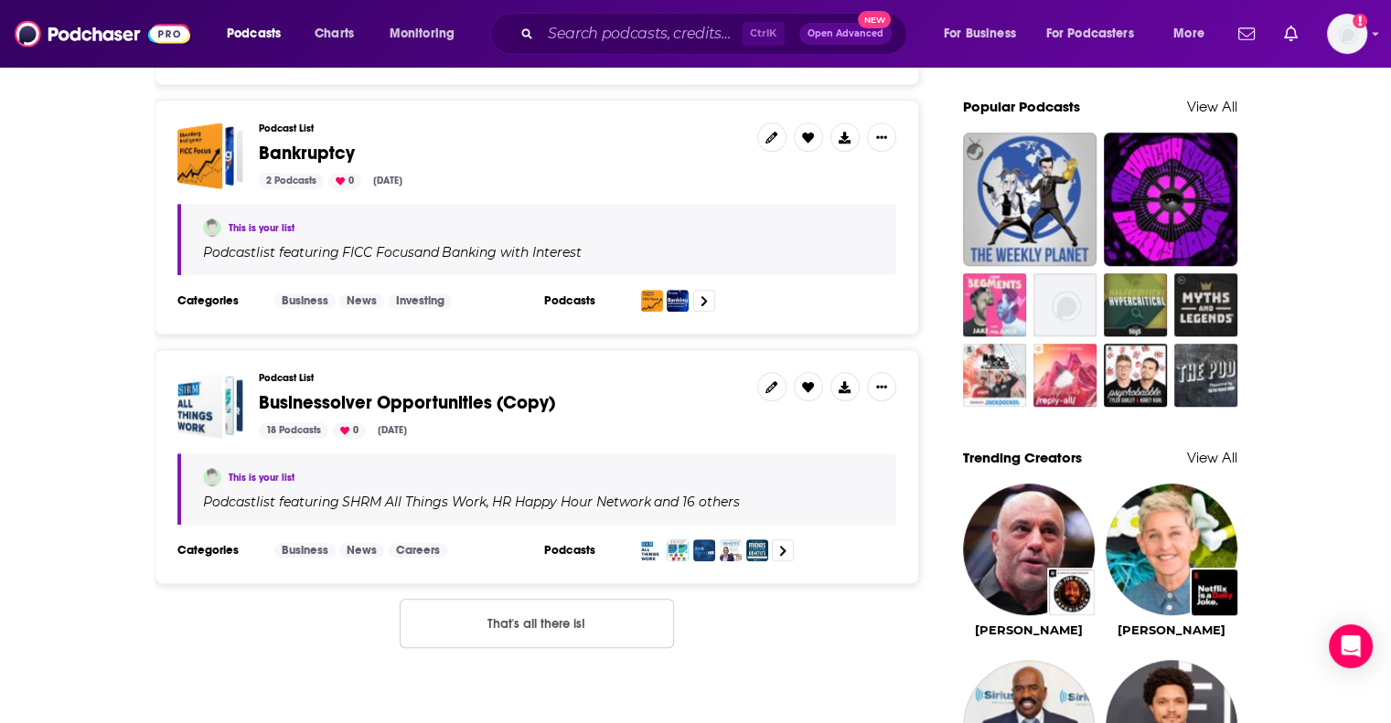
scroll to position [1372, 0]
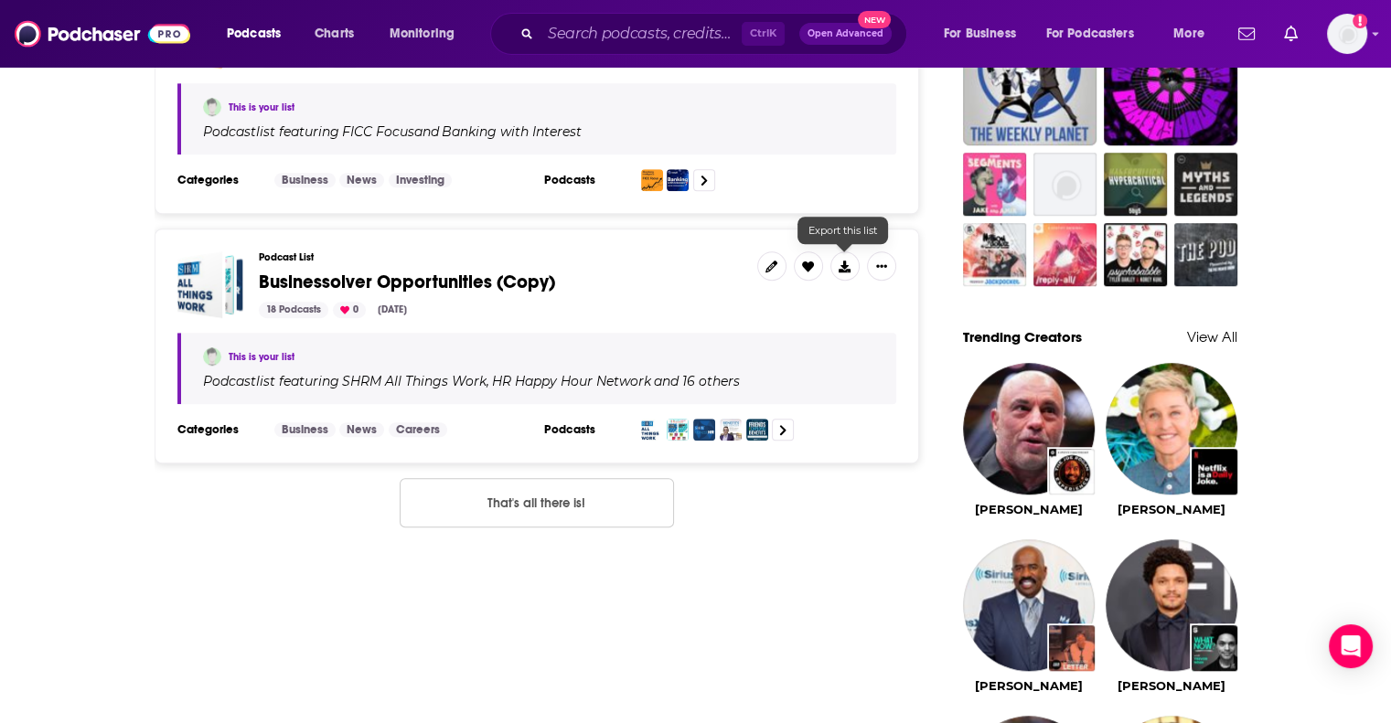
click at [832, 251] on div at bounding box center [826, 265] width 139 height 29
click at [846, 262] on icon at bounding box center [845, 267] width 12 height 12
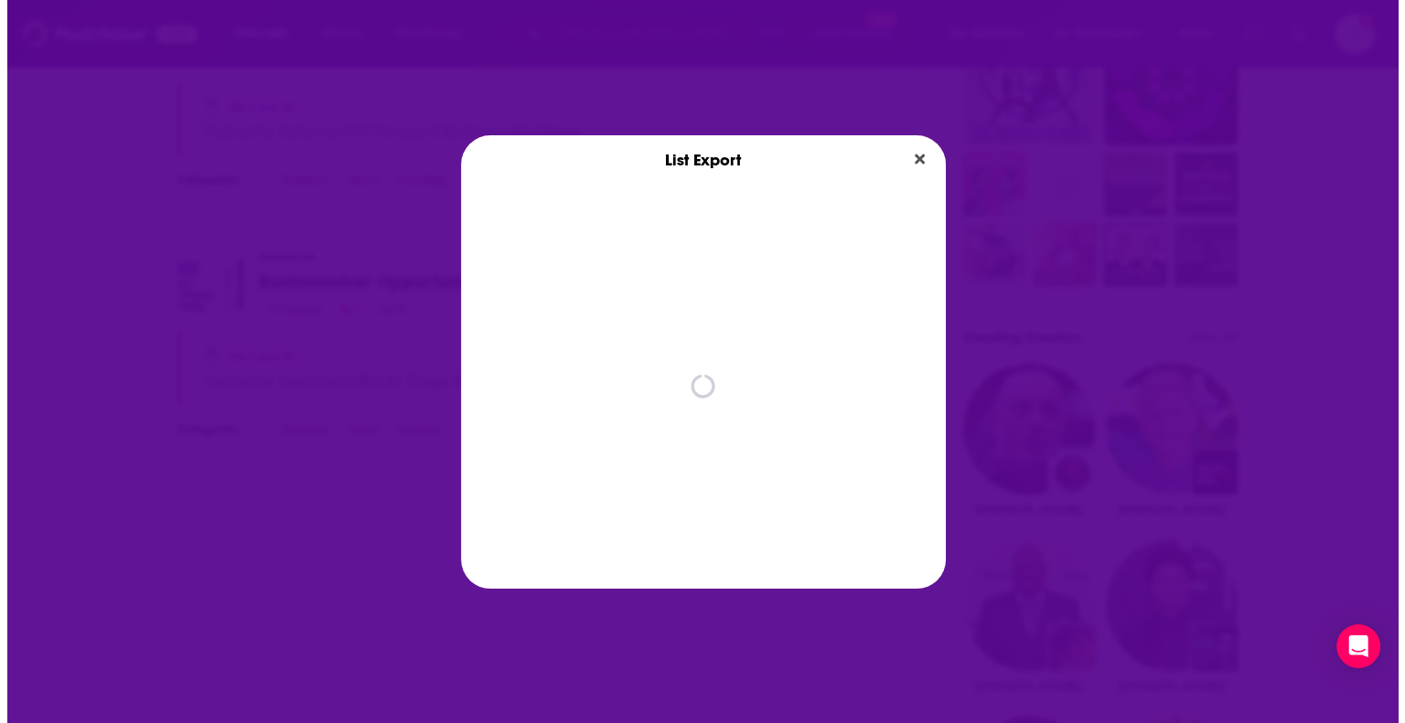
scroll to position [0, 0]
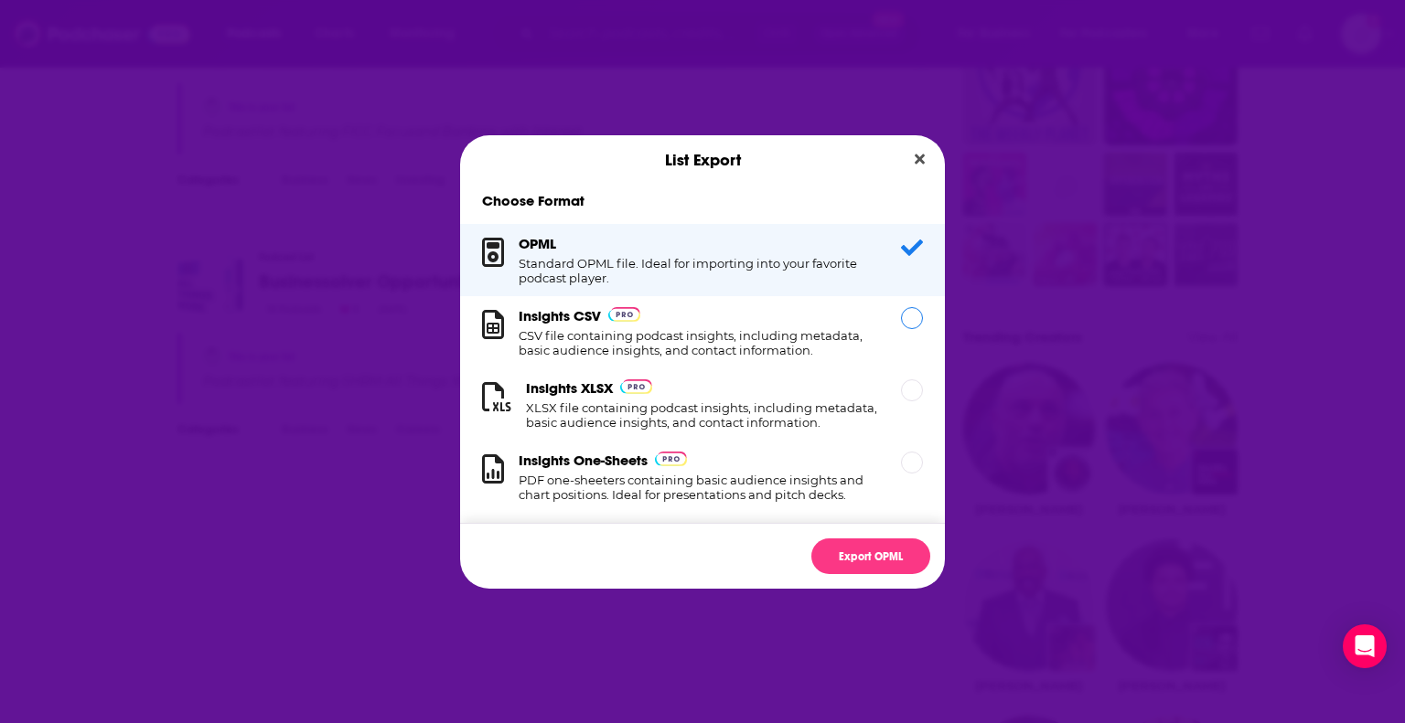
click at [901, 310] on div "Dialog" at bounding box center [912, 318] width 22 height 22
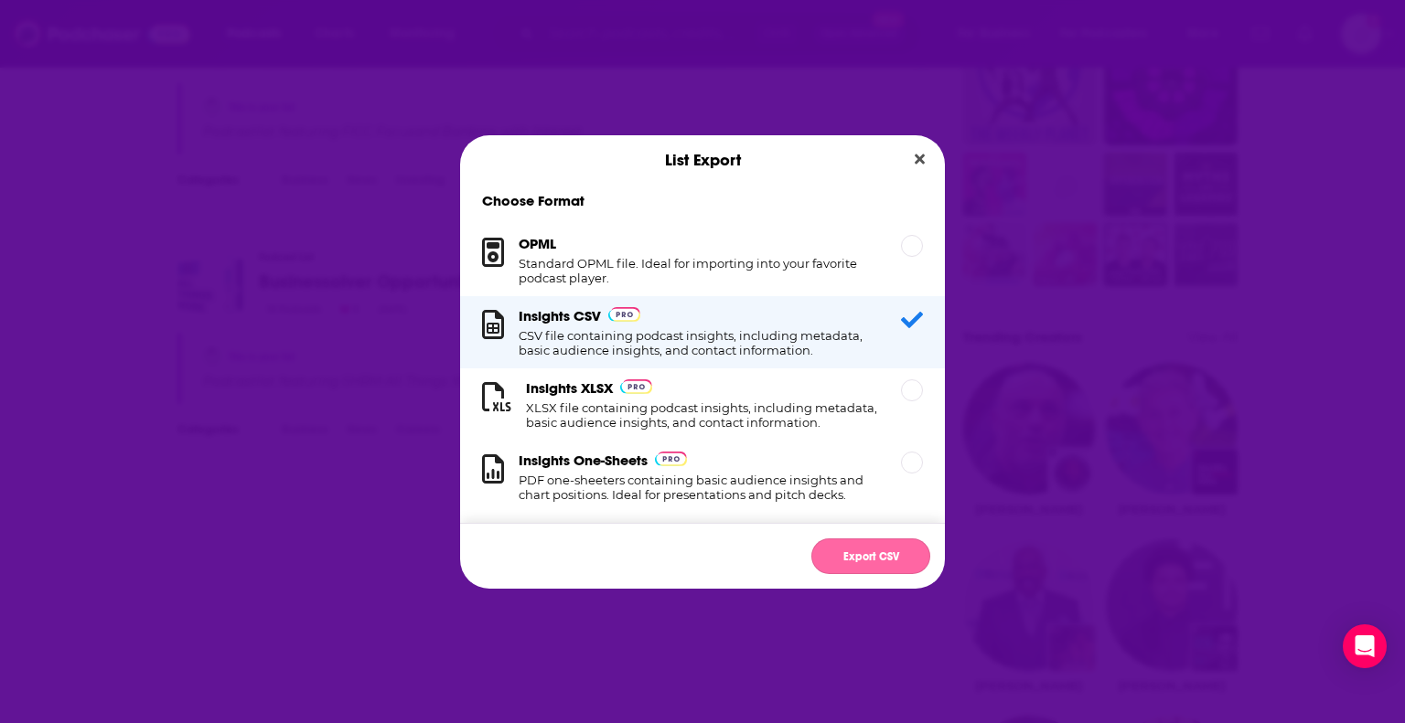
click at [878, 553] on button "Export CSV" at bounding box center [870, 557] width 119 height 36
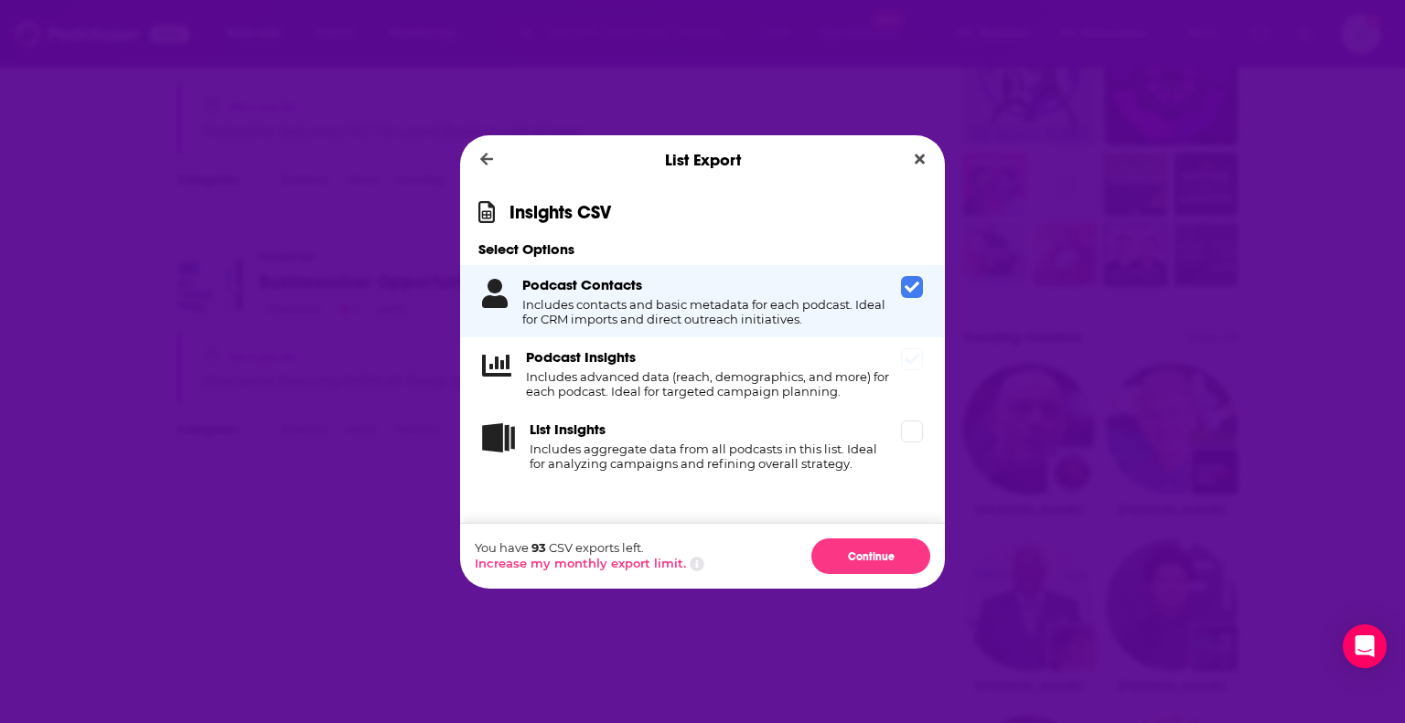
click at [914, 366] on icon "Dialog" at bounding box center [911, 359] width 15 height 15
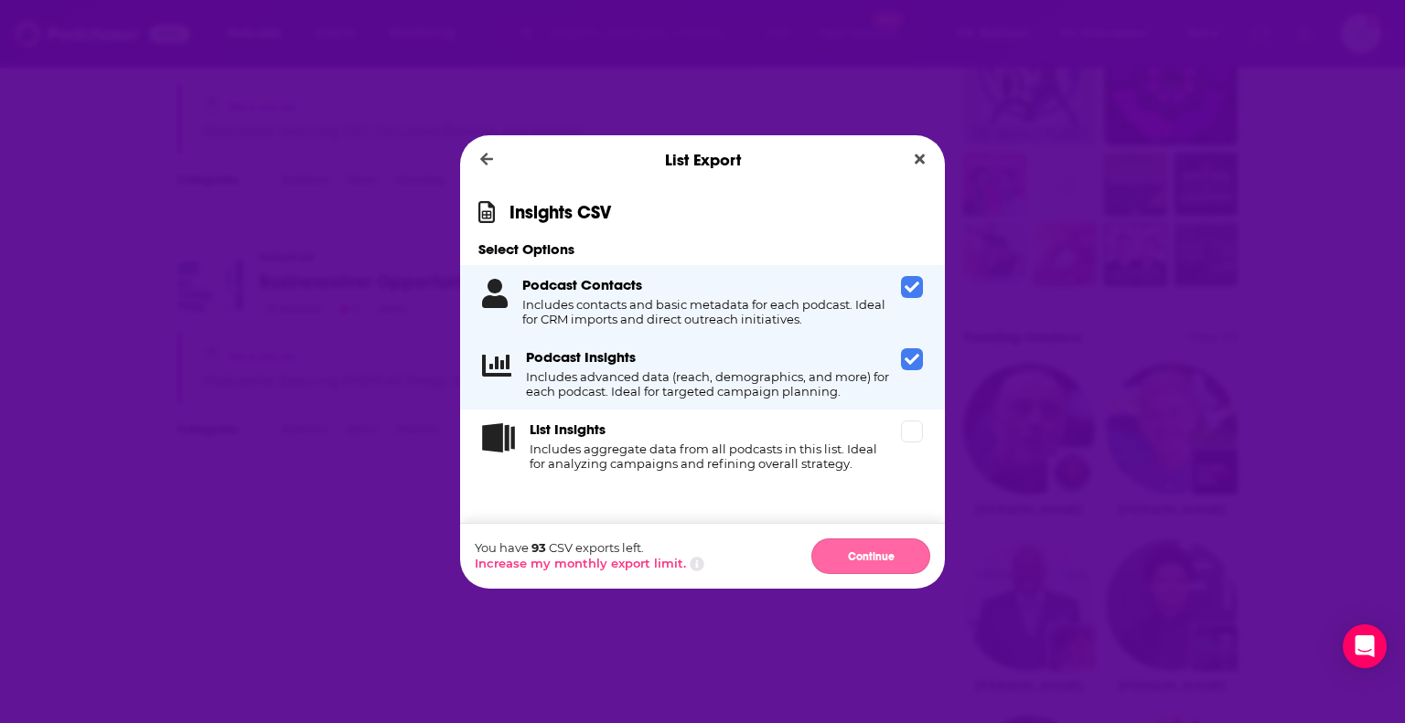
click at [893, 559] on button "Continue" at bounding box center [870, 557] width 119 height 36
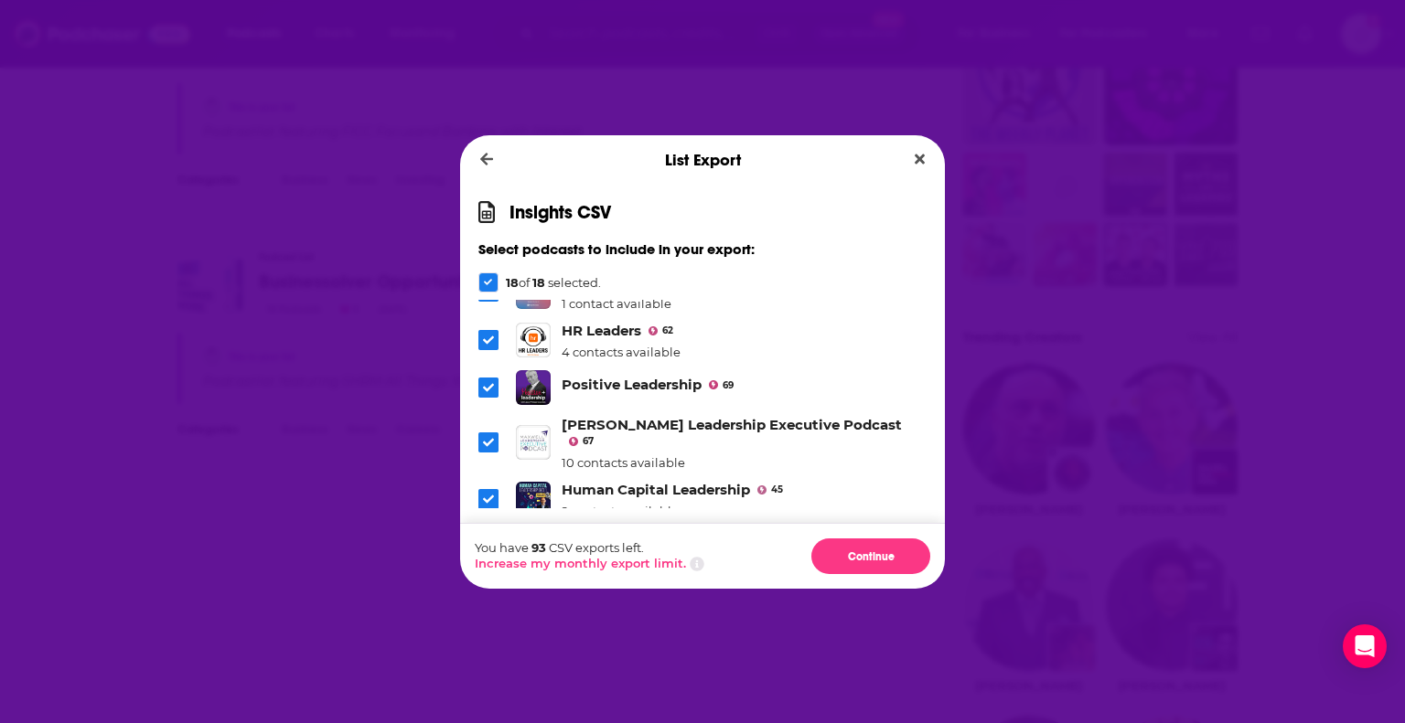
scroll to position [677, 0]
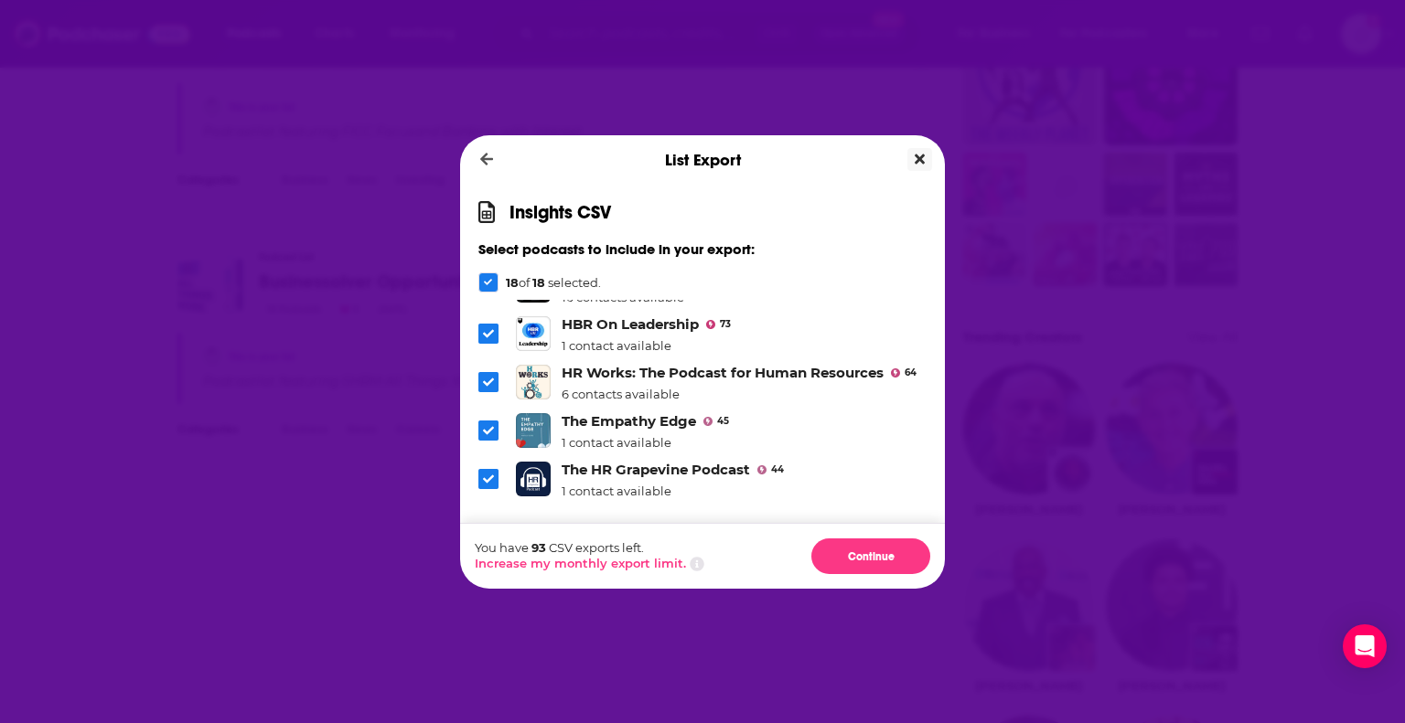
click at [920, 156] on icon "Close" at bounding box center [919, 159] width 10 height 10
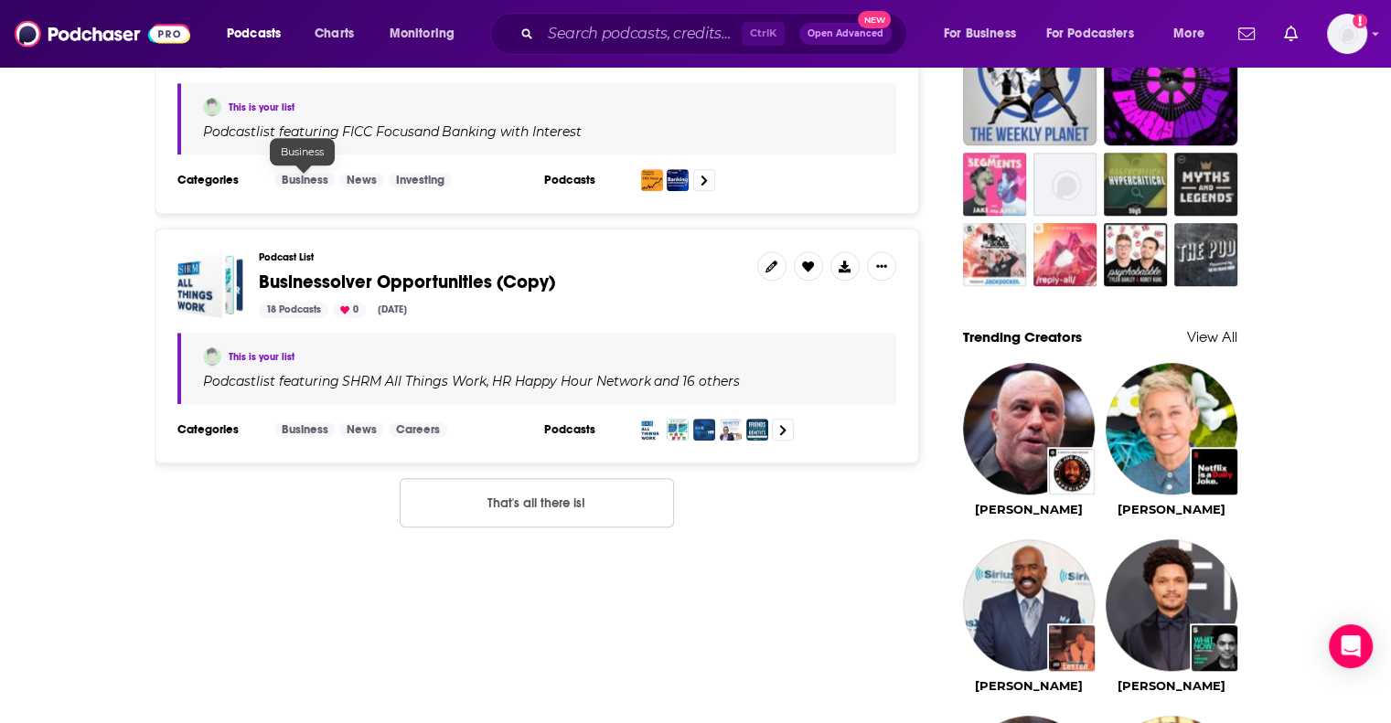
scroll to position [1097, 0]
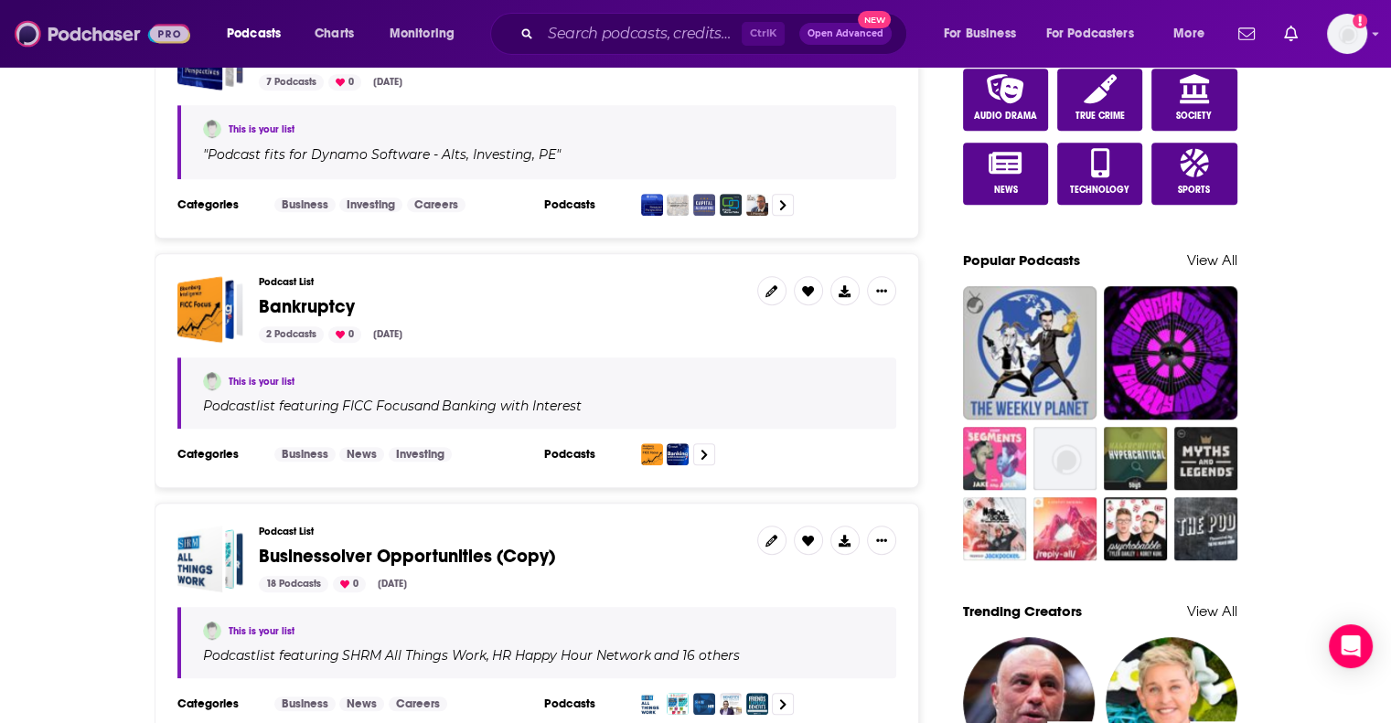
click at [87, 36] on img at bounding box center [103, 33] width 176 height 35
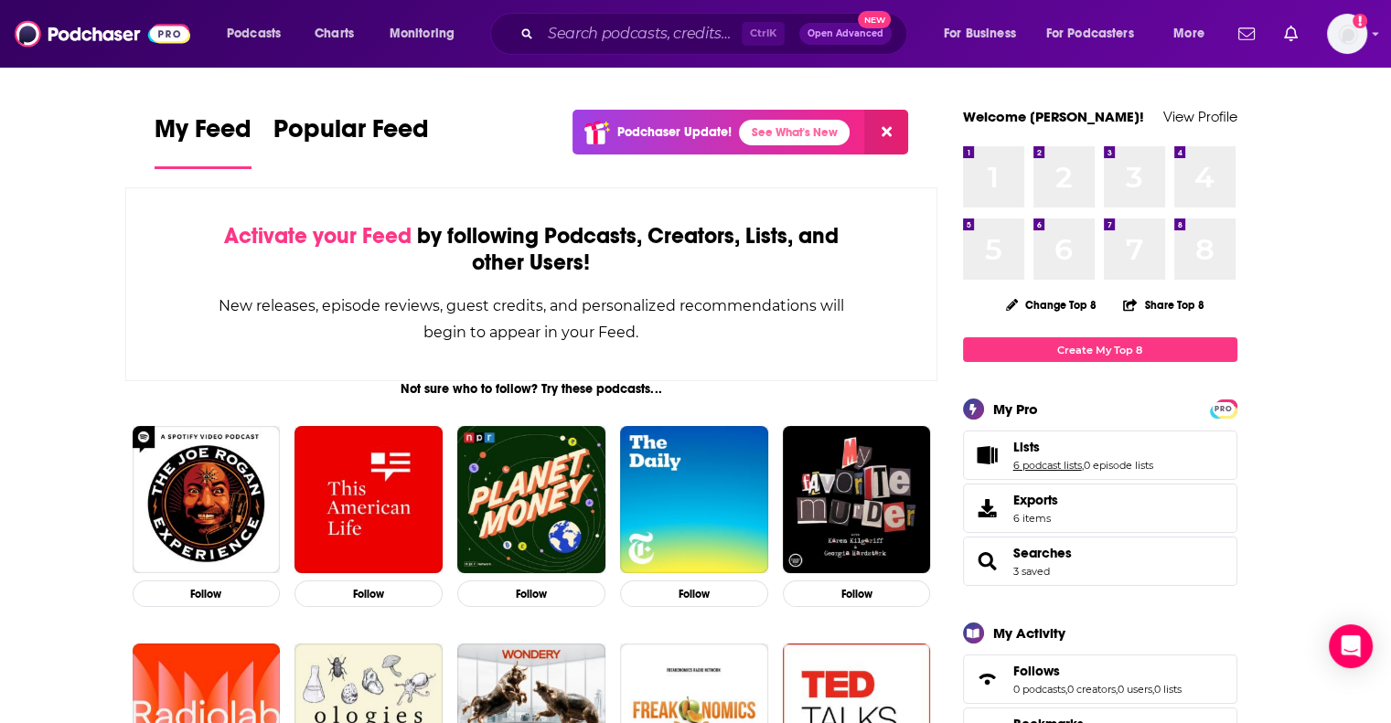
click at [1039, 467] on link "6 podcast lists" at bounding box center [1047, 465] width 69 height 13
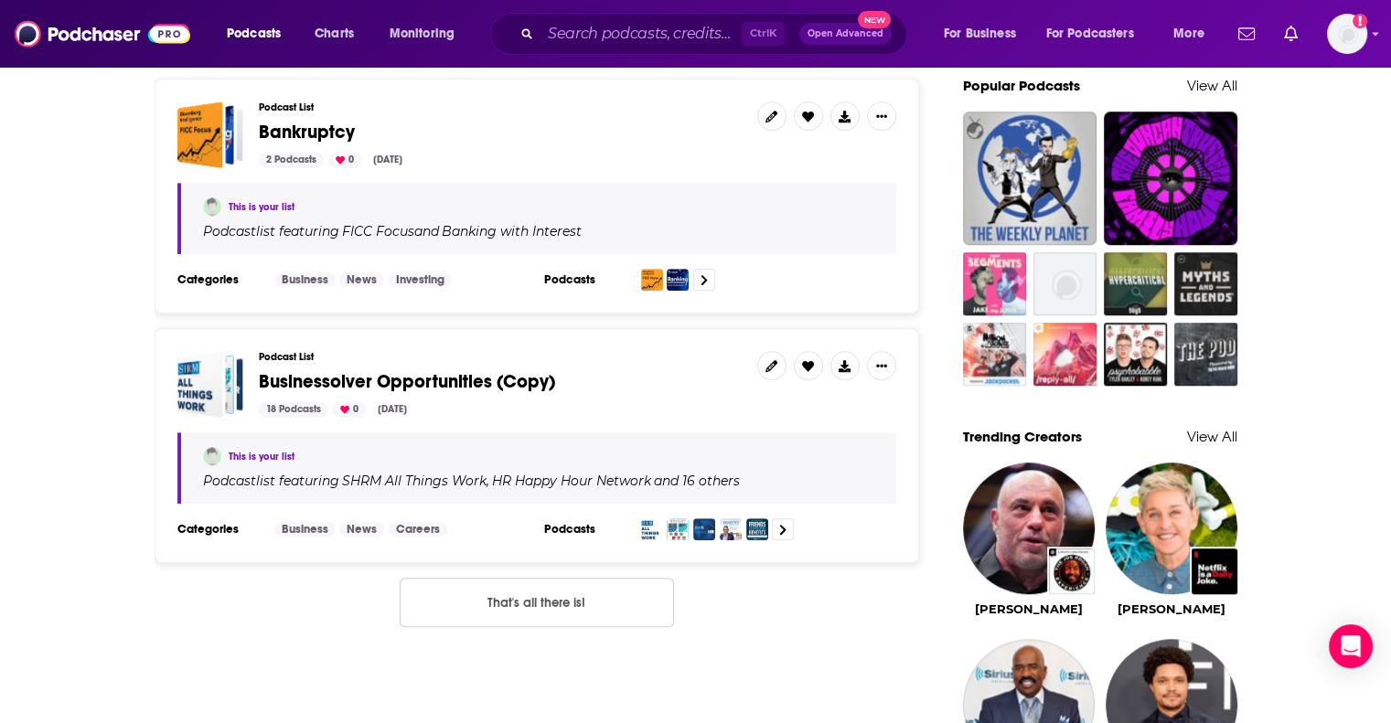
scroll to position [1280, 0]
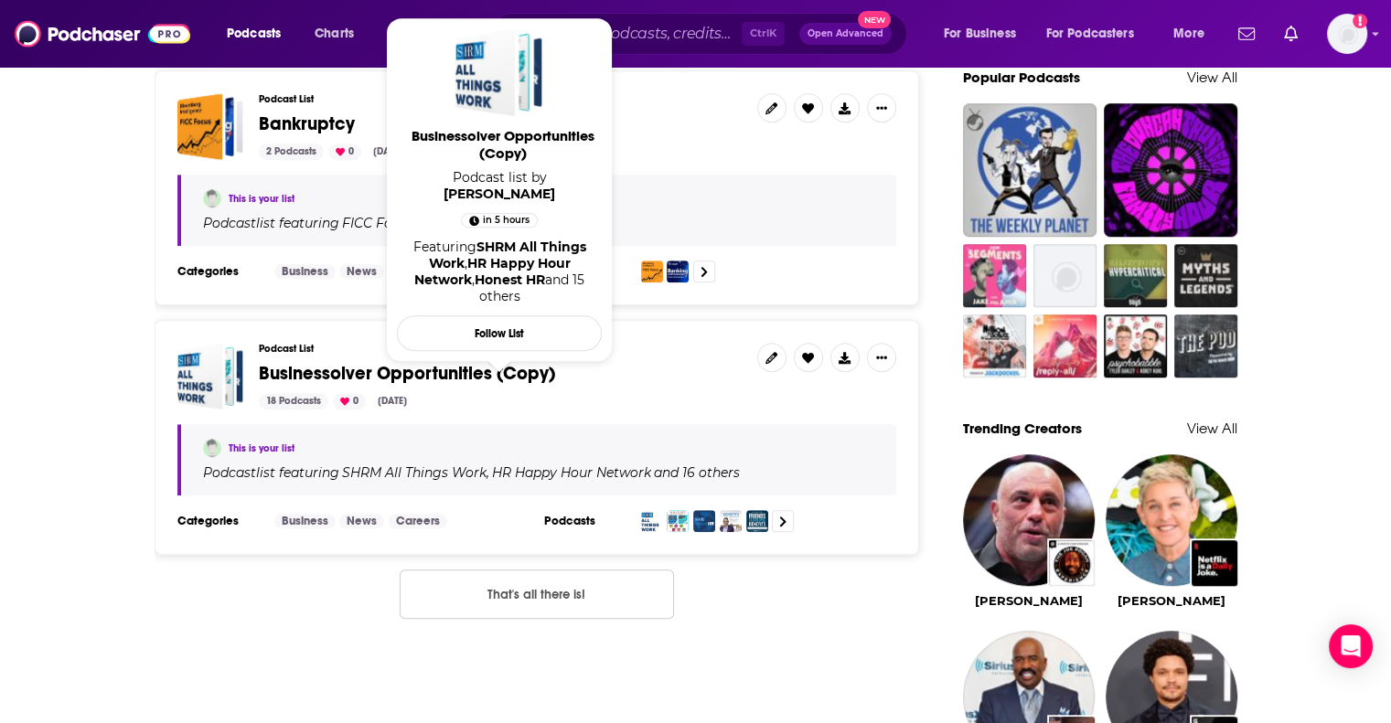
click at [440, 369] on span "Businessolver Opportunities (Copy)" at bounding box center [407, 373] width 296 height 23
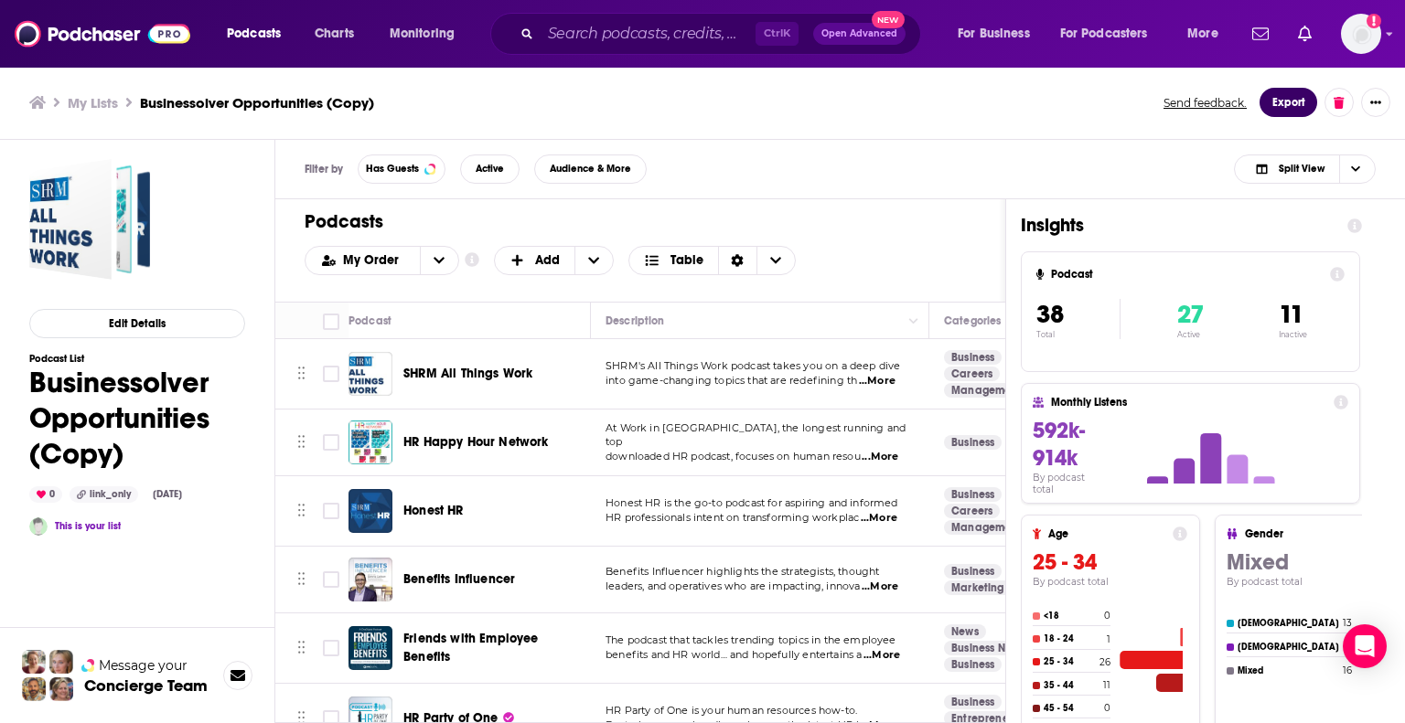
click at [1288, 97] on button "Export" at bounding box center [1288, 102] width 58 height 29
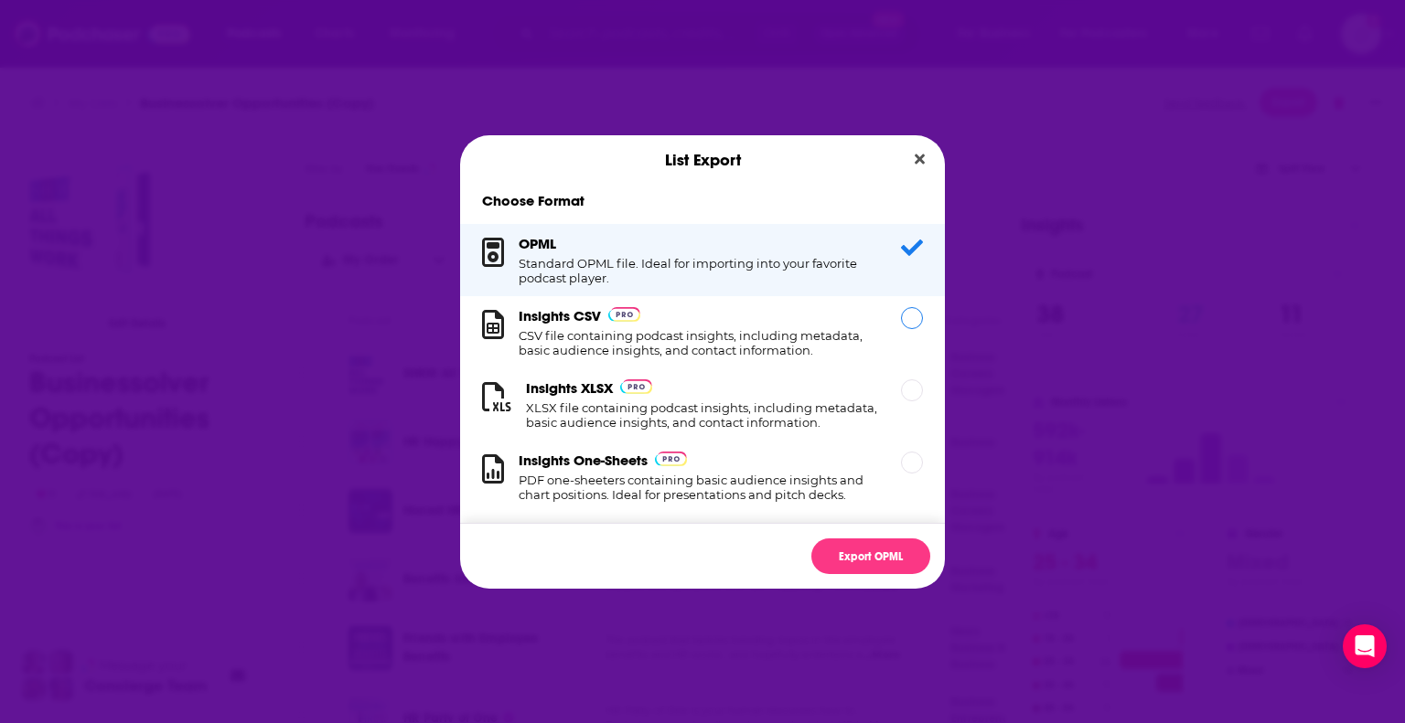
click at [762, 319] on div "Insights CSV CSV file containing podcast insights, including metadata, basic au…" at bounding box center [698, 332] width 360 height 50
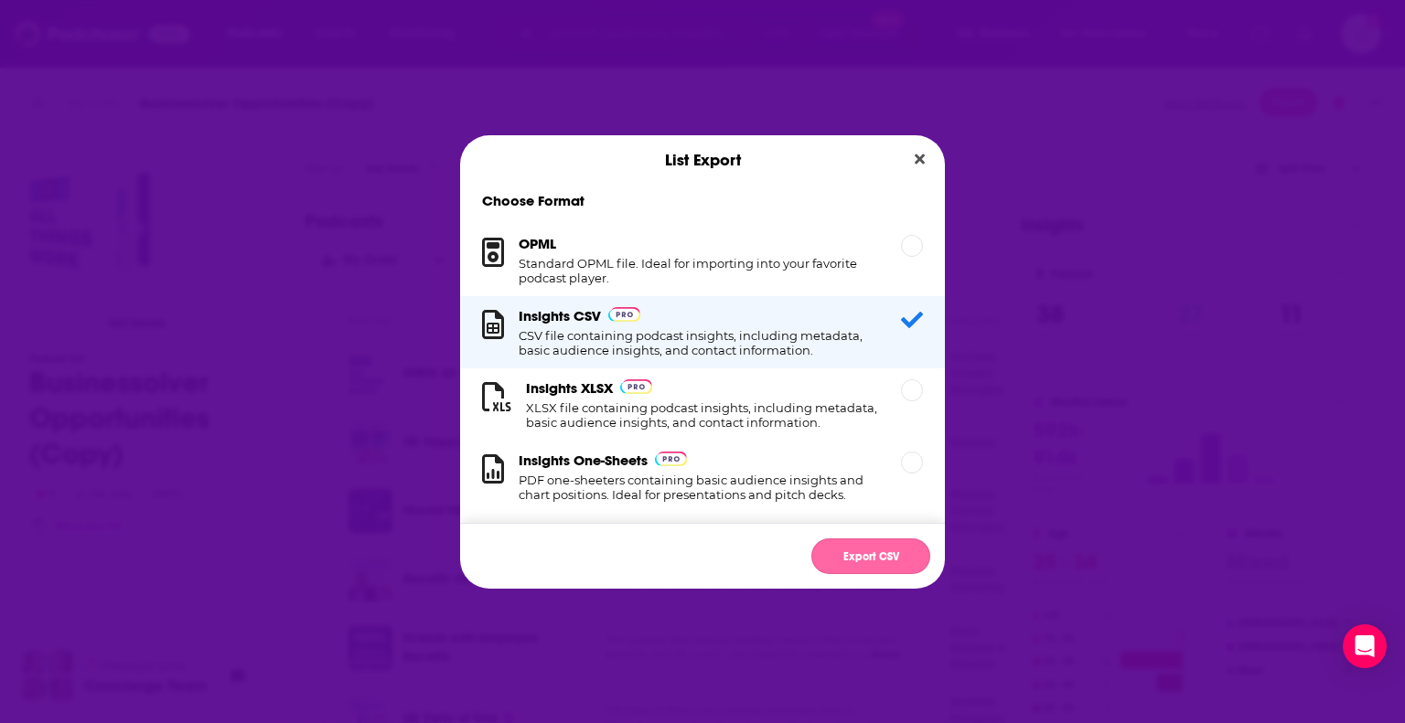
click at [861, 557] on button "Export CSV" at bounding box center [870, 557] width 119 height 36
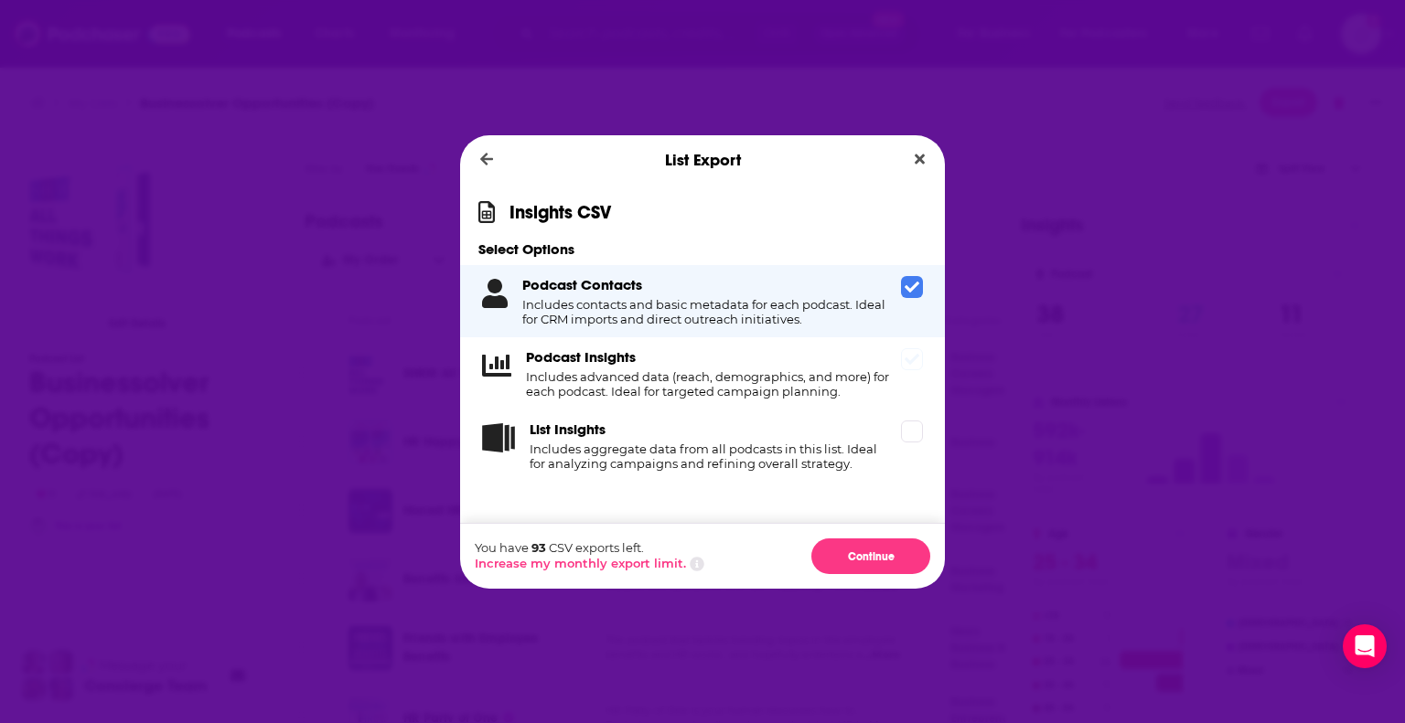
click at [917, 362] on icon "Dialog" at bounding box center [911, 359] width 15 height 15
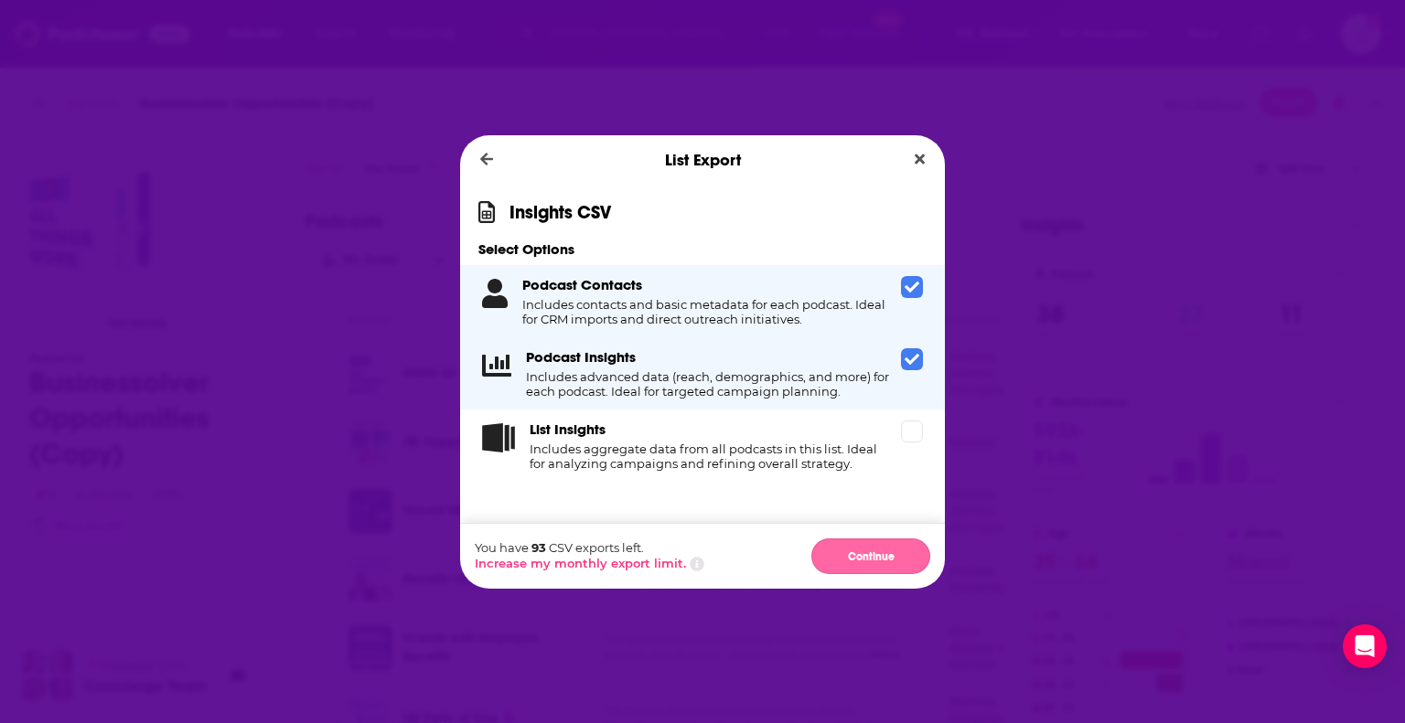
click at [874, 559] on button "Continue" at bounding box center [870, 557] width 119 height 36
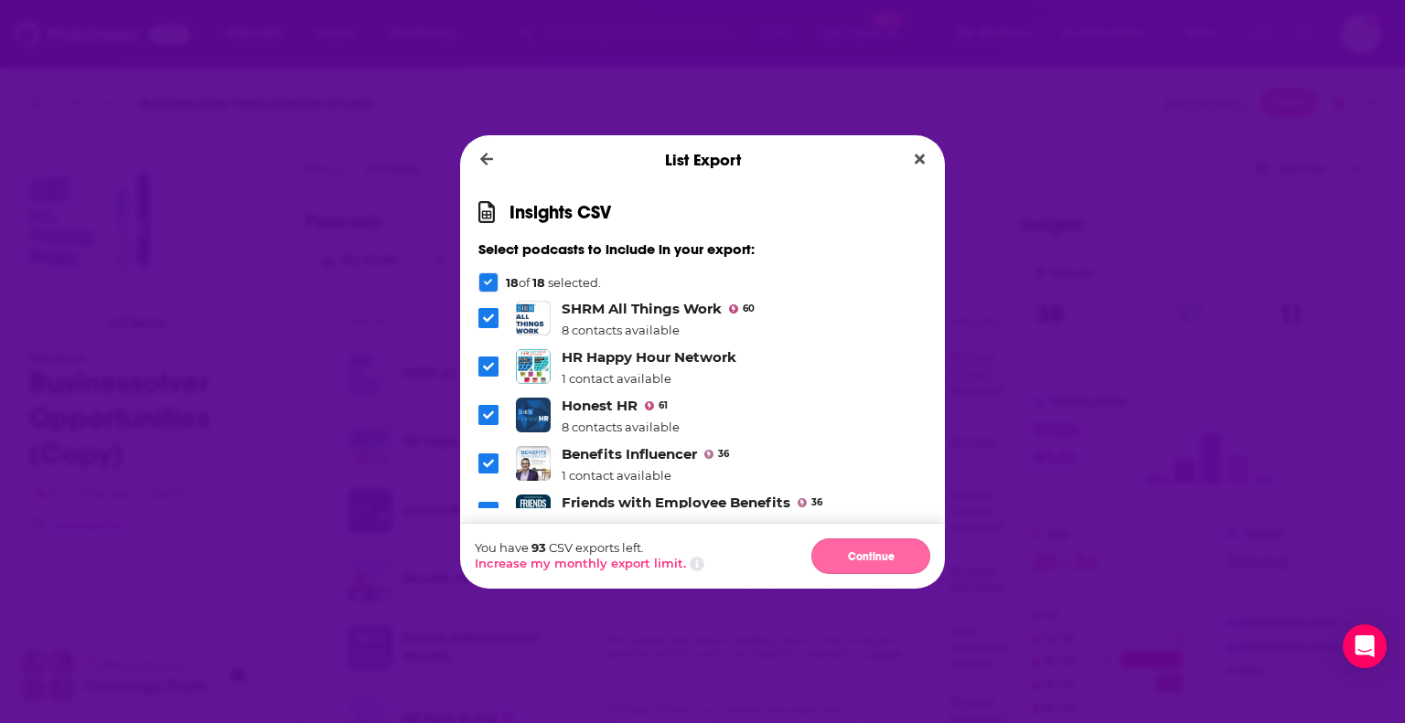
click at [872, 561] on button "Continue" at bounding box center [870, 557] width 119 height 36
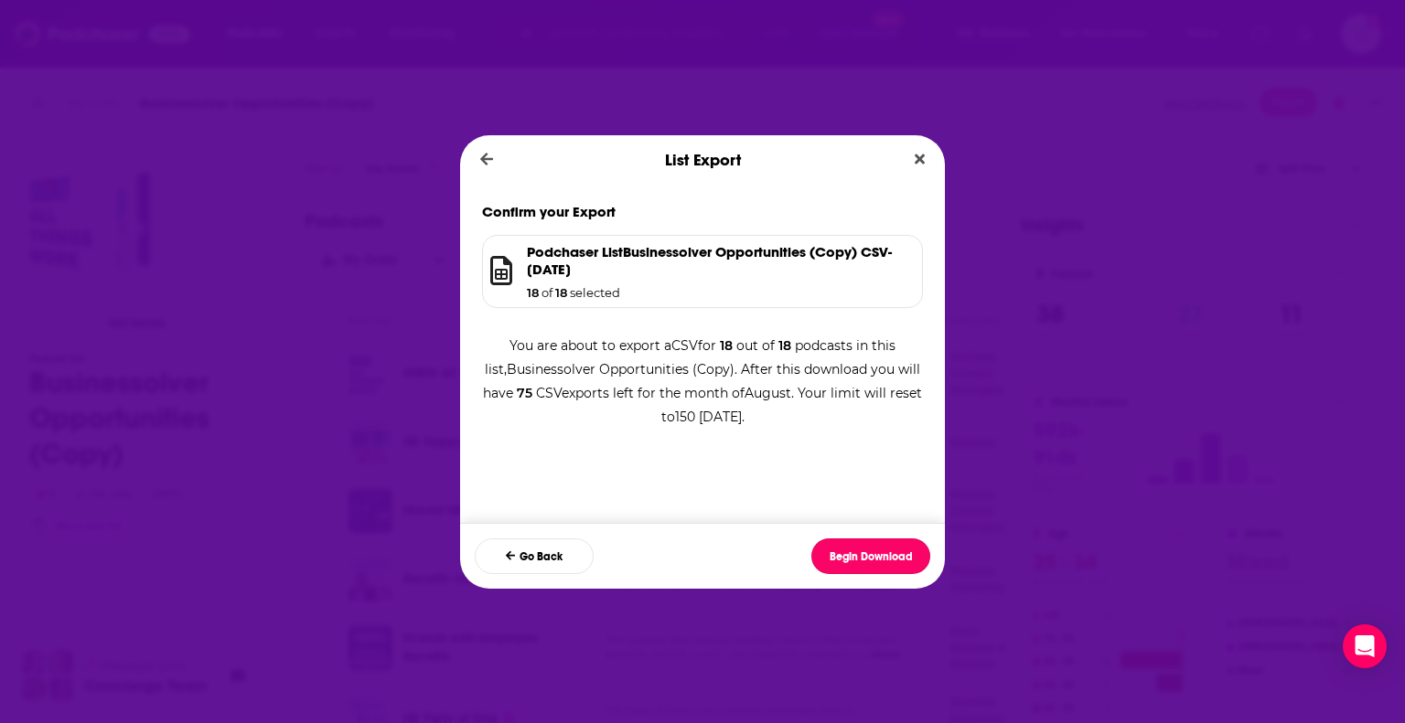
drag, startPoint x: 872, startPoint y: 561, endPoint x: 882, endPoint y: 463, distance: 99.3
click at [882, 463] on div "Confirm your Export Podchaser List Businessolver Opportunities (Copy) CSV - 202…" at bounding box center [702, 387] width 485 height 404
click at [925, 153] on button "Close" at bounding box center [919, 159] width 25 height 23
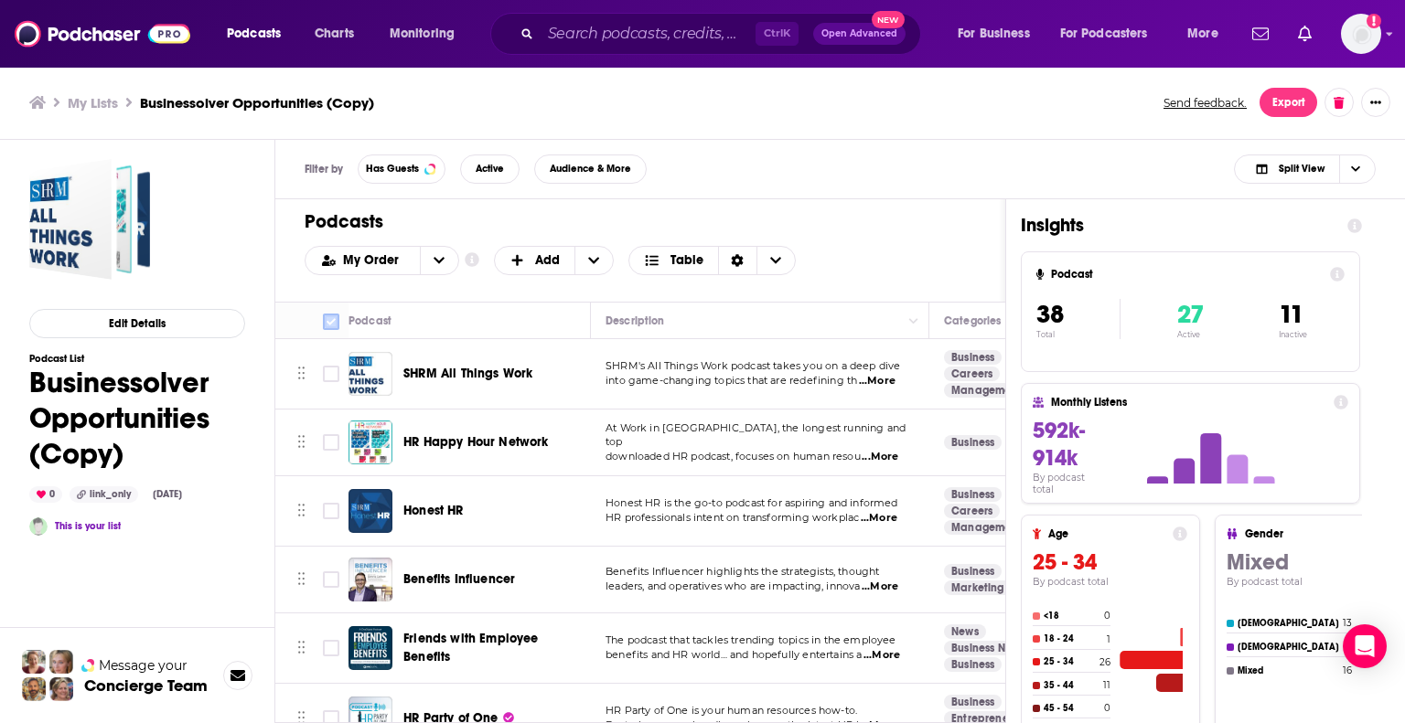
click at [333, 325] on input "Toggle select all" at bounding box center [331, 322] width 16 height 16
checkbox input "true"
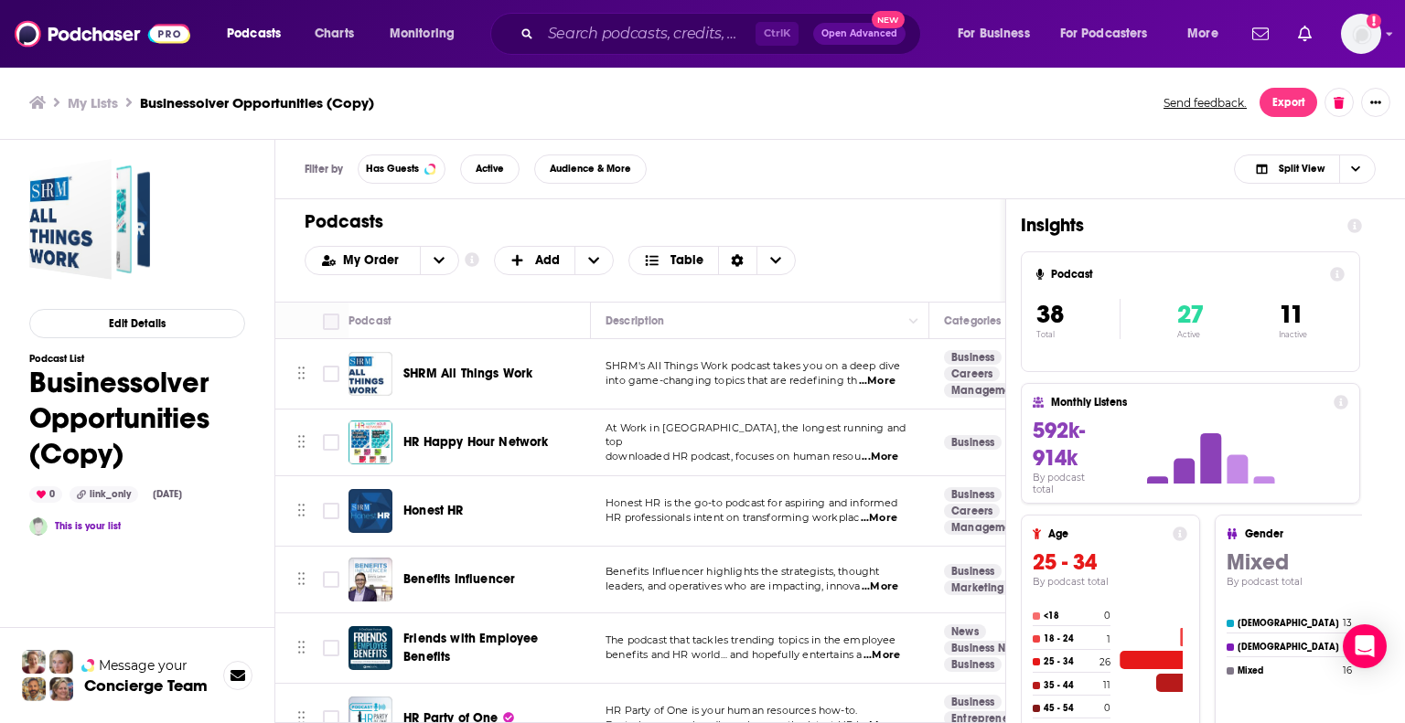
checkbox input "true"
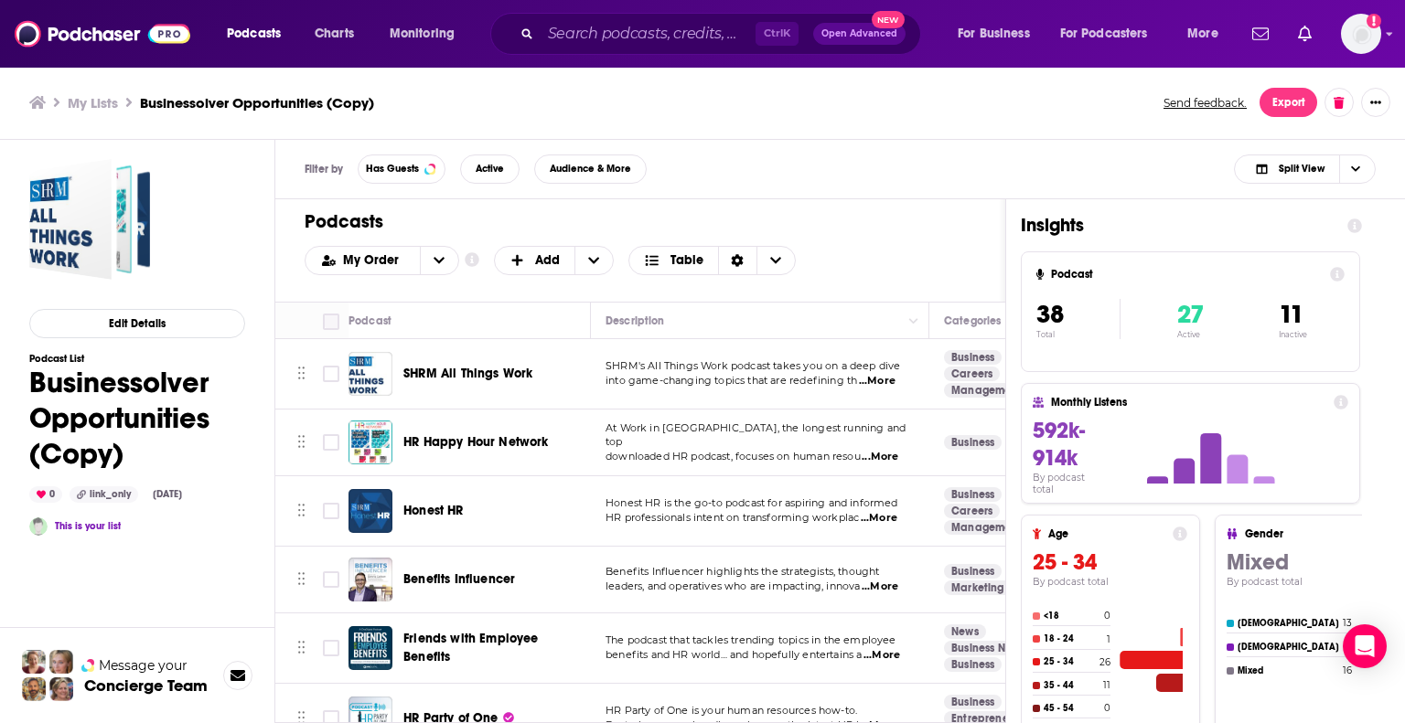
checkbox input "true"
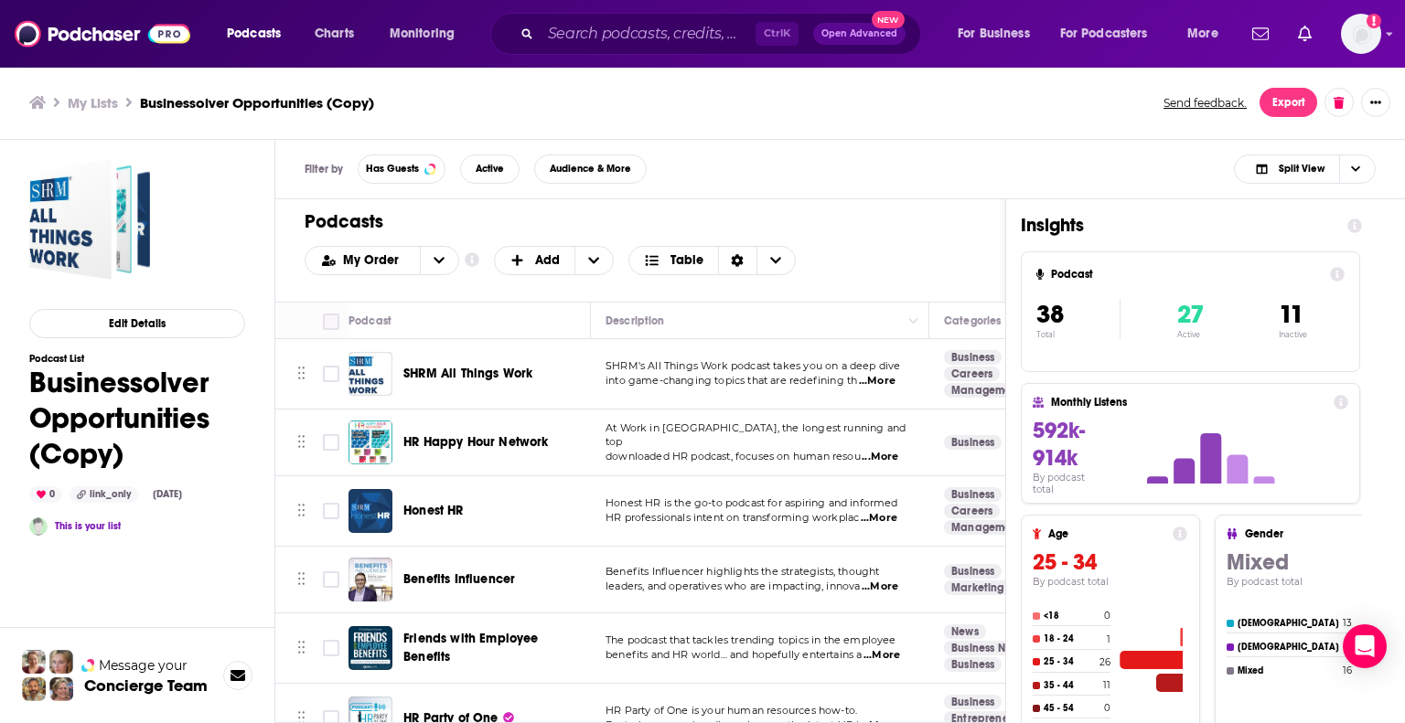
checkbox input "true"
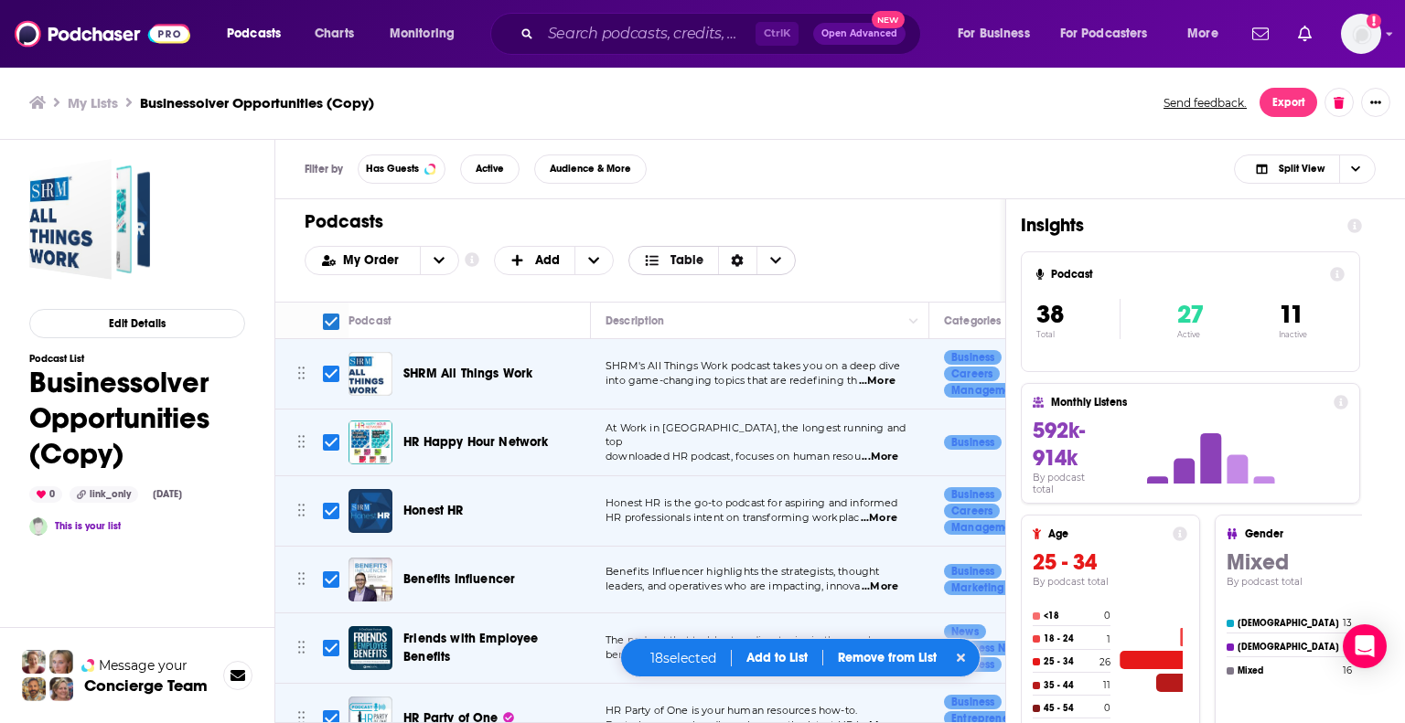
click at [782, 252] on span "Choose View" at bounding box center [775, 260] width 38 height 27
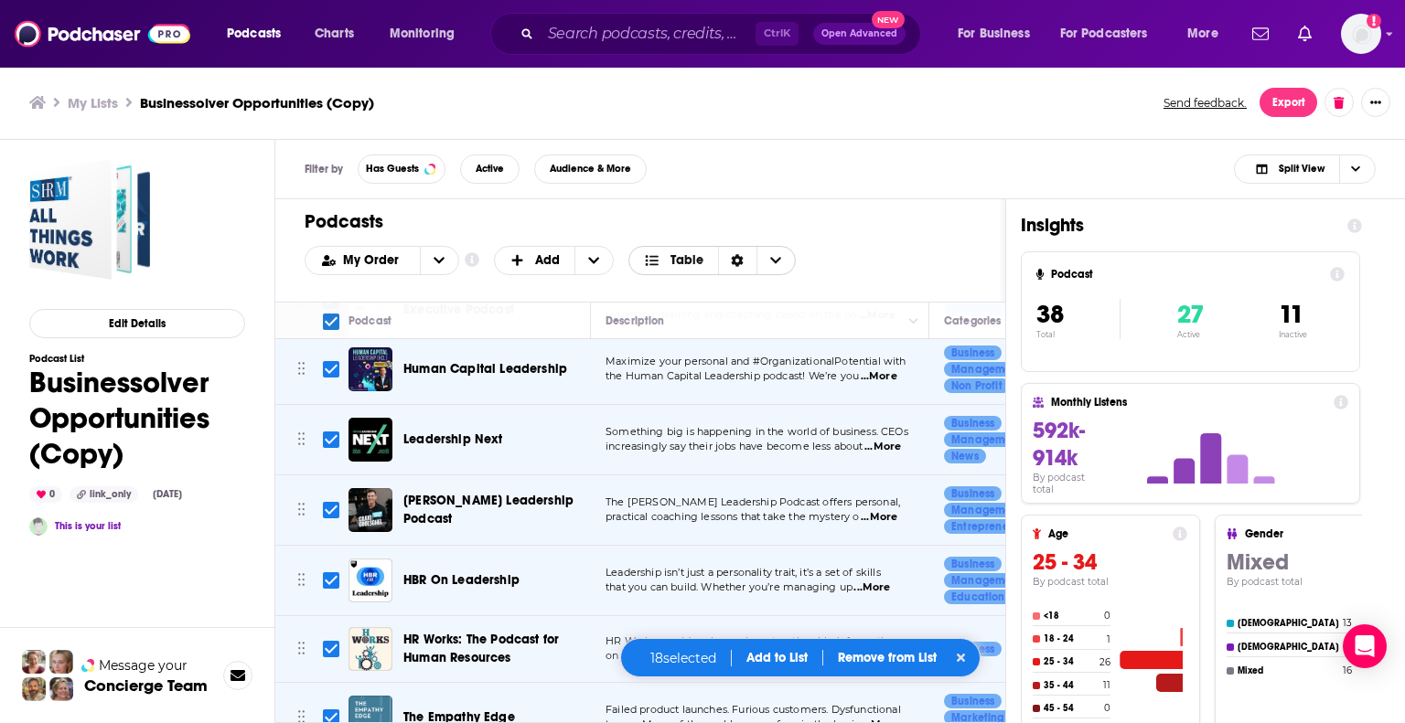
scroll to position [871, 0]
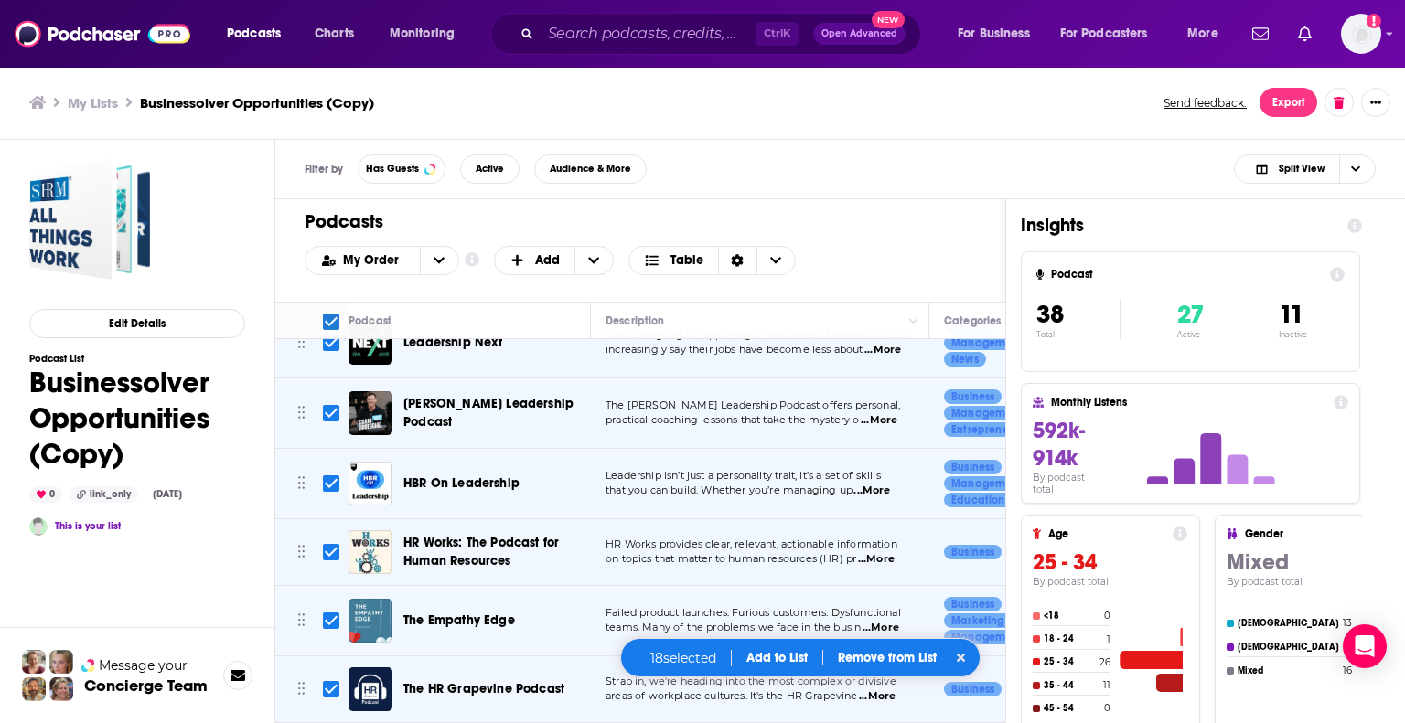
click at [959, 659] on icon at bounding box center [961, 658] width 9 height 9
checkbox input "false"
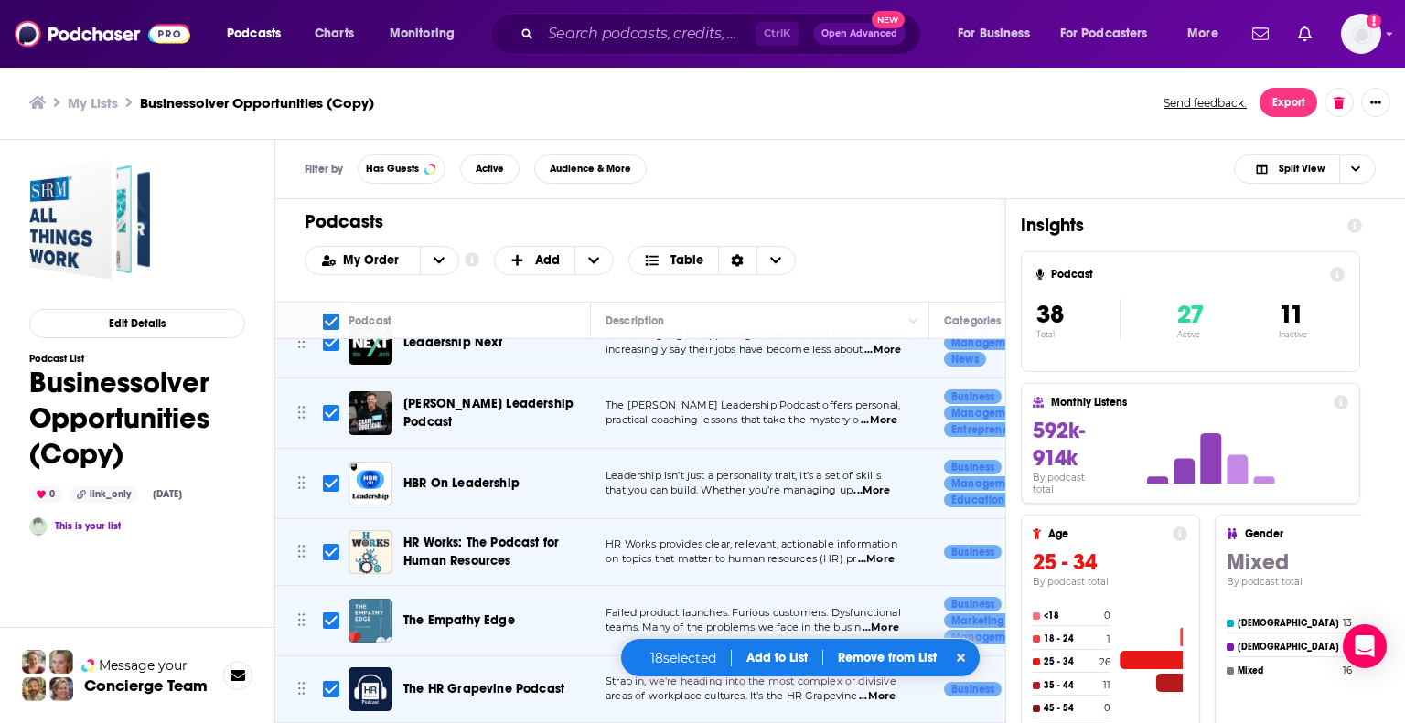
checkbox input "false"
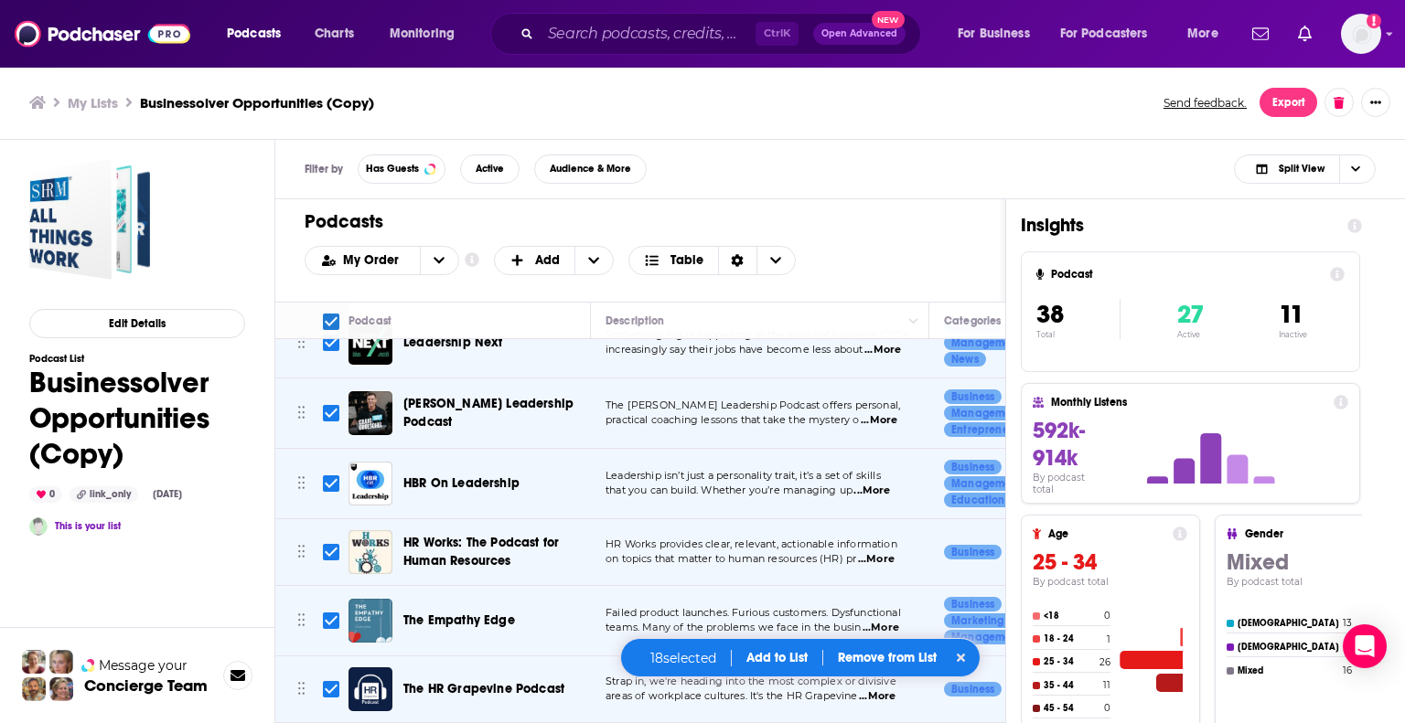
checkbox input "false"
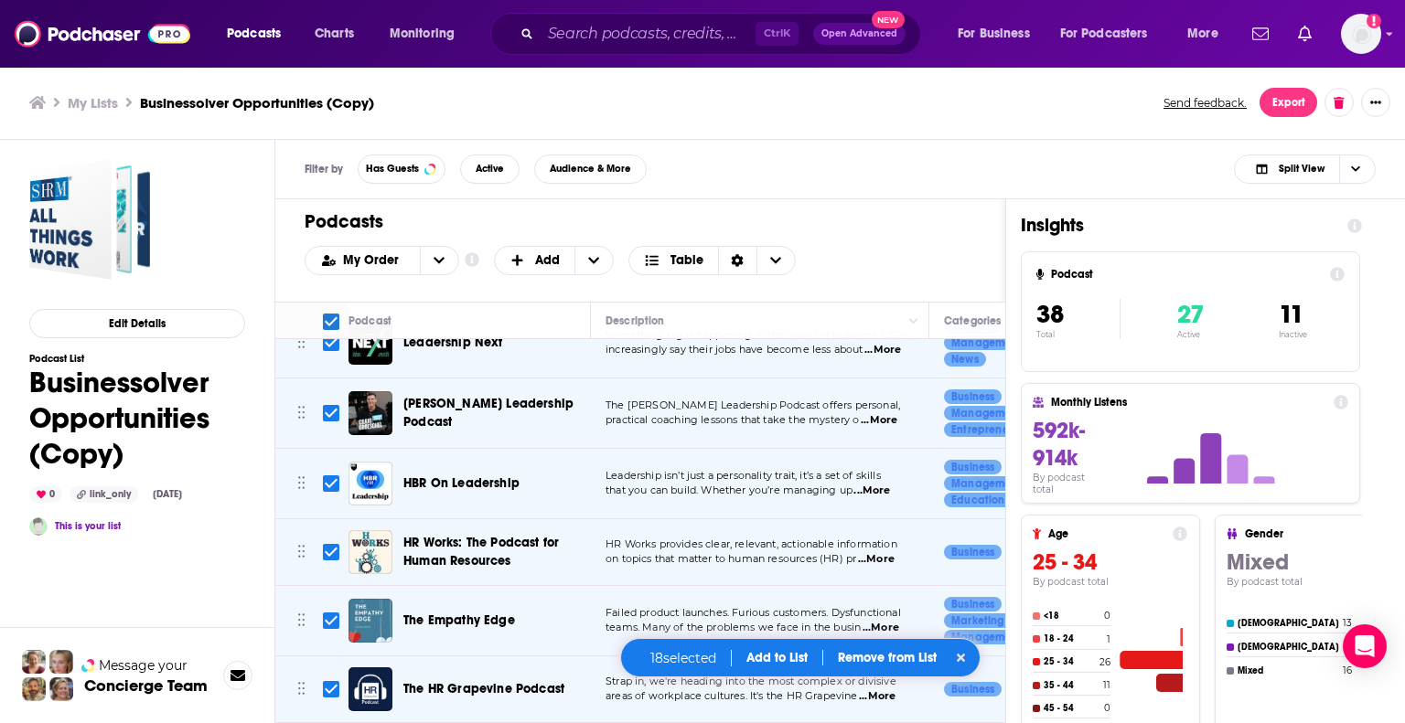
checkbox input "false"
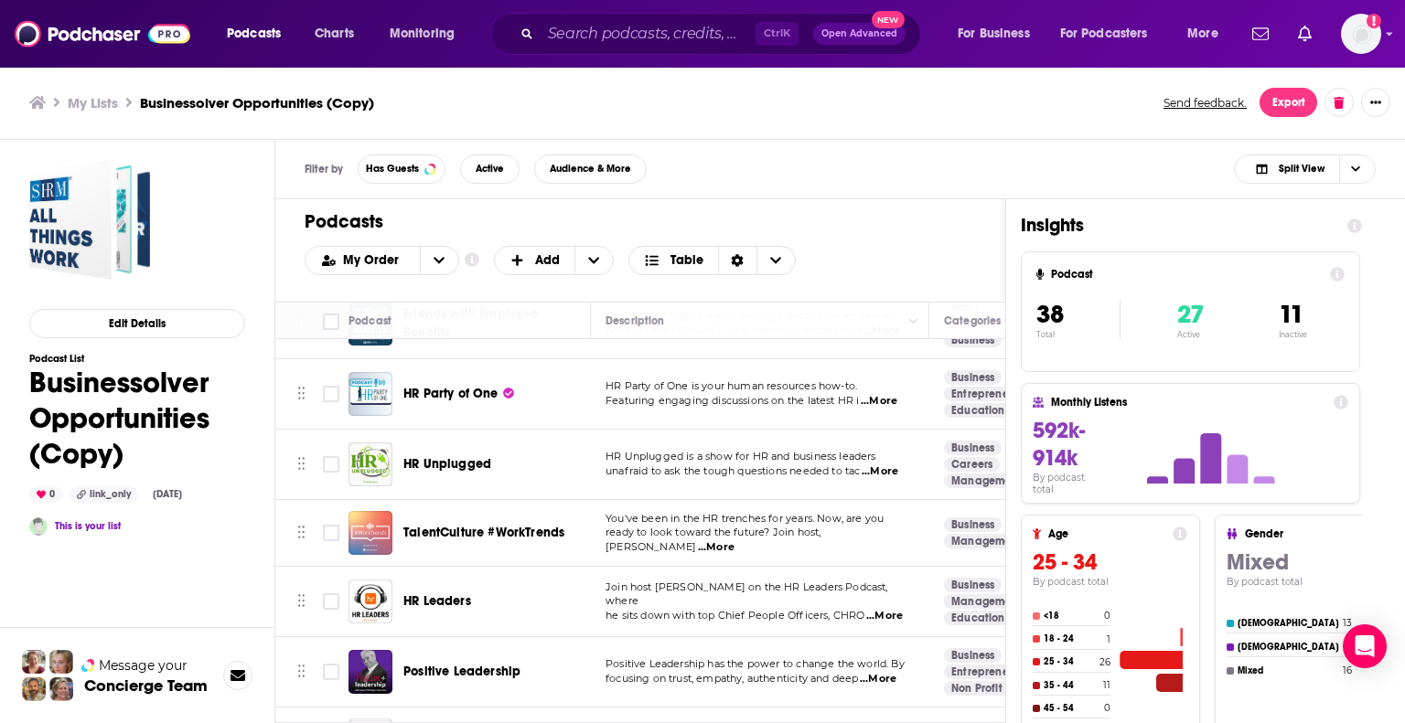
scroll to position [322, 0]
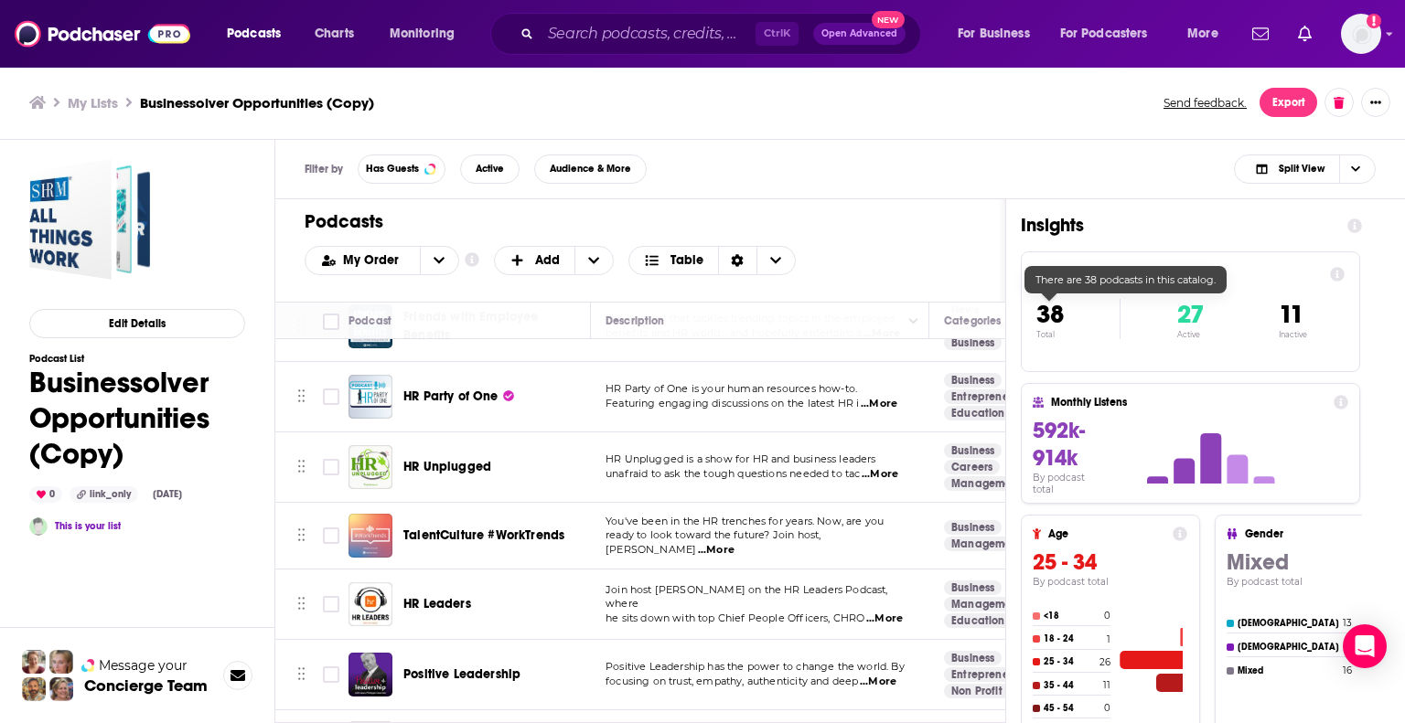
click at [1050, 309] on span "38" at bounding box center [1049, 314] width 27 height 31
drag, startPoint x: 332, startPoint y: 323, endPoint x: 366, endPoint y: 325, distance: 33.9
click at [332, 323] on input "Toggle select all" at bounding box center [331, 322] width 16 height 16
checkbox input "true"
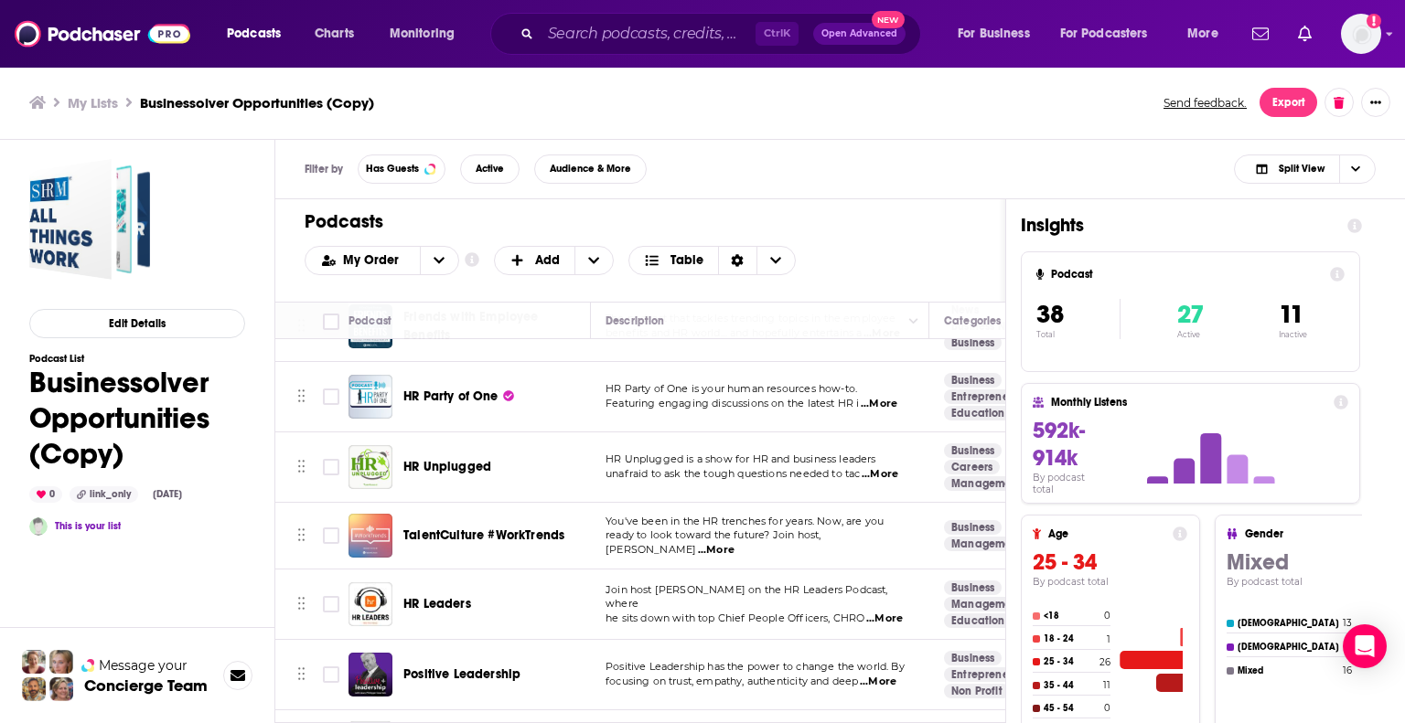
checkbox input "true"
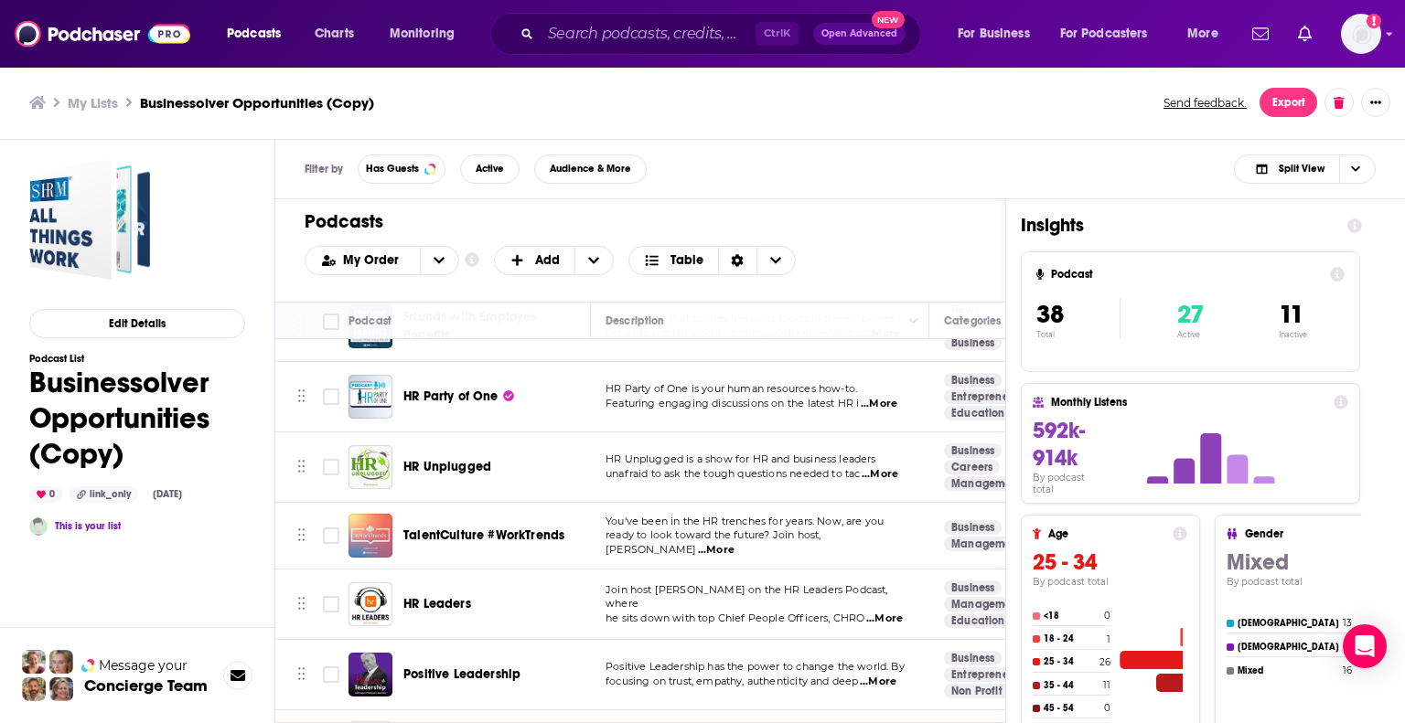
checkbox input "true"
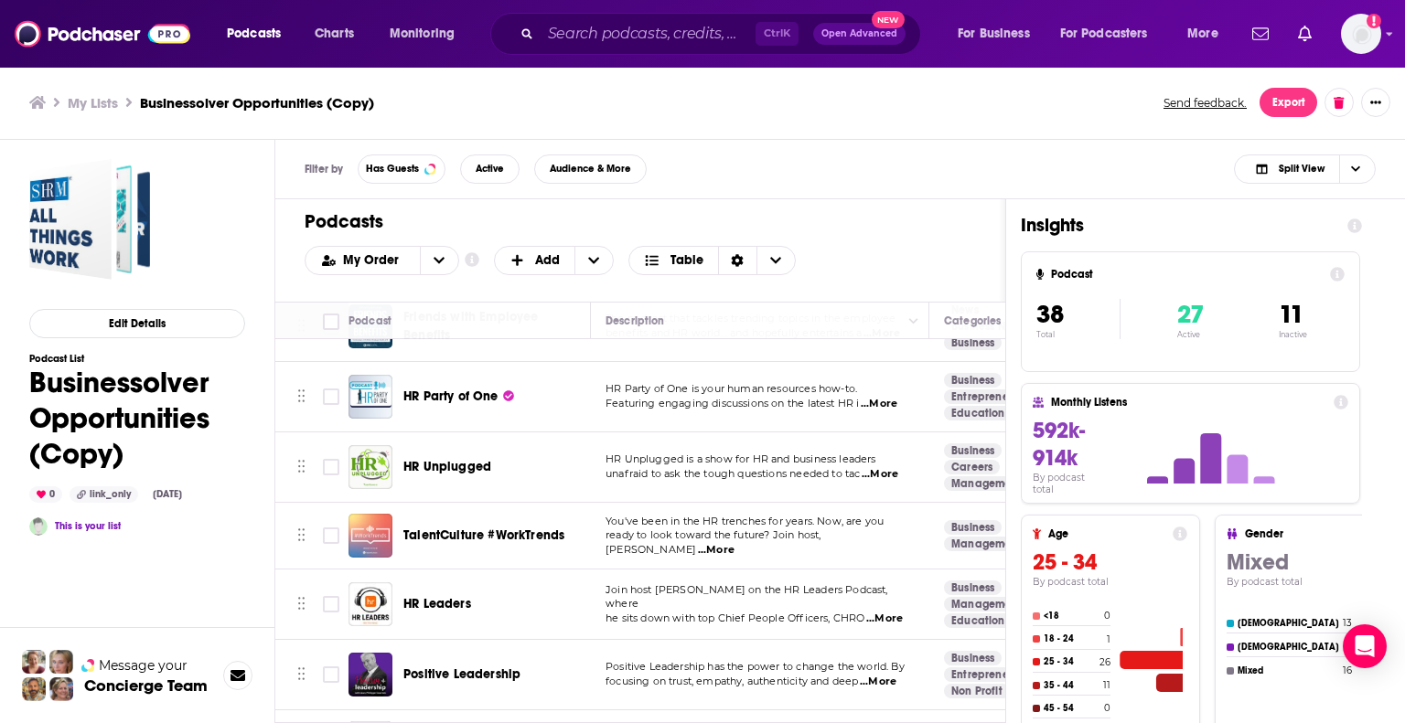
checkbox input "true"
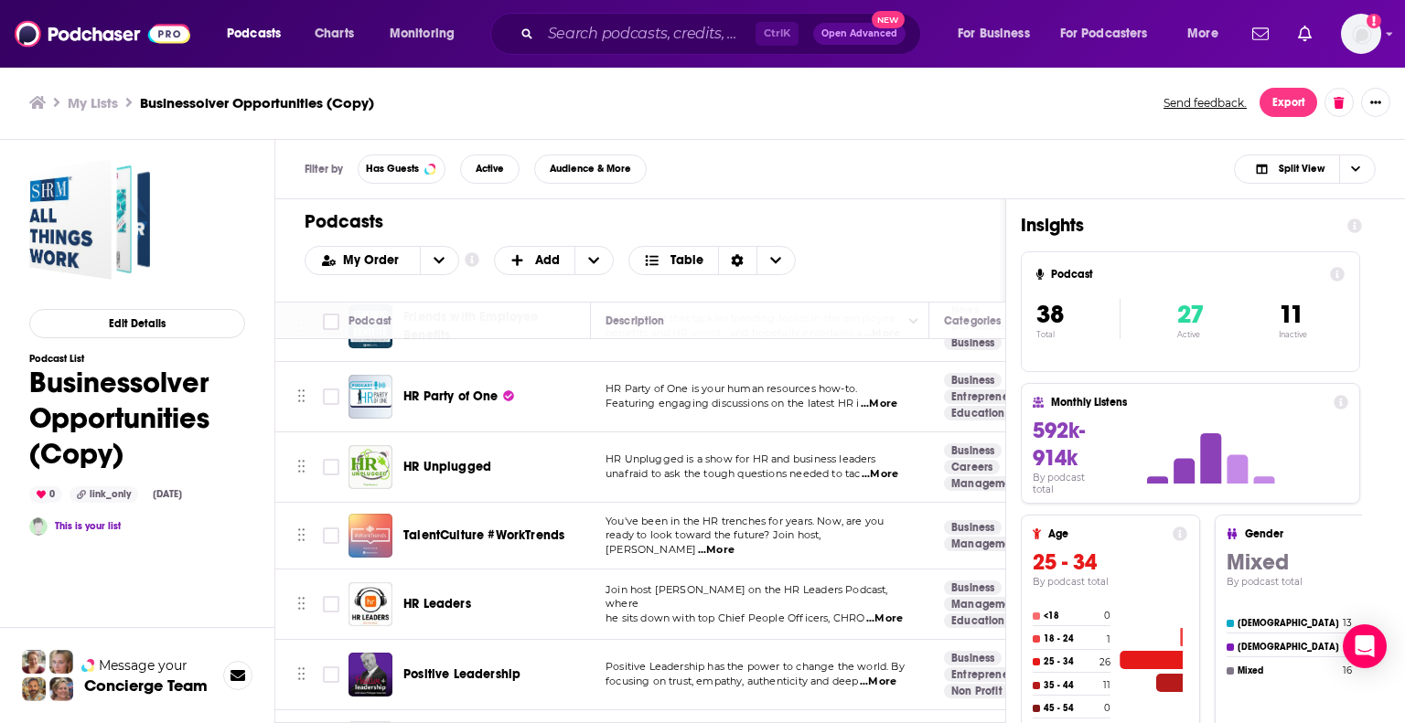
checkbox input "true"
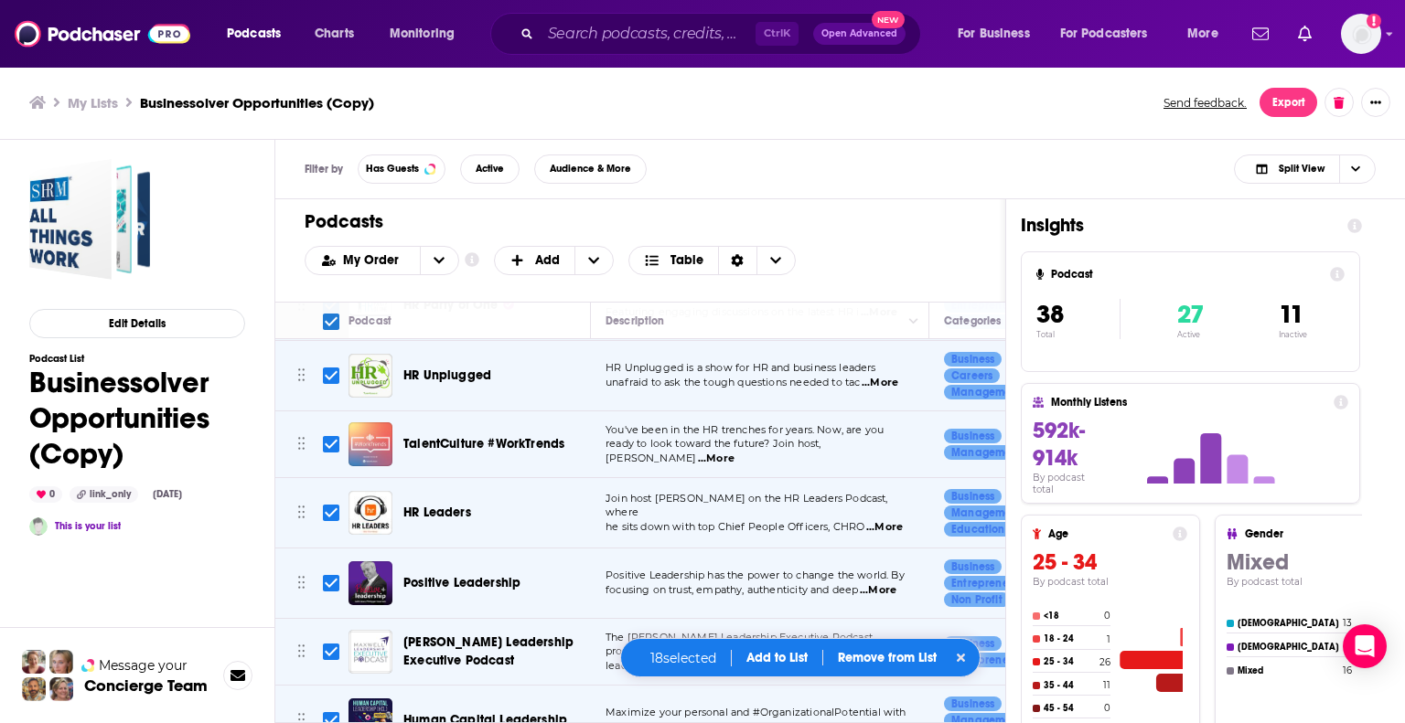
scroll to position [0, 0]
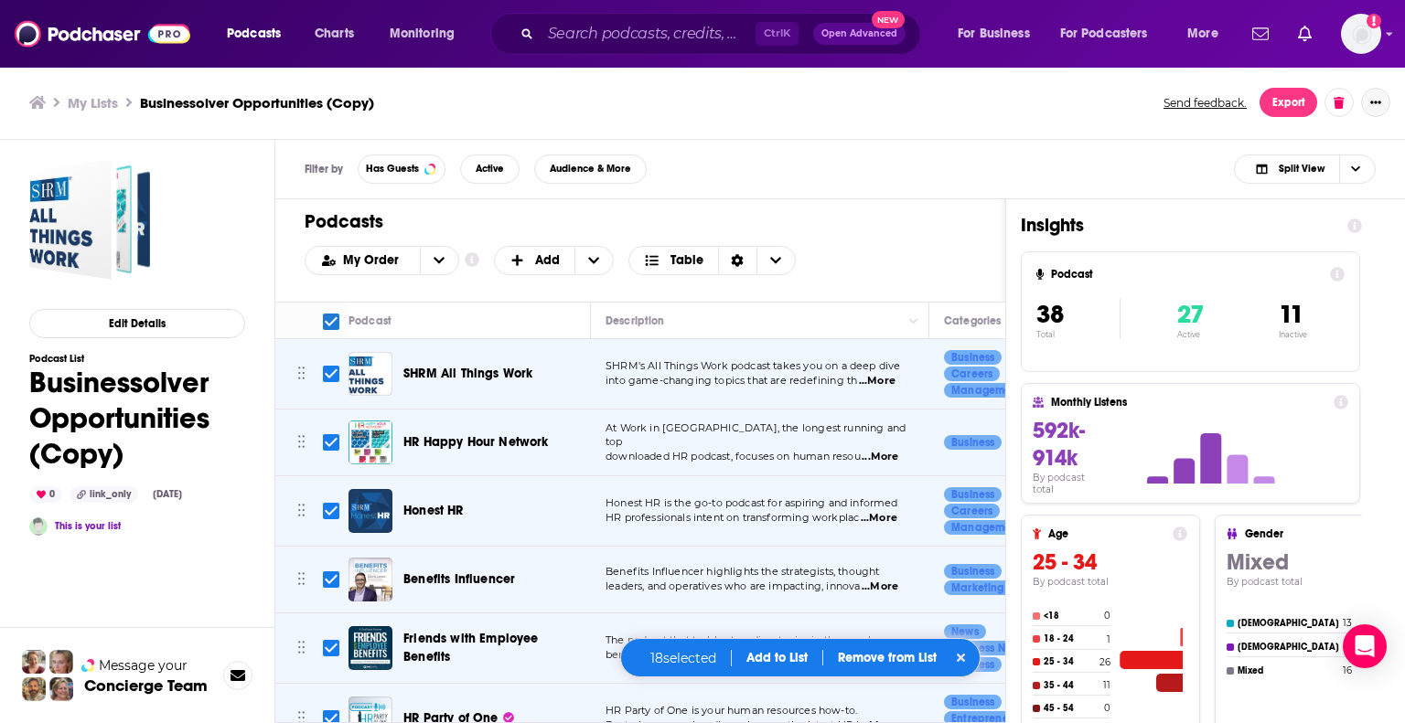
click at [1370, 102] on icon "Show More Button" at bounding box center [1375, 102] width 11 height 11
click at [1295, 102] on button "Export" at bounding box center [1288, 102] width 58 height 29
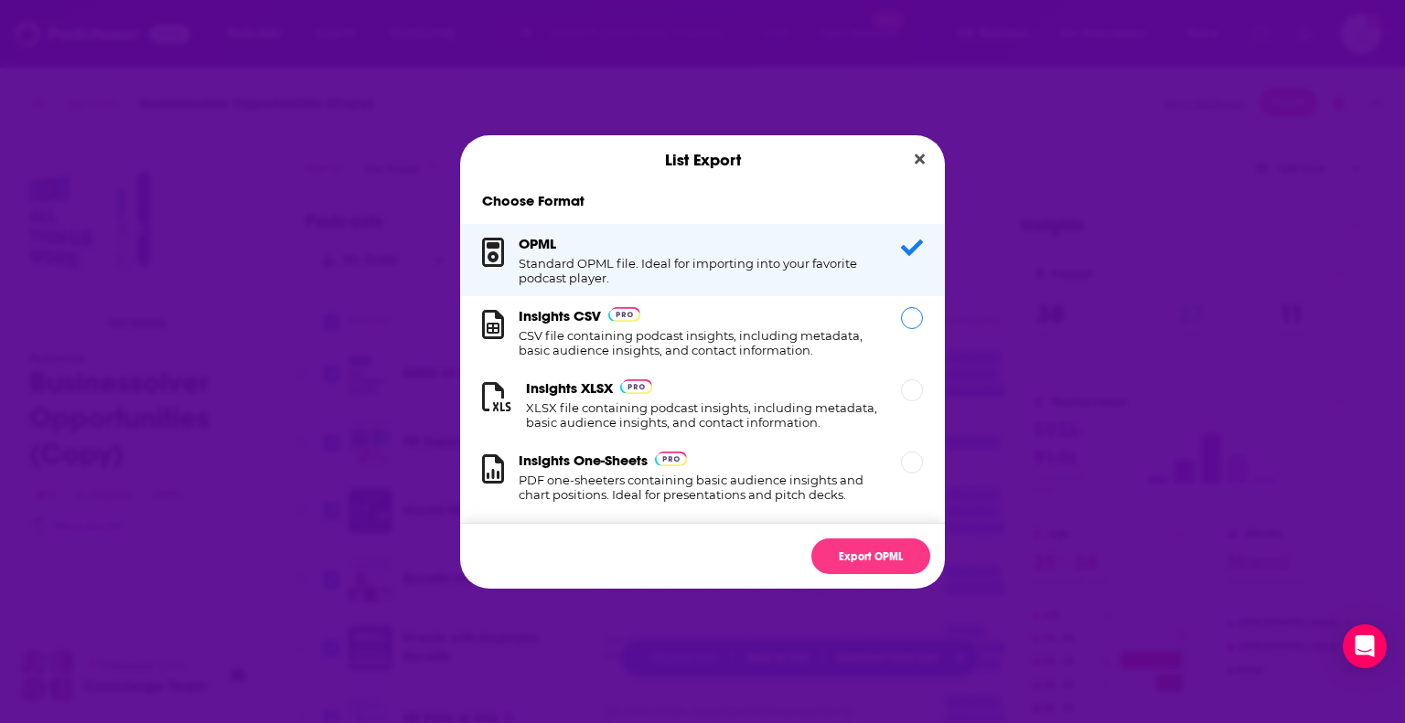
click at [901, 315] on div "Dialog" at bounding box center [912, 318] width 22 height 22
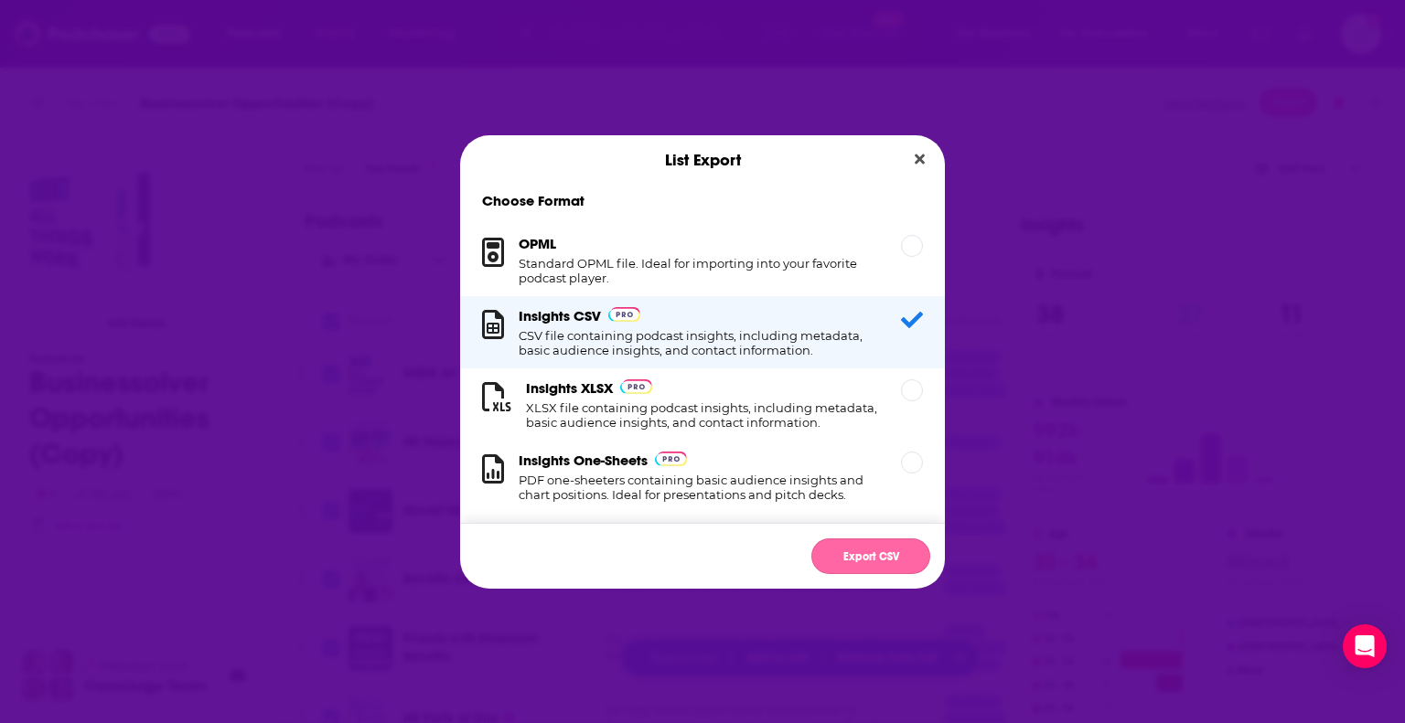
click at [841, 551] on button "Export CSV" at bounding box center [870, 557] width 119 height 36
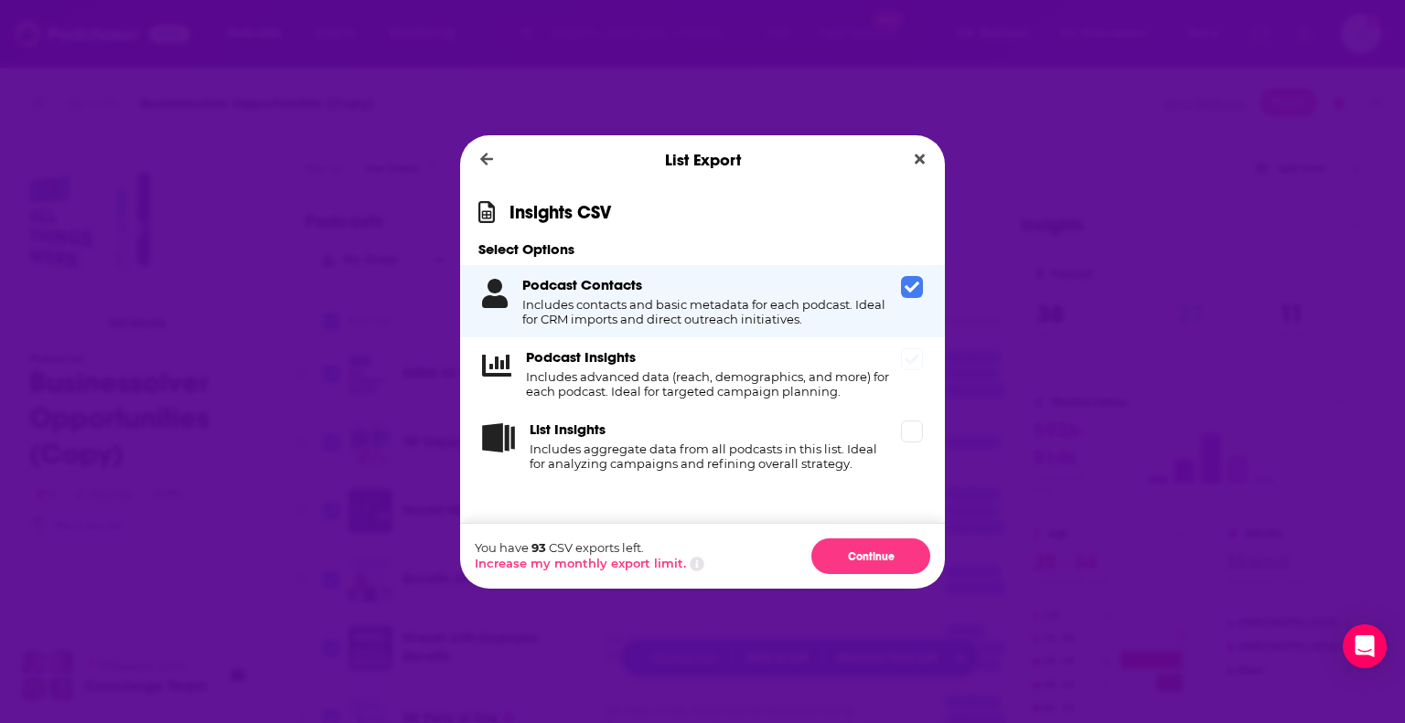
drag, startPoint x: 902, startPoint y: 365, endPoint x: 902, endPoint y: 387, distance: 21.9
click at [902, 365] on span "Dialog" at bounding box center [912, 359] width 22 height 22
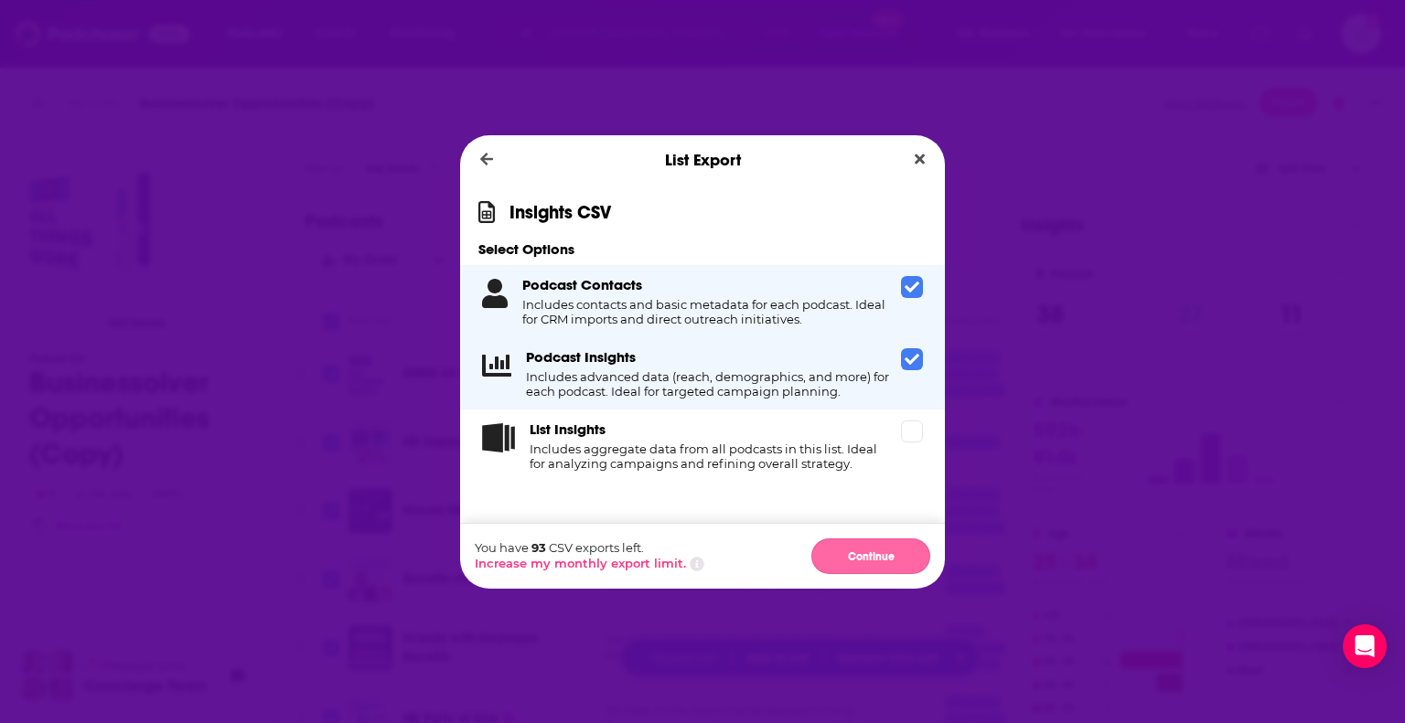
click at [885, 555] on button "Continue" at bounding box center [870, 557] width 119 height 36
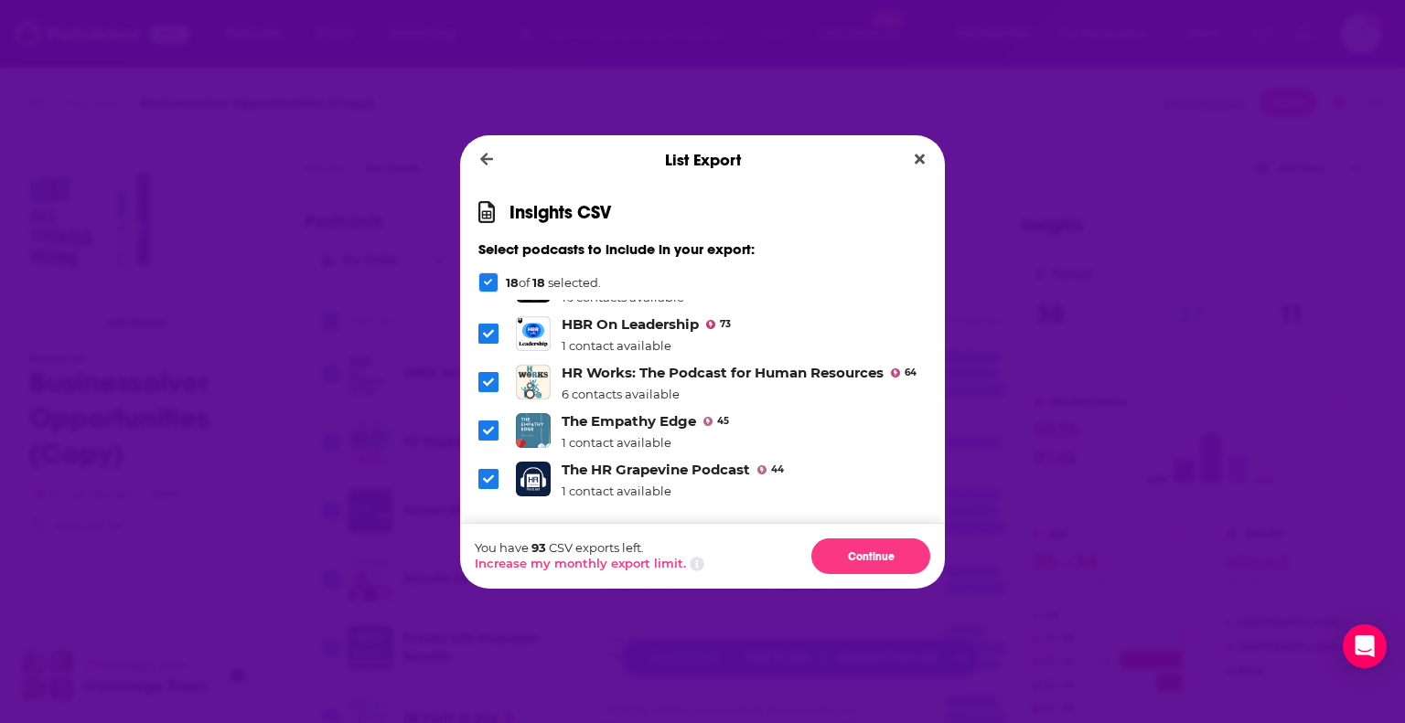
scroll to position [677, 0]
click at [856, 559] on button "Continue" at bounding box center [870, 557] width 119 height 36
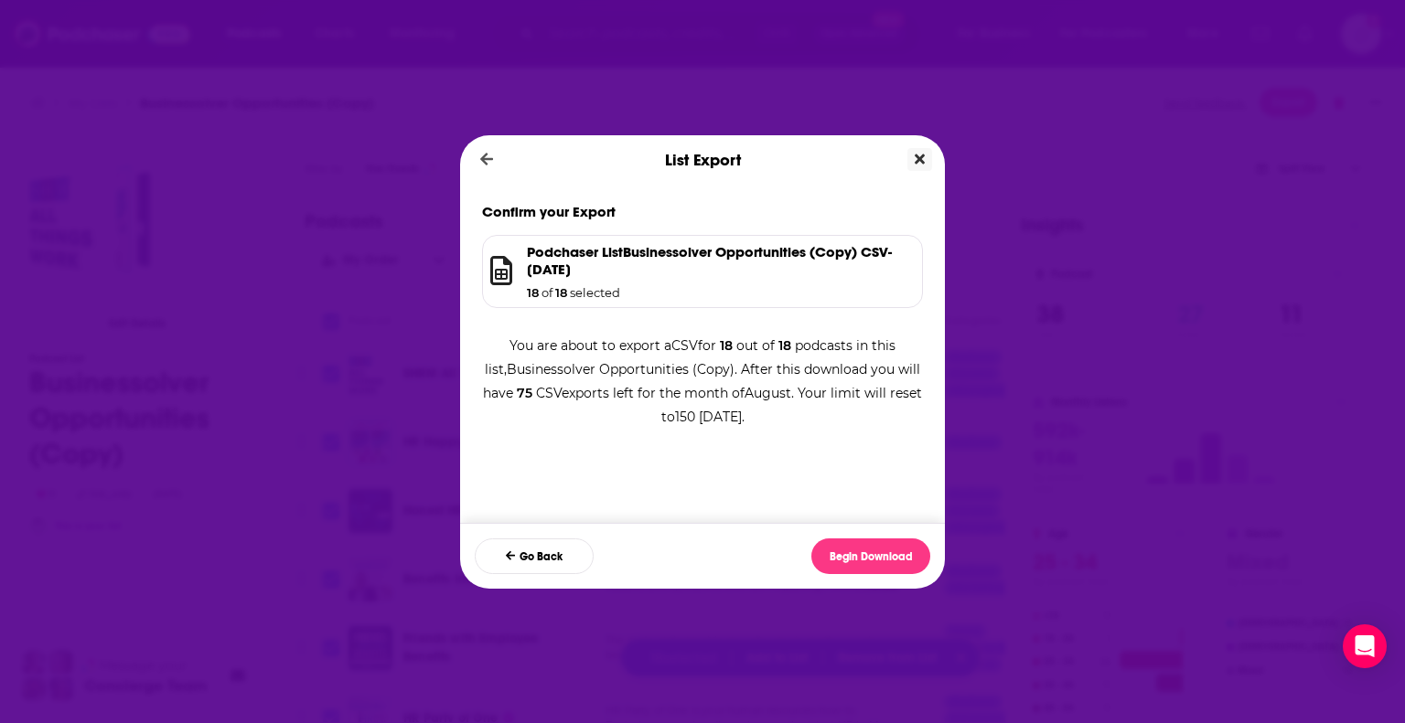
click at [920, 160] on icon "Close" at bounding box center [919, 159] width 10 height 10
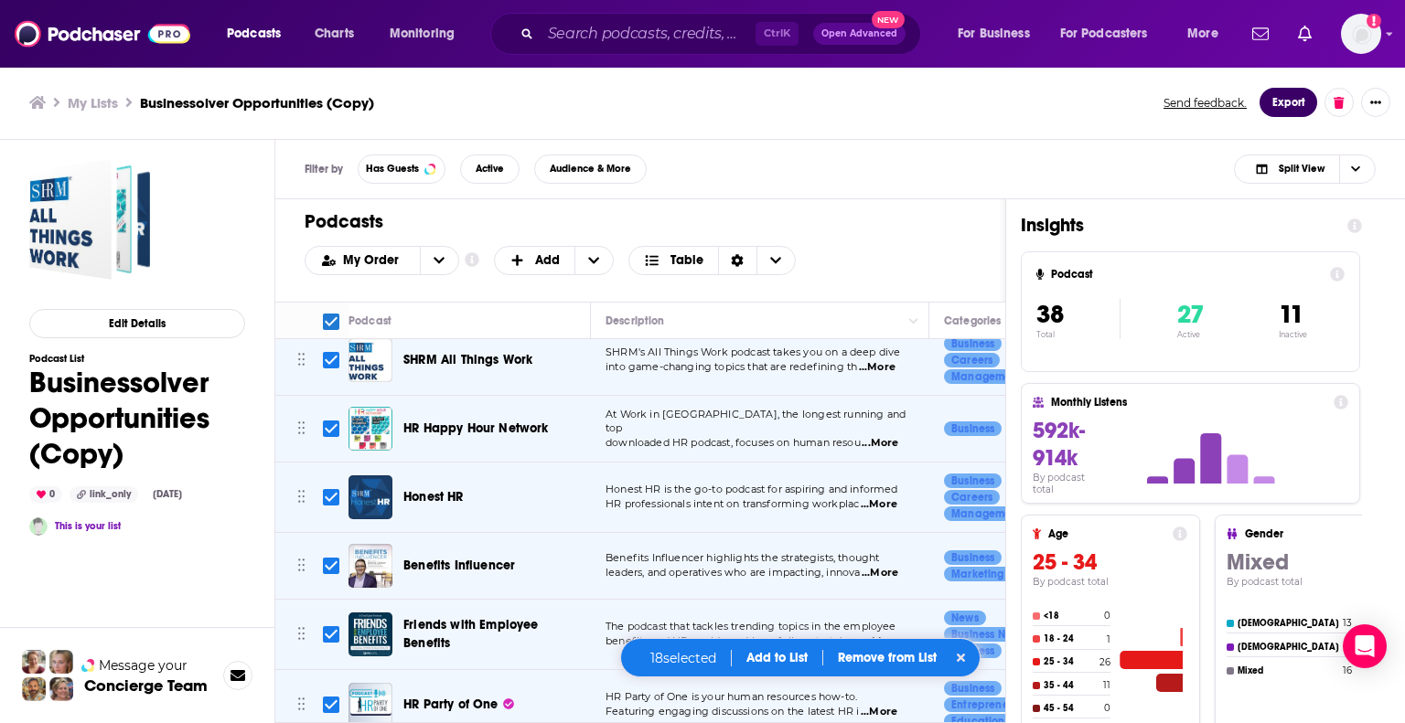
scroll to position [0, 0]
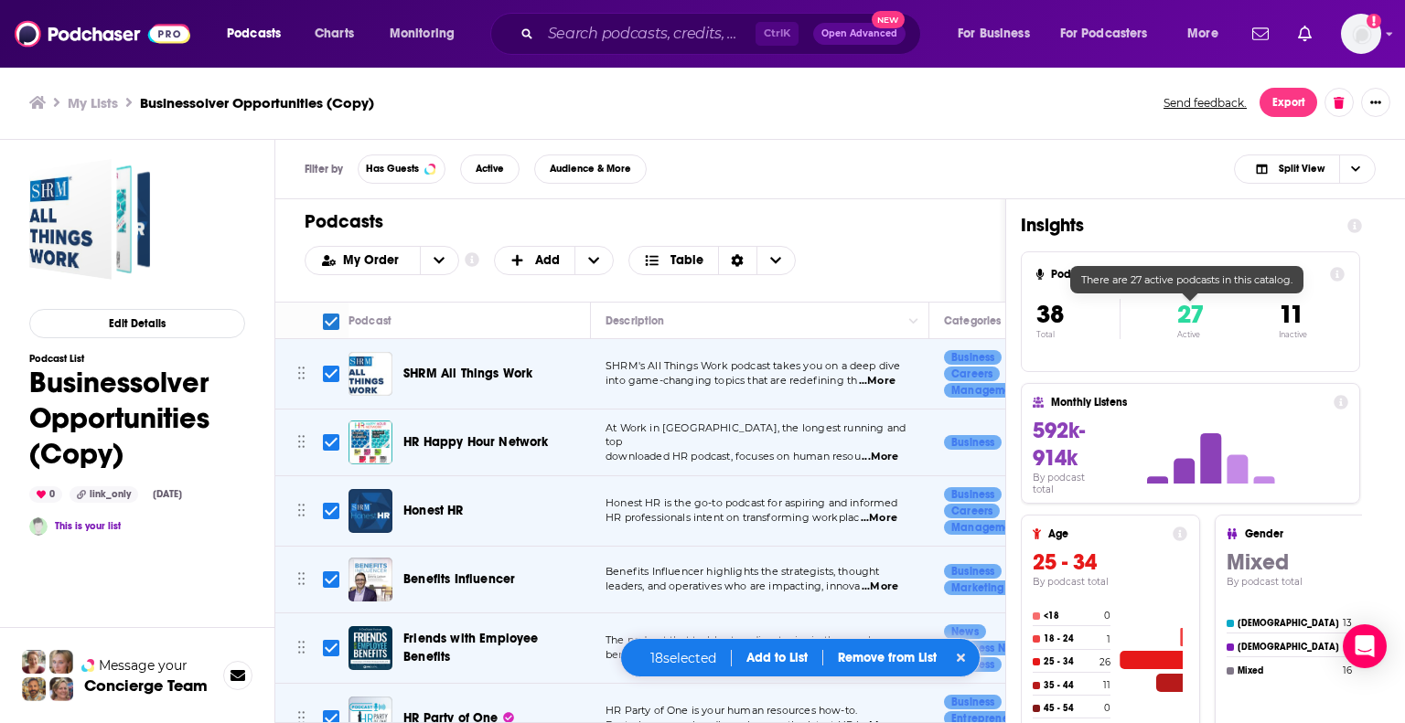
click at [1182, 318] on span "27" at bounding box center [1190, 314] width 27 height 31
click at [967, 657] on button at bounding box center [961, 658] width 20 height 18
checkbox input "false"
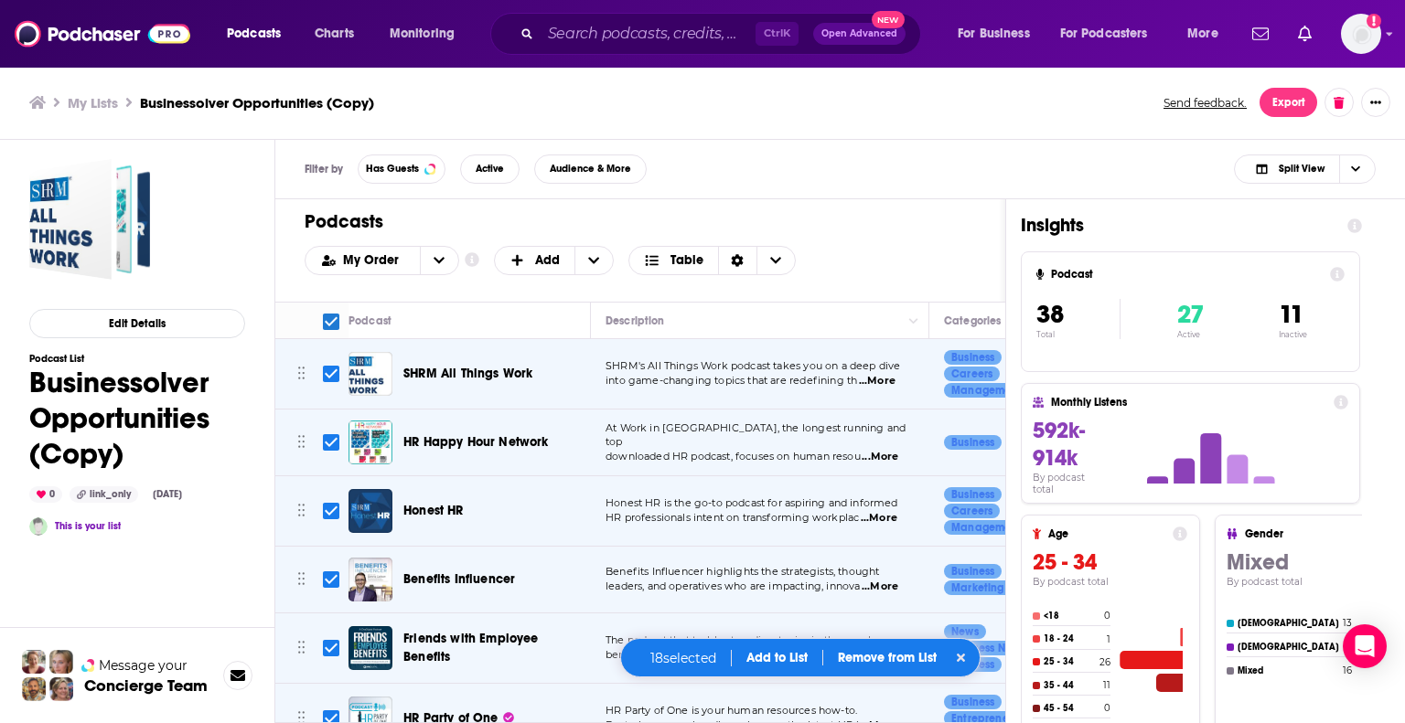
checkbox input "false"
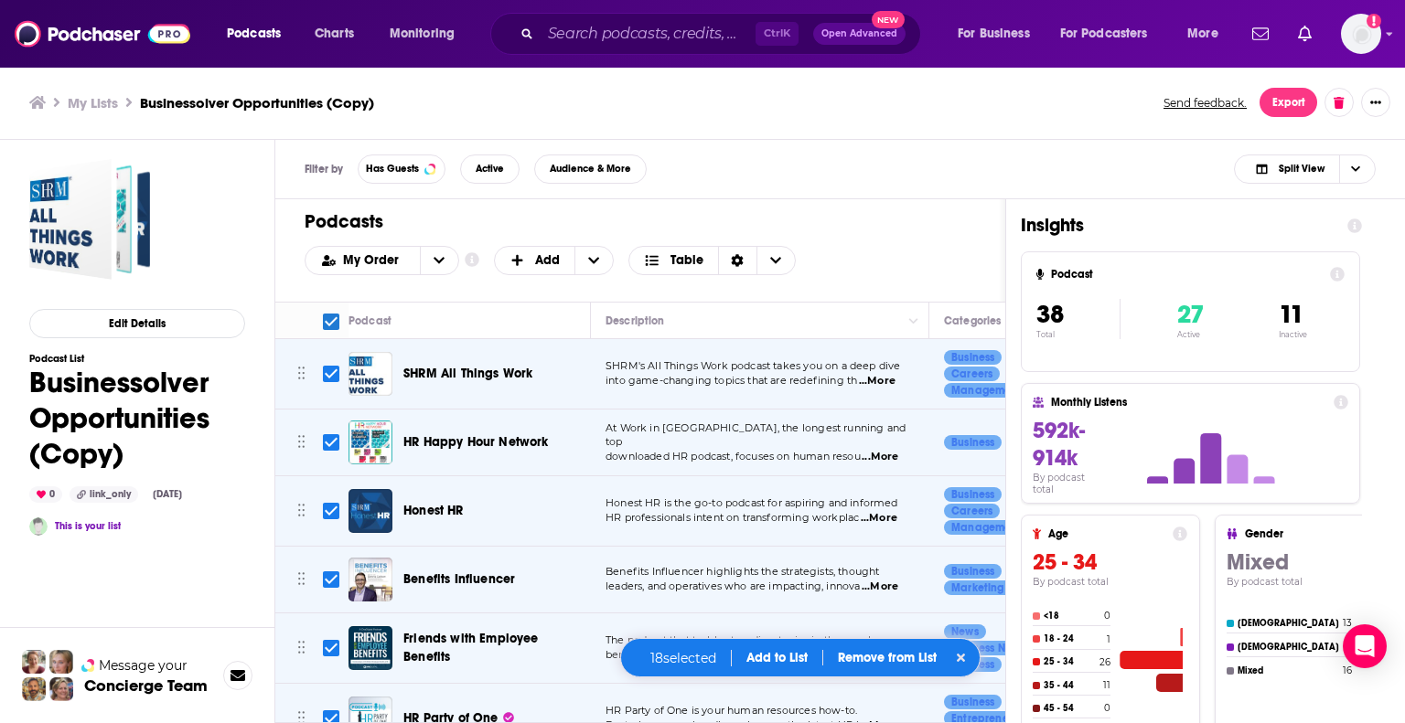
checkbox input "false"
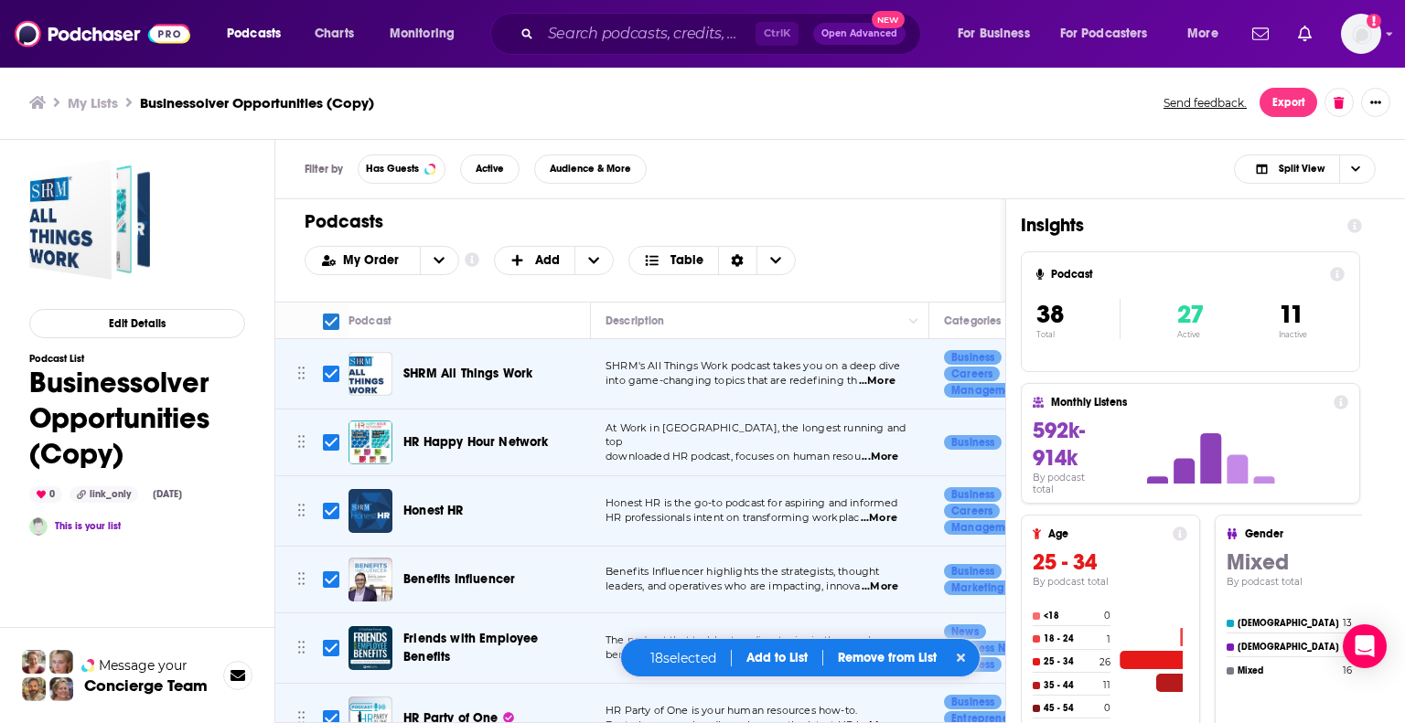
checkbox input "false"
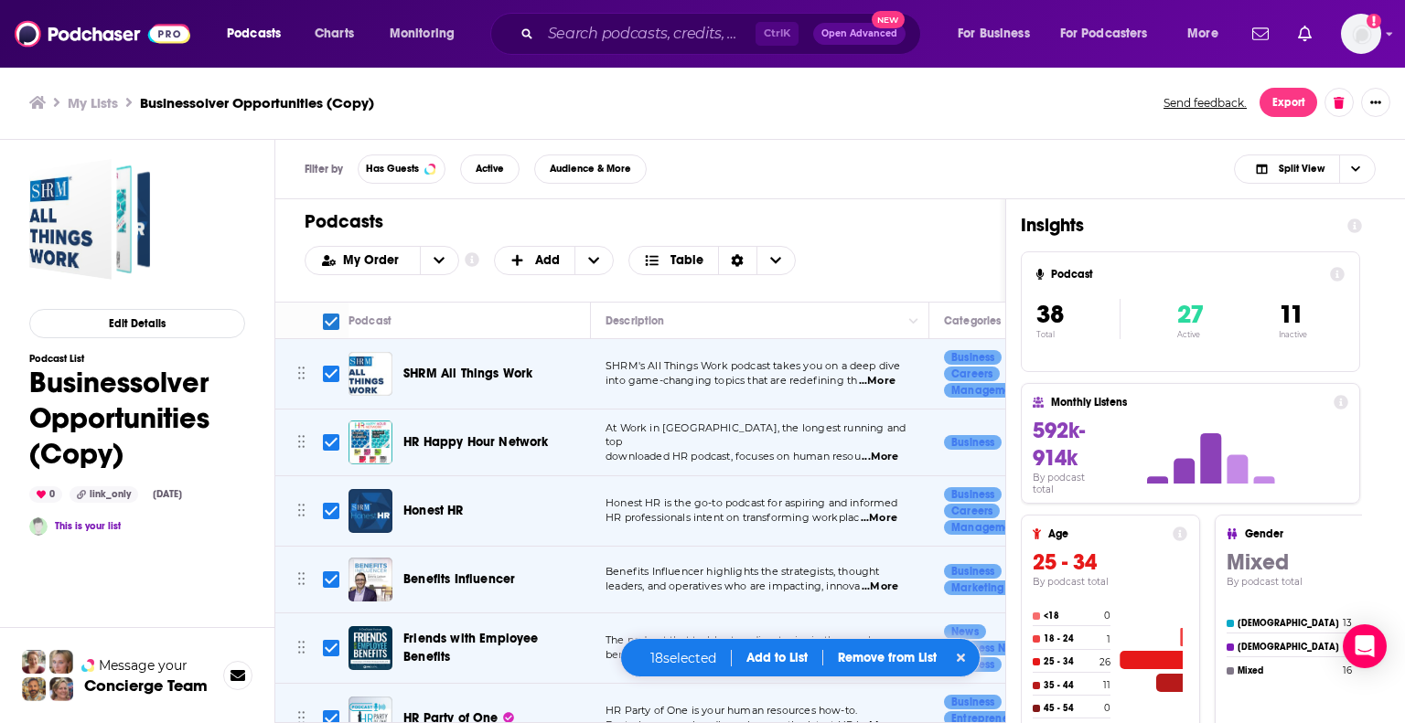
checkbox input "false"
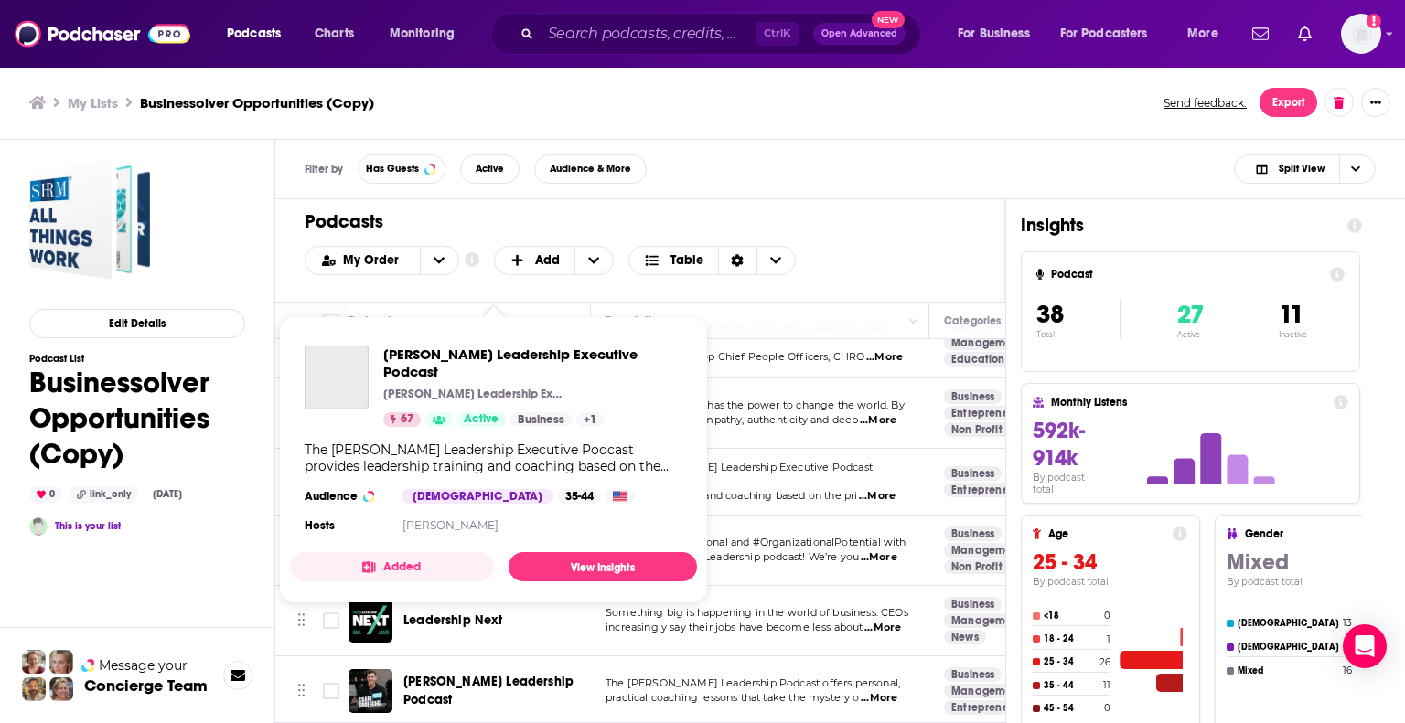
scroll to position [871, 0]
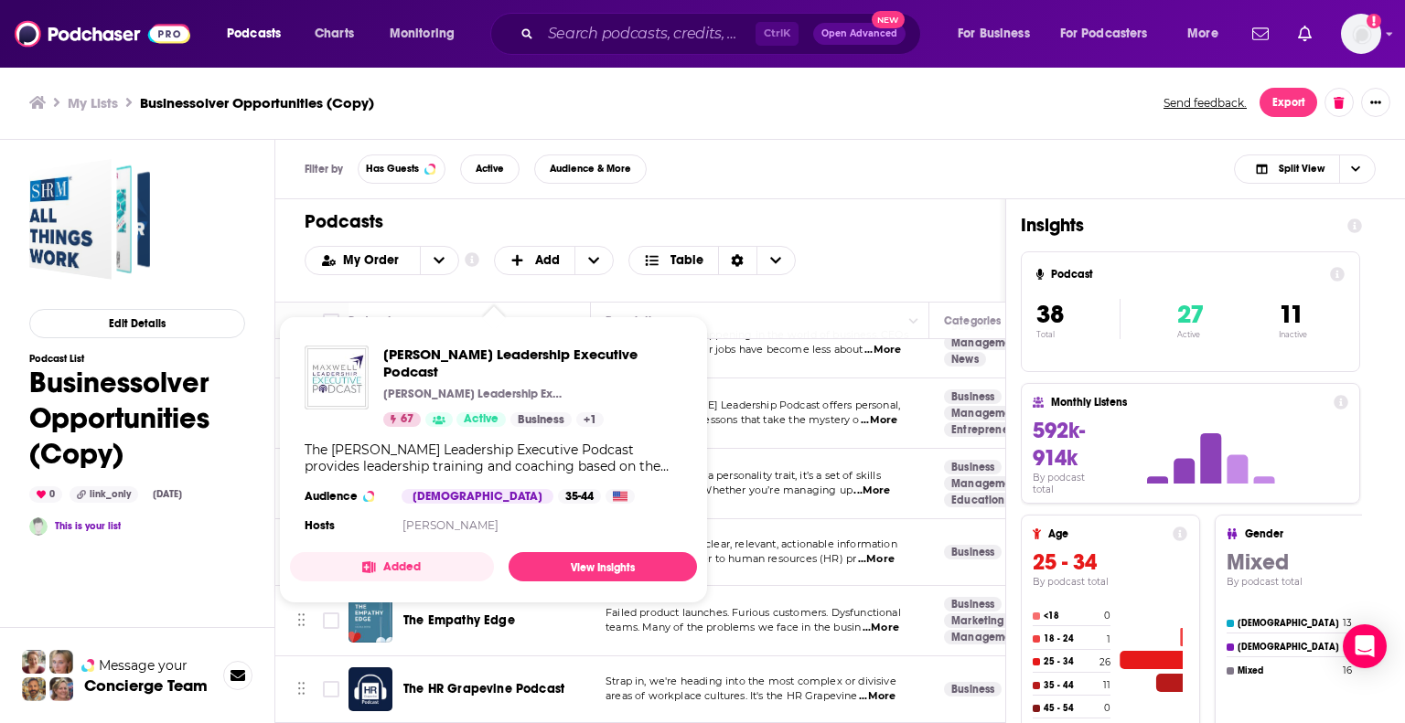
click at [816, 269] on div "My Order Customize Your List Order Select the “My Order” sort and remove all fi…" at bounding box center [640, 260] width 671 height 29
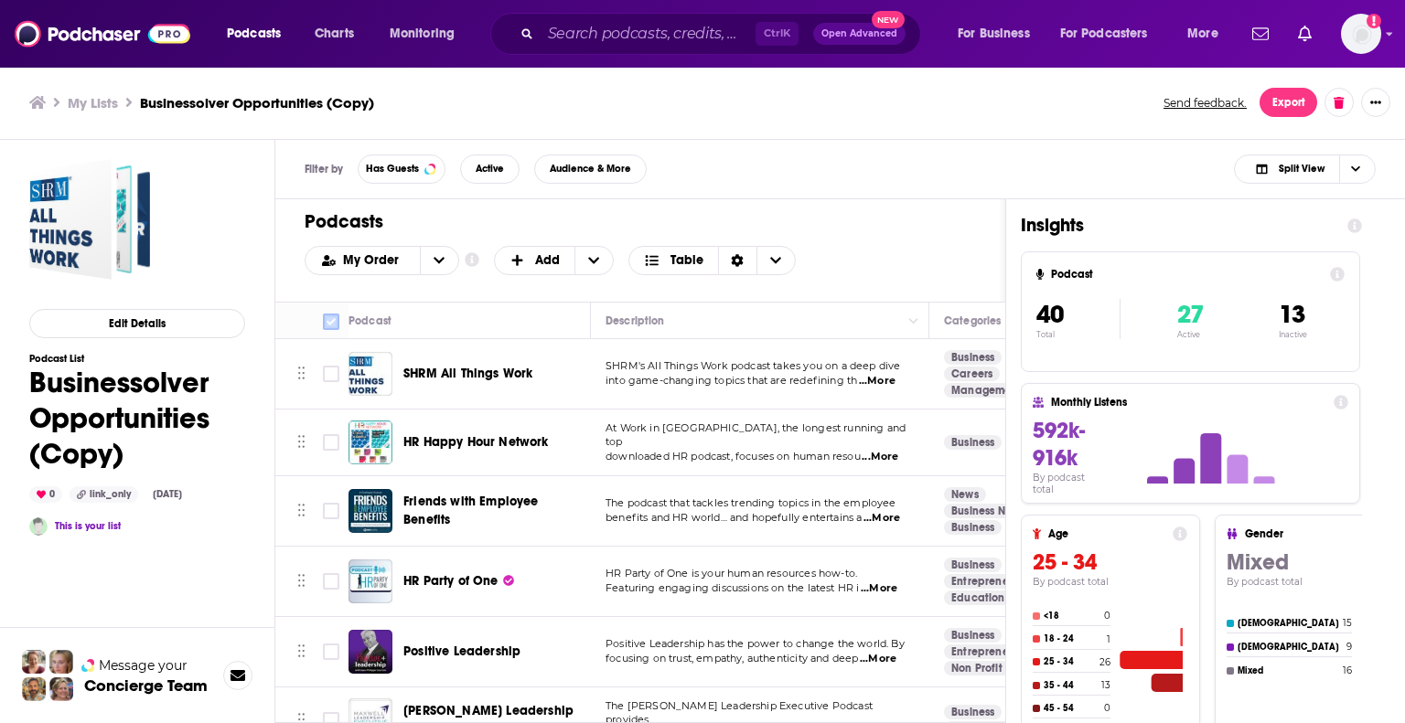
click at [329, 318] on input "Toggle select all" at bounding box center [331, 322] width 16 height 16
checkbox input "true"
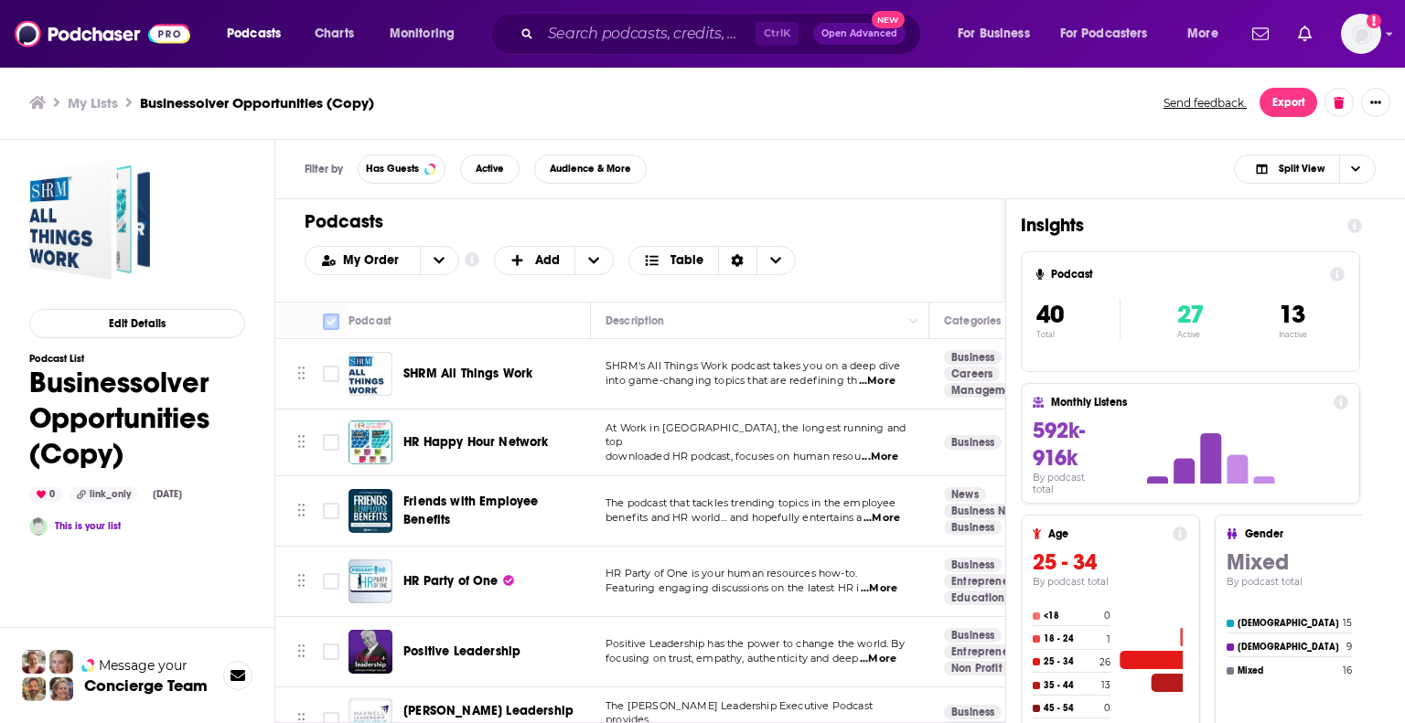
checkbox input "true"
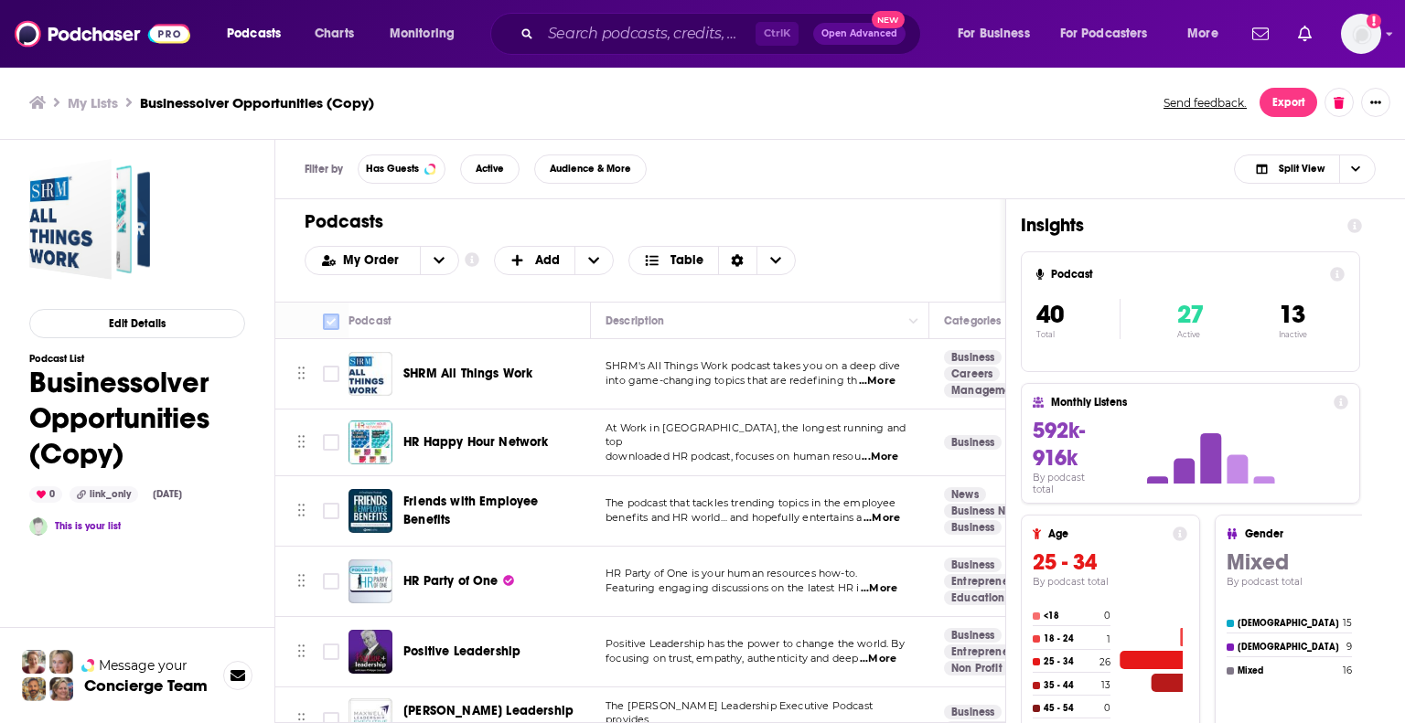
checkbox input "true"
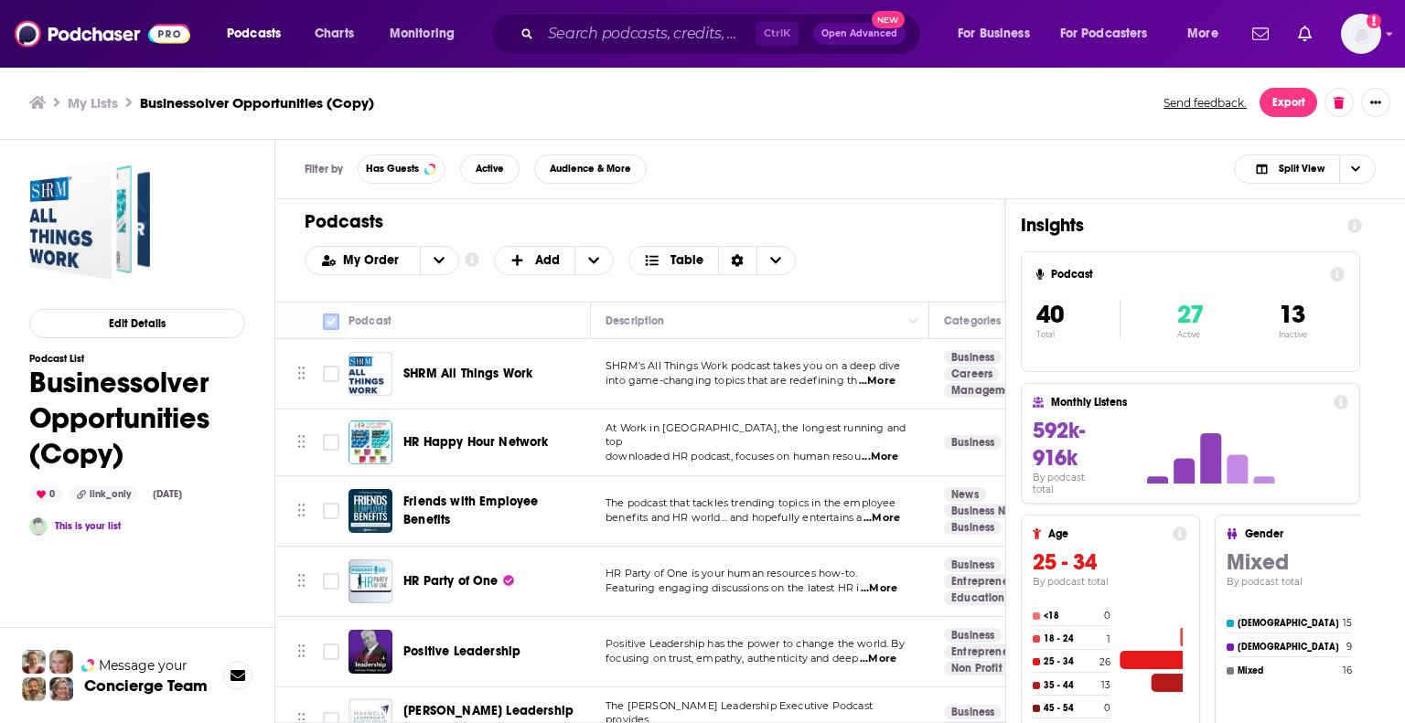
checkbox input "true"
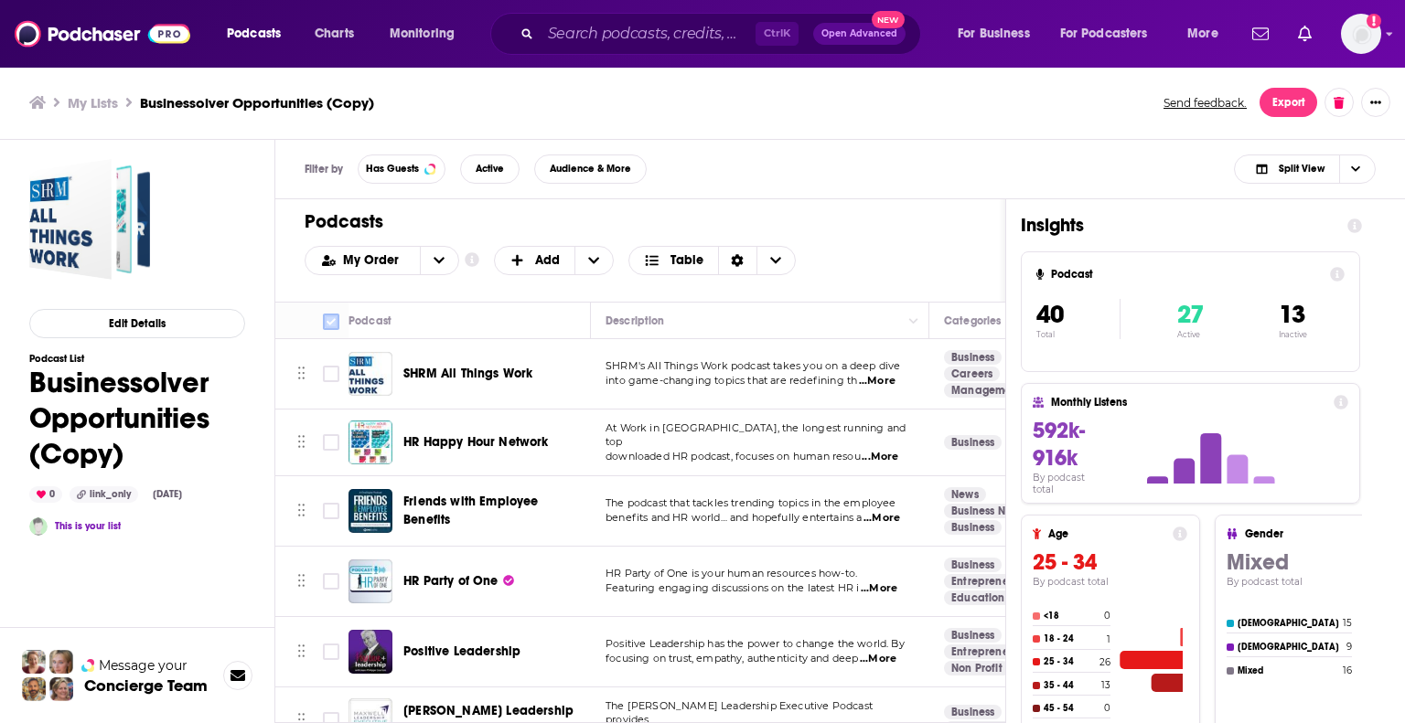
checkbox input "true"
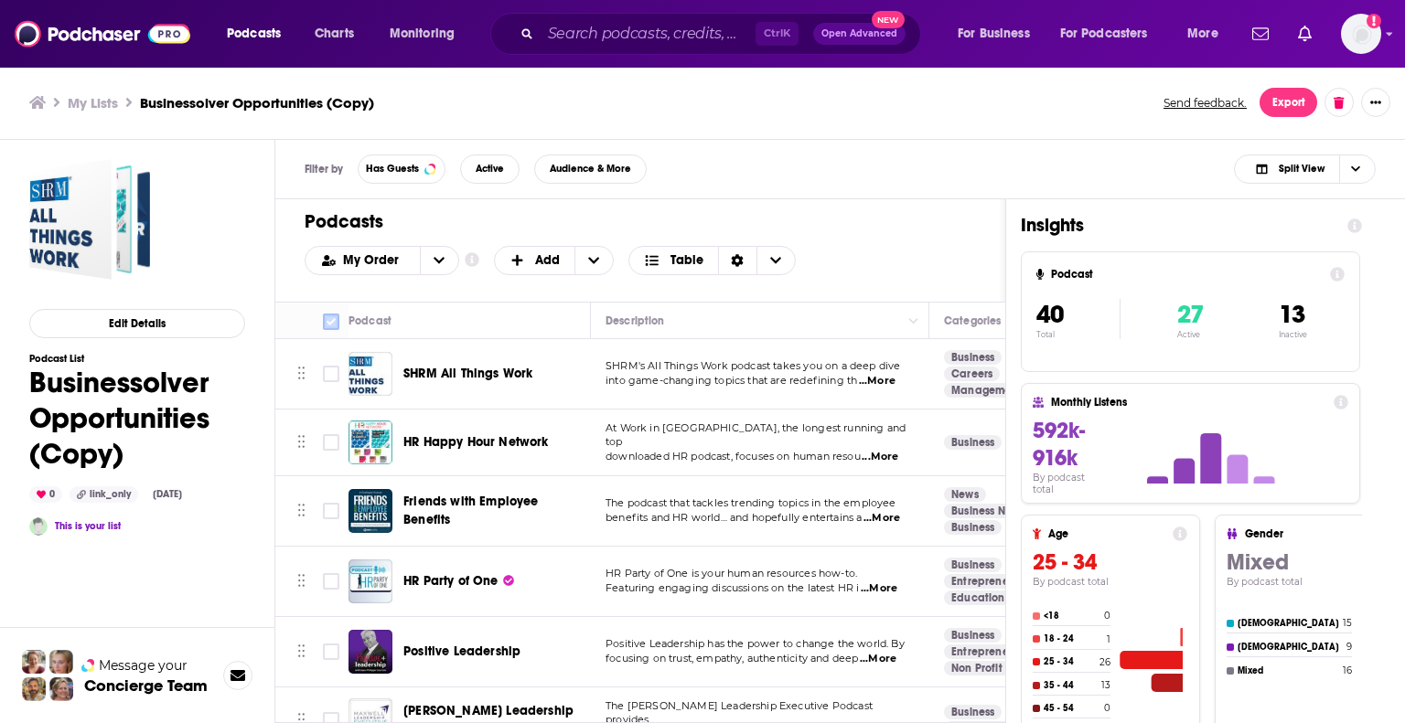
checkbox input "true"
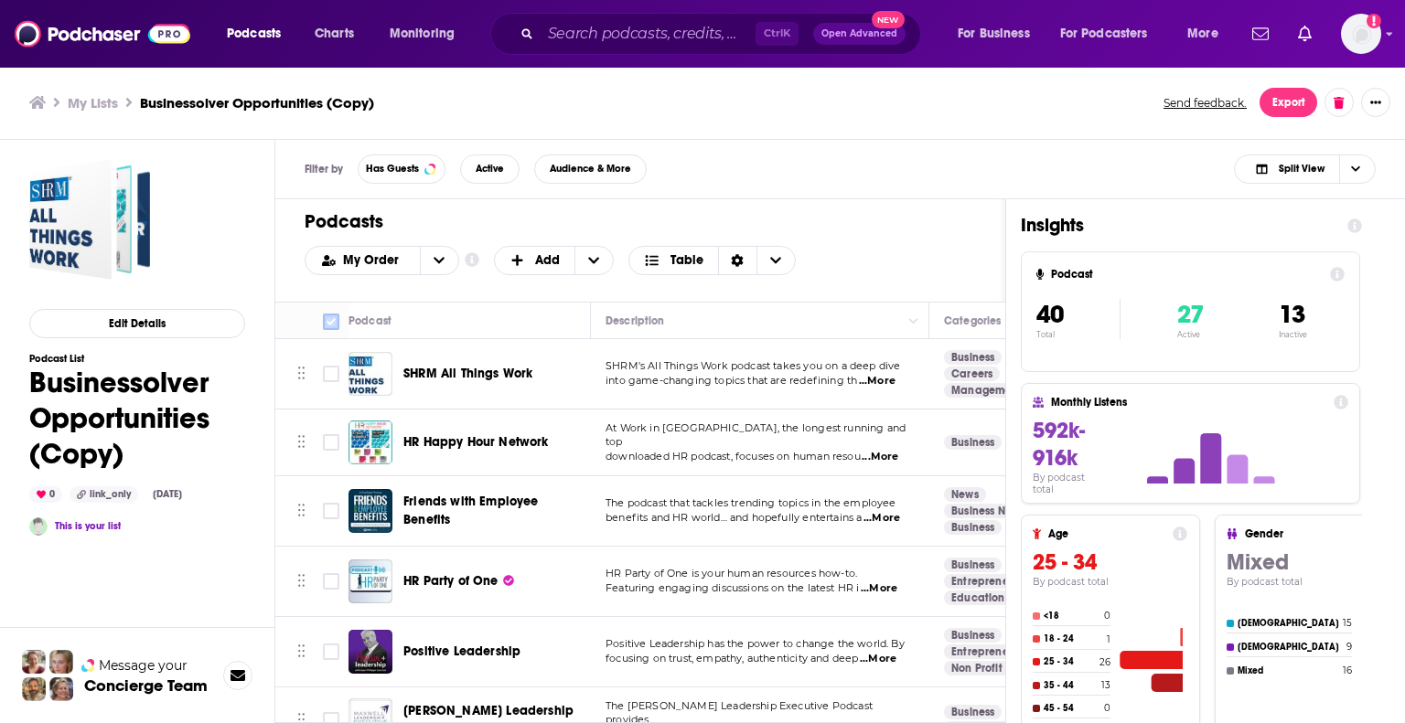
checkbox input "true"
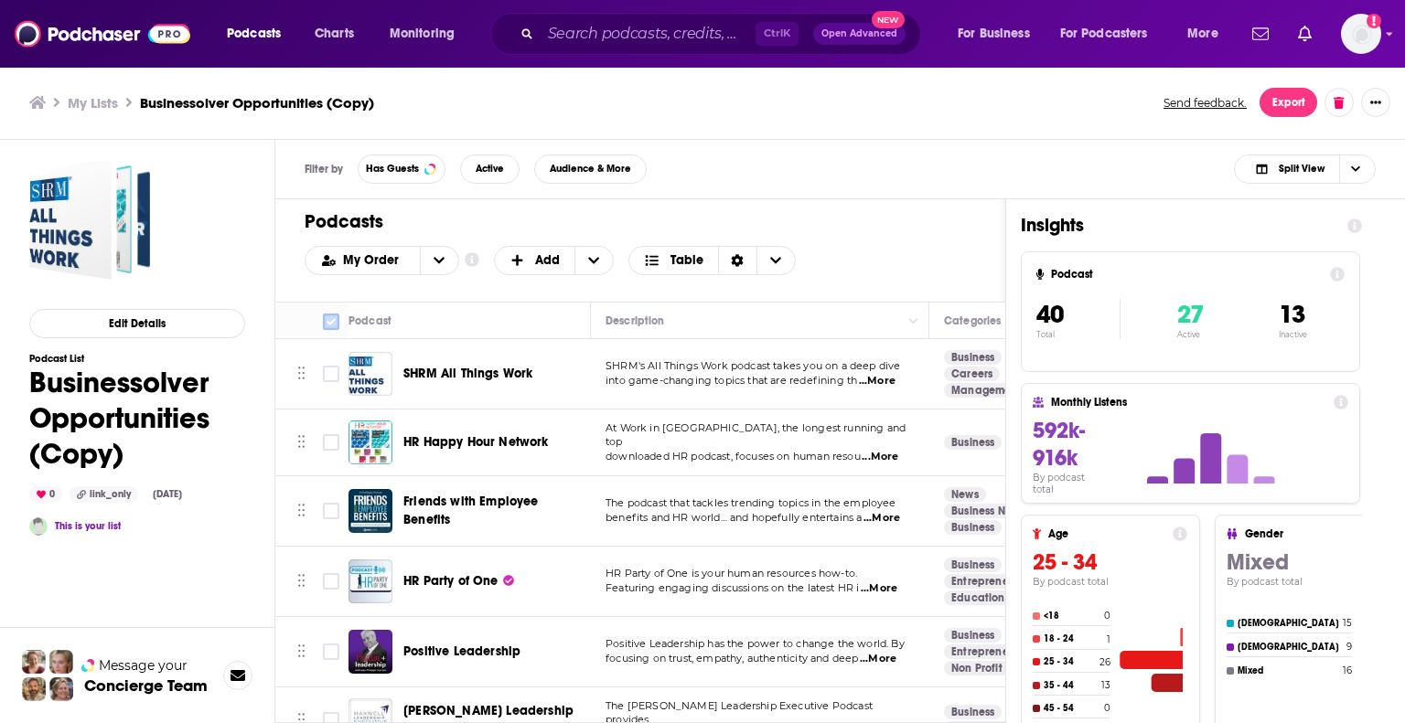
checkbox input "true"
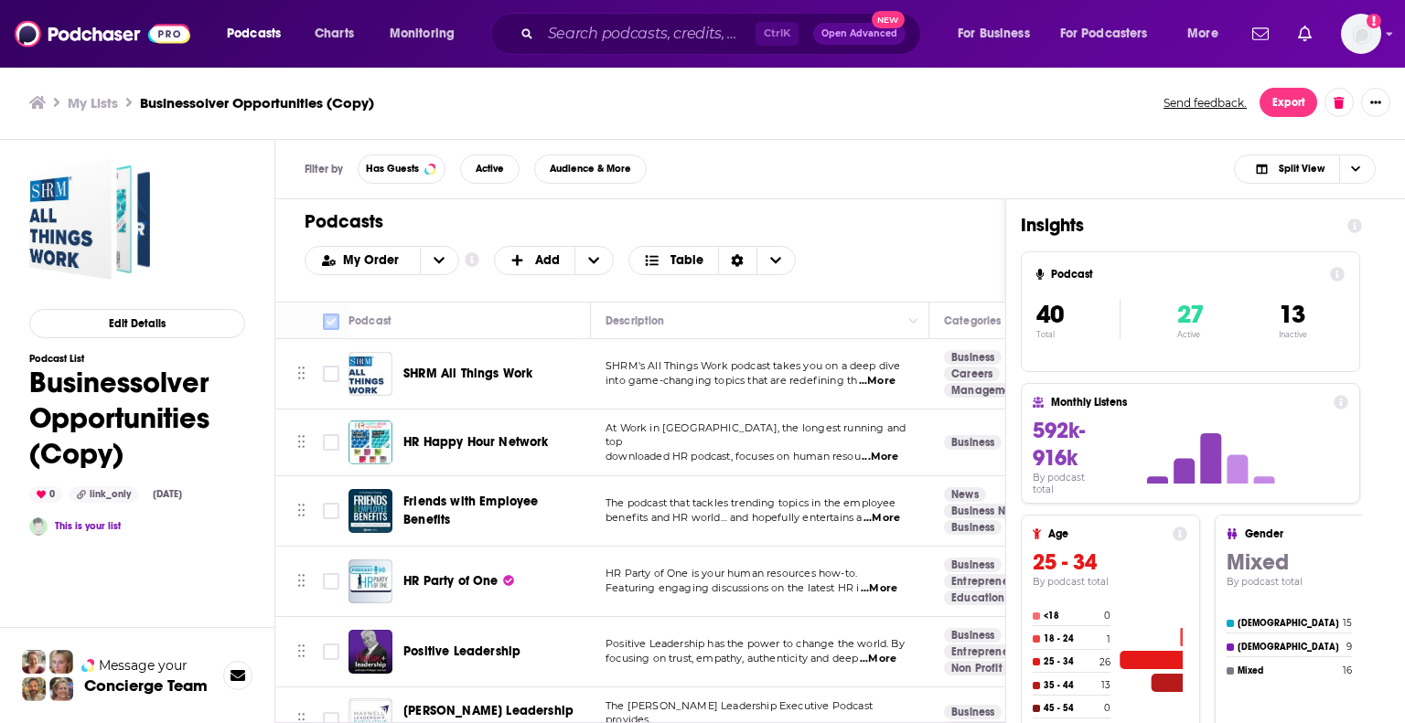
checkbox input "true"
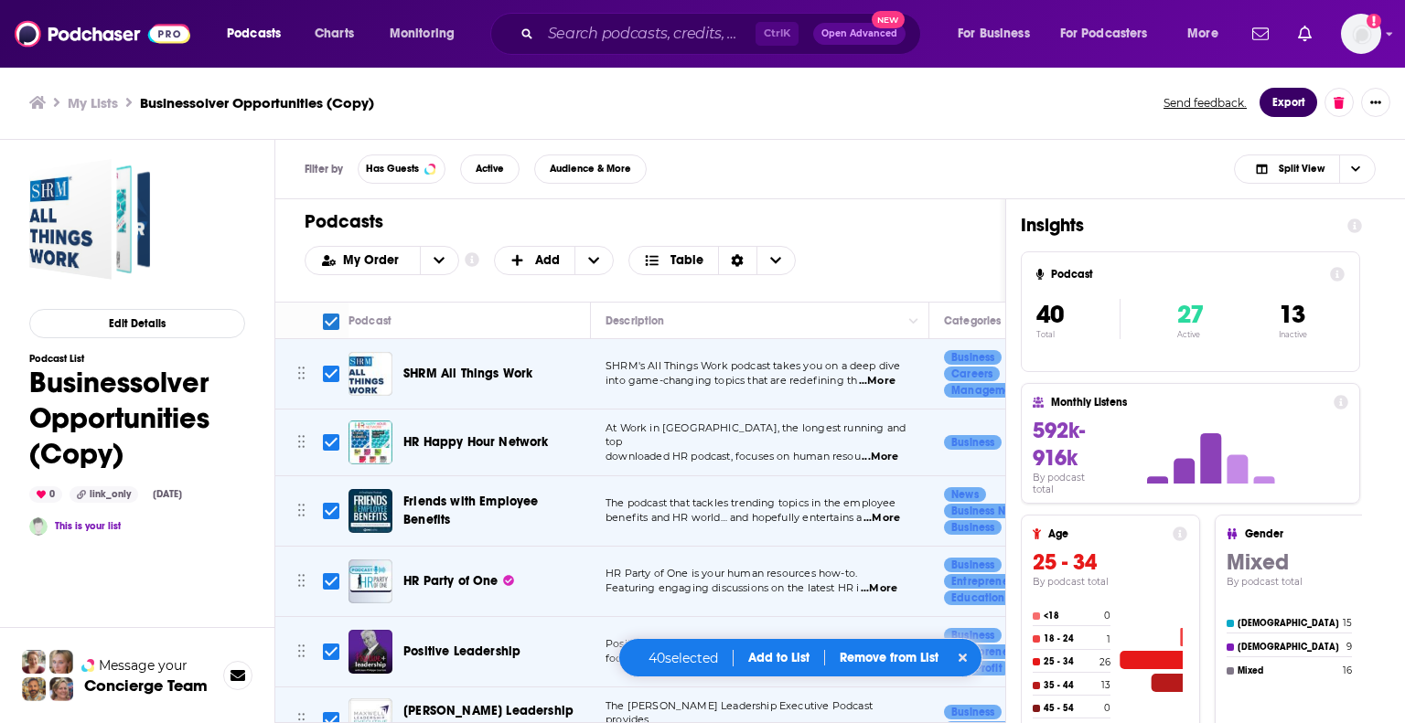
click at [1284, 109] on button "Export" at bounding box center [1288, 102] width 58 height 29
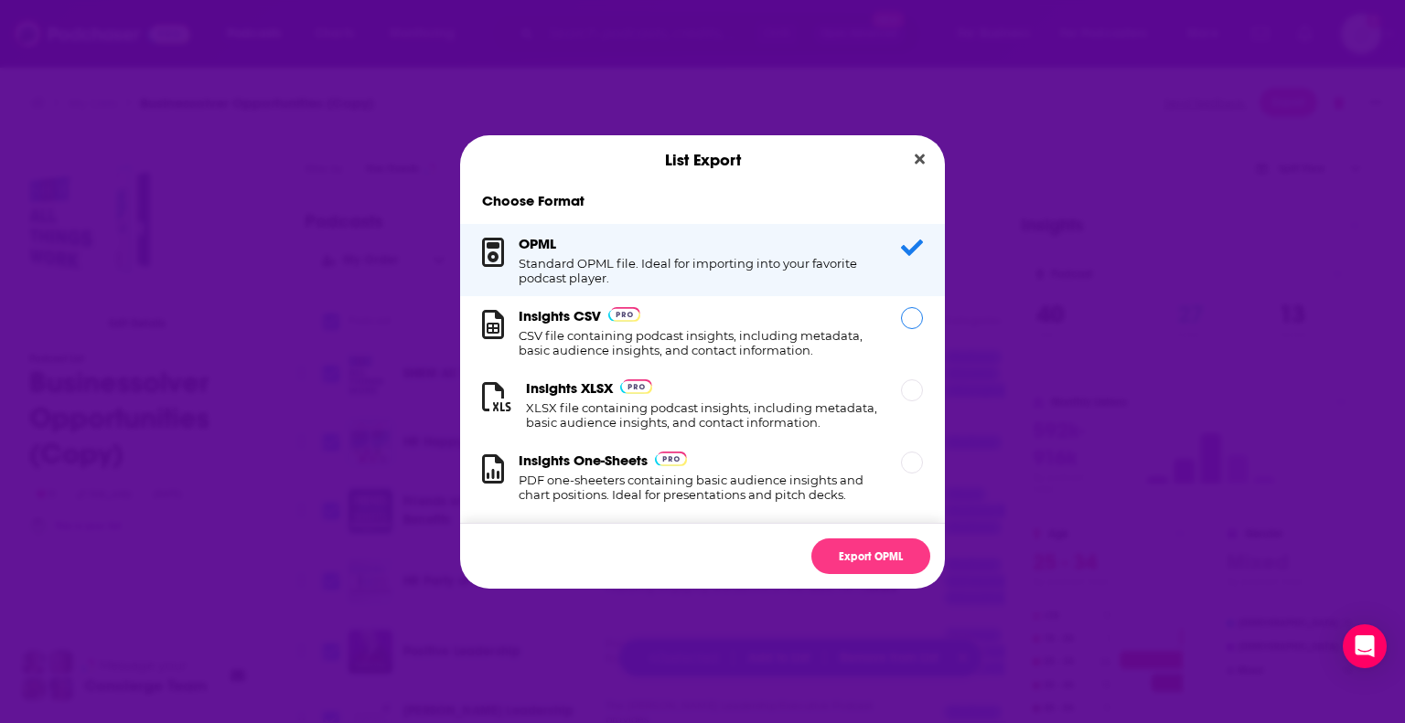
click at [901, 327] on div "Dialog" at bounding box center [912, 318] width 22 height 22
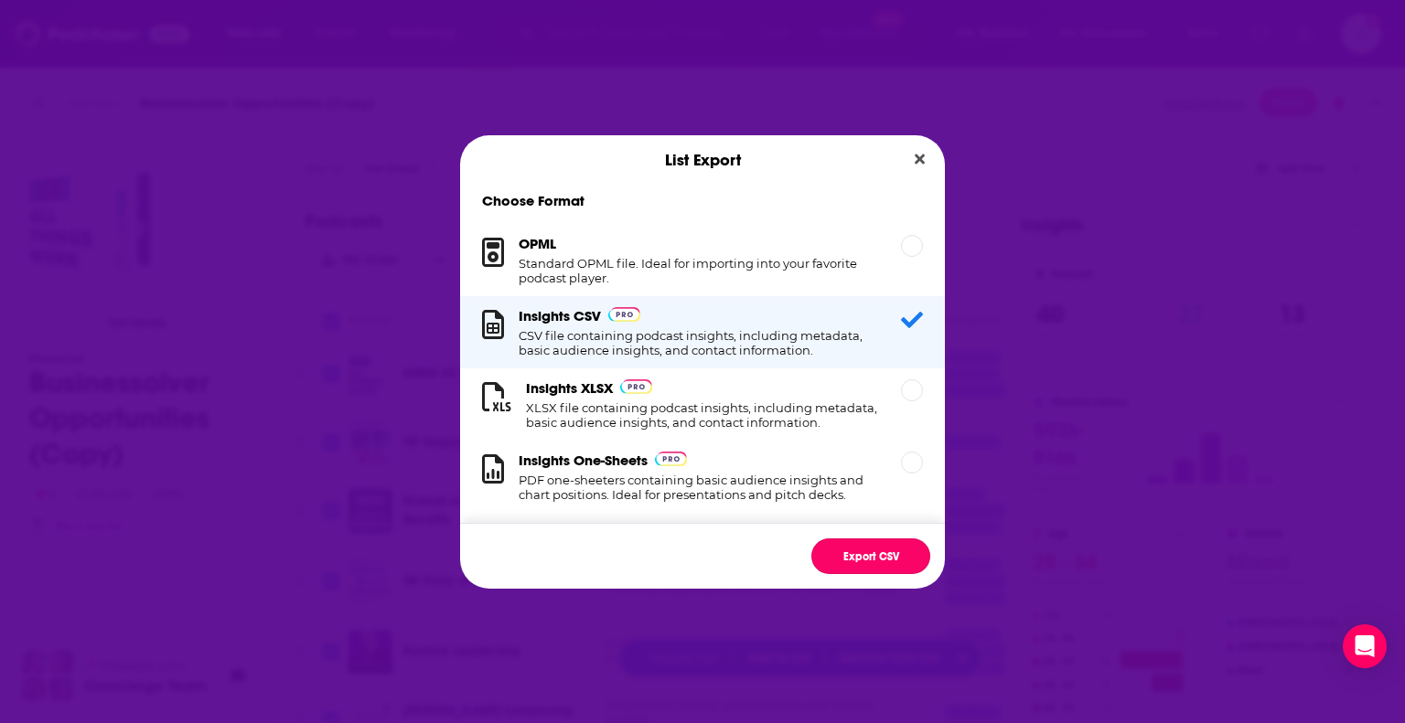
click at [854, 551] on button "Export CSV" at bounding box center [870, 557] width 119 height 36
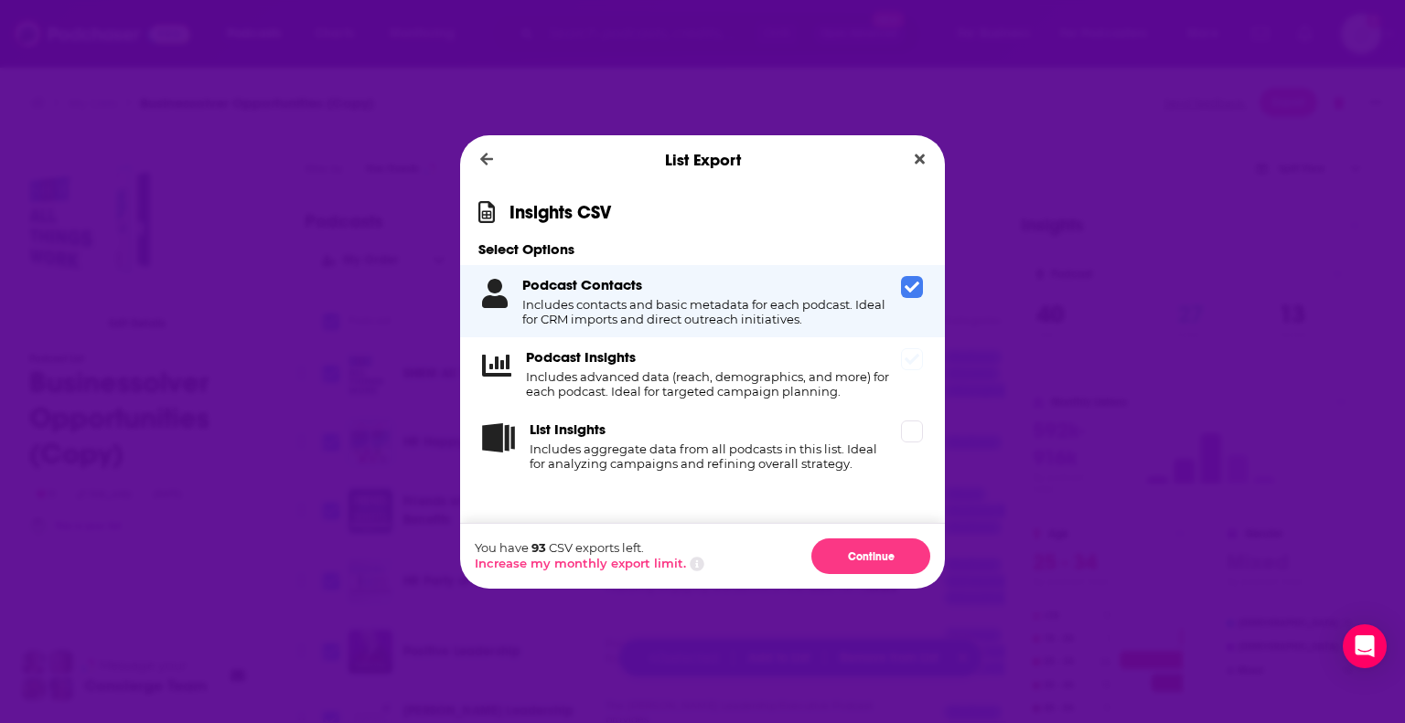
click at [911, 361] on icon "Dialog" at bounding box center [911, 359] width 15 height 15
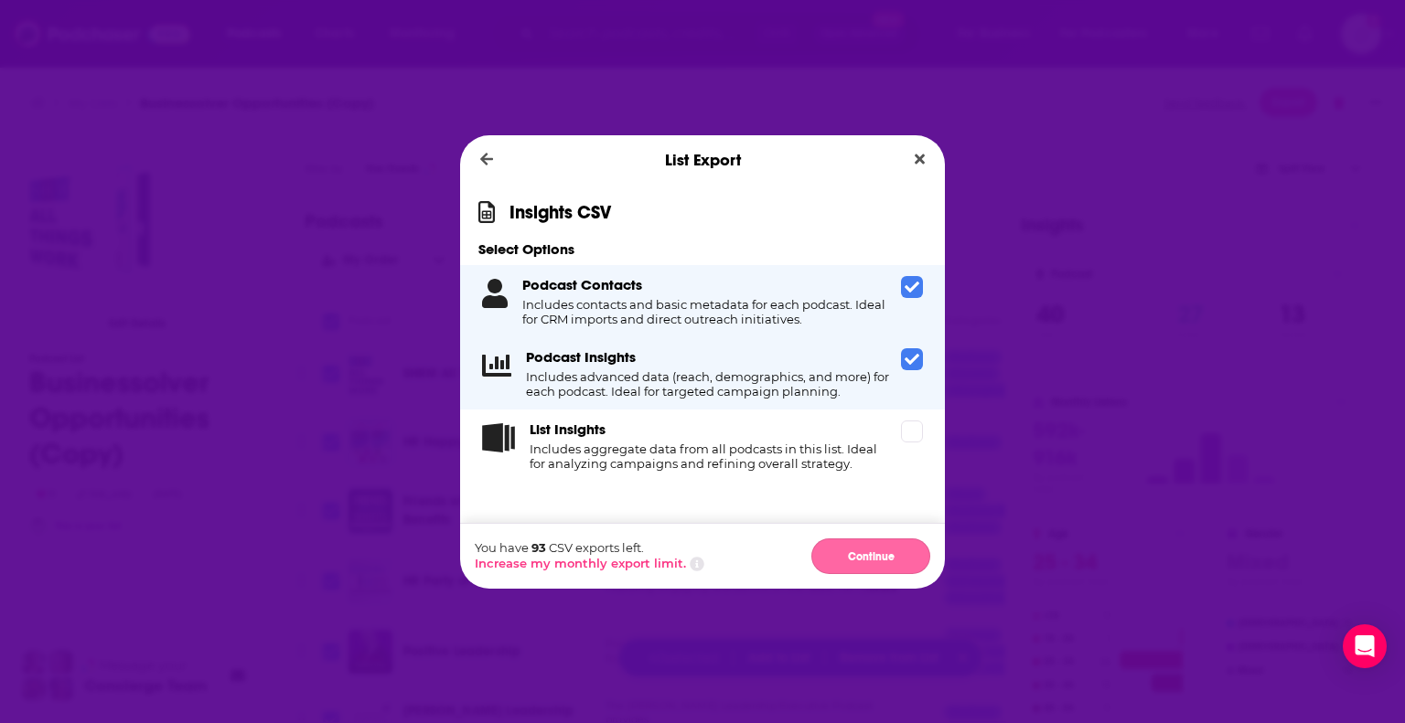
click at [885, 557] on button "Continue" at bounding box center [870, 557] width 119 height 36
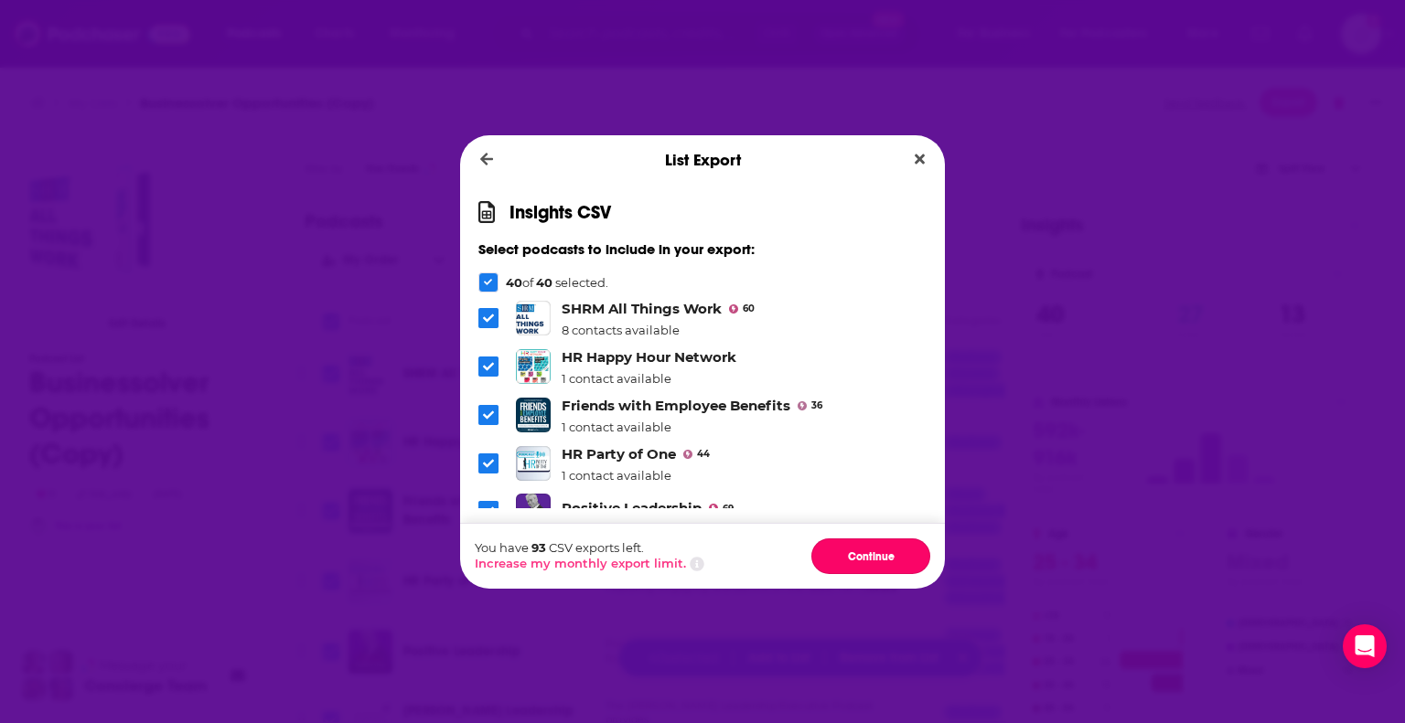
click at [885, 557] on button "Continue" at bounding box center [870, 557] width 119 height 36
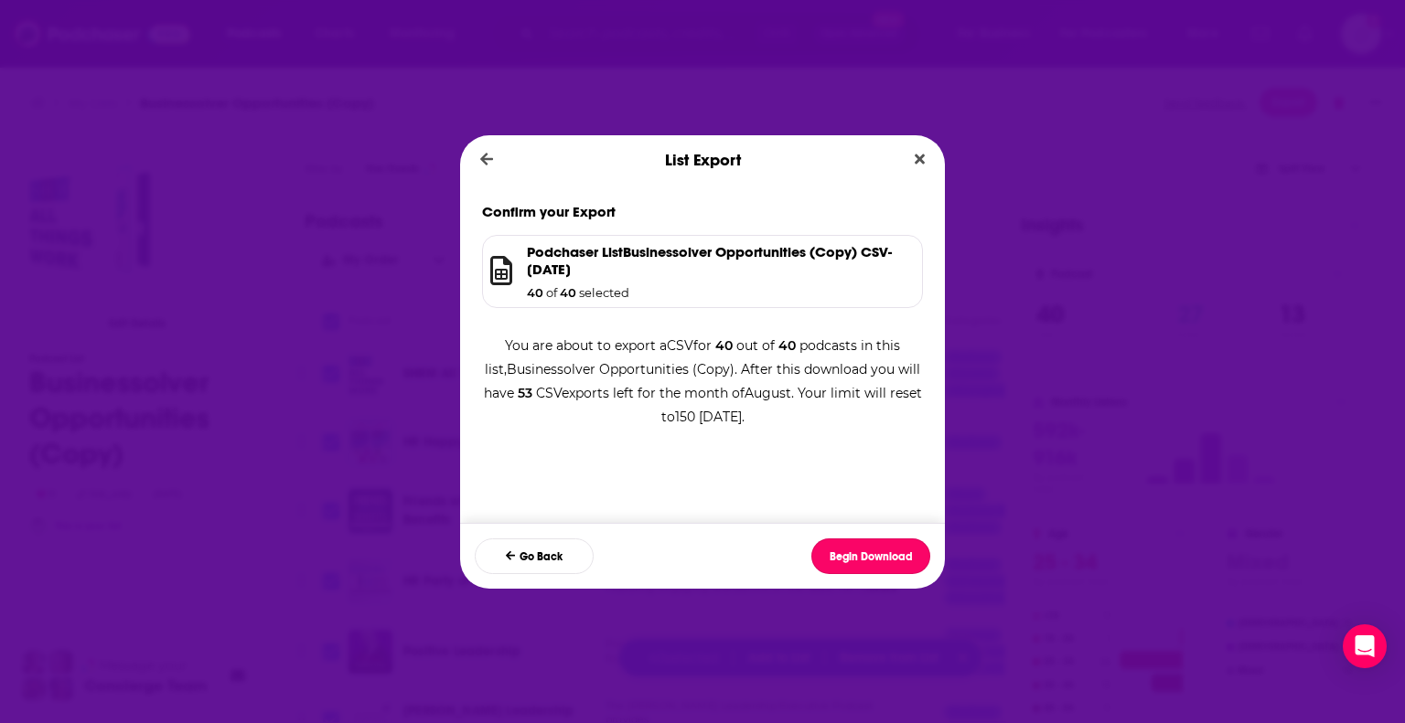
click at [885, 557] on button "Begin Download" at bounding box center [870, 557] width 119 height 36
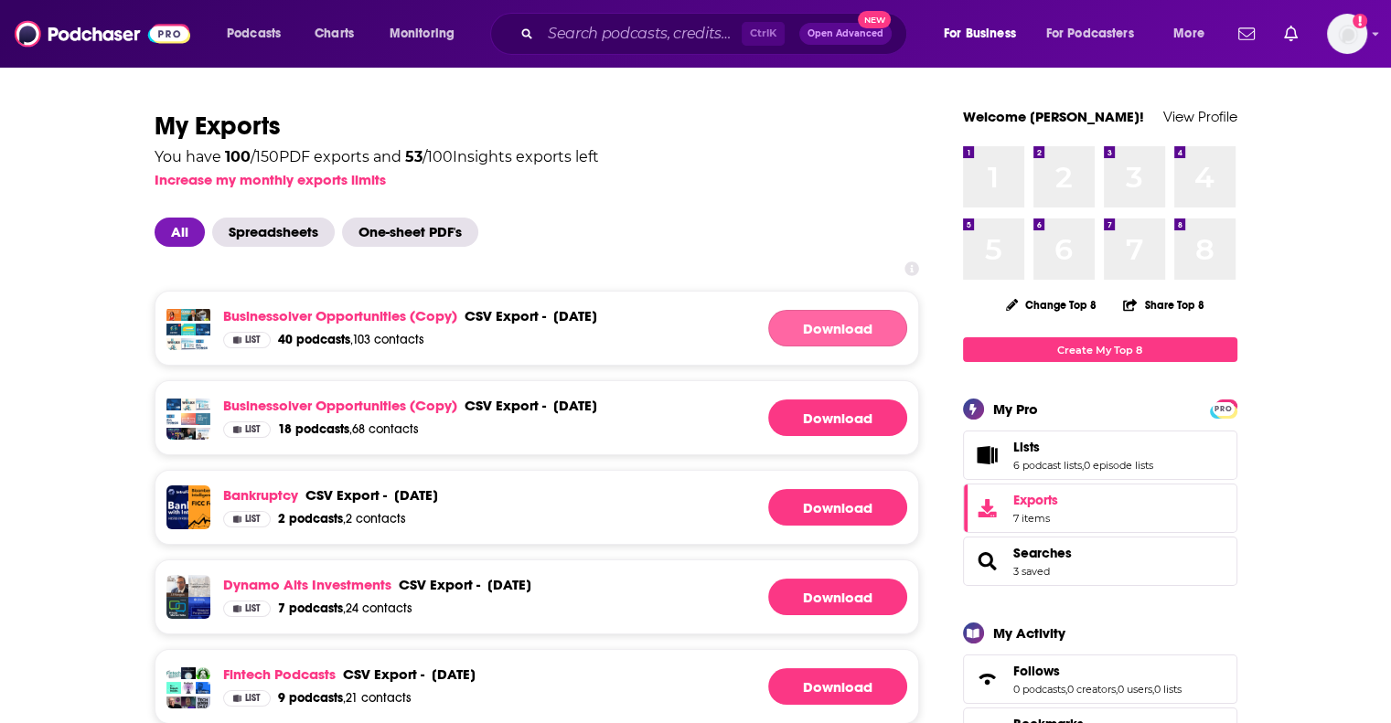
click at [843, 336] on link "Download" at bounding box center [837, 328] width 139 height 37
